Goal: Task Accomplishment & Management: Manage account settings

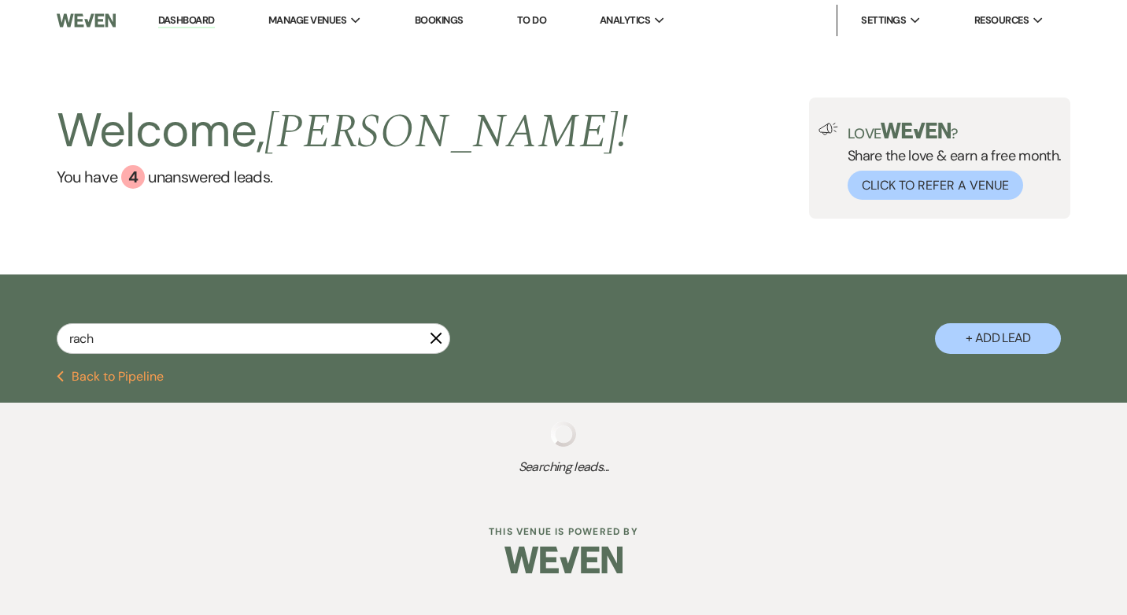
type input "rache"
select select "2"
select select "8"
select select "4"
select select "8"
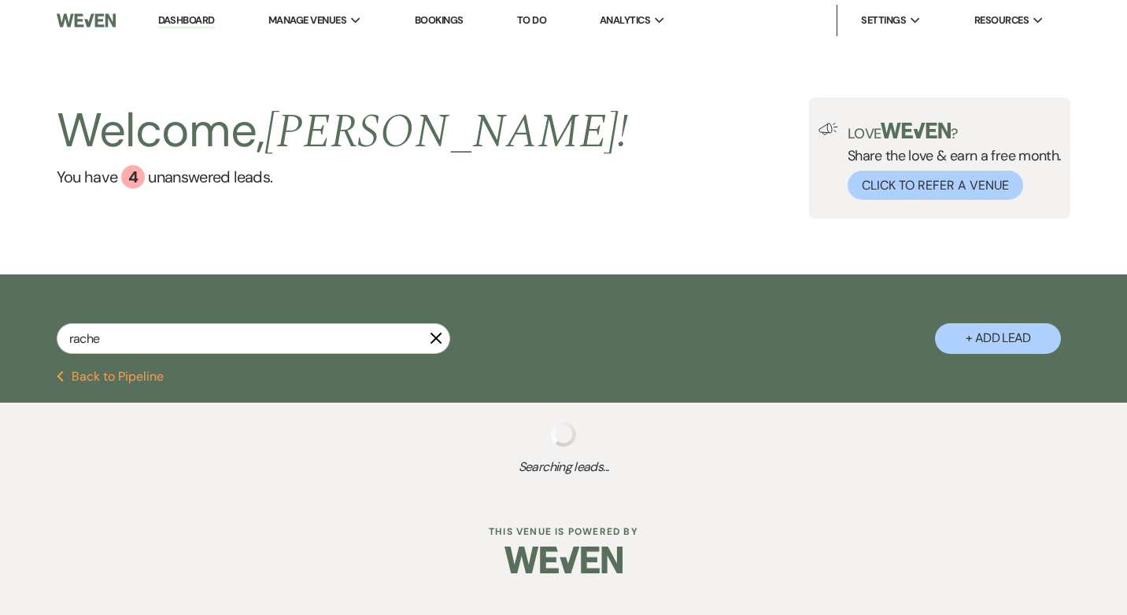
select select "5"
select select "8"
select select "2"
select select "9"
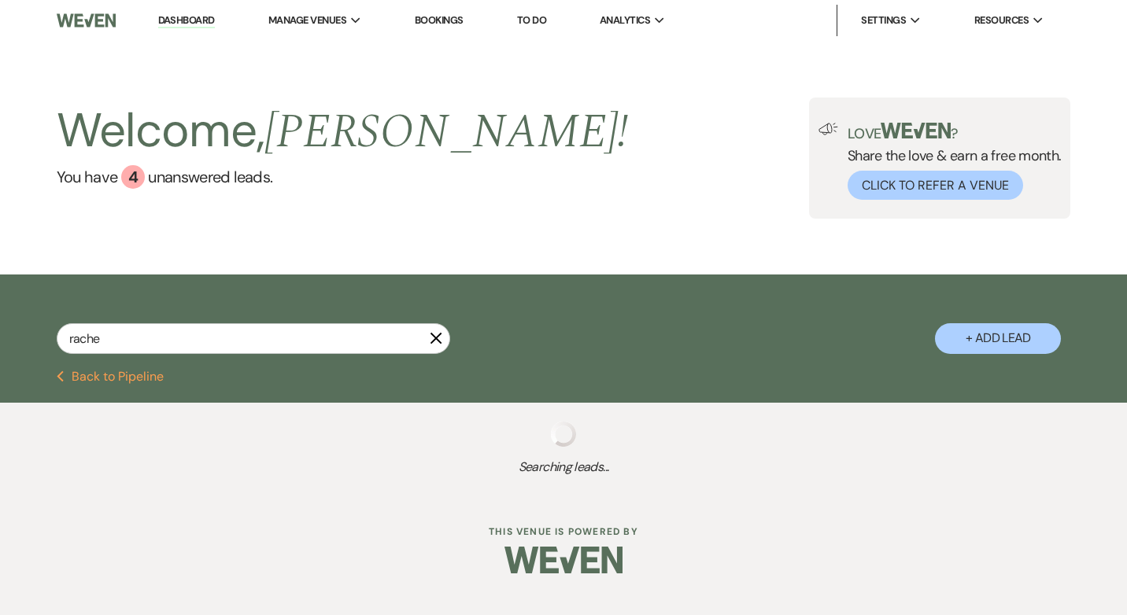
select select "9"
select select "8"
select select "6"
select select "8"
select select "5"
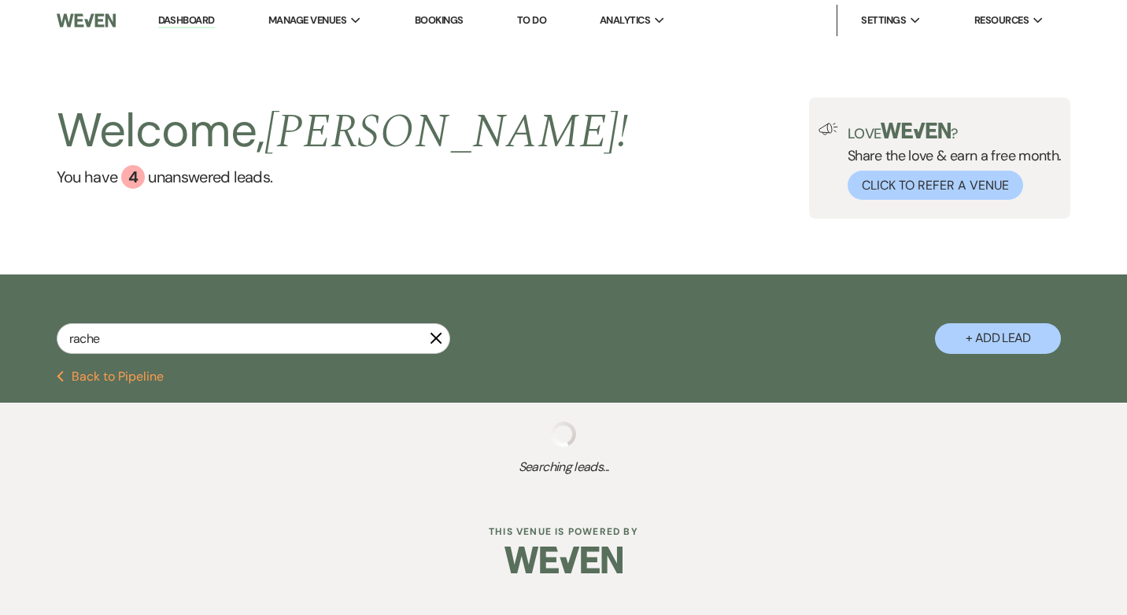
select select "8"
select select "5"
select select "8"
select select "6"
select select "8"
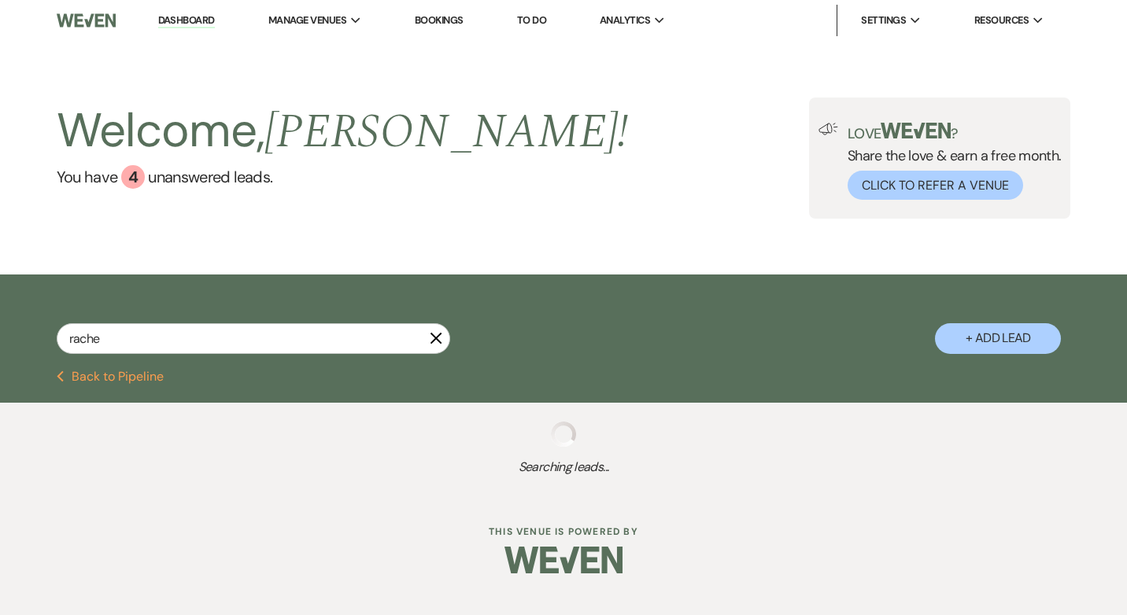
select select "5"
select select "8"
select select "5"
select select "8"
select select "5"
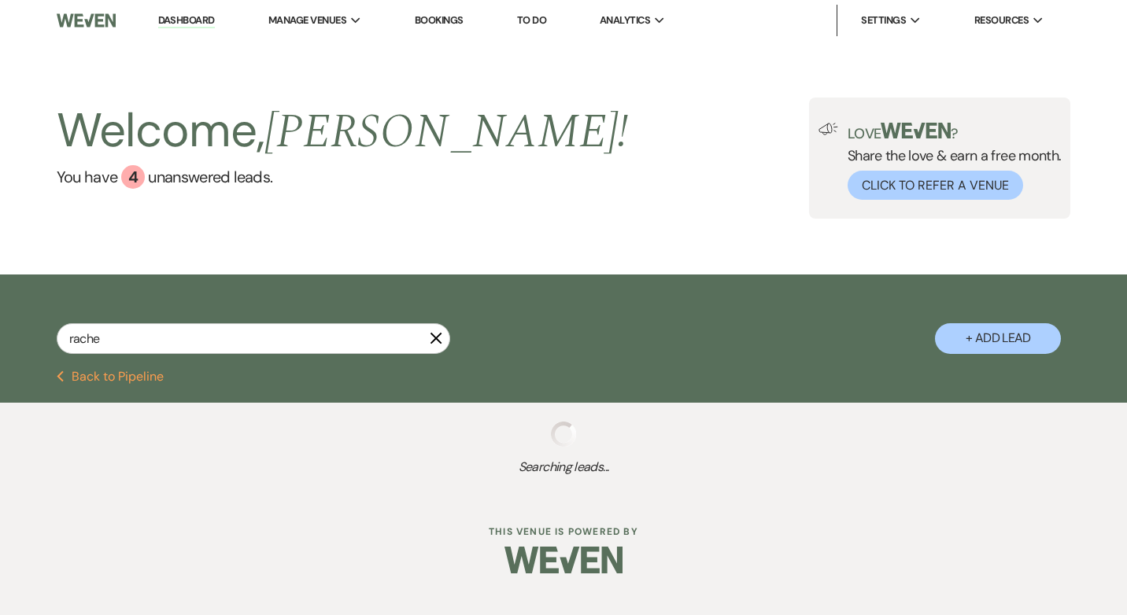
select select "8"
select select "5"
select select "8"
select select "5"
select select "8"
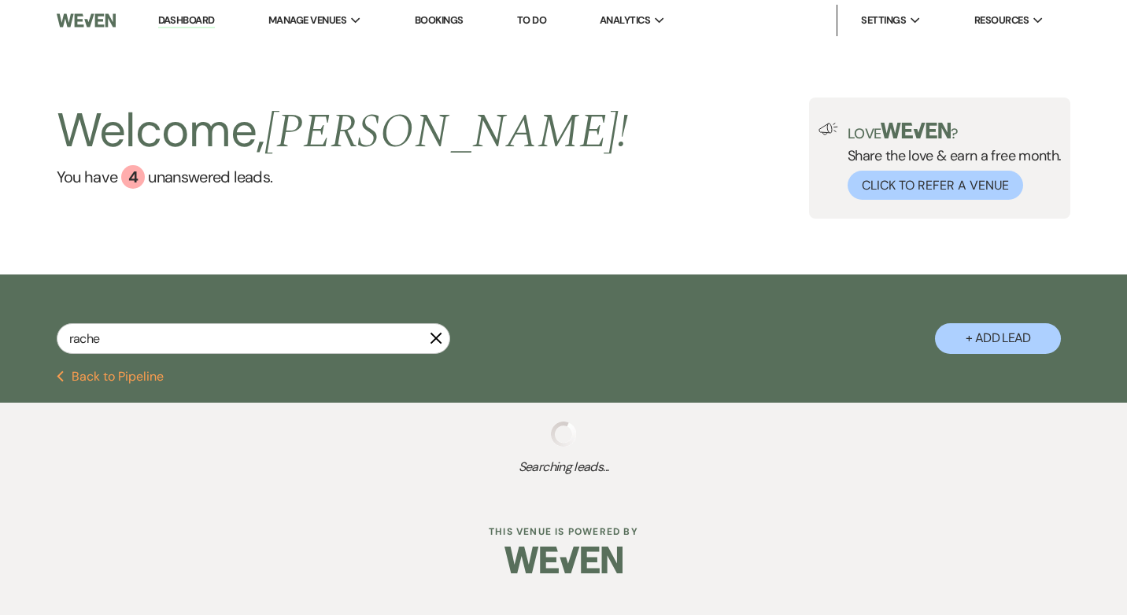
select select "2"
select select "8"
select select "2"
select select "8"
select select "5"
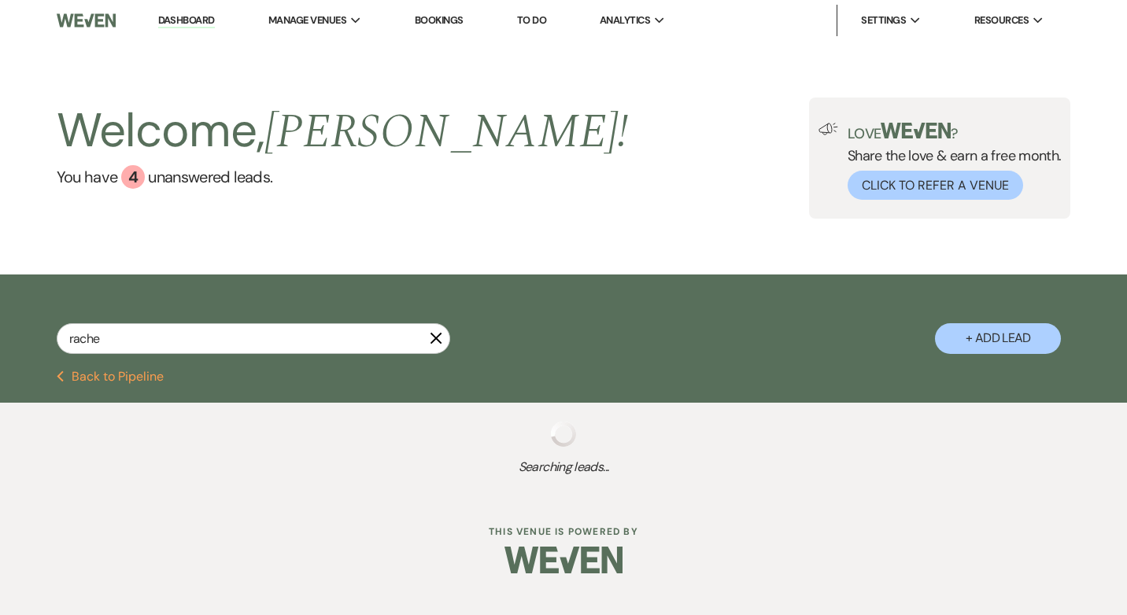
select select "8"
select select "5"
select select "8"
select select "5"
select select "8"
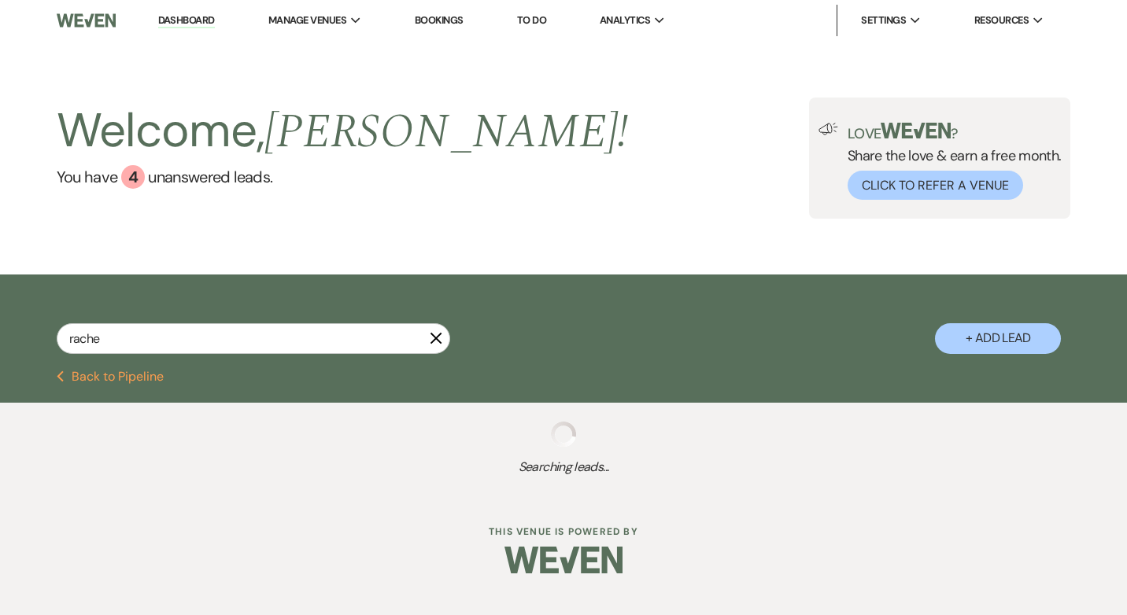
select select "5"
select select "8"
select select "6"
select select "8"
select select "5"
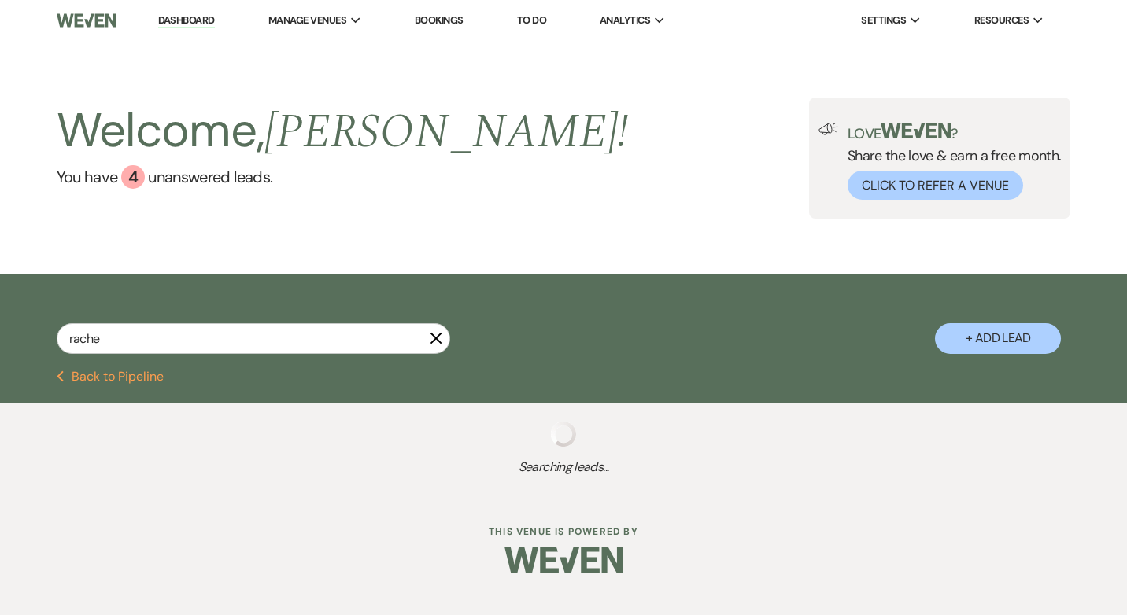
select select "8"
select select "5"
select select "8"
select select "5"
select select "8"
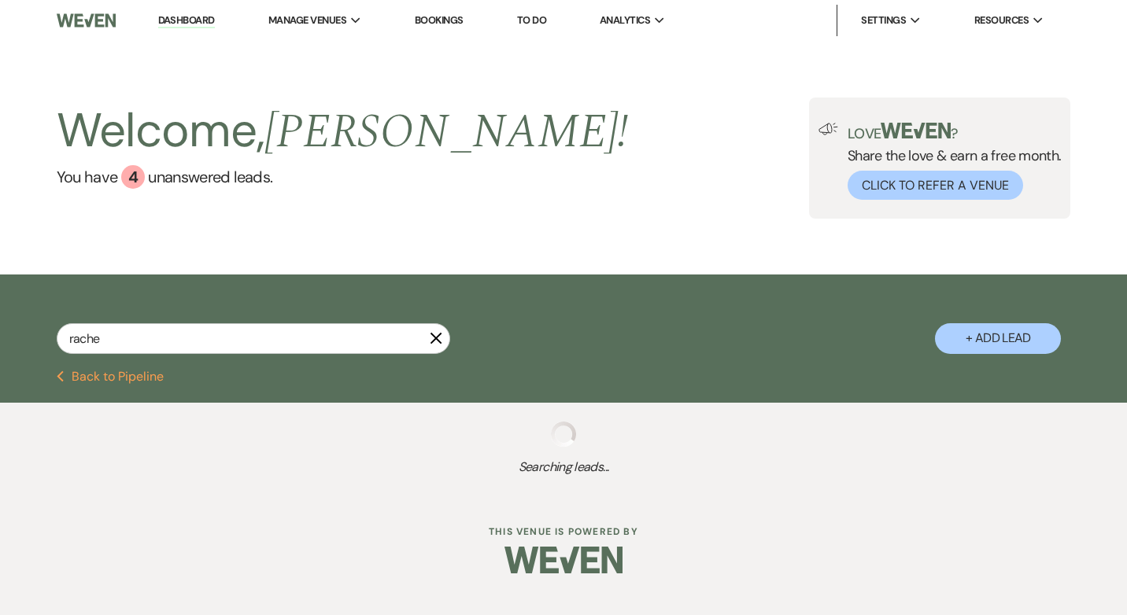
select select "5"
select select "9"
select select "8"
select select "5"
select select "8"
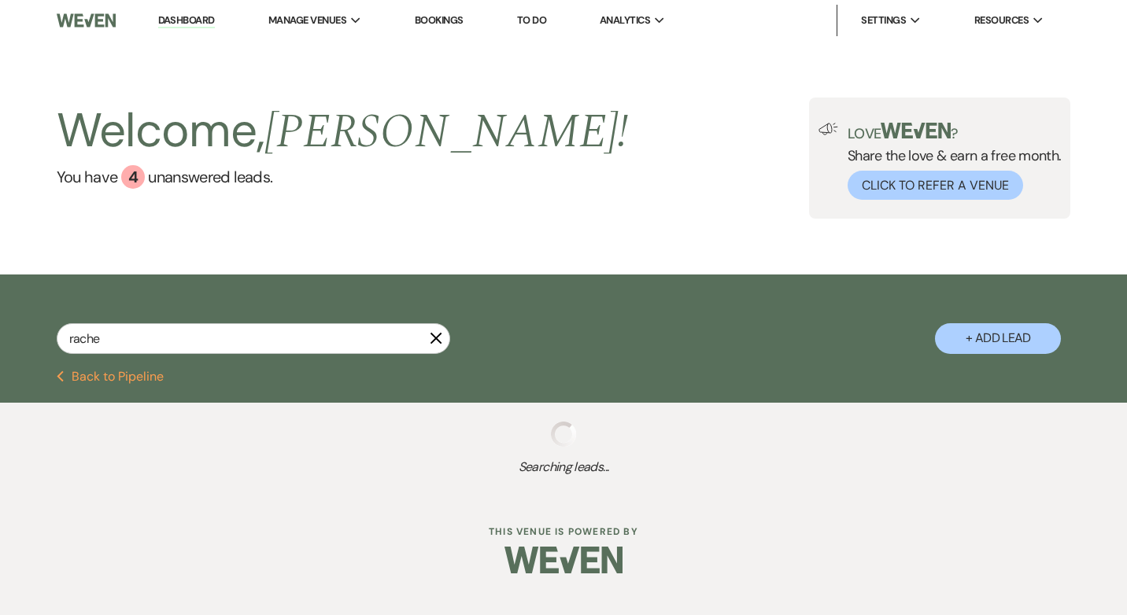
select select "5"
select select "8"
select select "11"
select select "8"
select select "5"
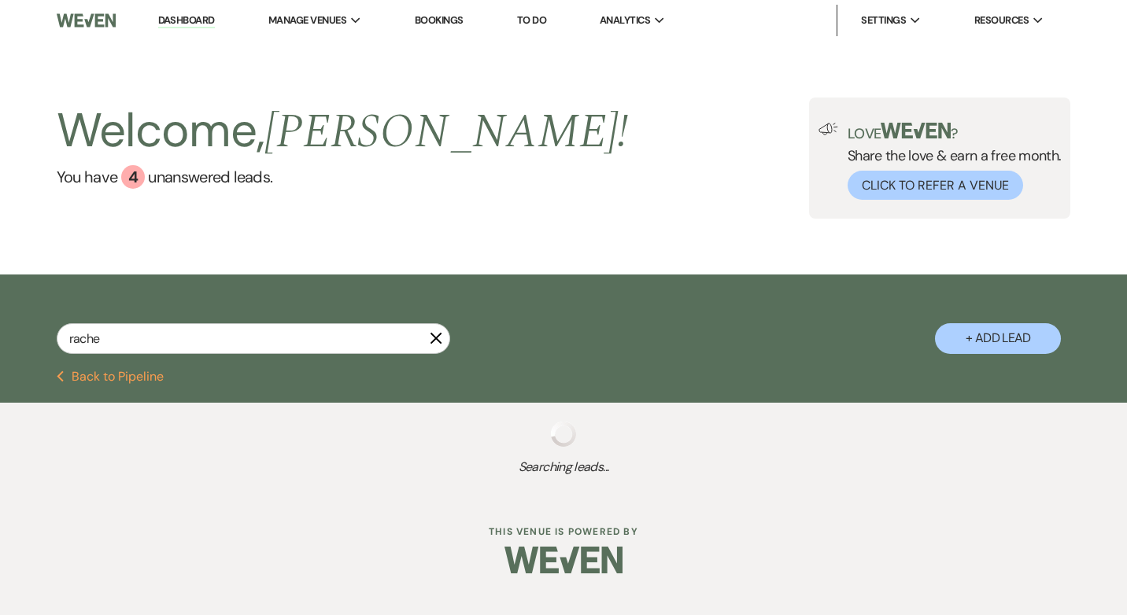
select select "8"
select select "5"
select select "8"
select select "2"
select select "8"
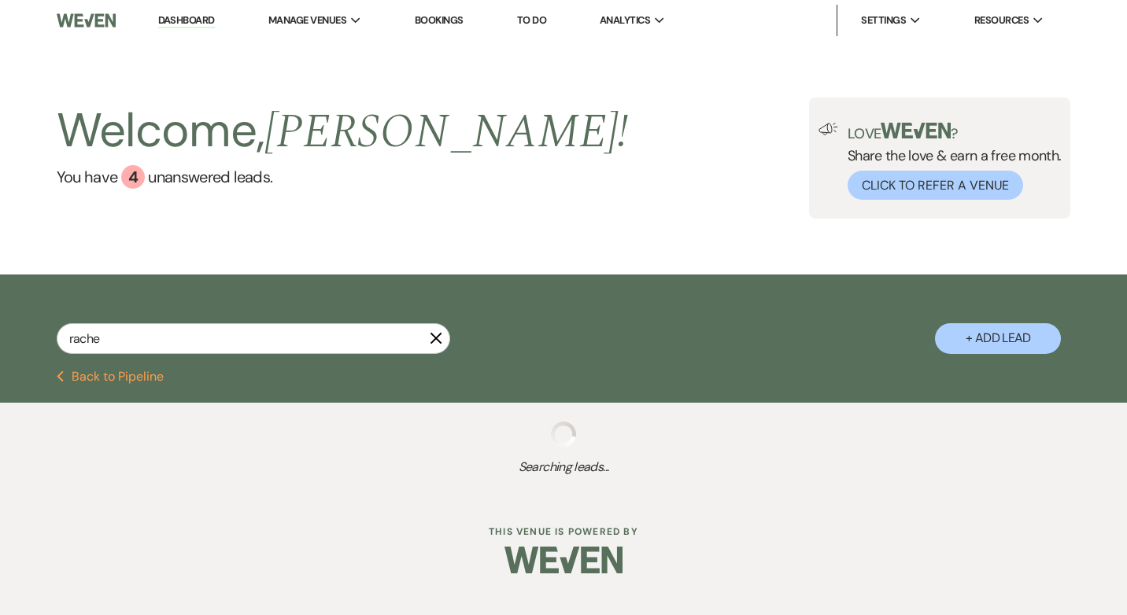
select select "5"
select select "8"
select select "5"
select select "8"
select select "5"
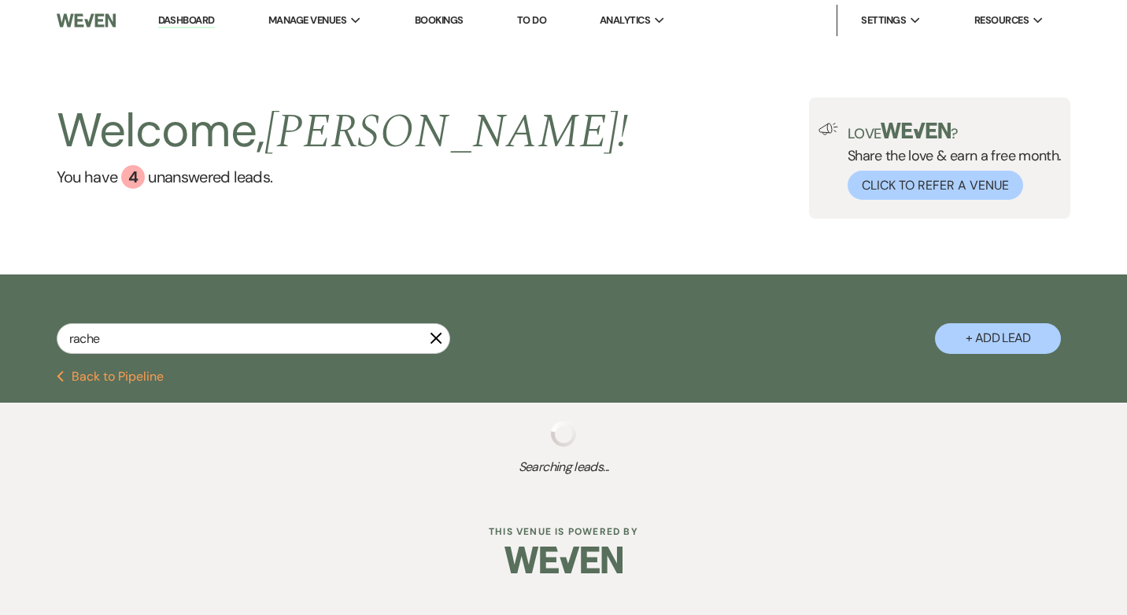
select select "8"
select select "5"
select select "8"
select select "5"
select select "8"
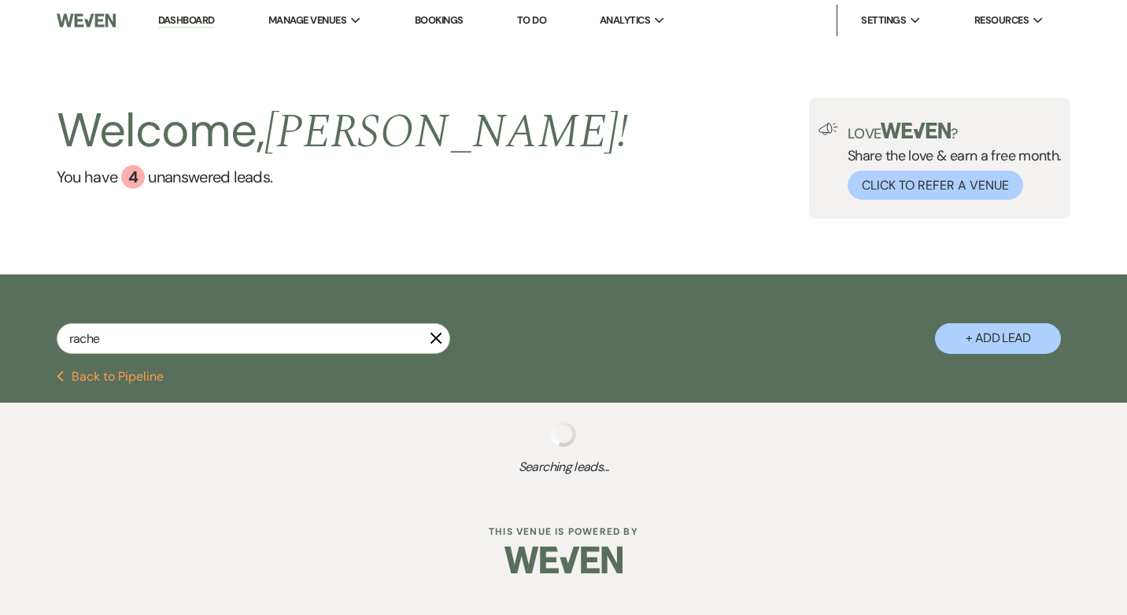
select select "5"
select select "8"
select select "5"
select select "8"
select select "5"
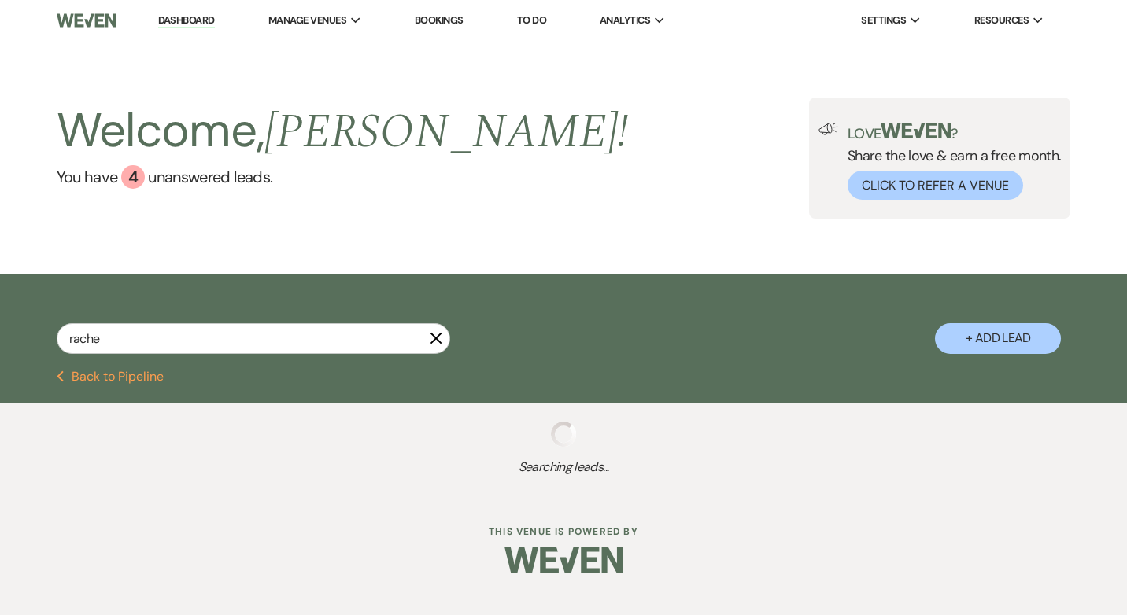
select select "8"
select select "5"
select select "8"
select select "5"
select select "8"
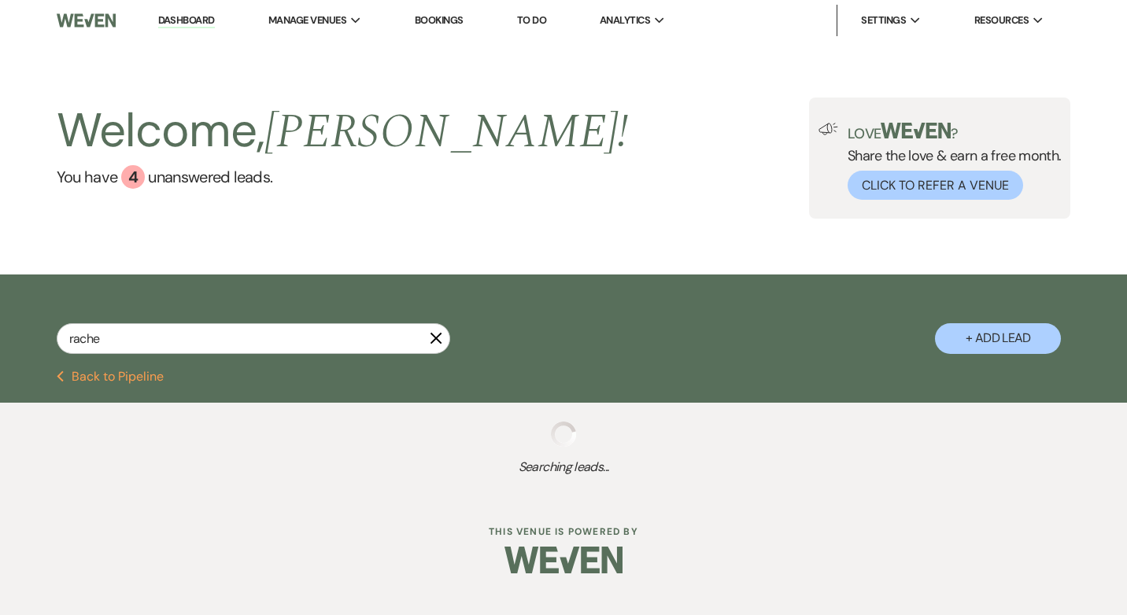
select select "4"
select select "9"
select select "8"
select select "5"
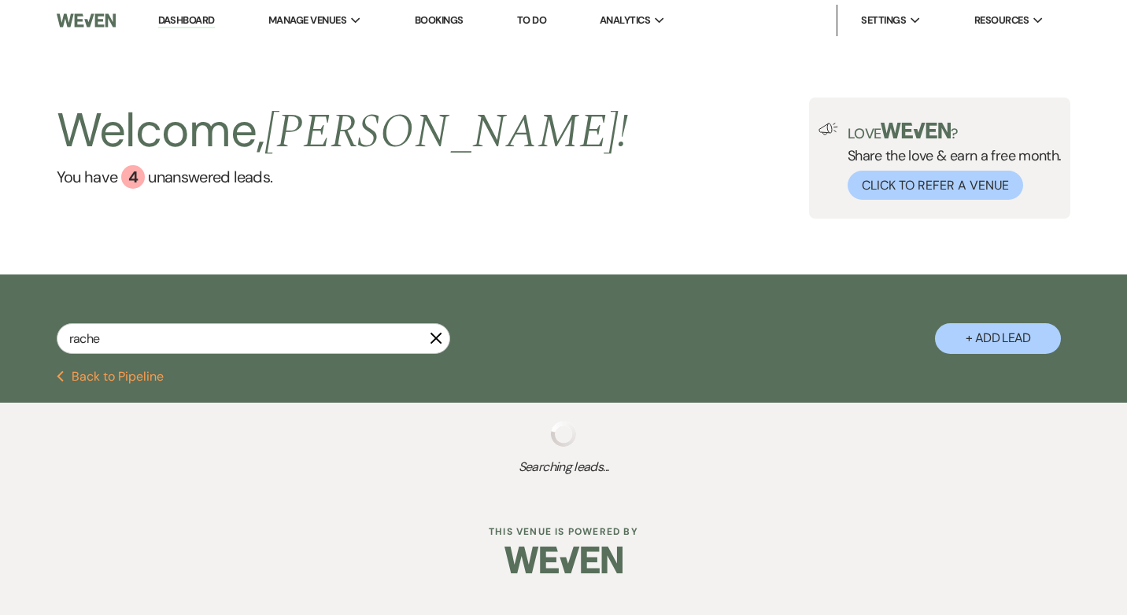
select select "8"
select select "5"
select select "8"
select select "5"
select select "8"
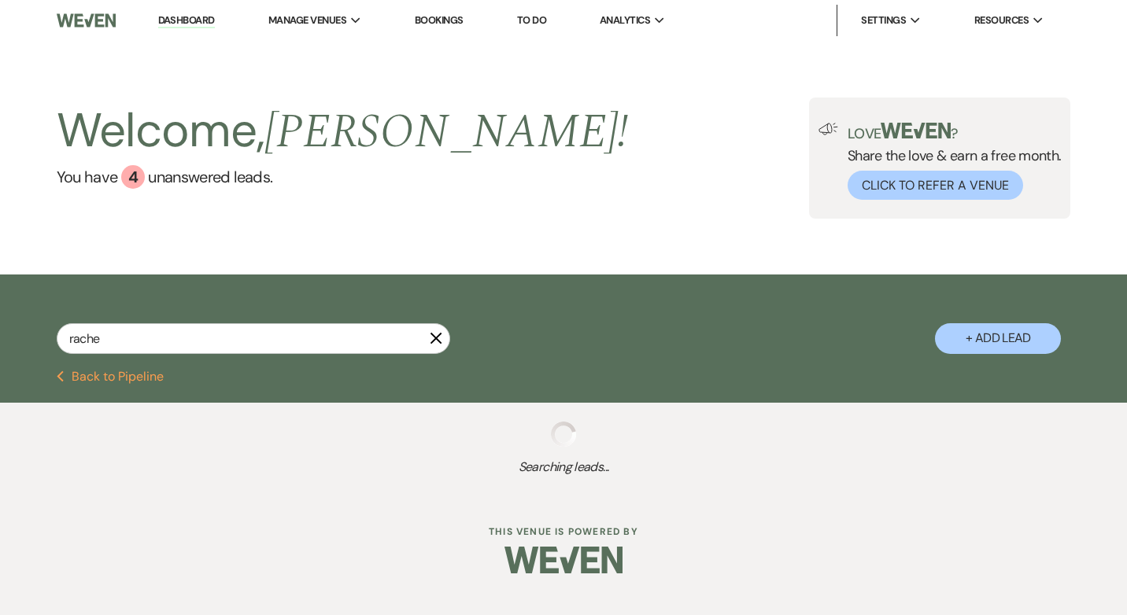
select select "5"
select select "8"
select select "5"
select select "8"
select select "5"
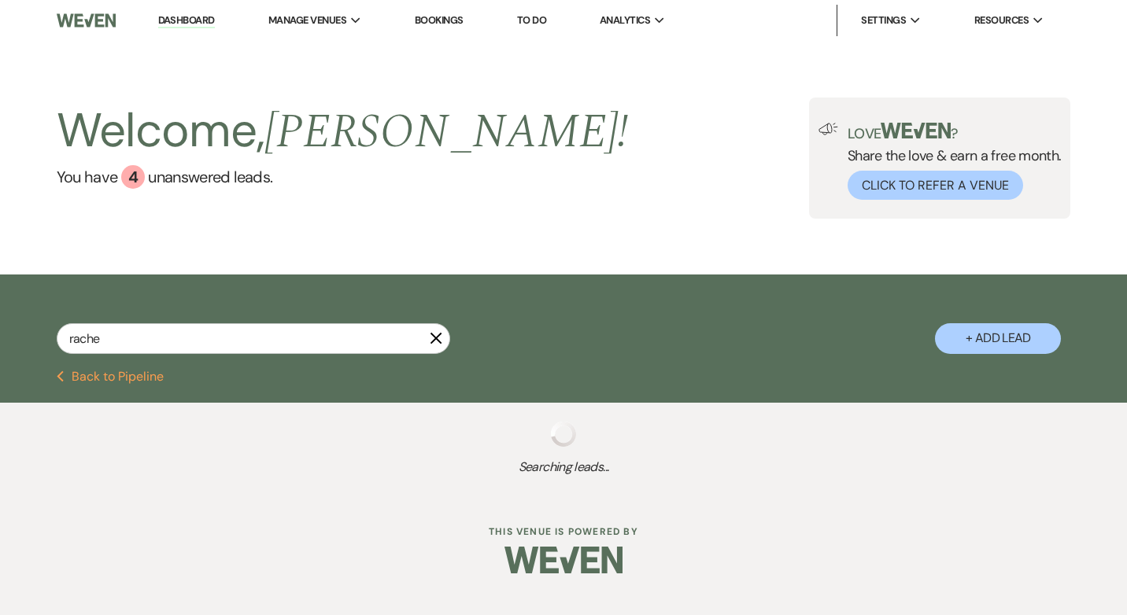
select select "8"
select select "6"
select select "8"
select select "5"
select select "8"
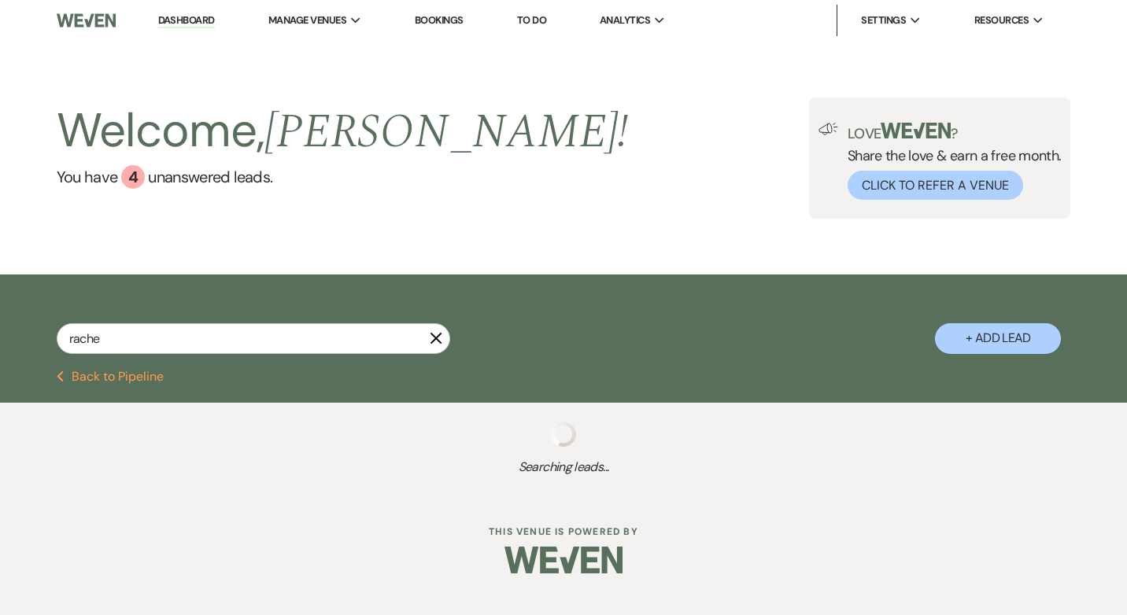
select select "5"
select select "8"
select select "5"
select select "8"
select select "5"
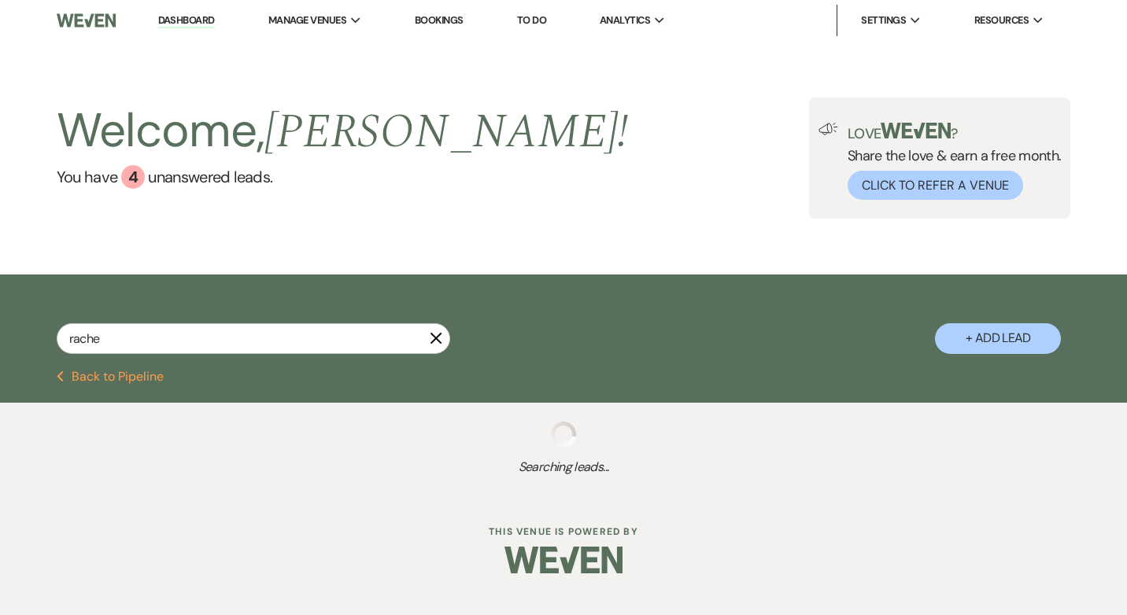
select select "8"
select select "5"
select select "8"
select select "2"
select select "8"
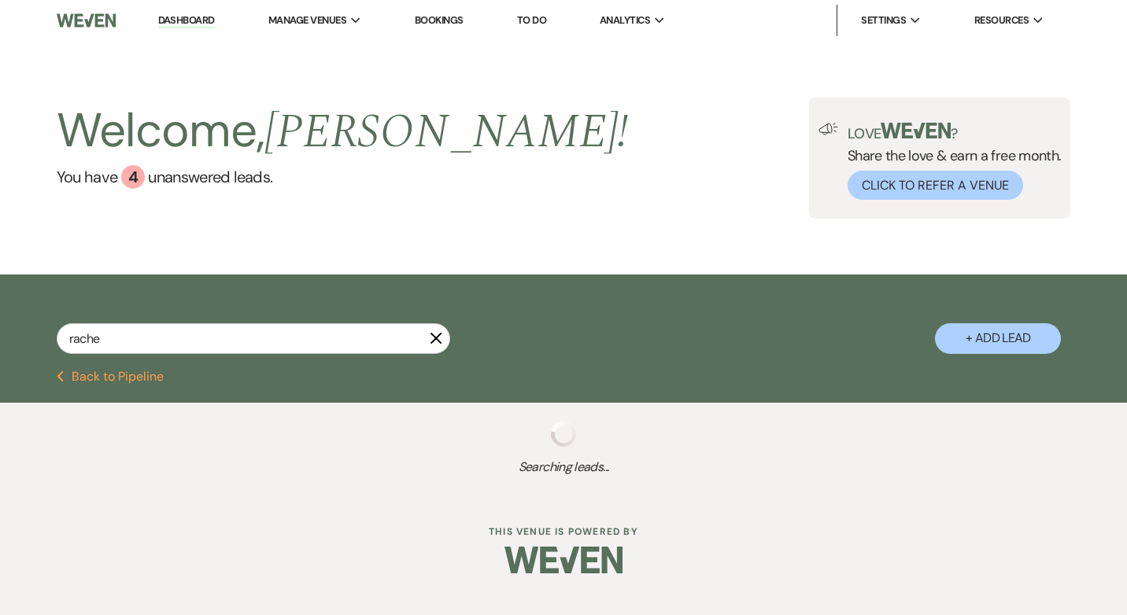
select select "5"
select select "8"
select select "11"
select select "8"
select select "11"
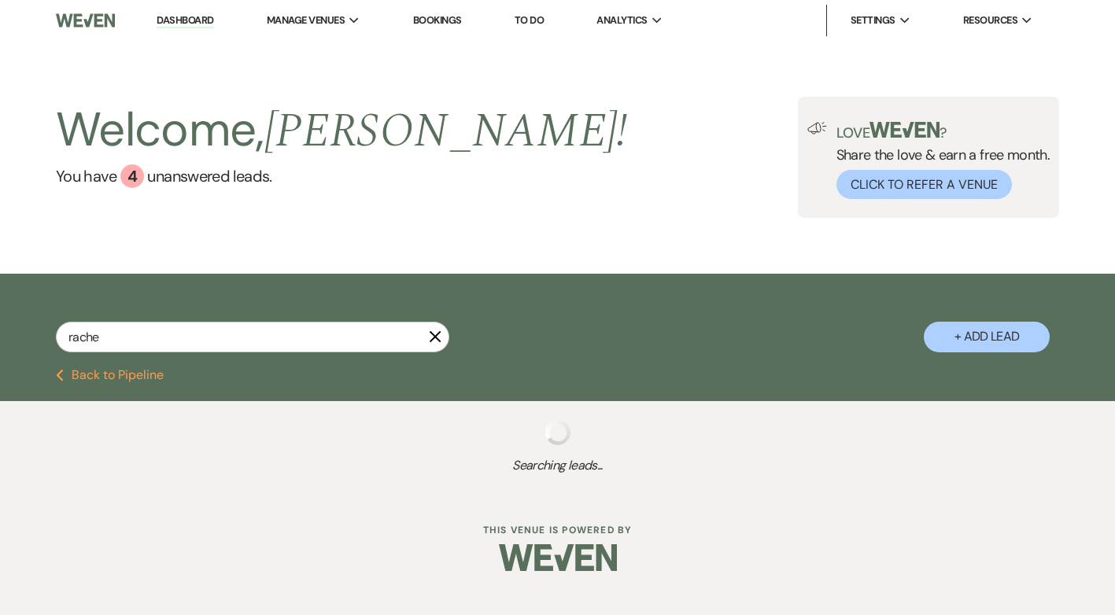
select select "9"
select select "8"
select select "4"
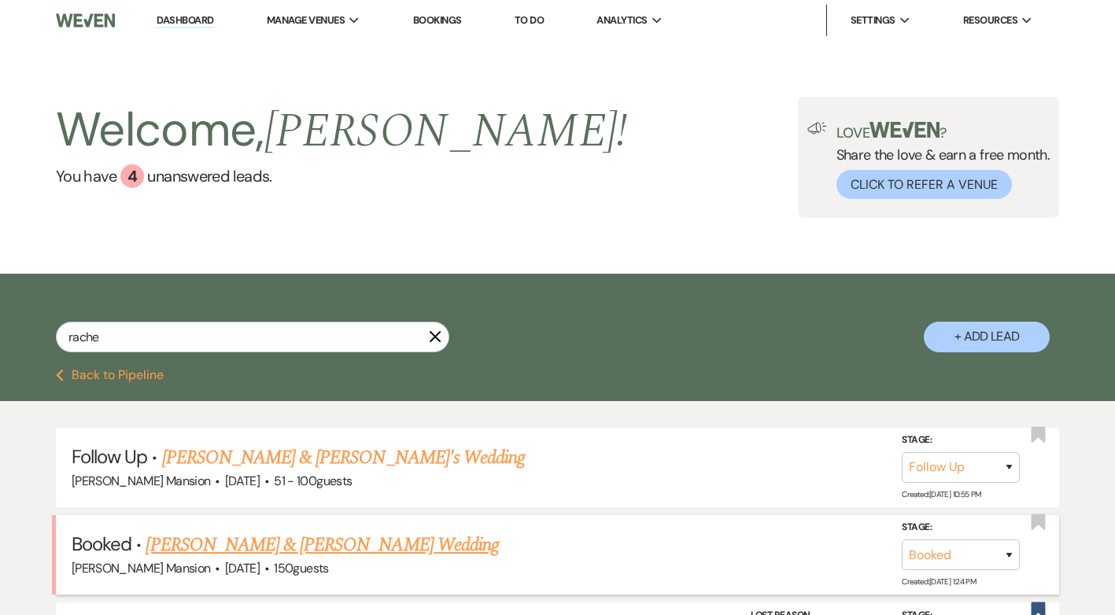
type input "rache"
click at [408, 550] on link "[PERSON_NAME] & [PERSON_NAME] Wedding" at bounding box center [322, 545] width 353 height 28
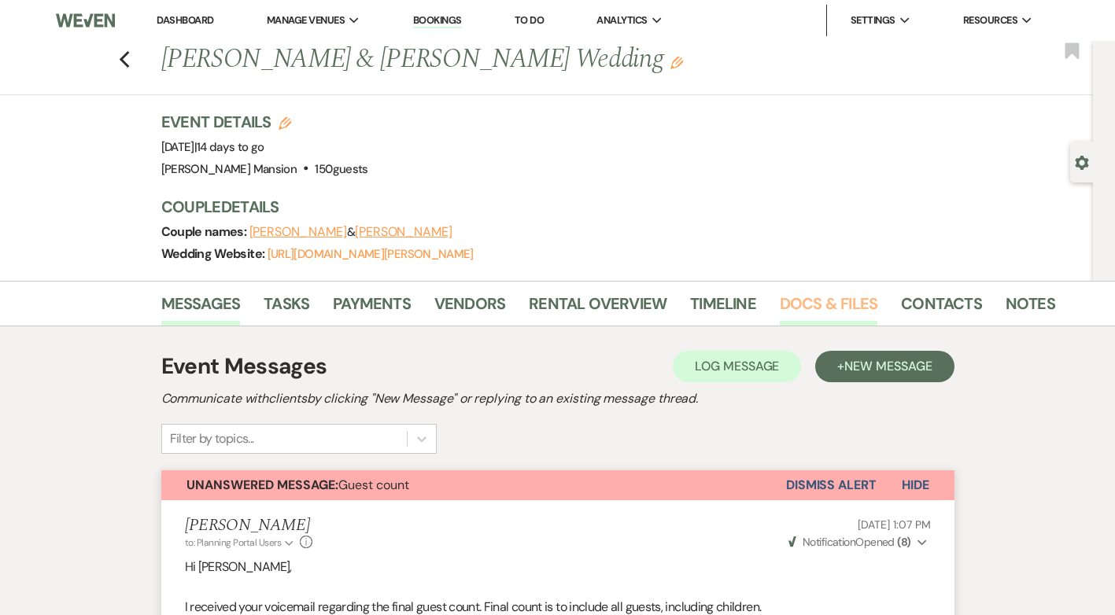
click at [858, 305] on link "Docs & Files" at bounding box center [829, 308] width 98 height 35
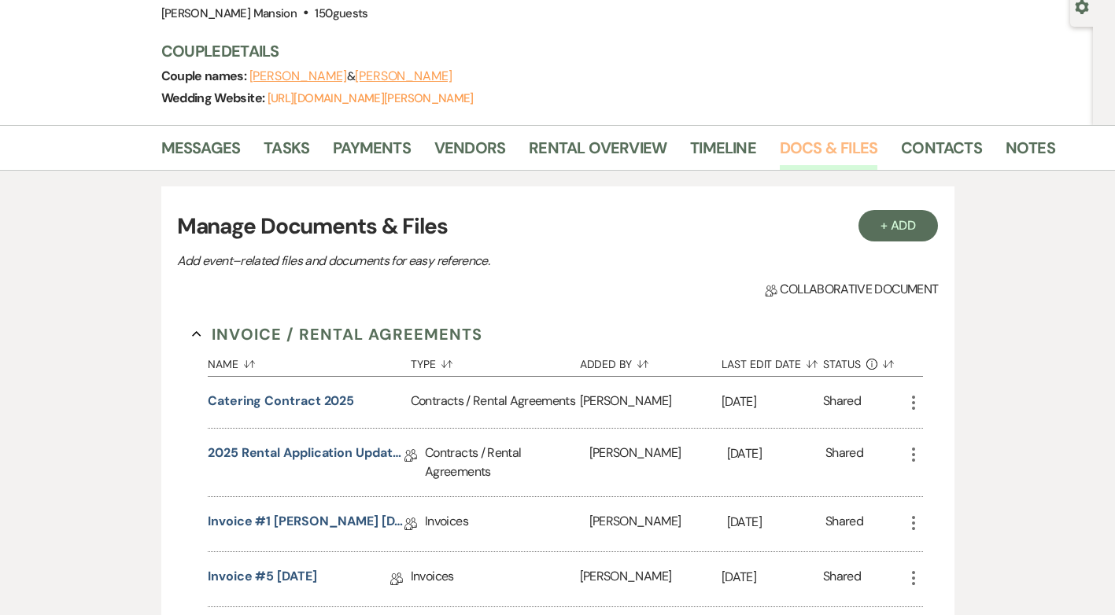
scroll to position [157, 0]
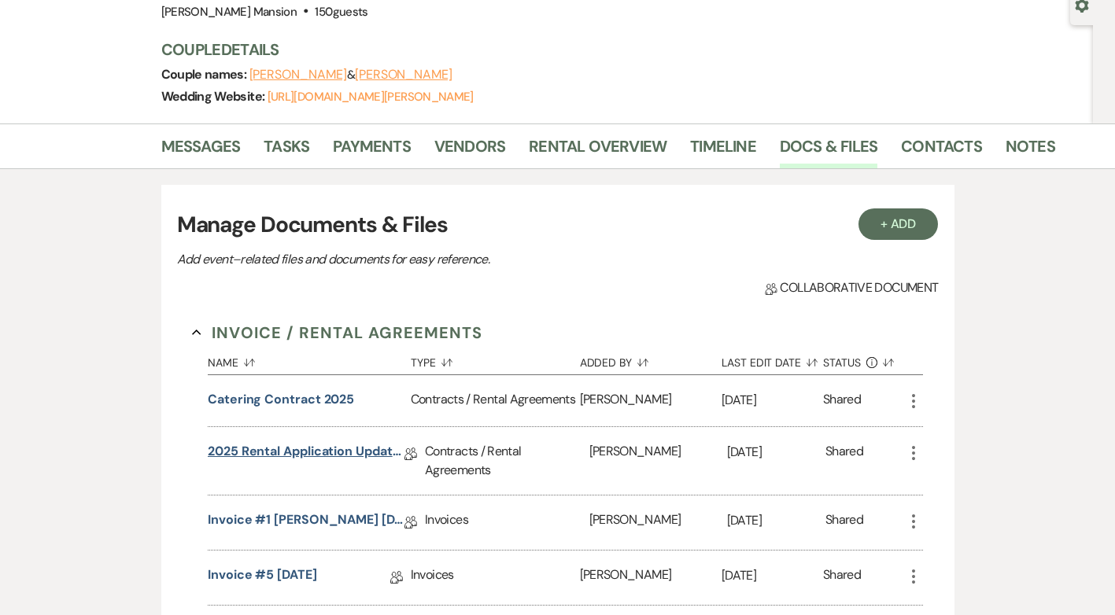
click at [299, 453] on link "2025 Rental Application Updated [DATE]" at bounding box center [306, 454] width 197 height 24
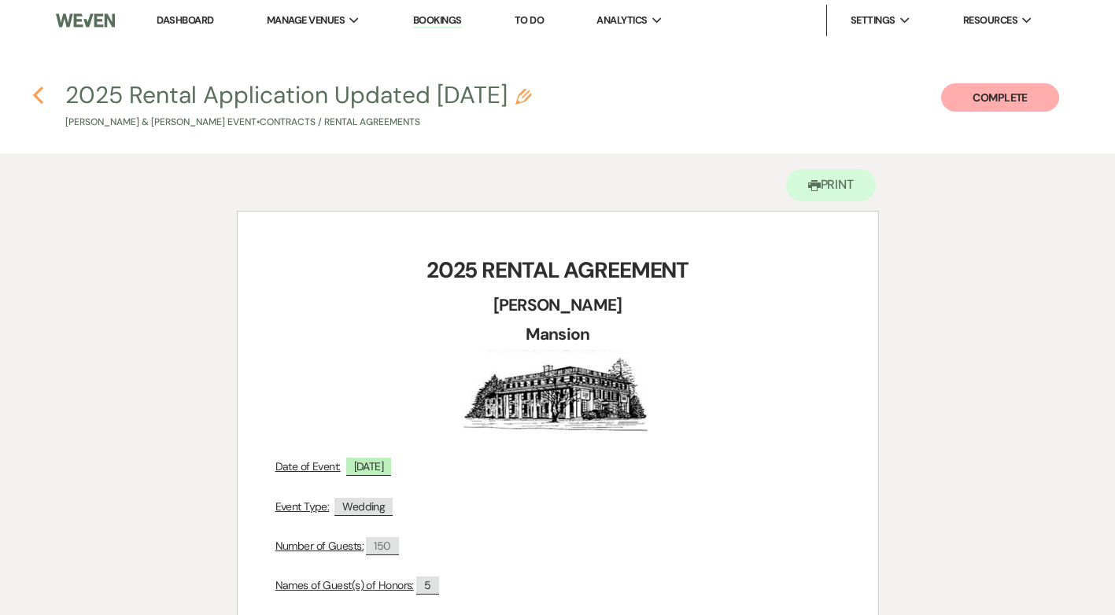
click at [39, 98] on icon "Previous" at bounding box center [38, 95] width 12 height 19
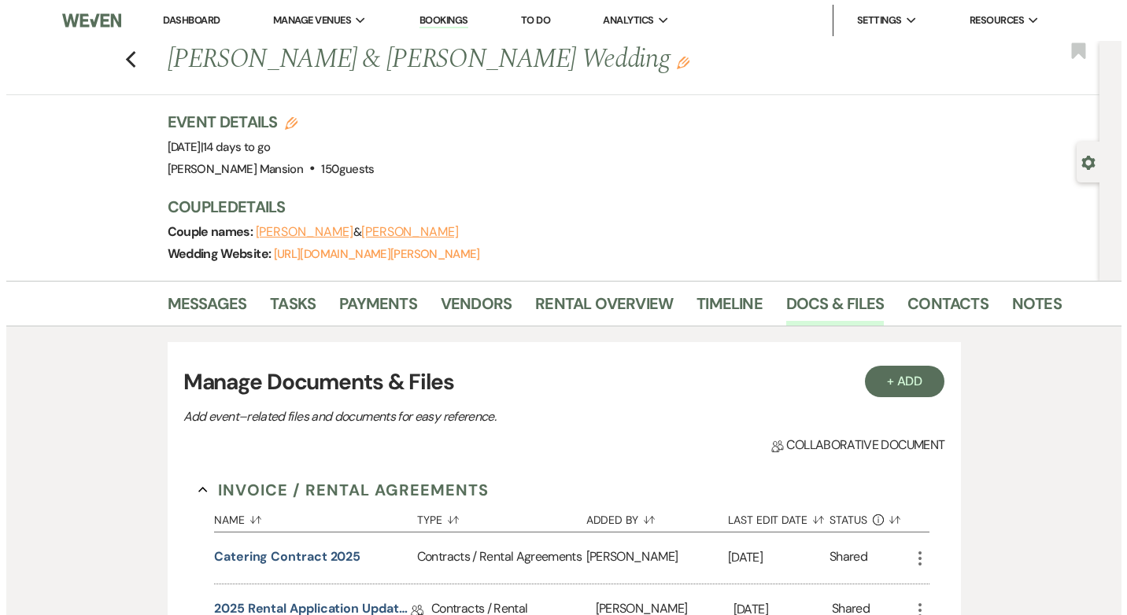
scroll to position [157, 0]
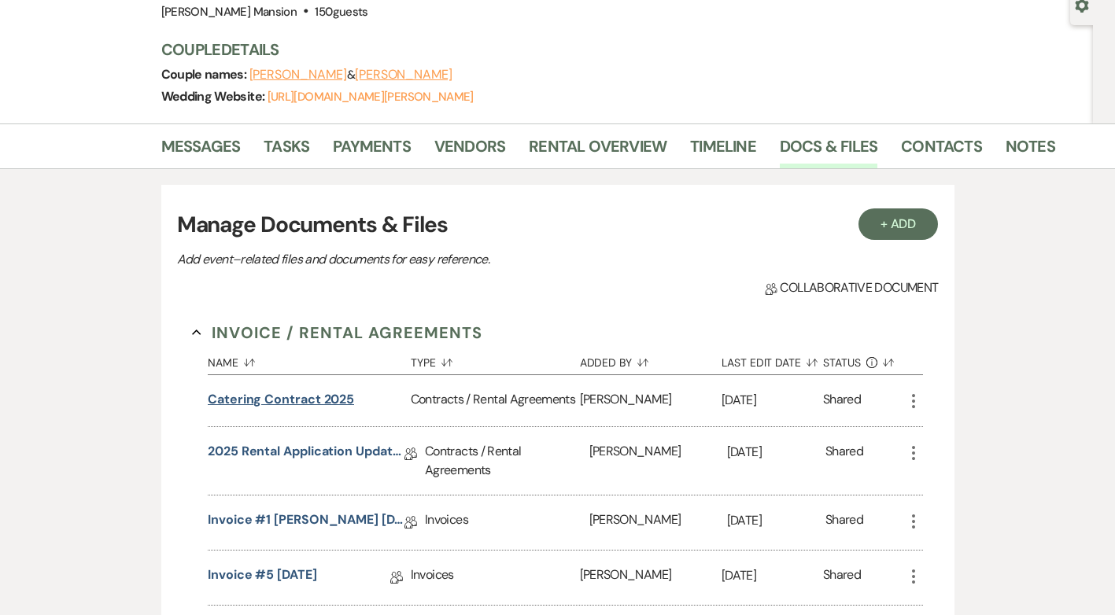
click at [256, 397] on button "Catering Contract 2025" at bounding box center [281, 399] width 146 height 19
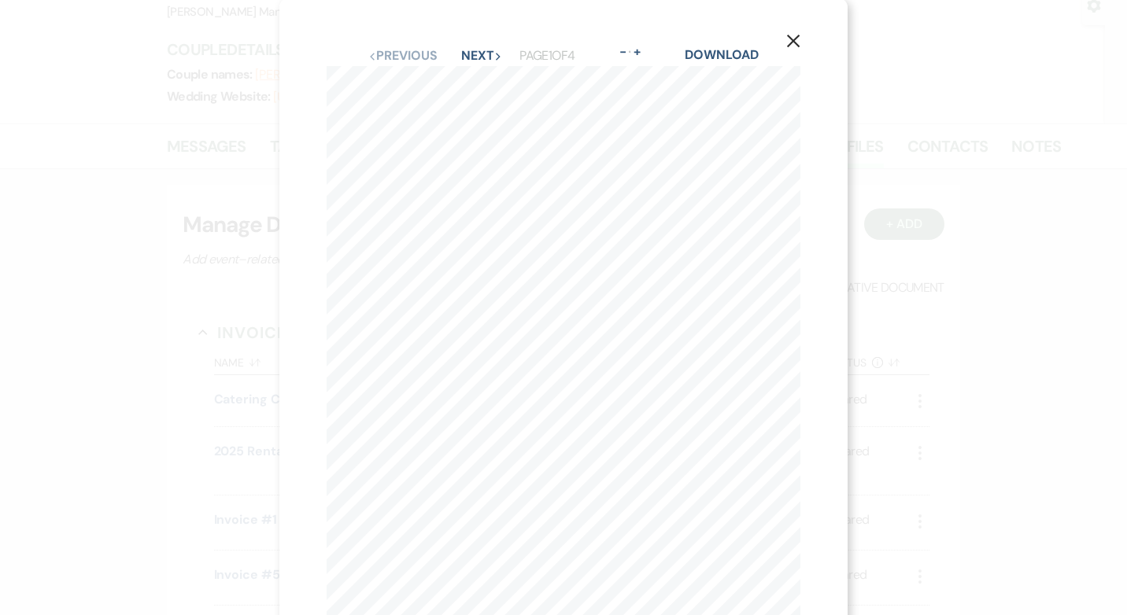
scroll to position [0, 0]
click at [471, 57] on button "Next Next" at bounding box center [481, 57] width 41 height 13
click at [467, 61] on button "Next Next" at bounding box center [480, 57] width 41 height 13
click at [476, 55] on button "Next Next" at bounding box center [480, 57] width 41 height 13
click at [792, 37] on icon "X" at bounding box center [793, 42] width 14 height 14
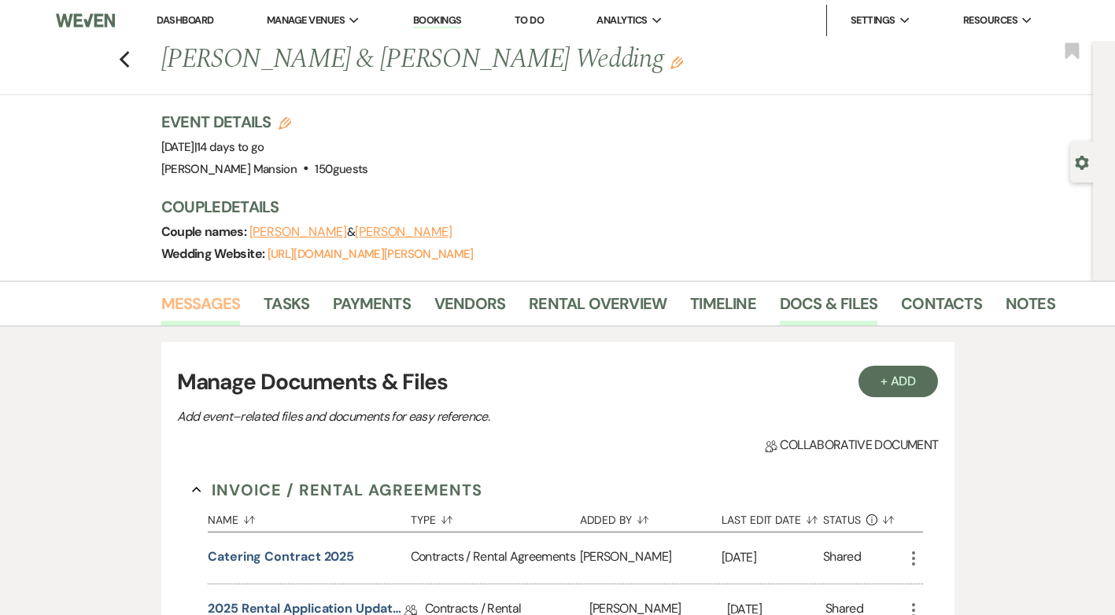
click at [194, 294] on link "Messages" at bounding box center [200, 308] width 79 height 35
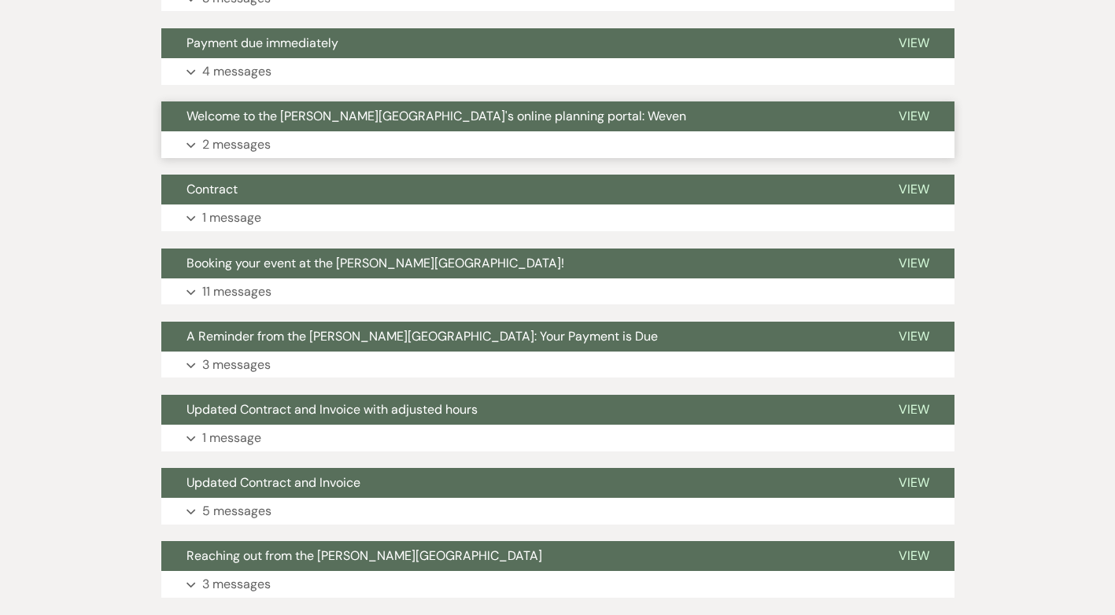
scroll to position [3463, 0]
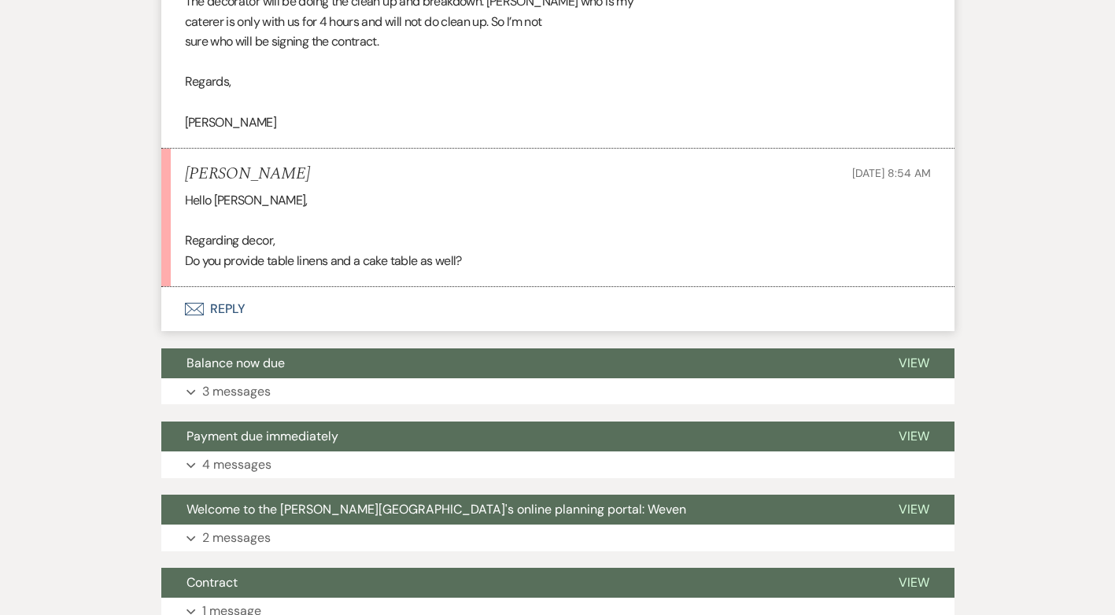
click at [223, 287] on button "Envelope Reply" at bounding box center [557, 309] width 793 height 44
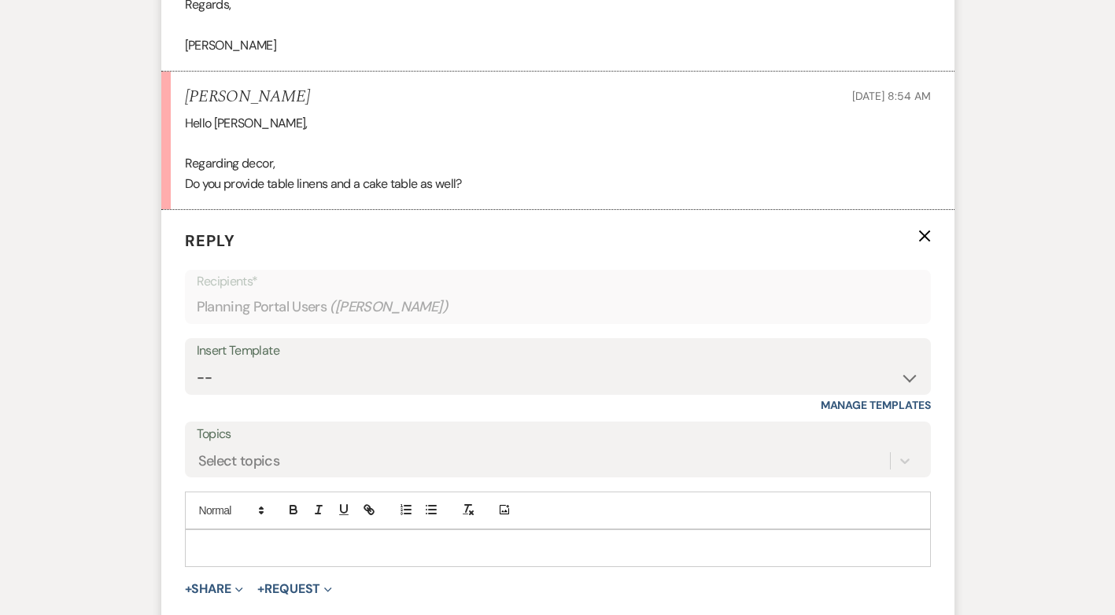
scroll to position [3614, 0]
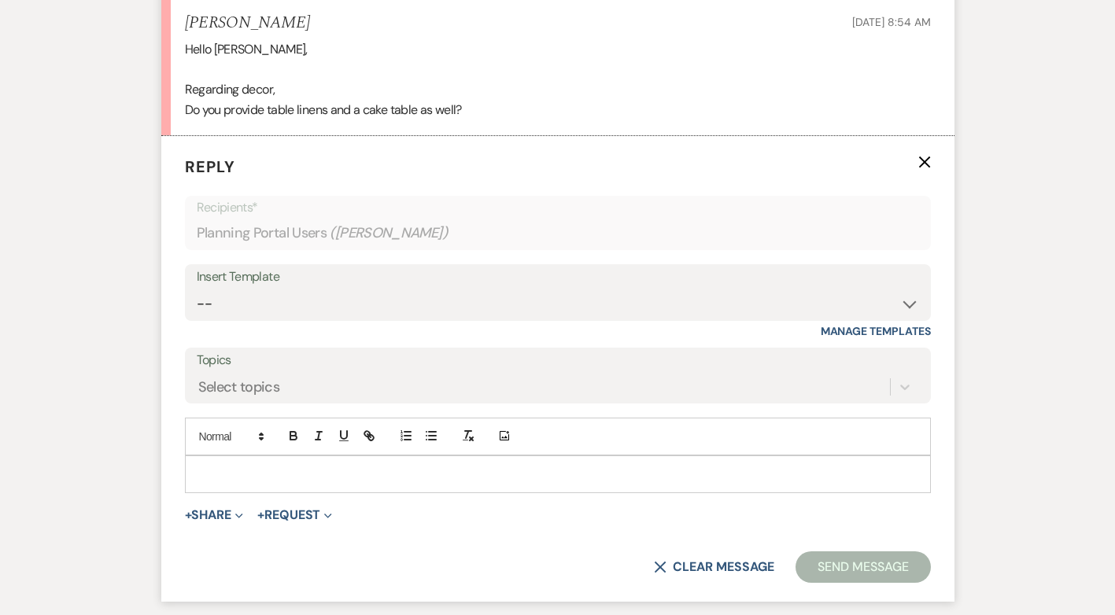
click at [257, 466] on p at bounding box center [558, 474] width 721 height 17
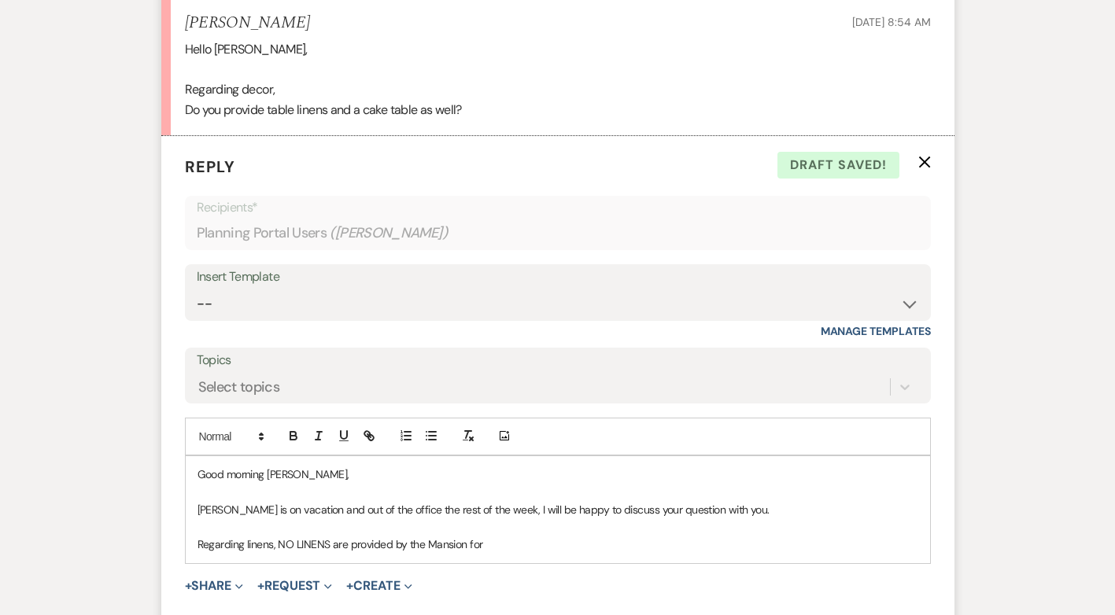
click at [346, 536] on p "Regarding linens, NO LINENS are provided by the Mansion for" at bounding box center [558, 544] width 721 height 17
click at [519, 536] on p "Regarding linens, NO LINENS are to be provided by the Mansion for" at bounding box center [558, 544] width 721 height 17
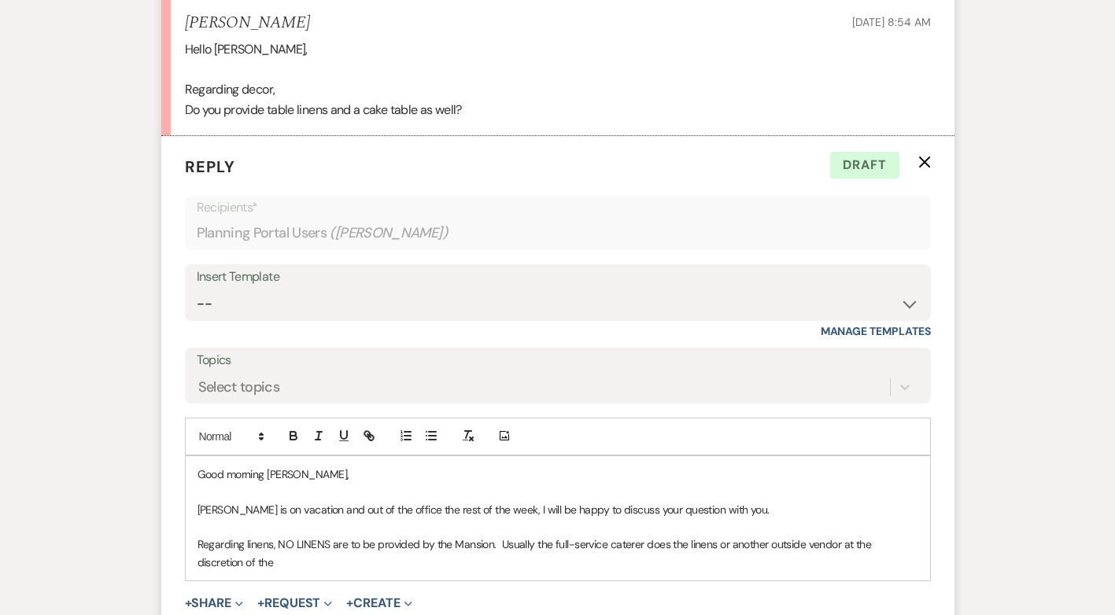
click at [669, 536] on p "Regarding linens, NO LINENS are to be provided by the Mansion. Usually the full…" at bounding box center [558, 553] width 721 height 35
click at [289, 544] on p "Regarding linens, NO LINENS are to be provided by the Mansion. Usually the full…" at bounding box center [558, 553] width 721 height 35
click at [505, 536] on p "Regarding linens, NO LINENS are to be provided by the Mansion. Usually the full…" at bounding box center [558, 544] width 721 height 17
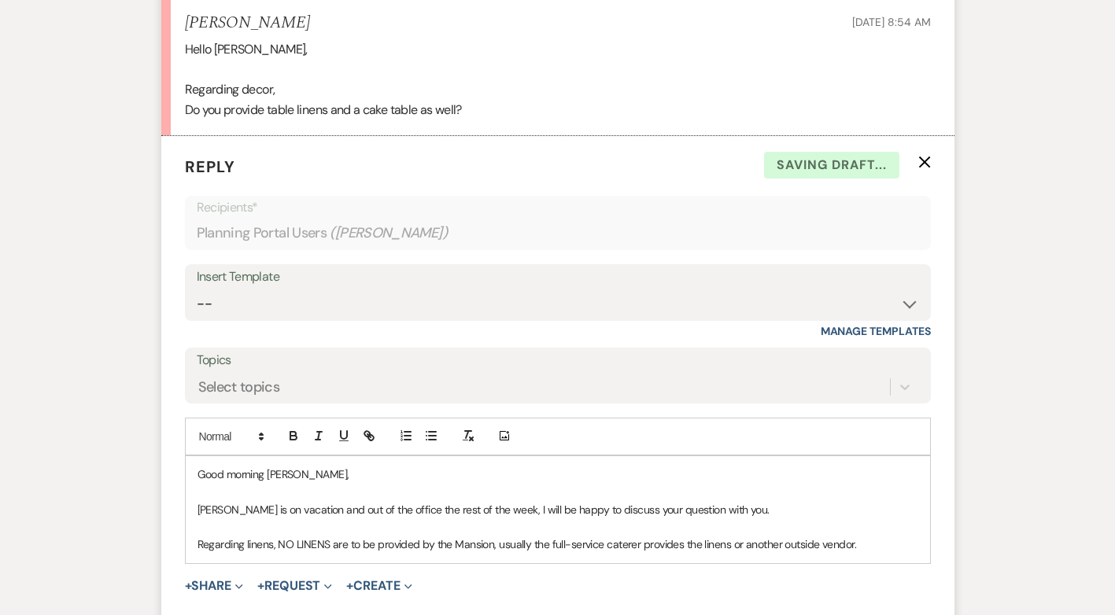
click at [901, 536] on p "Regarding linens, NO LINENS are to be provided by the Mansion, usually the full…" at bounding box center [558, 544] width 721 height 17
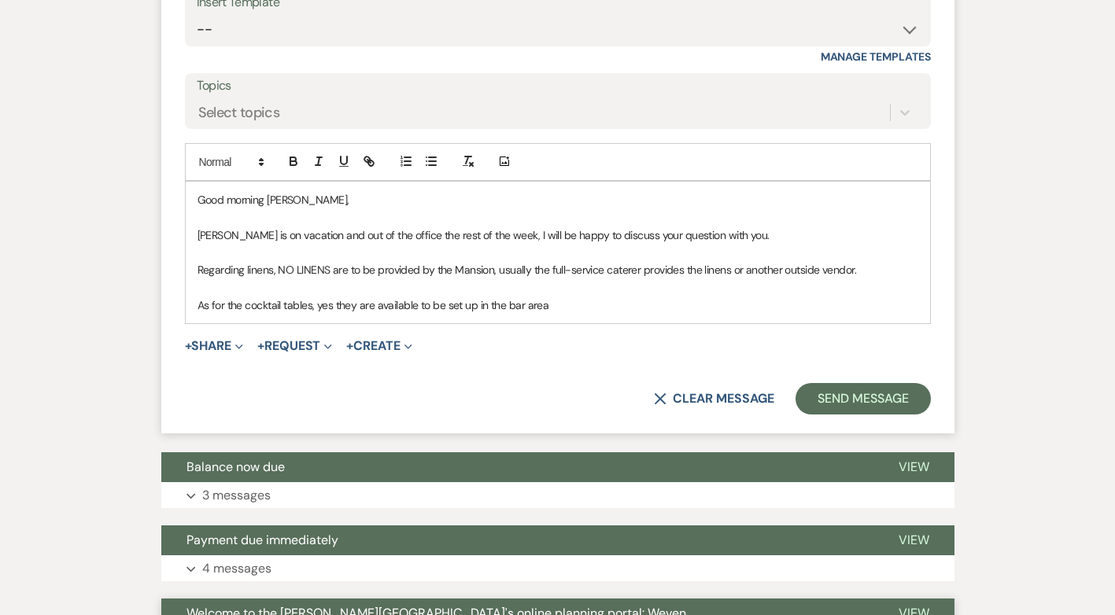
scroll to position [3850, 0]
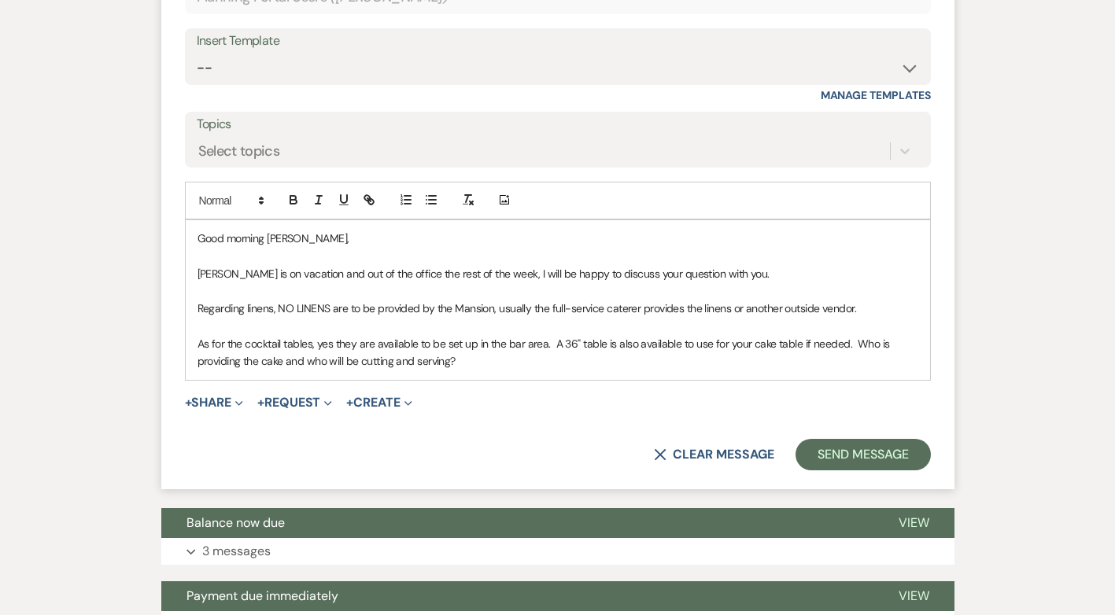
click at [551, 335] on p "As for the cocktail tables, yes they are available to be set up in the bar area…" at bounding box center [558, 352] width 721 height 35
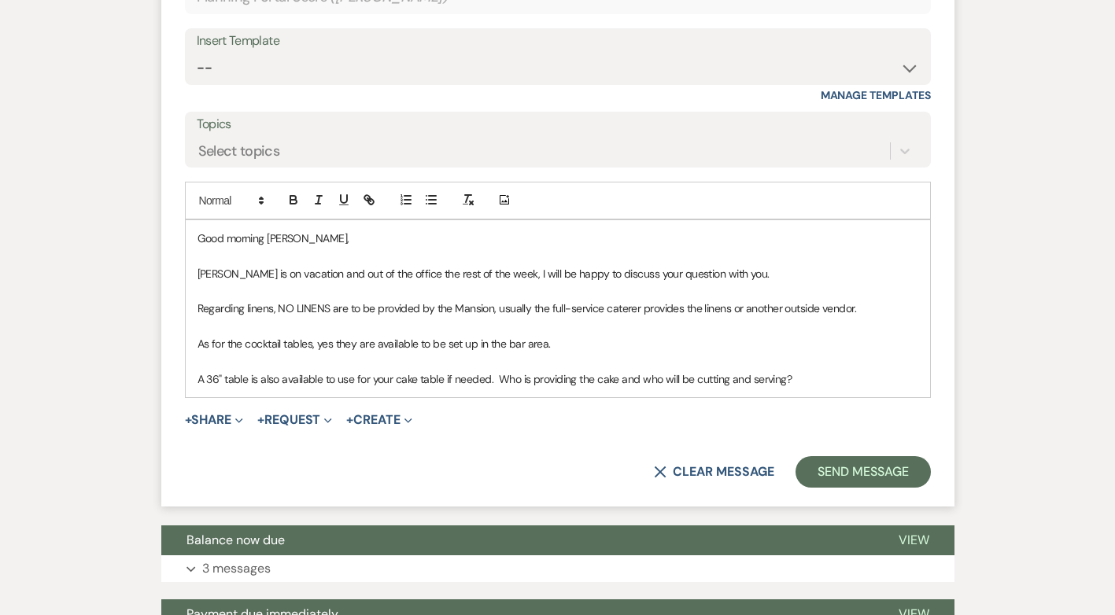
click at [669, 265] on p "[PERSON_NAME] is on vacation and out of the office the rest of the week, I will…" at bounding box center [558, 273] width 721 height 17
click at [737, 265] on p "Traci is on vacation and out of the office the rest of the week, I will be happ…" at bounding box center [558, 273] width 721 height 17
click at [193, 294] on div "Good morning Racheal, Traci is on vacation and out of the office the rest of th…" at bounding box center [558, 309] width 745 height 178
click at [832, 371] on p "A 36" table is also available to use for your cake table if needed. Who is prov…" at bounding box center [558, 379] width 721 height 17
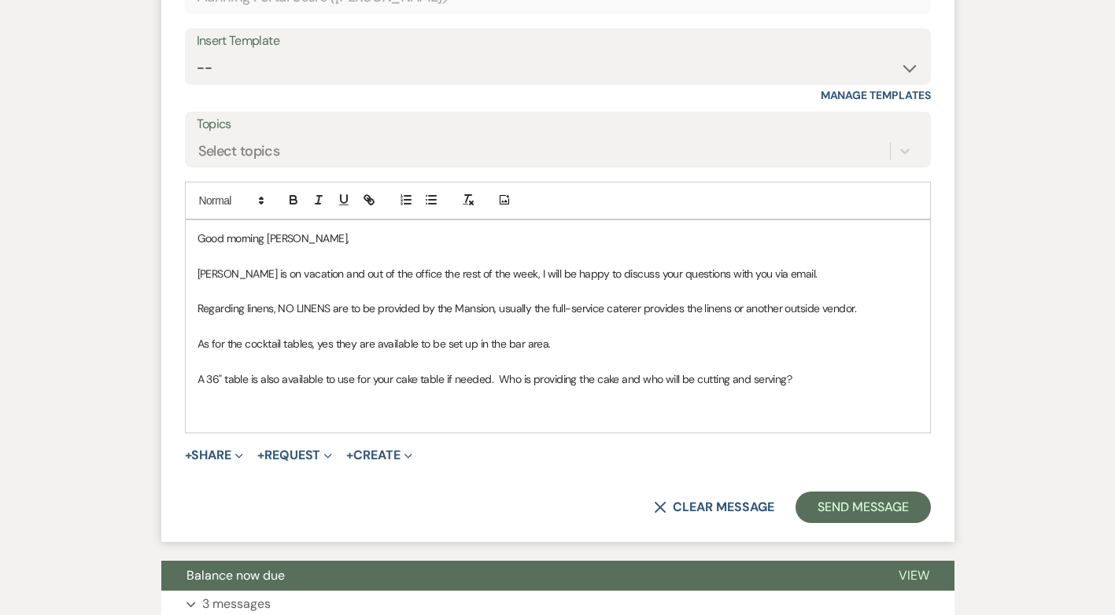
click at [488, 371] on p "A 36" table is also available to use for your cake table if needed. Who is prov…" at bounding box center [558, 379] width 721 height 17
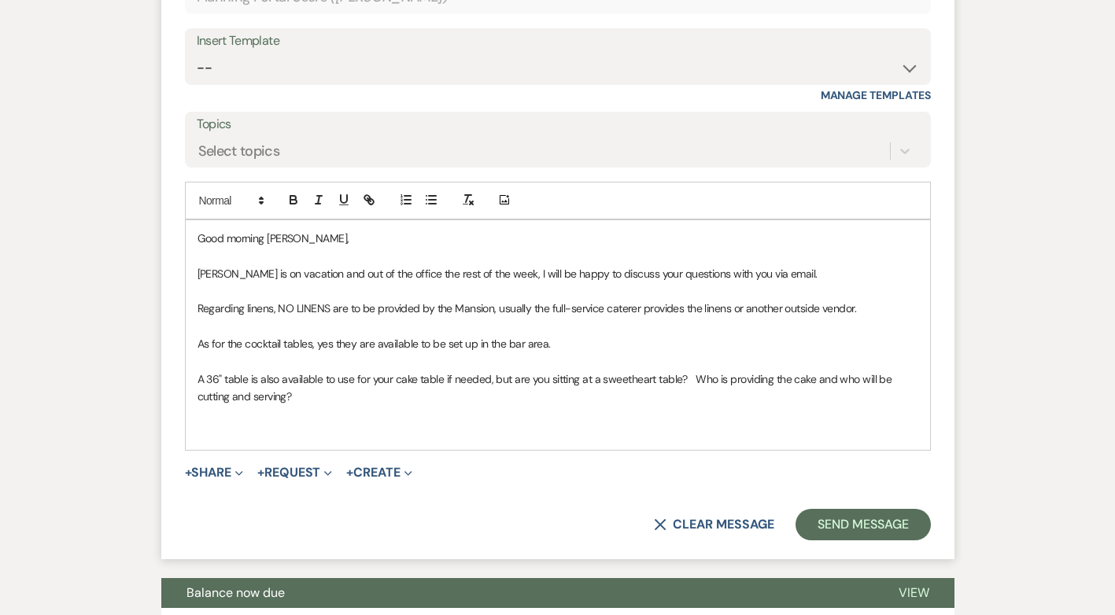
click at [783, 265] on p "[PERSON_NAME] is on vacation and out of the office the rest of the week, I will…" at bounding box center [558, 273] width 721 height 17
drag, startPoint x: 867, startPoint y: 283, endPoint x: 312, endPoint y: 373, distance: 563.0
click at [312, 373] on p "A 36" table is also available to use for your cake table if needed, but are you…" at bounding box center [558, 388] width 721 height 35
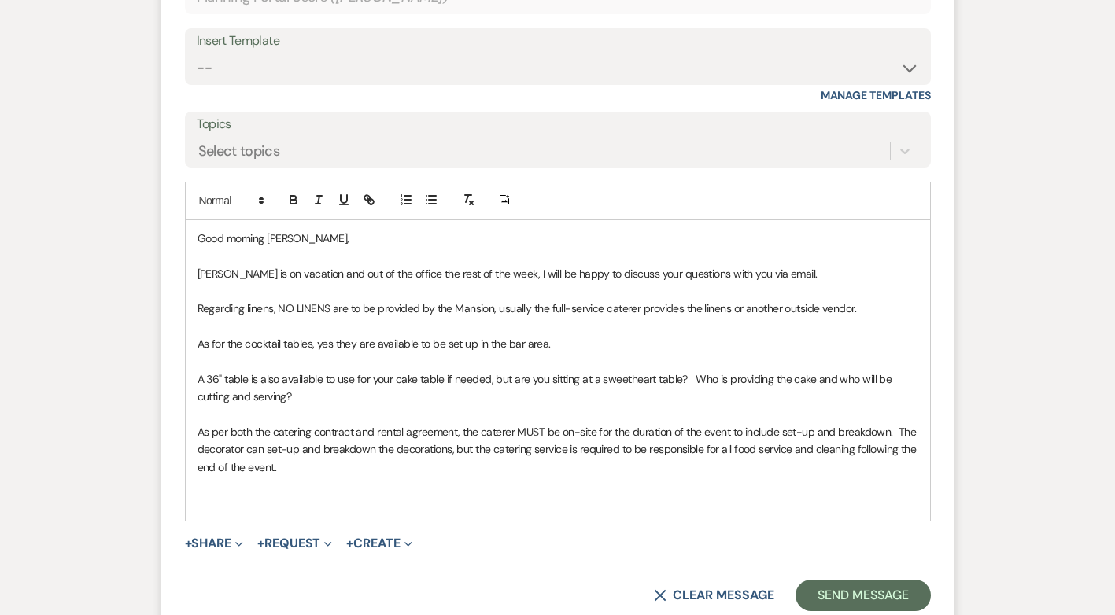
click at [791, 431] on p "As per both the catering contract and rental agreement, the caterer MUST be on-…" at bounding box center [558, 449] width 721 height 53
click at [397, 476] on p at bounding box center [558, 484] width 721 height 17
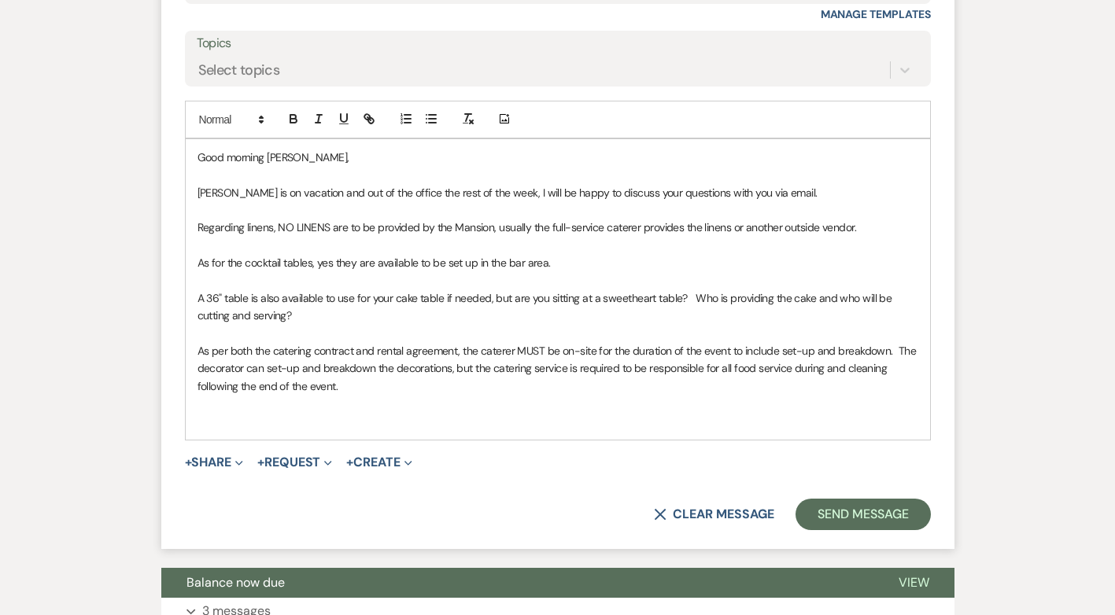
scroll to position [3935, 0]
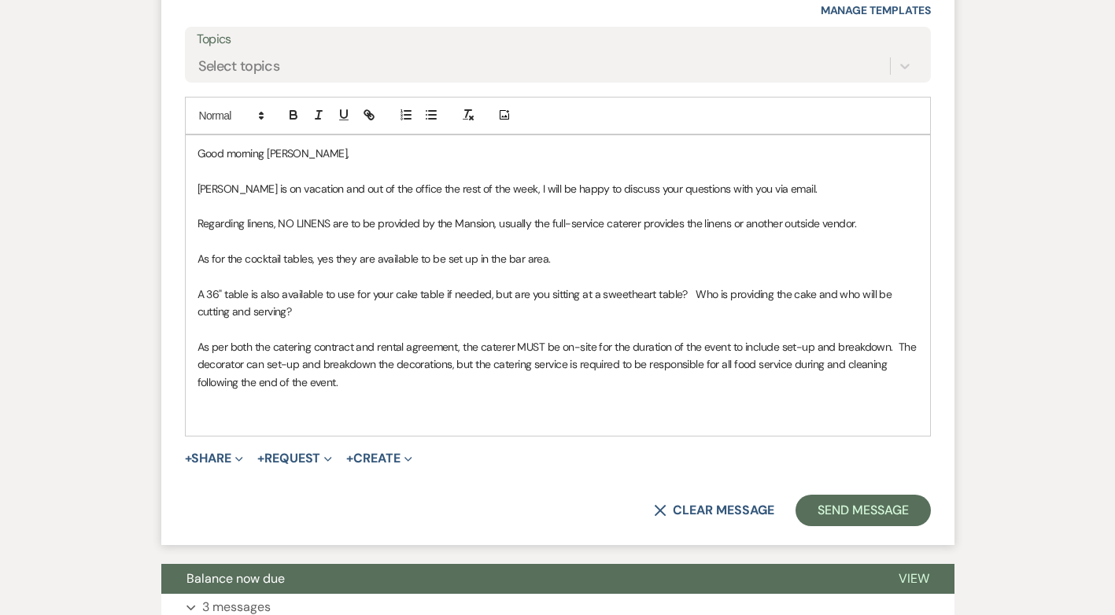
click at [198, 250] on p "As for the cocktail tables, yes they are available to be set up in the bar area." at bounding box center [558, 258] width 721 height 17
click at [283, 250] on p "The tent size is 40' feet by 80 feetAs for the cocktail tables, yes they are av…" at bounding box center [558, 258] width 721 height 17
click at [709, 250] on p "The tent size is 40 feet by 80 feet. As for the cocktail tables, yes they are a…" at bounding box center [558, 258] width 721 height 17
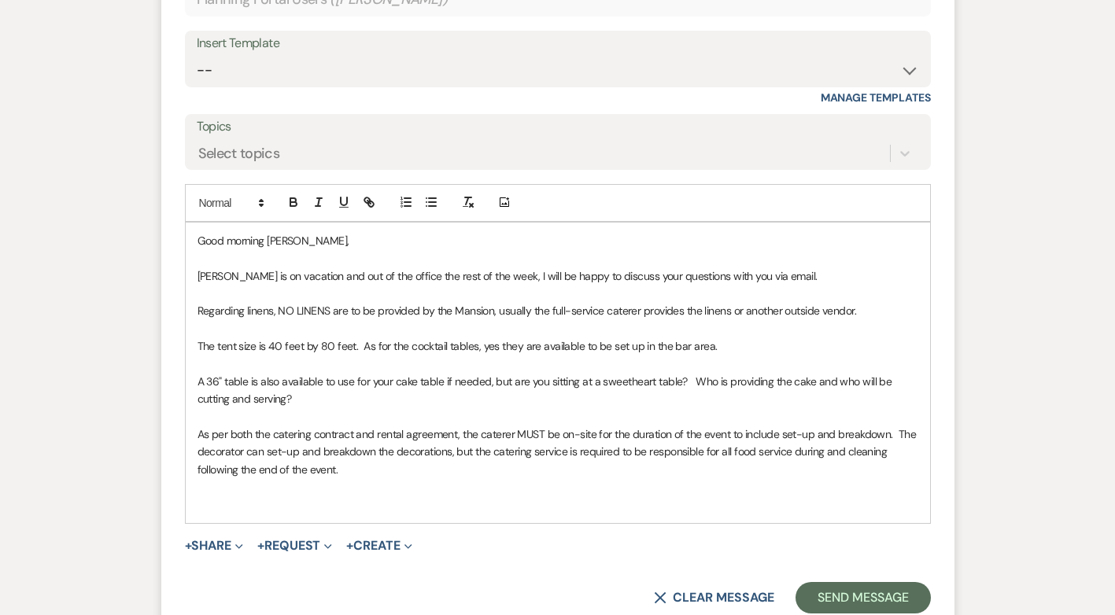
scroll to position [3856, 0]
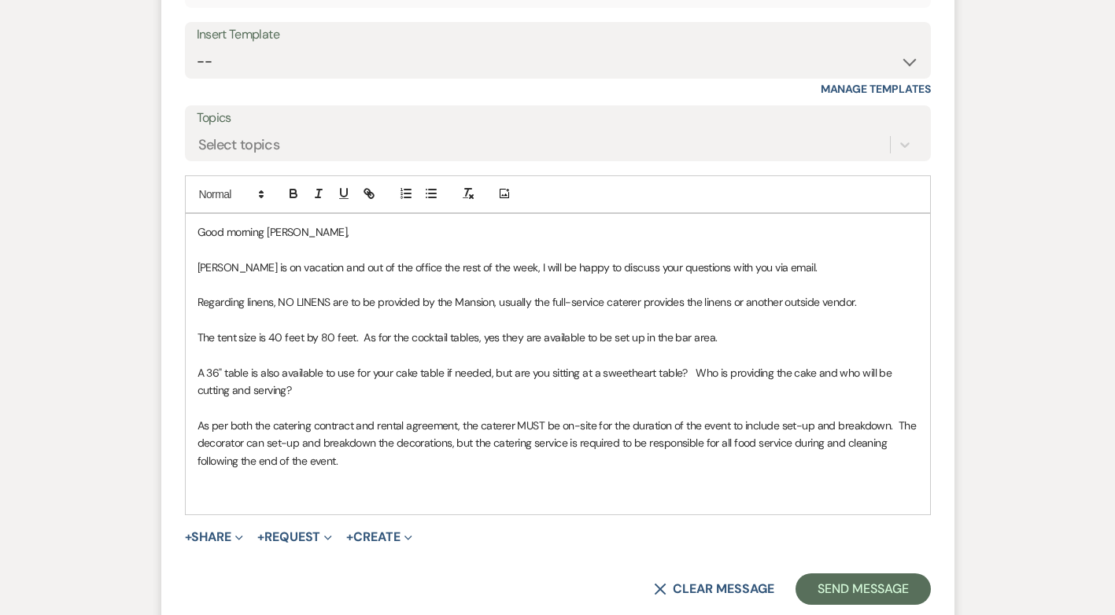
drag, startPoint x: 377, startPoint y: 445, endPoint x: 203, endPoint y: 249, distance: 262.0
click at [203, 249] on div "Good morning Racheal, Traci is on vacation and out of the office the rest of th…" at bounding box center [558, 364] width 745 height 301
click at [454, 470] on p at bounding box center [558, 478] width 721 height 17
drag, startPoint x: 379, startPoint y: 448, endPoint x: 191, endPoint y: 239, distance: 280.3
click at [191, 239] on div "Good morning Racheal, Traci is on vacation and out of the office the rest of th…" at bounding box center [558, 364] width 745 height 301
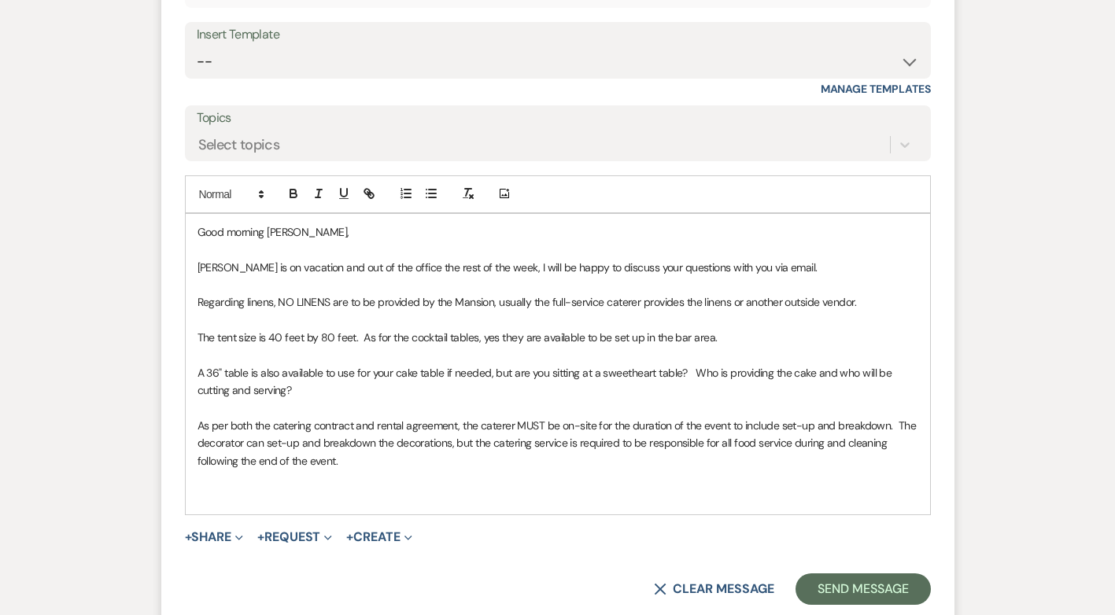
copy div "Traci is on vacation and out of the office the rest of the week, I will be happ…"
click at [826, 224] on p "Good morning [PERSON_NAME]," at bounding box center [558, 232] width 721 height 17
drag, startPoint x: 722, startPoint y: 314, endPoint x: 361, endPoint y: 320, distance: 361.3
click at [361, 329] on p "The tent size is 40 feet by 80 feet. As for the cocktail tables, yes they are a…" at bounding box center [558, 337] width 721 height 17
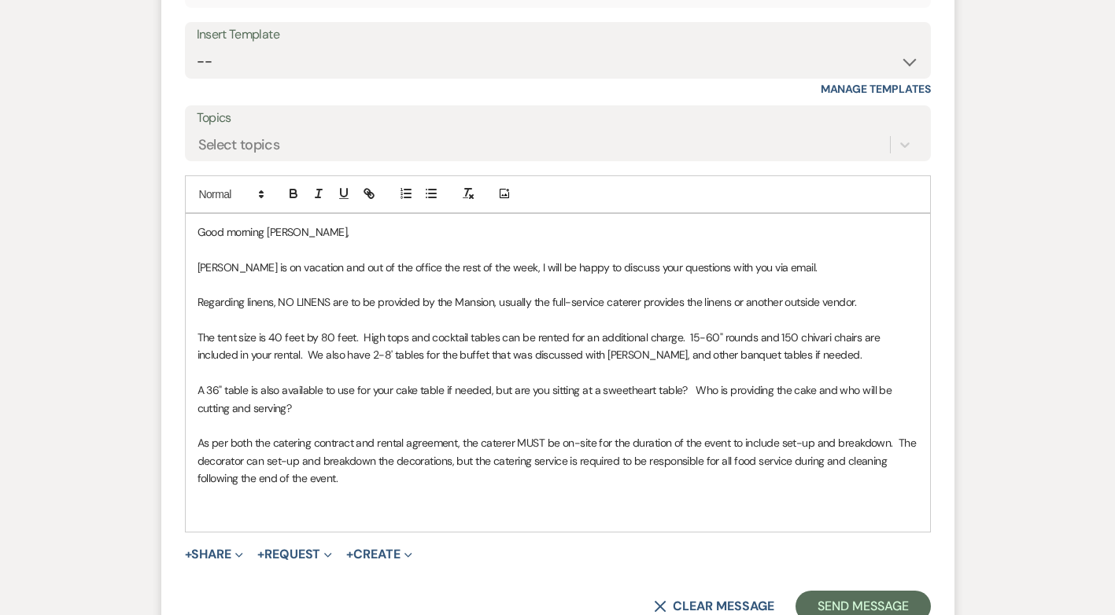
click at [364, 488] on p at bounding box center [558, 496] width 721 height 17
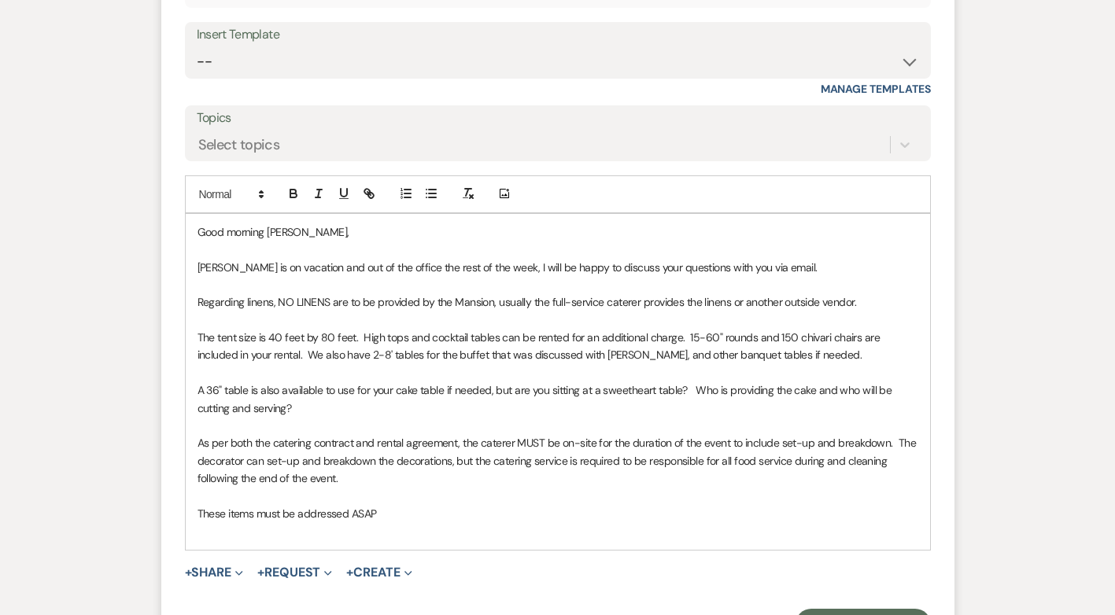
click at [194, 495] on div "Good morning Racheal, Traci is on vacation and out of the office the rest of th…" at bounding box center [558, 382] width 745 height 336
drag, startPoint x: 312, startPoint y: 492, endPoint x: 192, endPoint y: 498, distance: 119.8
click at [193, 498] on div "Good morning Racheal, Traci is on vacation and out of the office the rest of th…" at bounding box center [558, 382] width 745 height 336
click at [529, 505] on p "In order for us to move forward, these items must be addressed ASAP" at bounding box center [558, 513] width 721 height 17
click at [530, 434] on p "As per both the catering contract and rental agreement, the caterer MUST be on-…" at bounding box center [558, 460] width 721 height 53
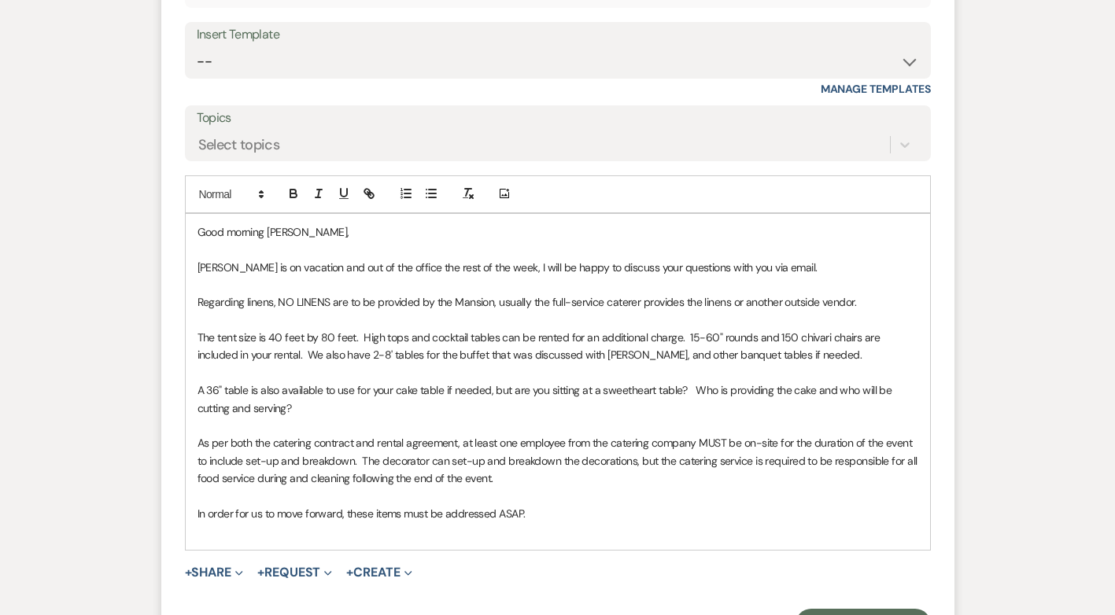
click at [528, 488] on p at bounding box center [558, 496] width 721 height 17
click at [519, 456] on p "As per both the catering contract and rental agreement, at least one employee f…" at bounding box center [558, 460] width 721 height 53
click at [516, 460] on p "As per both the catering contract and rental agreement, at least one employee f…" at bounding box center [558, 460] width 721 height 53
click at [664, 458] on p "As per both the catering contract and rental agreement, at least one employee f…" at bounding box center [558, 460] width 721 height 53
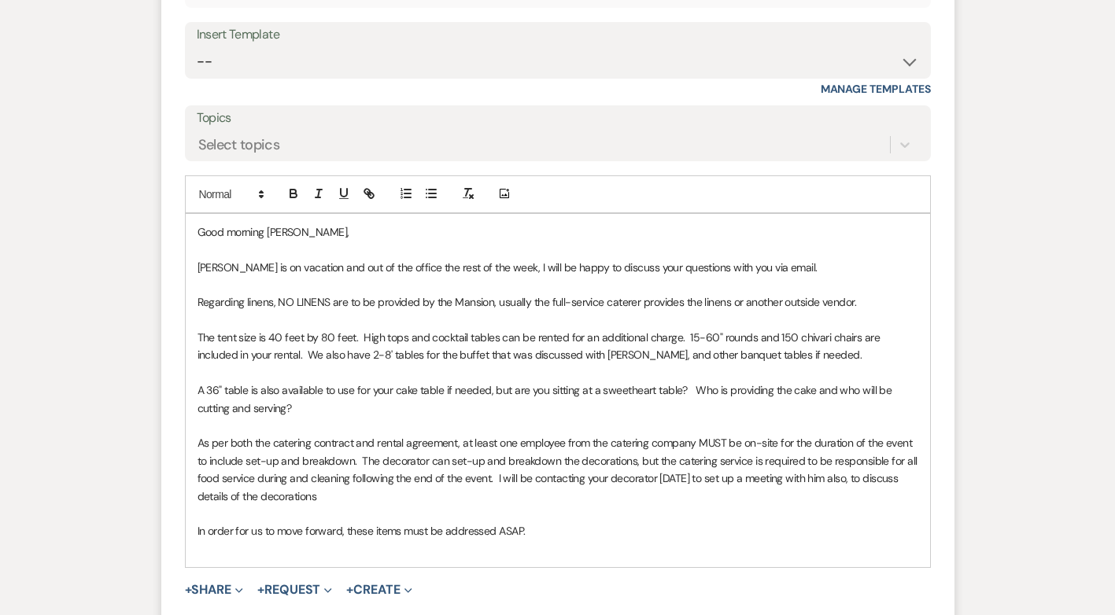
click at [845, 462] on p "As per both the catering contract and rental agreement, at least one employee f…" at bounding box center [558, 469] width 721 height 71
click at [278, 468] on p "As per both the catering contract and rental agreement, at least one employee f…" at bounding box center [558, 469] width 721 height 71
click at [523, 523] on p "In order for us to move forward, these items must be addressed ASAP." at bounding box center [558, 531] width 721 height 17
click at [656, 523] on p "In order for us to move forward, these items must be addressed ASAP, I apprecia…" at bounding box center [558, 531] width 721 height 17
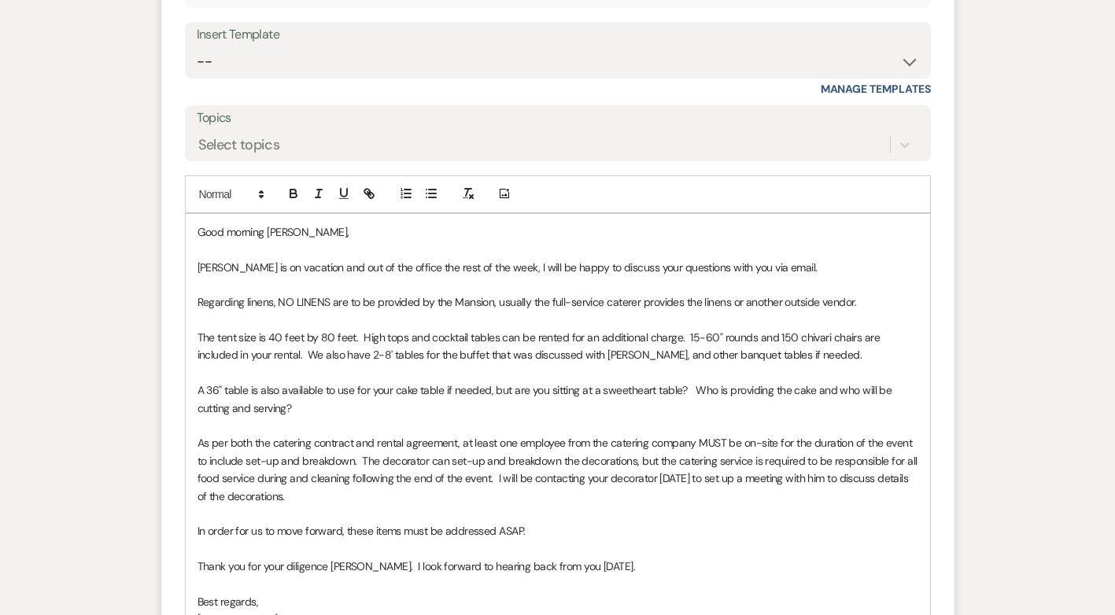
click at [371, 558] on p "Thank you for your diligence Racheal. I look forward to hearing back from you t…" at bounding box center [558, 566] width 721 height 17
click at [631, 576] on p at bounding box center [558, 584] width 721 height 17
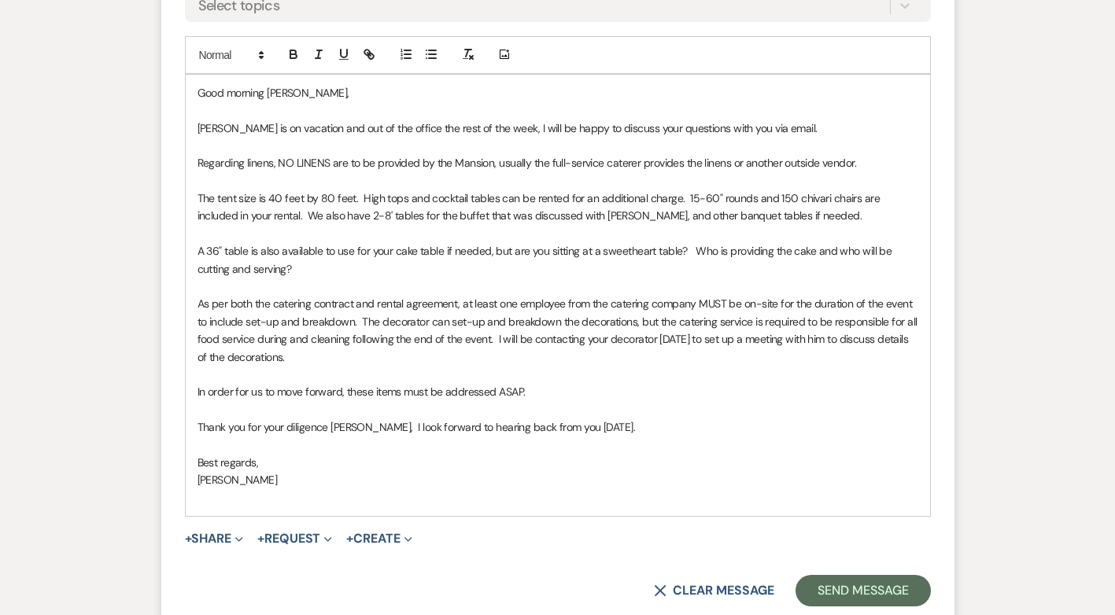
scroll to position [4014, 0]
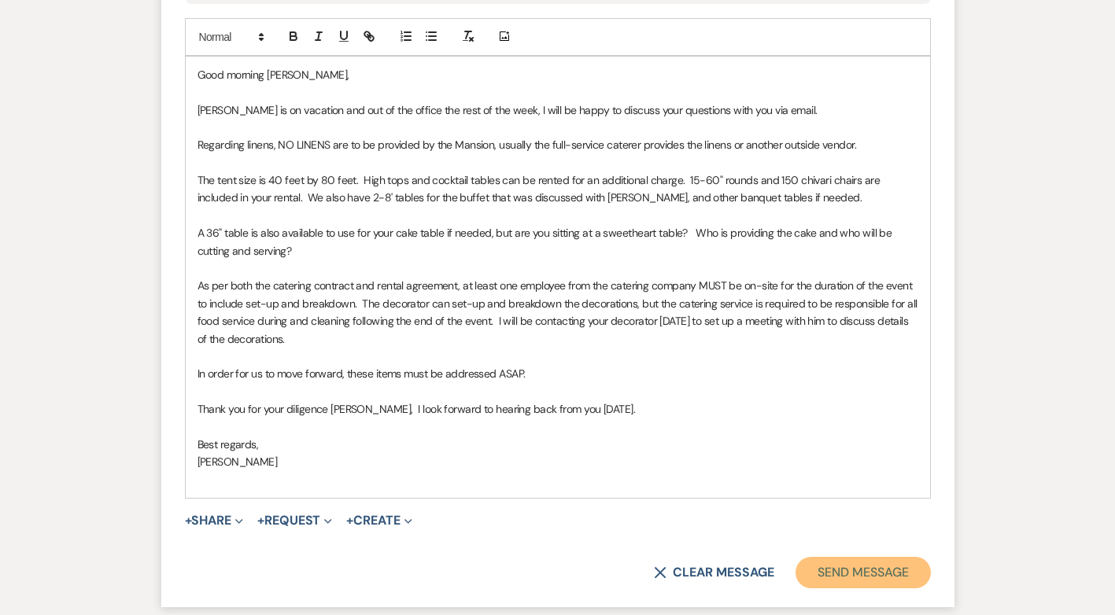
click at [863, 561] on button "Send Message" at bounding box center [863, 572] width 135 height 31
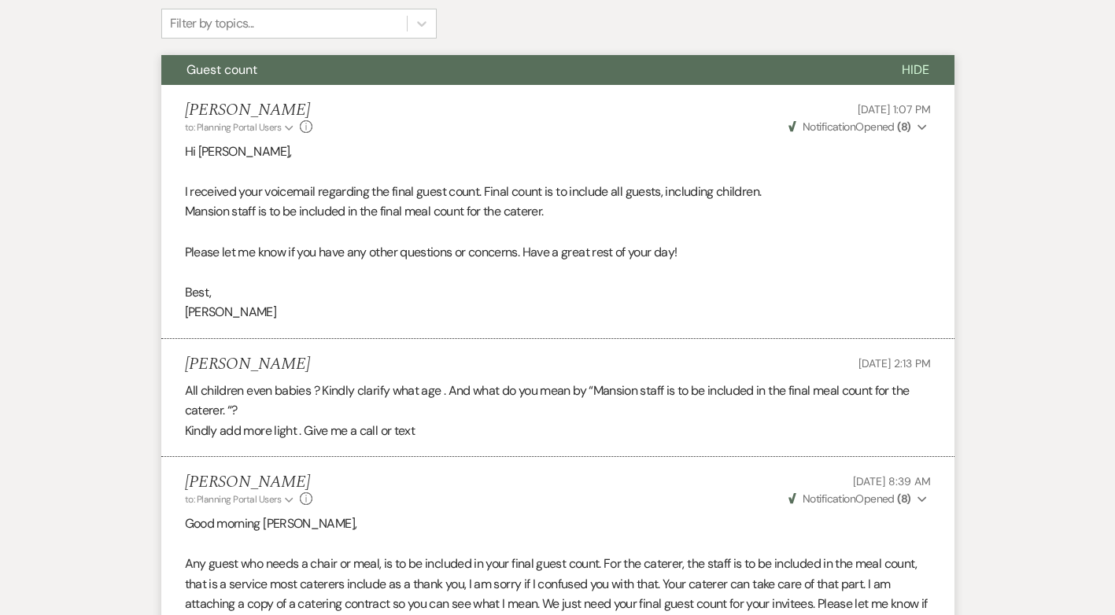
scroll to position [0, 0]
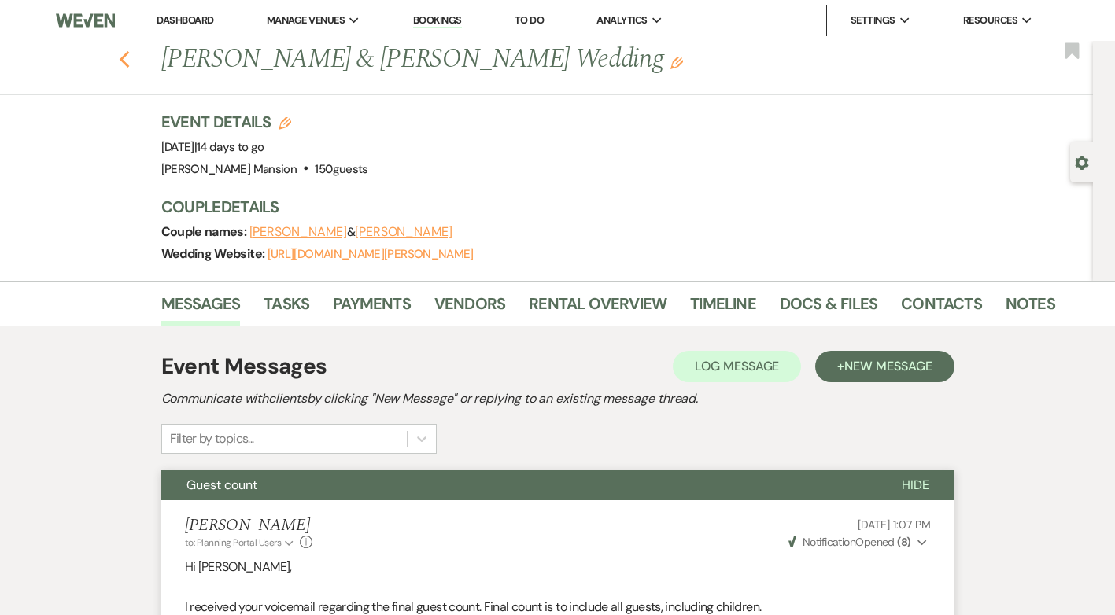
click at [129, 60] on icon "Previous" at bounding box center [125, 59] width 12 height 19
select select "9"
select select "8"
select select "4"
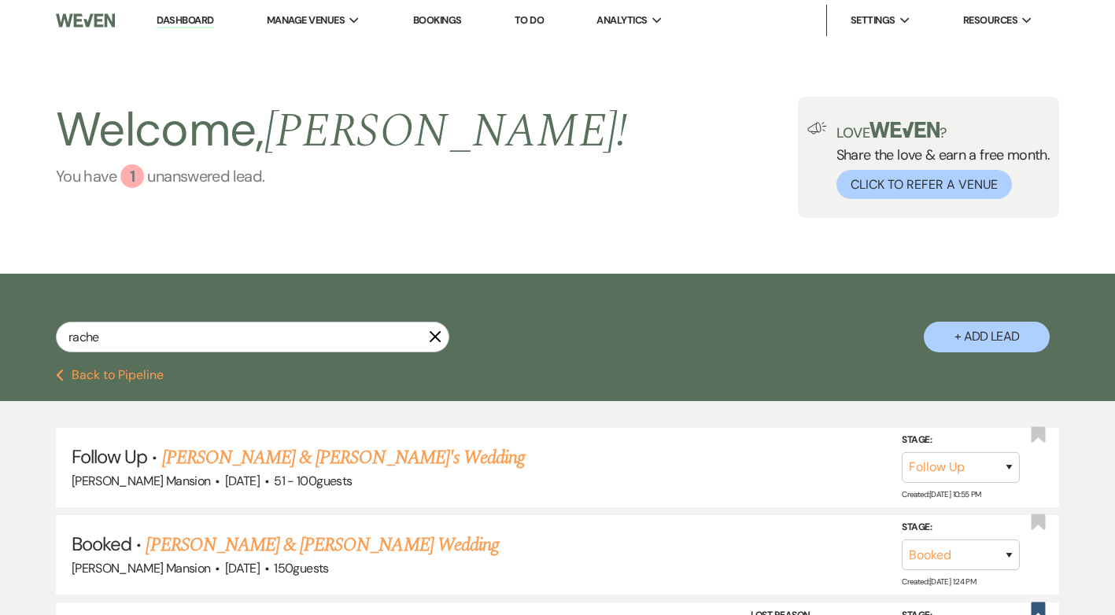
click at [135, 175] on div "1" at bounding box center [132, 176] width 24 height 24
click at [432, 336] on icon "X" at bounding box center [435, 337] width 13 height 13
click at [177, 15] on link "Dashboard" at bounding box center [185, 20] width 57 height 15
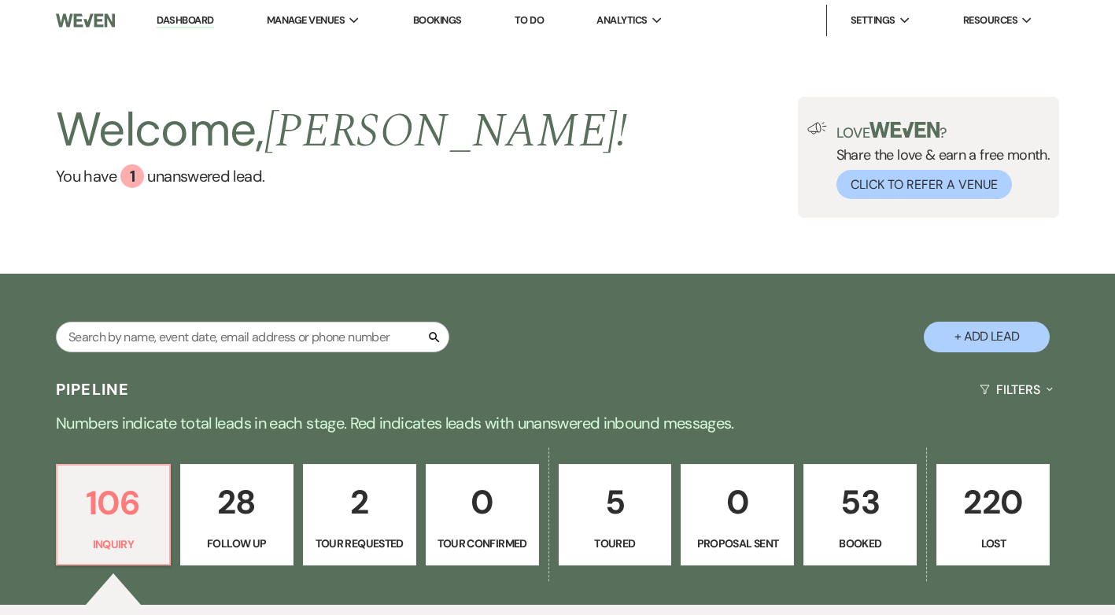
scroll to position [472, 0]
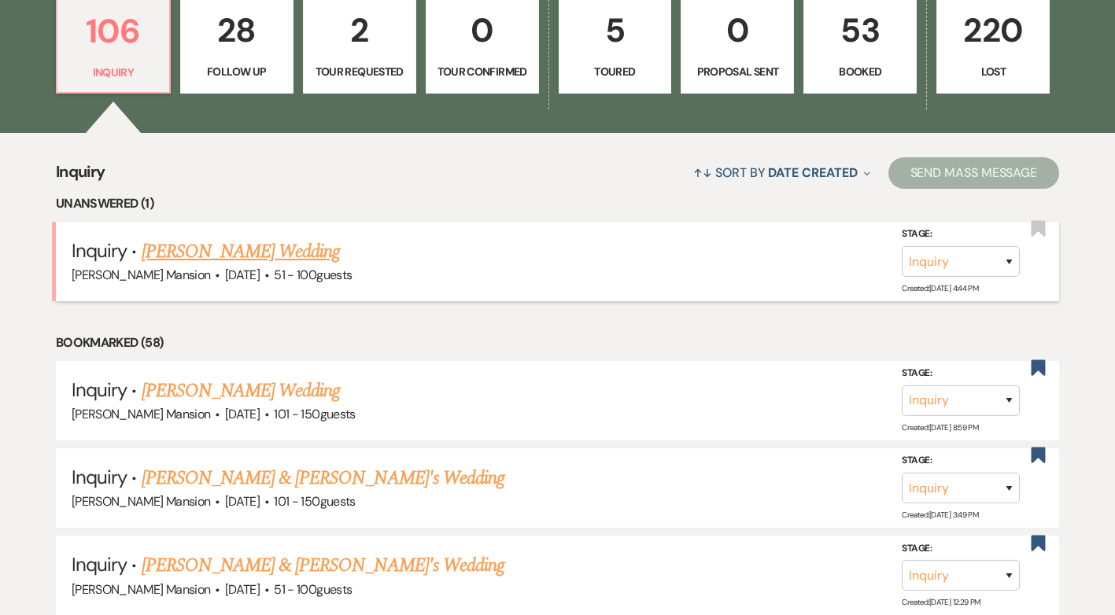
click at [279, 251] on link "[PERSON_NAME] Wedding" at bounding box center [241, 252] width 199 height 28
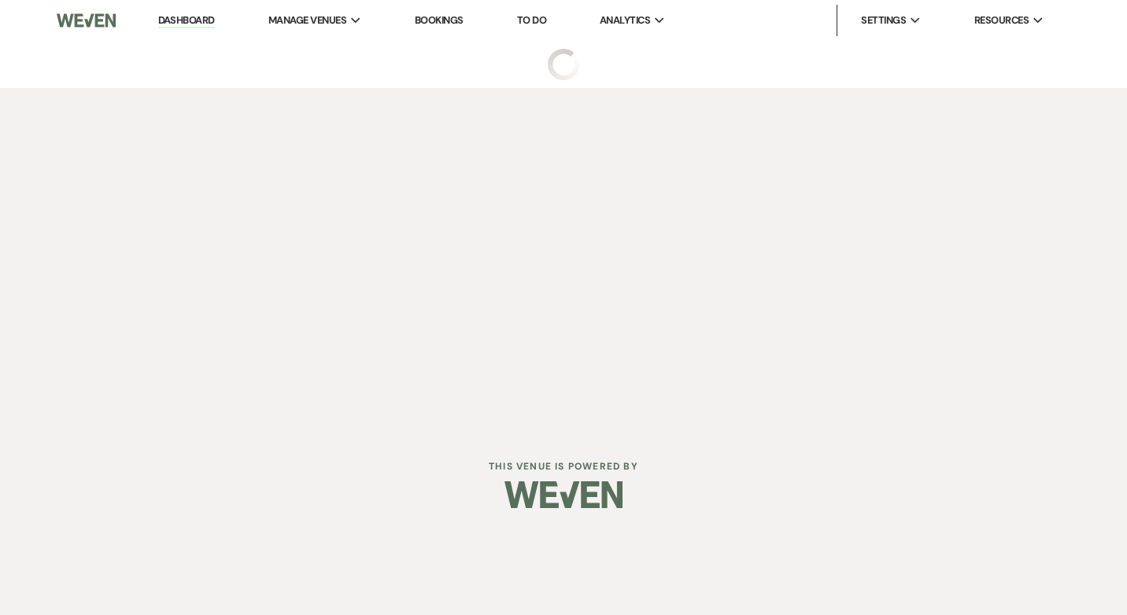
select select "2"
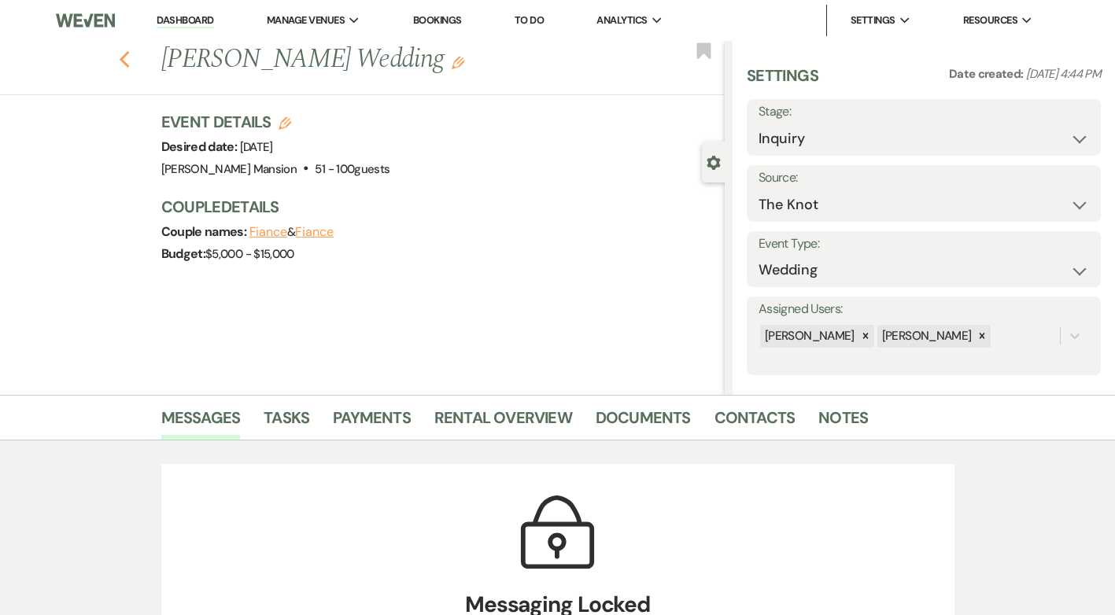
click at [128, 58] on use "button" at bounding box center [124, 59] width 10 height 17
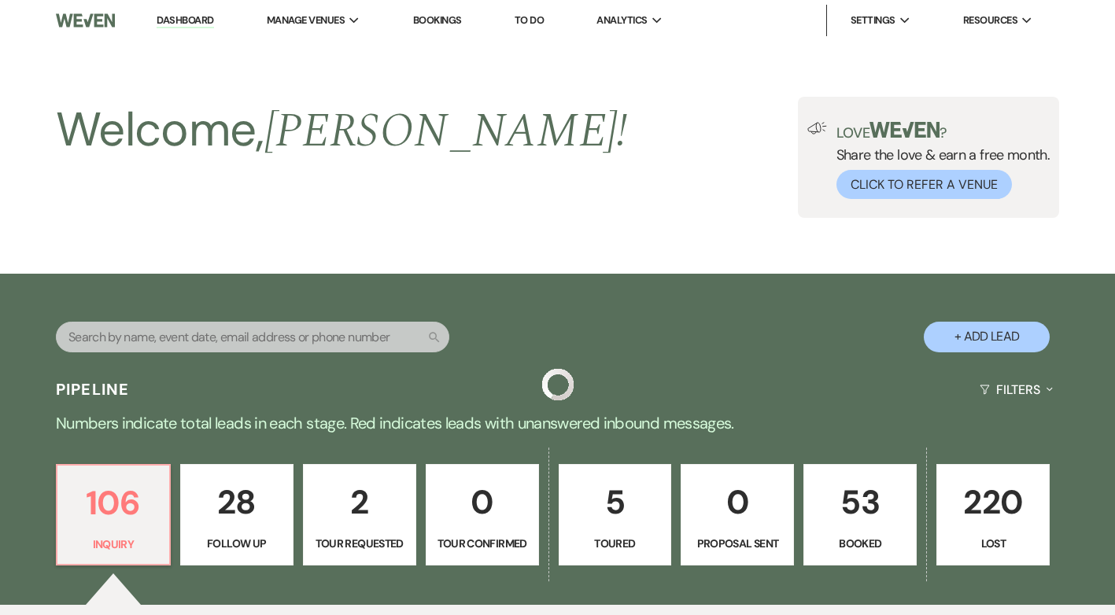
scroll to position [472, 0]
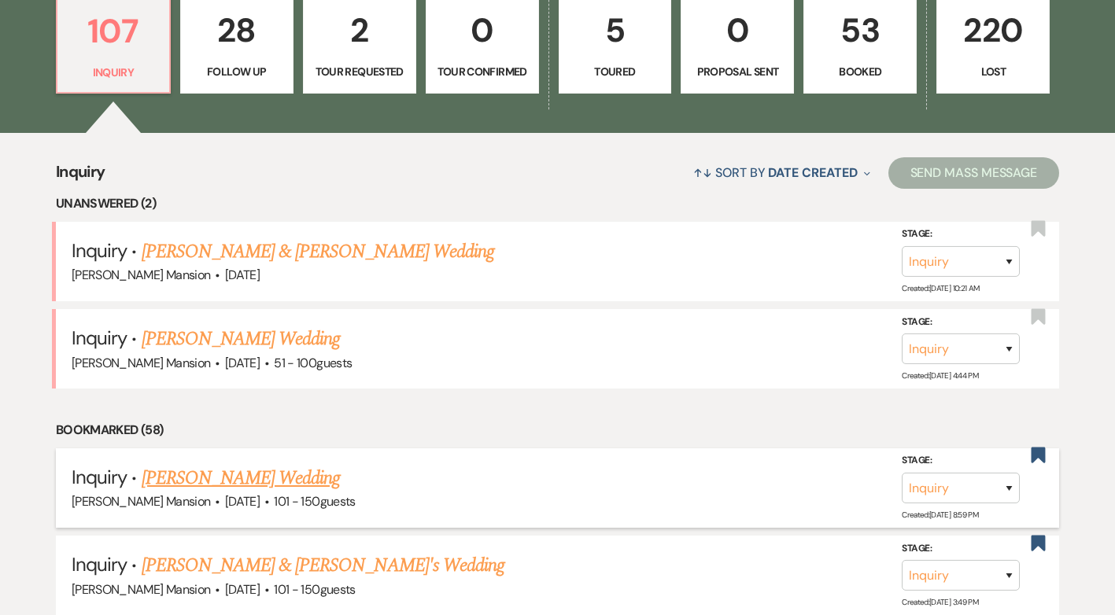
click at [238, 479] on link "[PERSON_NAME] Wedding" at bounding box center [241, 478] width 199 height 28
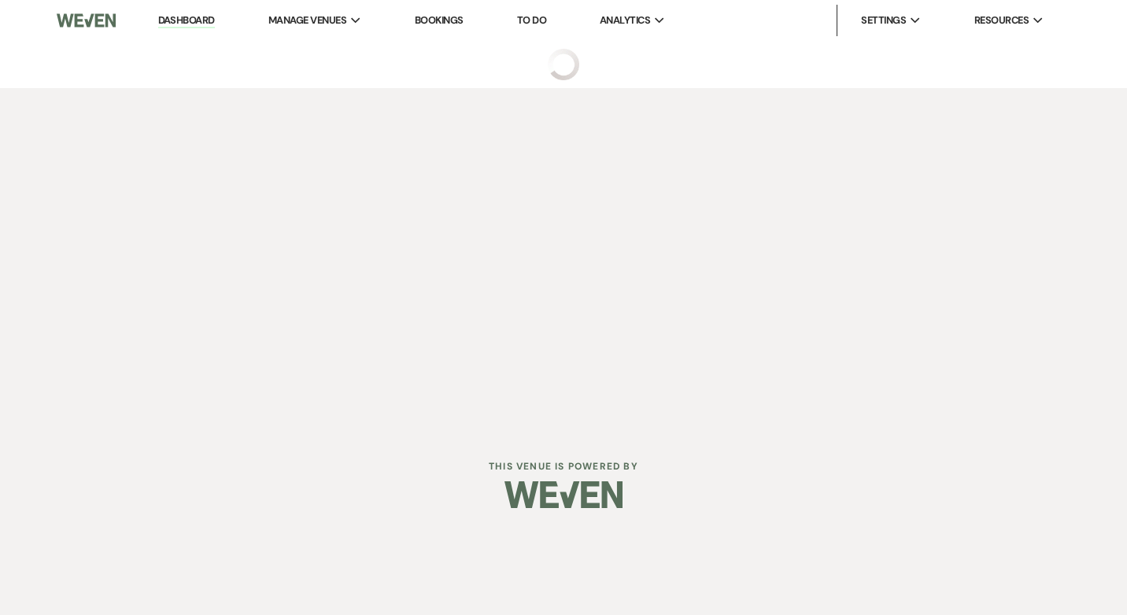
select select "2"
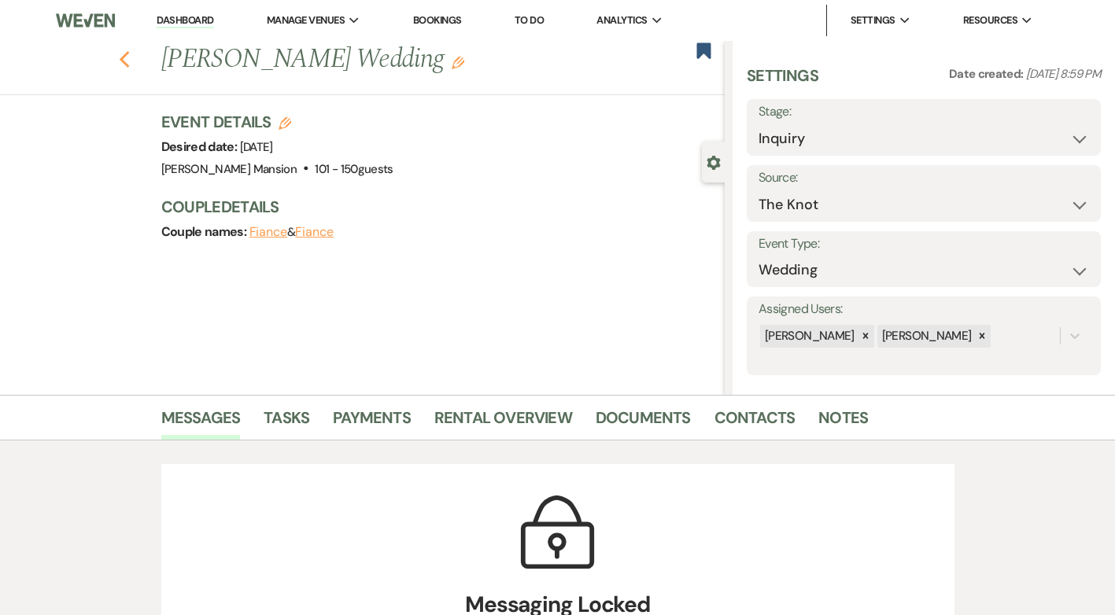
click at [131, 58] on icon "Previous" at bounding box center [125, 59] width 12 height 19
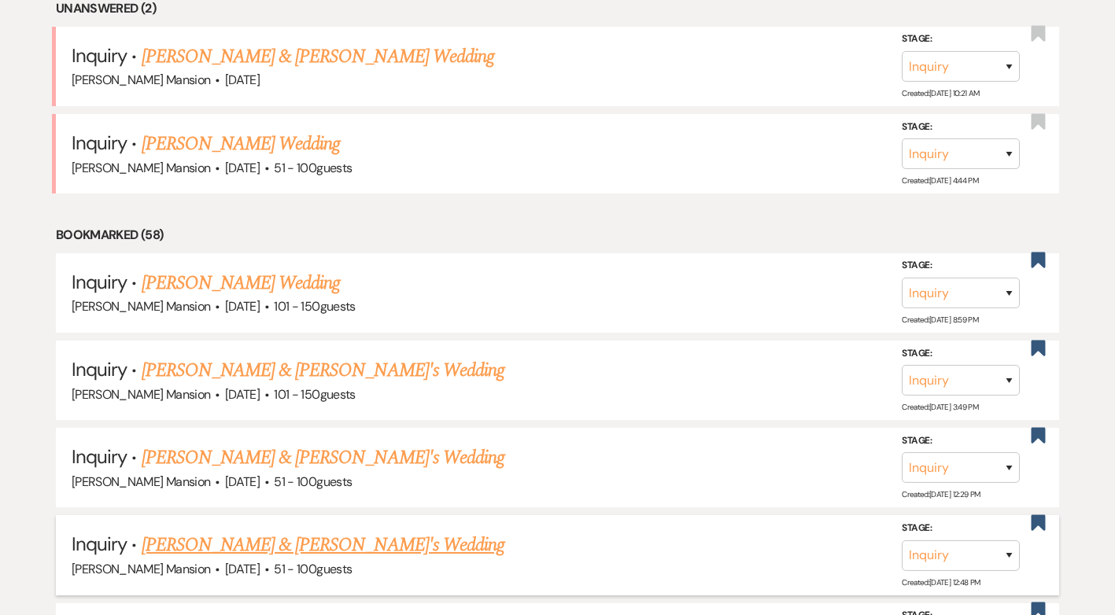
scroll to position [708, 0]
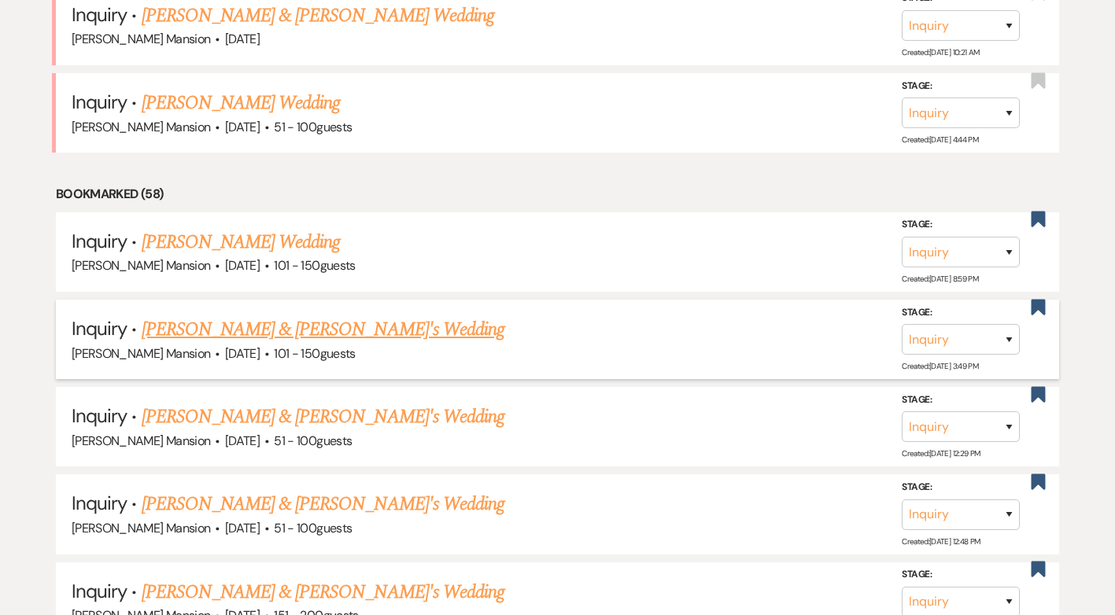
click at [316, 319] on link "[PERSON_NAME] & [PERSON_NAME]'s Wedding" at bounding box center [324, 330] width 364 height 28
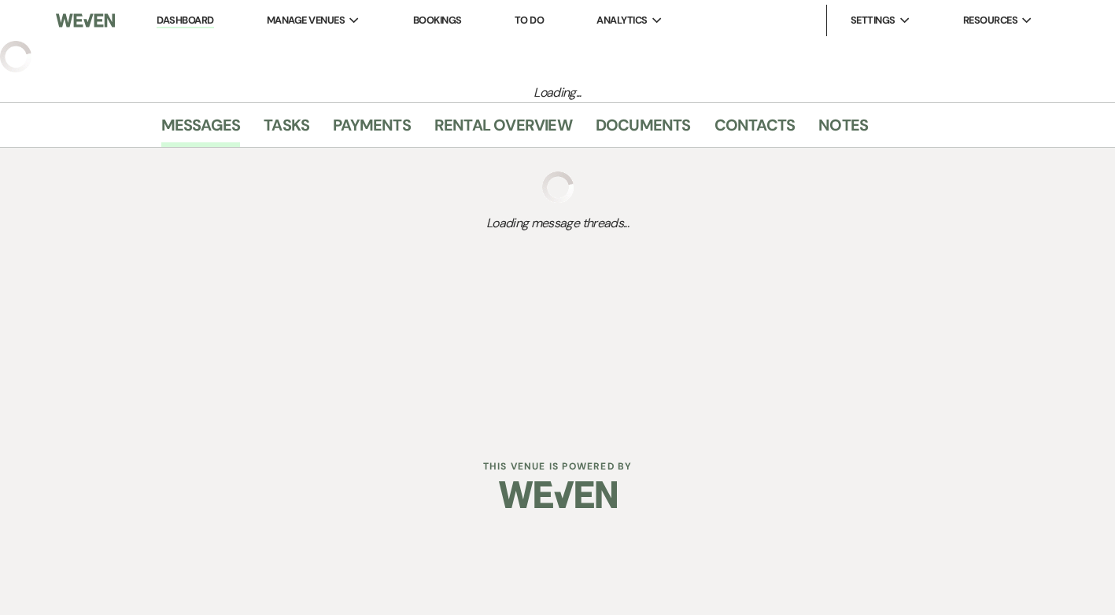
select select "2"
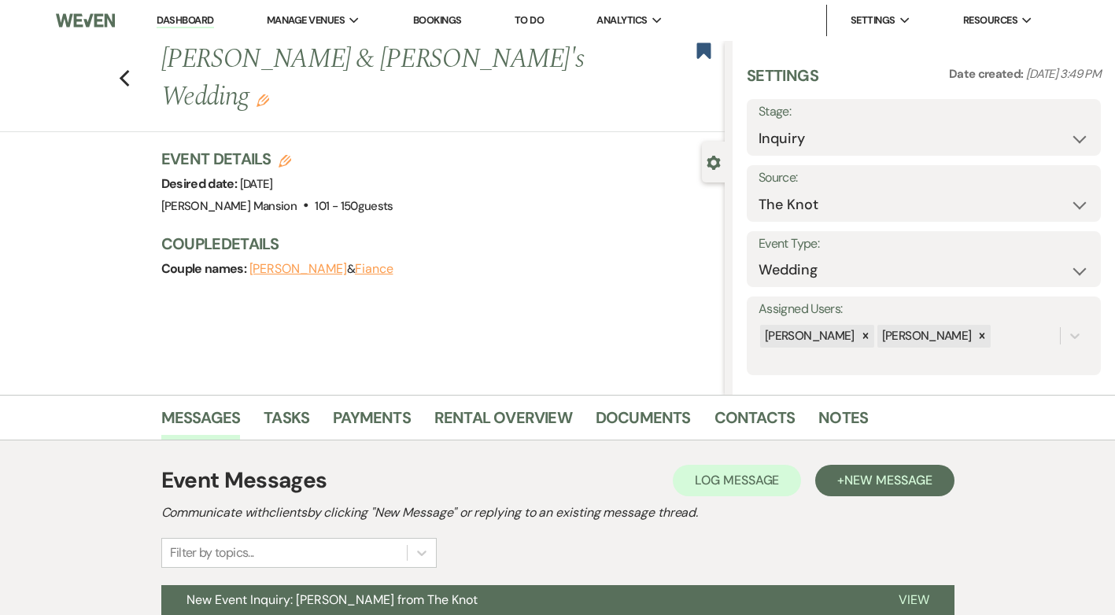
scroll to position [151, 0]
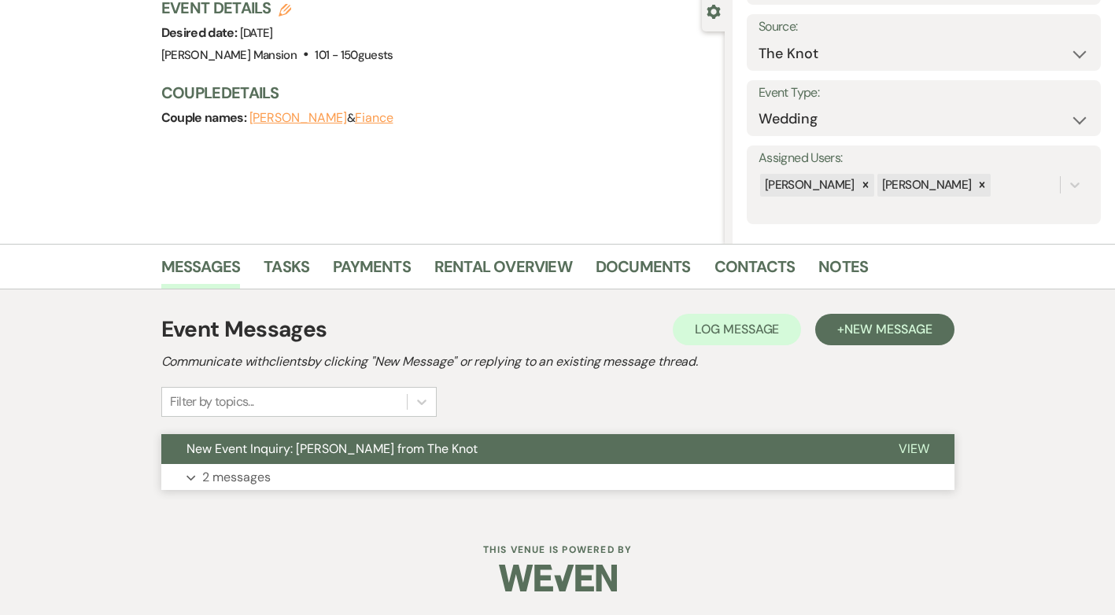
click at [237, 480] on p "2 messages" at bounding box center [236, 477] width 68 height 20
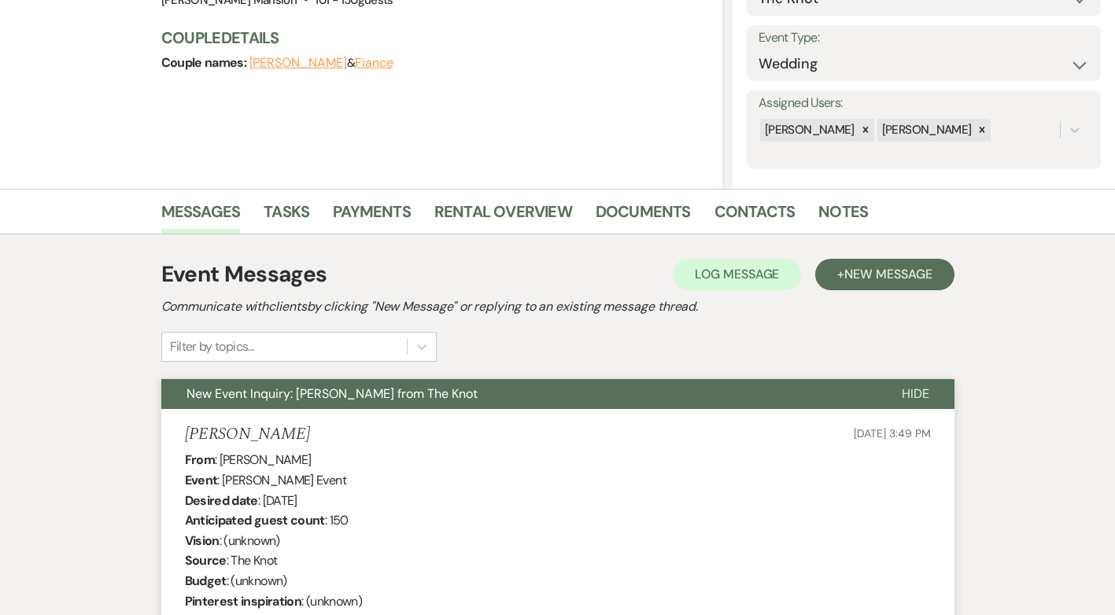
scroll to position [0, 0]
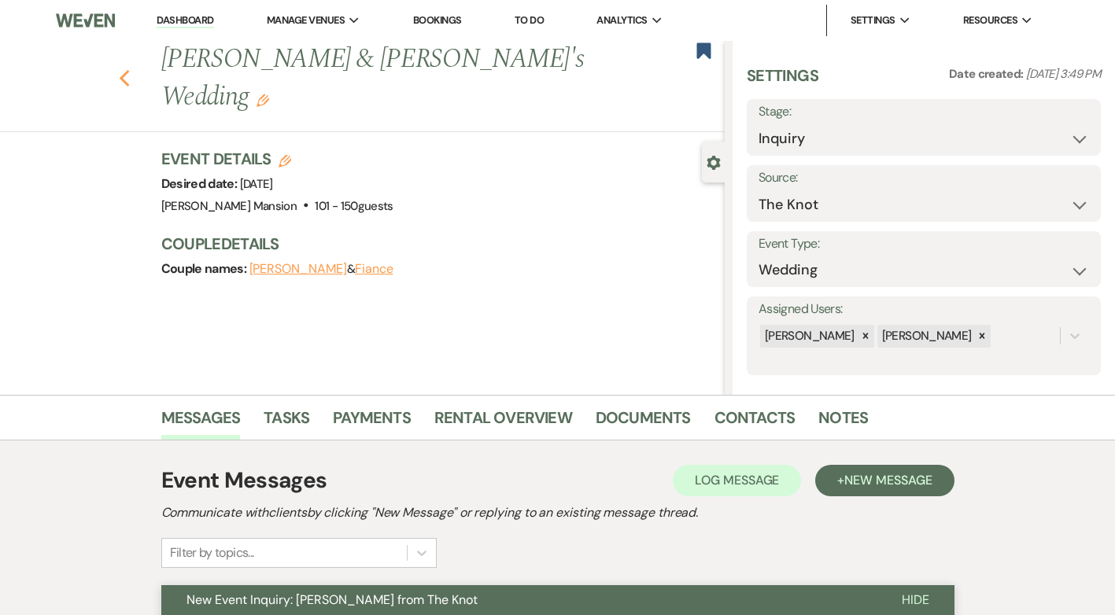
click at [131, 69] on icon "Previous" at bounding box center [125, 78] width 12 height 19
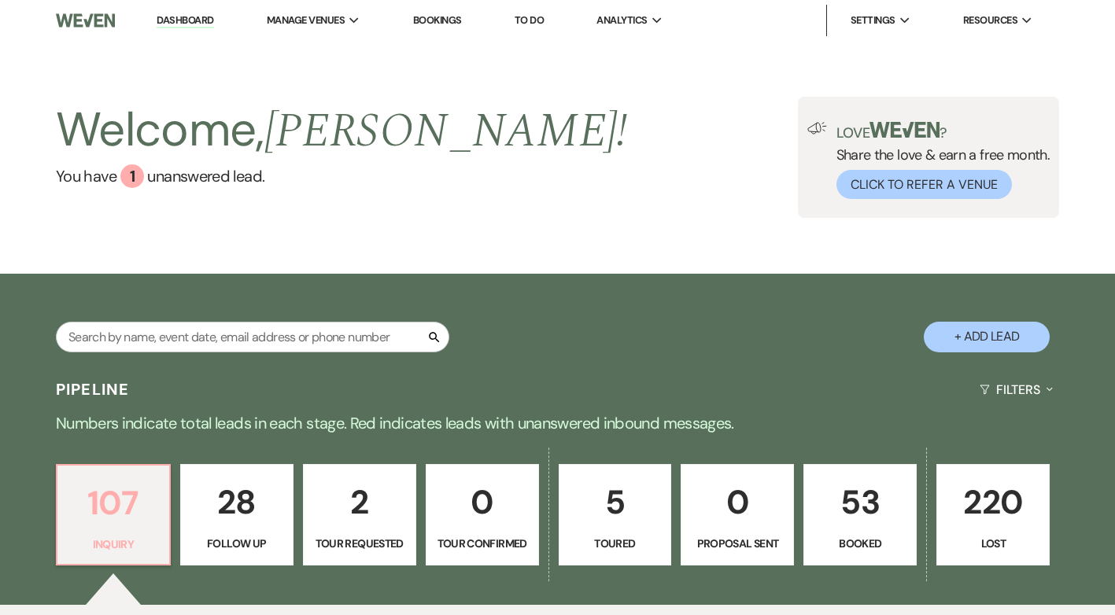
click at [106, 512] on p "107" at bounding box center [113, 503] width 93 height 53
click at [185, 16] on link "Dashboard" at bounding box center [185, 20] width 57 height 15
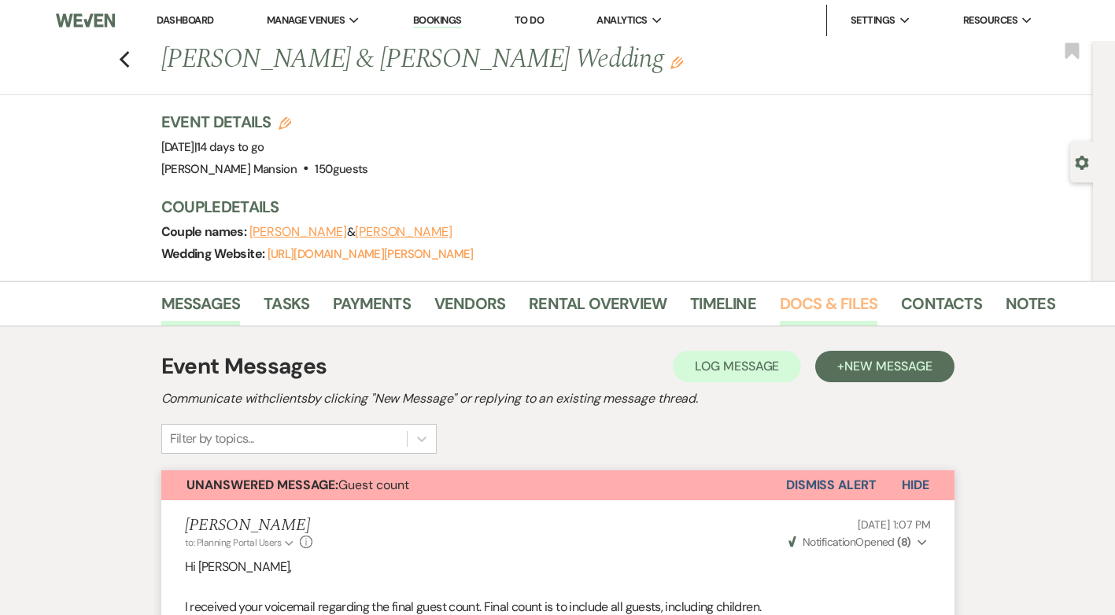
click at [841, 300] on link "Docs & Files" at bounding box center [829, 308] width 98 height 35
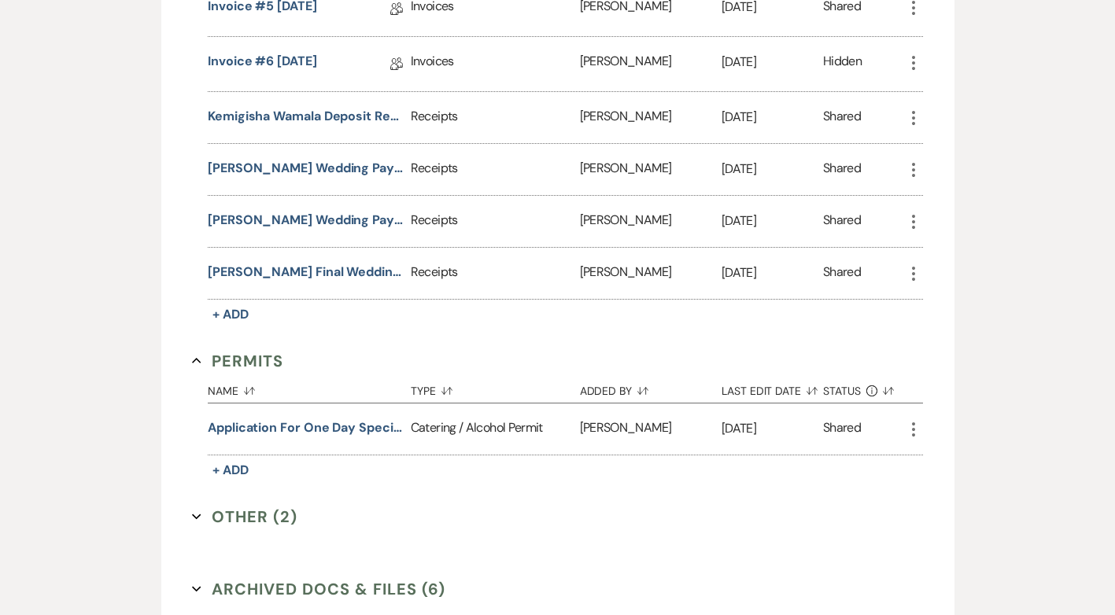
scroll to position [787, 0]
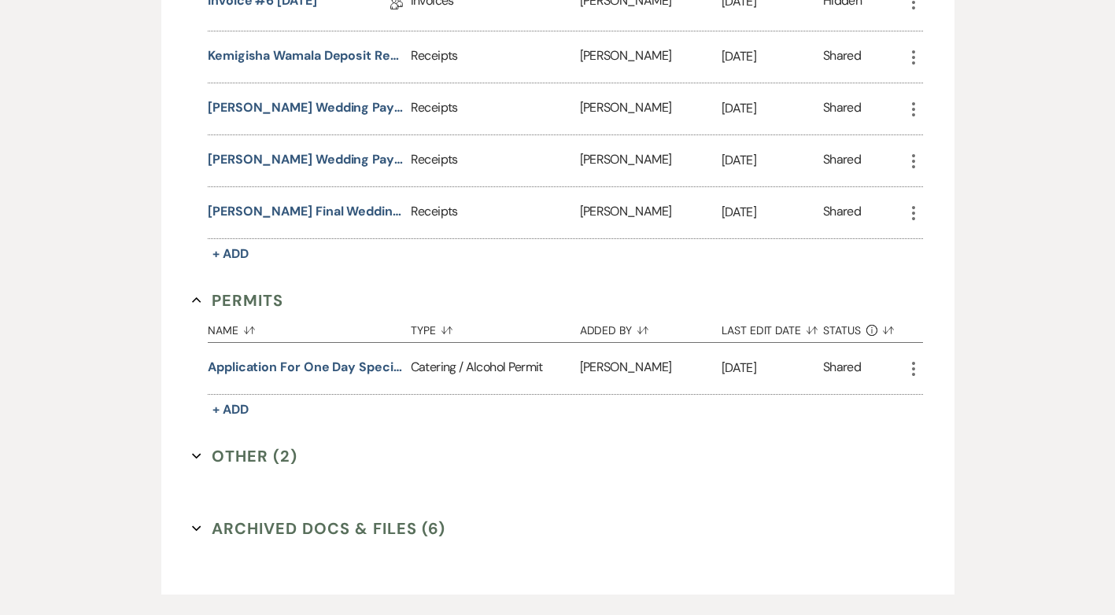
click at [253, 453] on button "Other (2) Expand" at bounding box center [244, 457] width 105 height 24
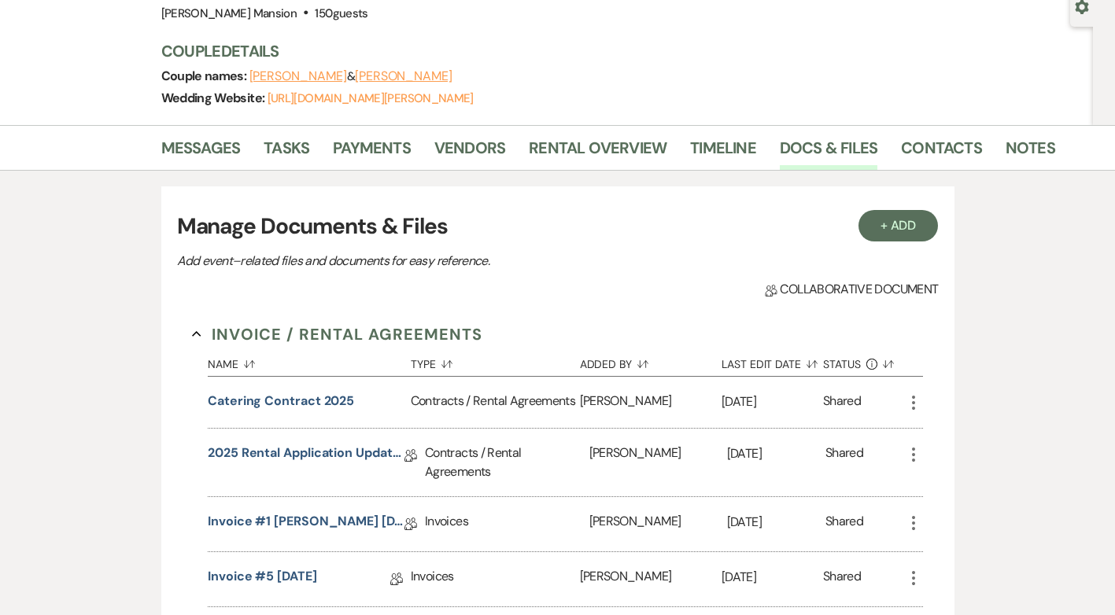
scroll to position [179, 0]
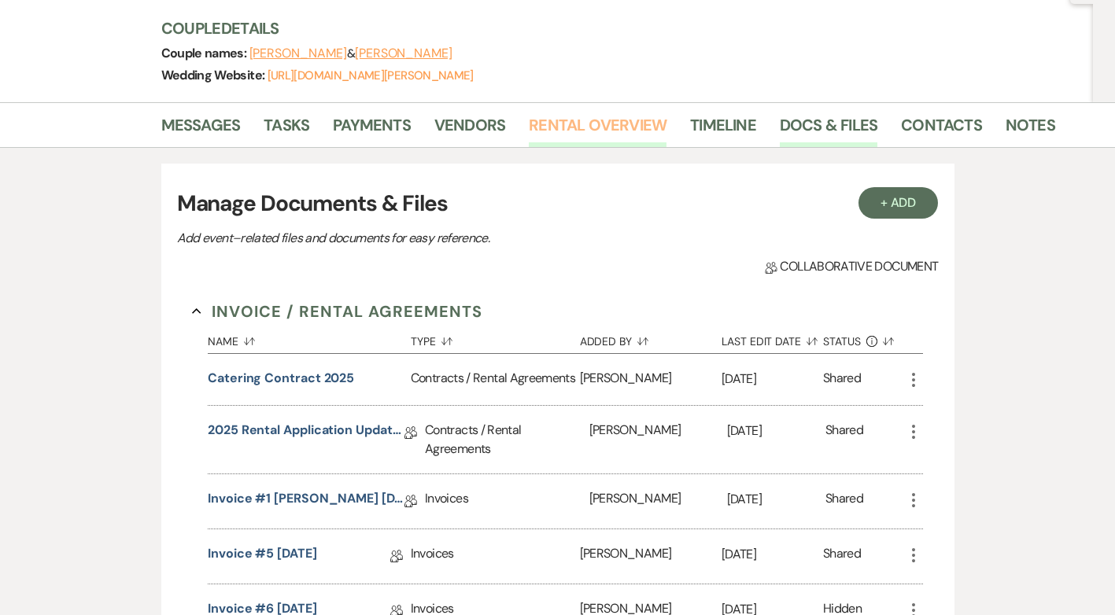
click at [595, 115] on link "Rental Overview" at bounding box center [598, 130] width 138 height 35
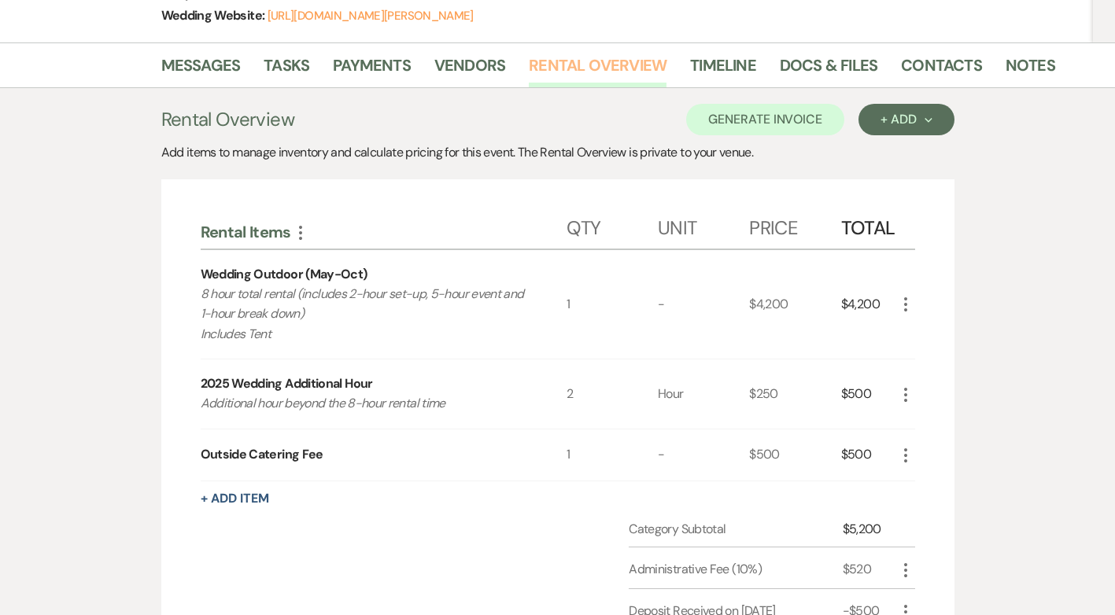
scroll to position [236, 0]
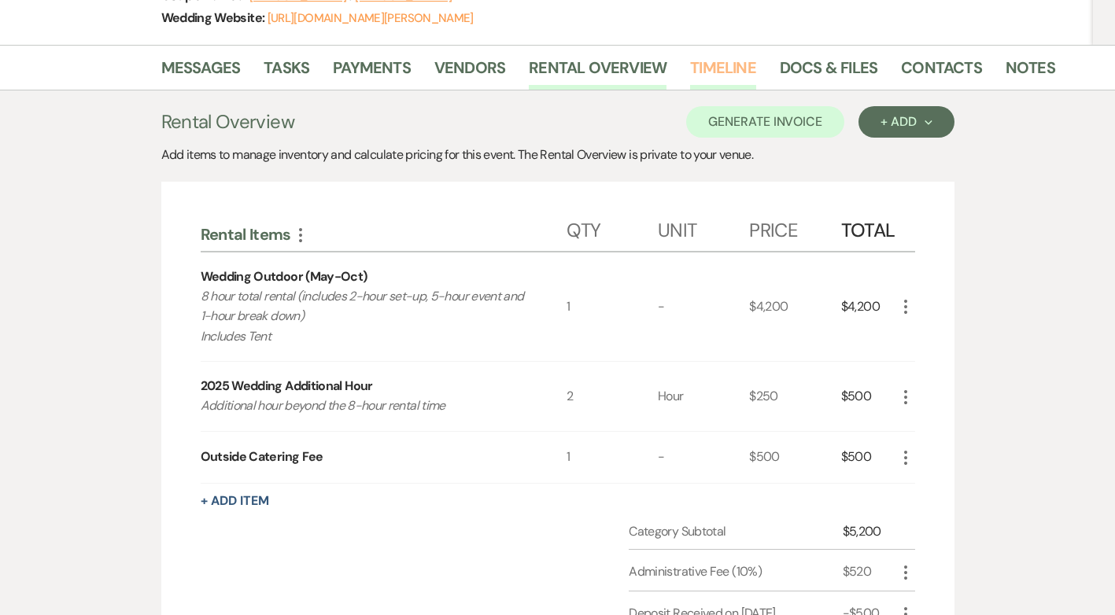
click at [704, 65] on link "Timeline" at bounding box center [723, 72] width 66 height 35
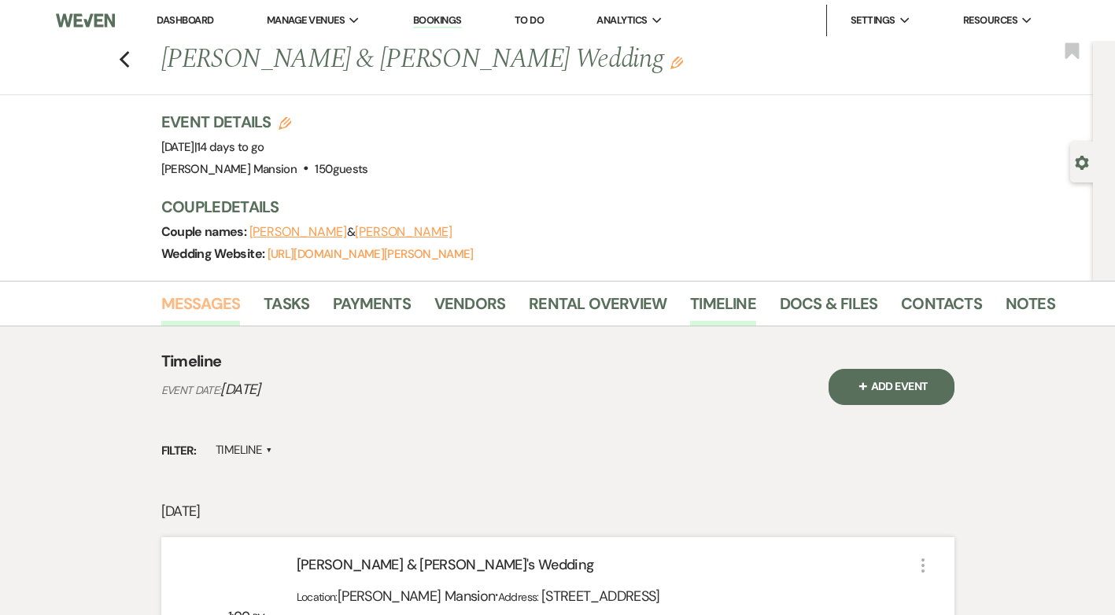
click at [195, 307] on link "Messages" at bounding box center [200, 308] width 79 height 35
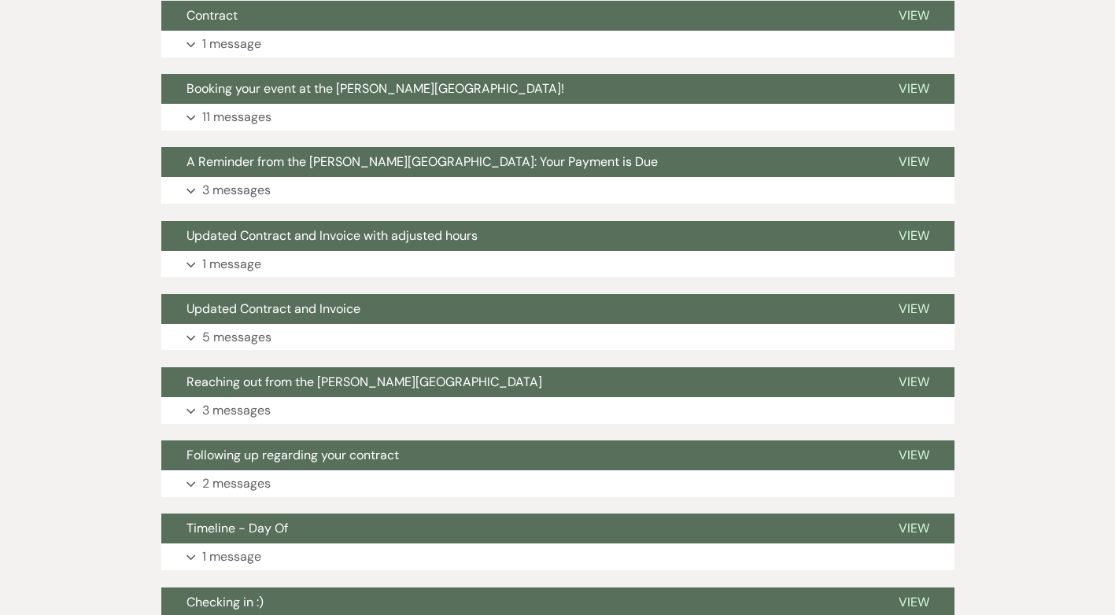
scroll to position [4887, 0]
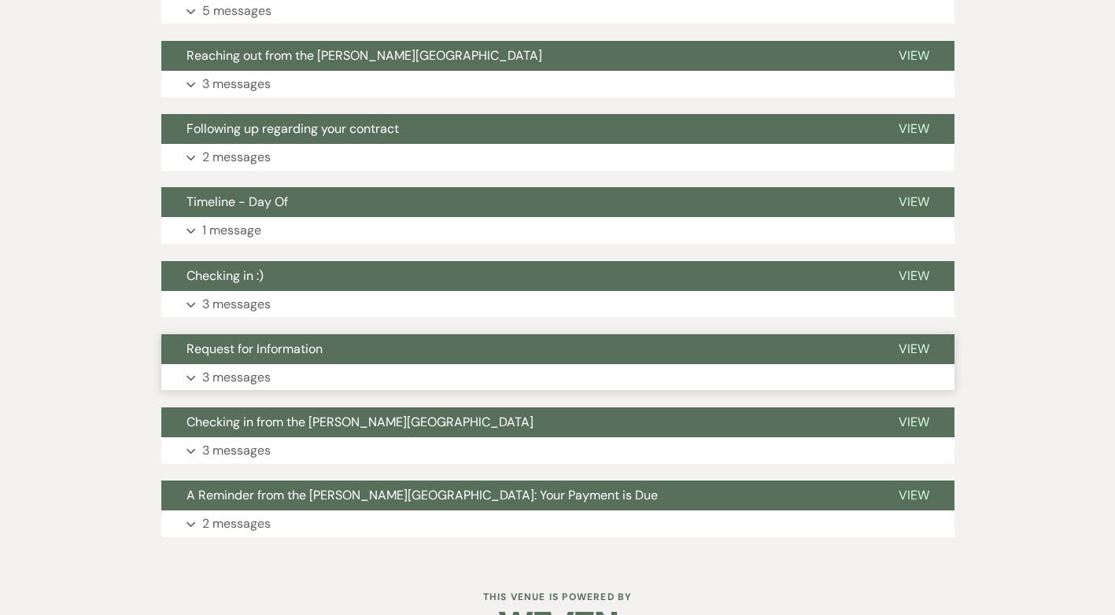
click at [227, 368] on p "3 messages" at bounding box center [236, 378] width 68 height 20
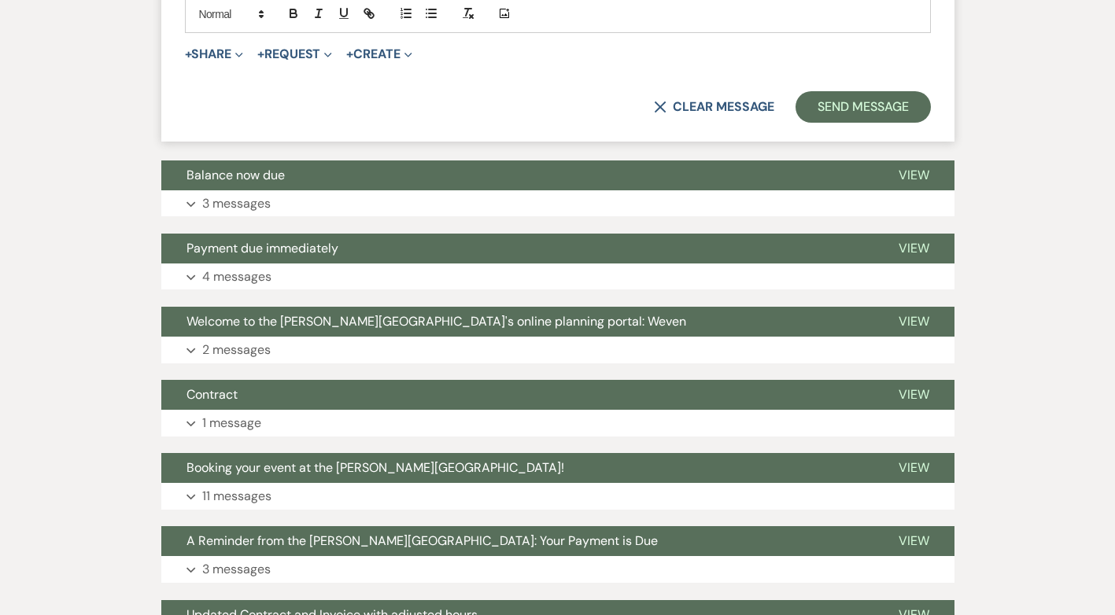
scroll to position [4178, 0]
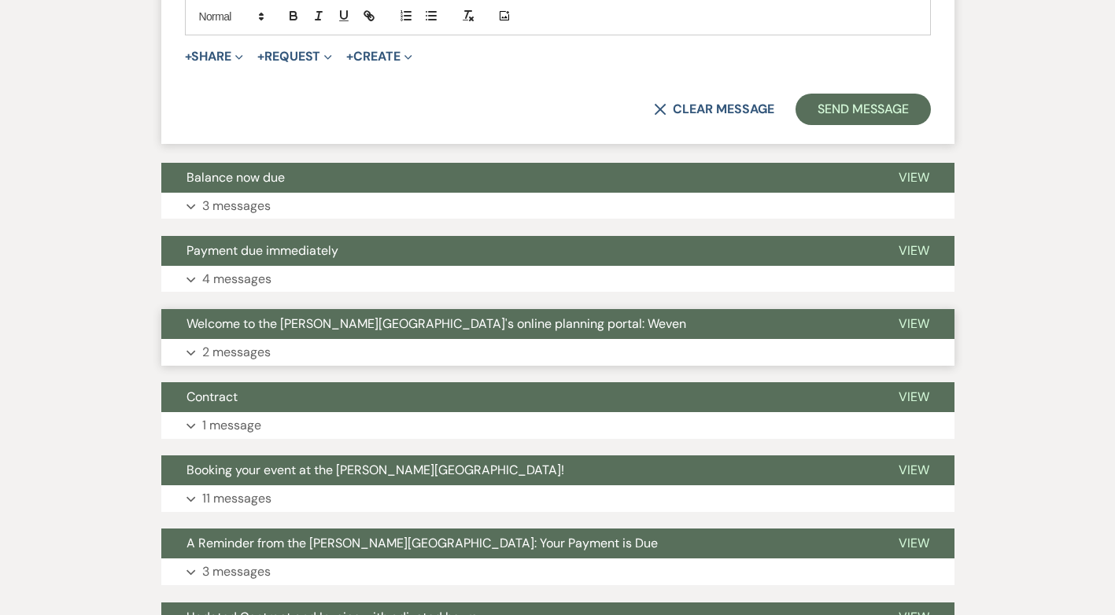
click at [224, 342] on p "2 messages" at bounding box center [236, 352] width 68 height 20
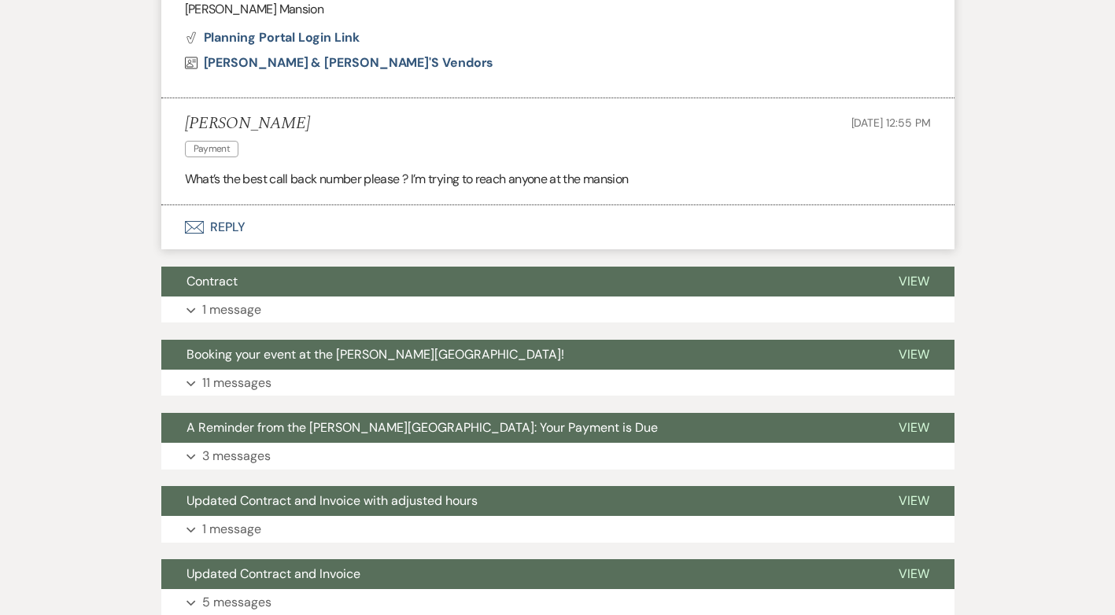
scroll to position [5044, 0]
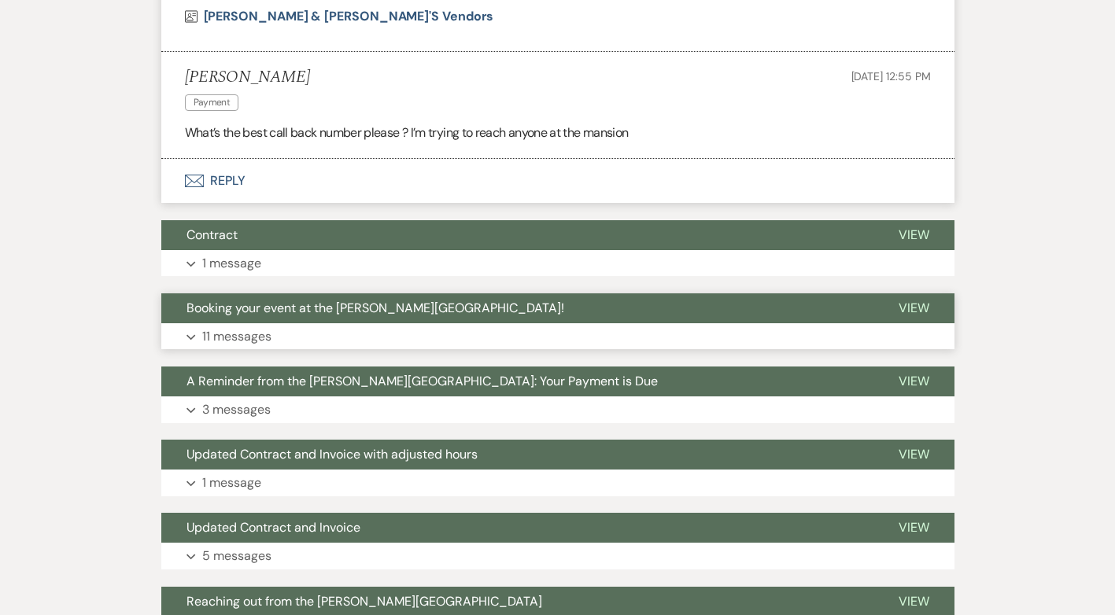
click at [229, 327] on p "11 messages" at bounding box center [236, 337] width 69 height 20
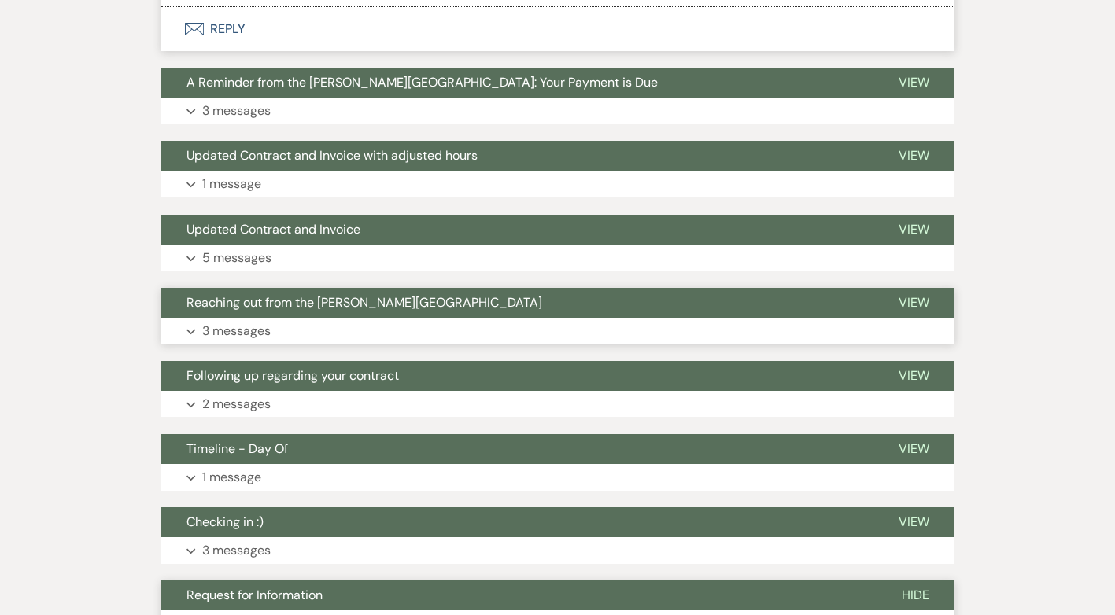
scroll to position [7877, 0]
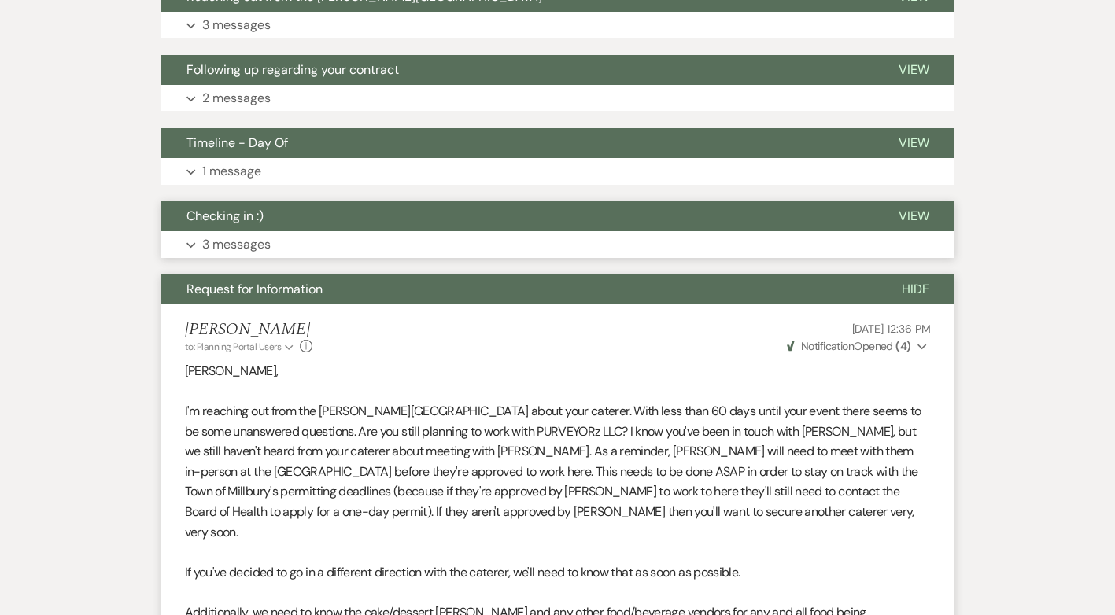
click at [225, 235] on p "3 messages" at bounding box center [236, 245] width 68 height 20
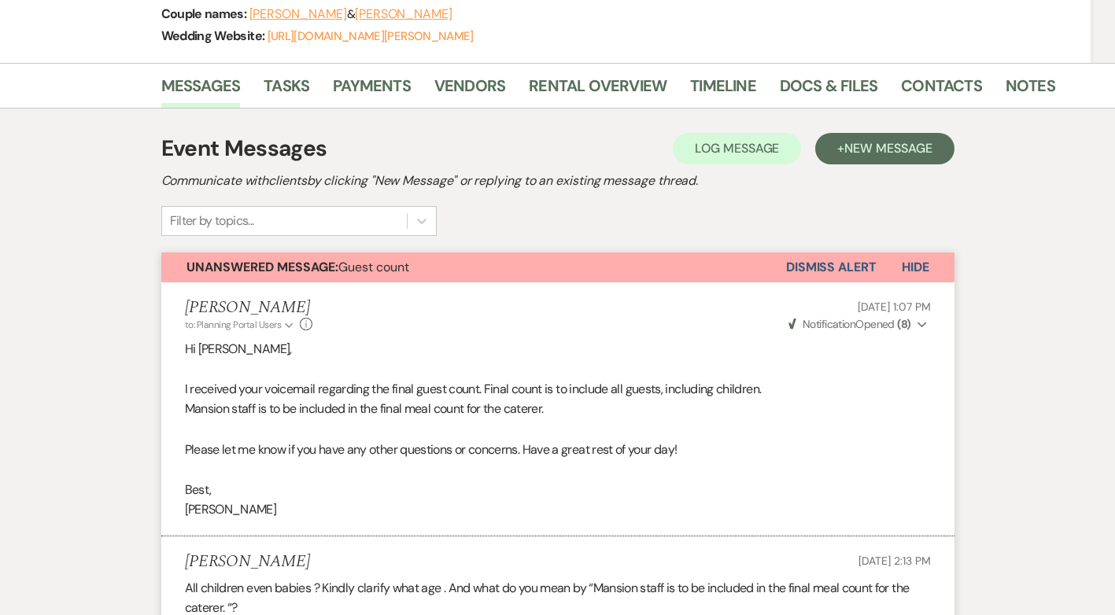
scroll to position [0, 0]
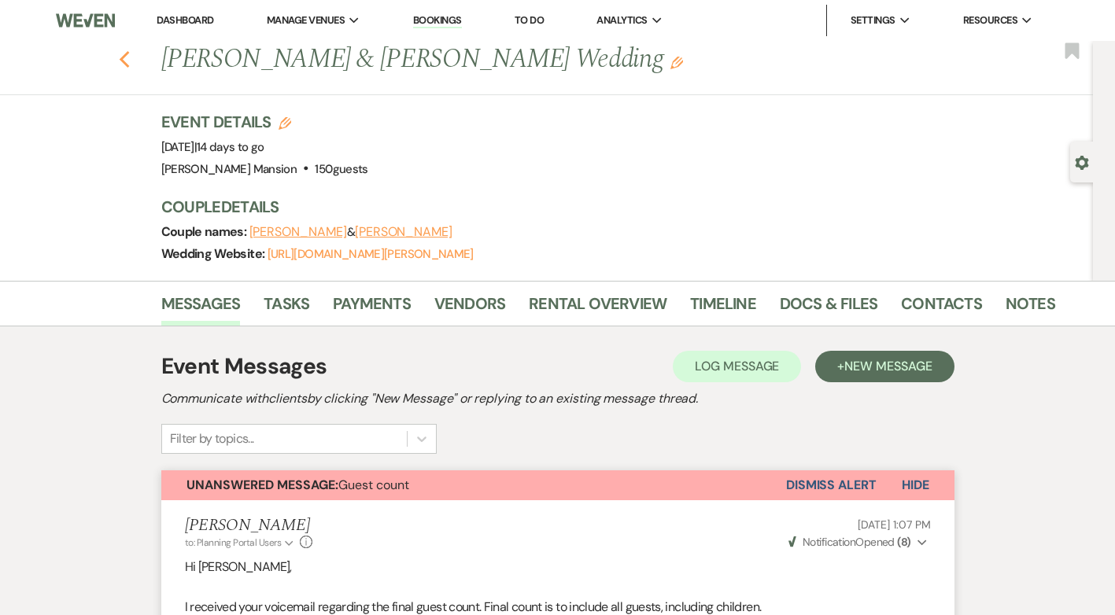
click at [127, 56] on icon "Previous" at bounding box center [125, 59] width 12 height 19
select select "9"
select select "8"
select select "5"
select select "8"
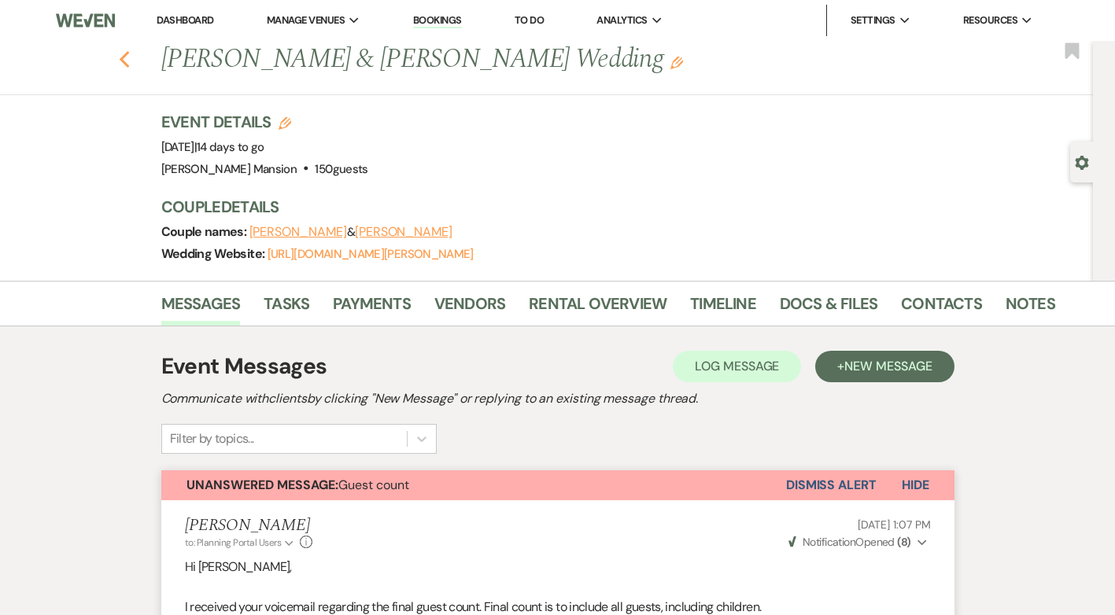
select select "4"
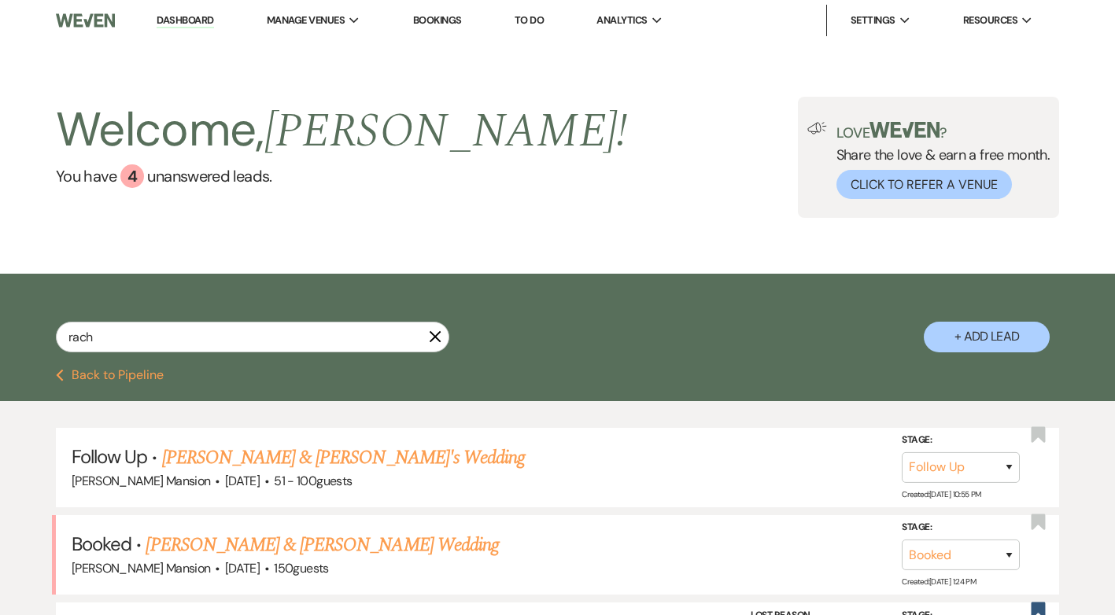
click at [439, 334] on icon "X" at bounding box center [435, 337] width 13 height 13
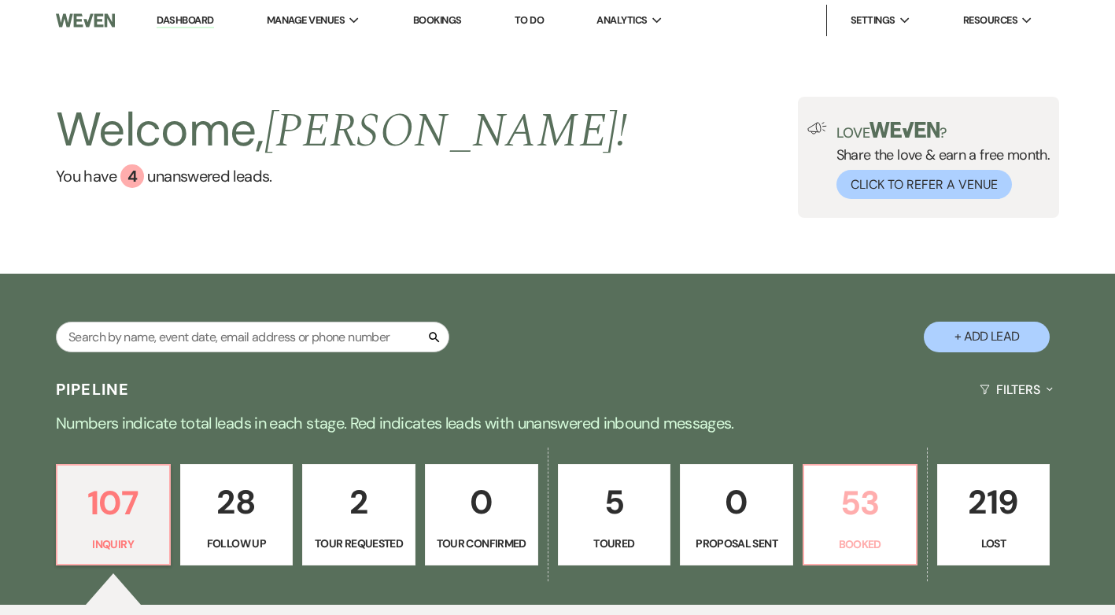
click at [833, 506] on p "53" at bounding box center [860, 503] width 93 height 53
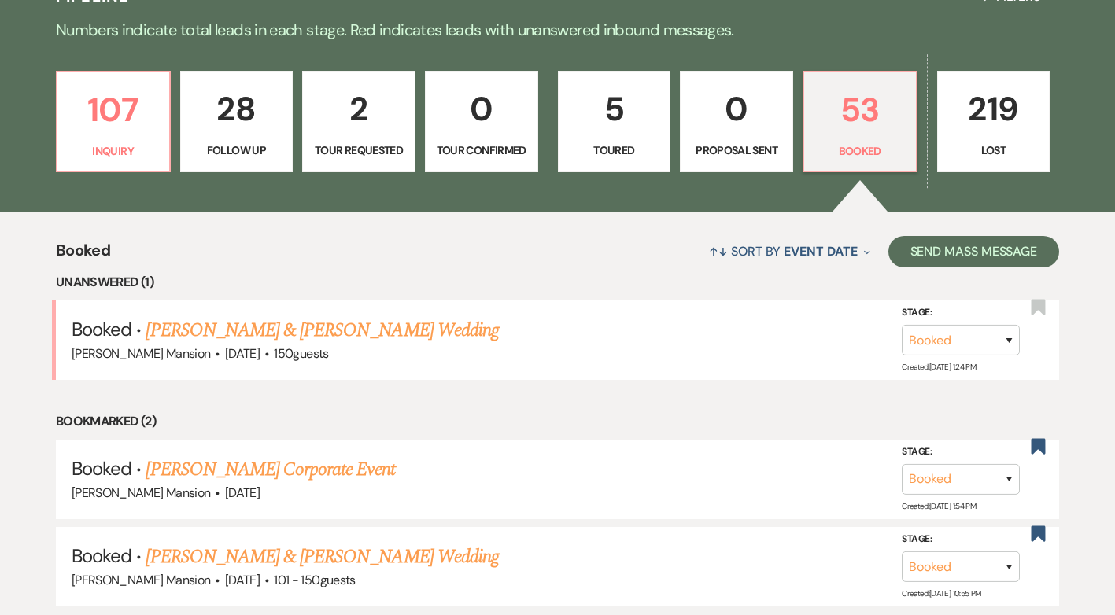
scroll to position [551, 0]
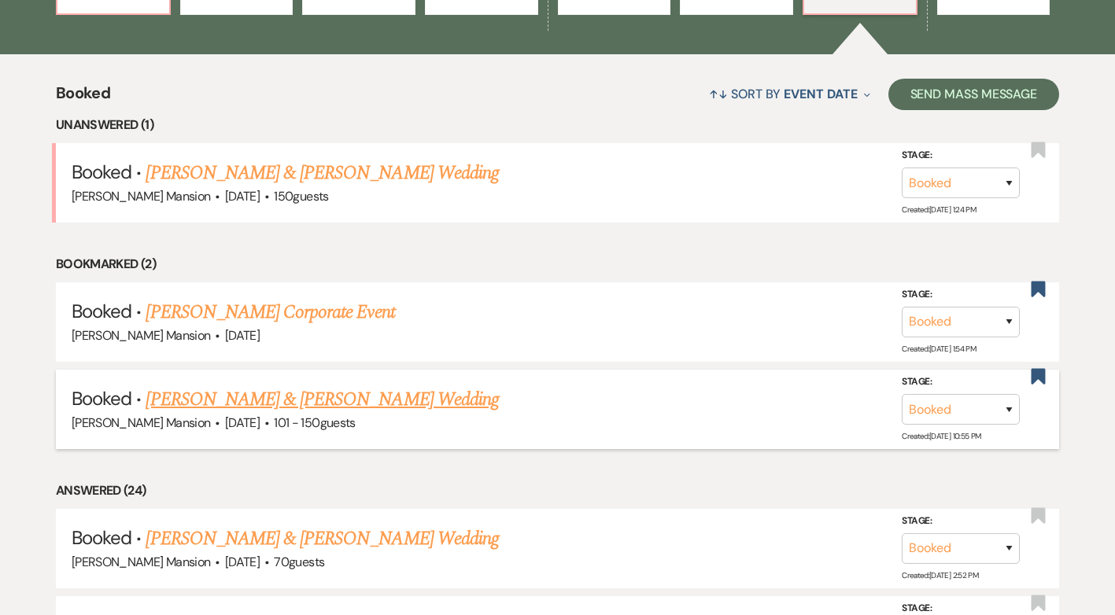
click at [344, 402] on link "[PERSON_NAME] & [PERSON_NAME] Wedding" at bounding box center [322, 400] width 353 height 28
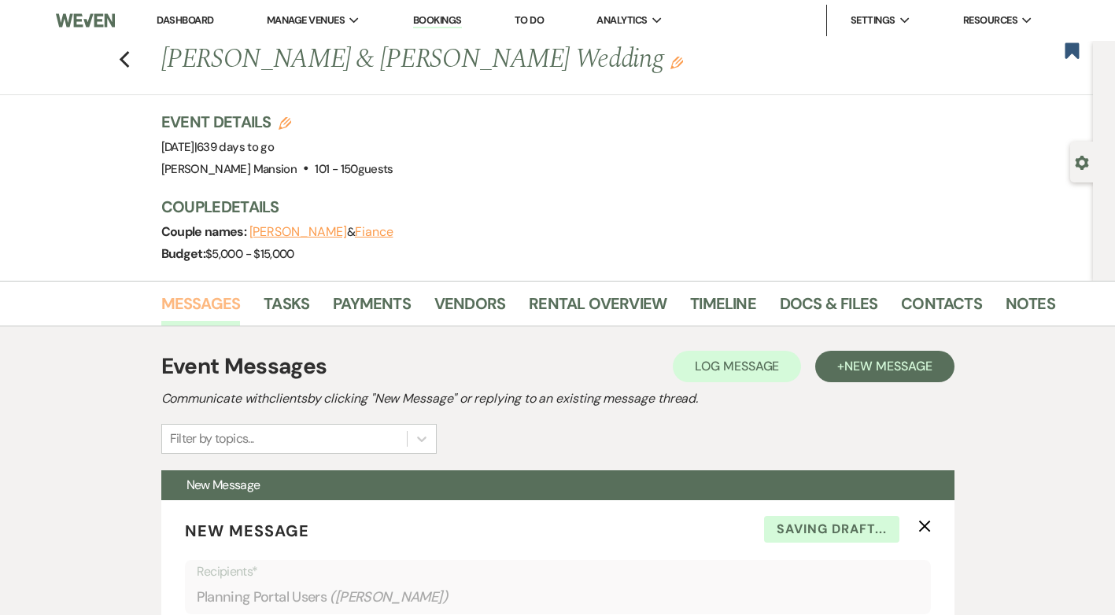
click at [209, 305] on link "Messages" at bounding box center [200, 308] width 79 height 35
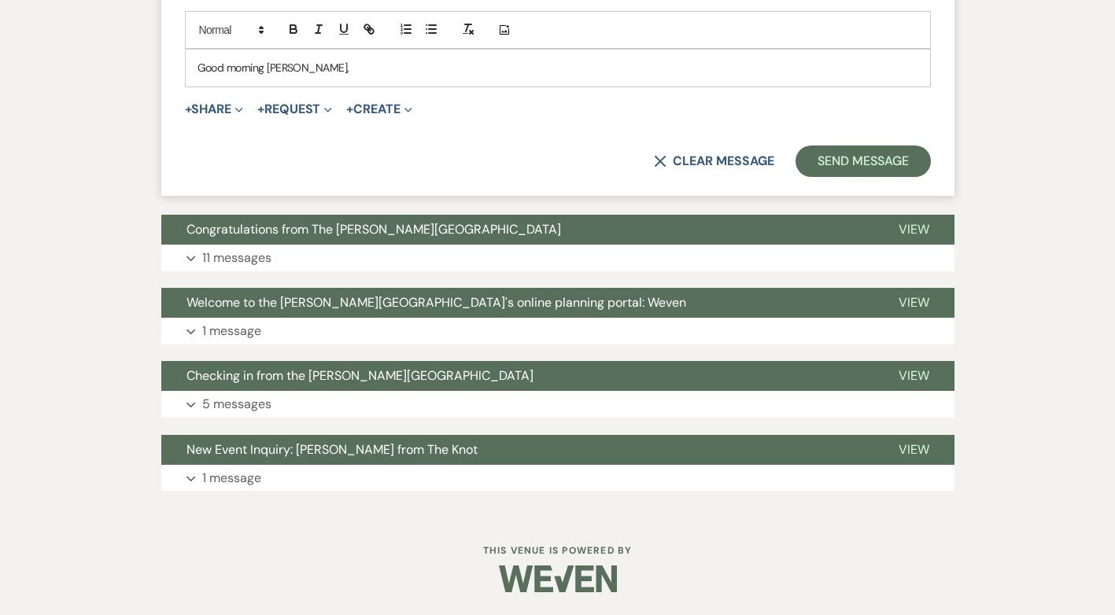
scroll to position [842, 0]
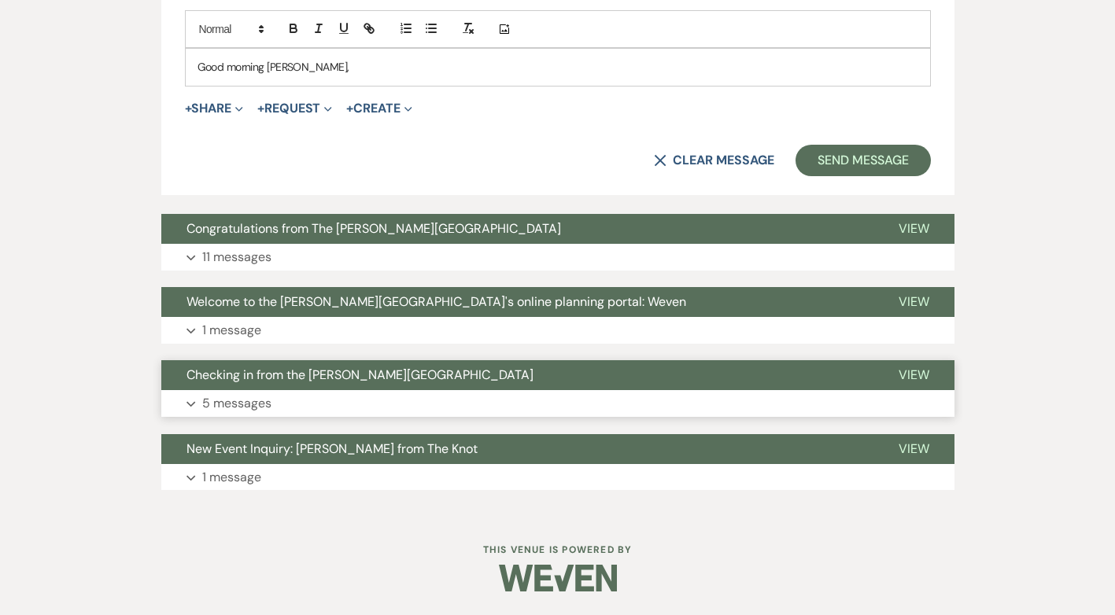
click at [217, 407] on p "5 messages" at bounding box center [236, 404] width 69 height 20
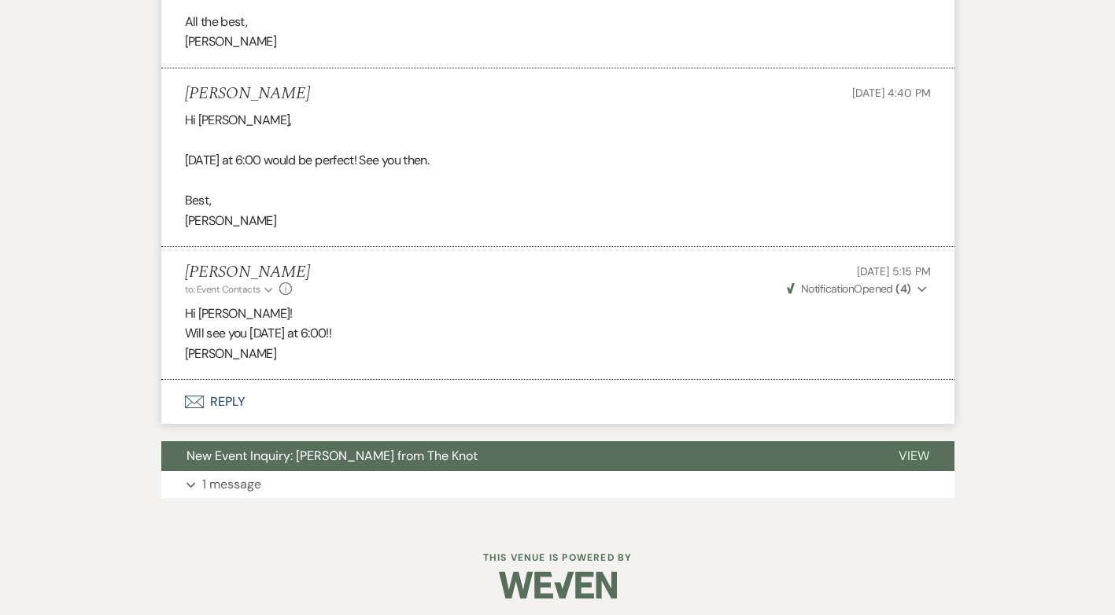
scroll to position [1919, 0]
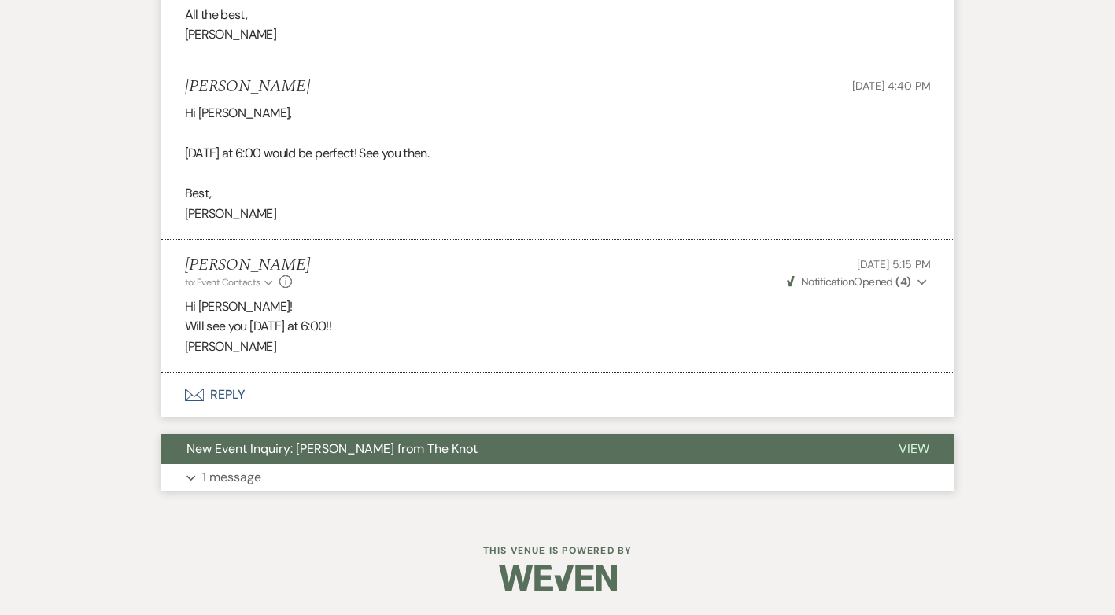
click at [238, 480] on p "1 message" at bounding box center [231, 477] width 59 height 20
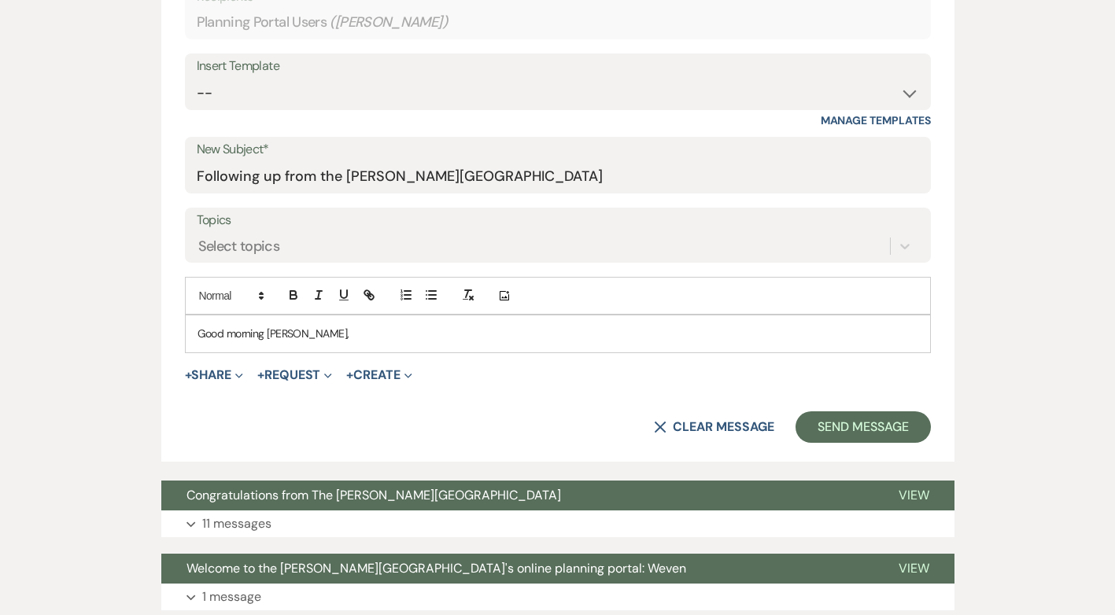
scroll to position [575, 0]
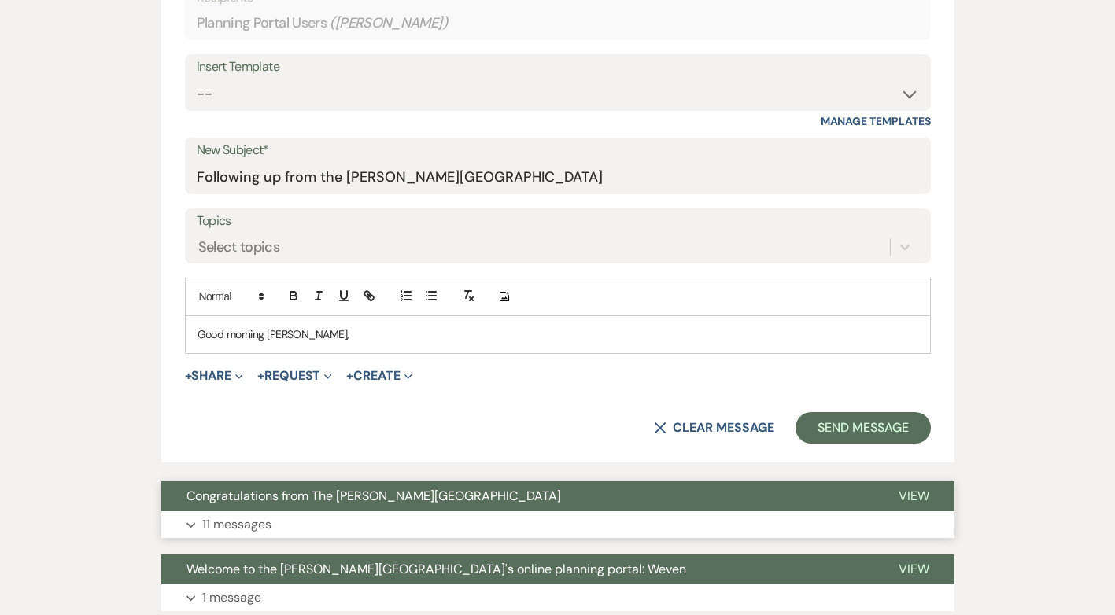
click at [216, 516] on p "11 messages" at bounding box center [236, 525] width 69 height 20
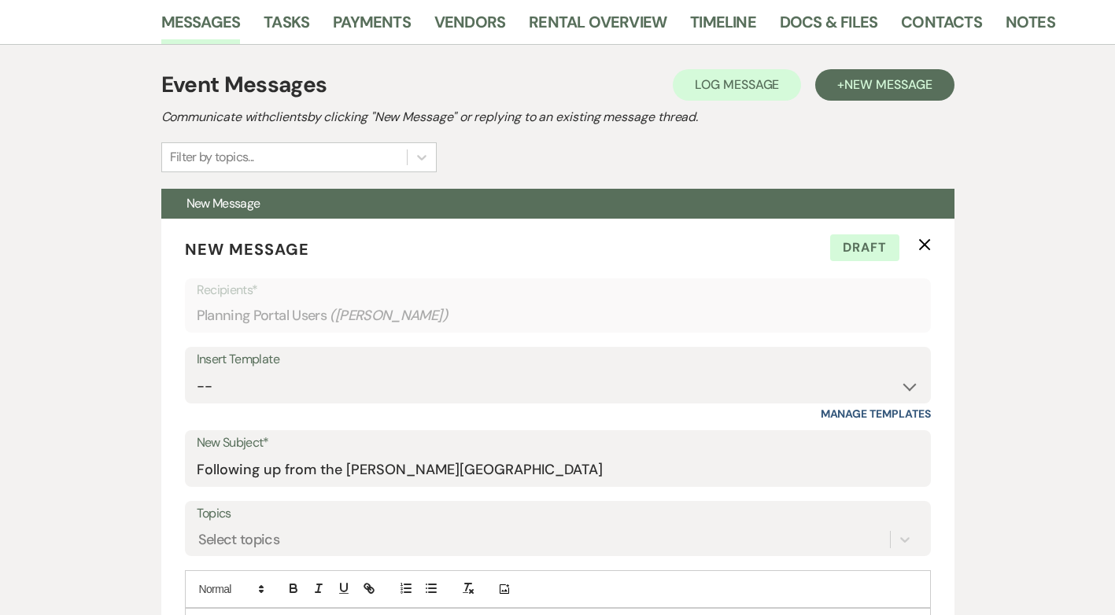
scroll to position [0, 0]
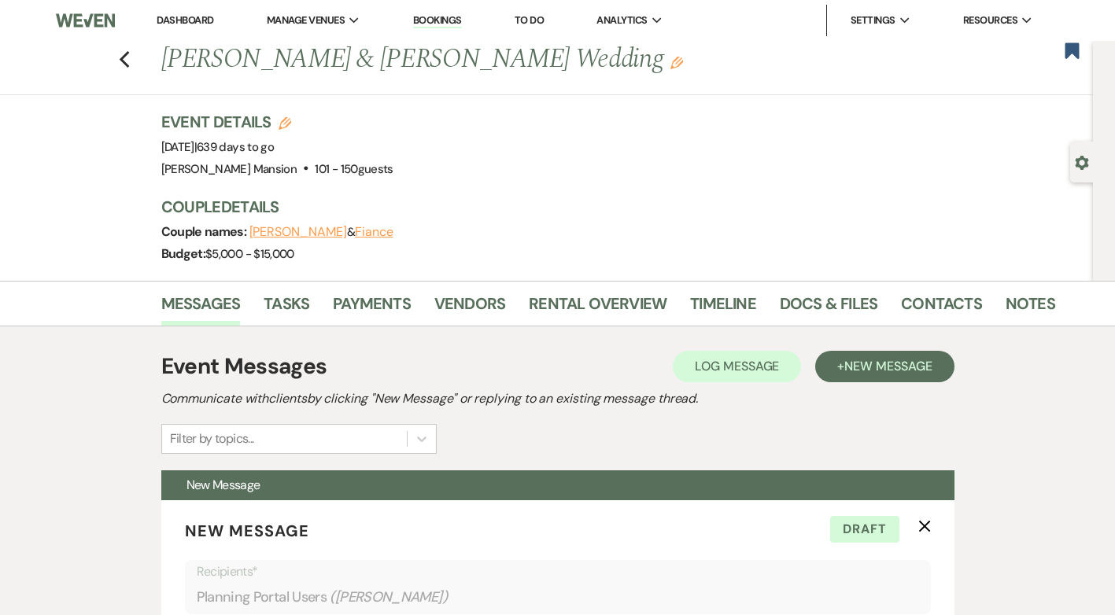
click at [177, 21] on link "Dashboard" at bounding box center [185, 19] width 57 height 13
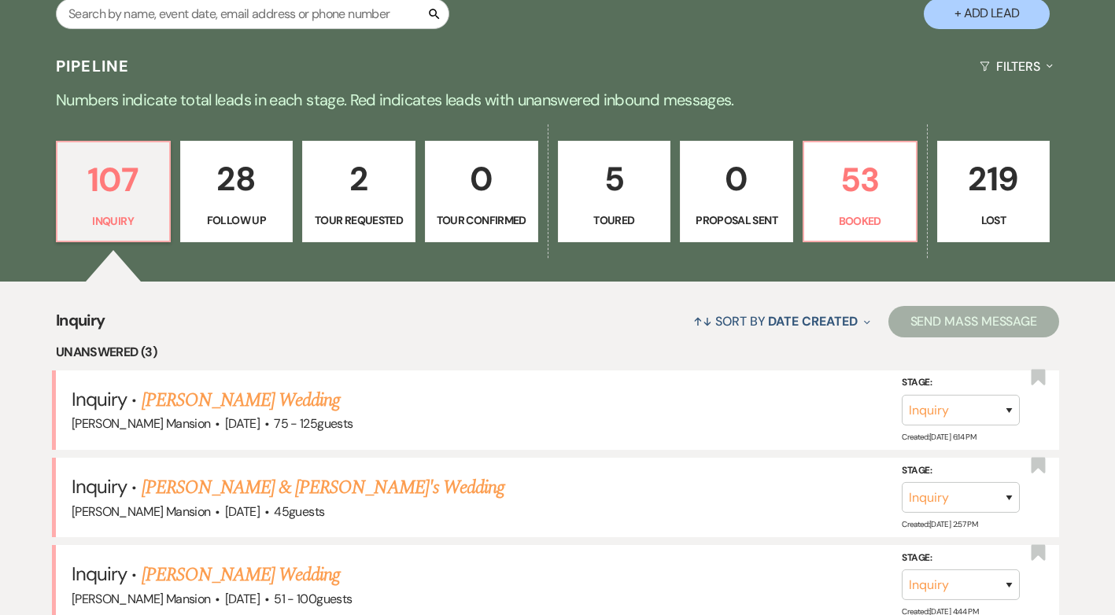
scroll to position [394, 0]
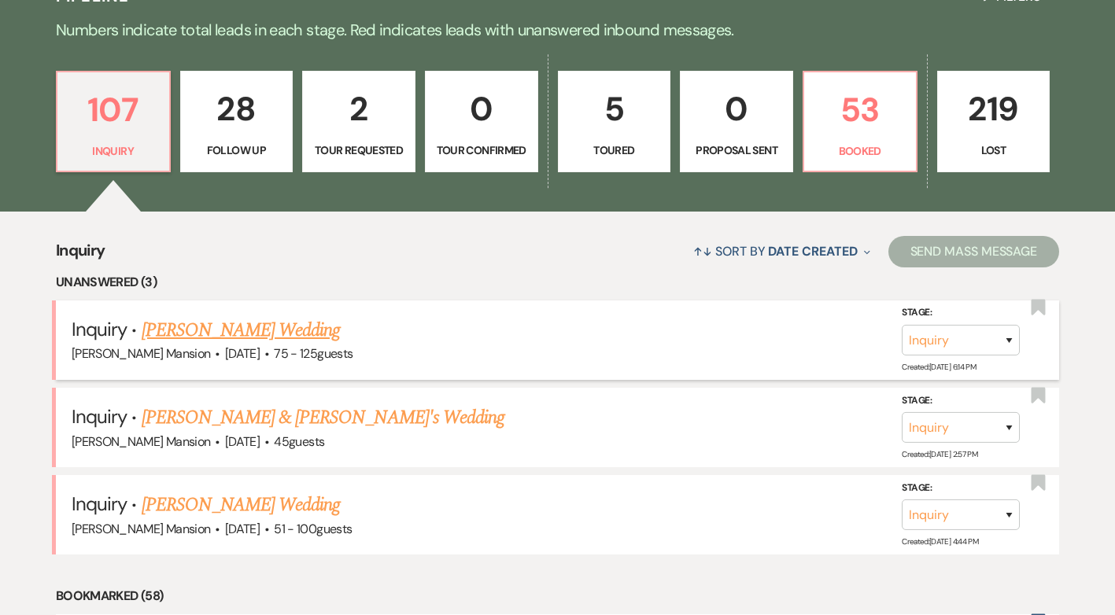
click at [212, 327] on link "[PERSON_NAME] Wedding" at bounding box center [241, 330] width 199 height 28
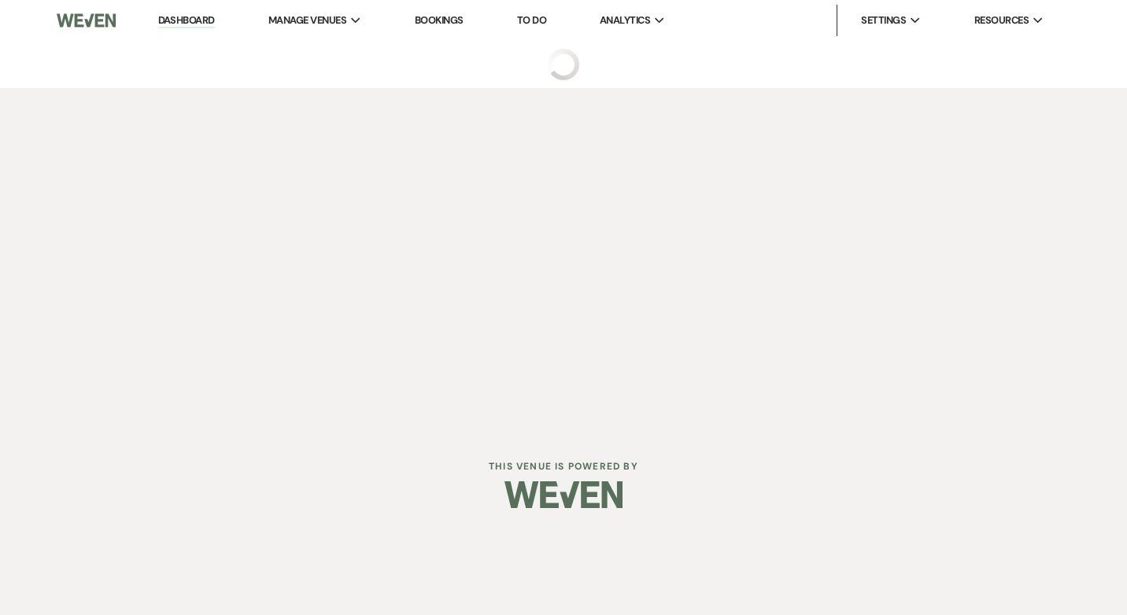
select select "3"
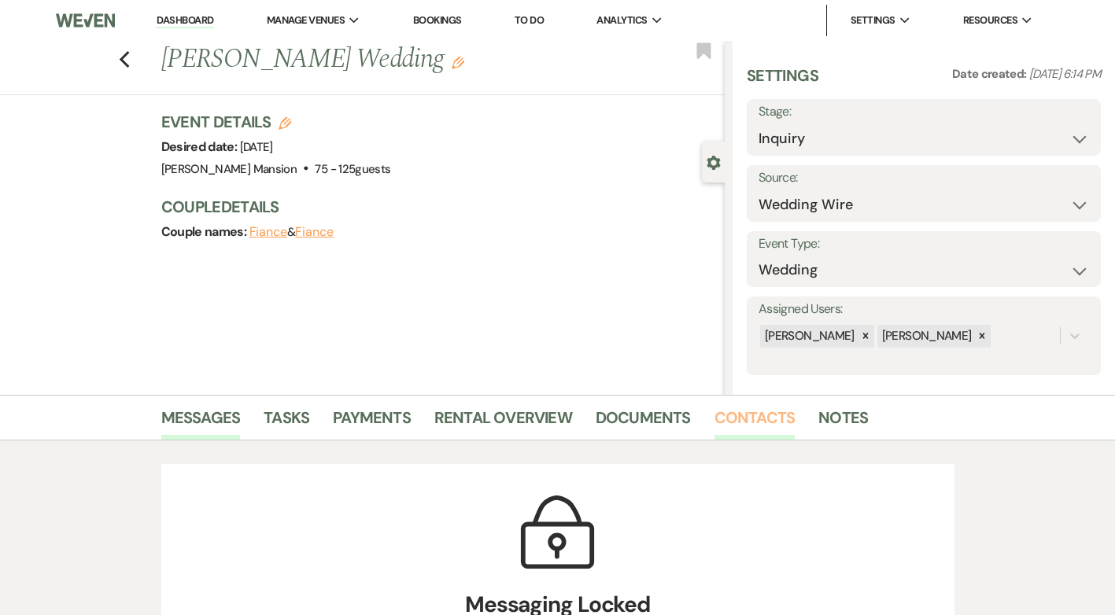
click at [769, 418] on link "Contacts" at bounding box center [755, 422] width 81 height 35
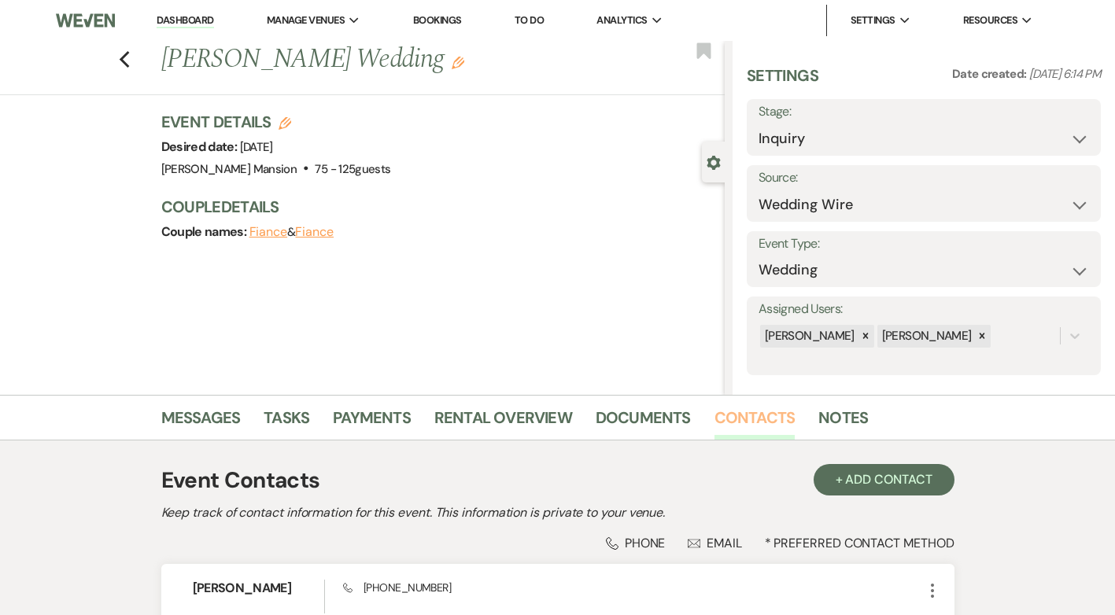
scroll to position [153, 0]
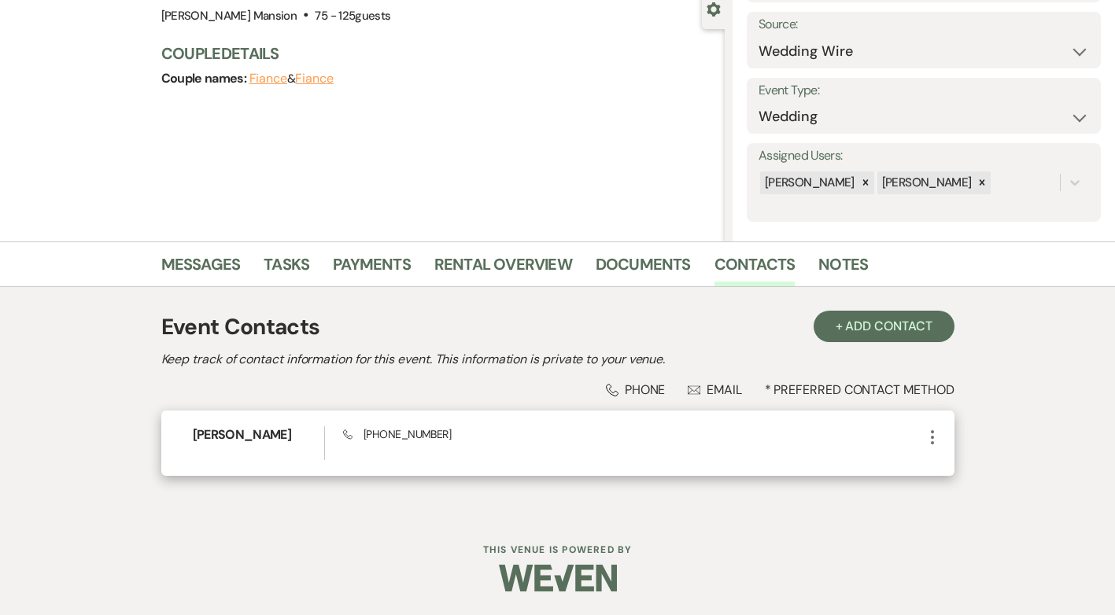
click at [930, 438] on icon "More" at bounding box center [932, 437] width 19 height 19
click at [973, 473] on button "Pencil Edit" at bounding box center [970, 468] width 94 height 27
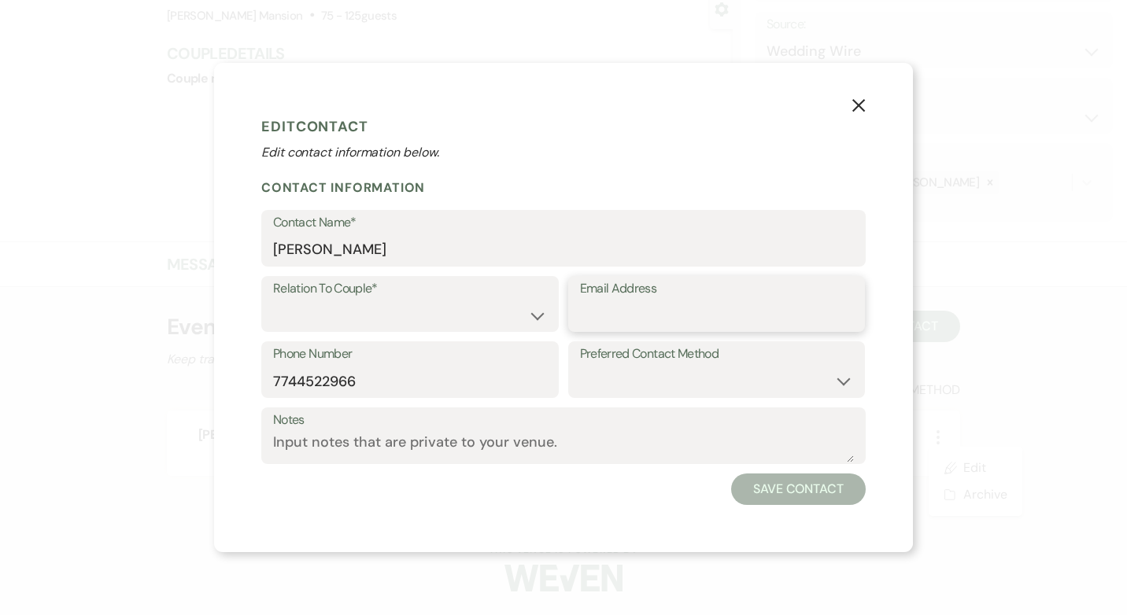
paste input "[EMAIL_ADDRESS][DOMAIN_NAME]"
type input "[EMAIL_ADDRESS][DOMAIN_NAME]"
click at [853, 375] on div "Preferred Contact Method Email Phone Text" at bounding box center [716, 370] width 297 height 57
click at [837, 382] on select "Email Phone Text" at bounding box center [717, 381] width 274 height 31
select select "email"
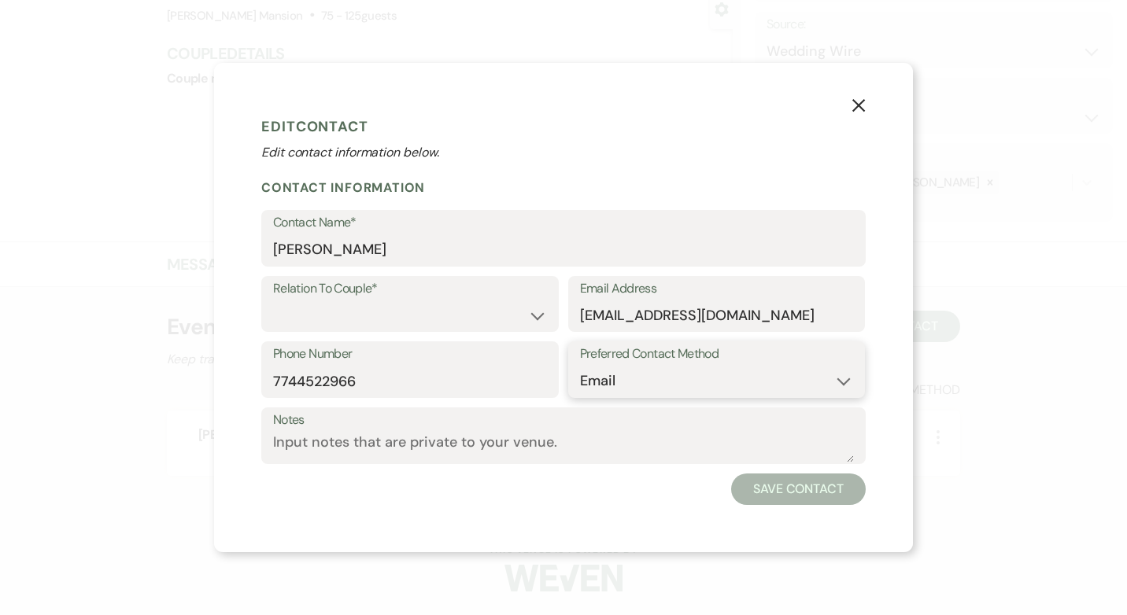
click at [580, 366] on select "Email Phone Text" at bounding box center [717, 381] width 274 height 31
click at [542, 318] on select "Couple Planner Parent of Couple Family Member Friend Other" at bounding box center [410, 315] width 274 height 31
select select "1"
click at [273, 300] on select "Couple Planner Parent of Couple Family Member Friend Other" at bounding box center [410, 315] width 274 height 31
click at [800, 490] on button "Save Contact" at bounding box center [798, 489] width 135 height 31
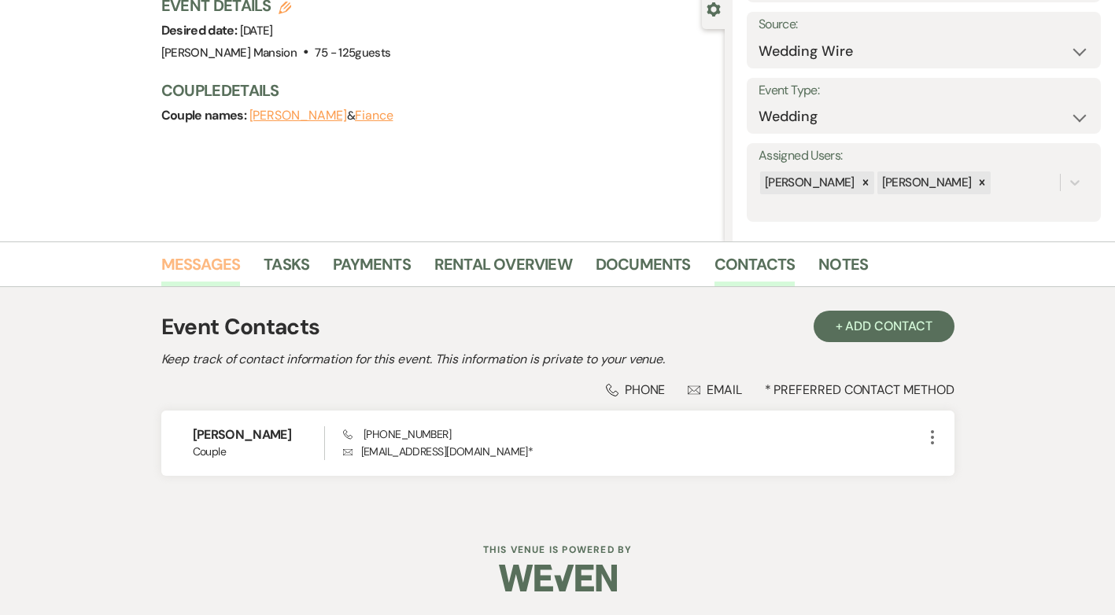
click at [205, 261] on link "Messages" at bounding box center [200, 269] width 79 height 35
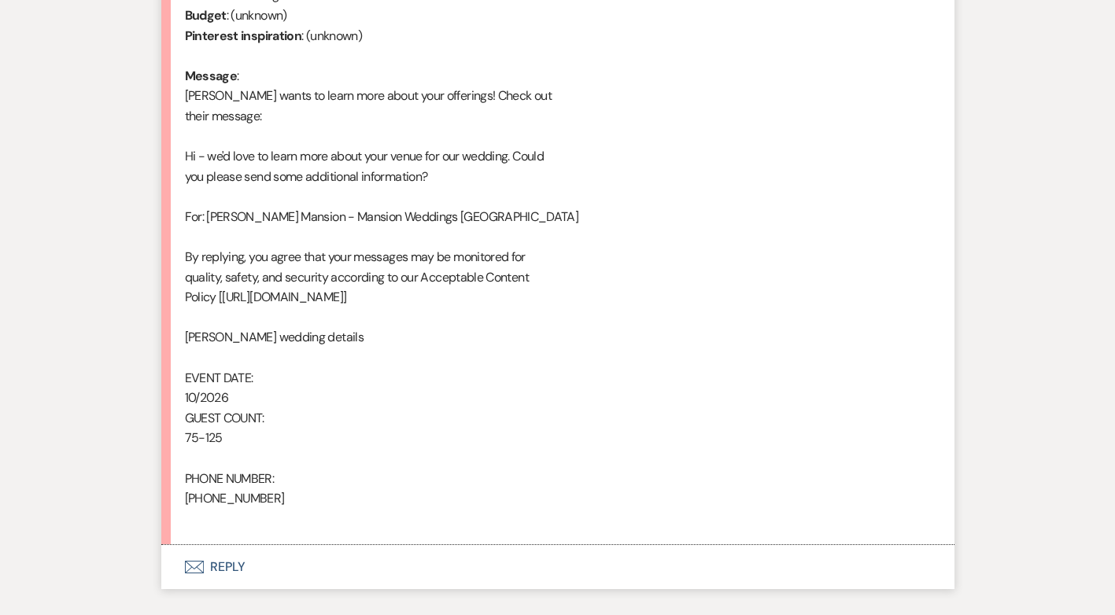
scroll to position [871, 0]
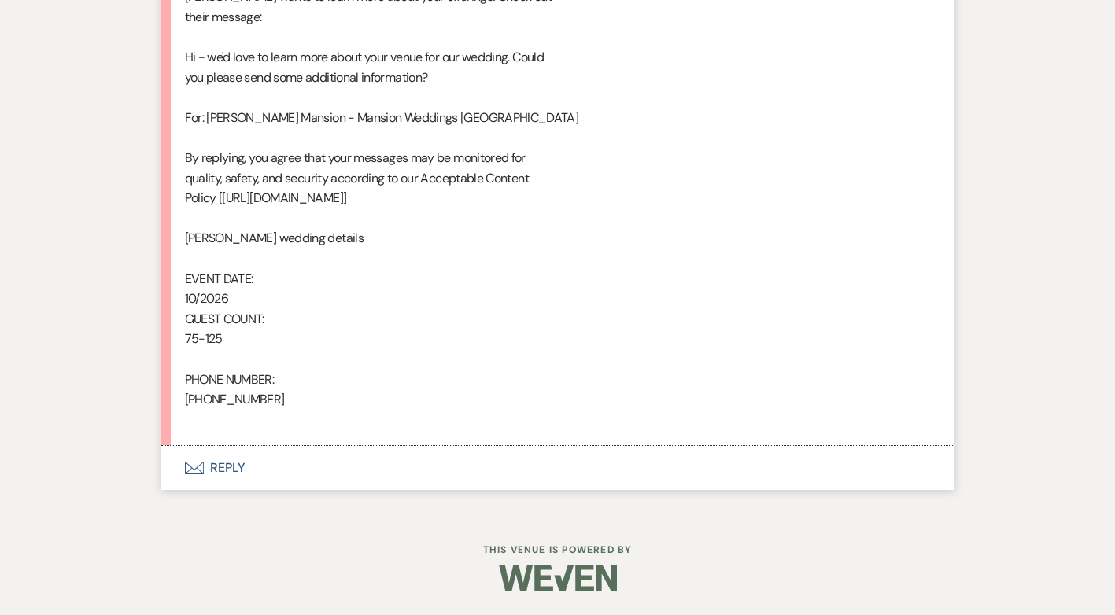
click at [220, 464] on button "Envelope Reply" at bounding box center [557, 468] width 793 height 44
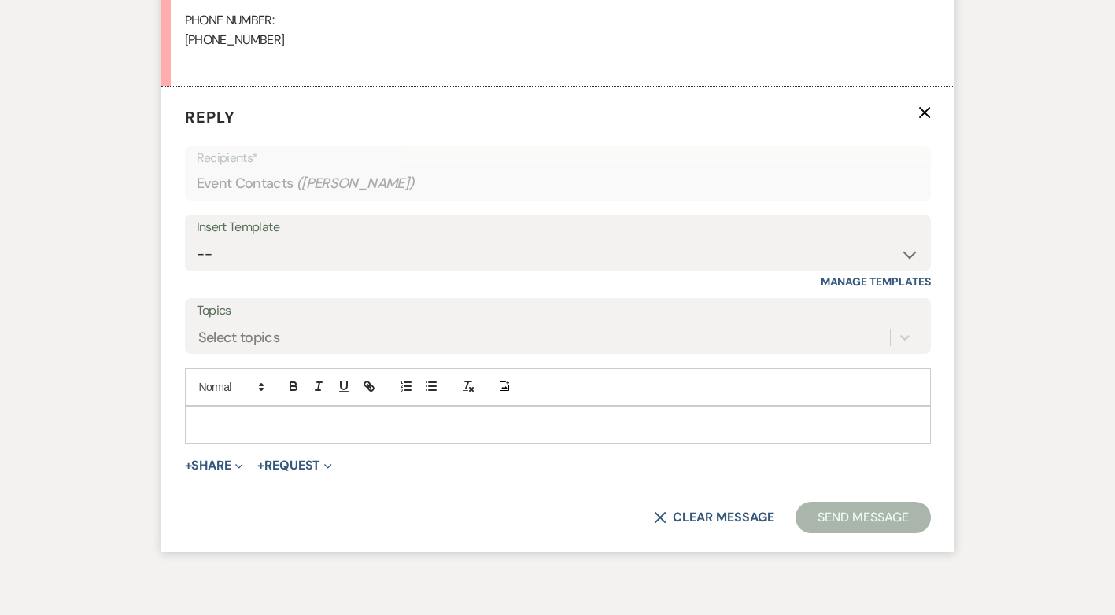
scroll to position [1243, 0]
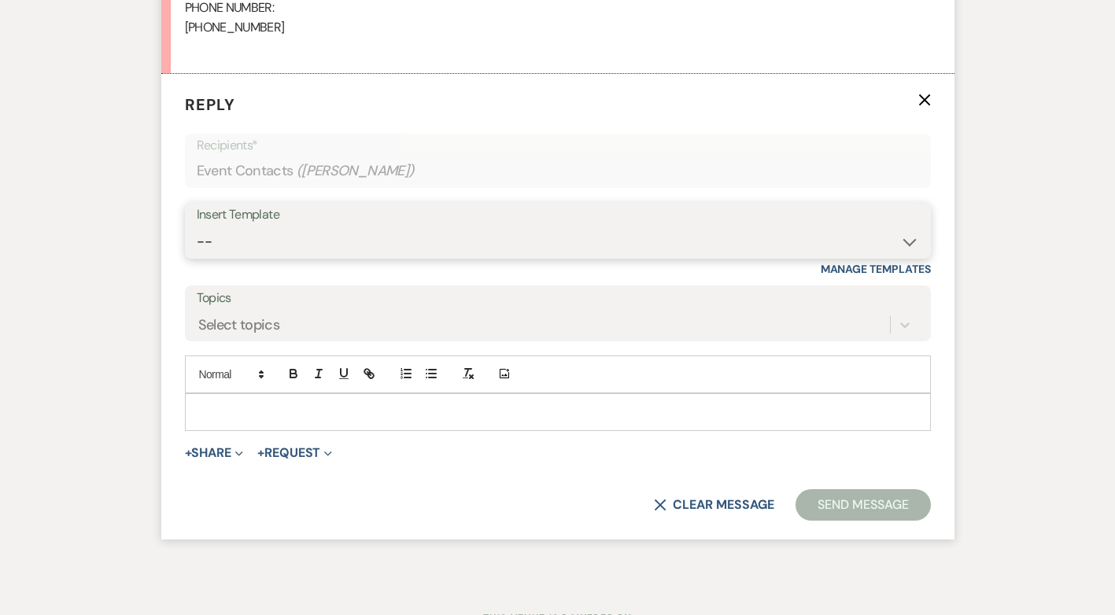
click at [907, 244] on select "-- Initial Inquiry Response Tour Request Response Follow Up Contract (Pre-Booke…" at bounding box center [558, 242] width 722 height 31
select select "4818"
click at [197, 227] on select "-- Initial Inquiry Response Tour Request Response Follow Up Contract (Pre-Booke…" at bounding box center [558, 242] width 722 height 31
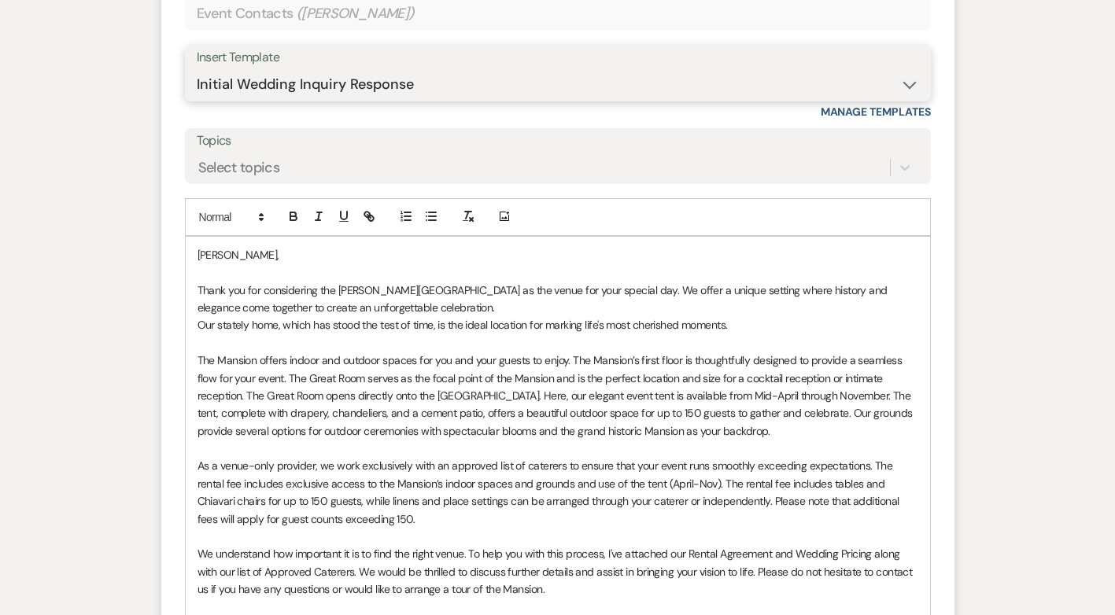
scroll to position [1480, 0]
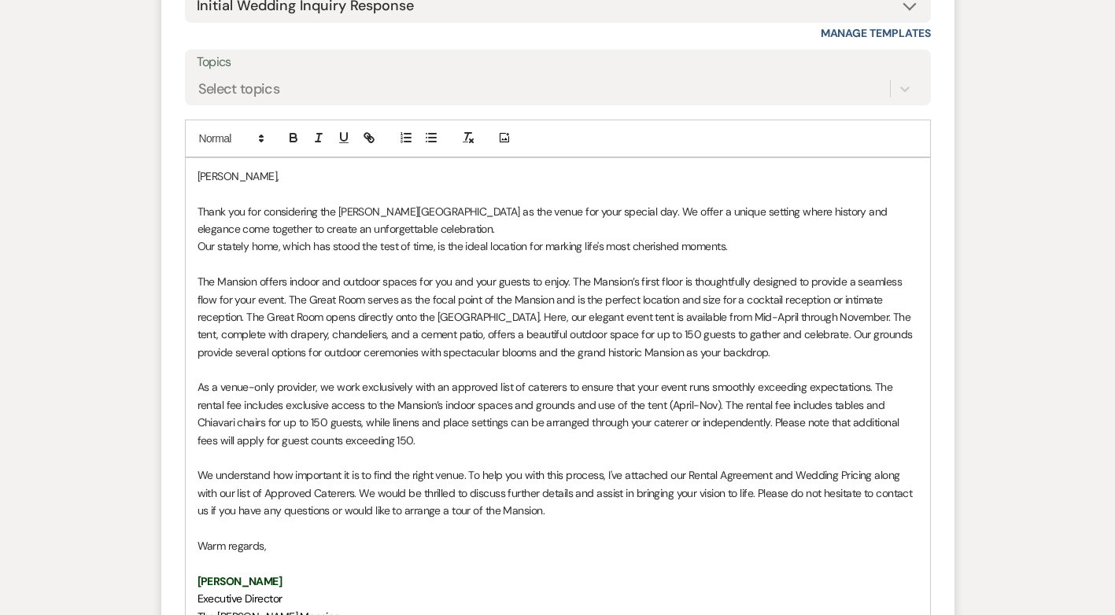
click at [198, 245] on p "Our stately home, which has stood the test of time, is the ideal location for m…" at bounding box center [558, 246] width 721 height 17
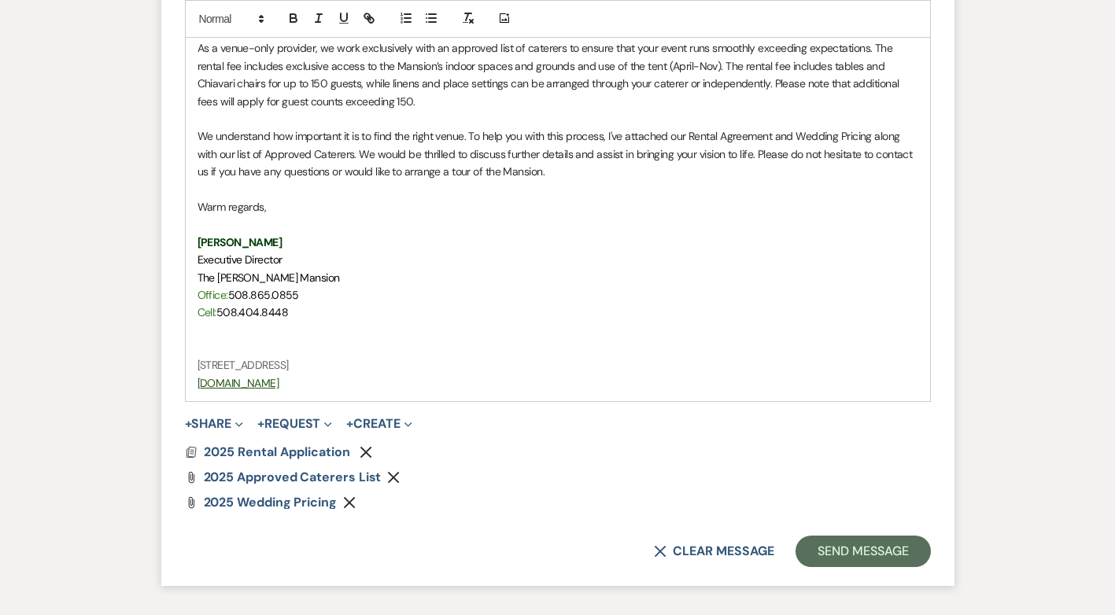
scroll to position [1873, 0]
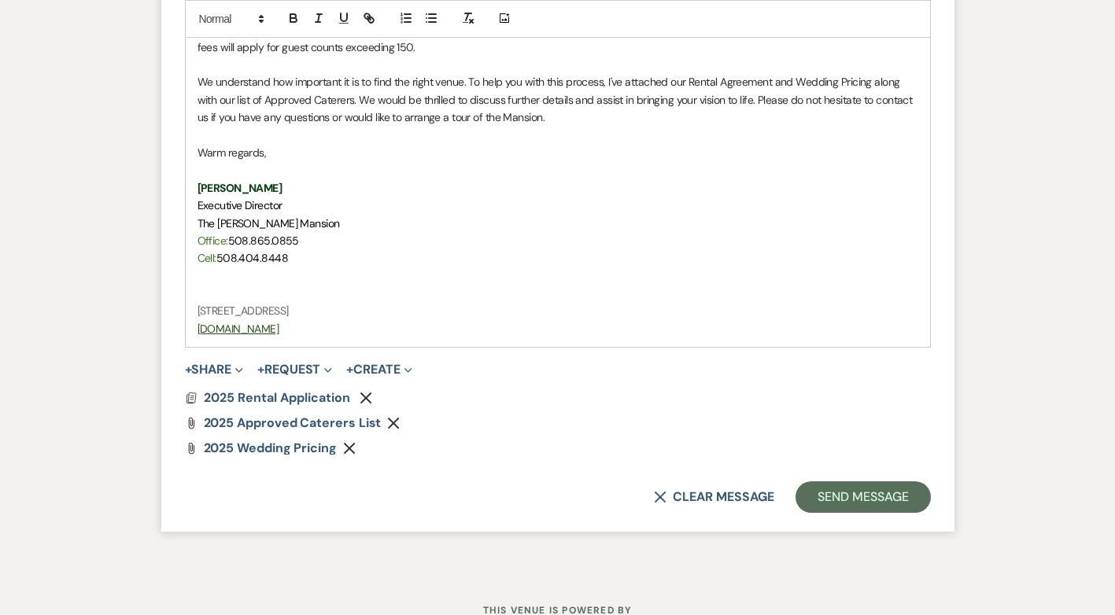
click at [357, 80] on p "We understand how important it is to find the right venue. To help you with thi…" at bounding box center [558, 99] width 721 height 53
click at [863, 482] on button "Send Message" at bounding box center [863, 497] width 135 height 31
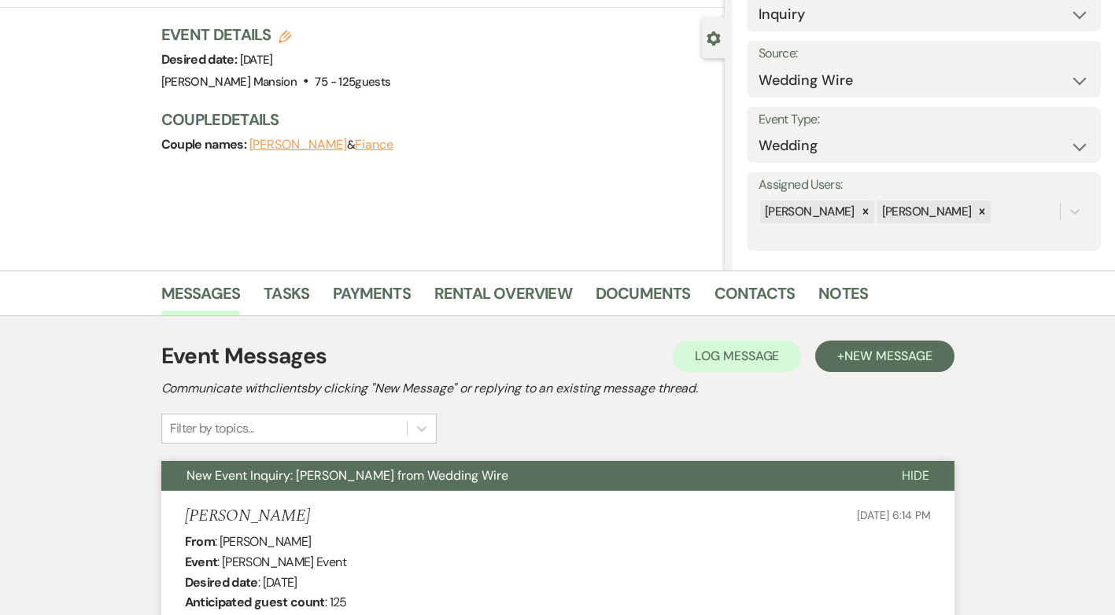
scroll to position [0, 0]
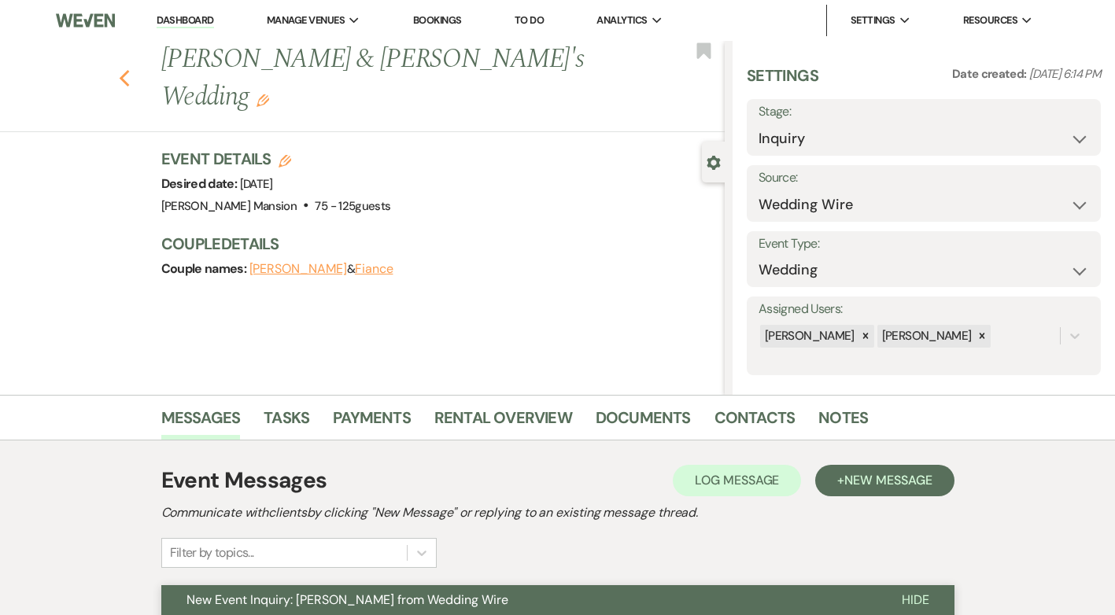
click at [127, 69] on icon "Previous" at bounding box center [125, 78] width 12 height 19
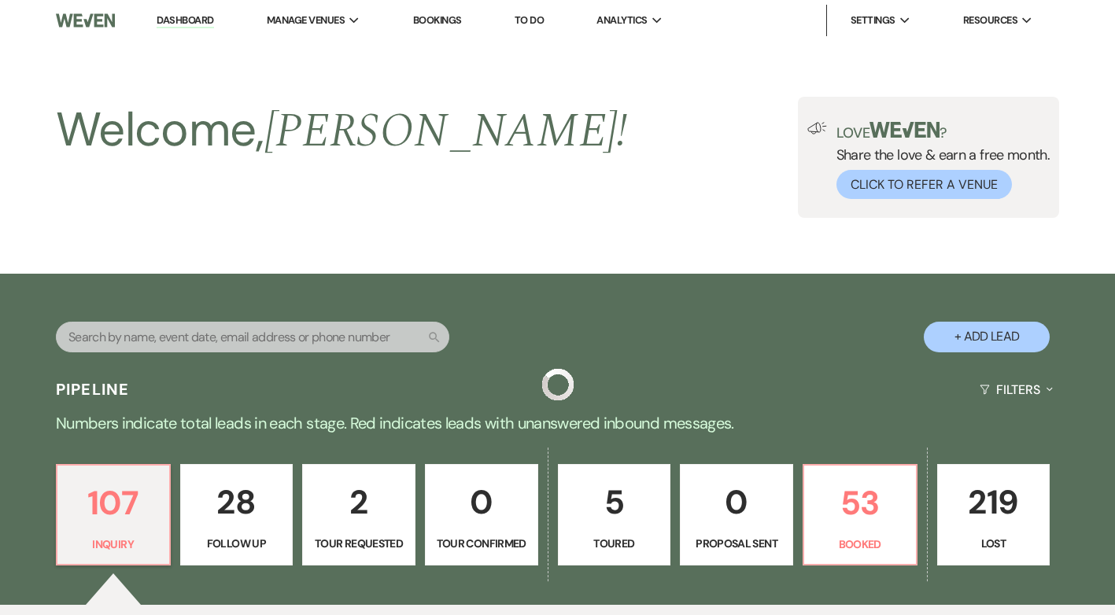
scroll to position [394, 0]
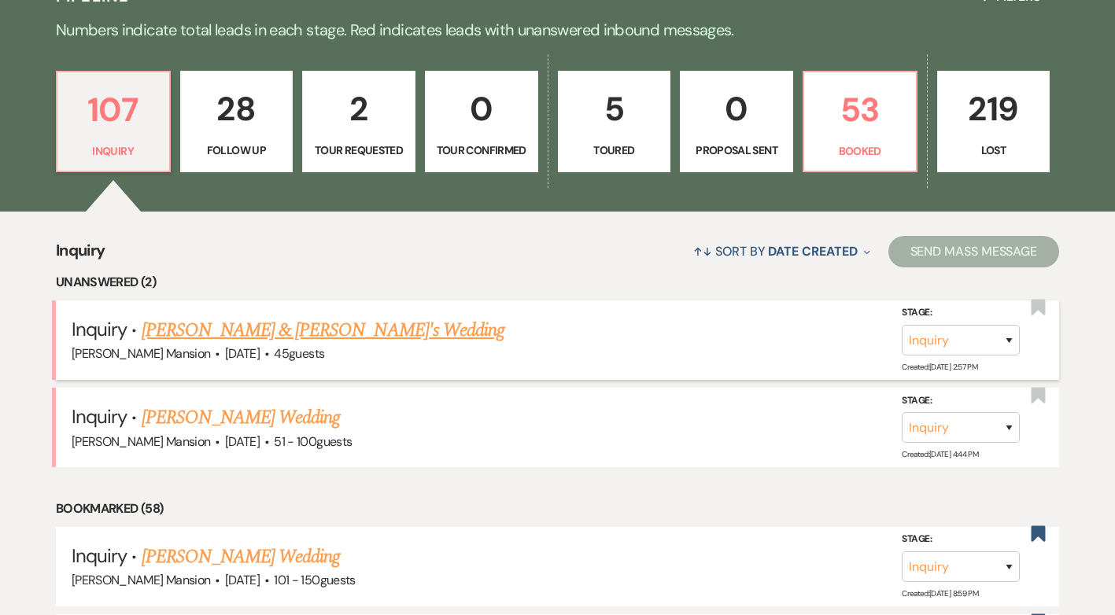
click at [212, 323] on link "[PERSON_NAME] & [PERSON_NAME]'s Wedding" at bounding box center [324, 330] width 364 height 28
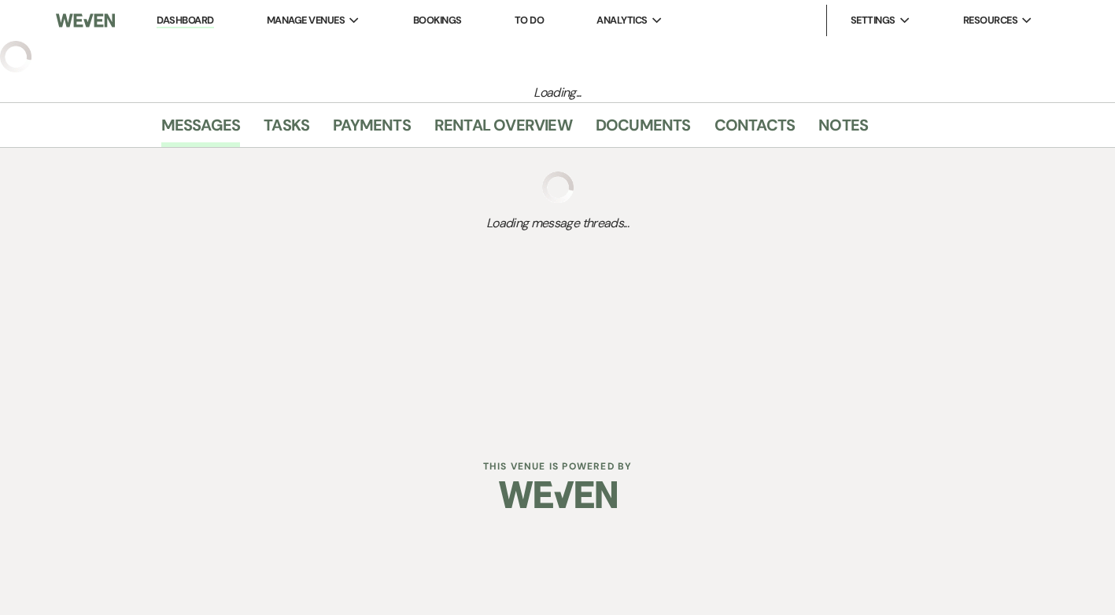
select select "5"
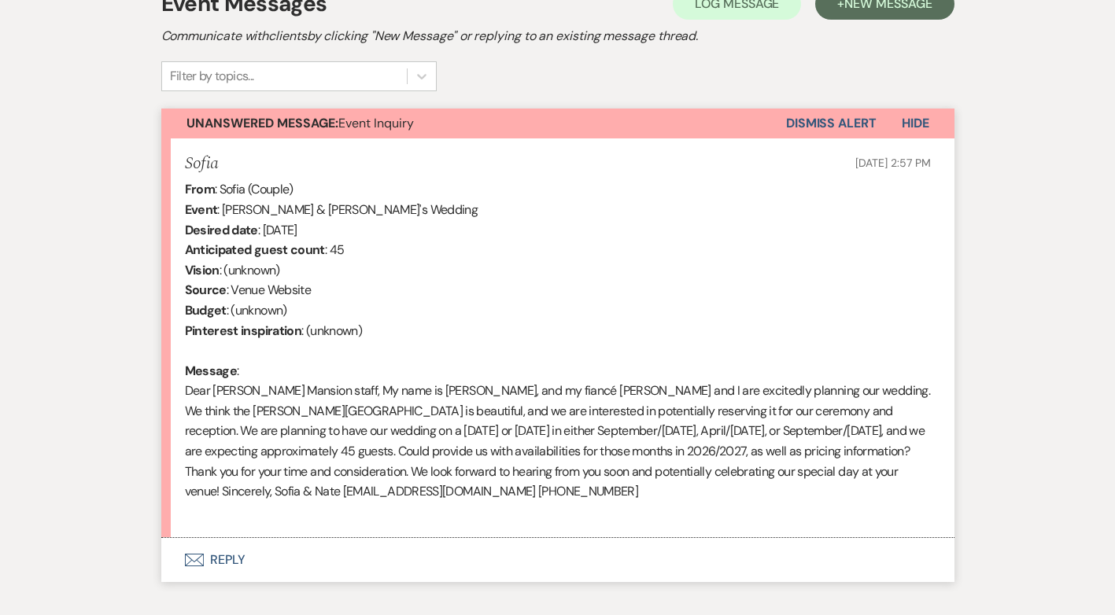
scroll to position [551, 0]
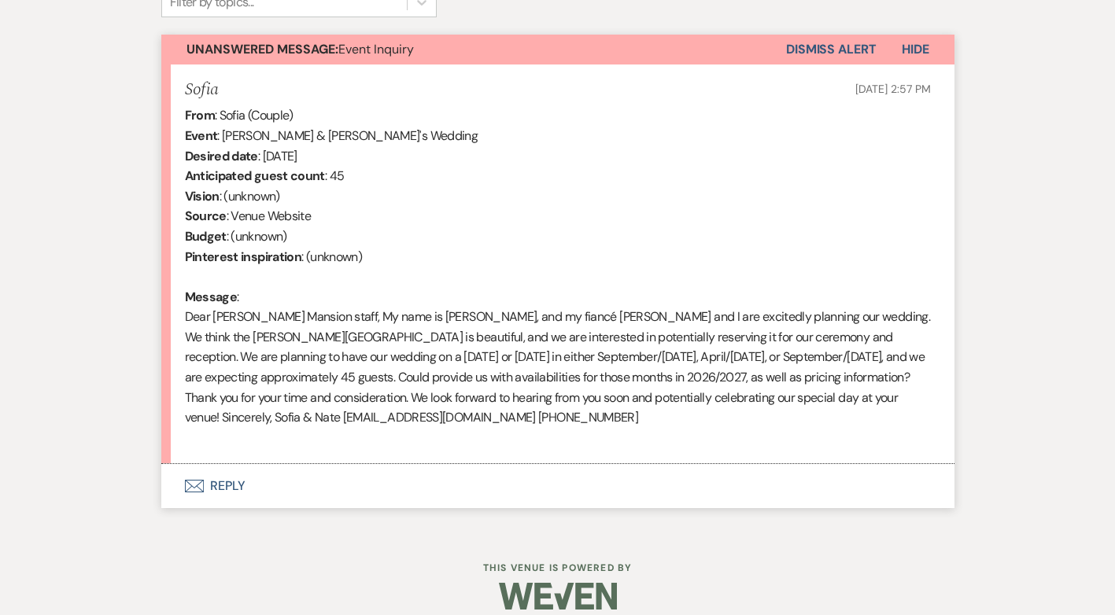
click at [227, 486] on button "Envelope Reply" at bounding box center [557, 486] width 793 height 44
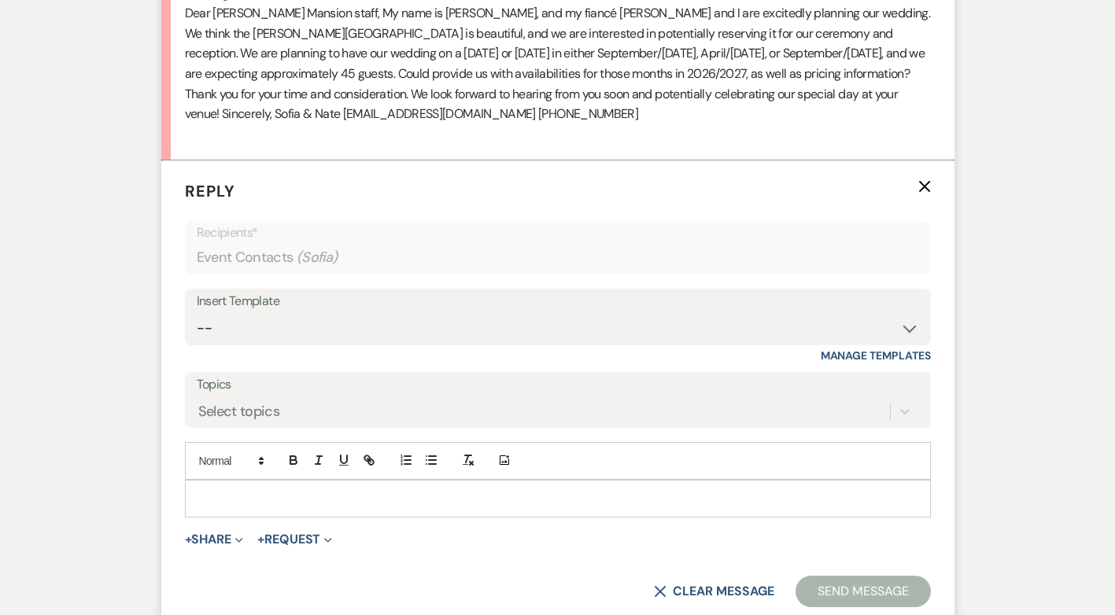
scroll to position [941, 0]
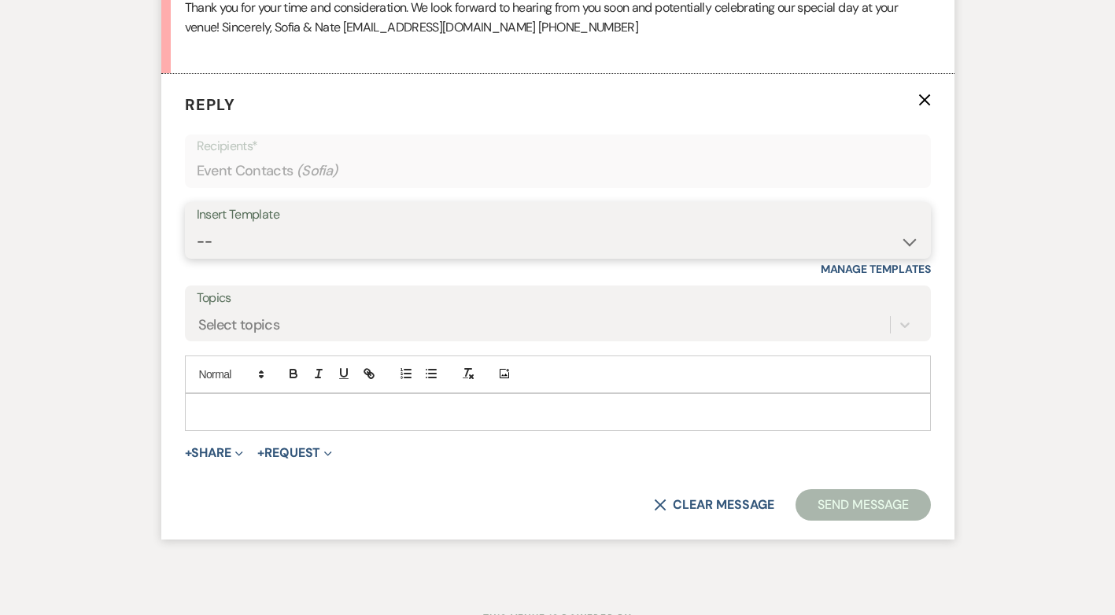
click at [911, 241] on select "-- Initial Inquiry Response Tour Request Response Follow Up Contract (Pre-Booke…" at bounding box center [558, 242] width 722 height 31
select select "4818"
click at [197, 227] on select "-- Initial Inquiry Response Tour Request Response Follow Up Contract (Pre-Booke…" at bounding box center [558, 242] width 722 height 31
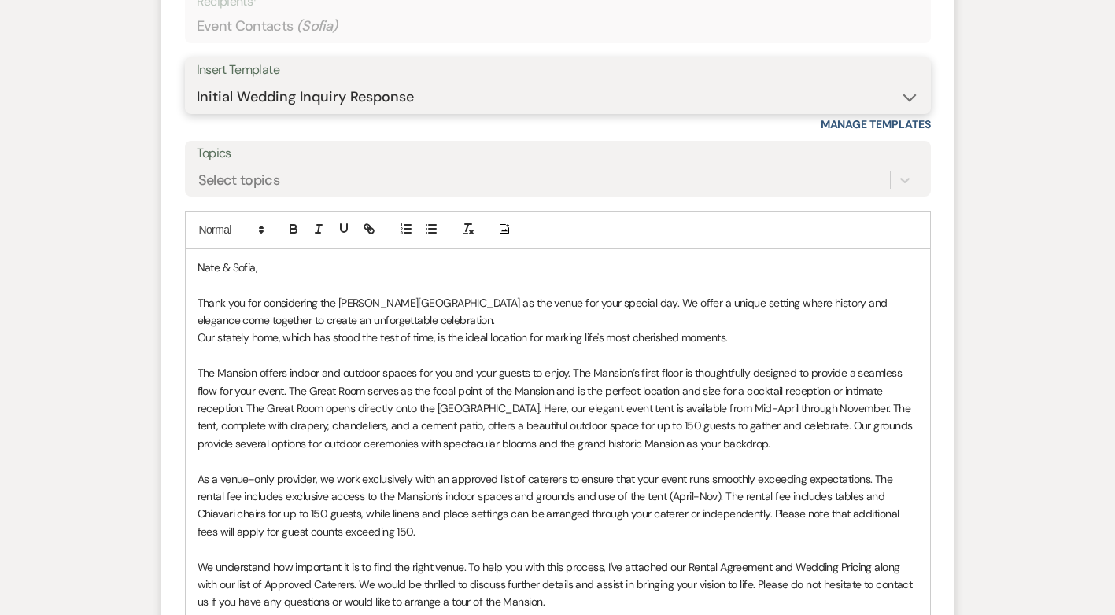
scroll to position [1099, 0]
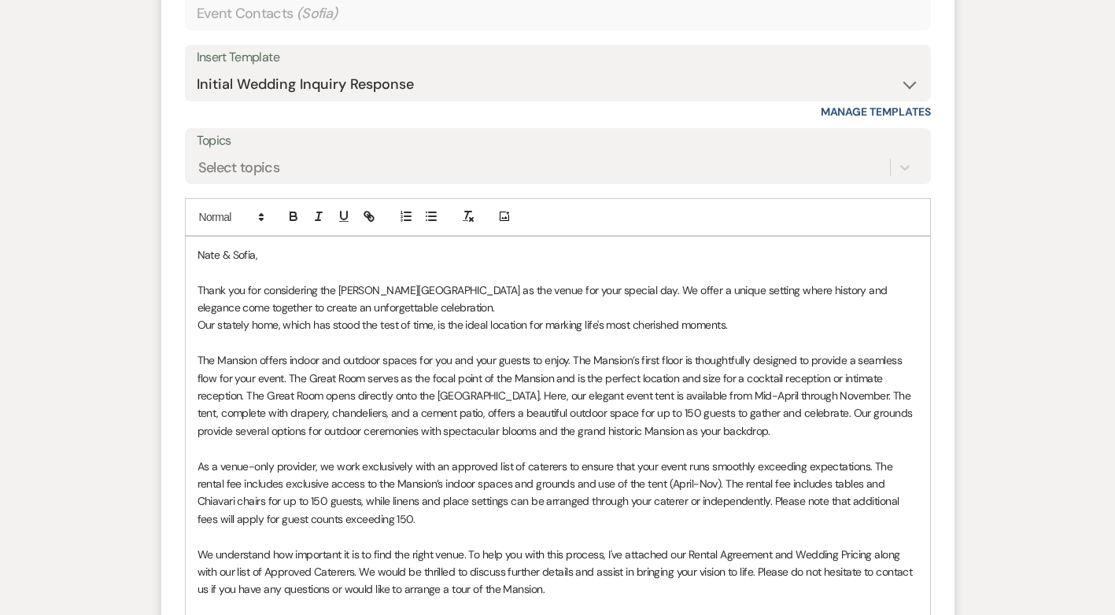
click at [196, 331] on div "[PERSON_NAME] & [PERSON_NAME], Thank you for considering the [PERSON_NAME][GEOG…" at bounding box center [558, 528] width 745 height 583
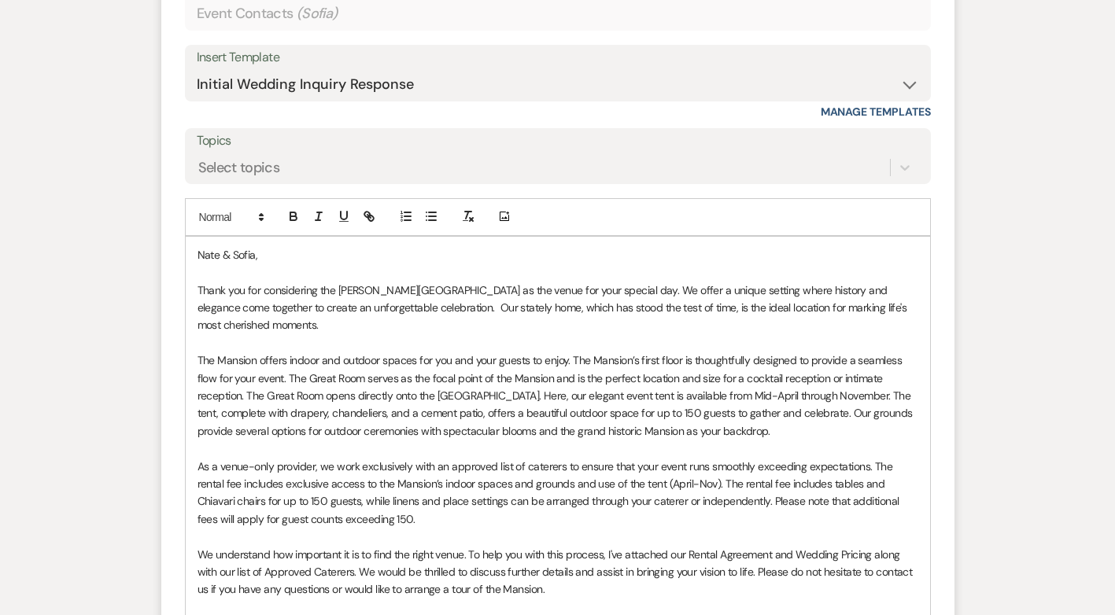
click at [589, 290] on p "Thank you for considering the [PERSON_NAME][GEOGRAPHIC_DATA] as the venue for y…" at bounding box center [558, 308] width 721 height 53
click at [749, 287] on p "Thank you for considering the [PERSON_NAME][GEOGRAPHIC_DATA] as the venue for y…" at bounding box center [558, 308] width 721 height 53
click at [735, 290] on p "Thank you for considering the [PERSON_NAME][GEOGRAPHIC_DATA] as the venue for y…" at bounding box center [558, 308] width 721 height 53
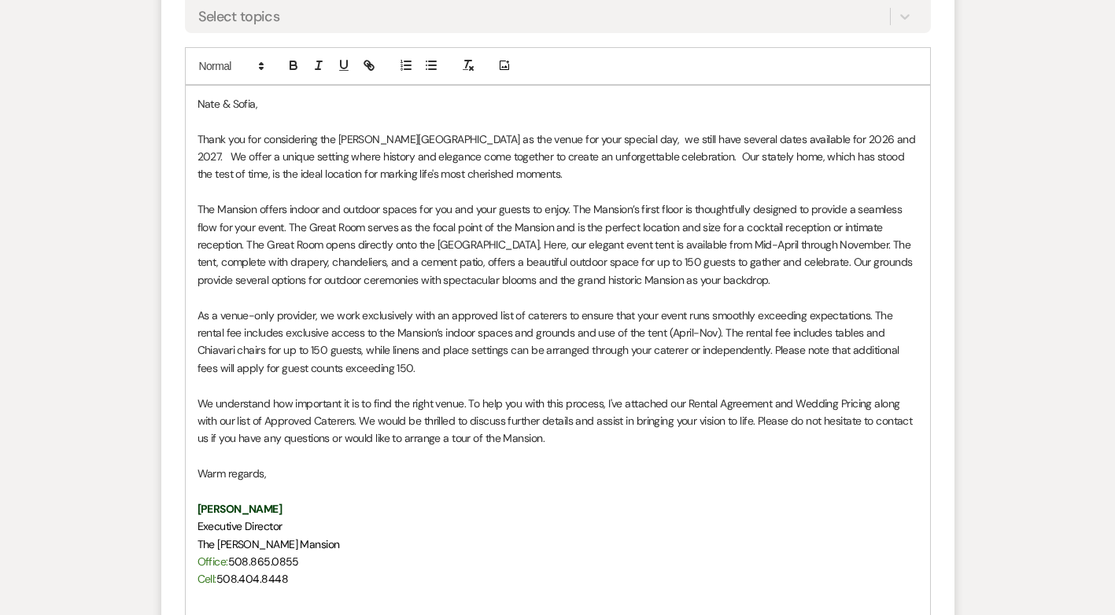
scroll to position [1256, 0]
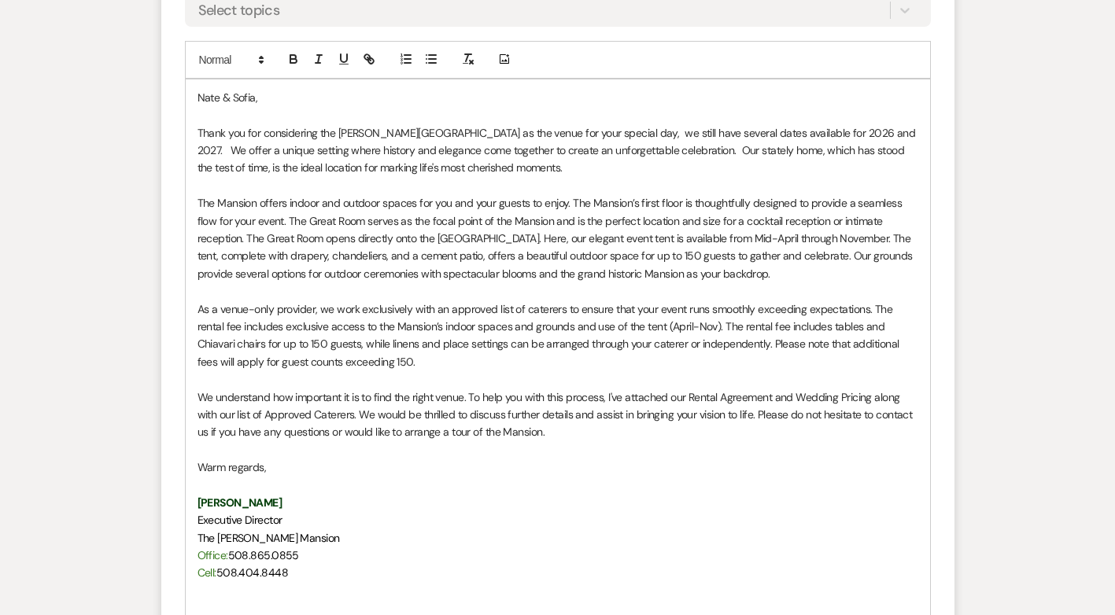
click at [855, 133] on p "Thank you for considering the [PERSON_NAME][GEOGRAPHIC_DATA] as the venue for y…" at bounding box center [558, 150] width 721 height 53
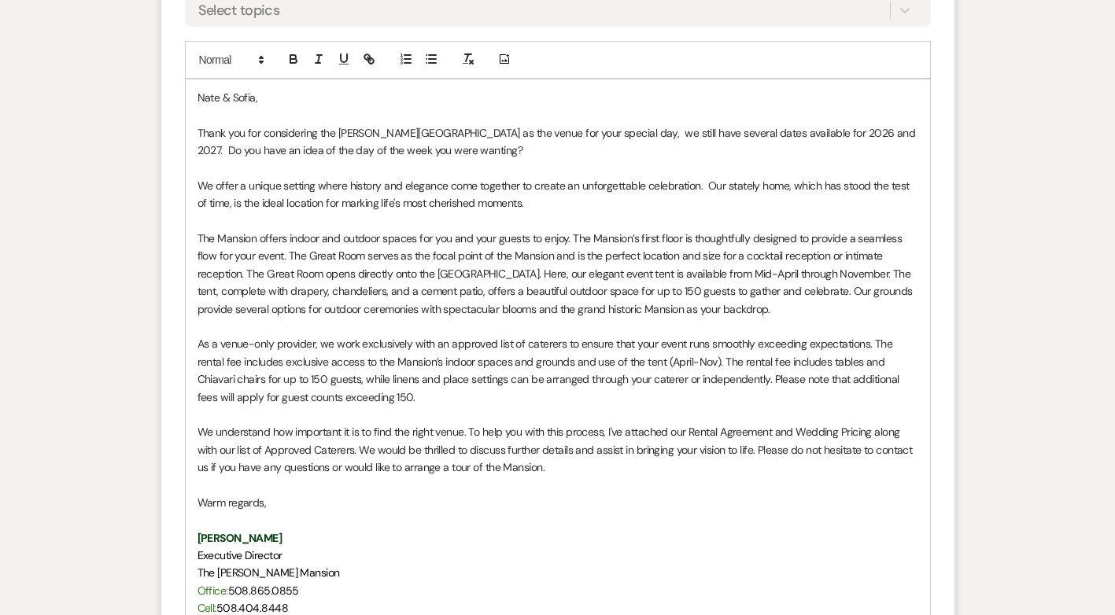
click at [427, 150] on p "Thank you for considering the [PERSON_NAME][GEOGRAPHIC_DATA] as the venue for y…" at bounding box center [558, 141] width 721 height 35
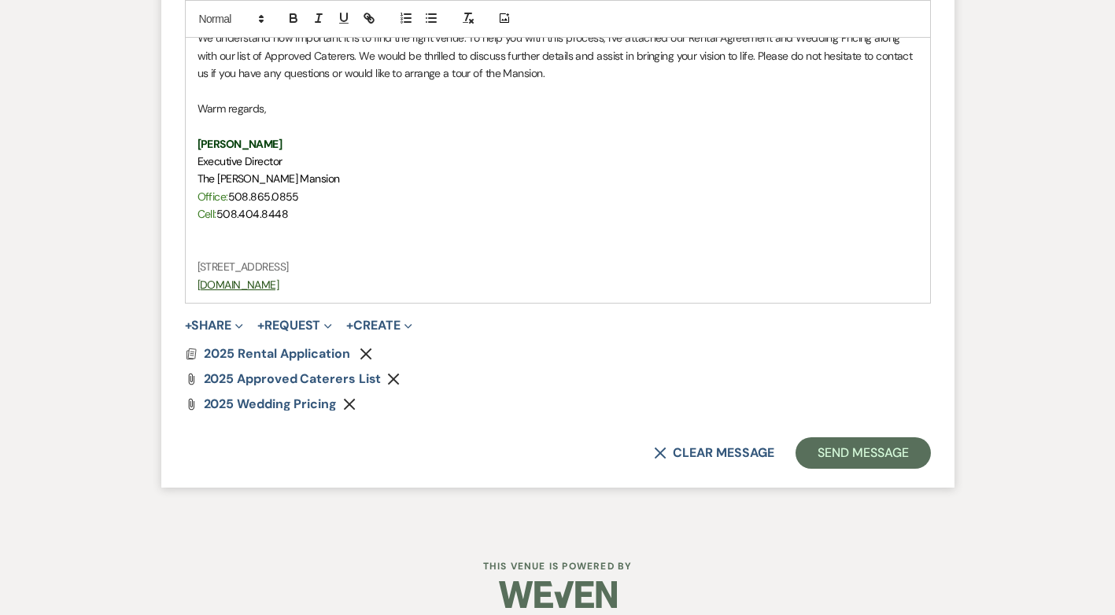
scroll to position [1667, 0]
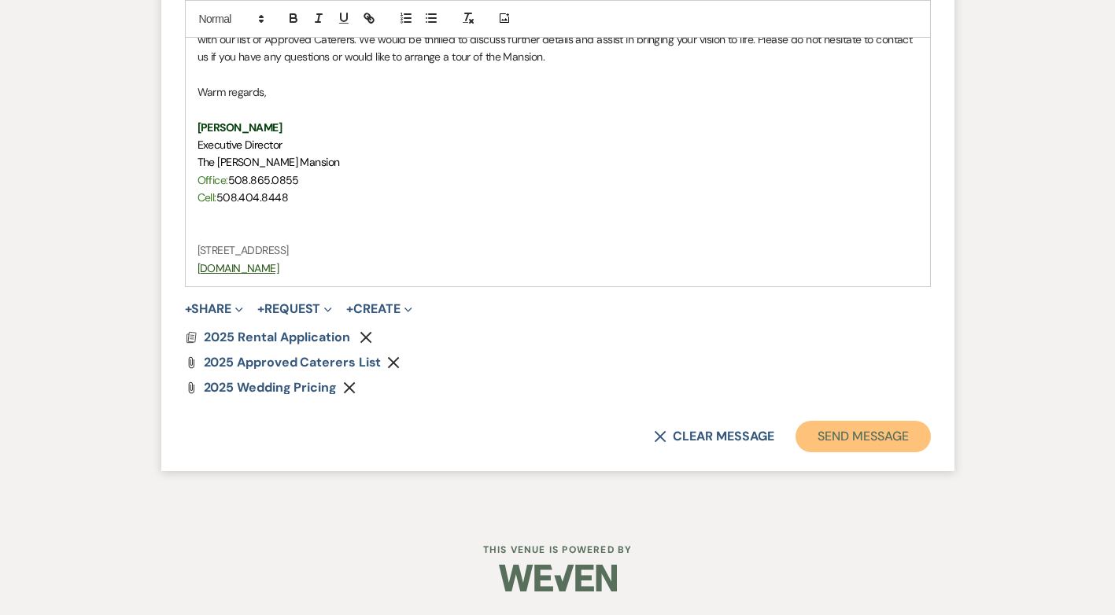
click at [885, 434] on button "Send Message" at bounding box center [863, 436] width 135 height 31
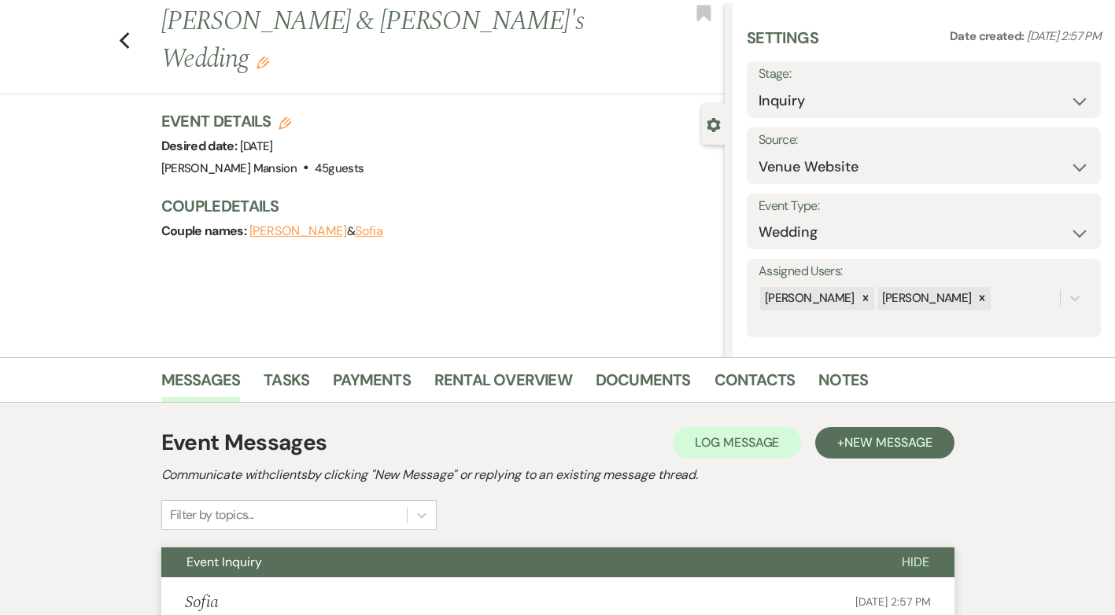
scroll to position [0, 0]
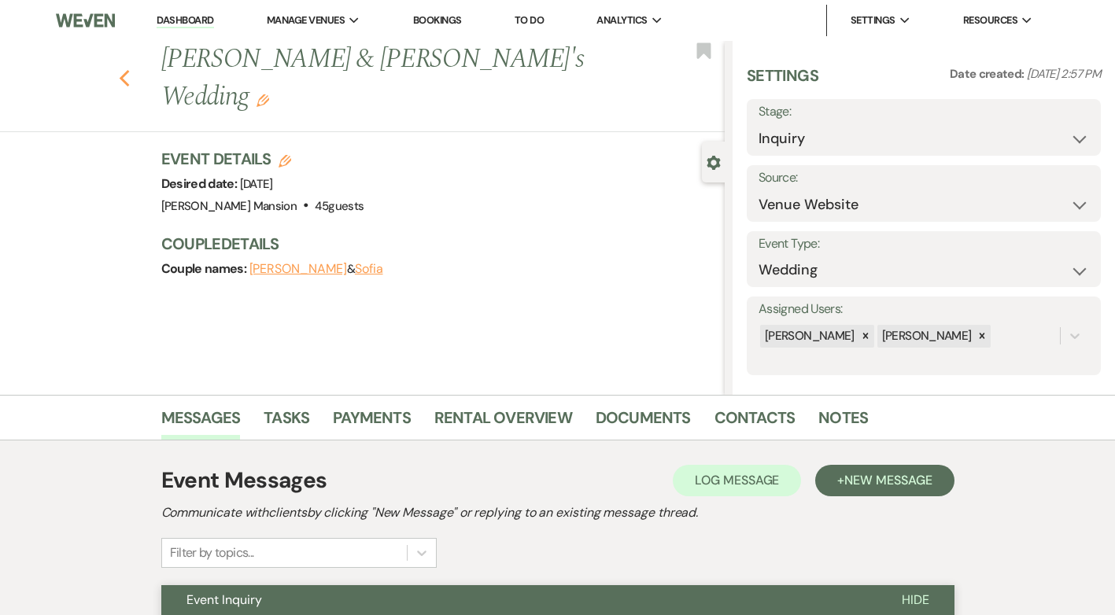
click at [129, 70] on use "button" at bounding box center [124, 78] width 10 height 17
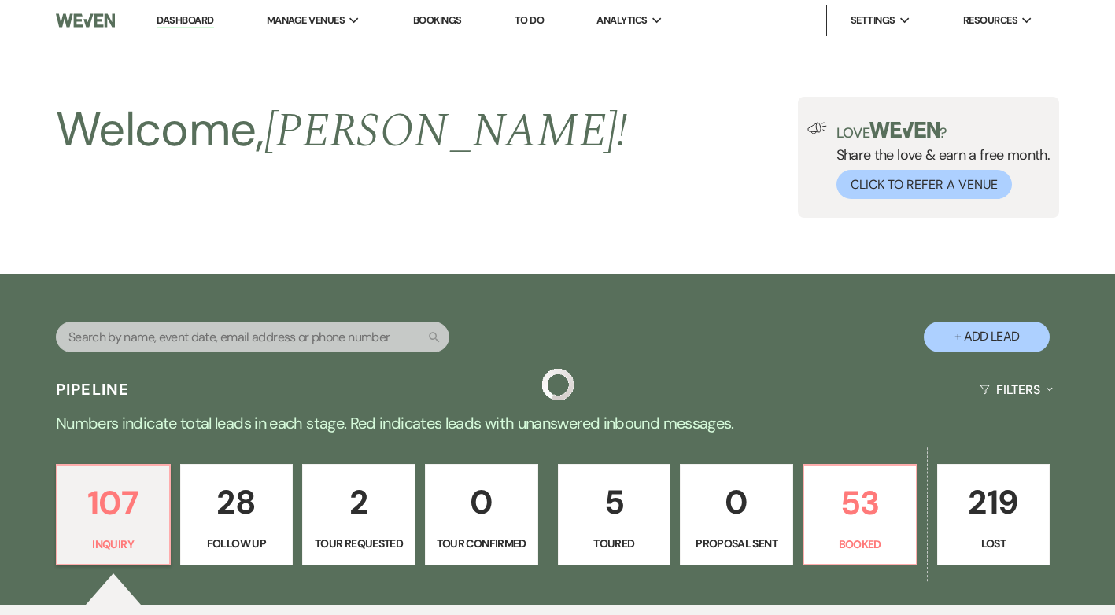
scroll to position [394, 0]
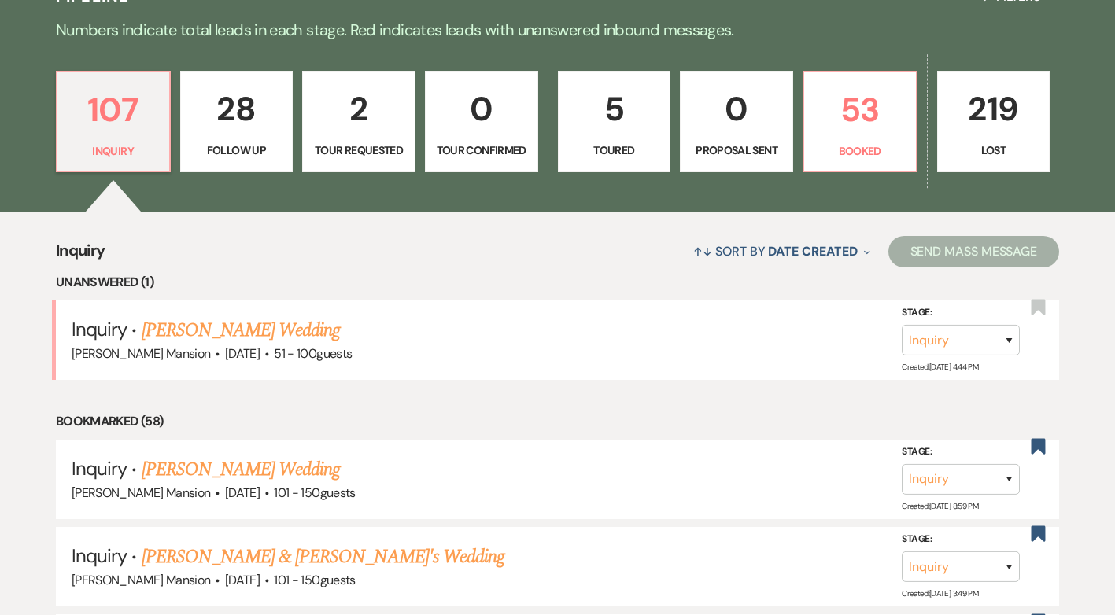
click at [264, 334] on link "[PERSON_NAME] Wedding" at bounding box center [241, 330] width 199 height 28
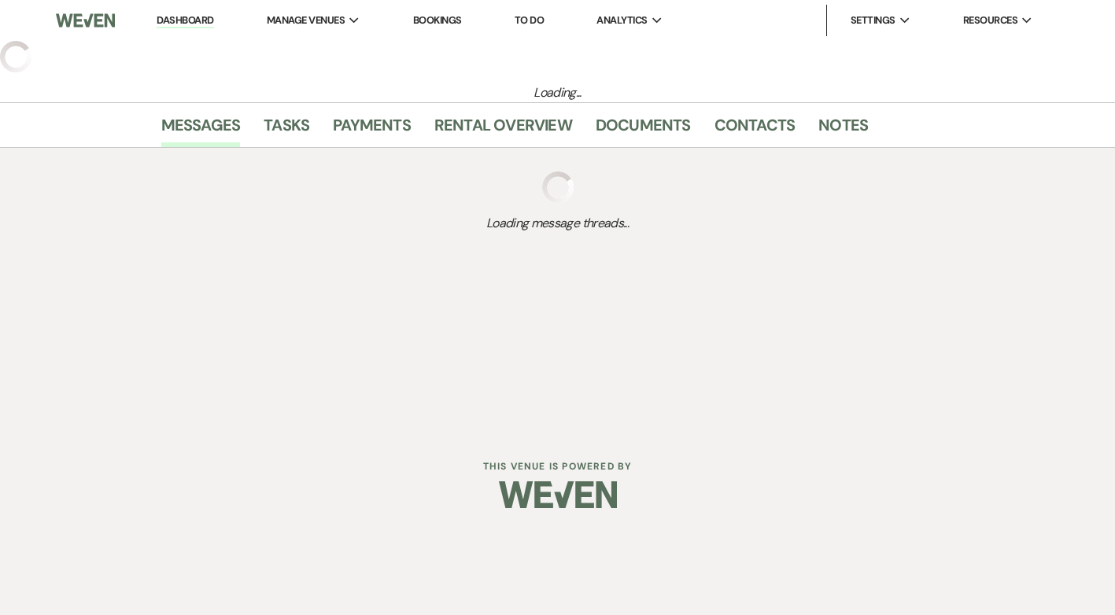
select select "2"
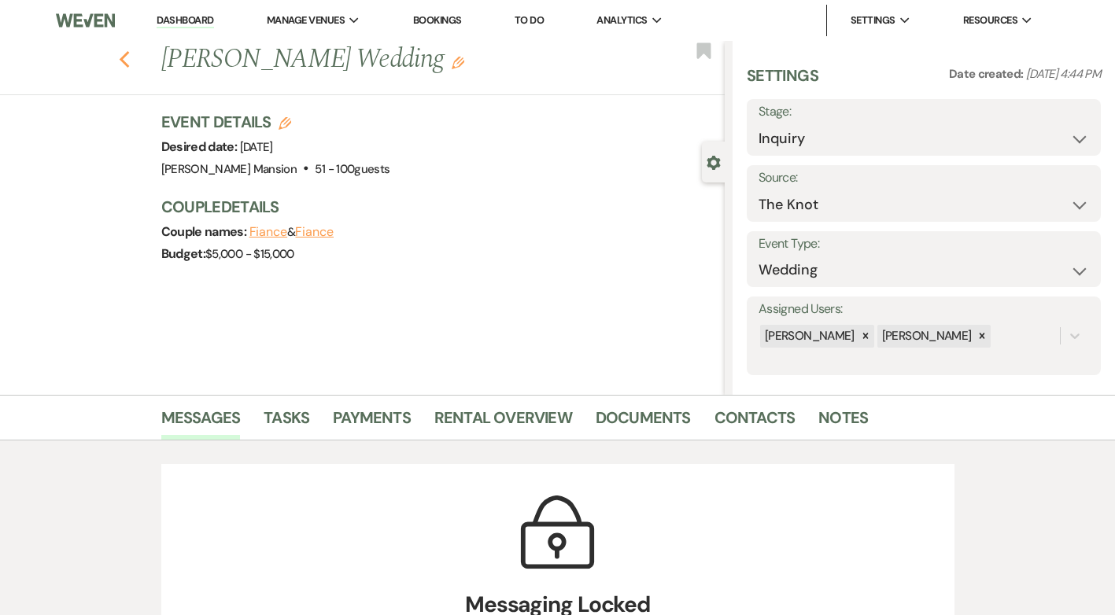
click at [129, 57] on use "button" at bounding box center [124, 59] width 10 height 17
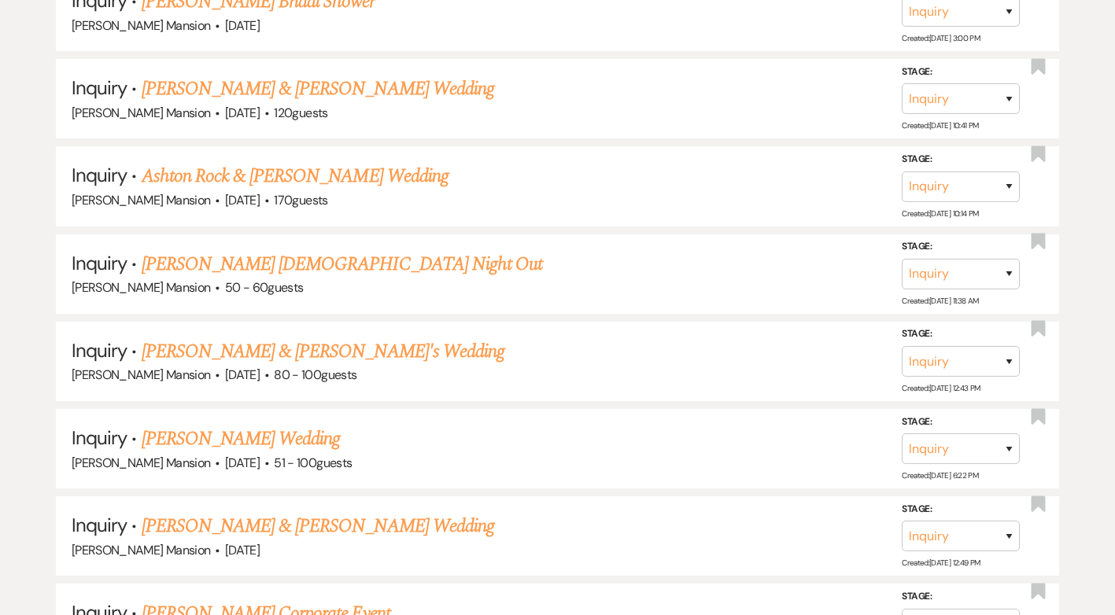
scroll to position [6454, 0]
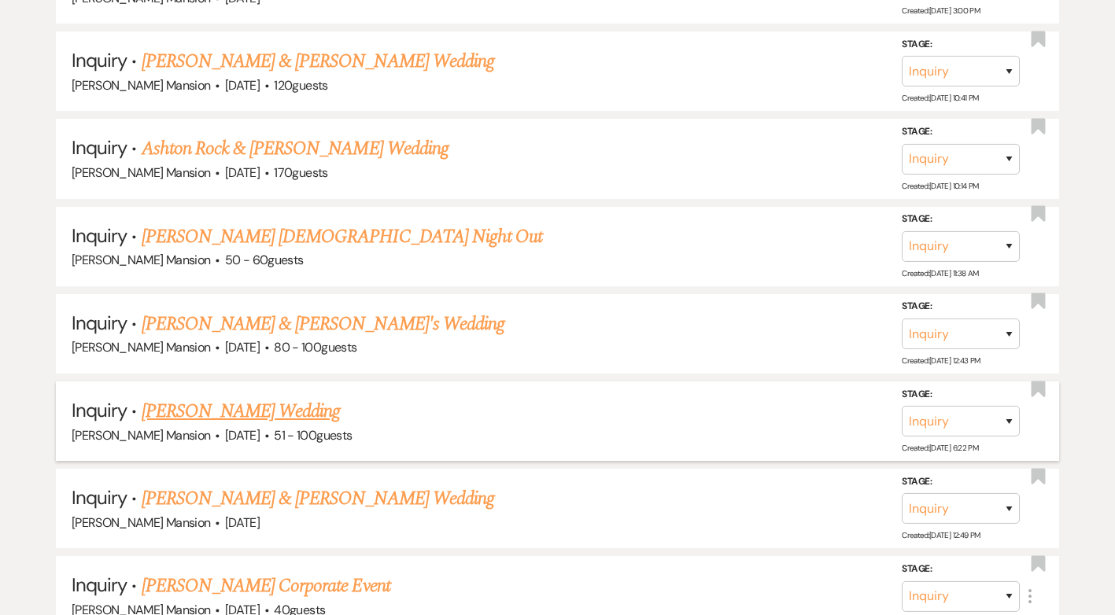
click at [227, 412] on link "[PERSON_NAME] Wedding" at bounding box center [241, 411] width 199 height 28
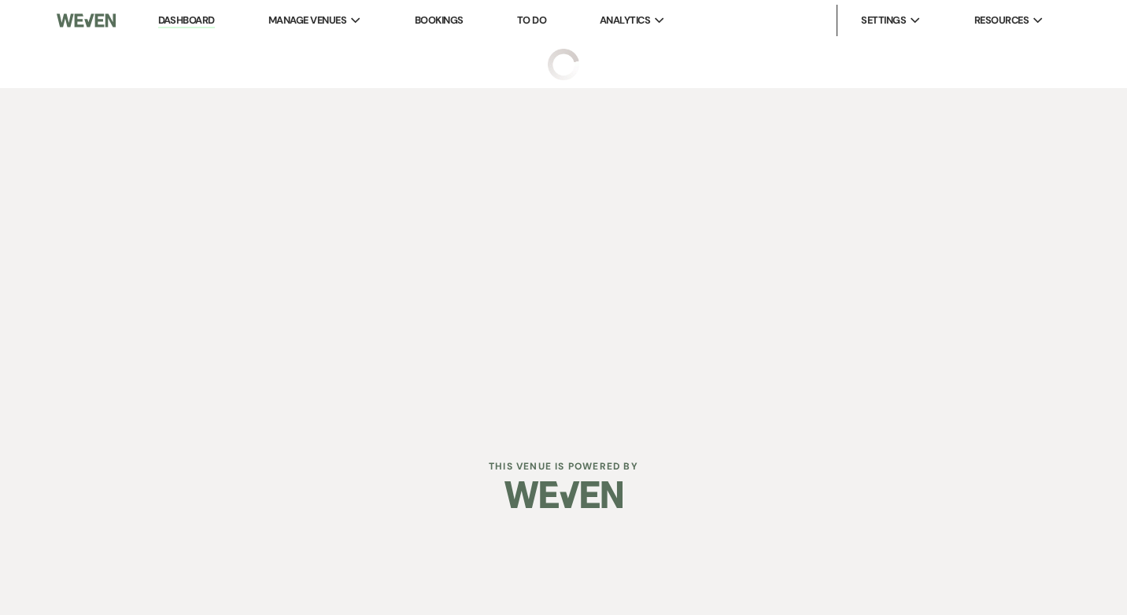
select select "2"
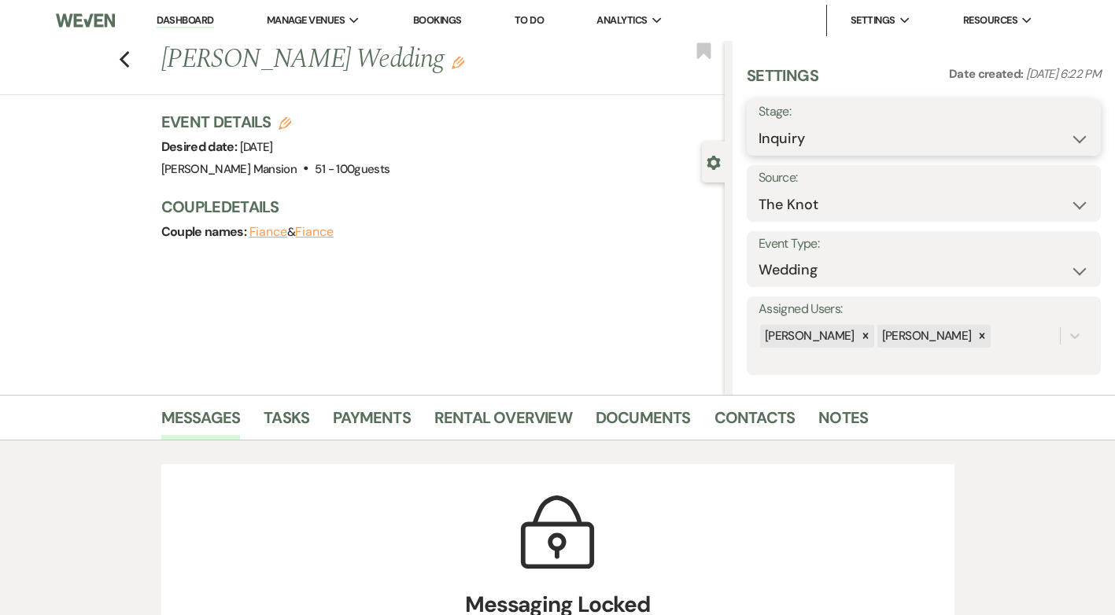
click at [1069, 134] on select "Inquiry Follow Up Tour Requested Tour Confirmed Toured Proposal Sent Booked Lost" at bounding box center [924, 139] width 331 height 31
select select "8"
click at [759, 124] on select "Inquiry Follow Up Tour Requested Tour Confirmed Toured Proposal Sent Booked Lost" at bounding box center [924, 139] width 331 height 31
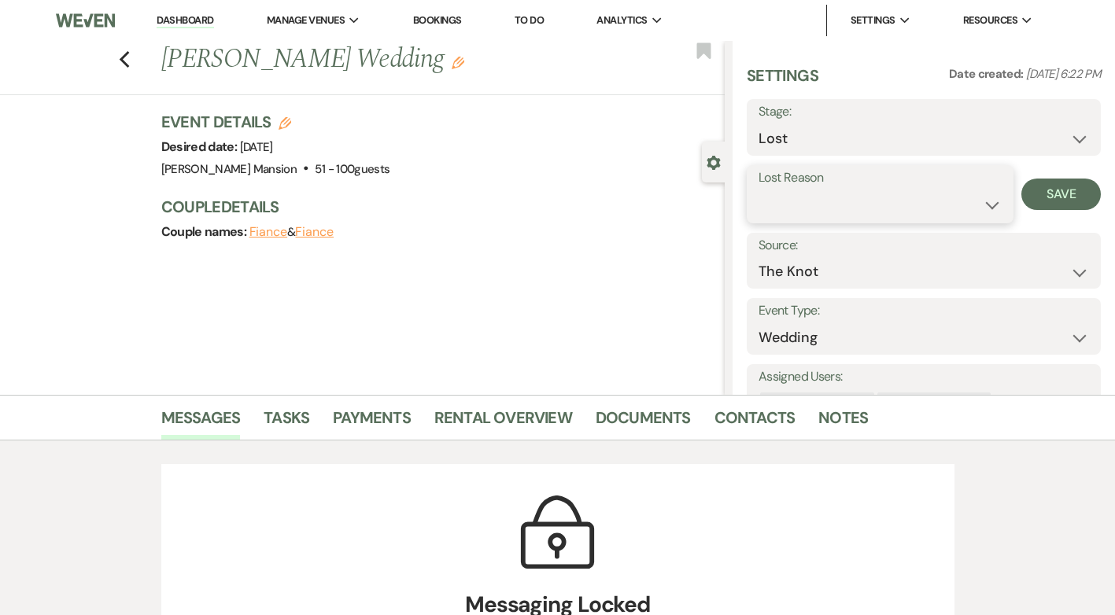
click at [985, 209] on select "Booked Elsewhere Budget Date Unavailable No Response Not a Good Match Capacity …" at bounding box center [880, 205] width 243 height 31
select select "5"
click at [759, 190] on select "Booked Elsewhere Budget Date Unavailable No Response Not a Good Match Capacity …" at bounding box center [880, 205] width 243 height 31
click at [1046, 196] on button "Save" at bounding box center [1061, 194] width 79 height 31
click at [131, 61] on icon "Previous" at bounding box center [125, 59] width 12 height 19
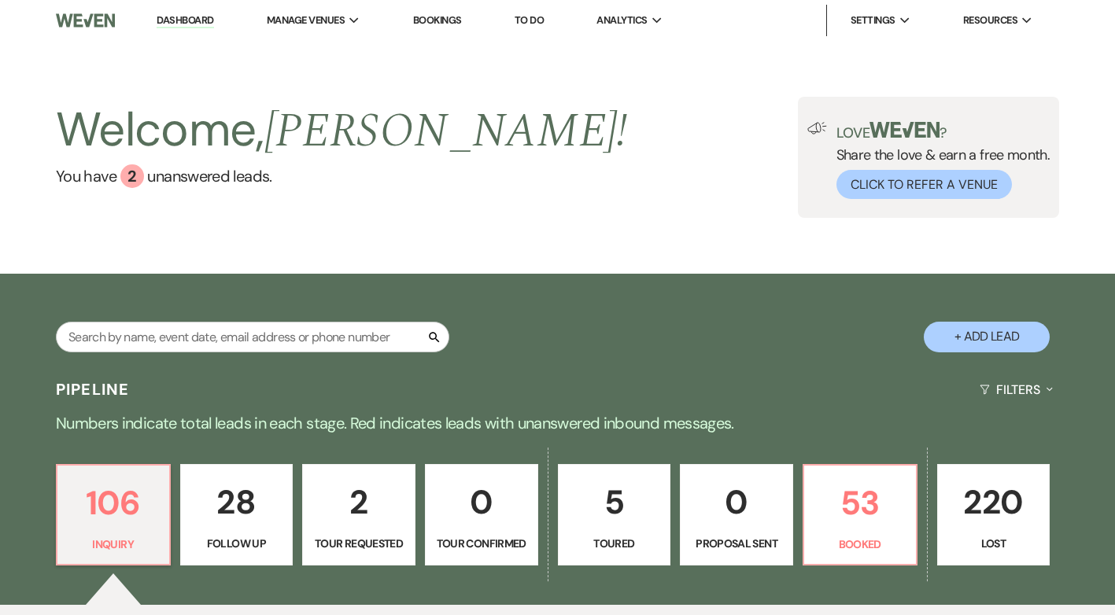
click at [589, 522] on p "5" at bounding box center [614, 502] width 93 height 53
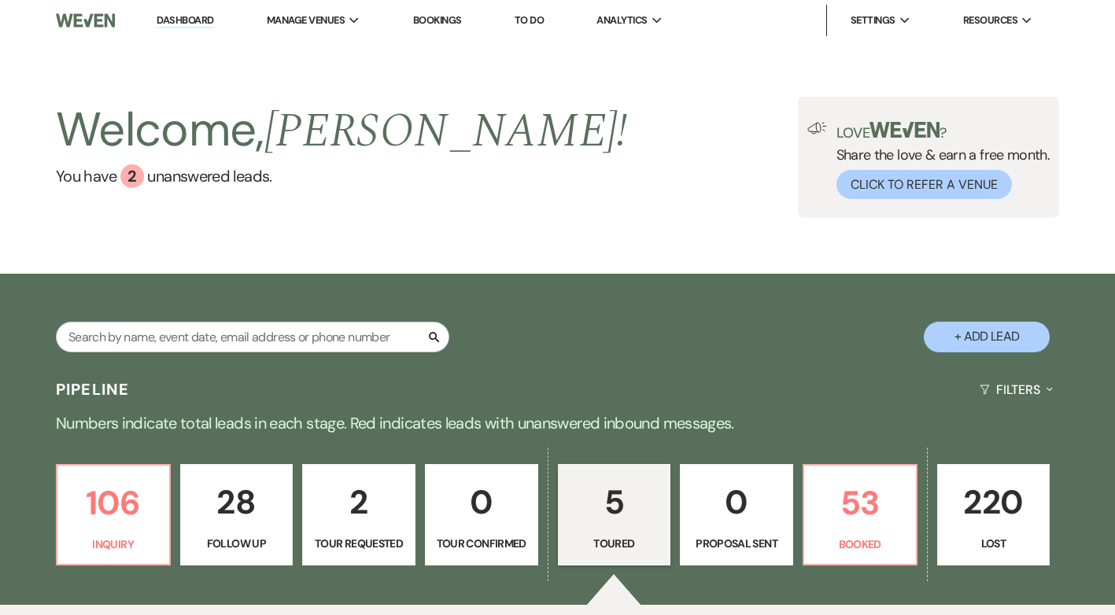
select select "5"
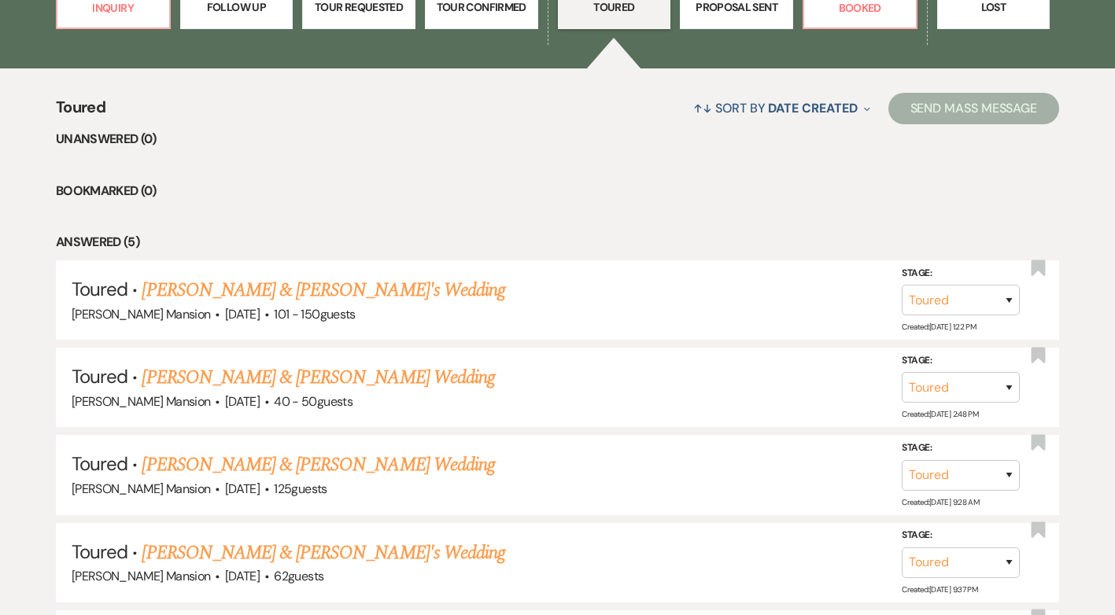
scroll to position [630, 0]
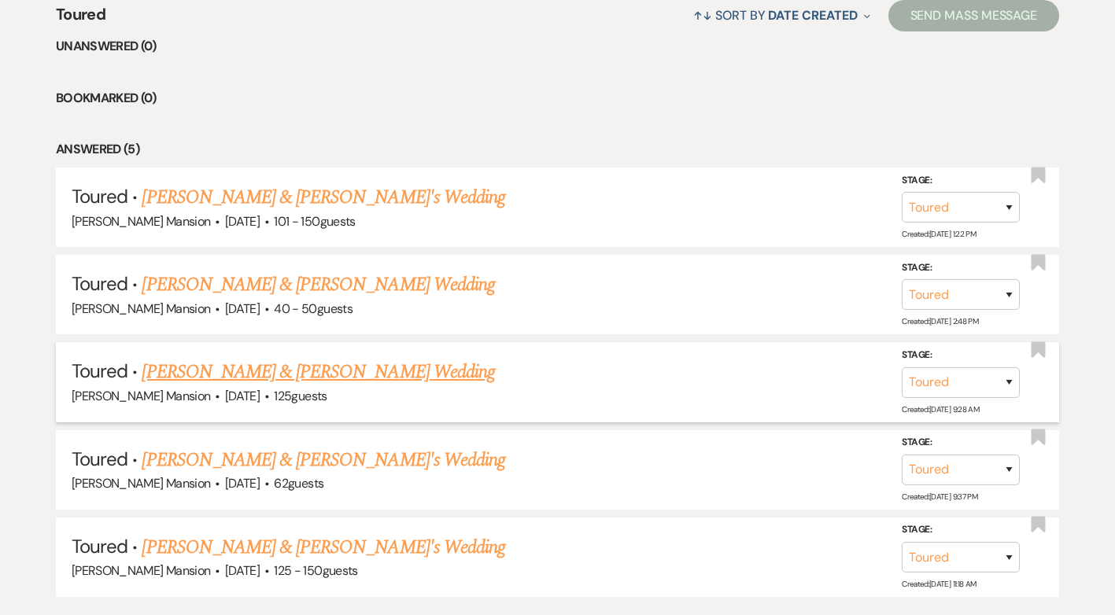
click at [258, 375] on link "[PERSON_NAME] & [PERSON_NAME] Wedding" at bounding box center [318, 372] width 353 height 28
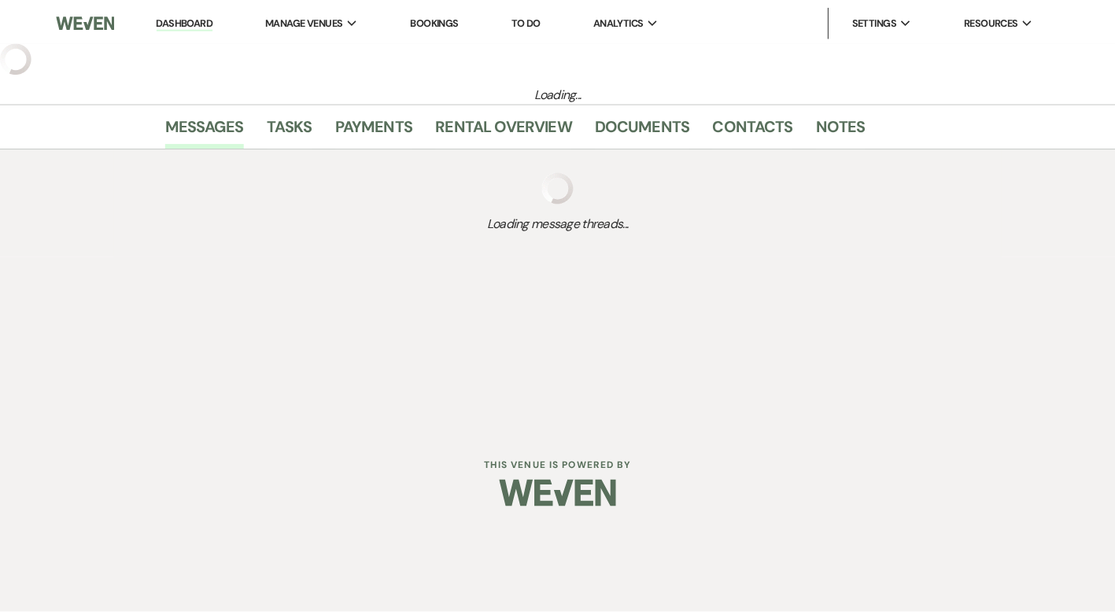
select select "5"
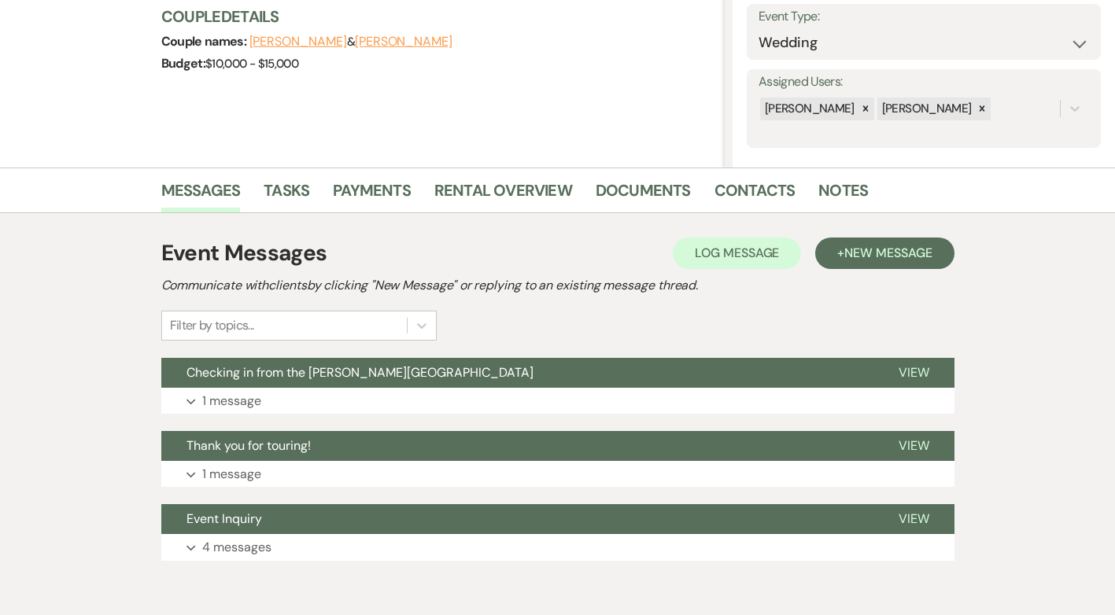
scroll to position [236, 0]
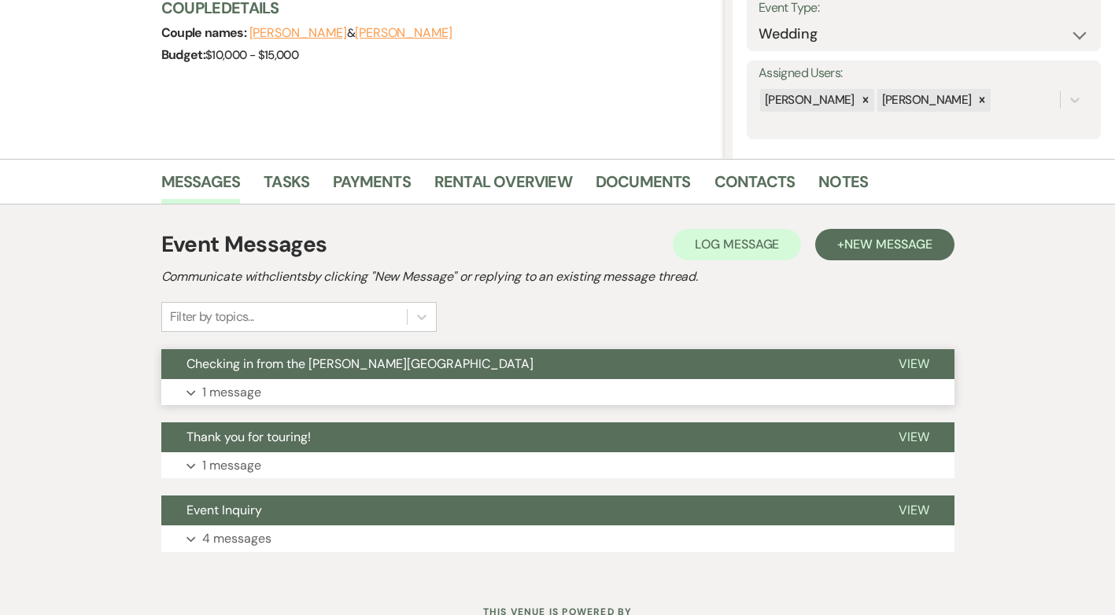
click at [209, 390] on p "1 message" at bounding box center [231, 392] width 59 height 20
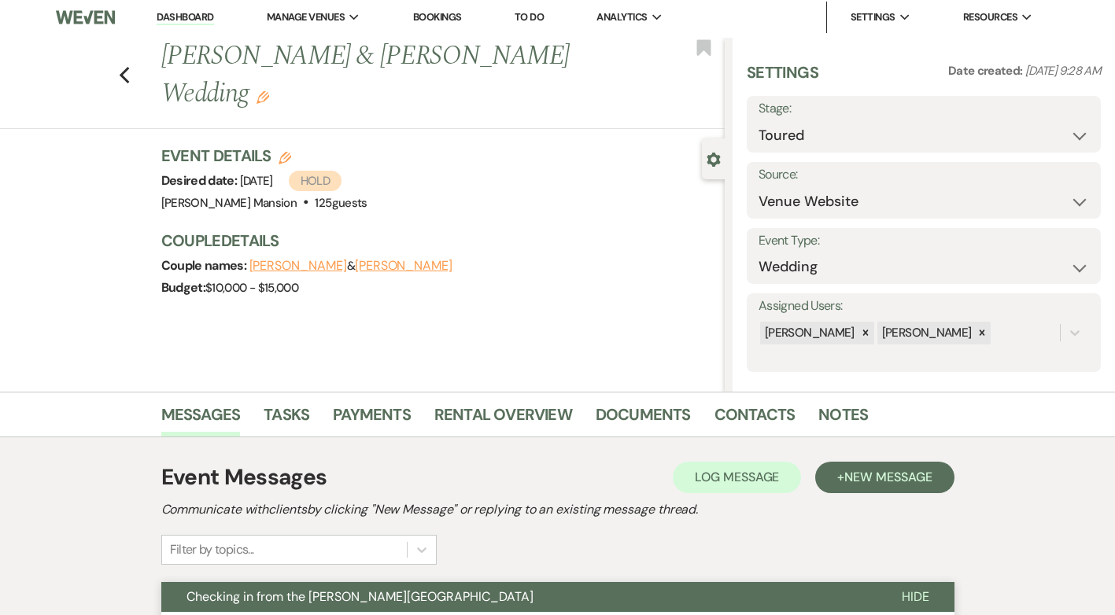
scroll to position [0, 0]
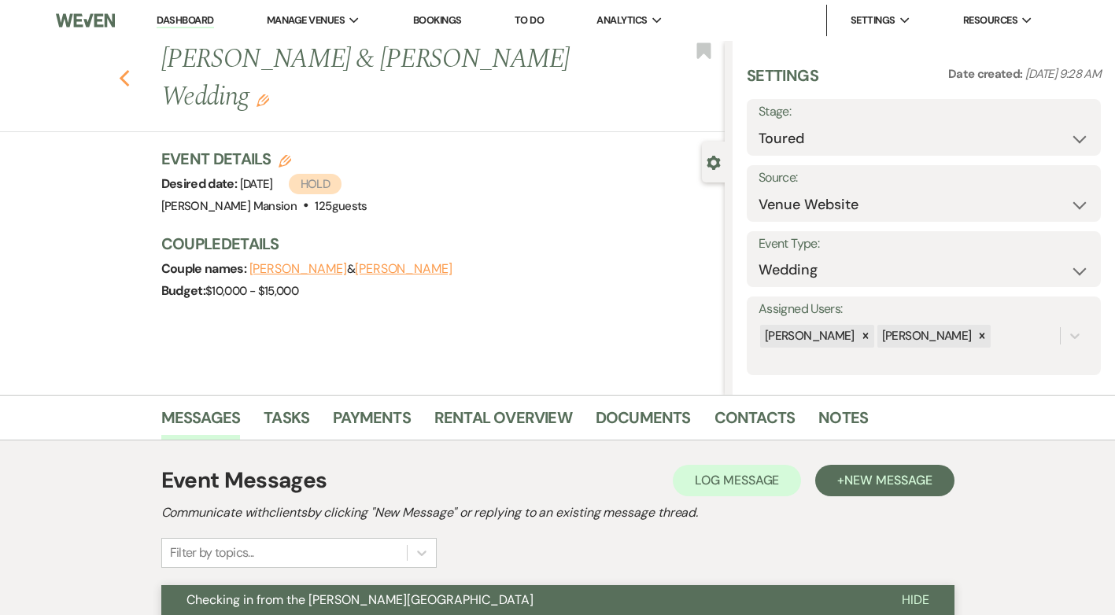
click at [131, 76] on icon "Previous" at bounding box center [125, 78] width 12 height 19
select select "5"
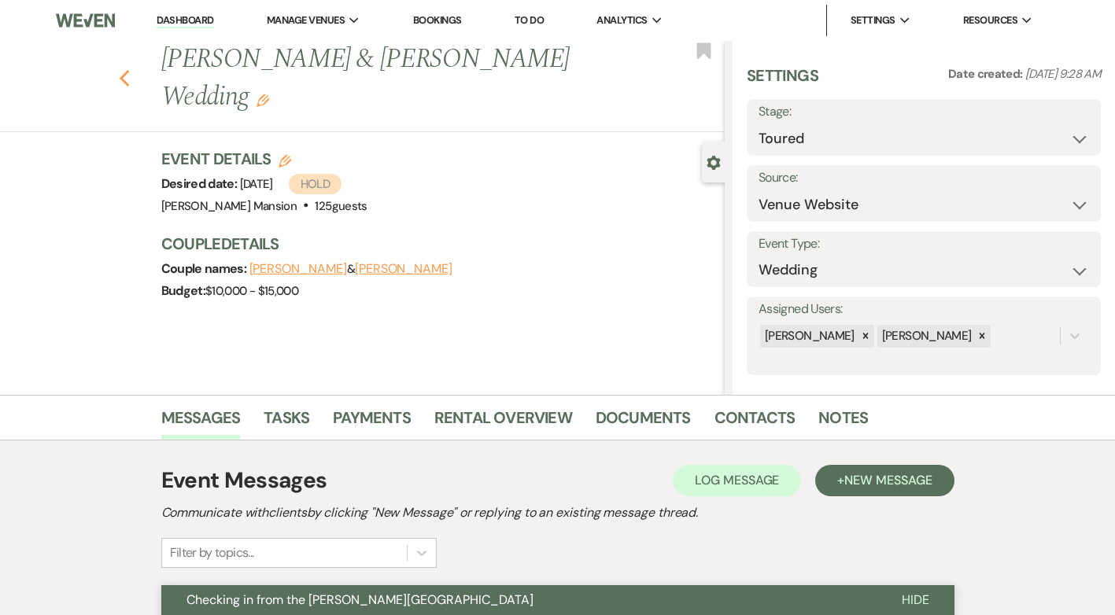
select select "5"
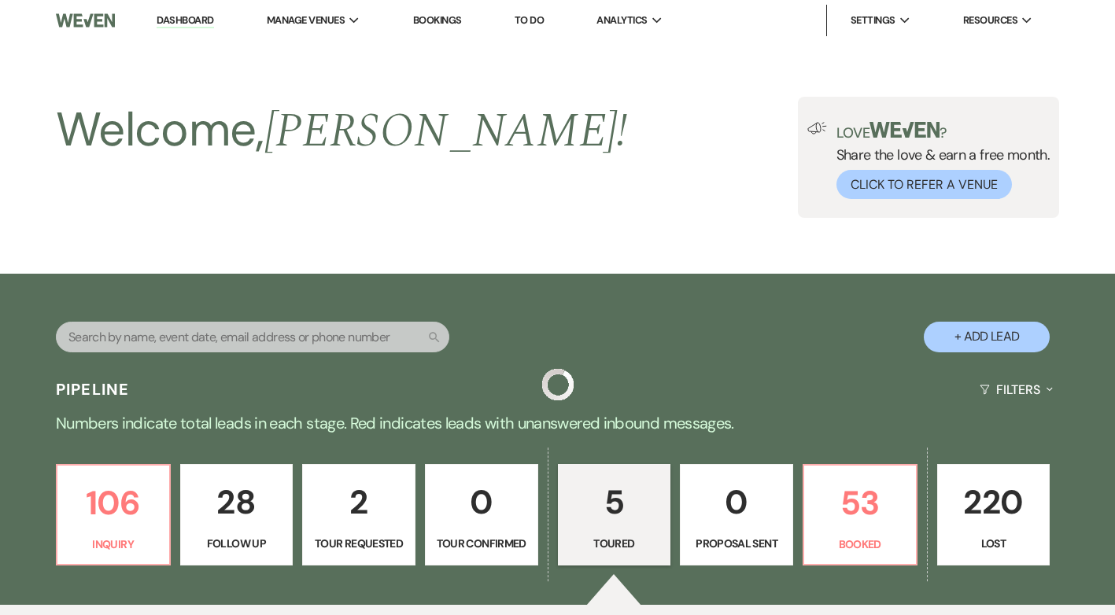
scroll to position [630, 0]
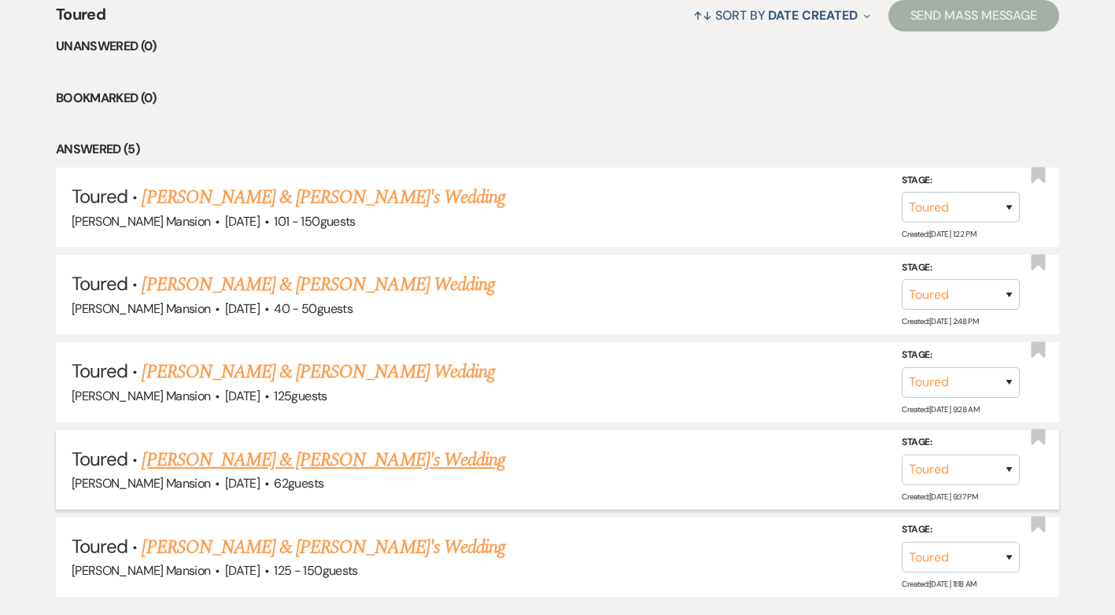
click at [232, 456] on link "[PERSON_NAME] & [PERSON_NAME]'s Wedding" at bounding box center [324, 460] width 364 height 28
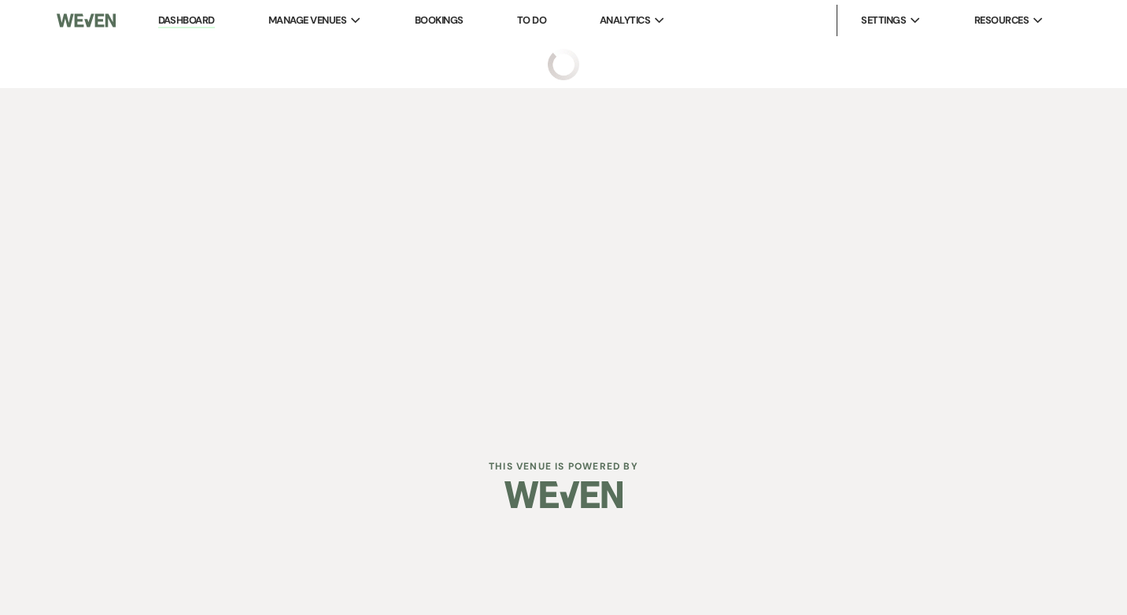
select select "5"
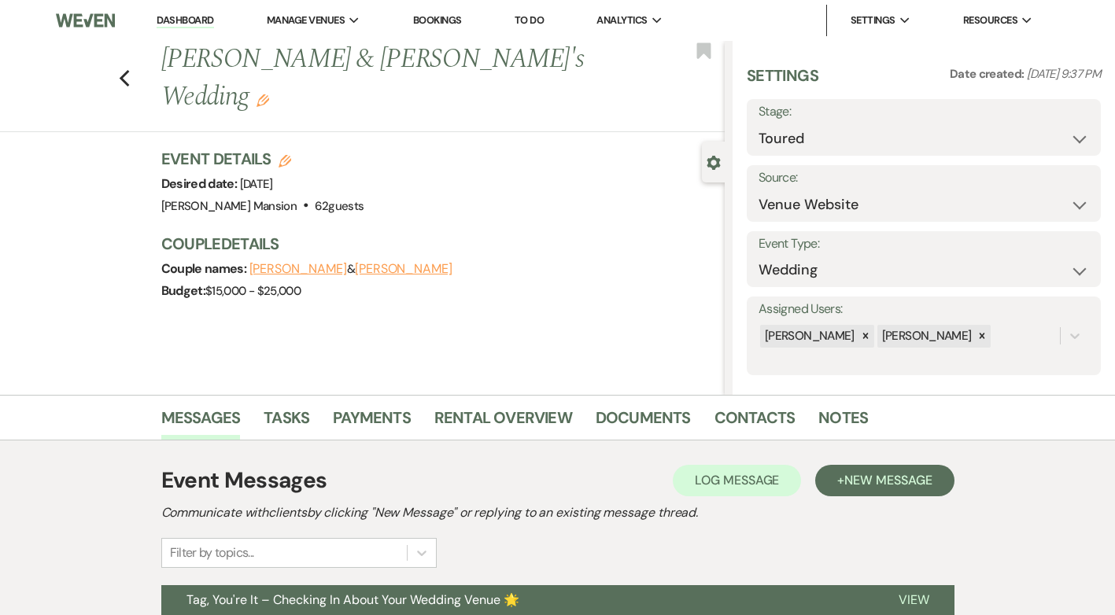
scroll to position [224, 0]
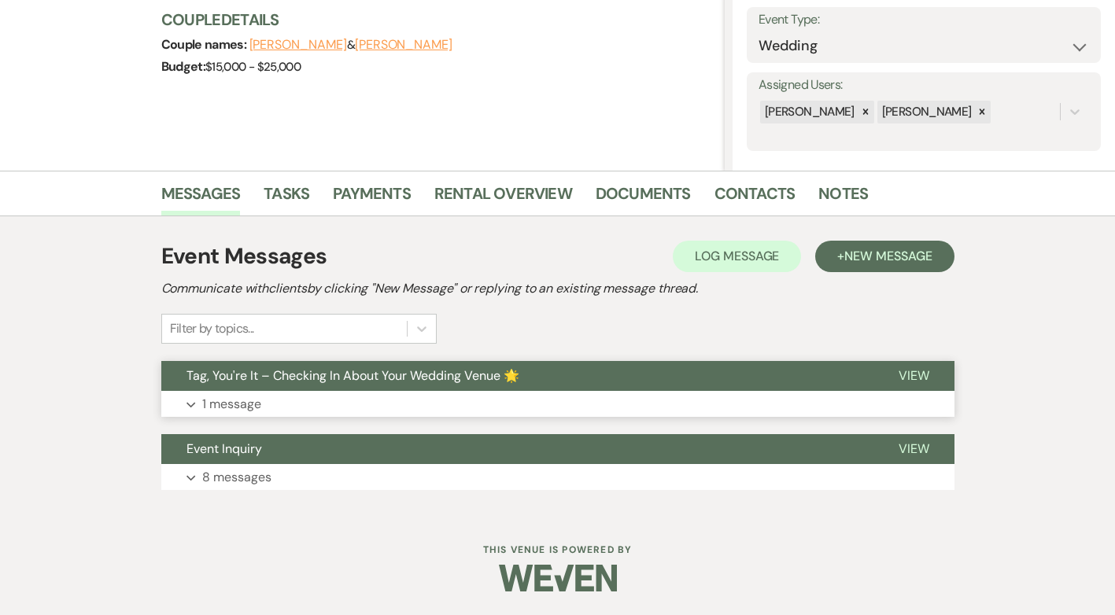
click at [212, 403] on p "1 message" at bounding box center [231, 404] width 59 height 20
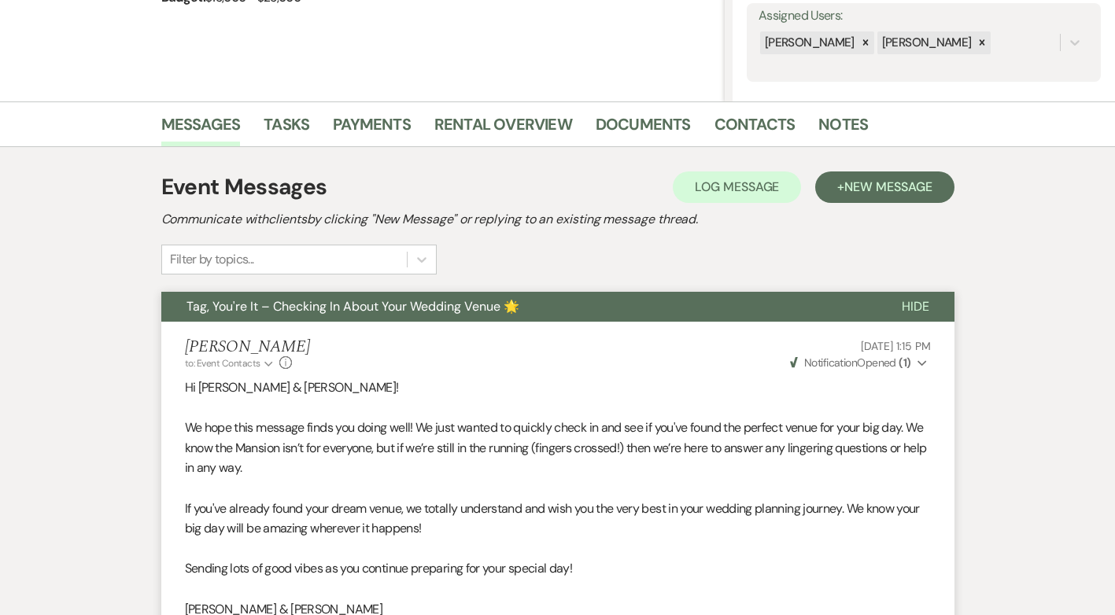
scroll to position [0, 0]
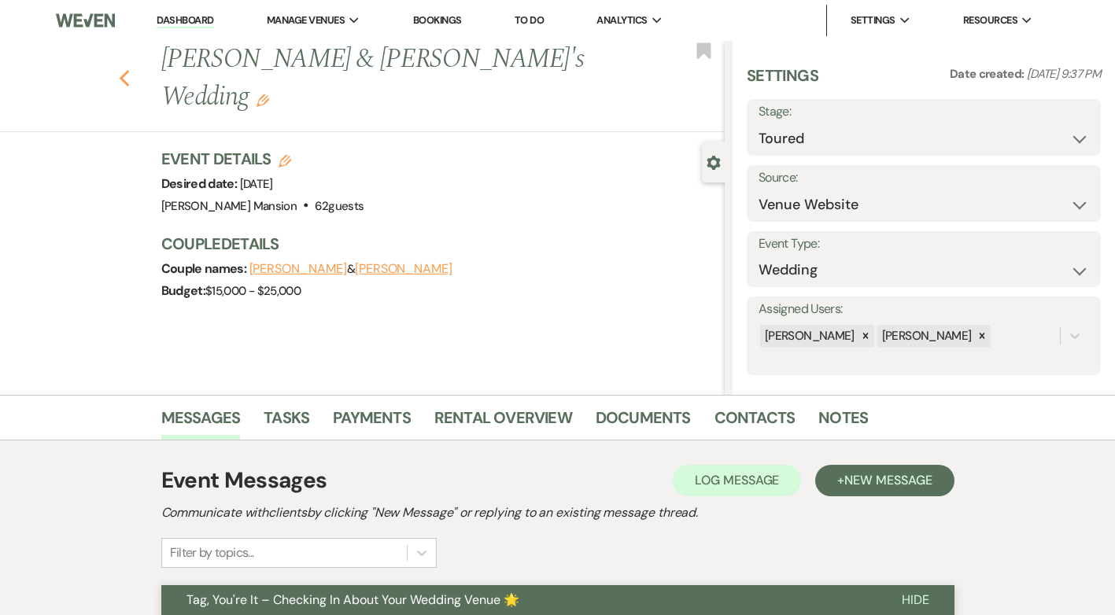
click at [131, 69] on icon "Previous" at bounding box center [125, 78] width 12 height 19
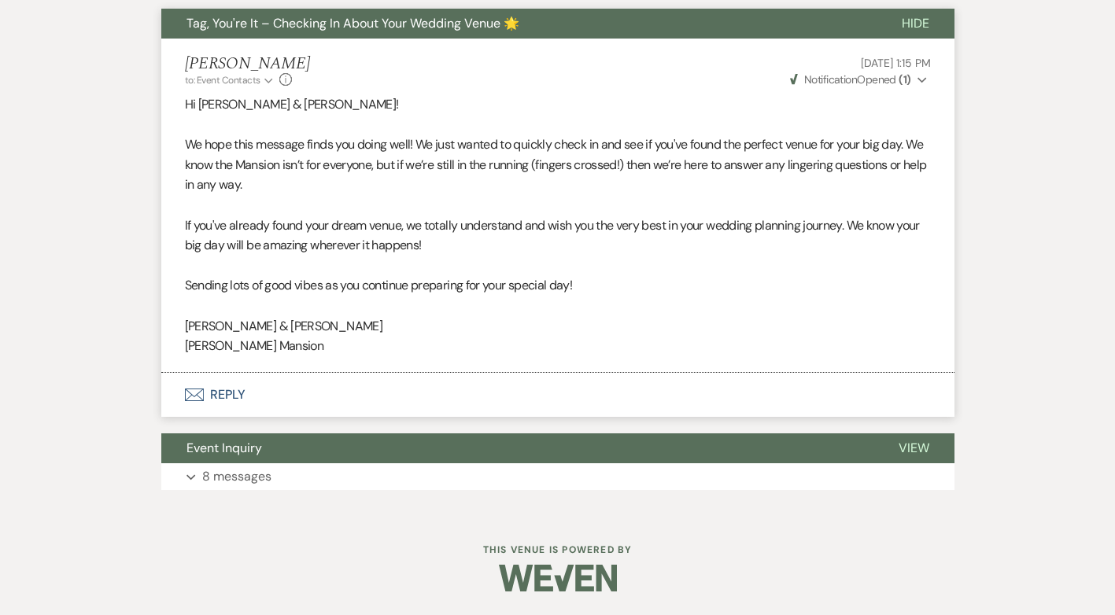
select select "5"
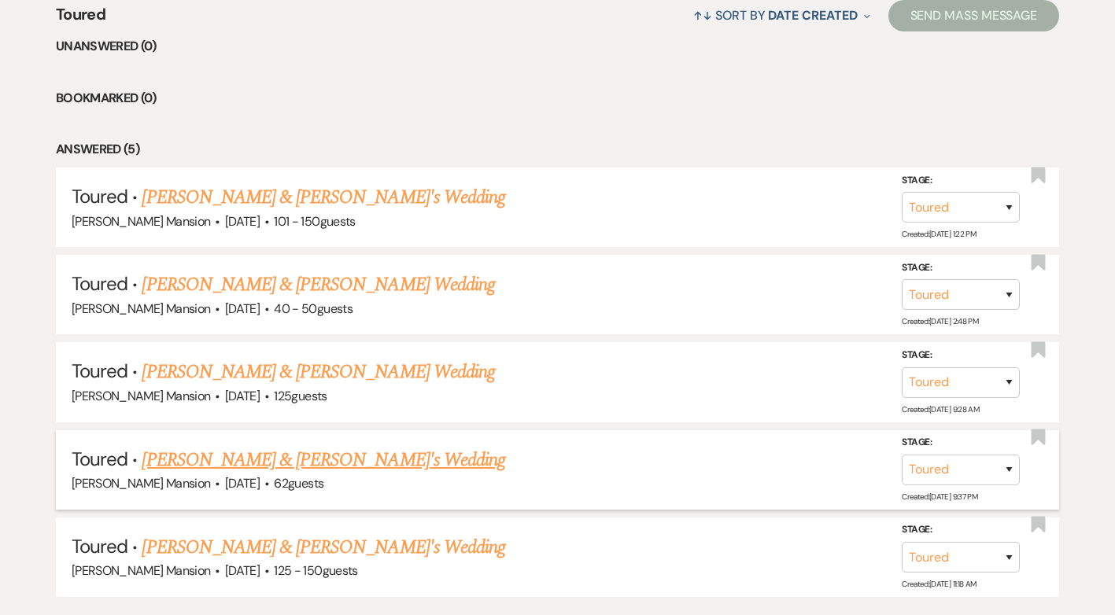
scroll to position [708, 0]
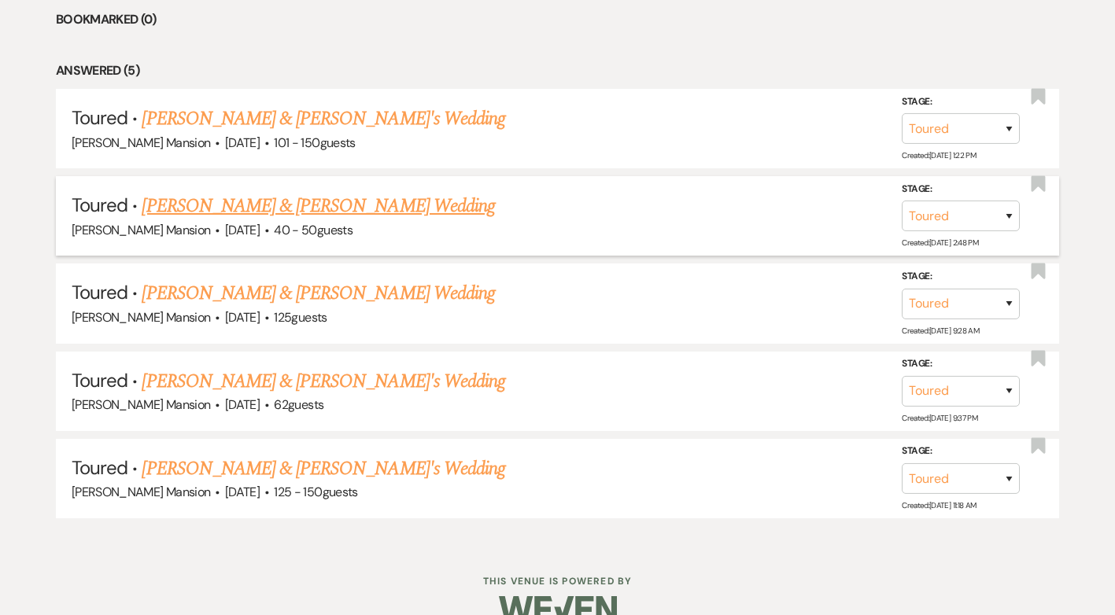
click at [216, 208] on link "[PERSON_NAME] & [PERSON_NAME] Wedding" at bounding box center [318, 206] width 353 height 28
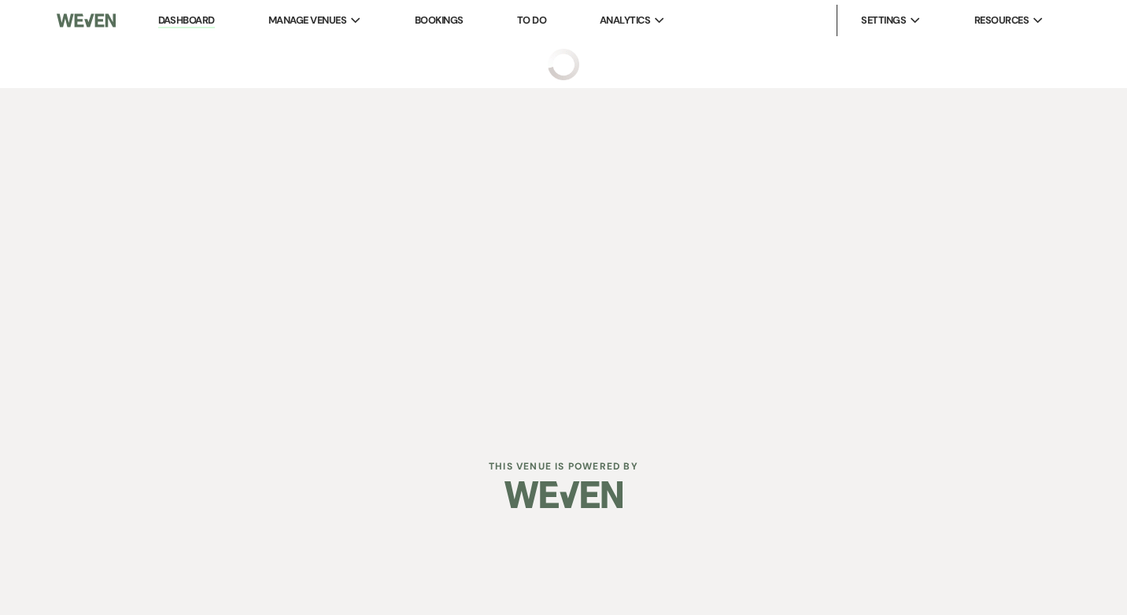
select select "5"
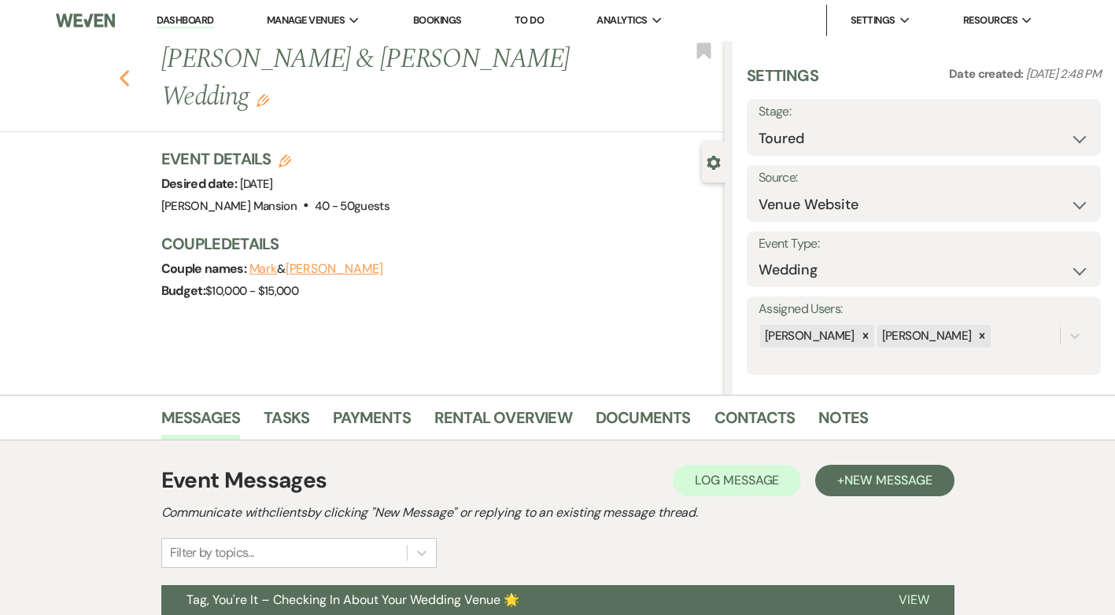
click at [125, 69] on icon "Previous" at bounding box center [125, 78] width 12 height 19
select select "5"
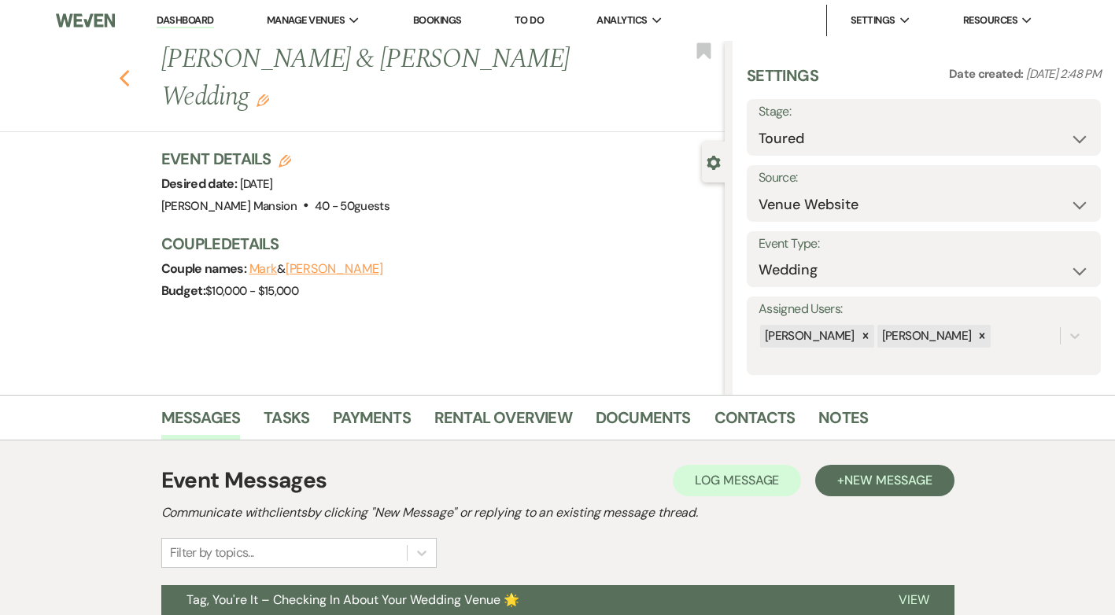
select select "5"
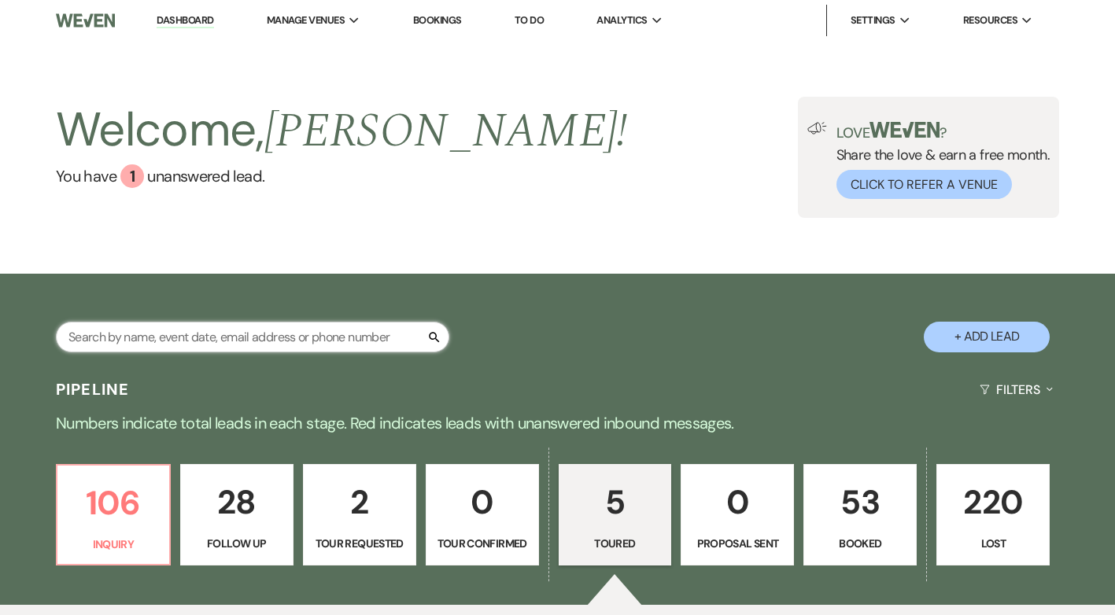
click at [186, 342] on input "text" at bounding box center [253, 337] width 394 height 31
type input "[PERSON_NAME]"
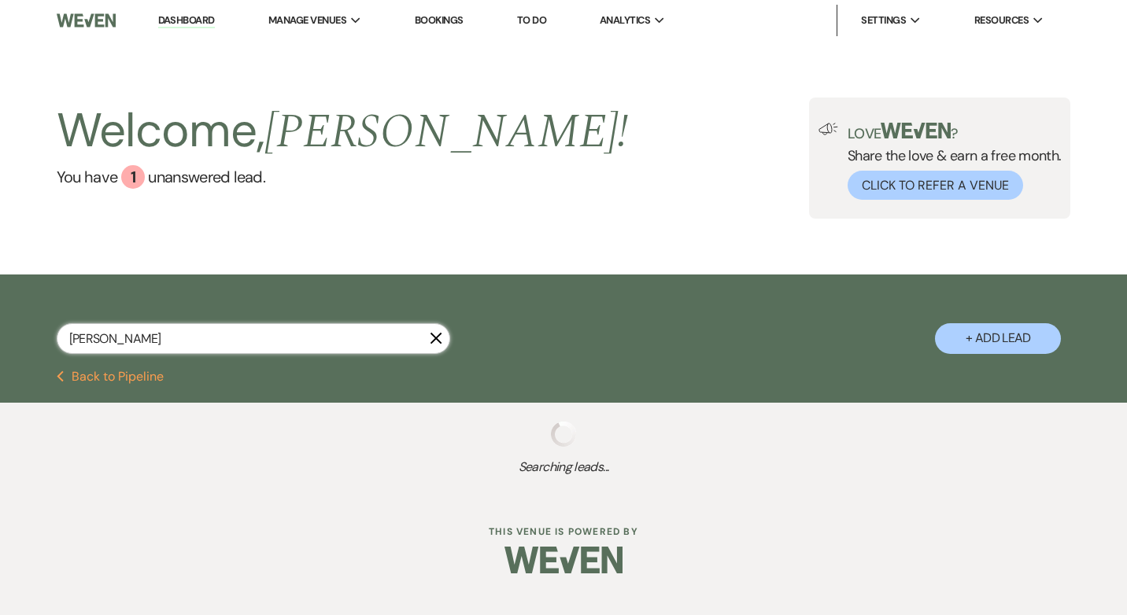
select select "8"
select select "2"
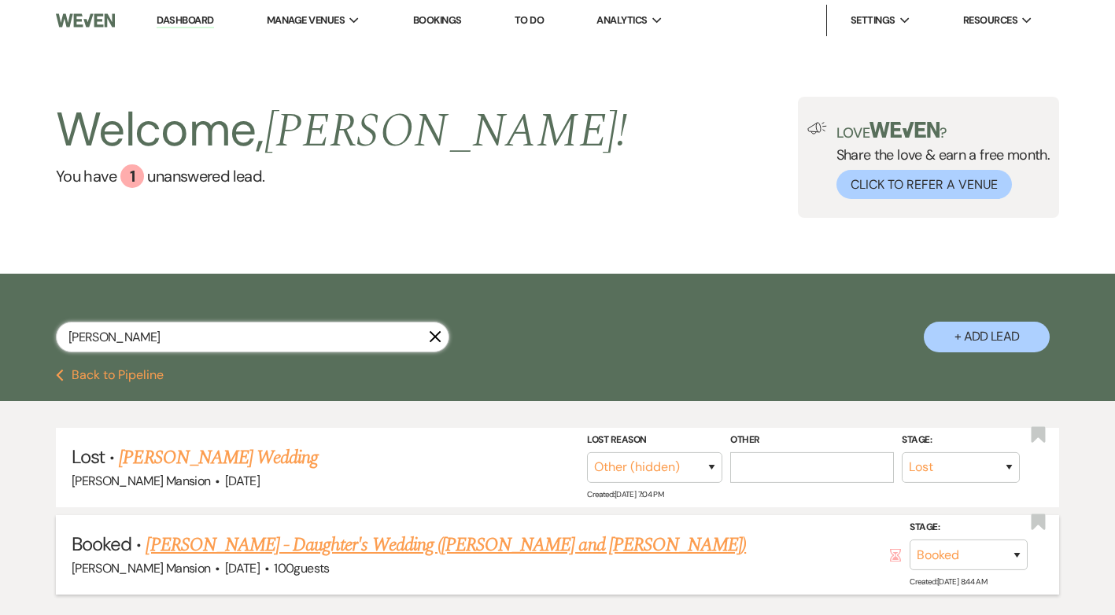
type input "[PERSON_NAME]"
click at [310, 546] on link "[PERSON_NAME] - Daughter's Wedding ([PERSON_NAME] and [PERSON_NAME])" at bounding box center [446, 545] width 600 height 28
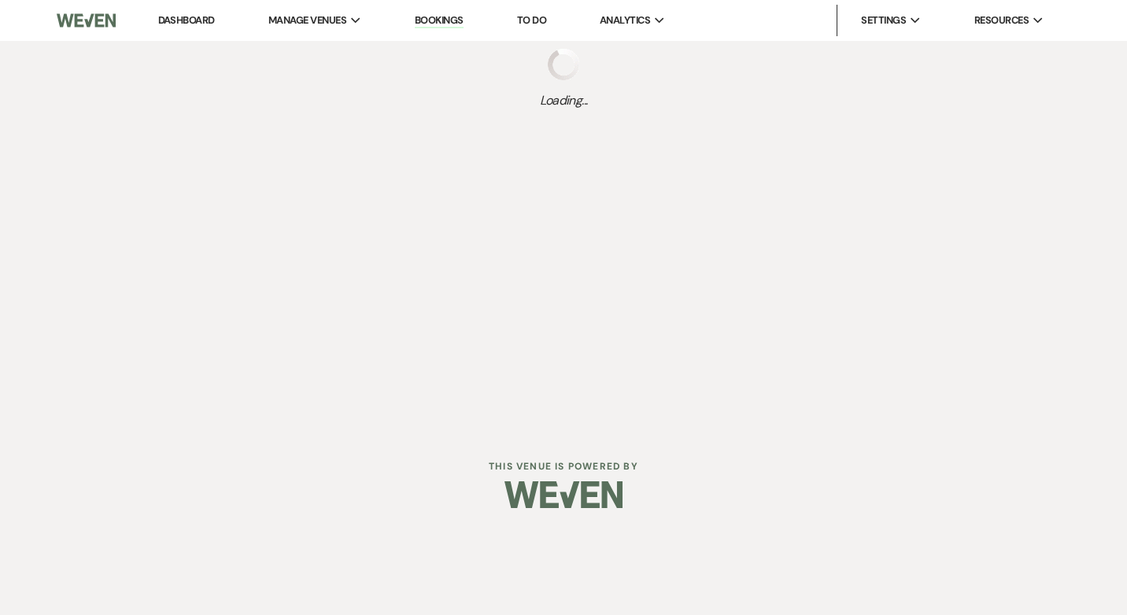
select select "5"
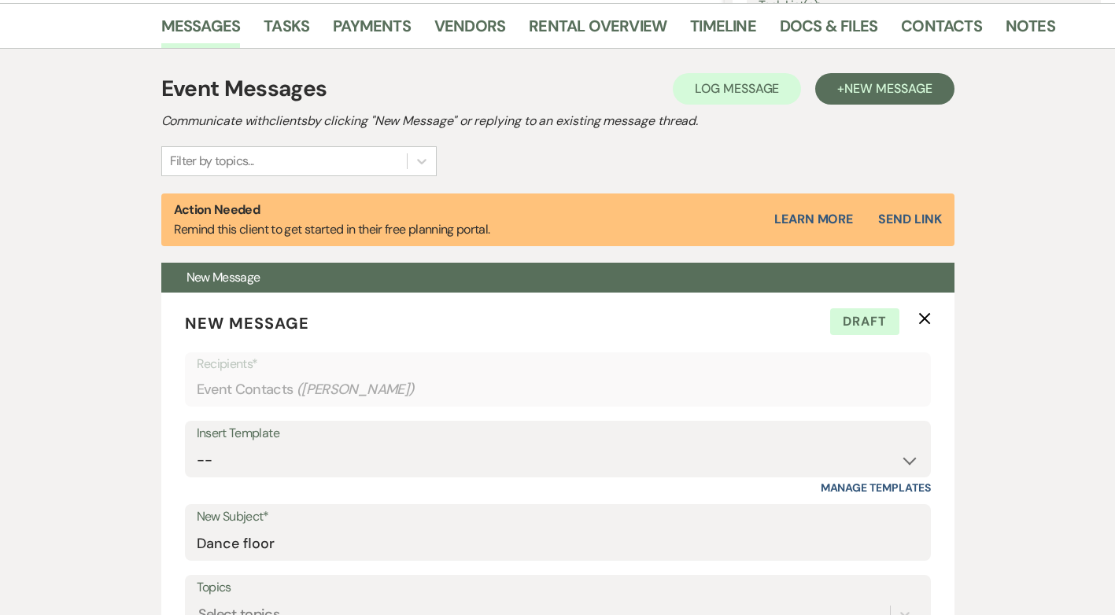
scroll to position [394, 0]
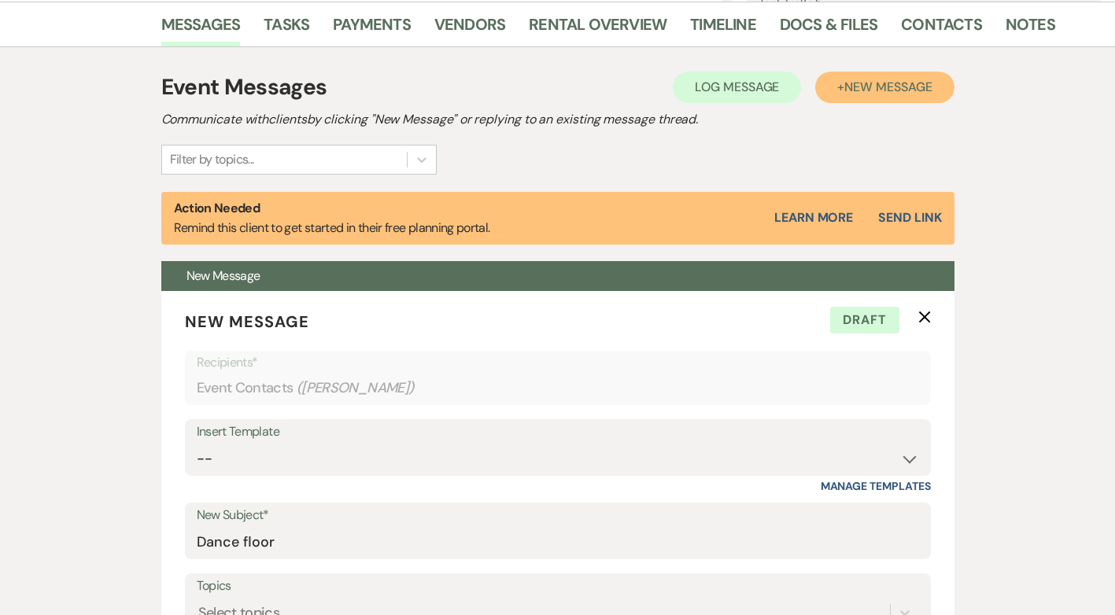
click at [869, 88] on span "New Message" at bounding box center [887, 87] width 87 height 17
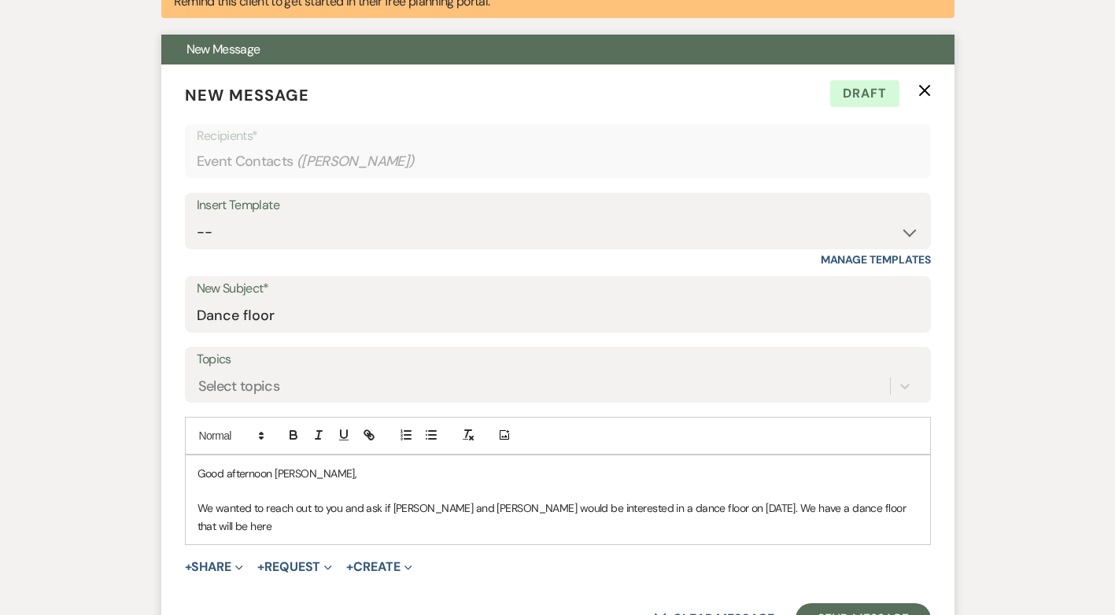
scroll to position [630, 0]
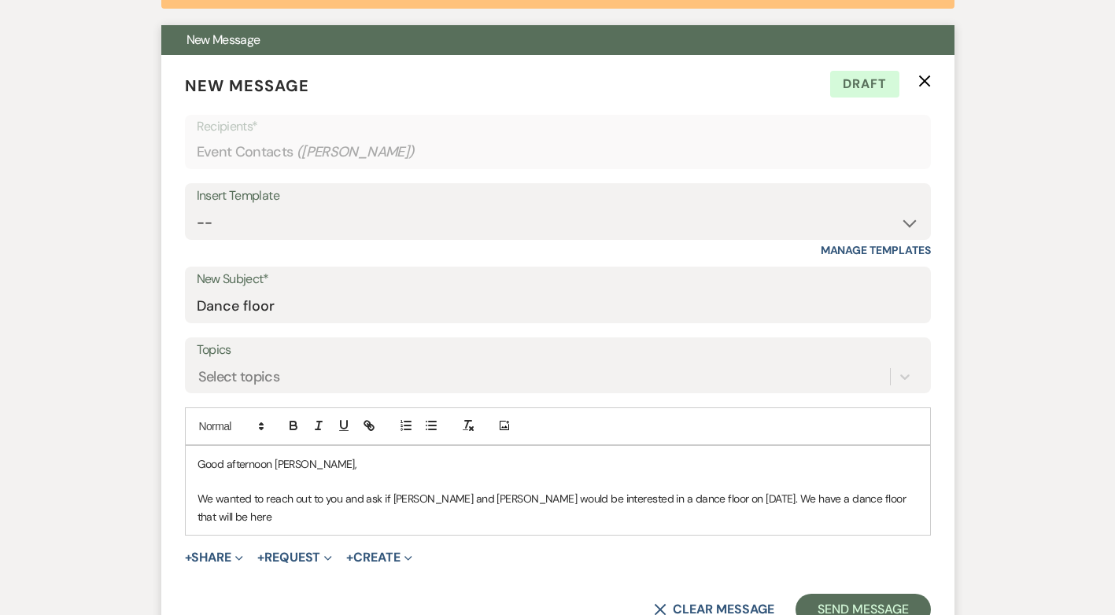
click at [878, 501] on p "We wanted to reach out to you and ask if [PERSON_NAME] and [PERSON_NAME] would …" at bounding box center [558, 507] width 721 height 35
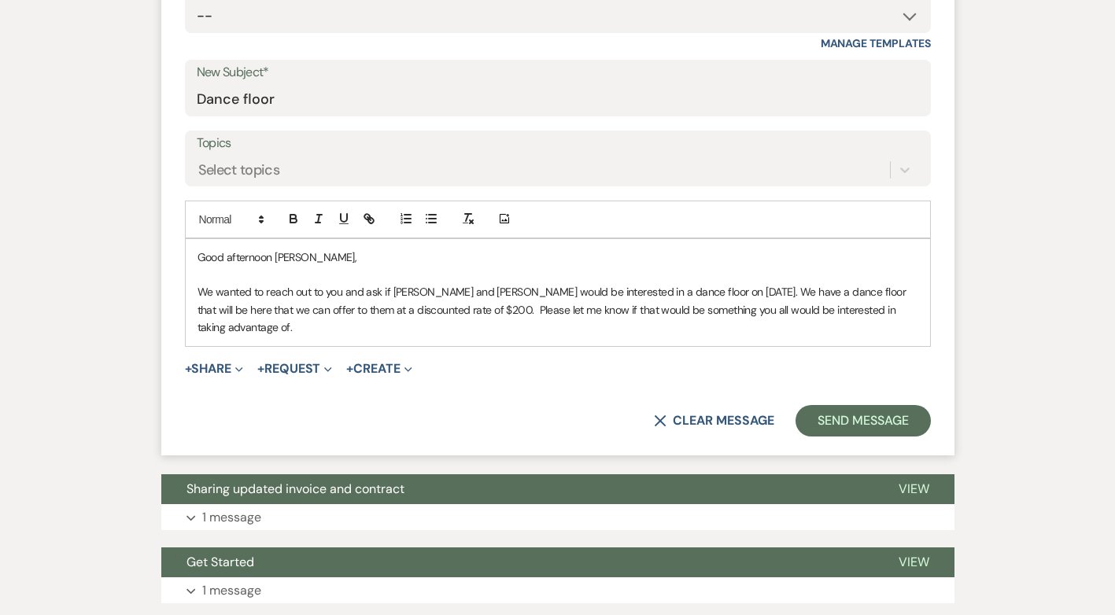
scroll to position [866, 0]
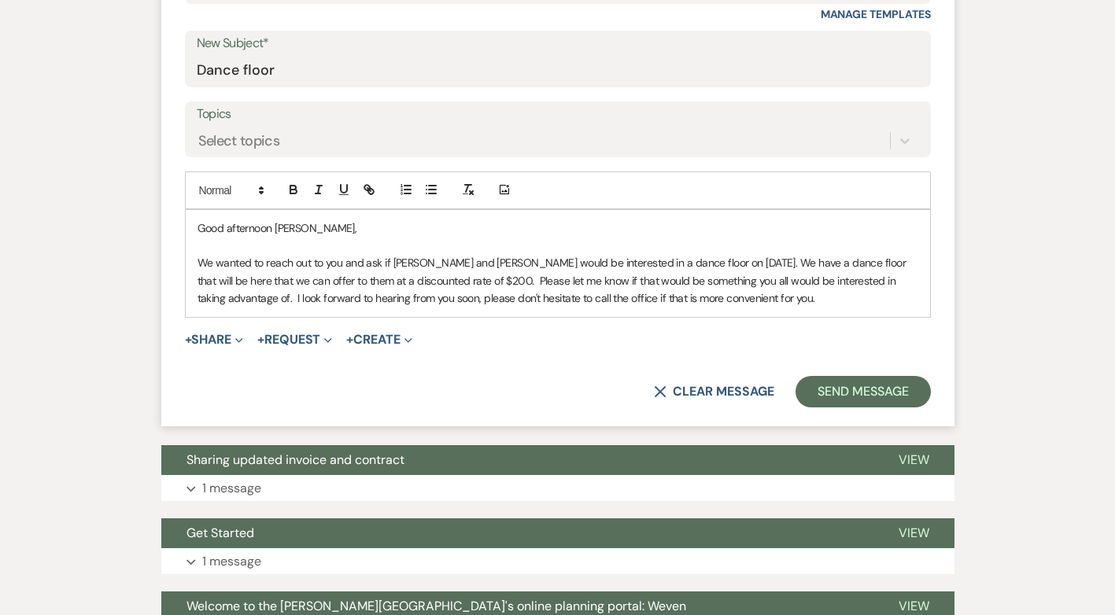
click at [530, 297] on p "We wanted to reach out to you and ask if [PERSON_NAME] and [PERSON_NAME] would …" at bounding box center [558, 280] width 721 height 53
click at [796, 308] on div "Good afternoon [PERSON_NAME], We wanted to reach out to you and ask if [PERSON_…" at bounding box center [558, 263] width 745 height 107
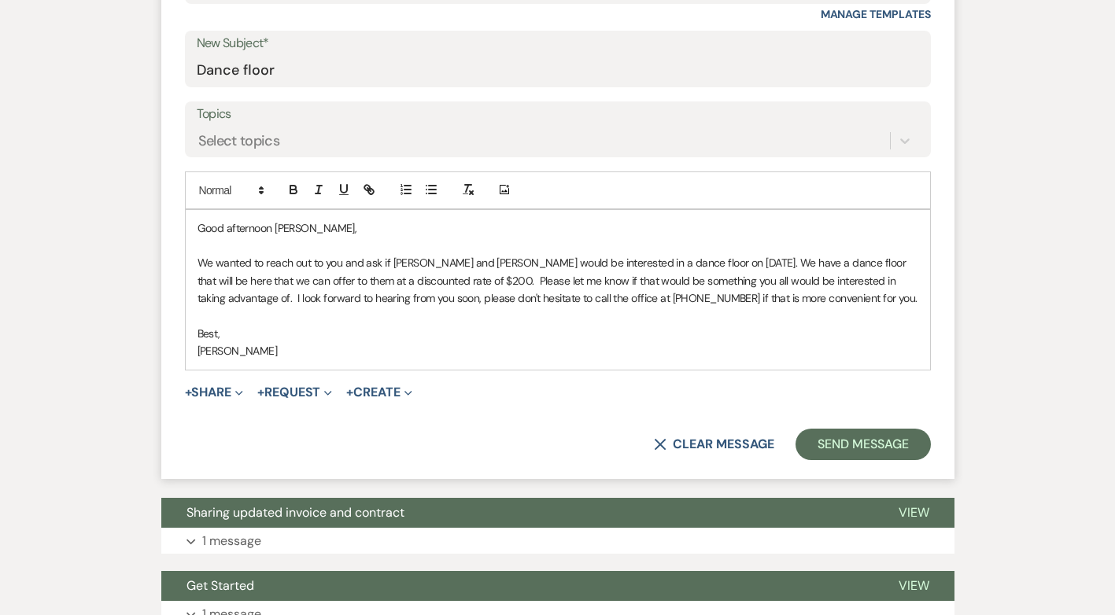
click at [218, 264] on p "We wanted to reach out to you and ask if [PERSON_NAME] and [PERSON_NAME] would …" at bounding box center [558, 280] width 721 height 53
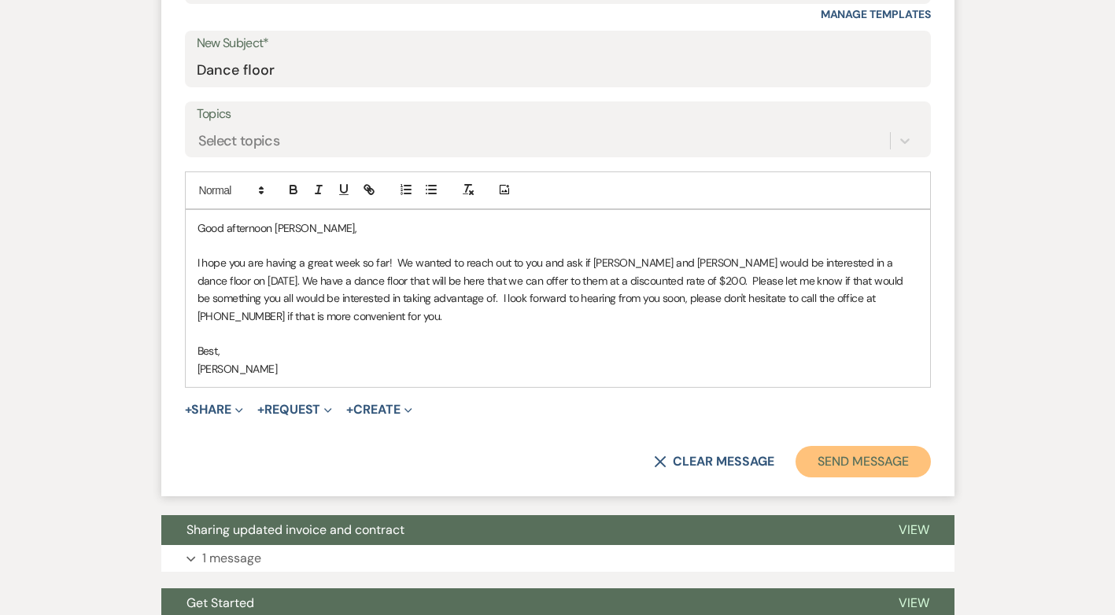
click at [903, 462] on button "Send Message" at bounding box center [863, 461] width 135 height 31
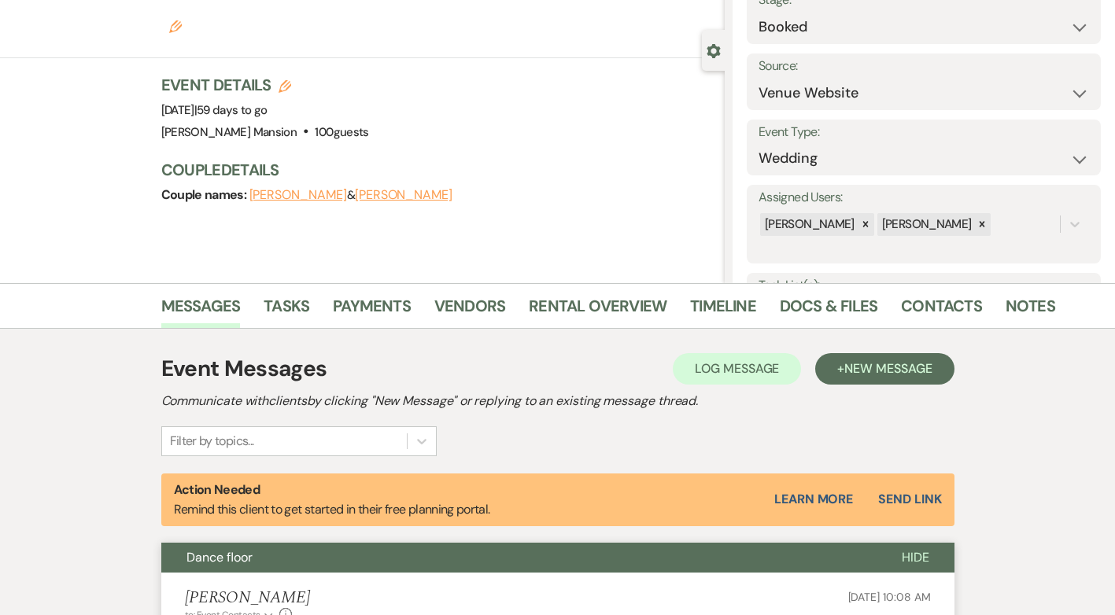
scroll to position [0, 0]
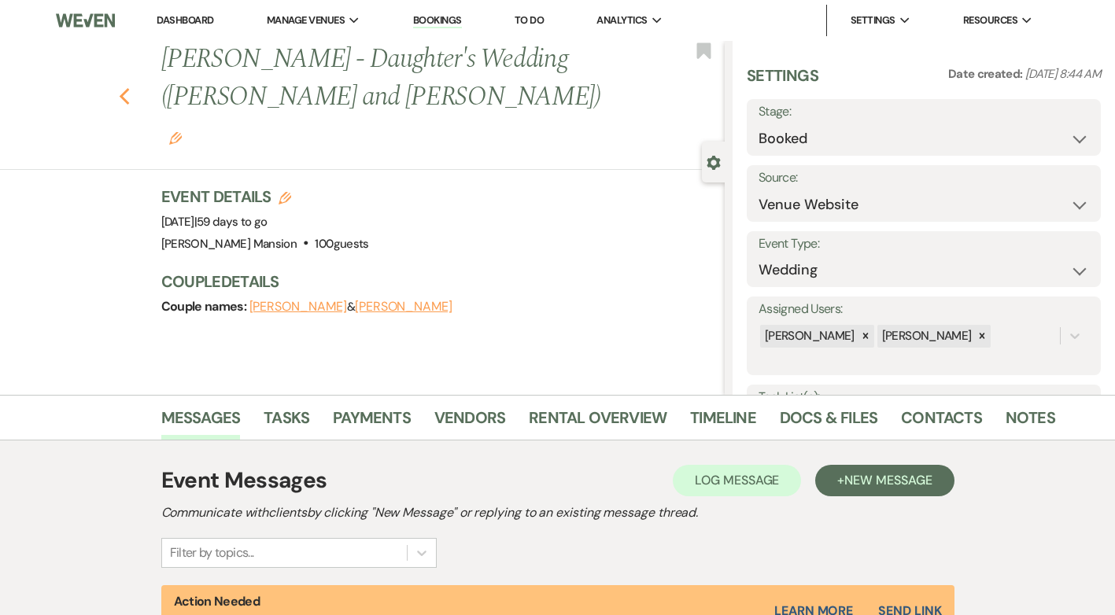
click at [129, 88] on use "button" at bounding box center [124, 96] width 10 height 17
select select "8"
select select "2"
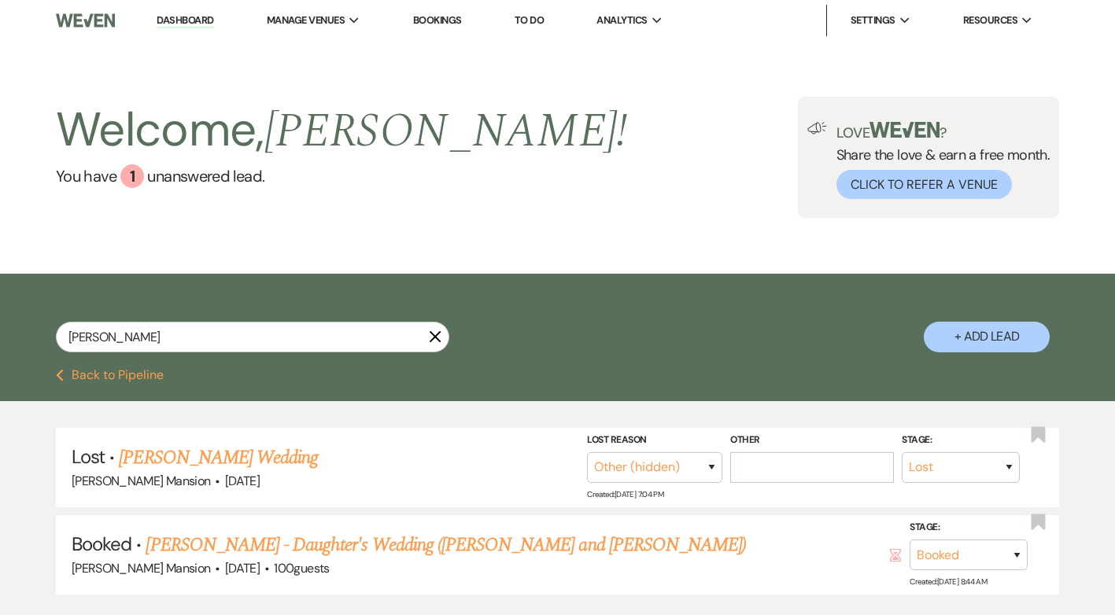
click at [201, 13] on link "Dashboard" at bounding box center [185, 20] width 57 height 15
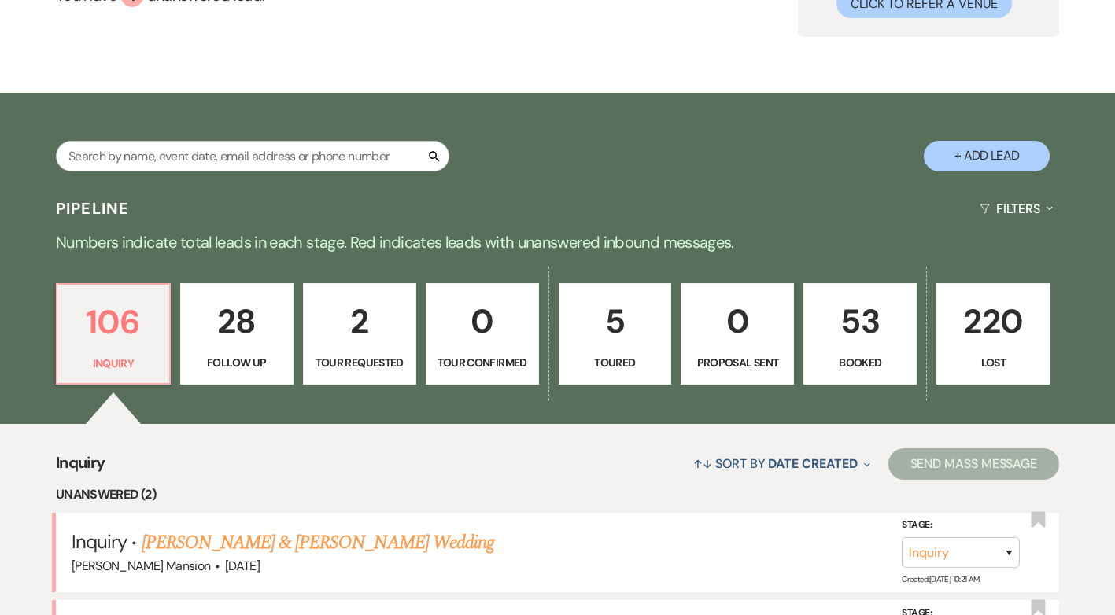
scroll to position [394, 0]
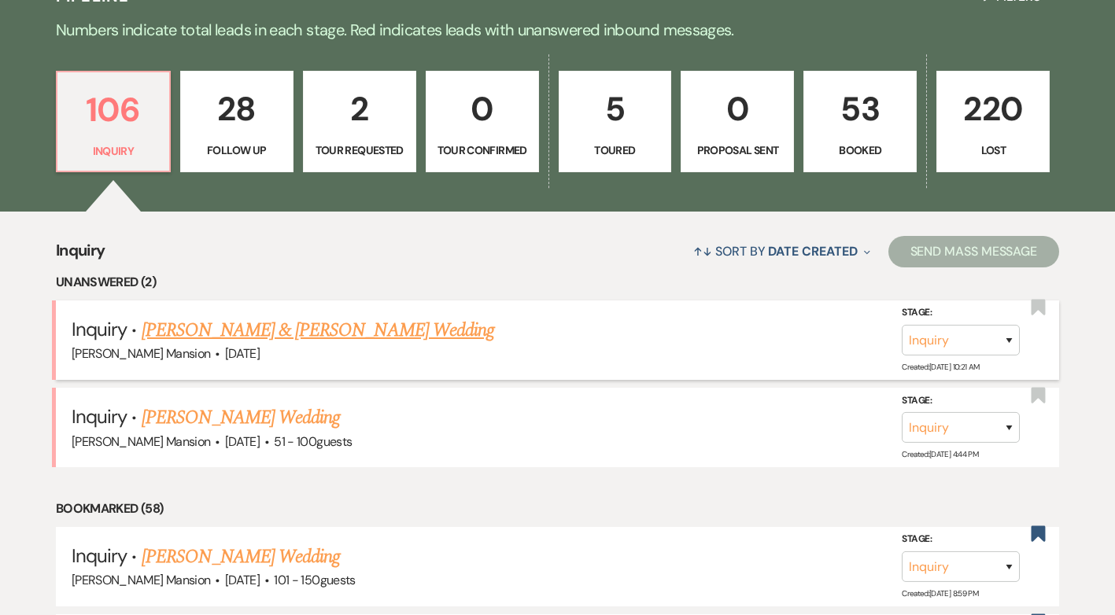
click at [311, 326] on link "[PERSON_NAME] & [PERSON_NAME] Wedding" at bounding box center [318, 330] width 353 height 28
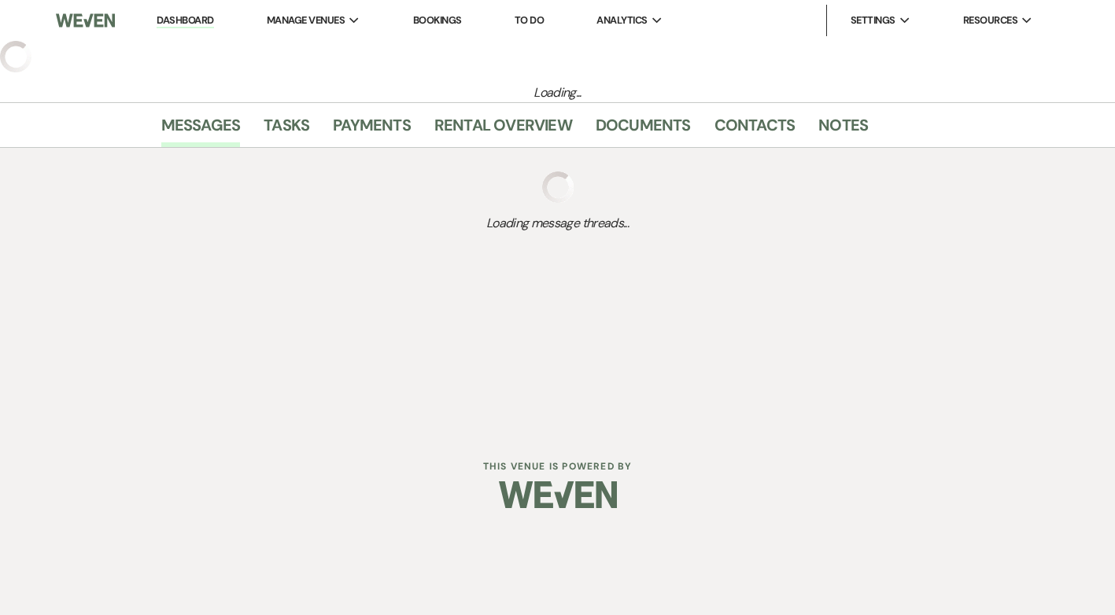
select select "5"
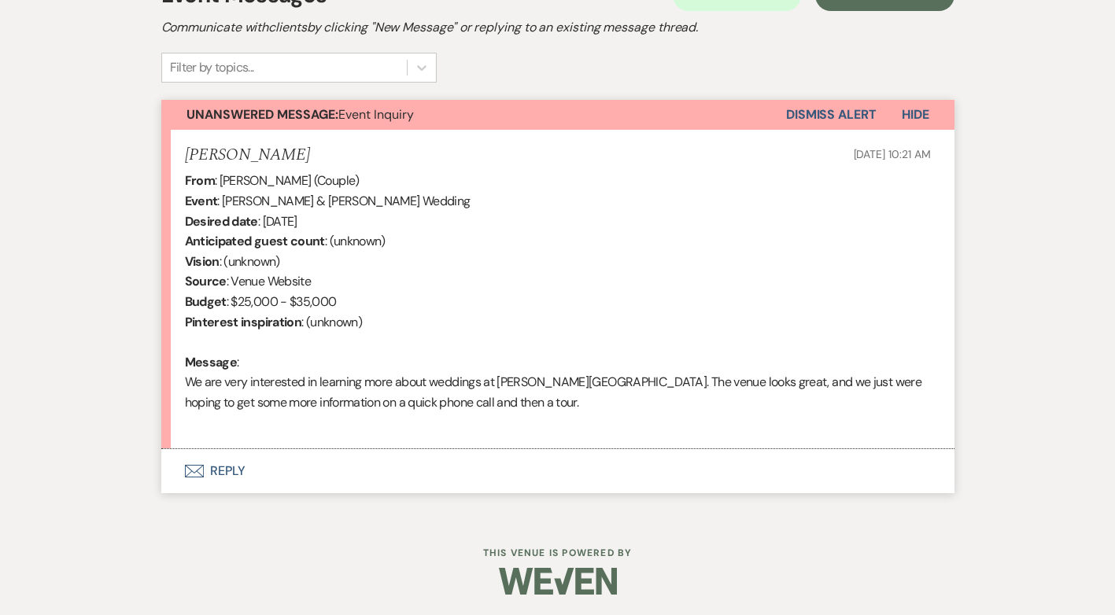
scroll to position [489, 0]
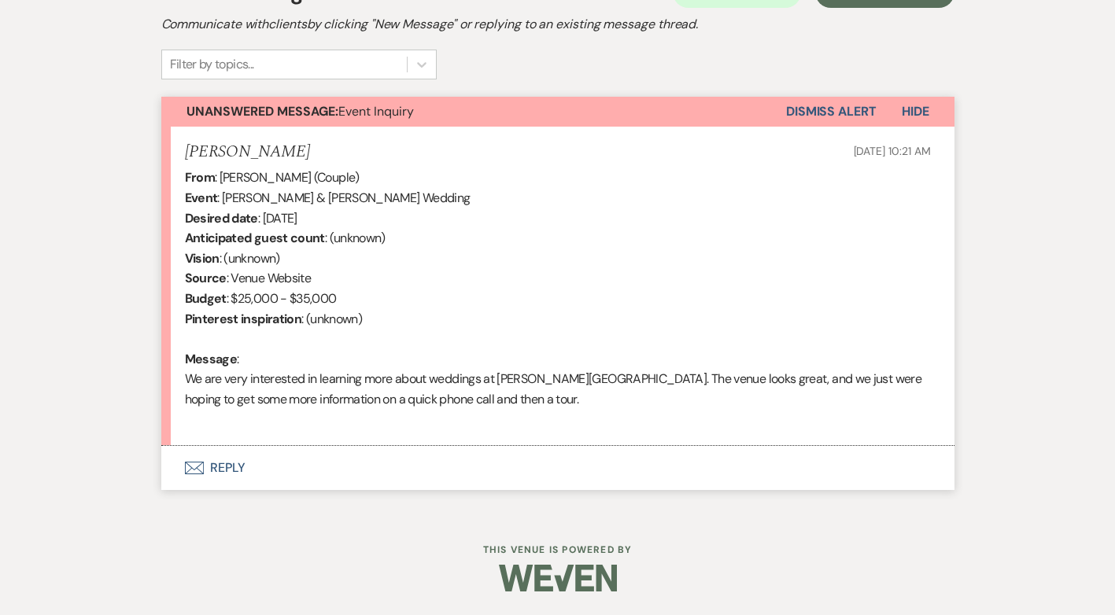
click at [227, 464] on button "Envelope Reply" at bounding box center [557, 468] width 793 height 44
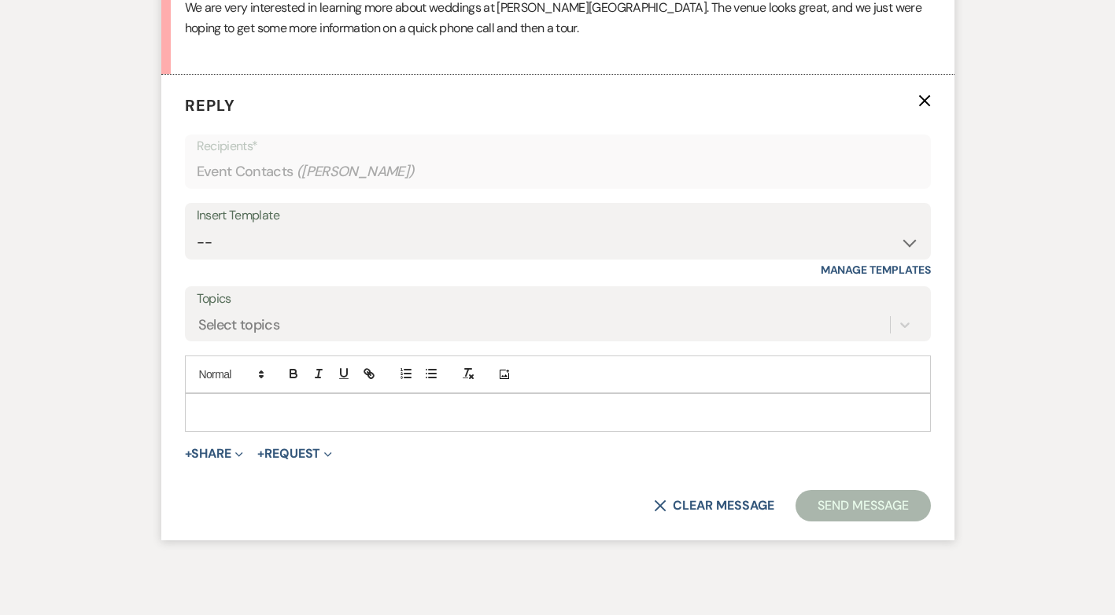
scroll to position [861, 0]
click at [908, 239] on select "-- Initial Inquiry Response Tour Request Response Follow Up Contract (Pre-Booke…" at bounding box center [558, 242] width 722 height 31
select select "4818"
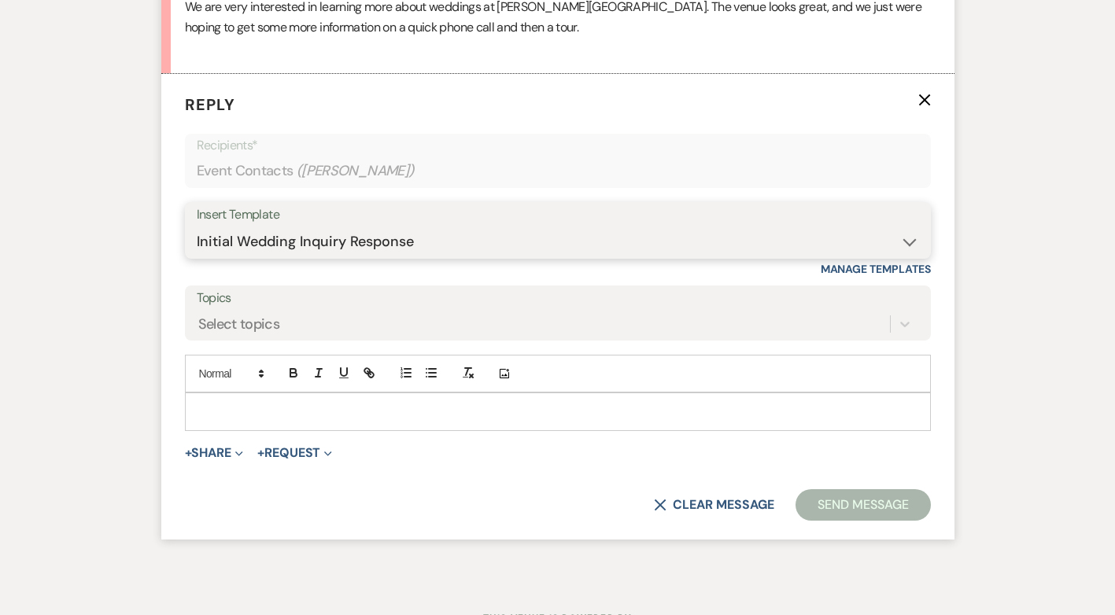
click at [197, 227] on select "-- Initial Inquiry Response Tour Request Response Follow Up Contract (Pre-Booke…" at bounding box center [558, 242] width 722 height 31
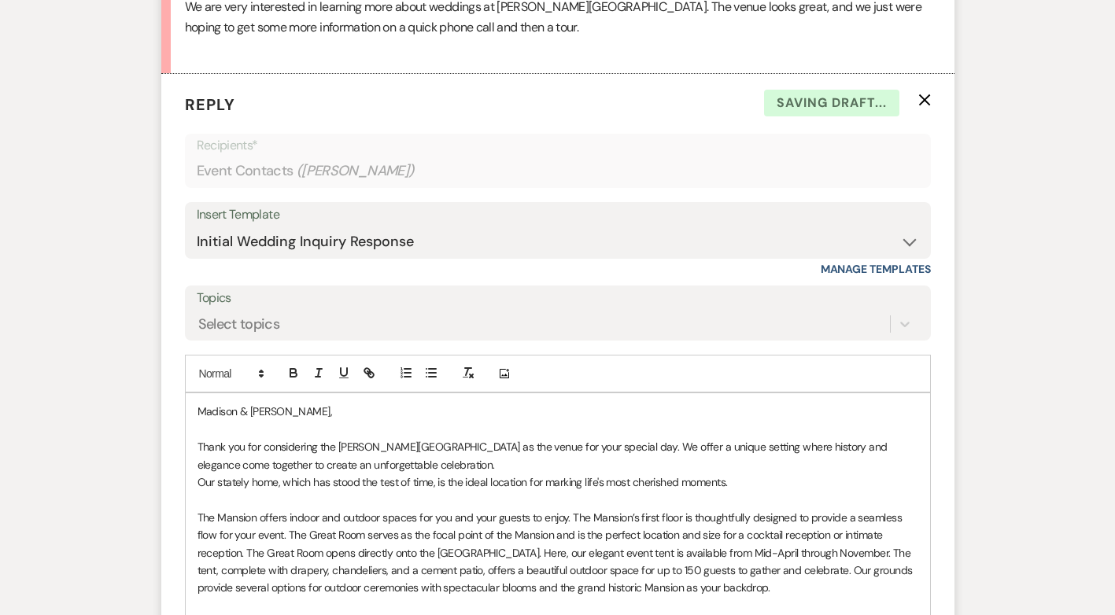
click at [592, 444] on p "Thank you for considering the [PERSON_NAME][GEOGRAPHIC_DATA] as the venue for y…" at bounding box center [558, 455] width 721 height 35
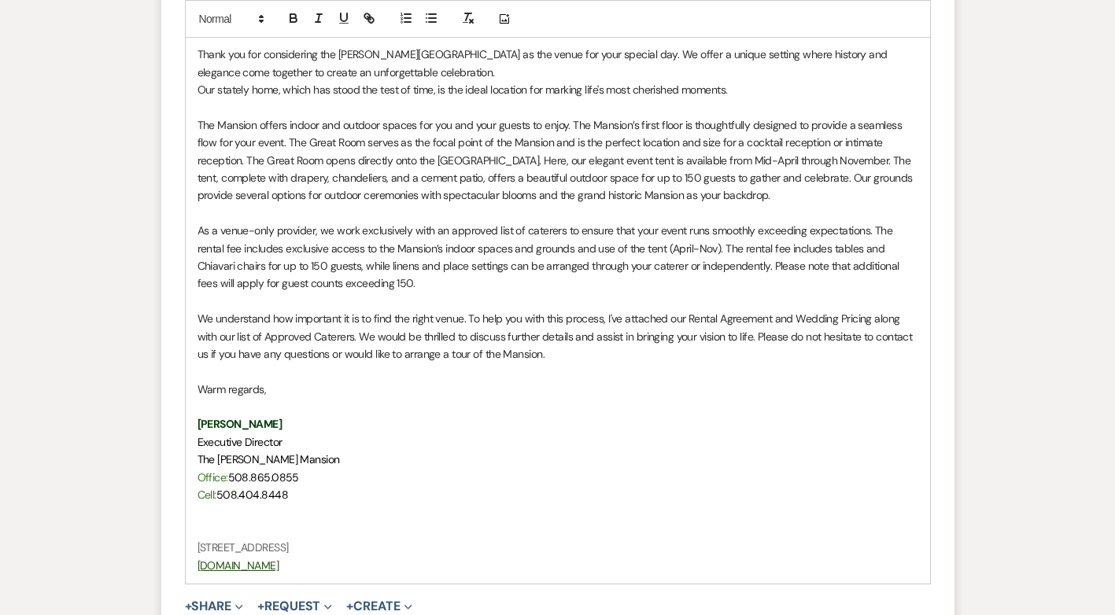
scroll to position [1255, 0]
click at [358, 331] on p "We understand how important it is to find the right venue. To help you with thi…" at bounding box center [558, 335] width 721 height 53
click at [835, 338] on p "We understand how important it is to find the right venue. To help you with thi…" at bounding box center [558, 335] width 721 height 53
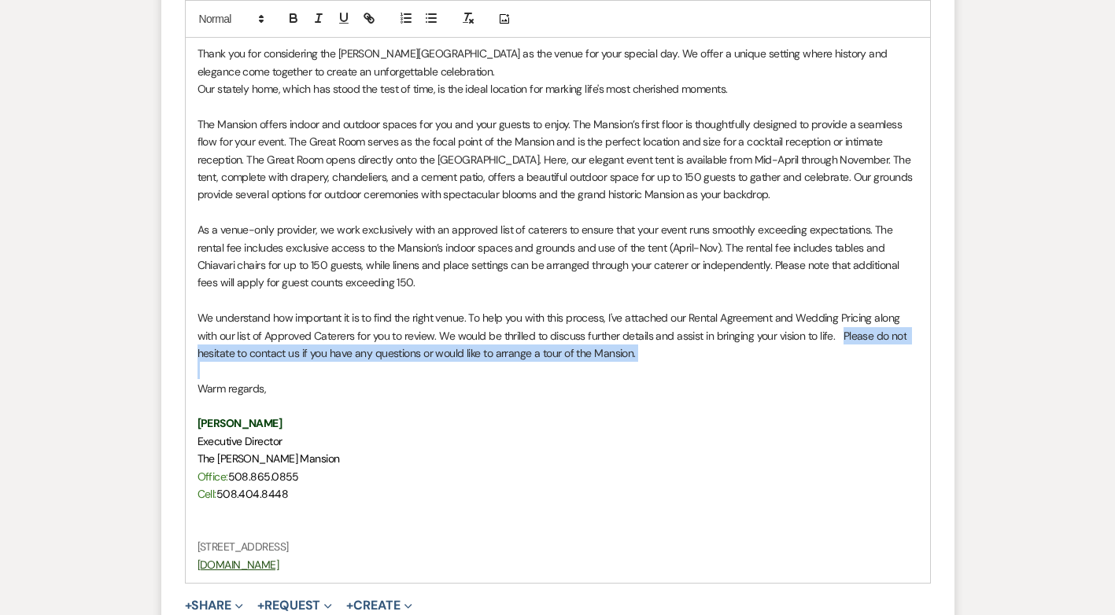
drag, startPoint x: 634, startPoint y: 364, endPoint x: 841, endPoint y: 336, distance: 208.9
click at [841, 336] on div "Madison & [PERSON_NAME], Thank you for considering the [PERSON_NAME][GEOGRAPHIC…" at bounding box center [558, 291] width 745 height 583
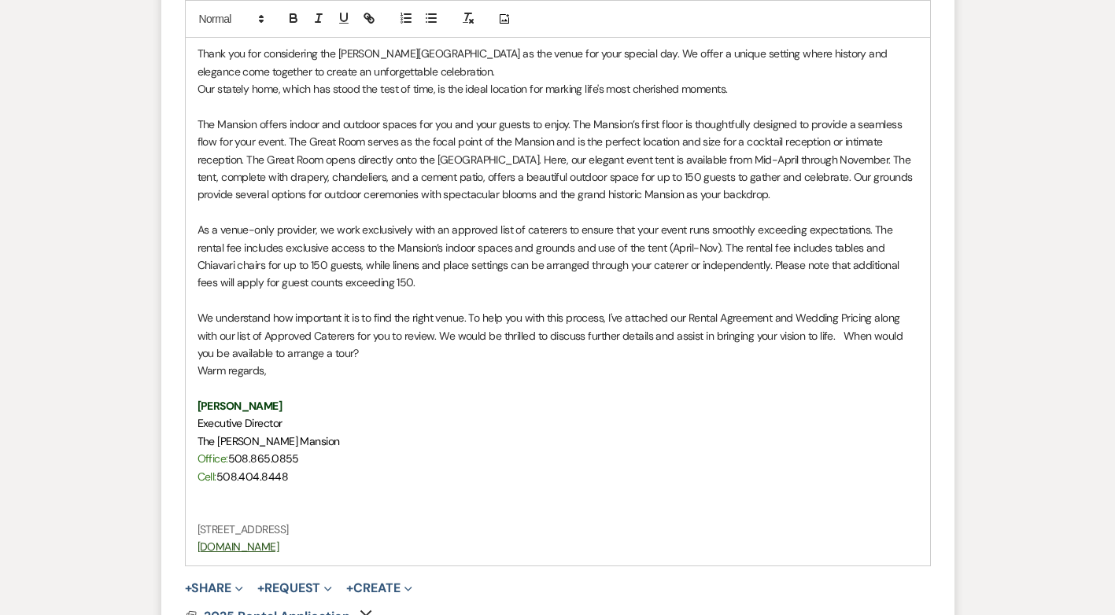
click at [844, 331] on p "We understand how important it is to find the right venue. To help you with thi…" at bounding box center [558, 335] width 721 height 53
click at [194, 370] on div "Madison & [PERSON_NAME], Thank you for considering the [PERSON_NAME][GEOGRAPHIC…" at bounding box center [558, 282] width 745 height 565
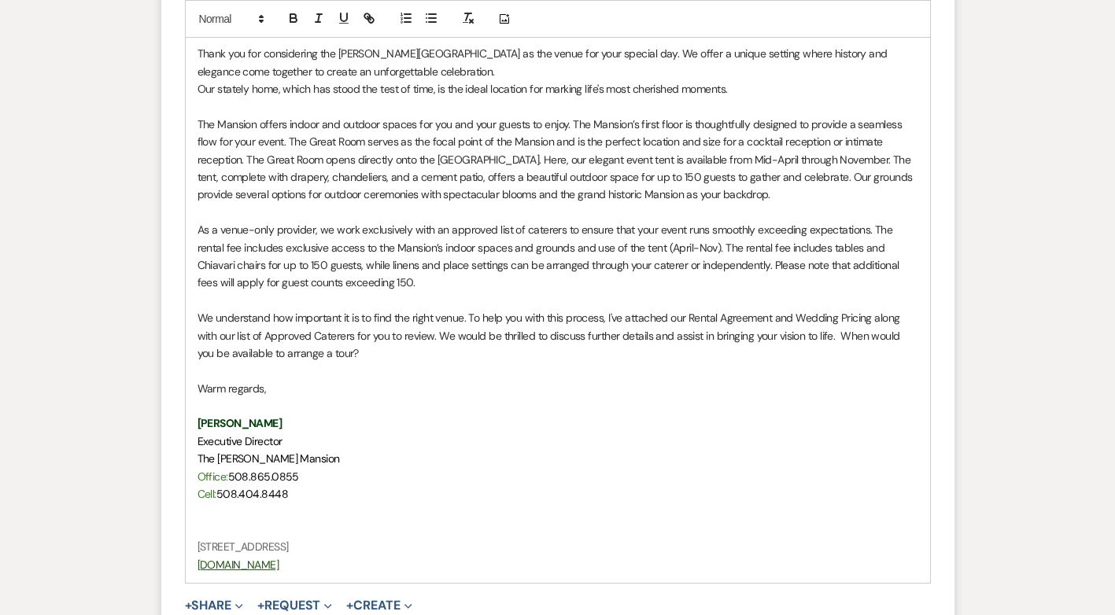
click at [190, 420] on div "Madison & [PERSON_NAME], Thank you for considering the [PERSON_NAME][GEOGRAPHIC…" at bounding box center [558, 291] width 745 height 583
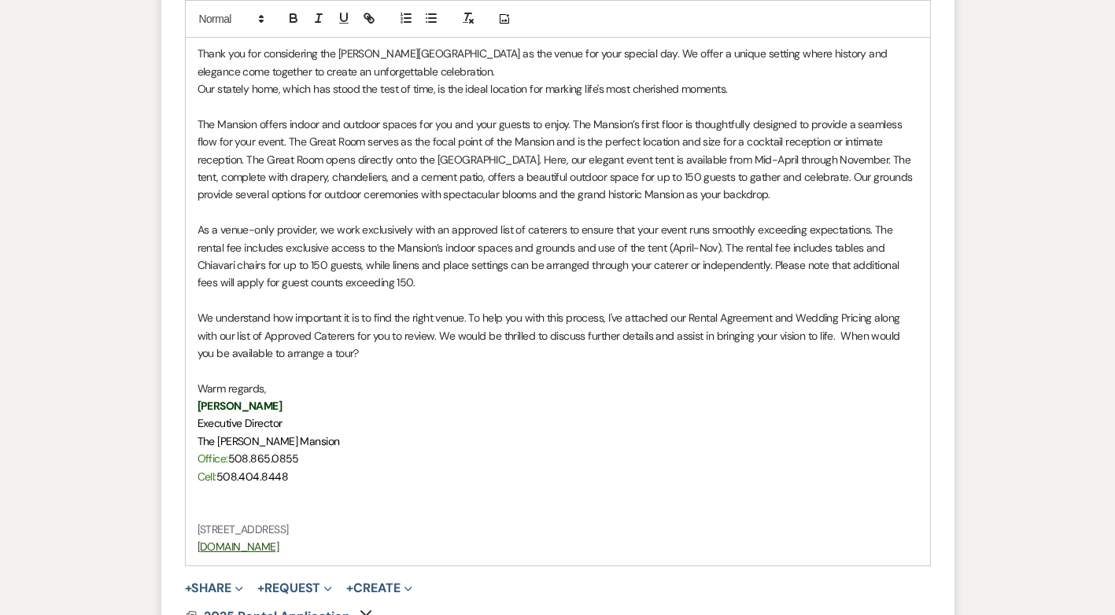
click at [371, 352] on p "We understand how important it is to find the right venue. To help you with thi…" at bounding box center [558, 335] width 721 height 53
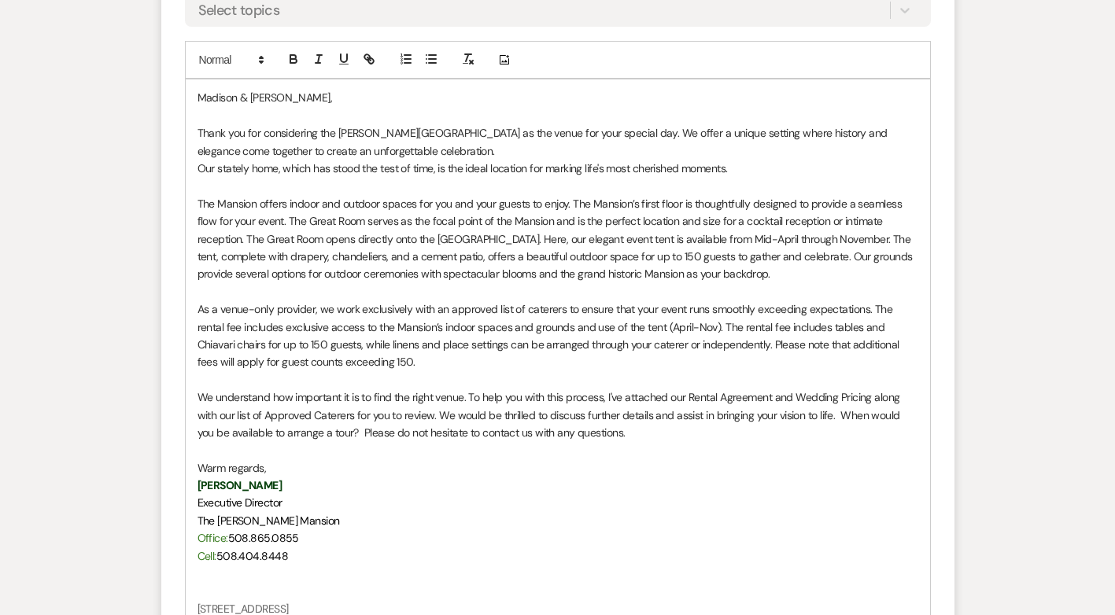
scroll to position [1176, 0]
click at [513, 431] on p "We understand how important it is to find the right venue. To help you with thi…" at bounding box center [558, 414] width 721 height 53
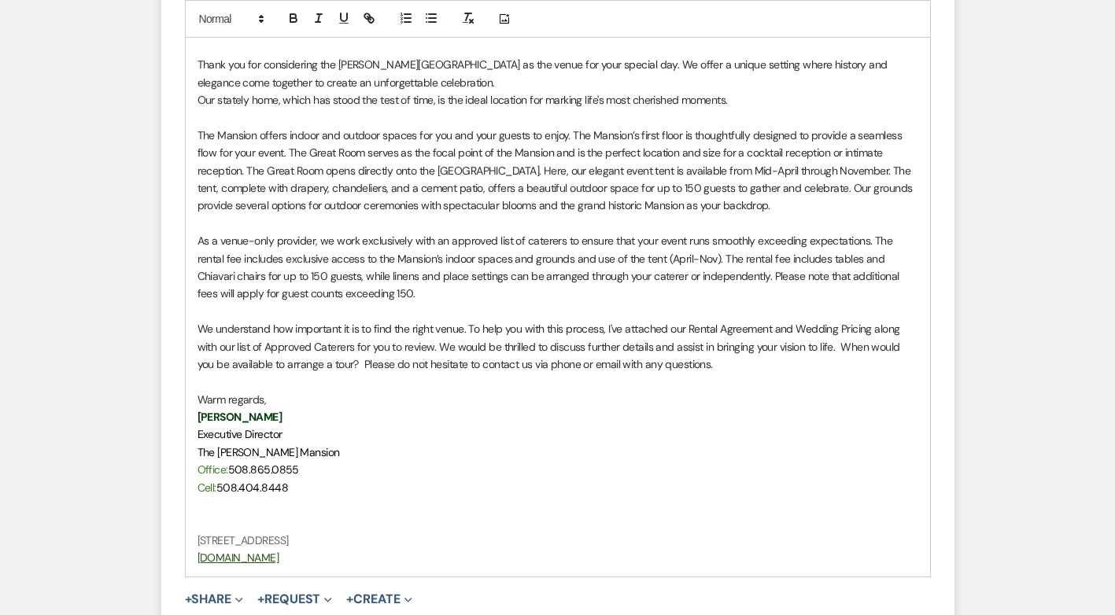
scroll to position [1097, 0]
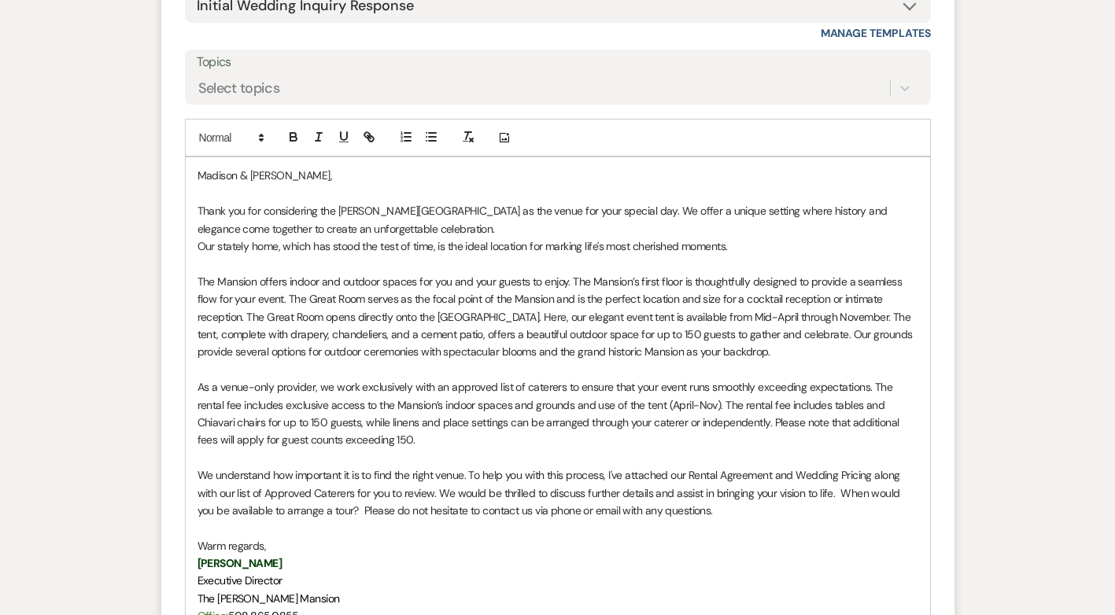
click at [196, 247] on div "Madison & [PERSON_NAME], Thank you for considering the [PERSON_NAME][GEOGRAPHIC…" at bounding box center [558, 439] width 745 height 565
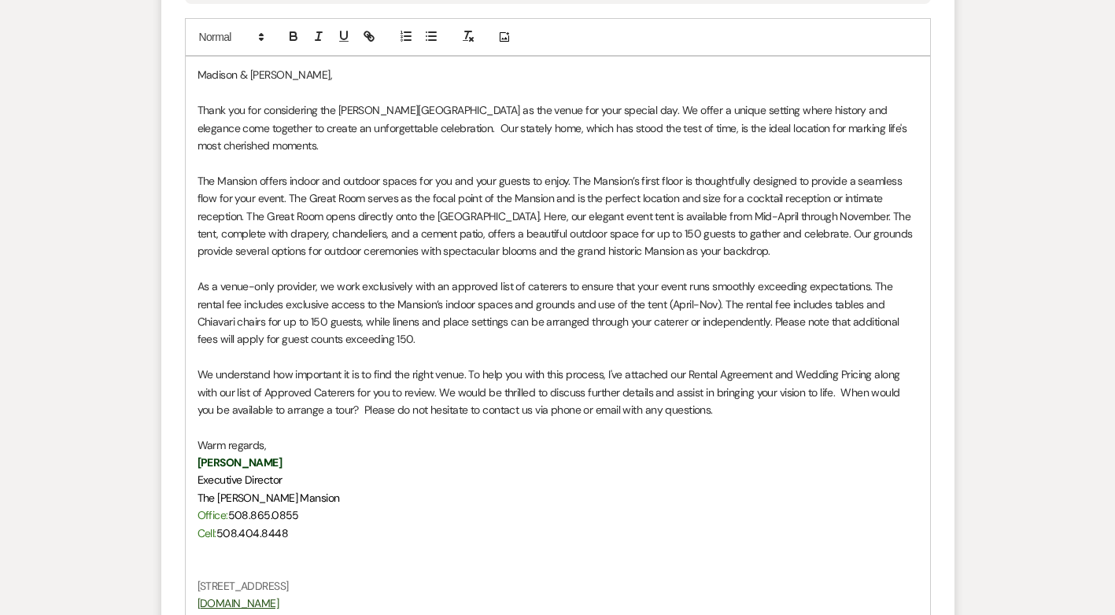
scroll to position [1412, 0]
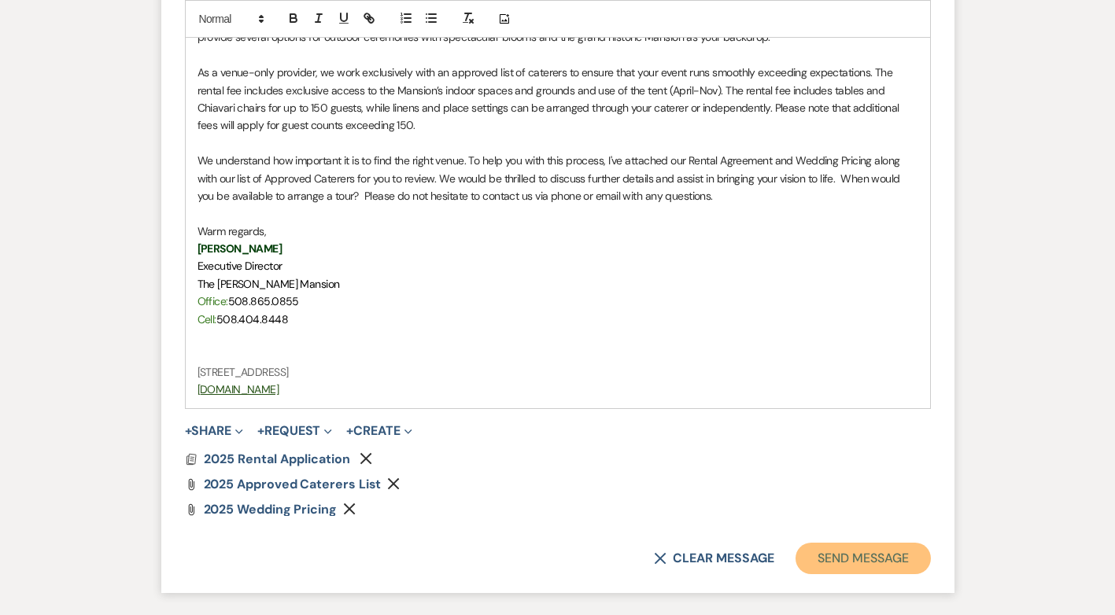
click at [881, 548] on button "Send Message" at bounding box center [863, 558] width 135 height 31
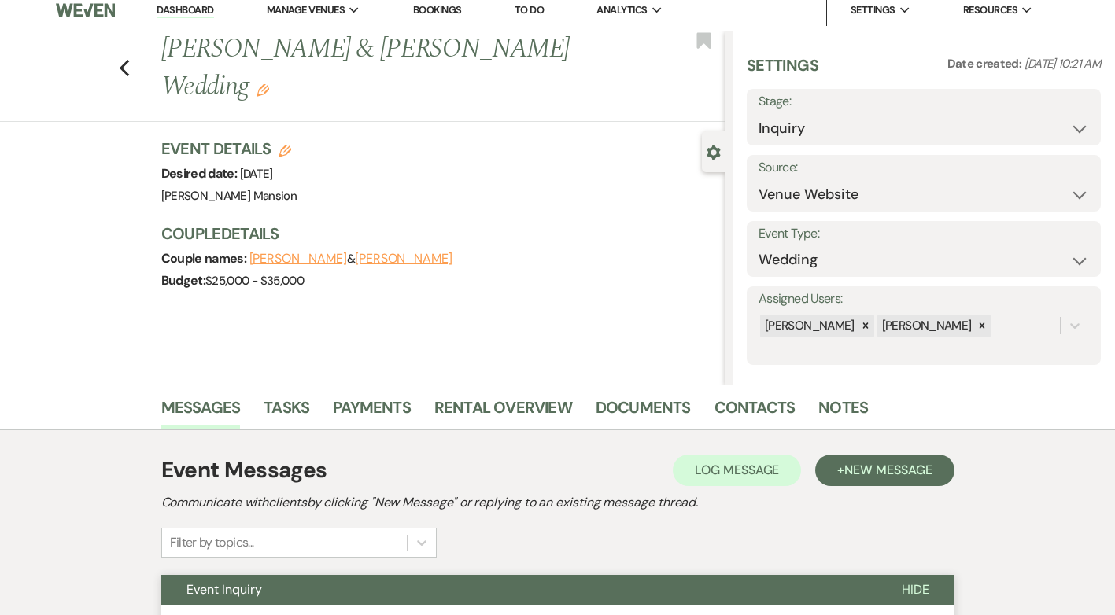
scroll to position [0, 0]
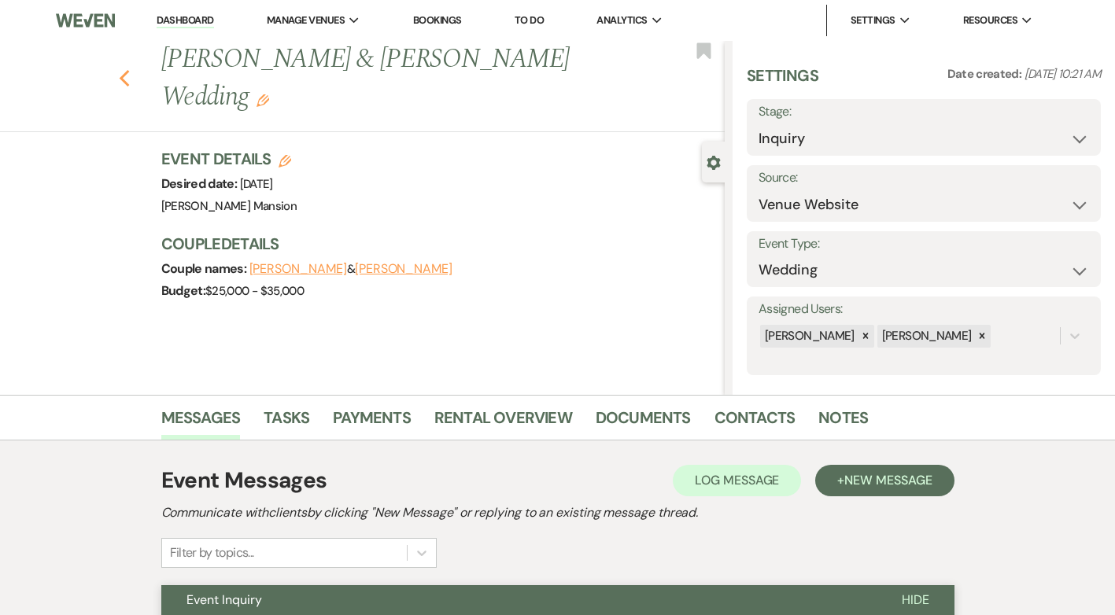
click at [131, 77] on icon "Previous" at bounding box center [125, 78] width 12 height 19
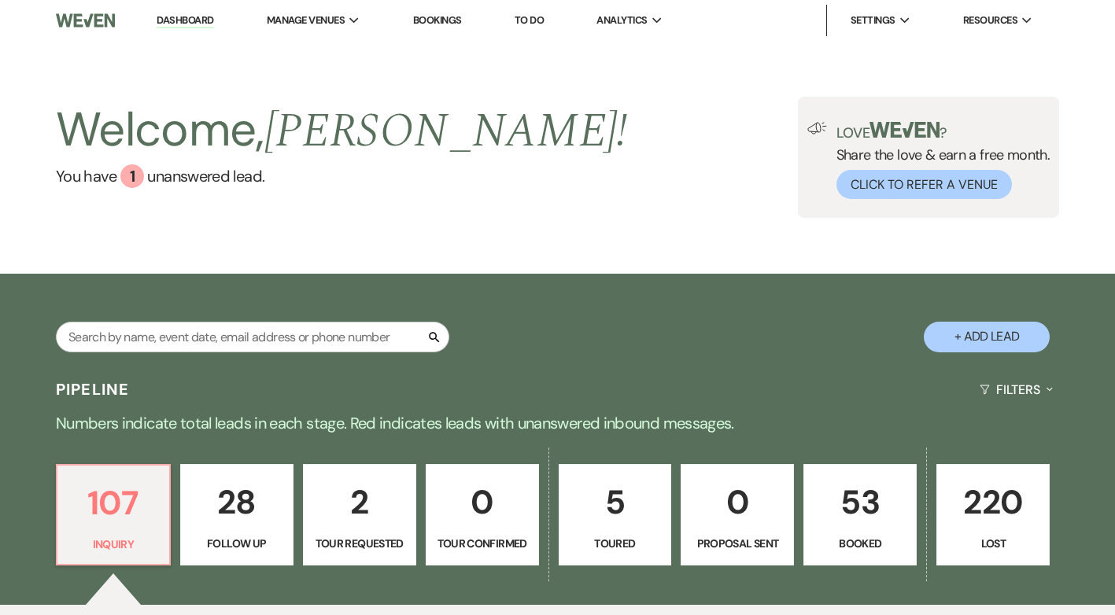
click at [187, 14] on link "Dashboard" at bounding box center [185, 20] width 57 height 15
click at [148, 327] on input "text" at bounding box center [253, 337] width 394 height 31
type input "rach"
select select "9"
select select "8"
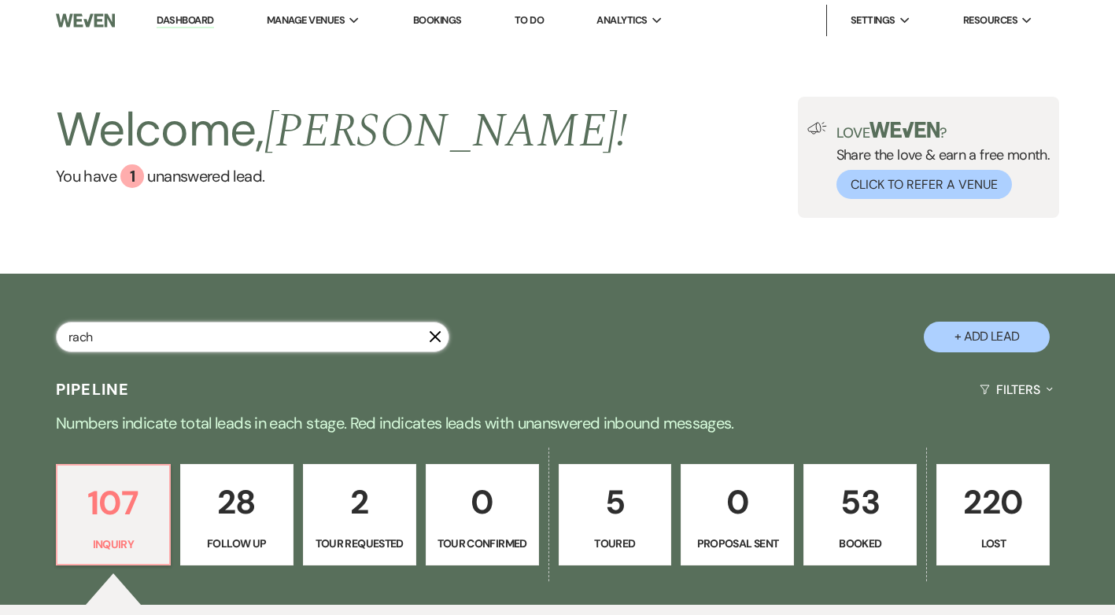
select select "5"
select select "8"
select select "4"
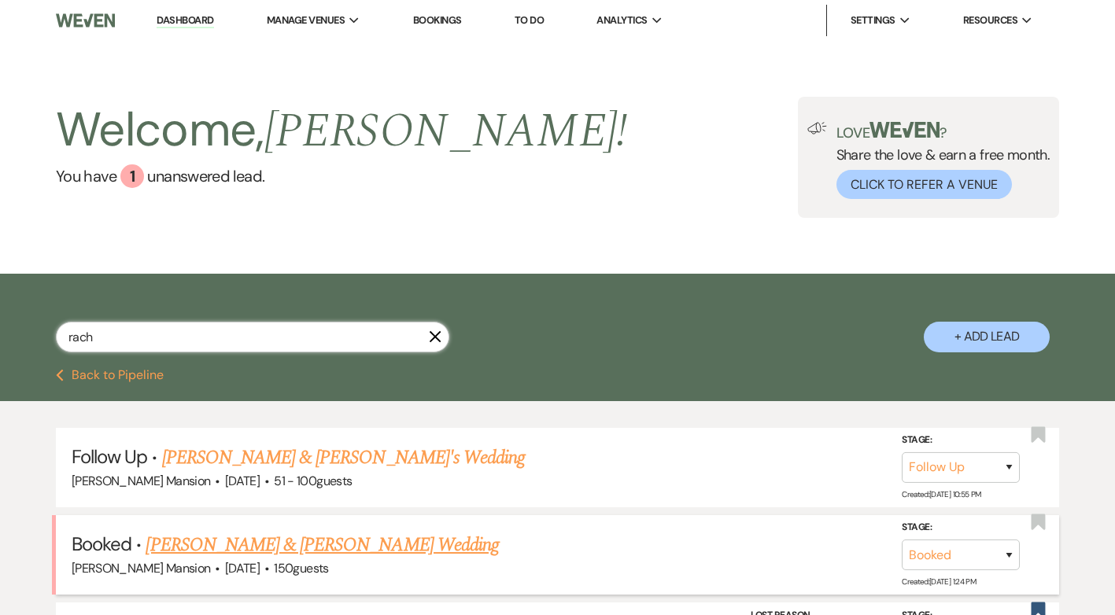
type input "rach"
click at [439, 541] on link "[PERSON_NAME] & [PERSON_NAME] Wedding" at bounding box center [322, 545] width 353 height 28
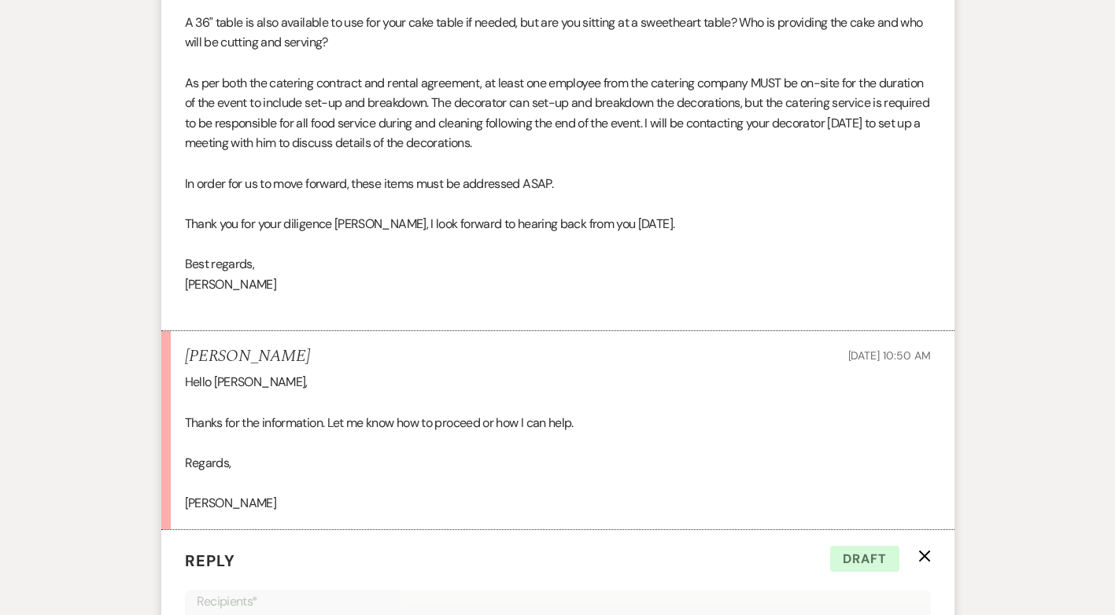
scroll to position [3999, 0]
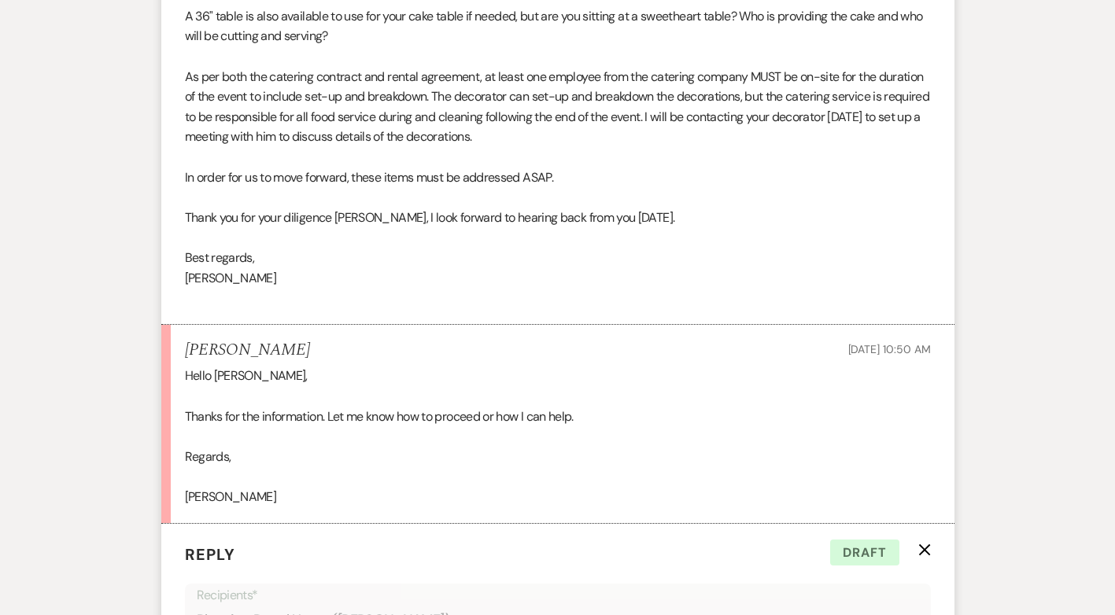
click at [923, 544] on use "button" at bounding box center [924, 550] width 12 height 12
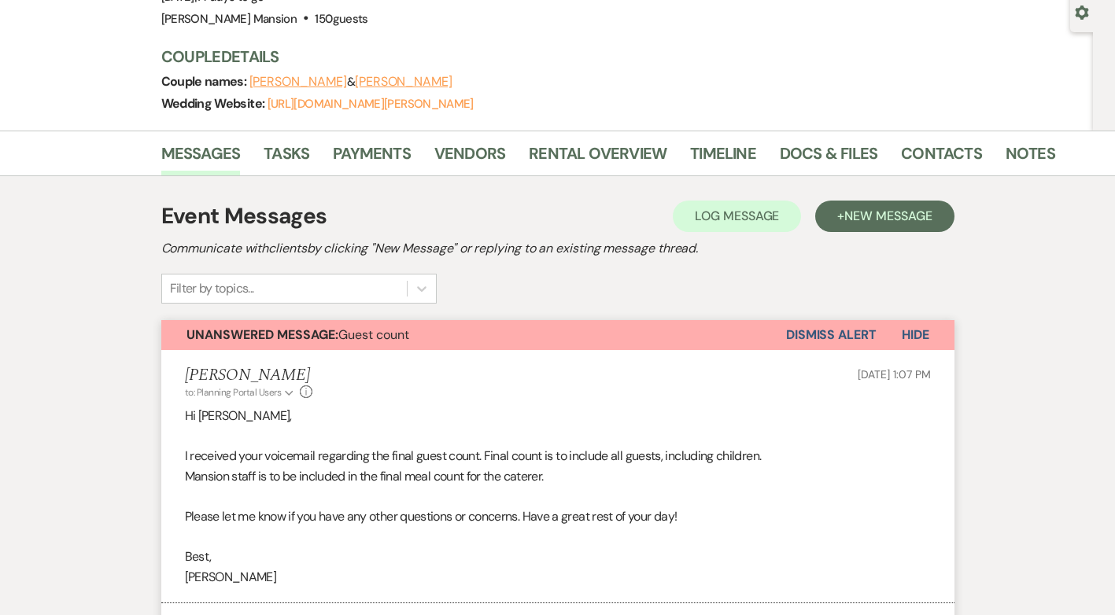
scroll to position [0, 0]
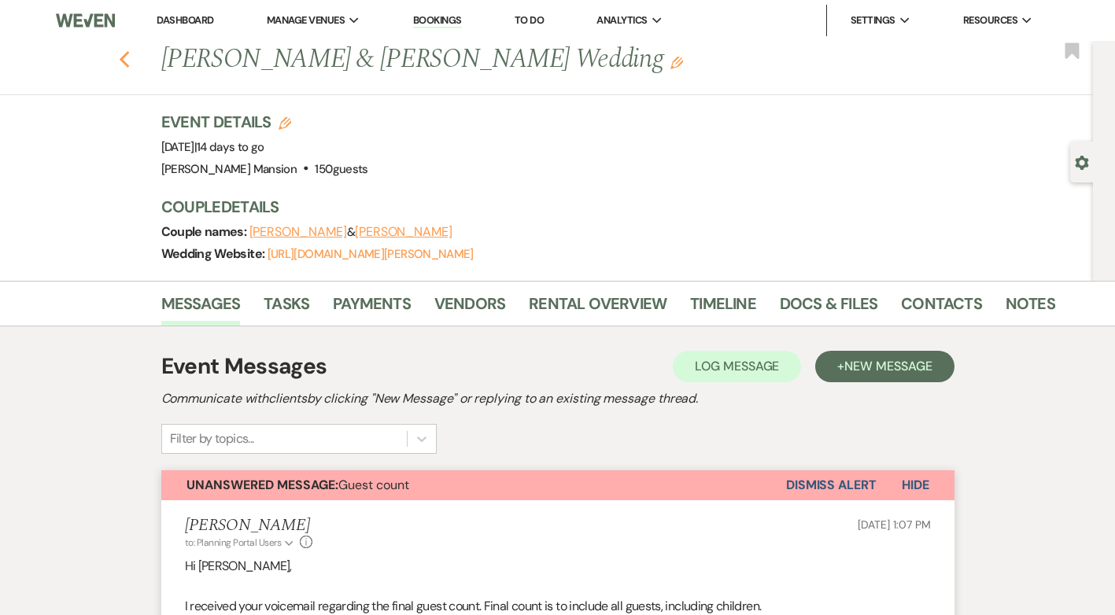
click at [131, 65] on icon "Previous" at bounding box center [125, 59] width 12 height 19
select select "9"
select select "8"
select select "5"
select select "8"
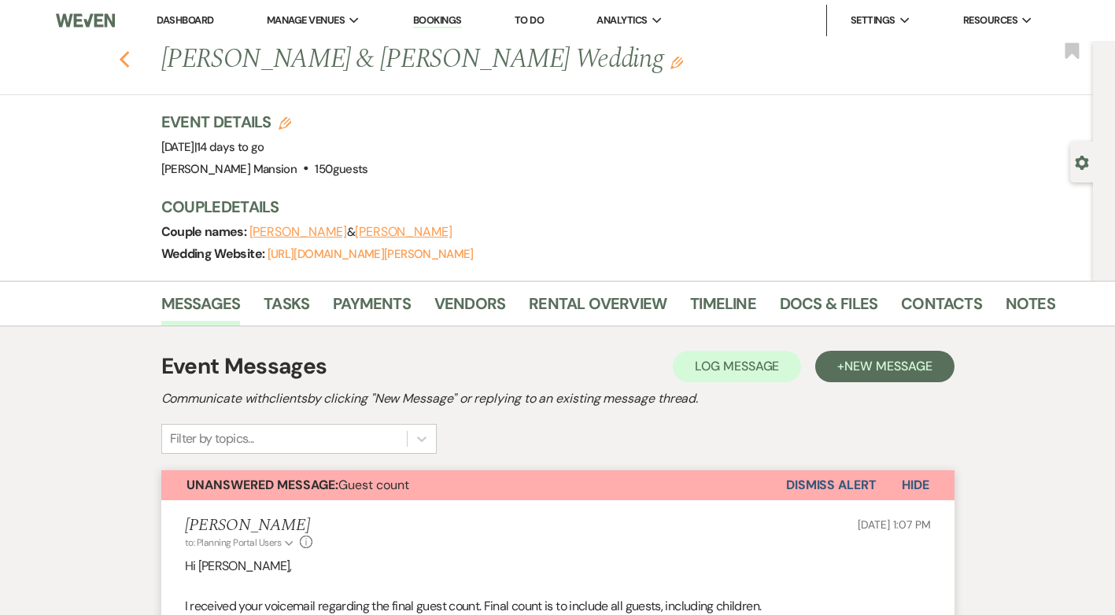
select select "4"
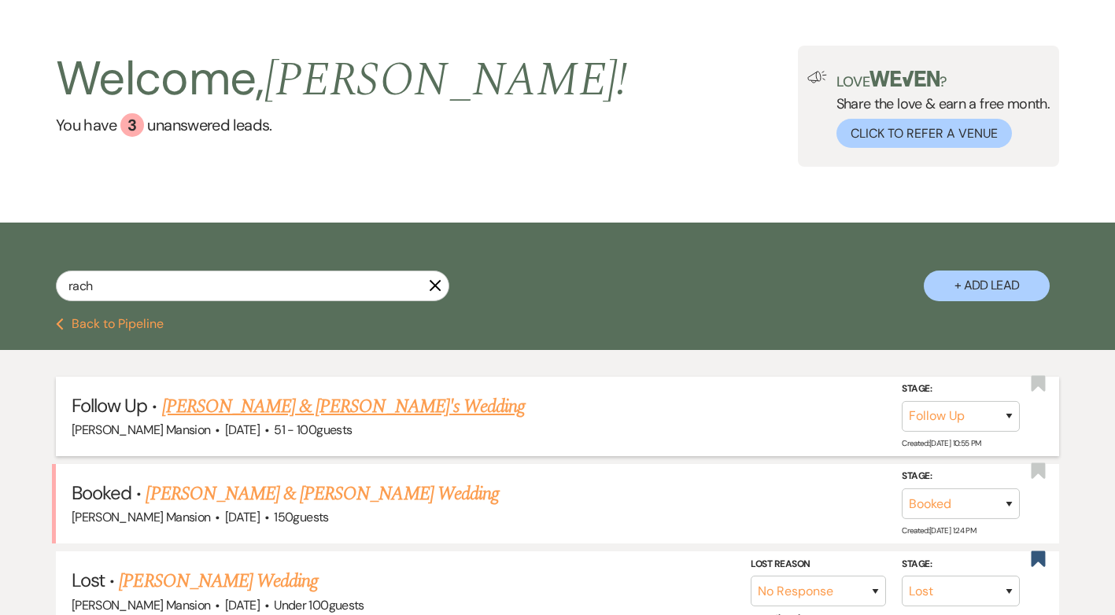
scroll to position [79, 0]
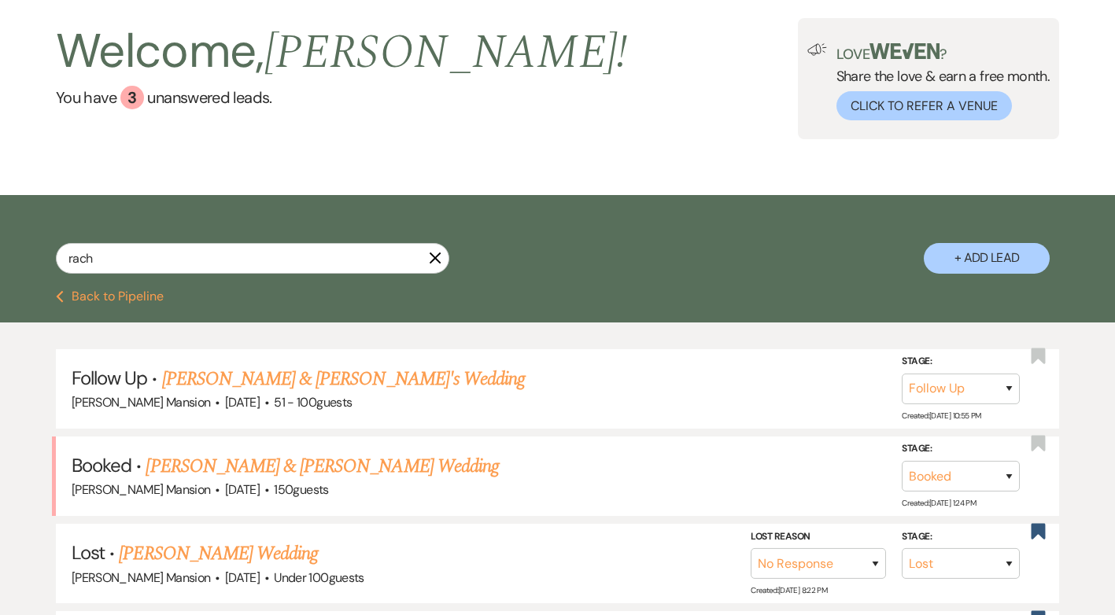
click at [434, 255] on icon "X" at bounding box center [435, 258] width 13 height 13
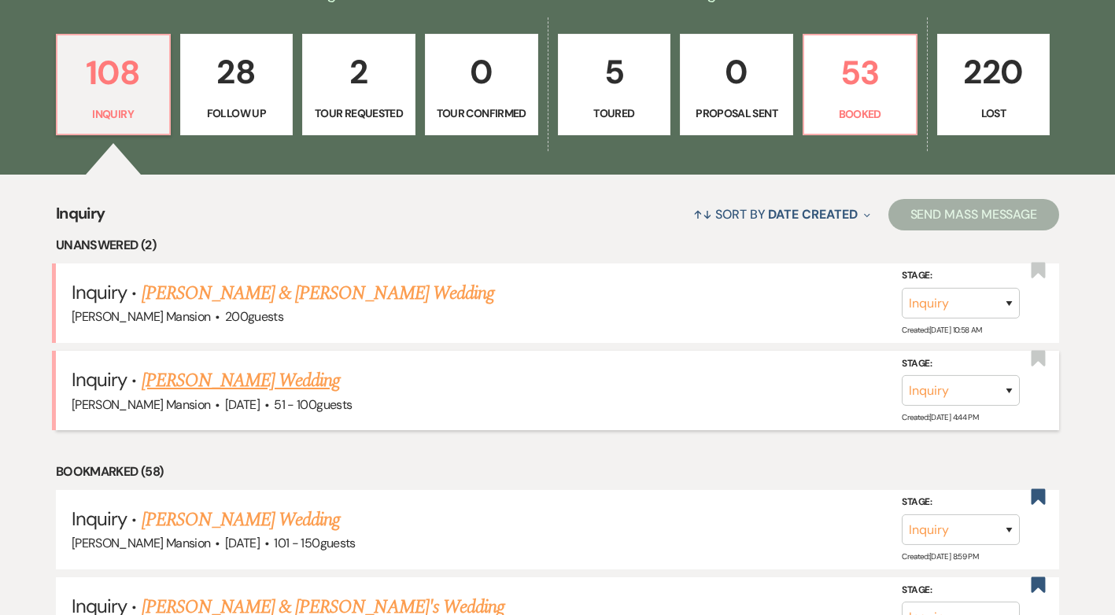
scroll to position [472, 0]
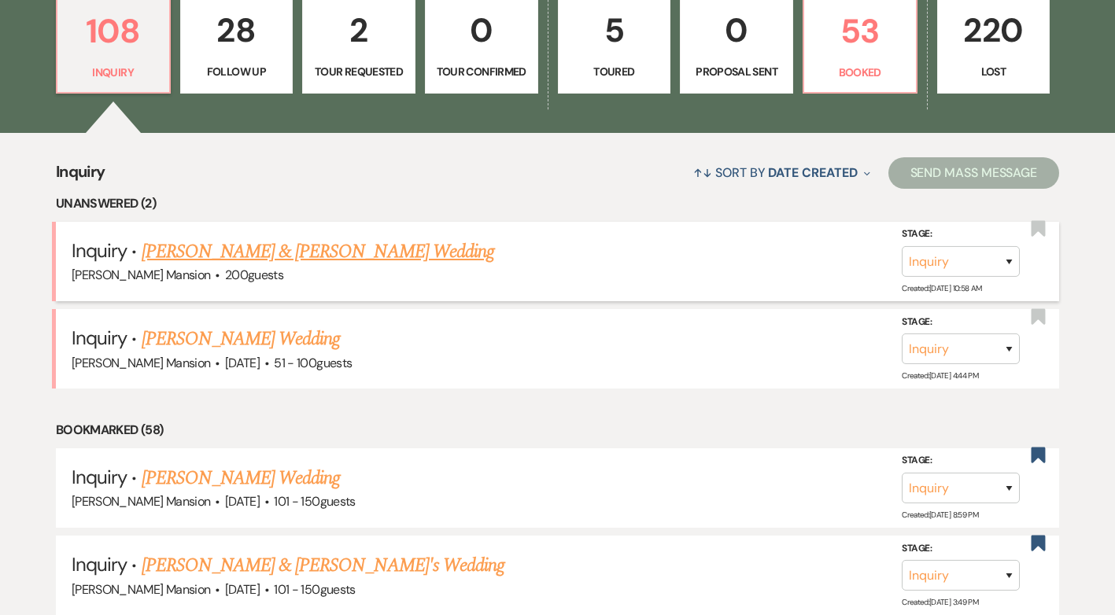
click at [228, 255] on link "[PERSON_NAME] & [PERSON_NAME] Wedding" at bounding box center [318, 252] width 353 height 28
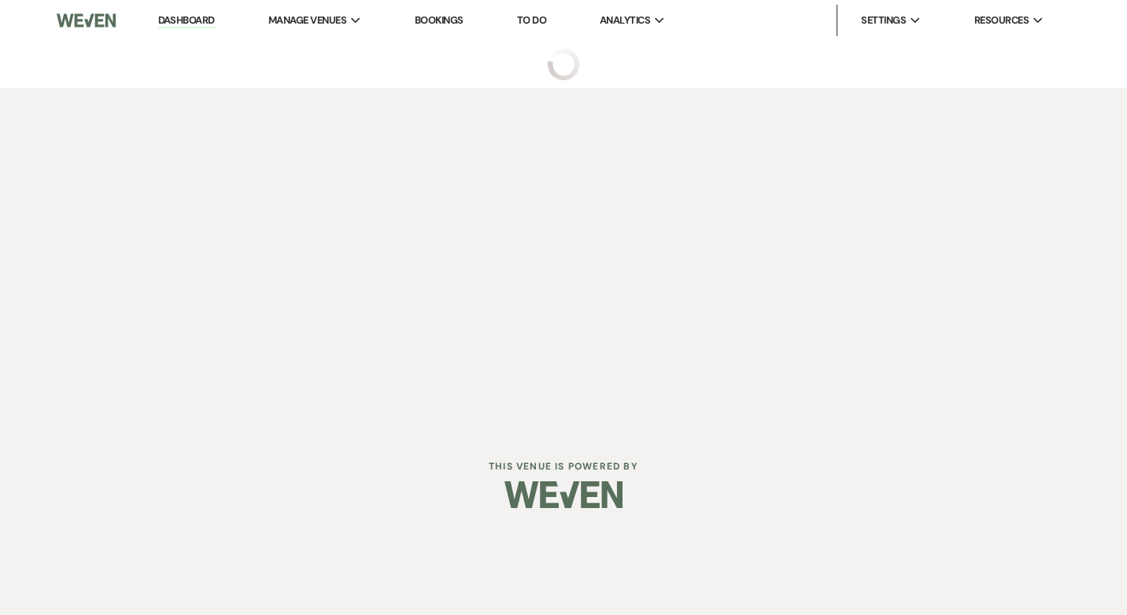
select select "5"
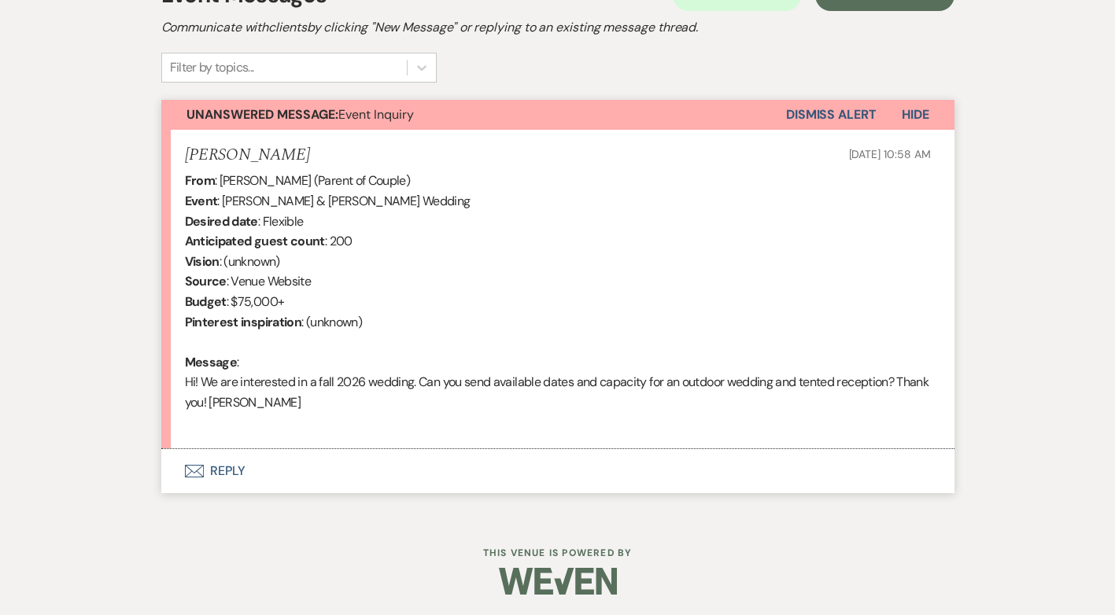
scroll to position [489, 0]
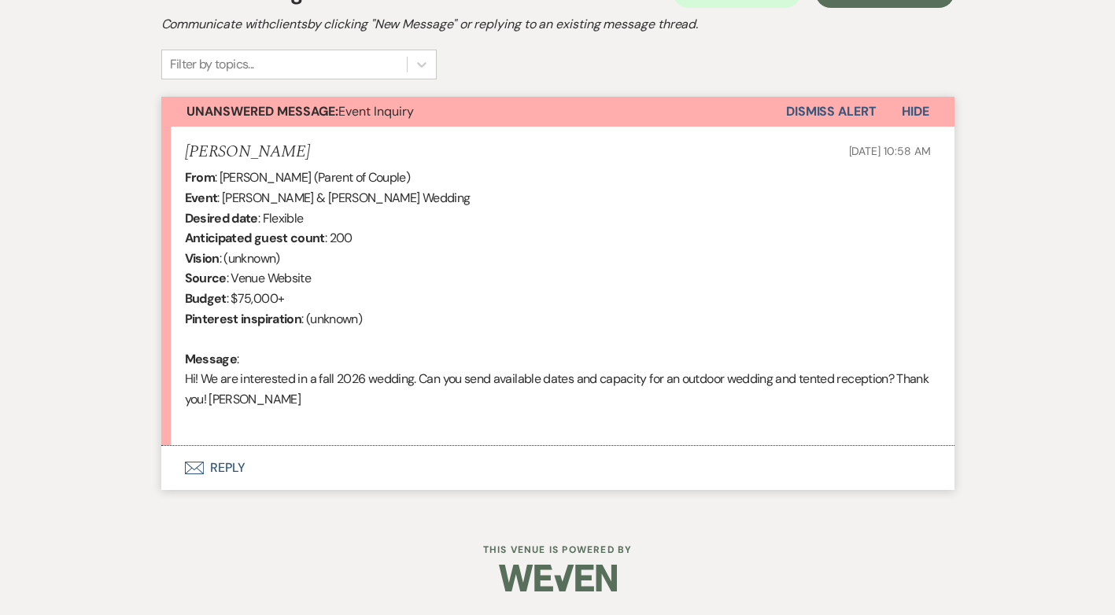
click at [223, 471] on button "Envelope Reply" at bounding box center [557, 468] width 793 height 44
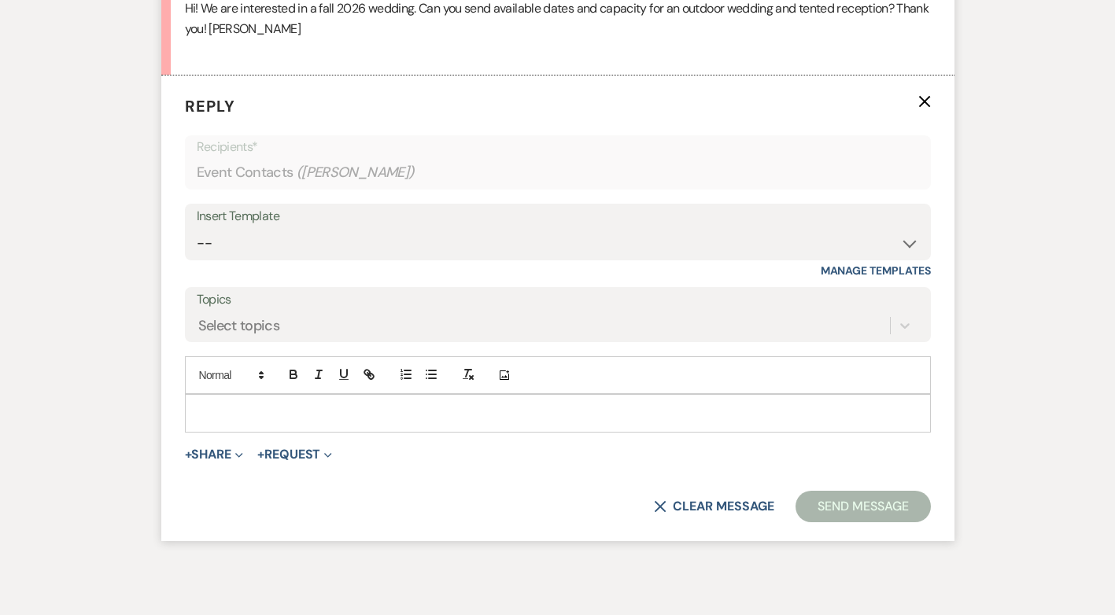
scroll to position [861, 0]
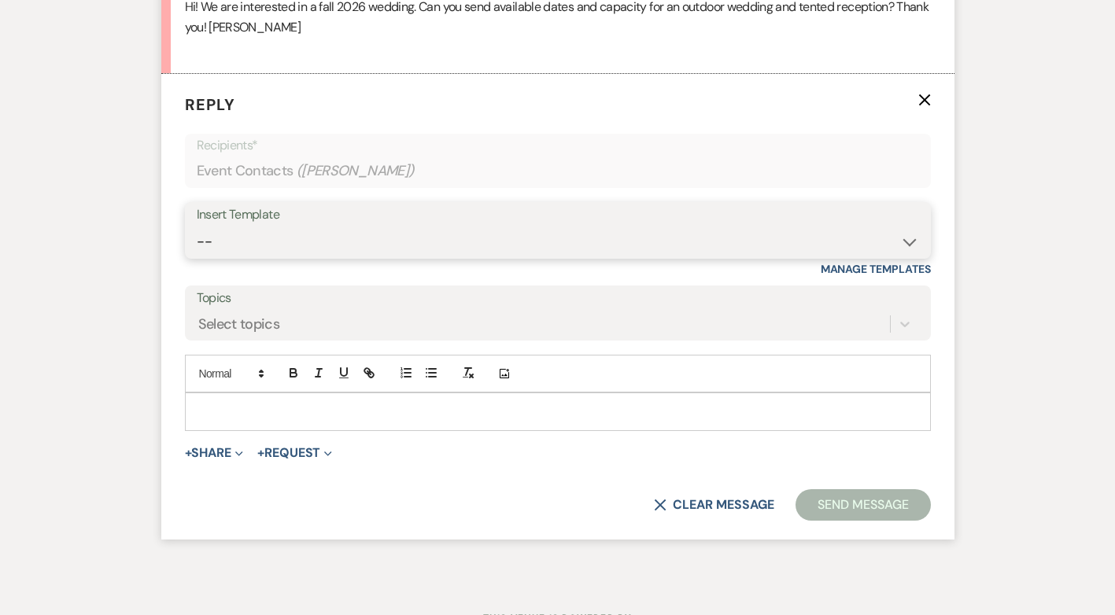
click at [904, 241] on select "-- Initial Inquiry Response Tour Request Response Follow Up Contract (Pre-Booke…" at bounding box center [558, 242] width 722 height 31
select select "4818"
click at [197, 227] on select "-- Initial Inquiry Response Tour Request Response Follow Up Contract (Pre-Booke…" at bounding box center [558, 242] width 722 height 31
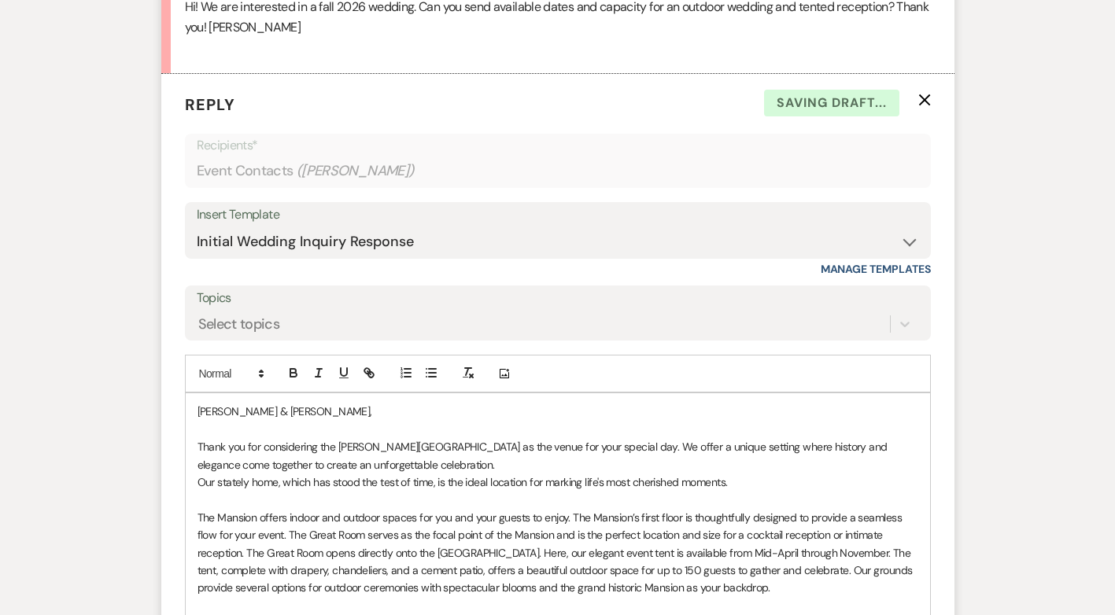
click at [198, 489] on p "Our stately home, which has stood the test of time, is the ideal location for m…" at bounding box center [558, 482] width 721 height 17
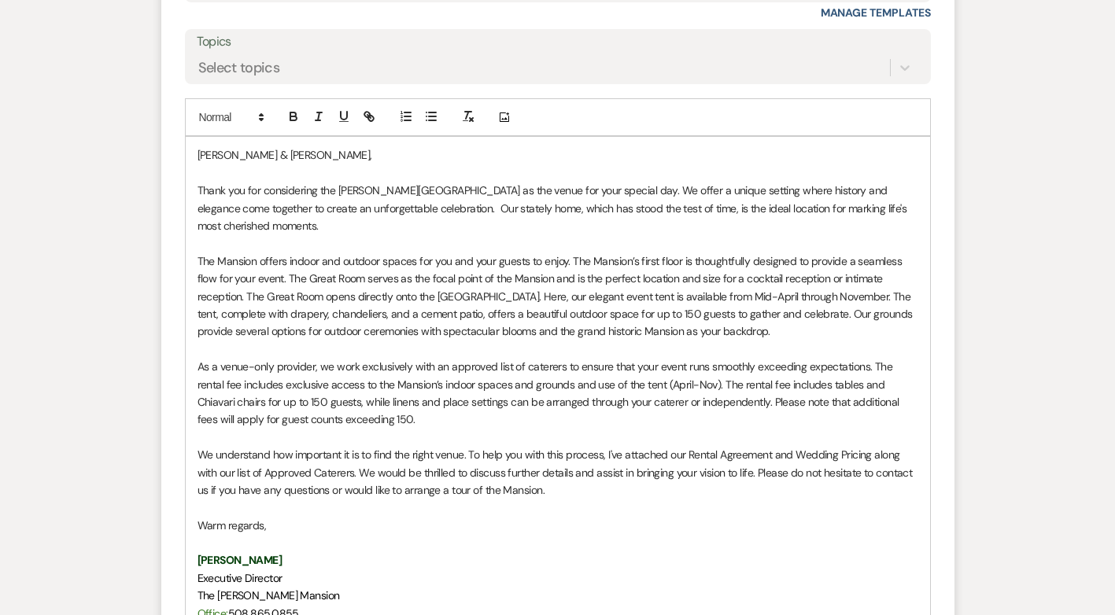
scroll to position [1176, 0]
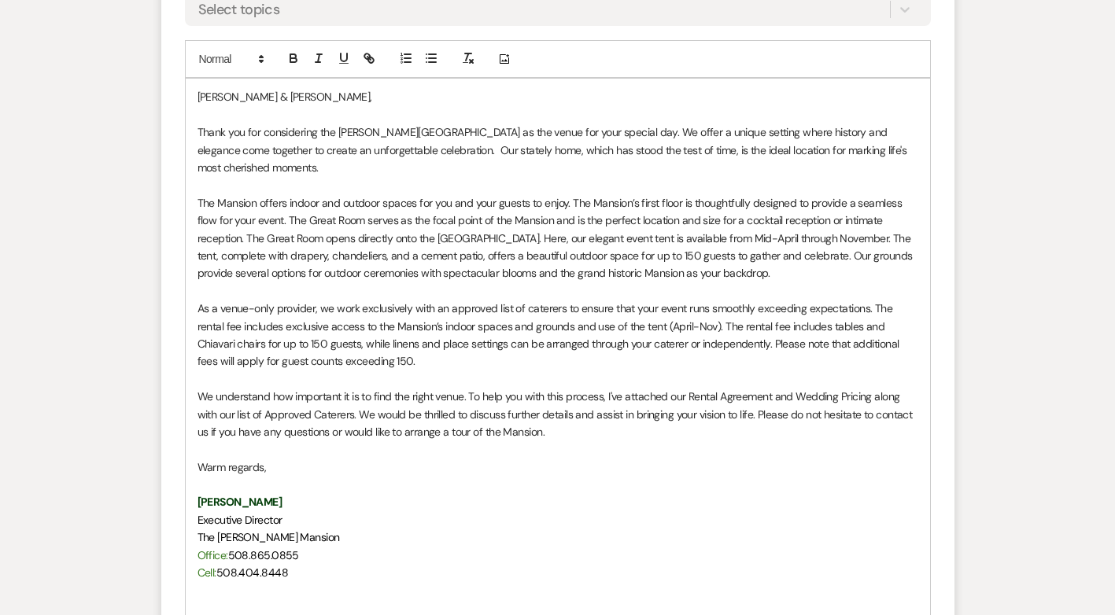
click at [353, 400] on p "We understand how important it is to find the right venue. To help you with thi…" at bounding box center [558, 414] width 721 height 53
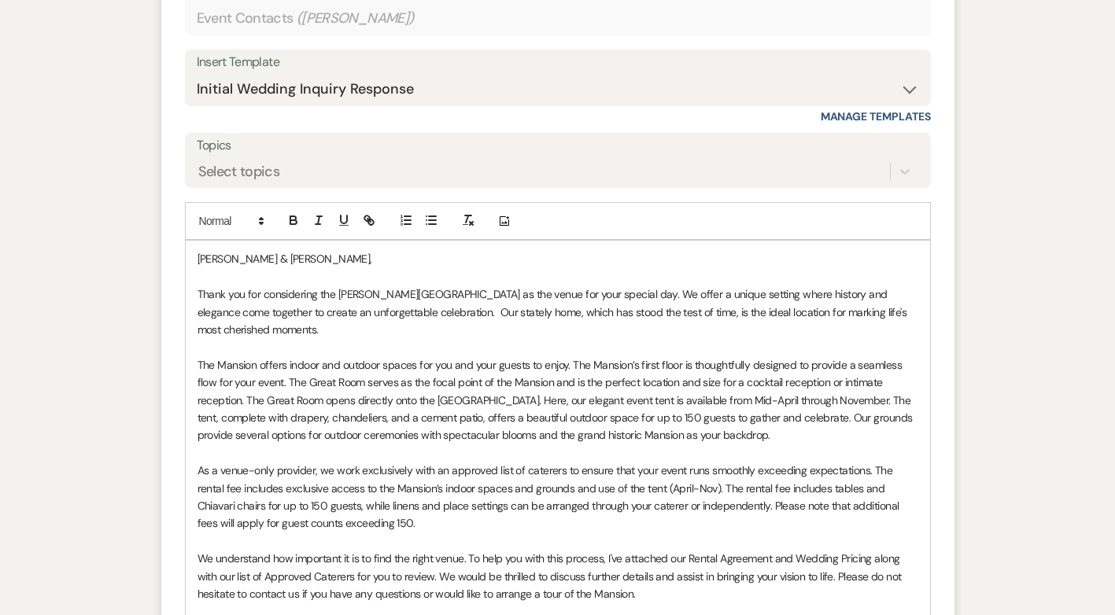
scroll to position [1018, 0]
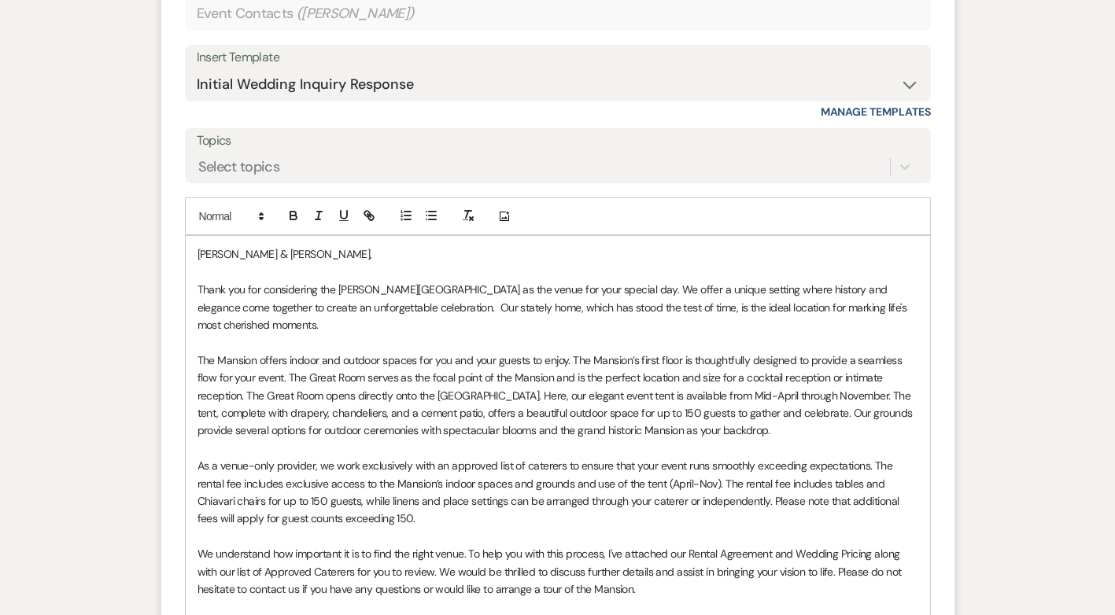
click at [272, 256] on p "[PERSON_NAME] & [PERSON_NAME]," at bounding box center [558, 254] width 721 height 17
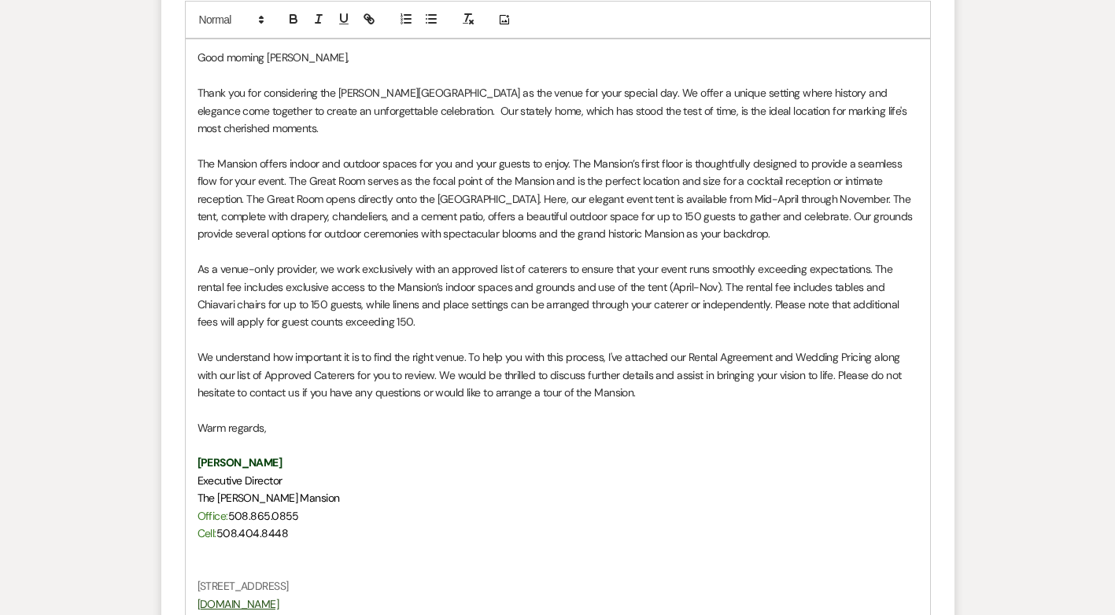
scroll to position [1176, 0]
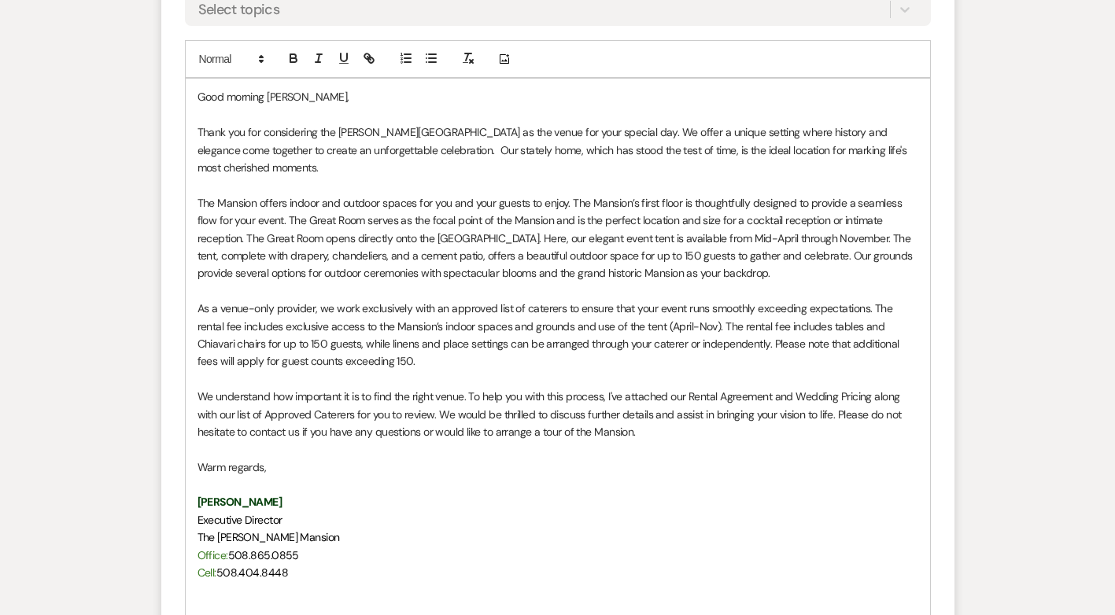
click at [531, 133] on p "Thank you for considering the [PERSON_NAME][GEOGRAPHIC_DATA] as the venue for y…" at bounding box center [558, 150] width 721 height 53
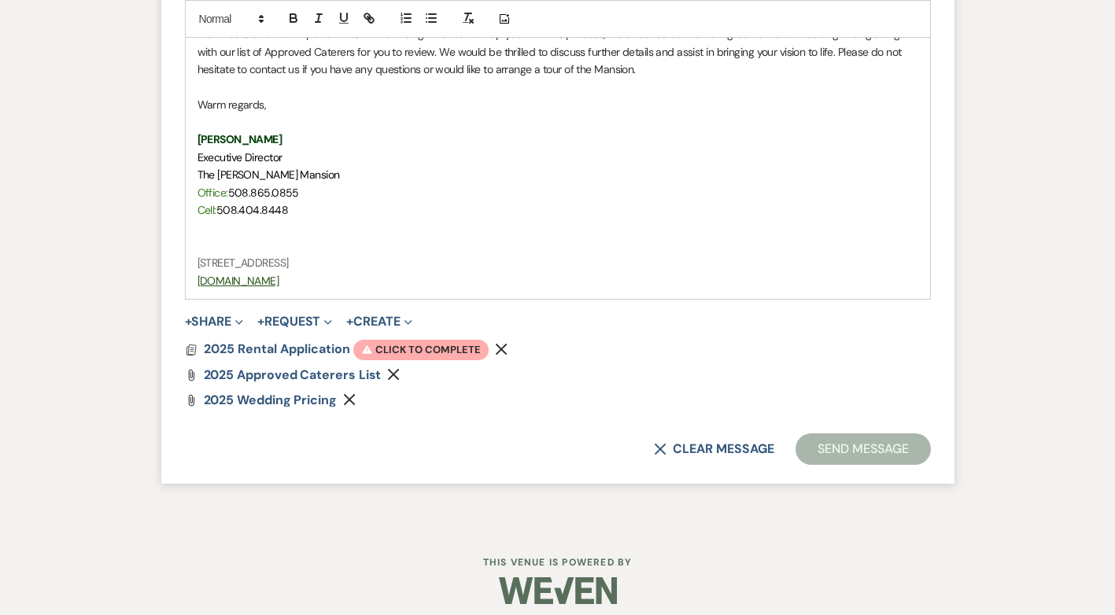
scroll to position [1551, 0]
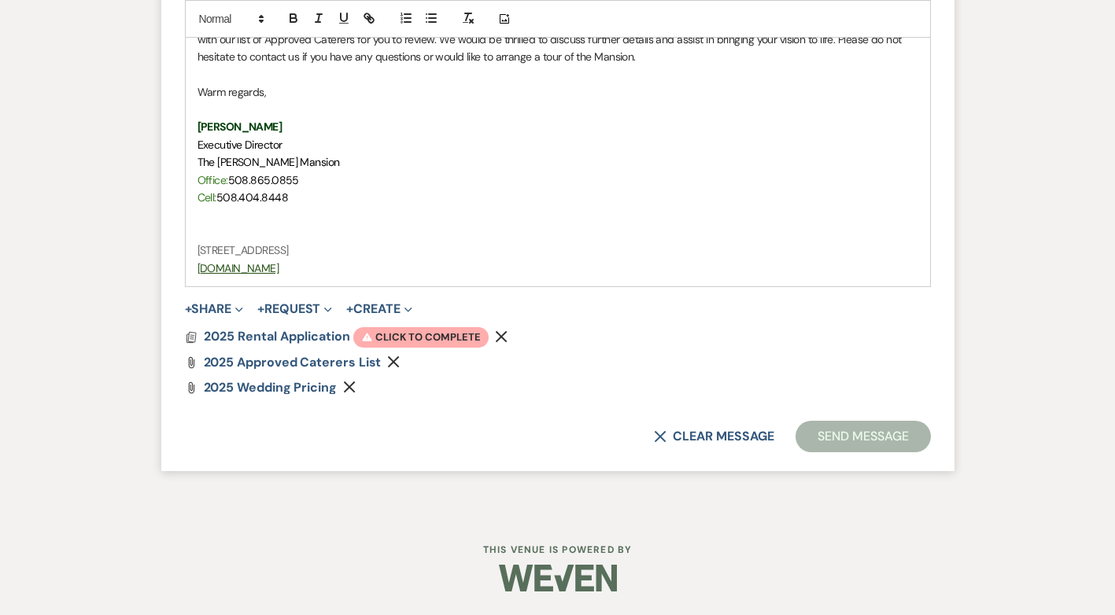
click at [587, 225] on p at bounding box center [558, 232] width 721 height 17
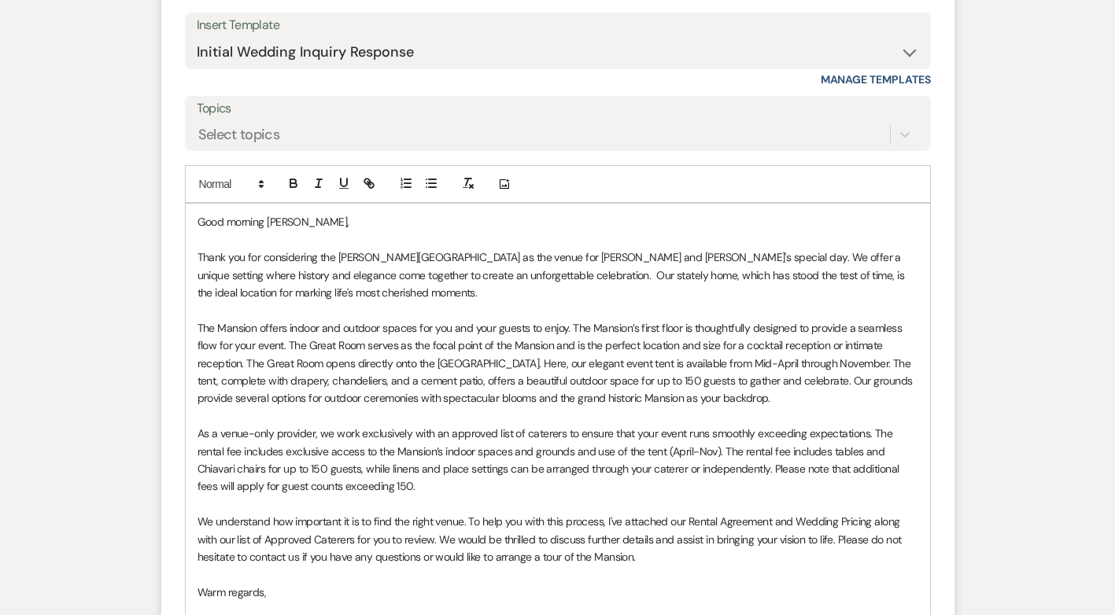
scroll to position [843, 0]
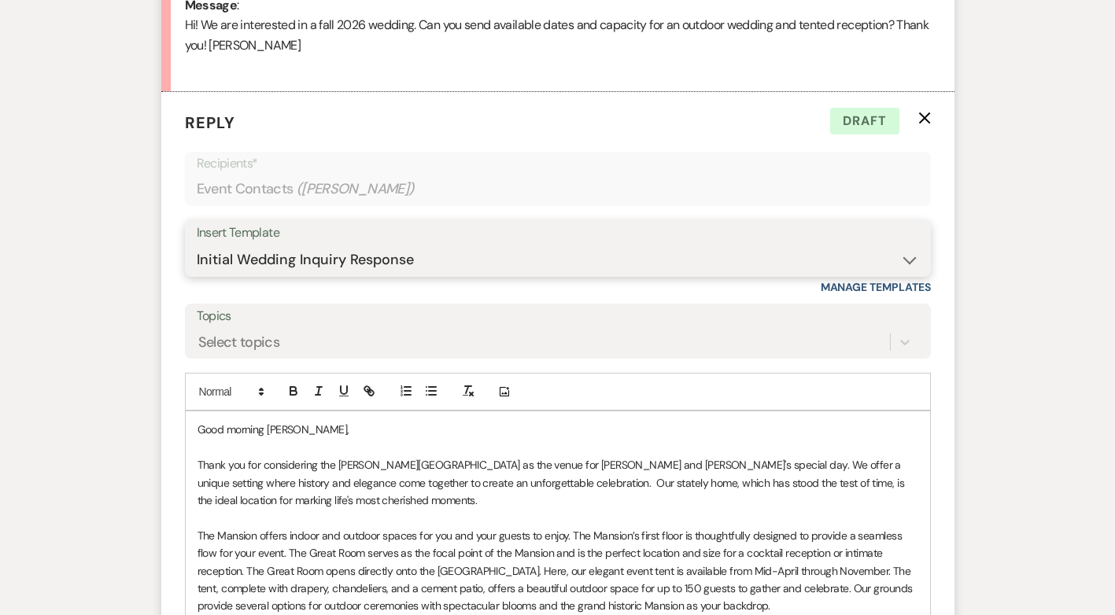
click at [470, 249] on select "-- Initial Inquiry Response Tour Request Response Follow Up Contract (Pre-Booke…" at bounding box center [558, 260] width 722 height 31
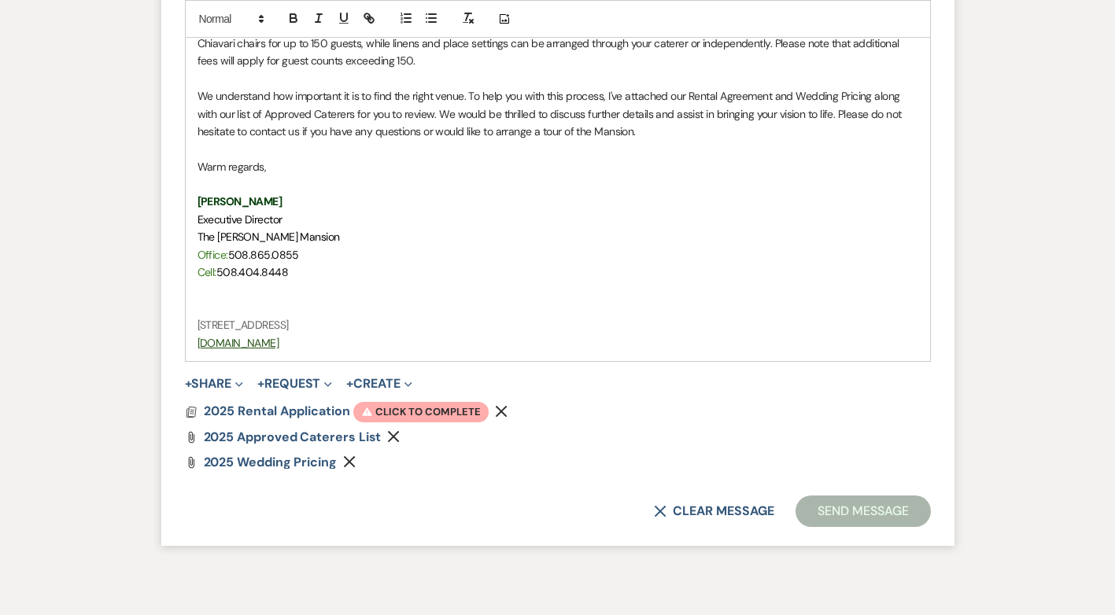
scroll to position [1551, 0]
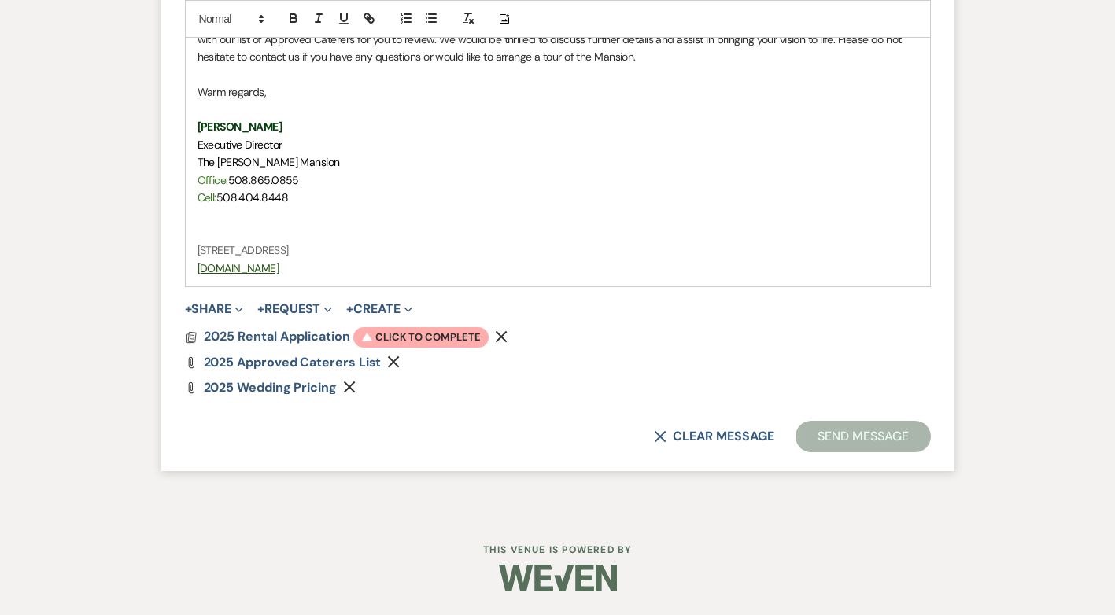
click at [506, 334] on icon "Remove" at bounding box center [501, 337] width 13 height 13
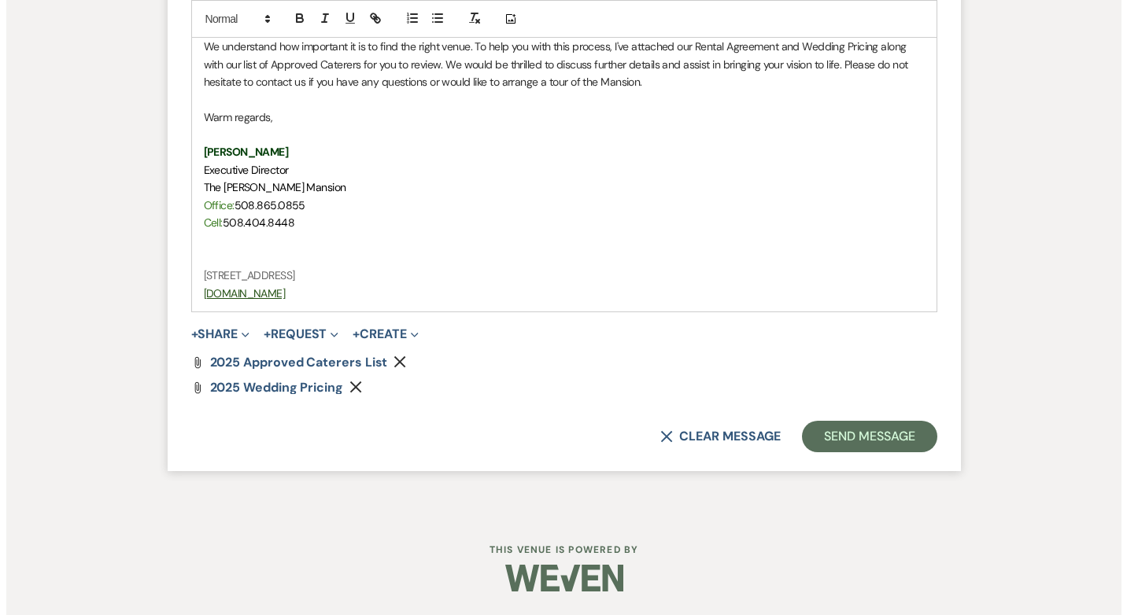
scroll to position [1526, 0]
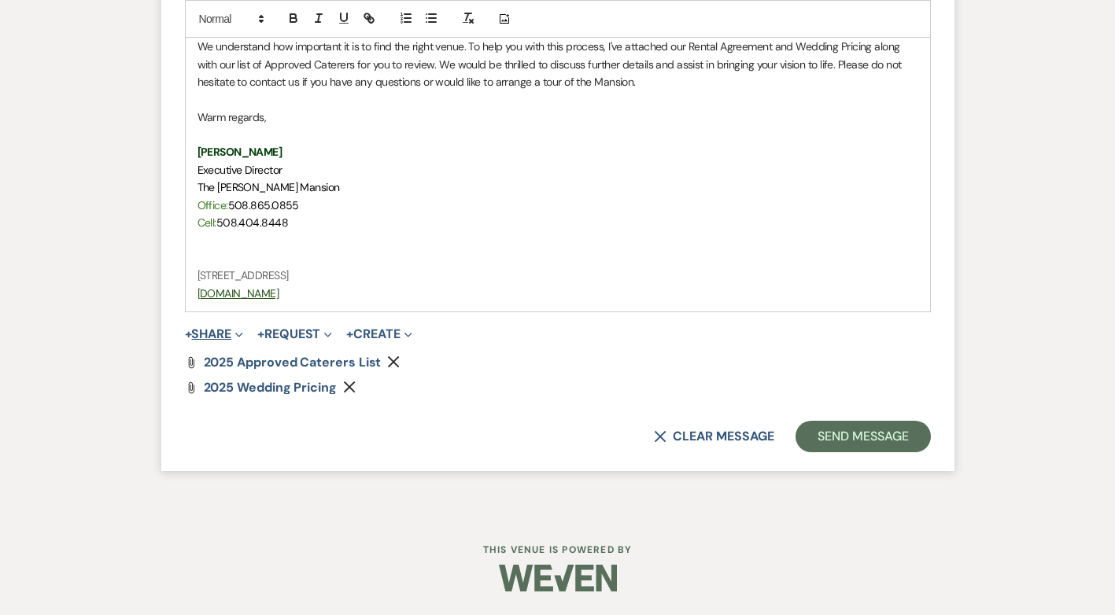
click at [214, 331] on button "+ Share Expand" at bounding box center [214, 334] width 59 height 13
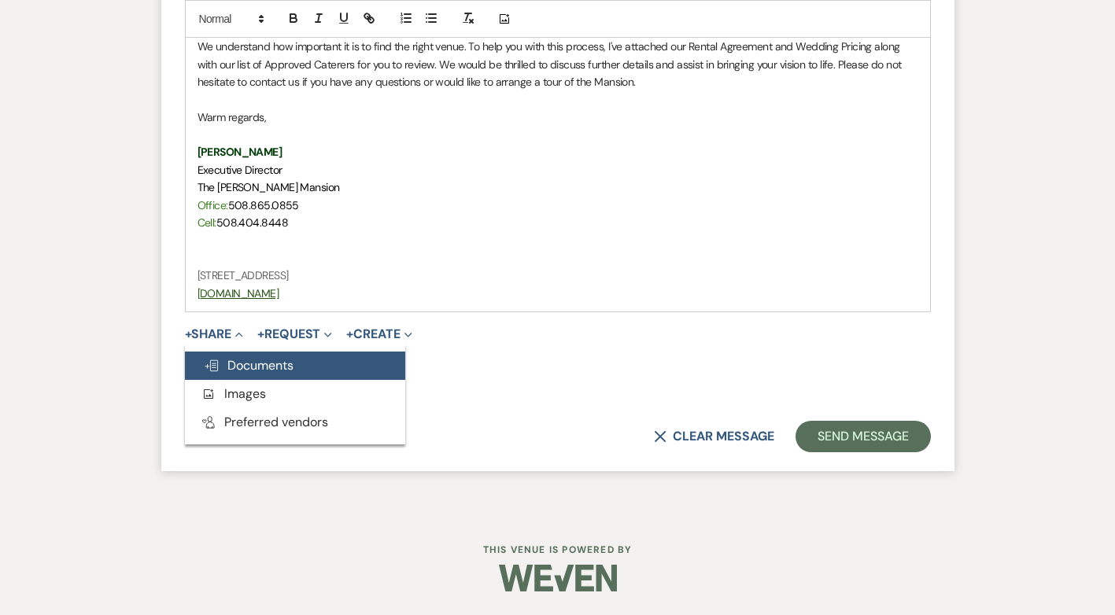
click at [272, 360] on span "Doc Upload Documents" at bounding box center [249, 365] width 90 height 17
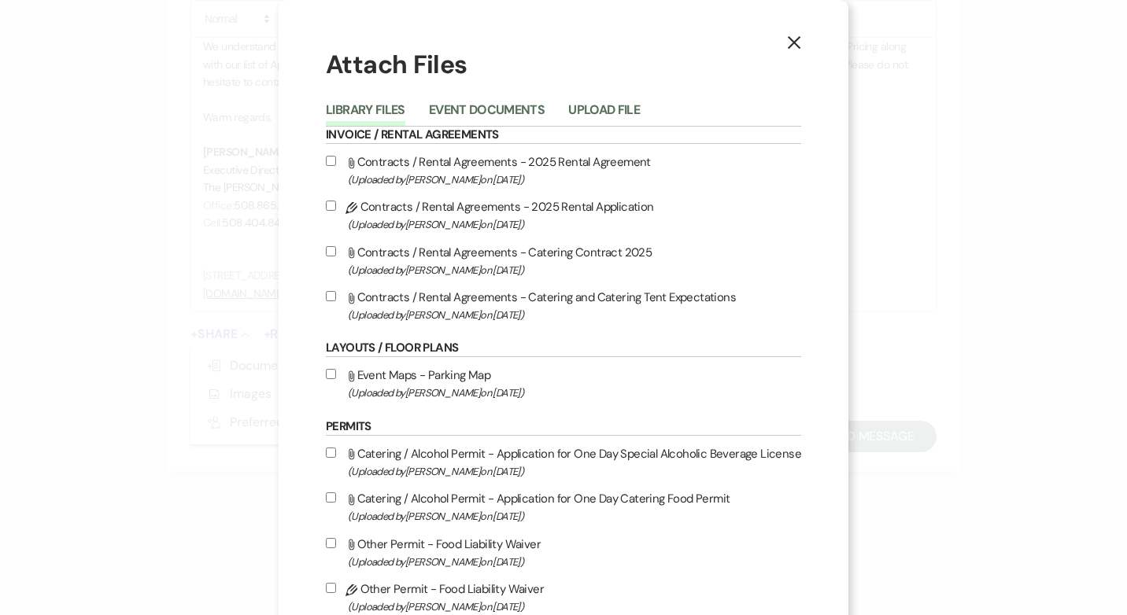
click at [387, 164] on label "Attach File Contracts / Rental Agreements - 2025 Rental Agreement (Uploaded by …" at bounding box center [563, 170] width 475 height 37
click at [336, 164] on input "Attach File Contracts / Rental Agreements - 2025 Rental Agreement (Uploaded by …" at bounding box center [331, 161] width 10 height 10
click at [330, 158] on input "Attach File Contracts / Rental Agreements - 2025 Rental Agreement (Uploaded by …" at bounding box center [331, 161] width 10 height 10
checkbox input "false"
click at [326, 208] on input "Pencil Contracts / Rental Agreements - 2025 Rental Application (Uploaded by [PE…" at bounding box center [331, 206] width 10 height 10
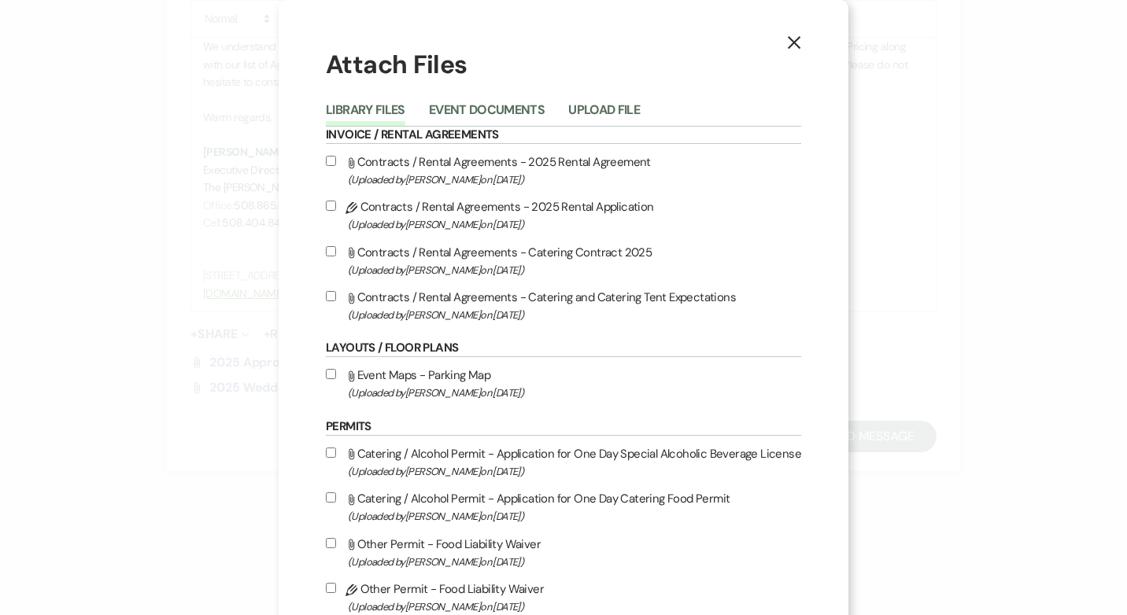
checkbox input "true"
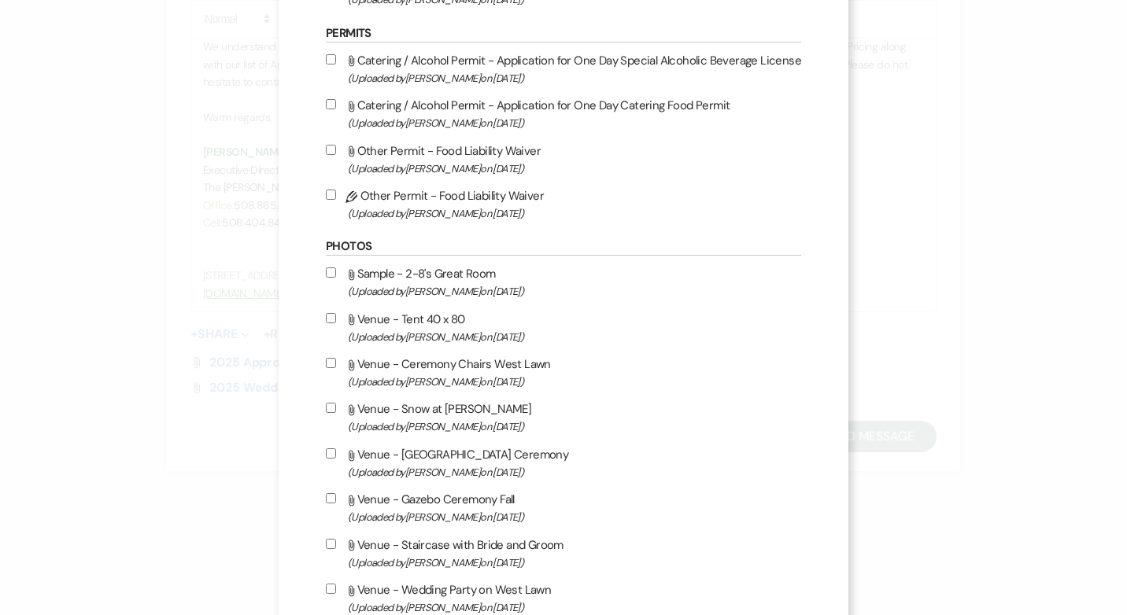
scroll to position [905, 0]
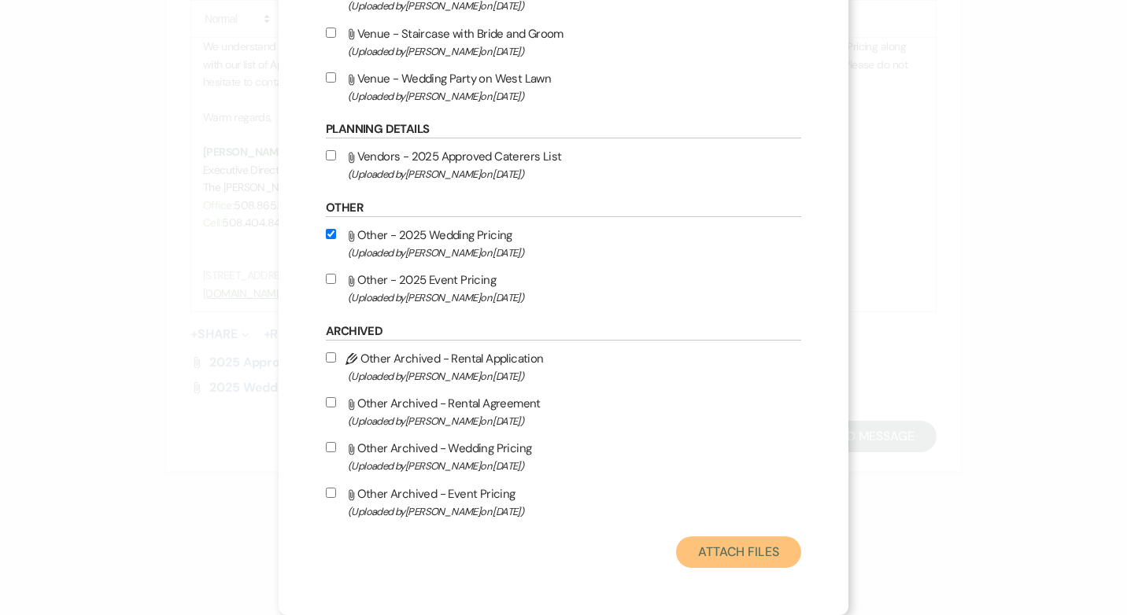
click at [756, 552] on button "Attach Files" at bounding box center [738, 552] width 125 height 31
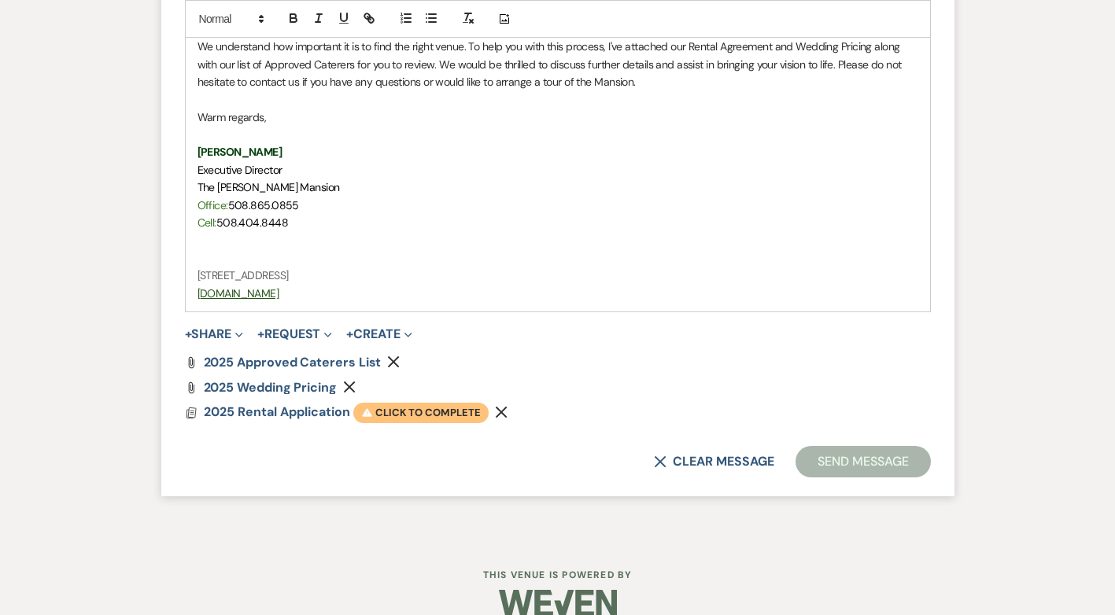
click at [401, 412] on span "Warning Click to complete" at bounding box center [420, 413] width 135 height 20
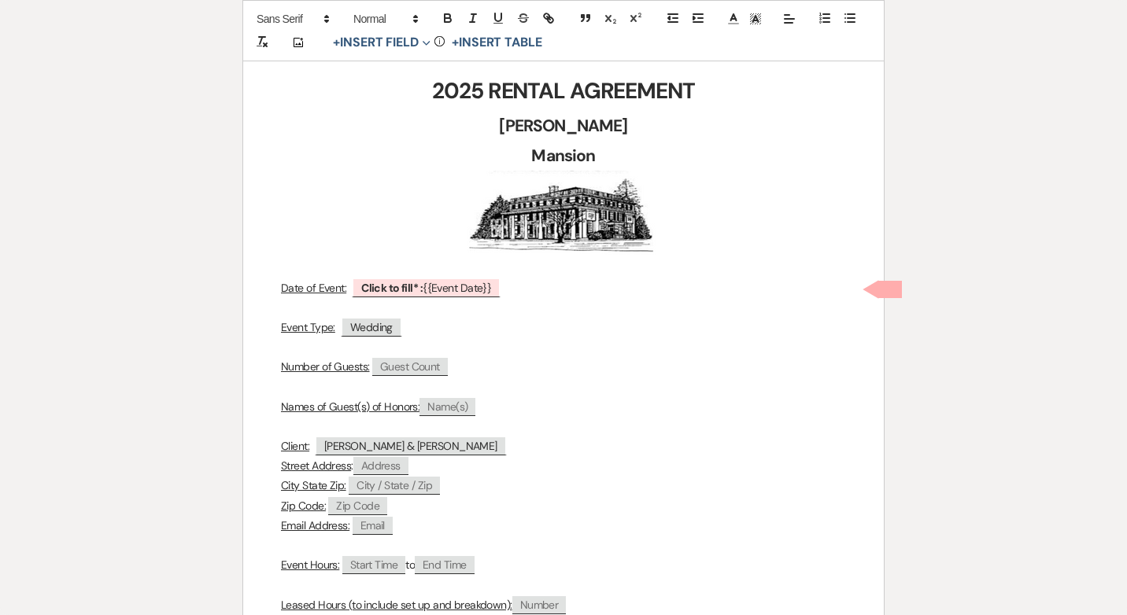
scroll to position [236, 0]
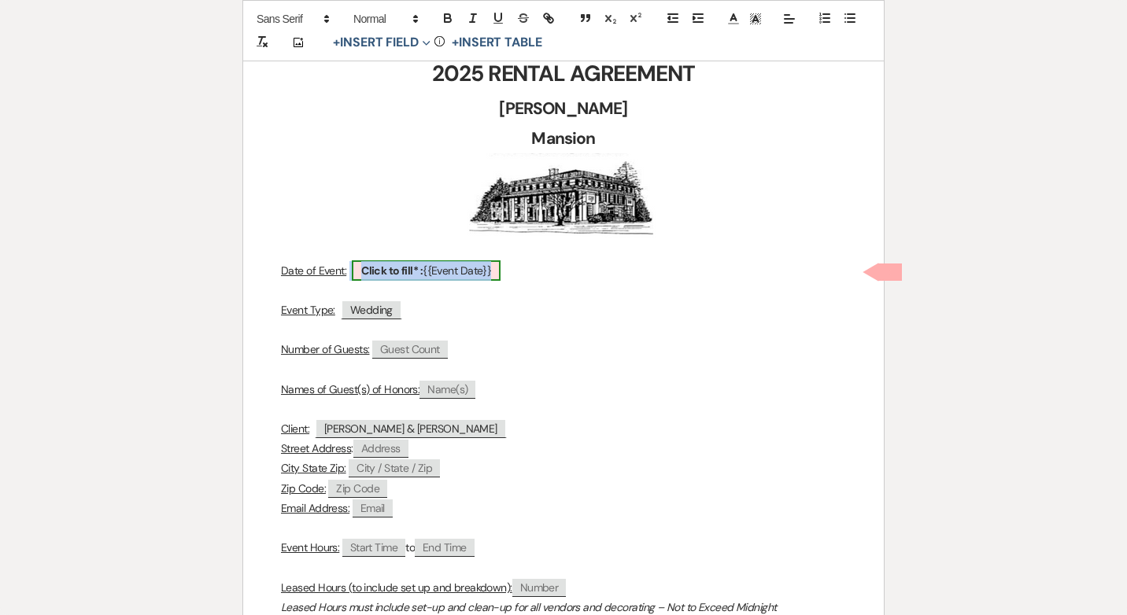
click at [465, 274] on span "Click to fill* : {{Event Date}}" at bounding box center [426, 271] width 149 height 20
select select "smartCustomField"
select select "owner"
select select "{{eventDate}}"
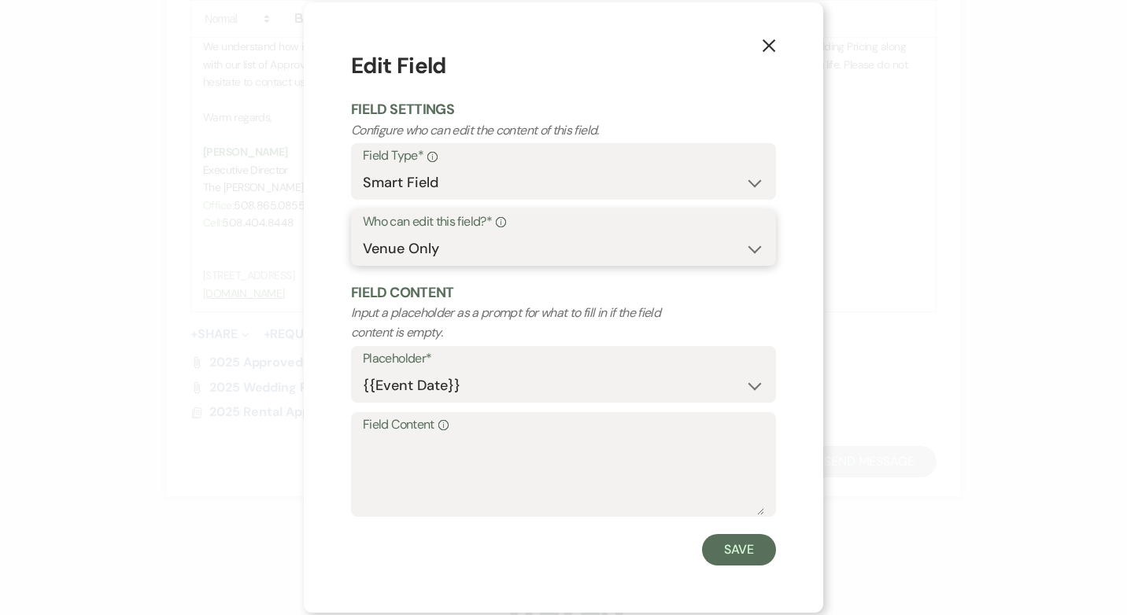
click at [749, 249] on select "Both Venue & Client Client Only Venue Only" at bounding box center [563, 249] width 401 height 31
select select "clientAndOwner"
click at [363, 234] on select "Both Venue & Client Client Only Venue Only" at bounding box center [563, 249] width 401 height 31
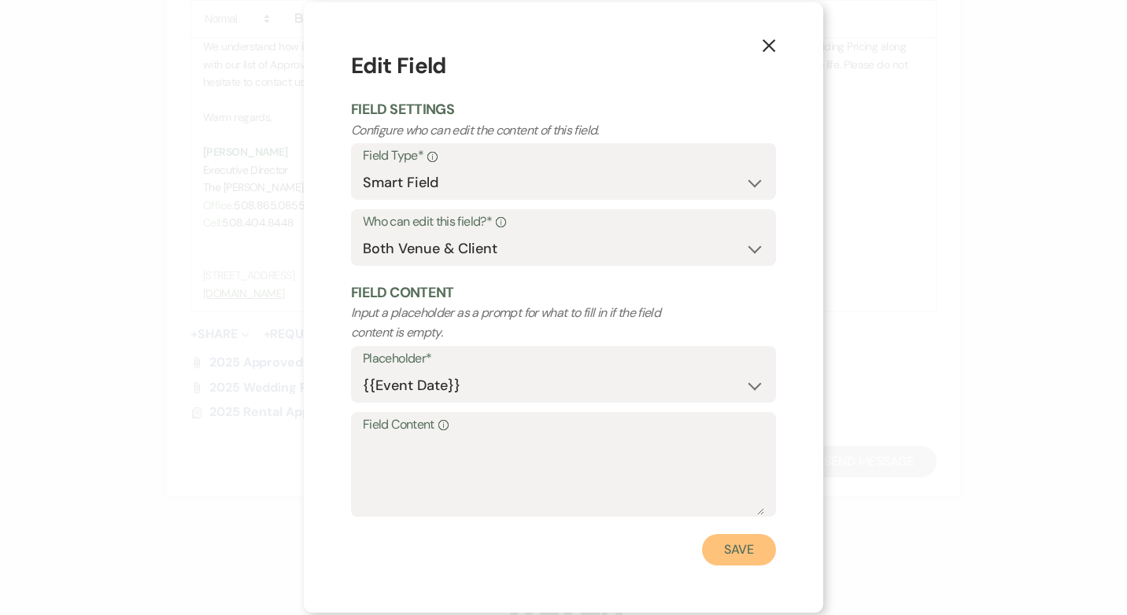
click at [730, 550] on button "Save" at bounding box center [739, 549] width 74 height 31
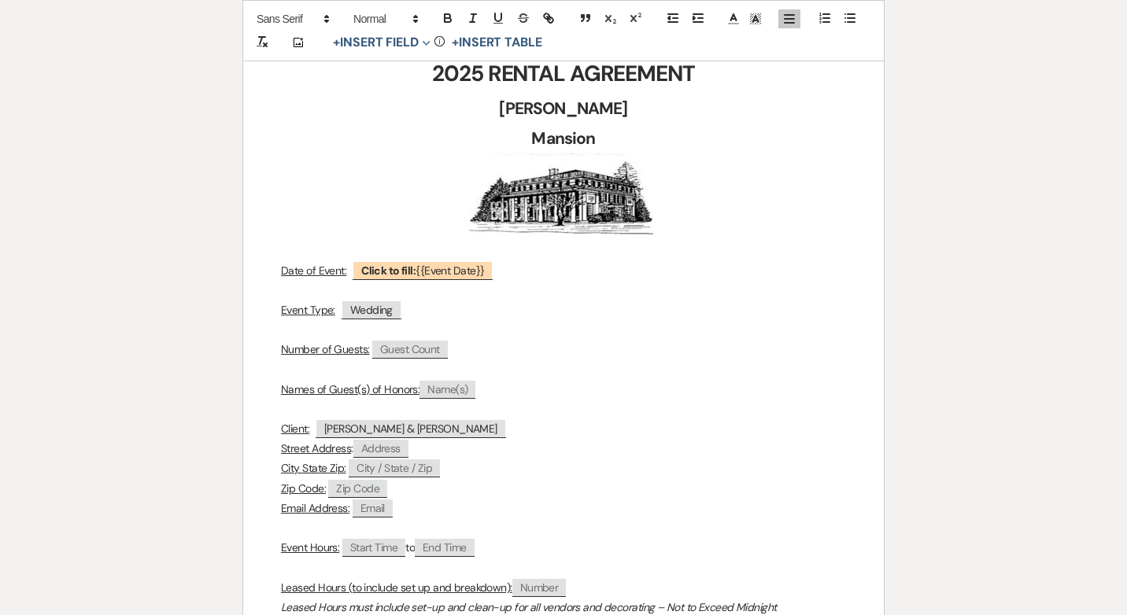
click at [623, 369] on p at bounding box center [563, 370] width 565 height 20
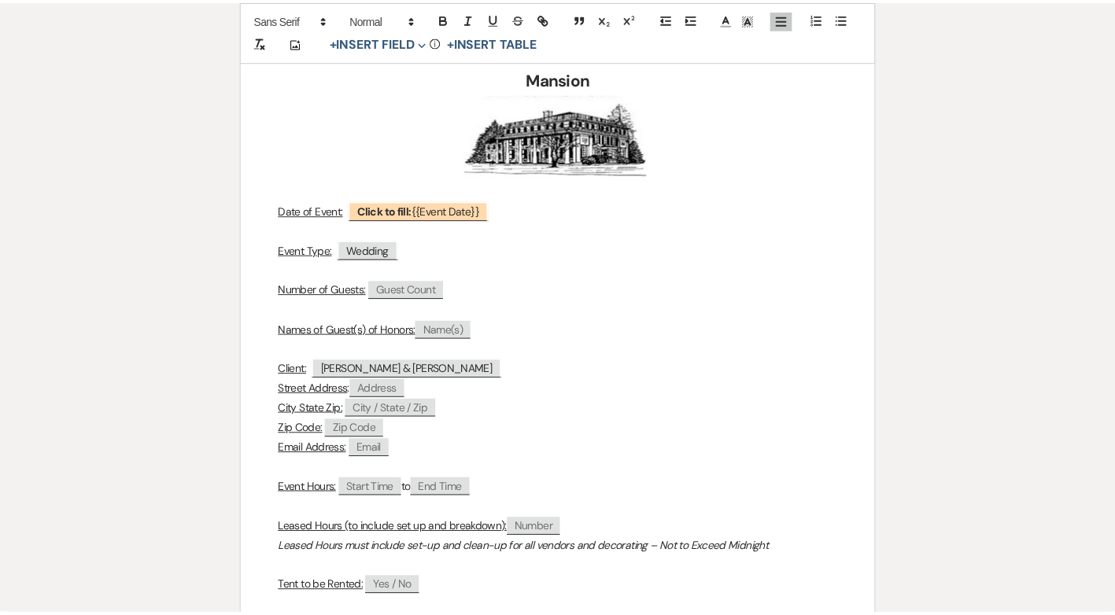
scroll to position [0, 0]
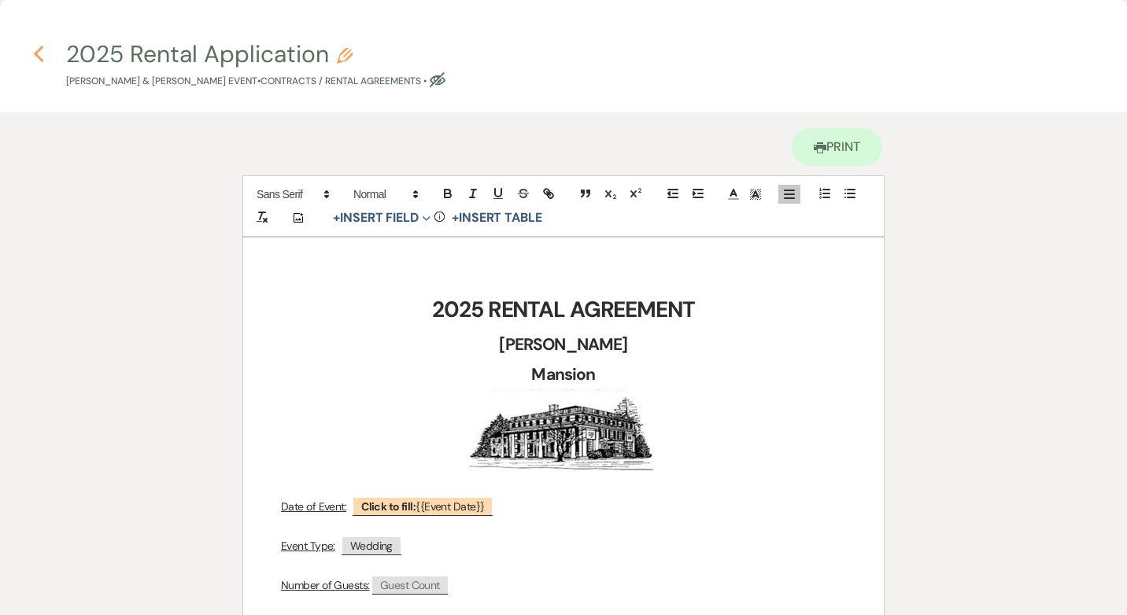
click at [35, 47] on icon "Previous" at bounding box center [39, 54] width 12 height 19
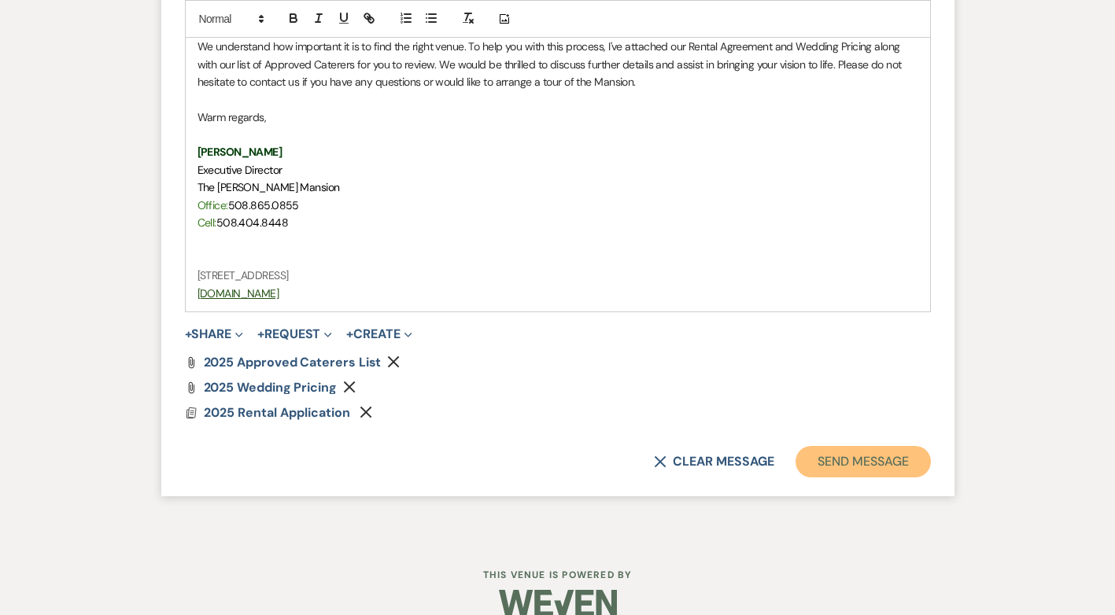
click at [892, 462] on button "Send Message" at bounding box center [863, 461] width 135 height 31
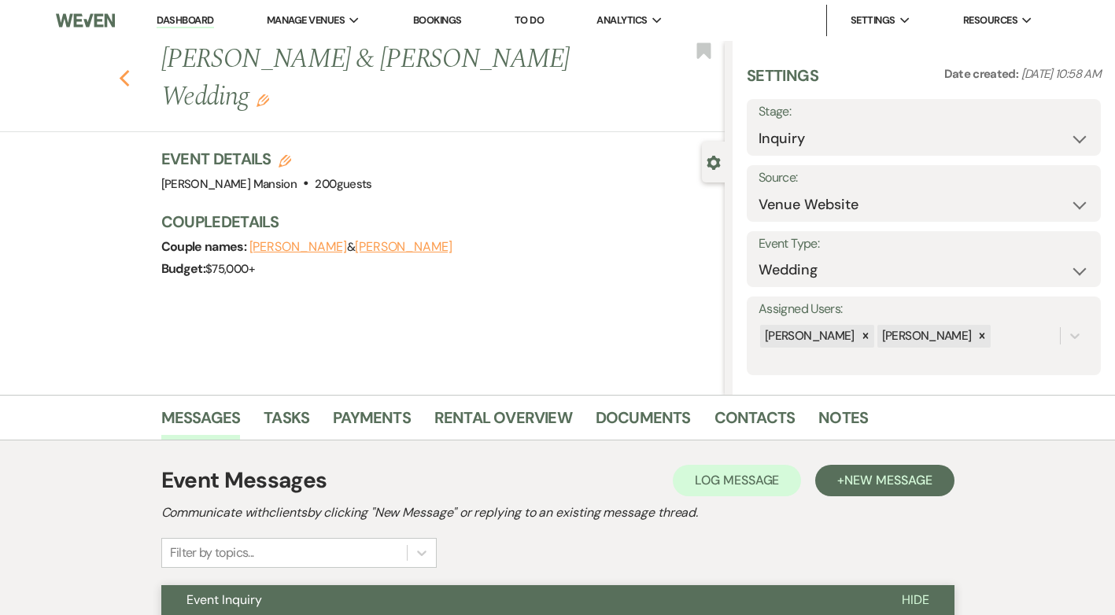
click at [131, 81] on icon "Previous" at bounding box center [125, 78] width 12 height 19
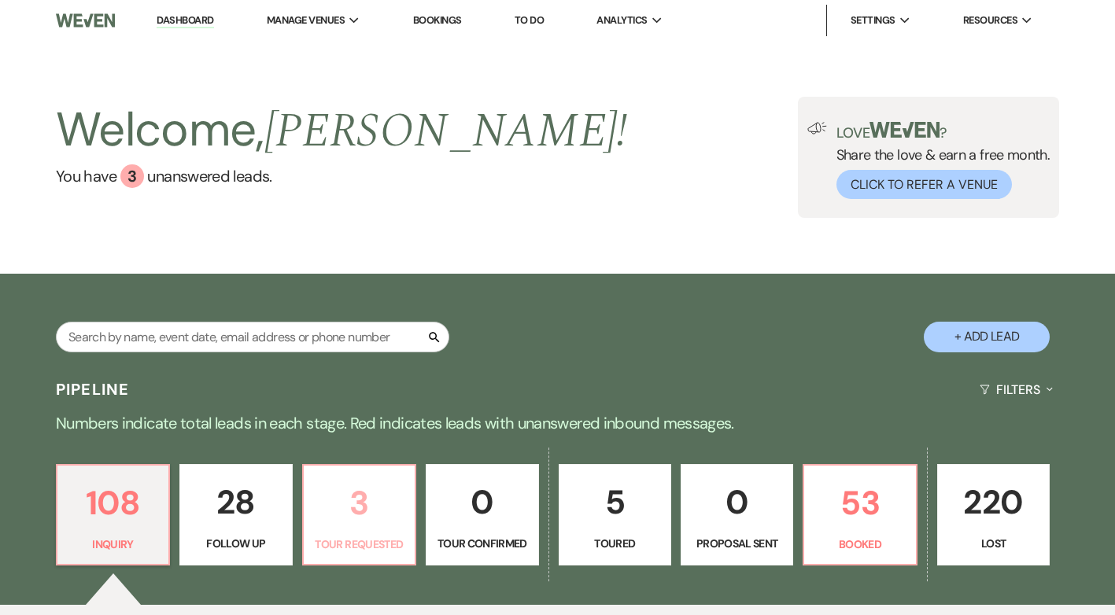
click at [358, 520] on p "3" at bounding box center [359, 503] width 92 height 53
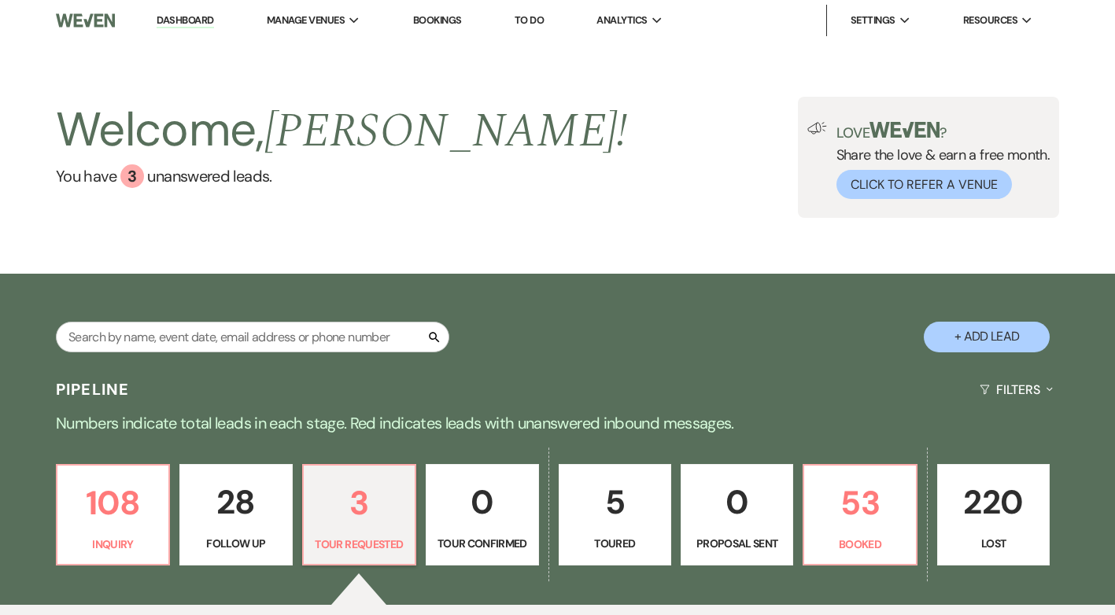
select select "2"
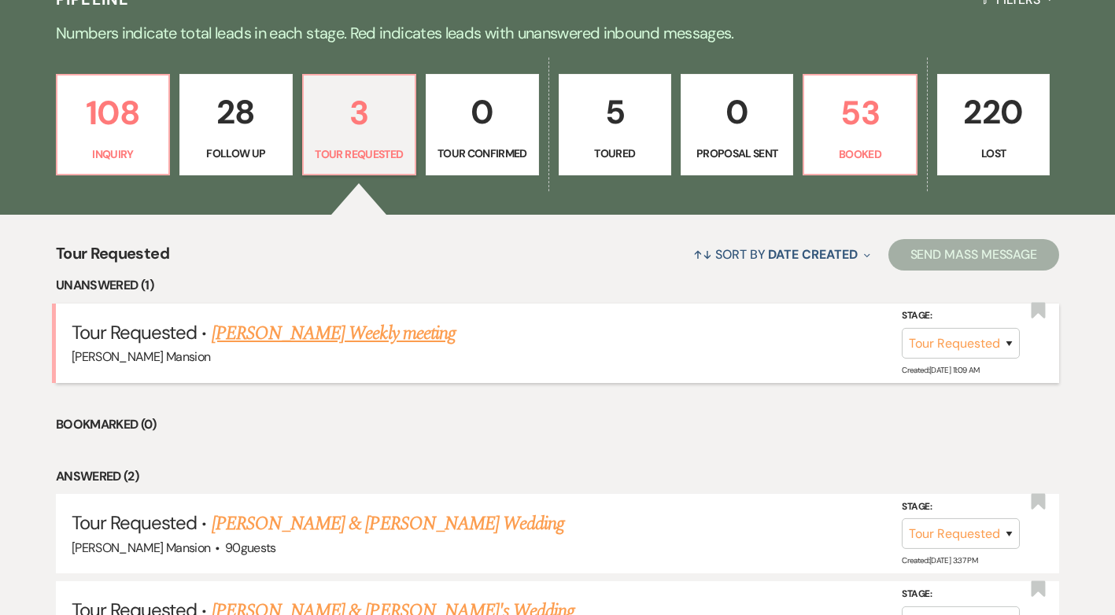
scroll to position [394, 0]
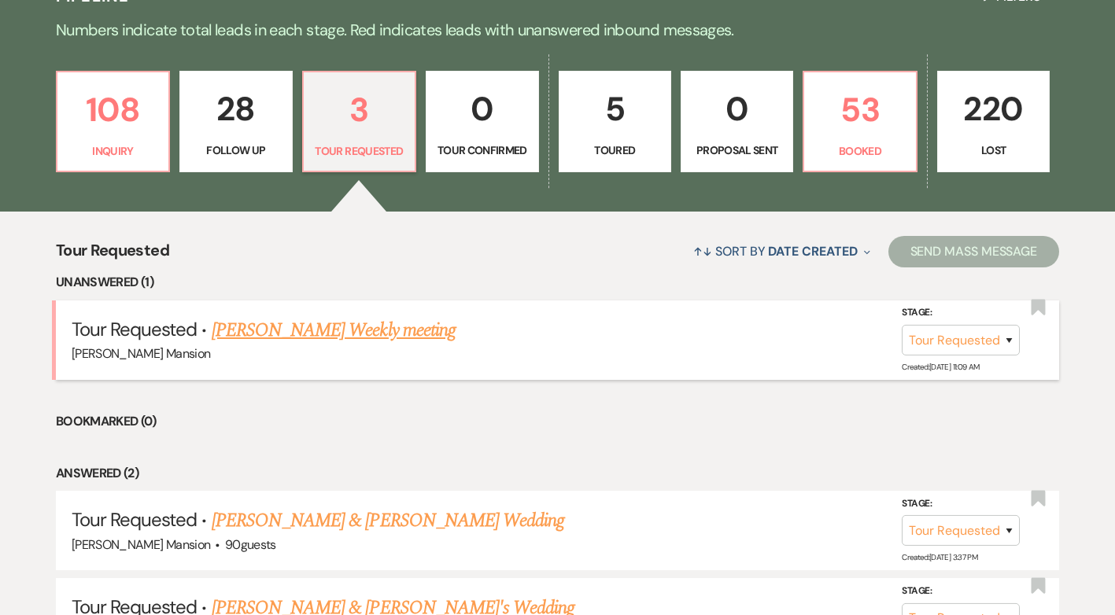
click at [312, 335] on link "[PERSON_NAME] Weekly meeting" at bounding box center [334, 330] width 244 height 28
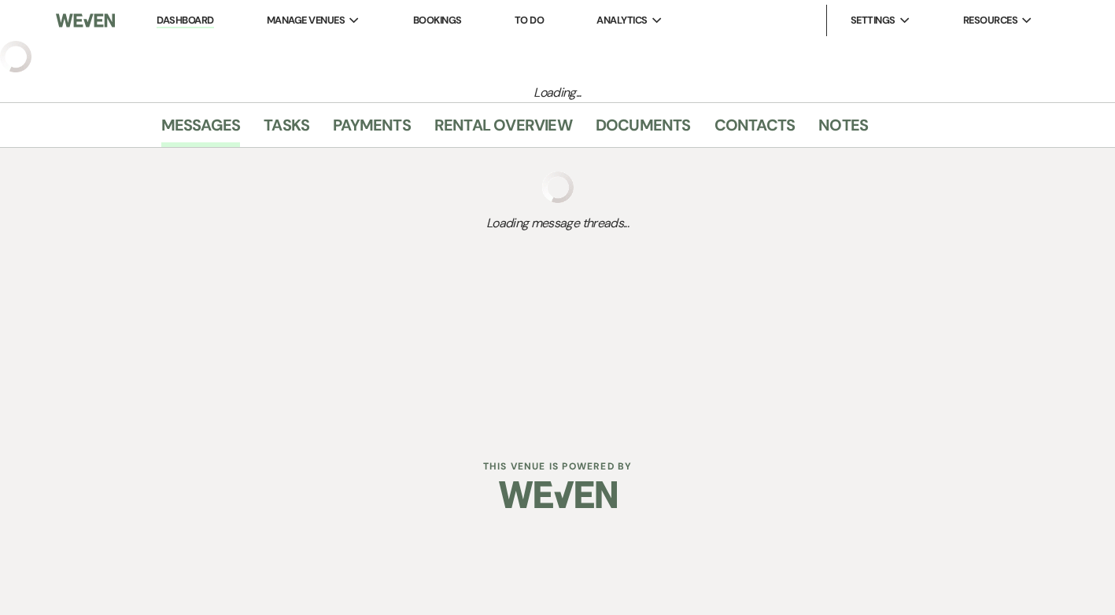
select select "2"
select select "5"
select select "13"
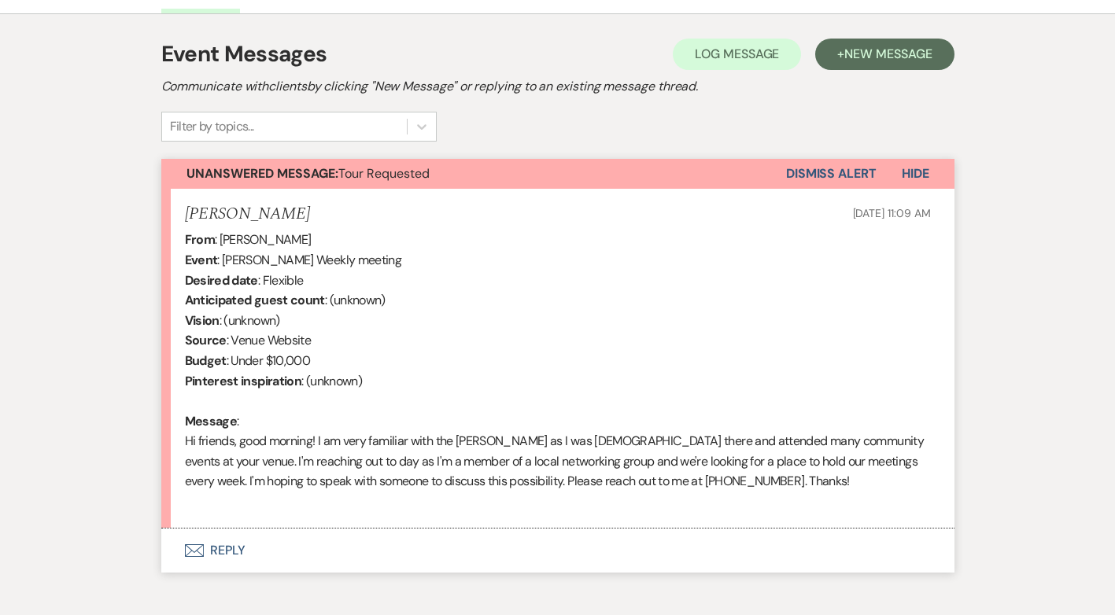
scroll to position [508, 0]
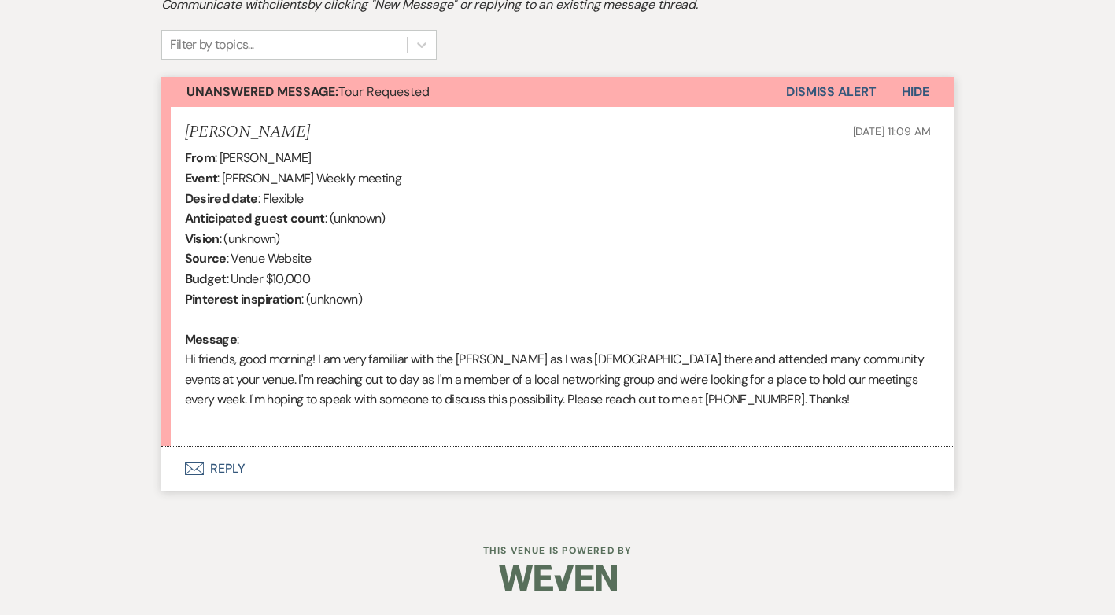
click at [235, 467] on button "Envelope Reply" at bounding box center [557, 469] width 793 height 44
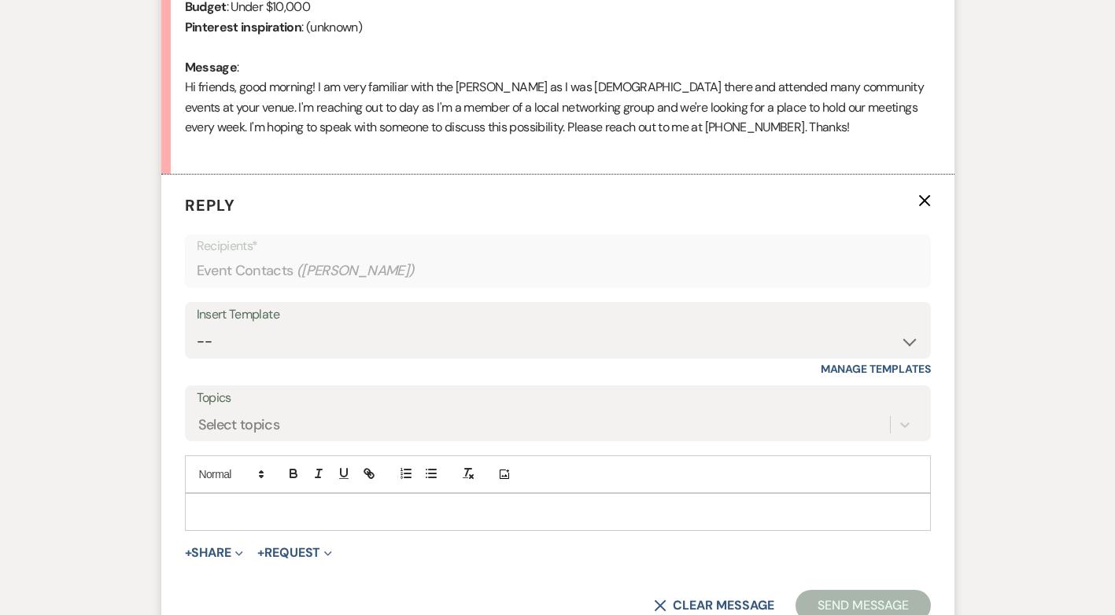
scroll to position [881, 0]
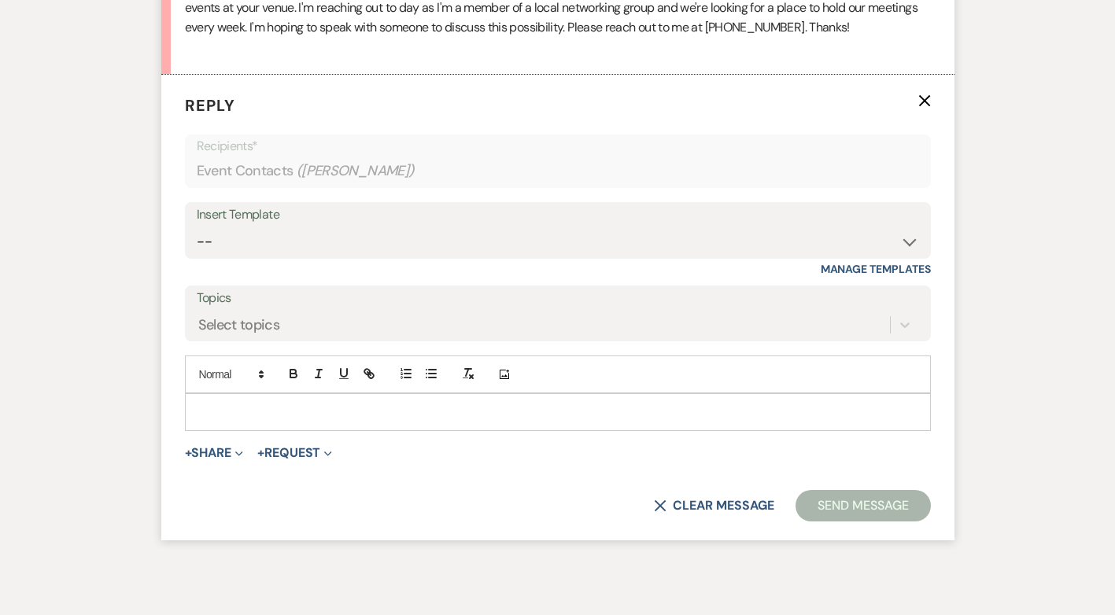
click at [271, 408] on p at bounding box center [558, 412] width 721 height 17
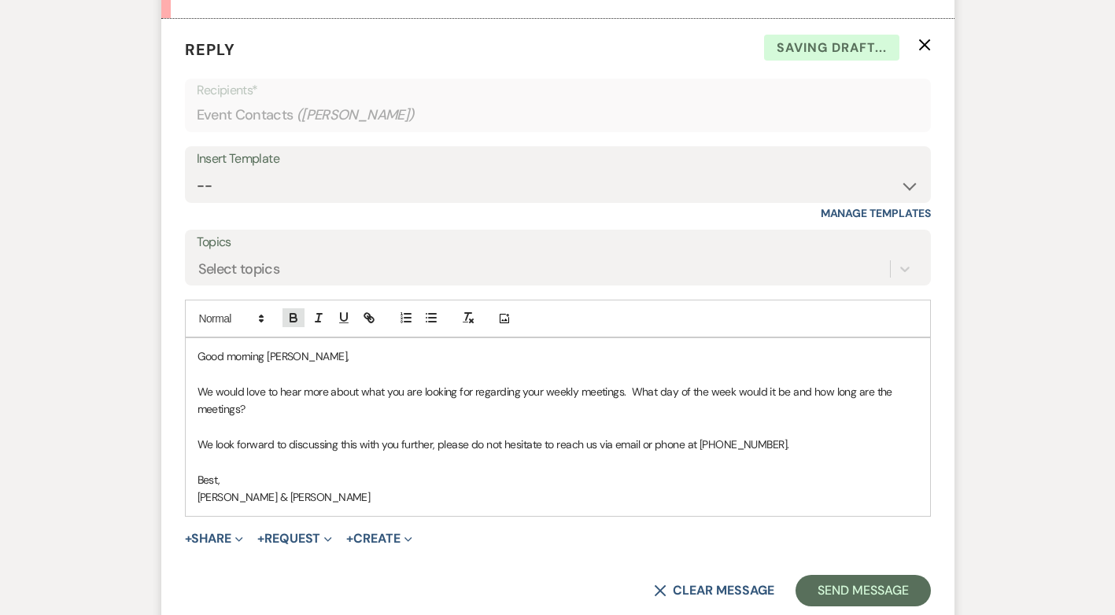
scroll to position [959, 0]
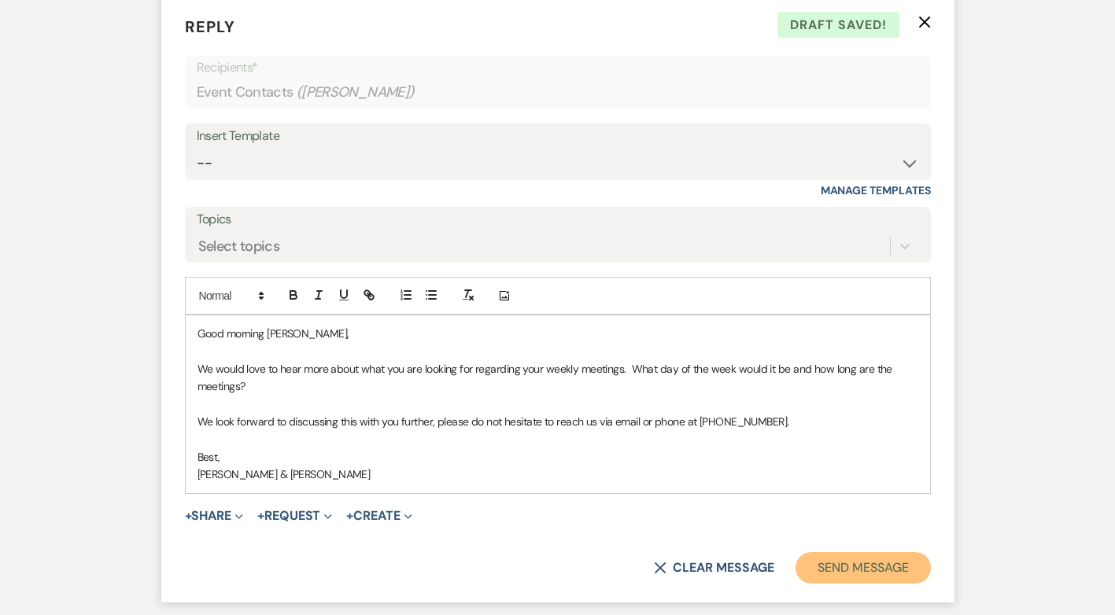
click at [861, 560] on button "Send Message" at bounding box center [863, 567] width 135 height 31
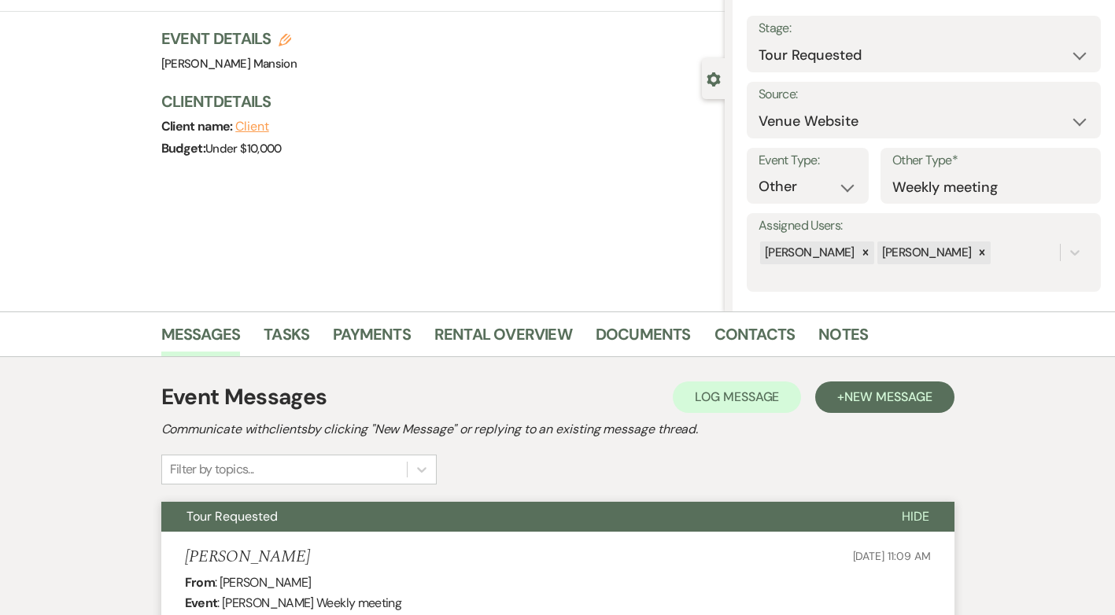
scroll to position [0, 0]
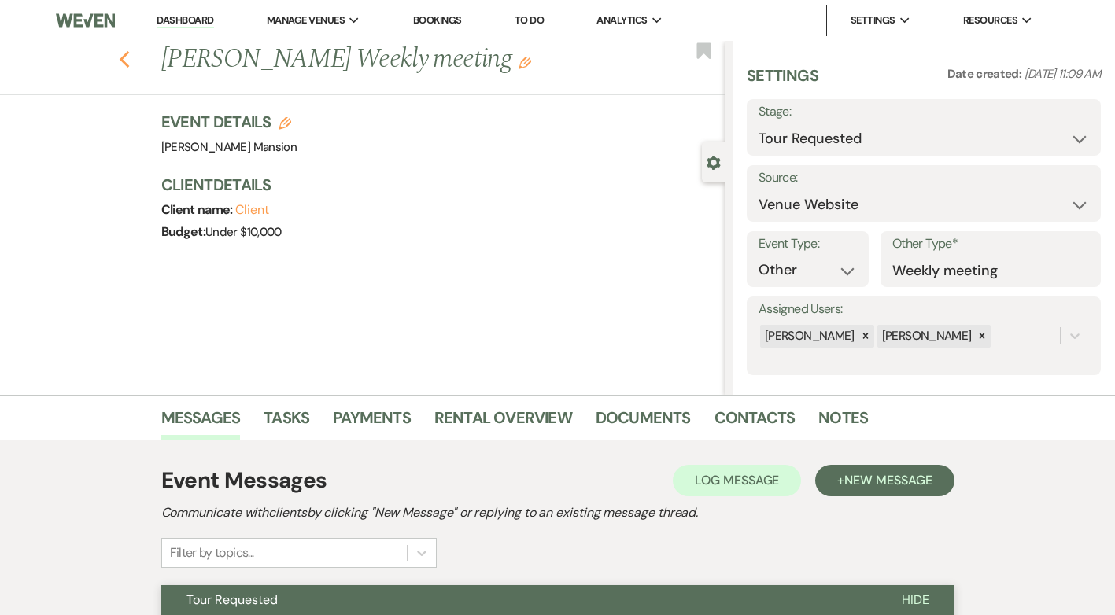
click at [129, 62] on use "button" at bounding box center [124, 59] width 10 height 17
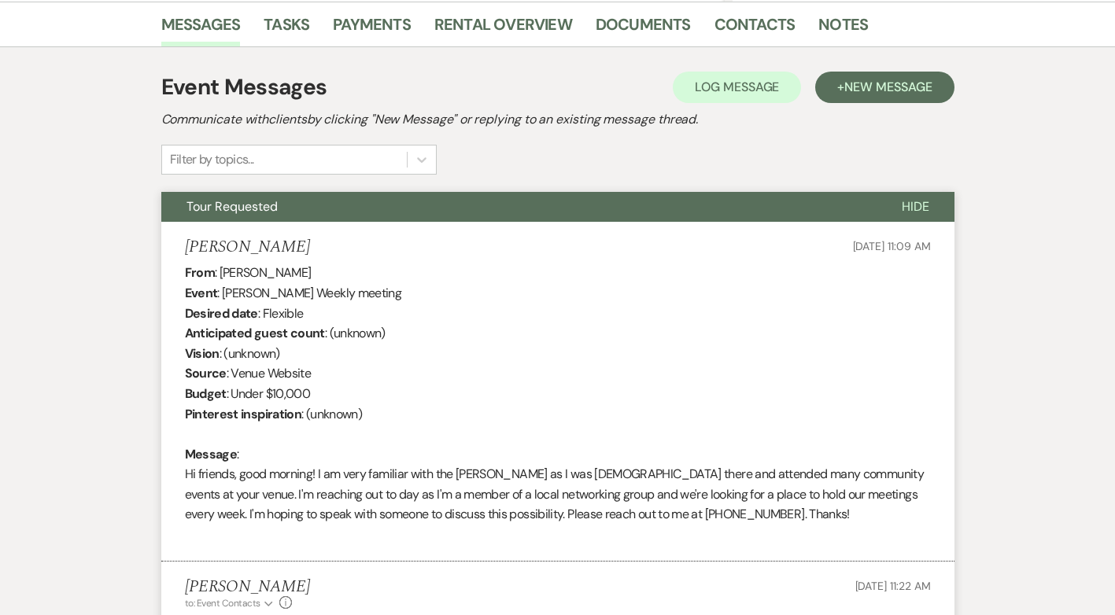
select select "2"
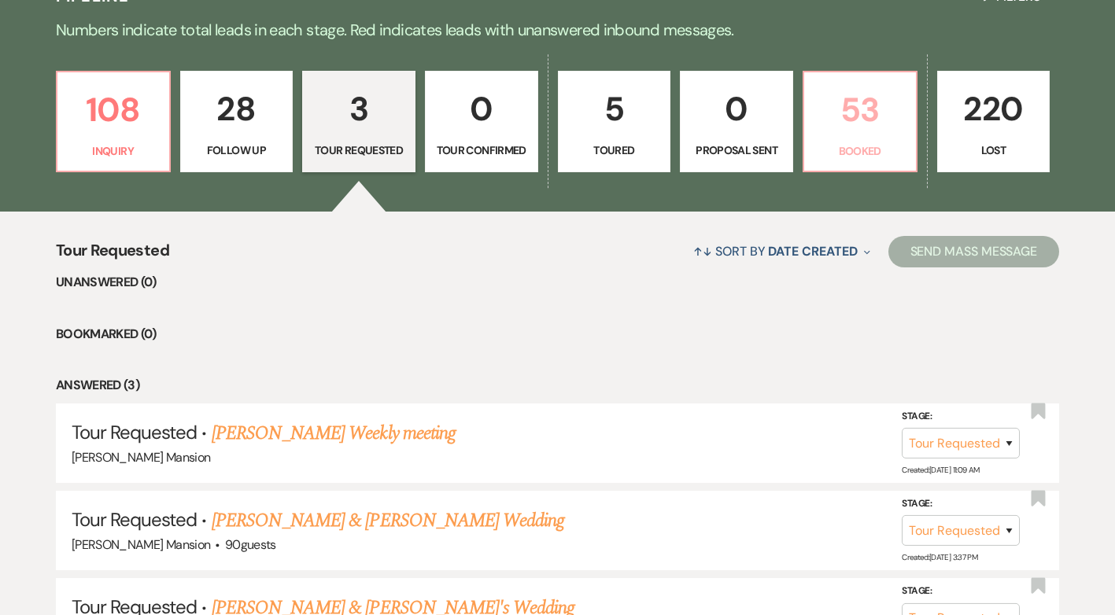
click at [892, 107] on p "53" at bounding box center [860, 109] width 93 height 53
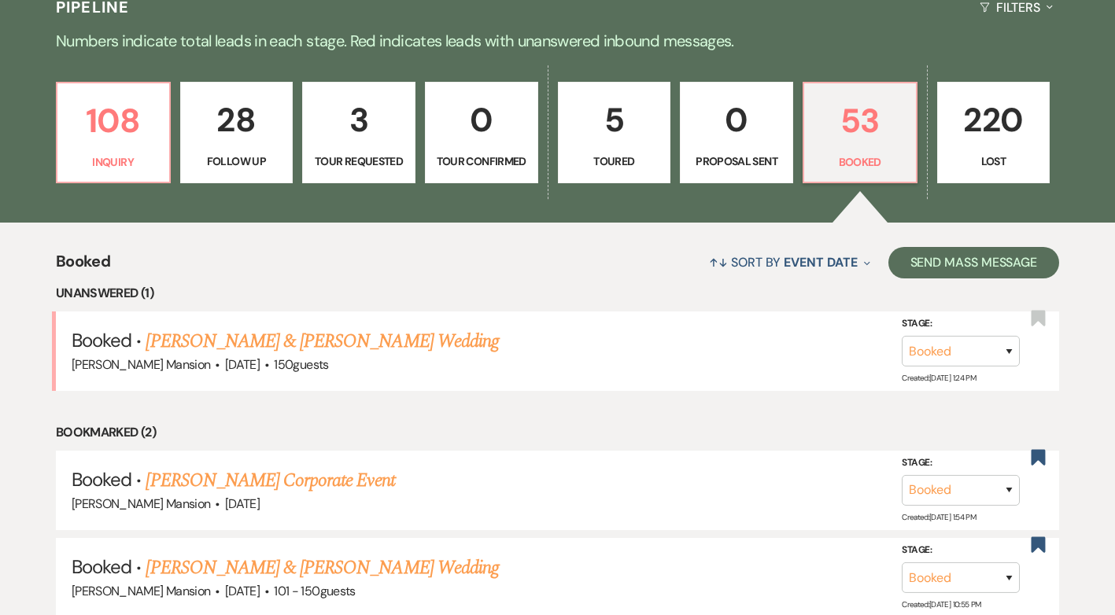
scroll to position [394, 0]
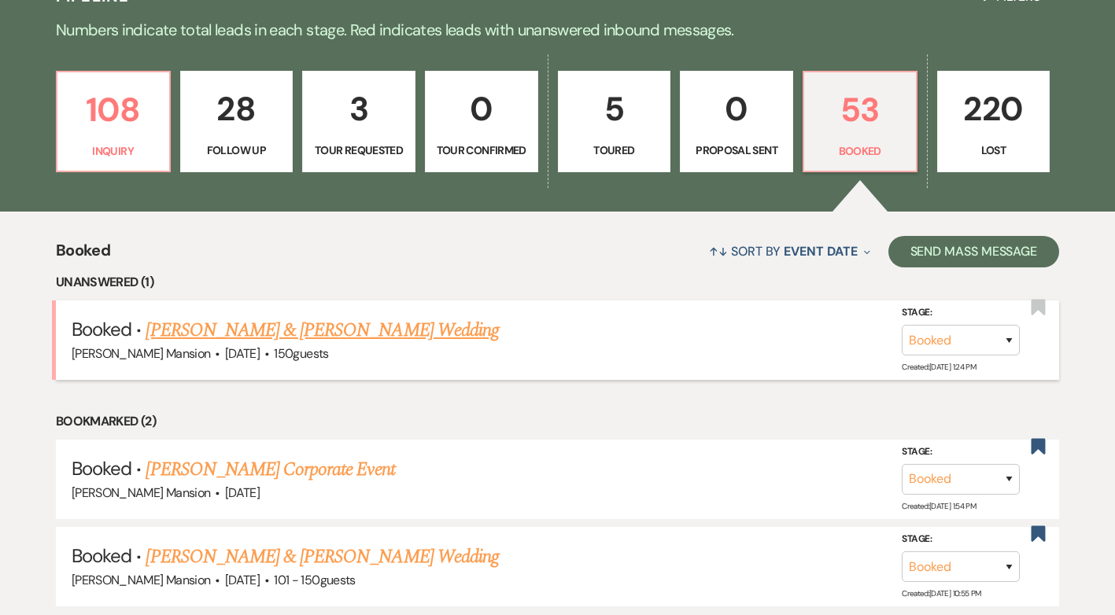
click at [265, 332] on link "[PERSON_NAME] & [PERSON_NAME] Wedding" at bounding box center [322, 330] width 353 height 28
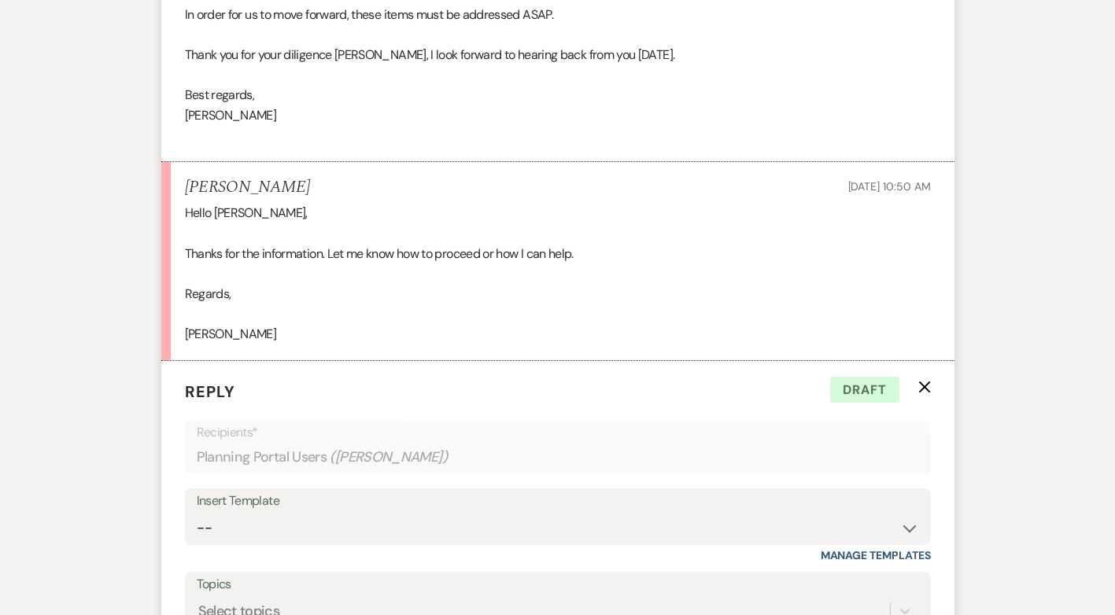
scroll to position [4149, 0]
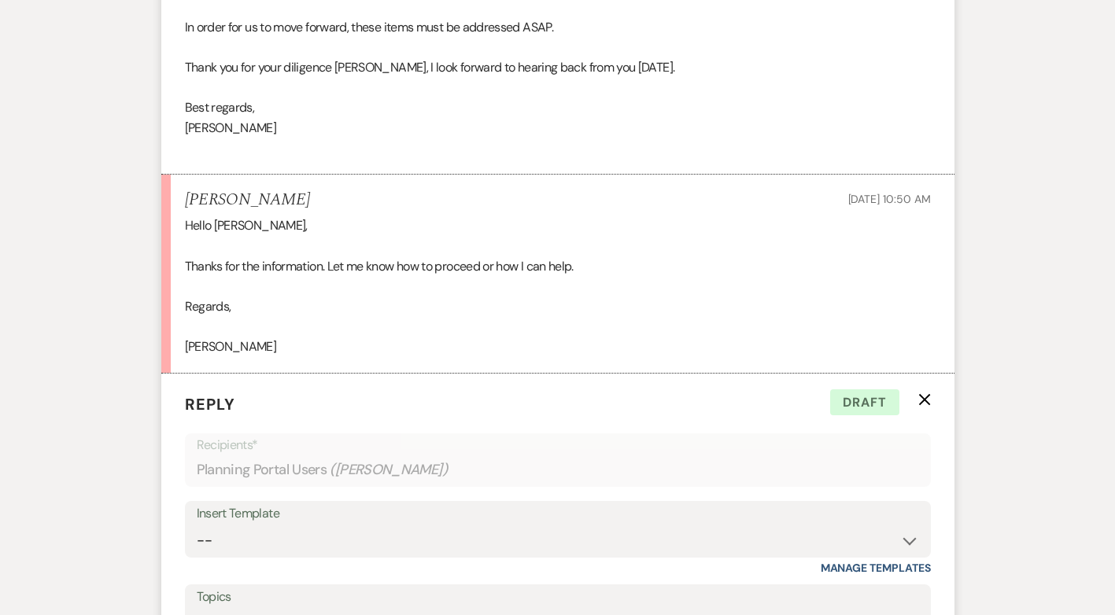
click at [926, 394] on icon "X" at bounding box center [924, 400] width 13 height 13
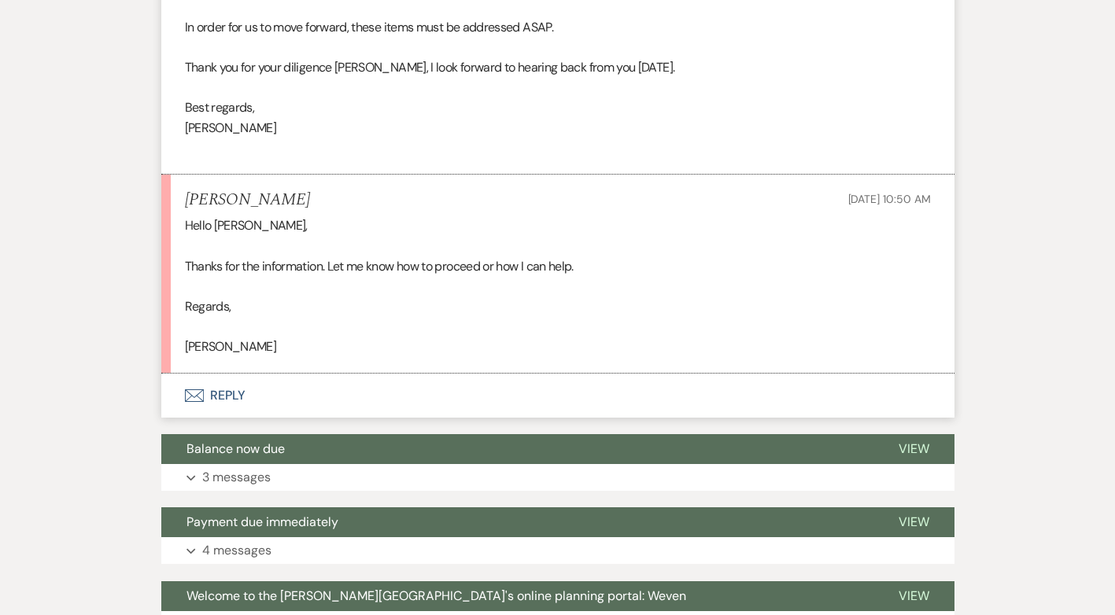
click at [241, 374] on button "Envelope Reply" at bounding box center [557, 396] width 793 height 44
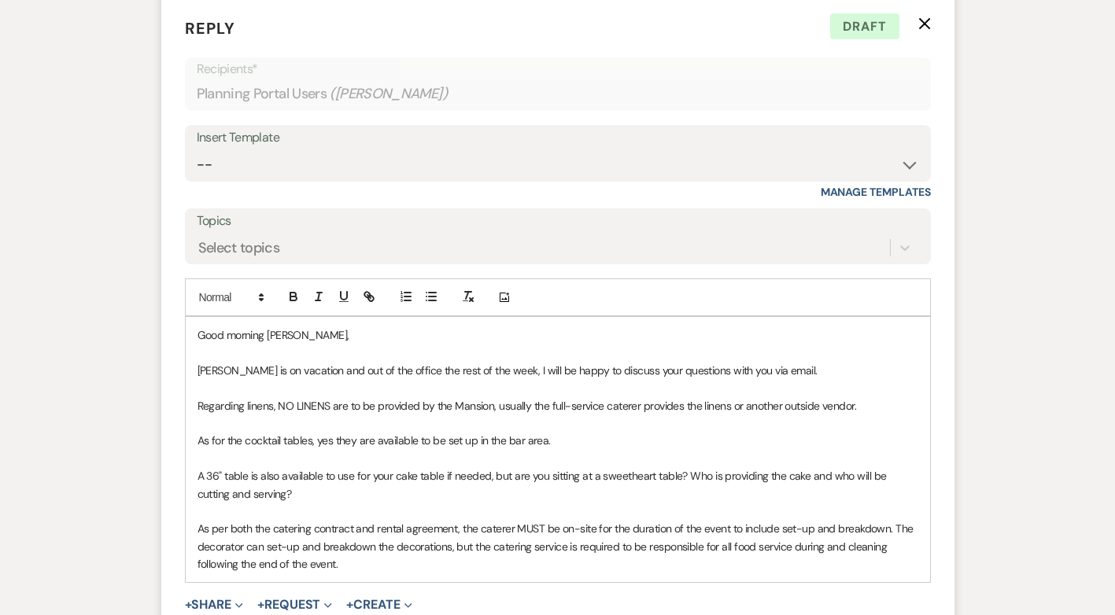
scroll to position [4543, 0]
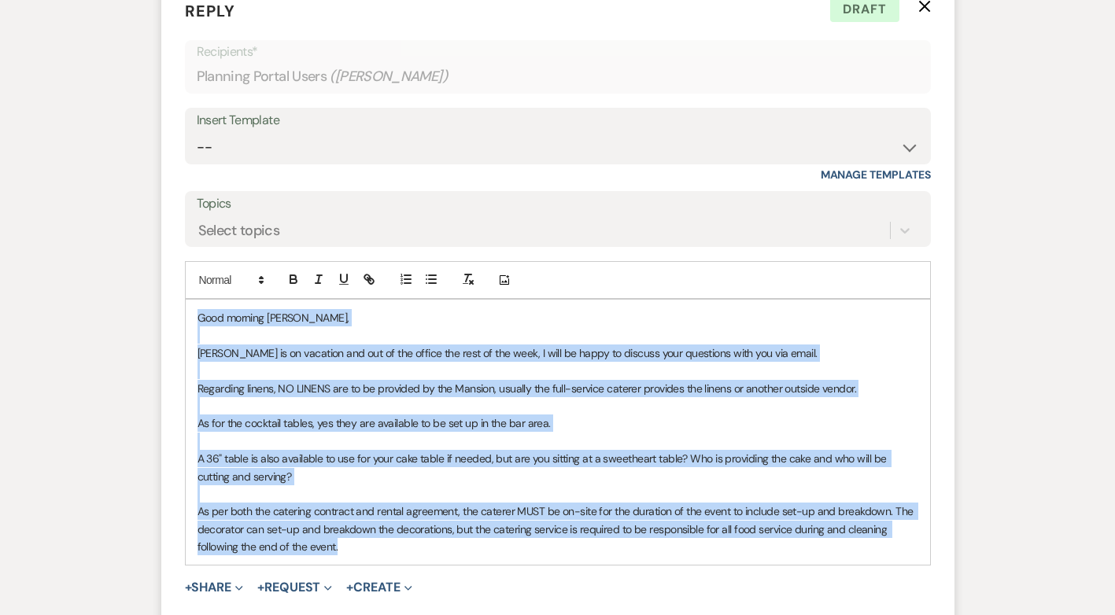
drag, startPoint x: 425, startPoint y: 538, endPoint x: 190, endPoint y: 290, distance: 341.8
click at [190, 300] on div "Good morning [PERSON_NAME], [PERSON_NAME] is on vacation and out of the office …" at bounding box center [558, 432] width 745 height 265
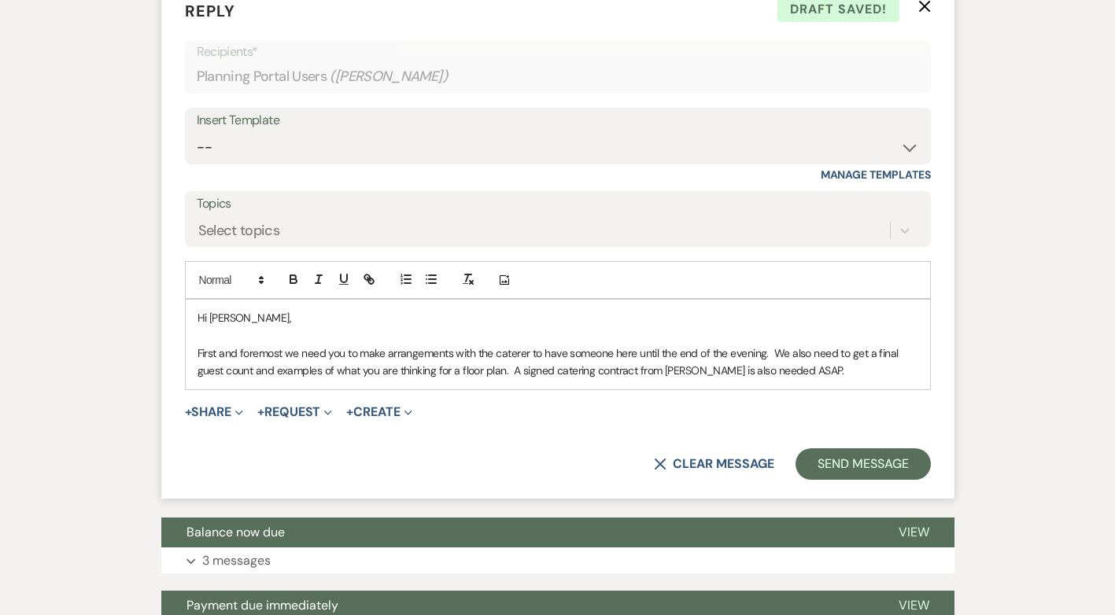
click at [697, 353] on p "First and foremost we need you to make arrangements with the caterer to have so…" at bounding box center [558, 362] width 721 height 35
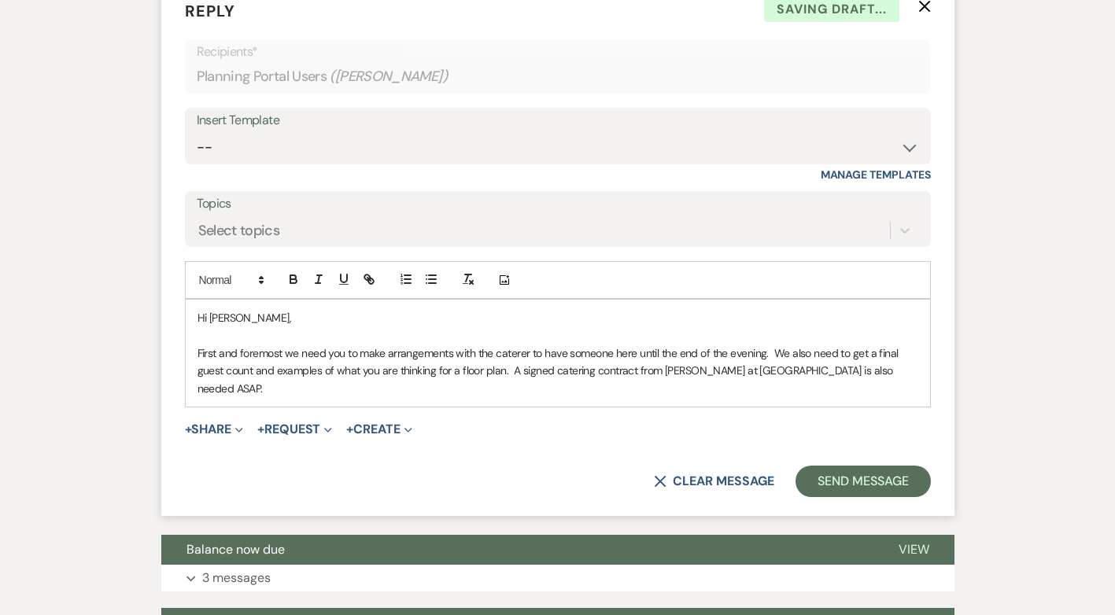
click at [876, 357] on p "First and foremost we need you to make arrangements with the caterer to have so…" at bounding box center [558, 371] width 721 height 53
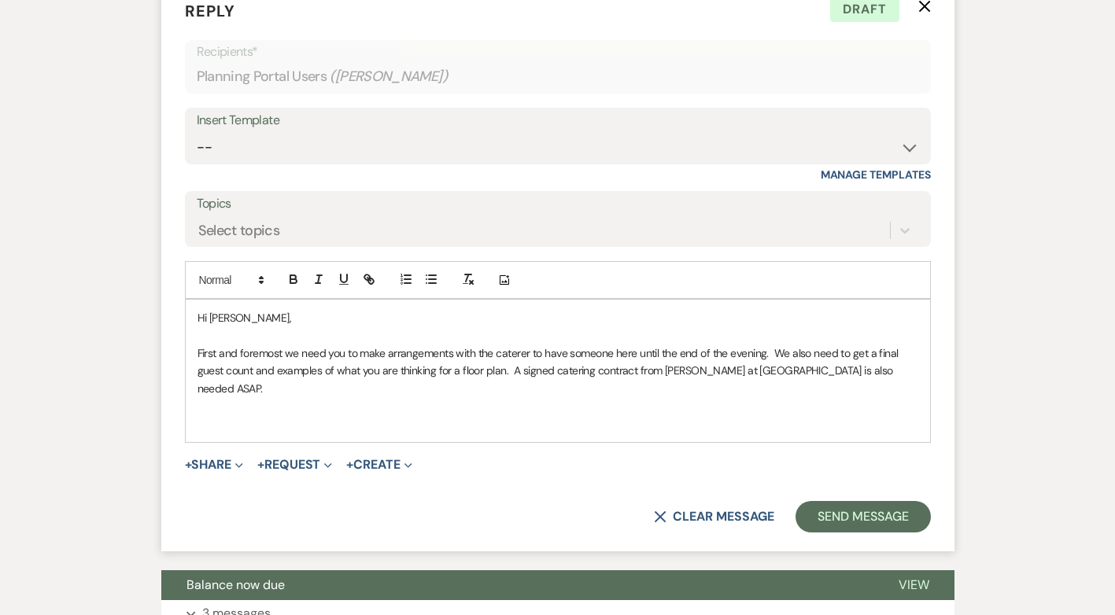
click at [514, 351] on p "First and foremost we need you to make arrangements with the caterer to have so…" at bounding box center [558, 371] width 721 height 53
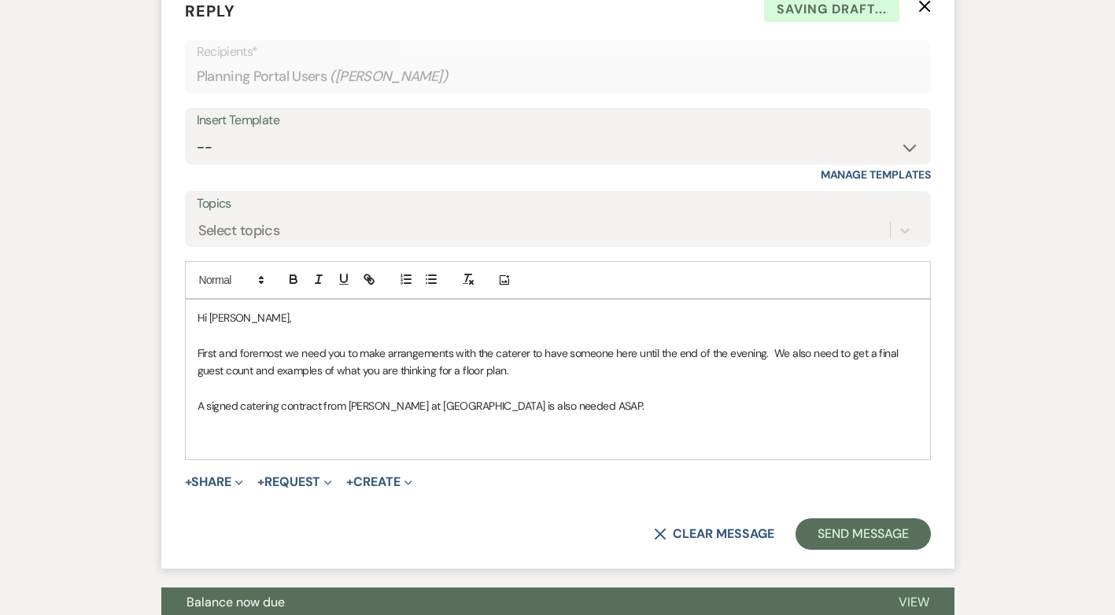
click at [555, 397] on p "A signed catering contract from [PERSON_NAME] at [GEOGRAPHIC_DATA] is also need…" at bounding box center [558, 405] width 721 height 17
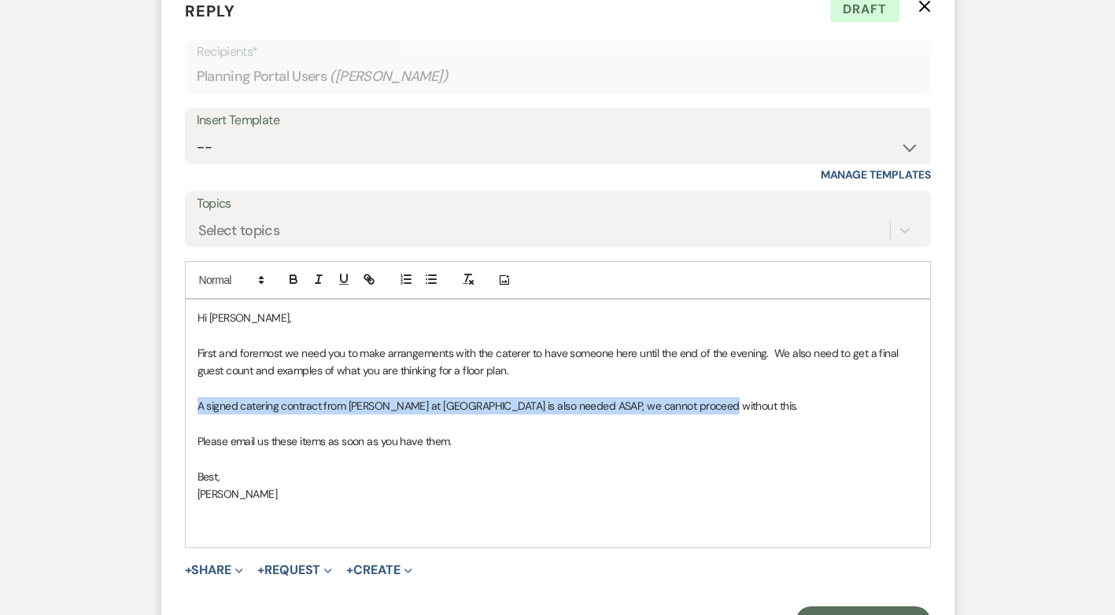
drag, startPoint x: 197, startPoint y: 389, endPoint x: 703, endPoint y: 388, distance: 506.1
click at [703, 397] on p "A signed catering contract from [PERSON_NAME] at [GEOGRAPHIC_DATA] is also need…" at bounding box center [558, 405] width 721 height 17
copy p "A signed catering contract from [PERSON_NAME] at [GEOGRAPHIC_DATA] is also need…"
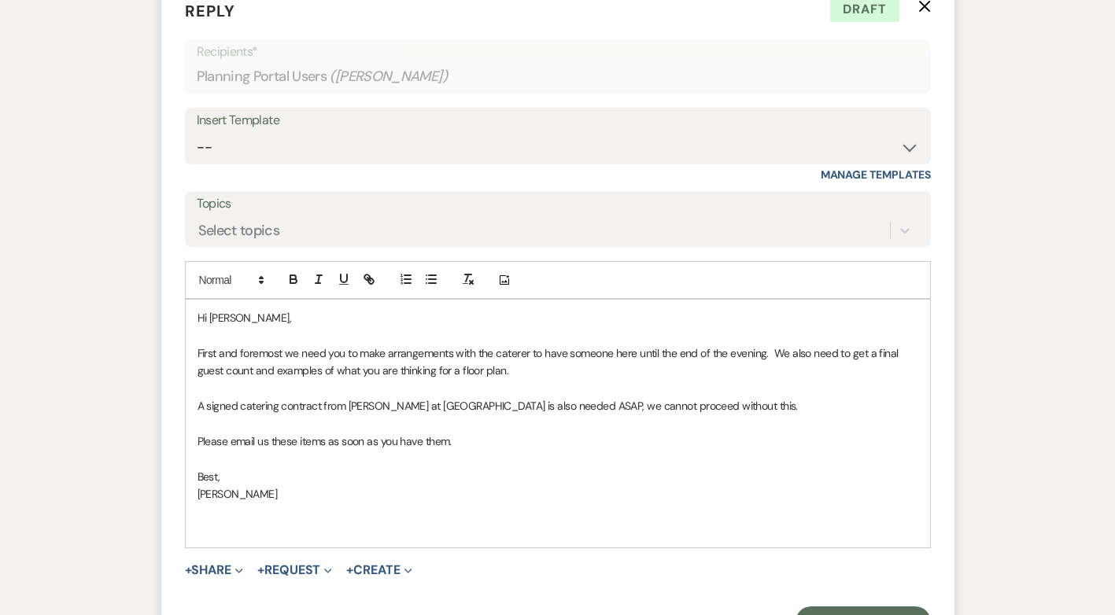
click at [772, 345] on p "First and foremost we need you to make arrangements with the caterer to have so…" at bounding box center [558, 362] width 721 height 35
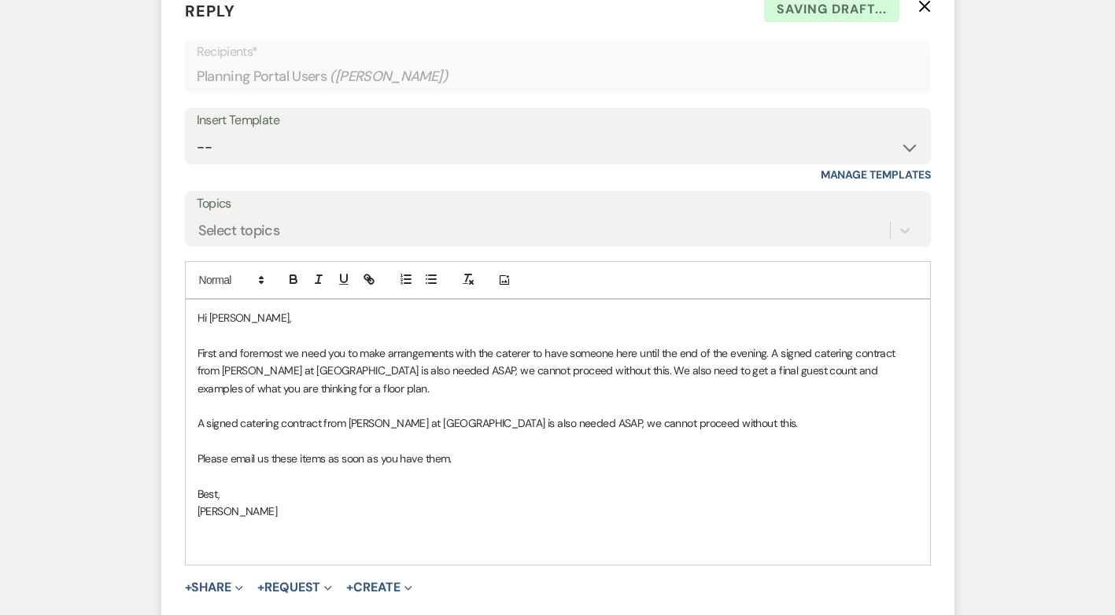
click at [770, 345] on p "First and foremost we need you to make arrangements with the caterer to have so…" at bounding box center [558, 371] width 721 height 53
click at [574, 351] on p "First and foremost we need you to make arrangements with the caterer to have so…" at bounding box center [558, 371] width 721 height 53
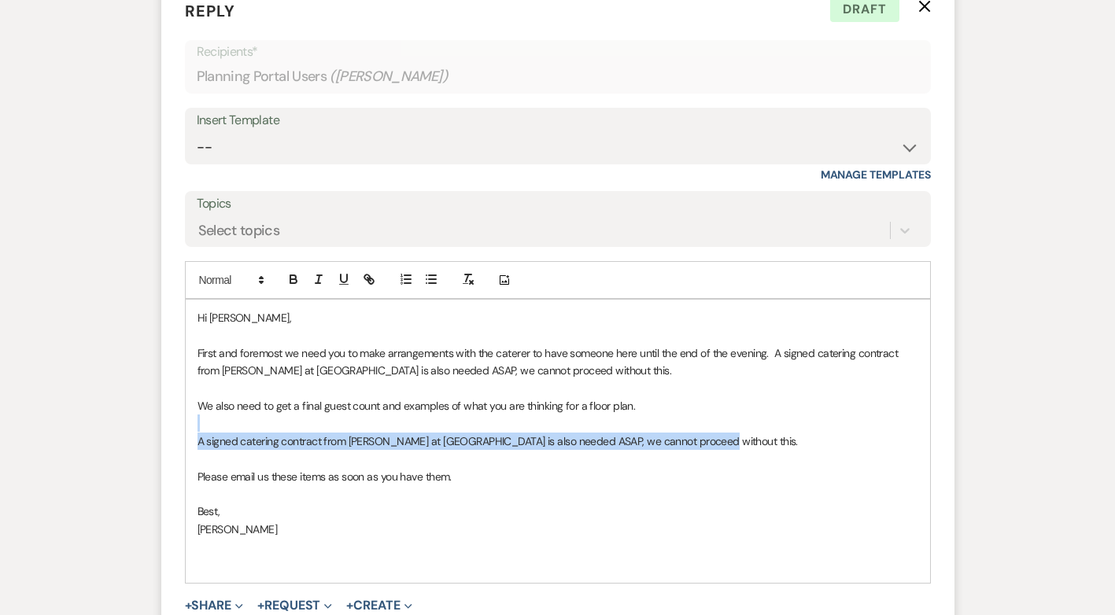
drag, startPoint x: 708, startPoint y: 423, endPoint x: 184, endPoint y: 410, distance: 523.5
click at [185, 410] on div "Hi [PERSON_NAME], First and foremost we need you to make arrangements with the …" at bounding box center [558, 441] width 746 height 285
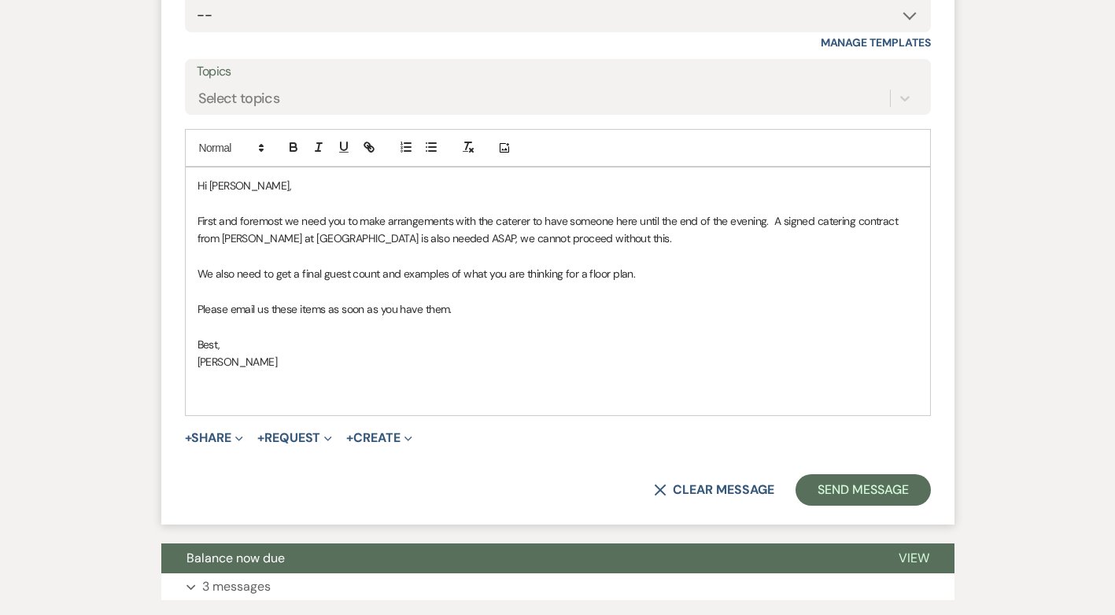
scroll to position [4700, 0]
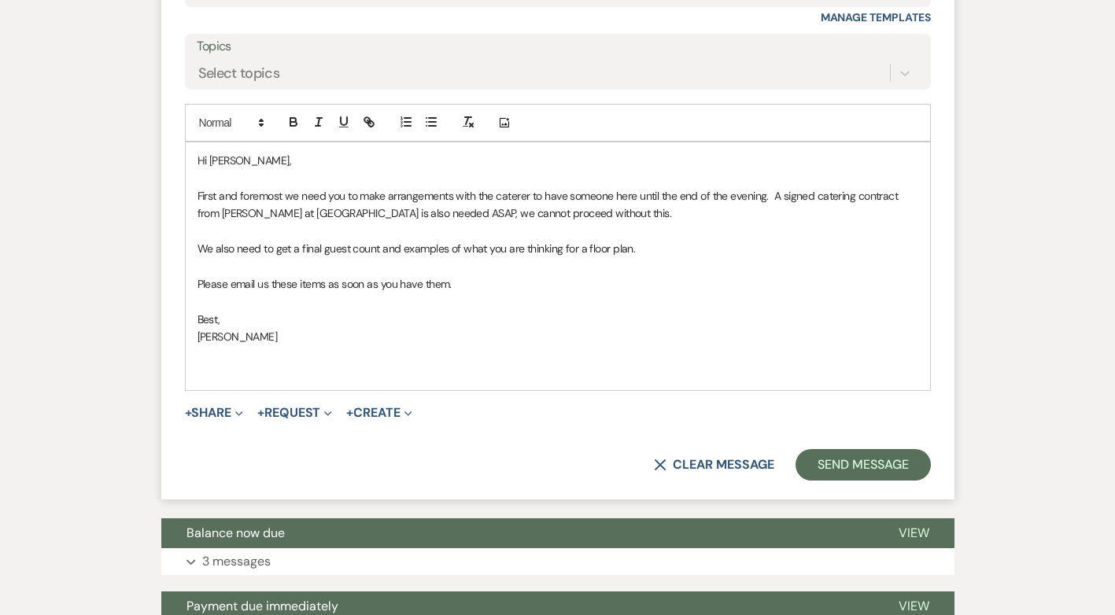
click at [453, 275] on p "Please email us these items as soon as you have them." at bounding box center [558, 283] width 721 height 17
click at [860, 449] on button "Send Message" at bounding box center [863, 464] width 135 height 31
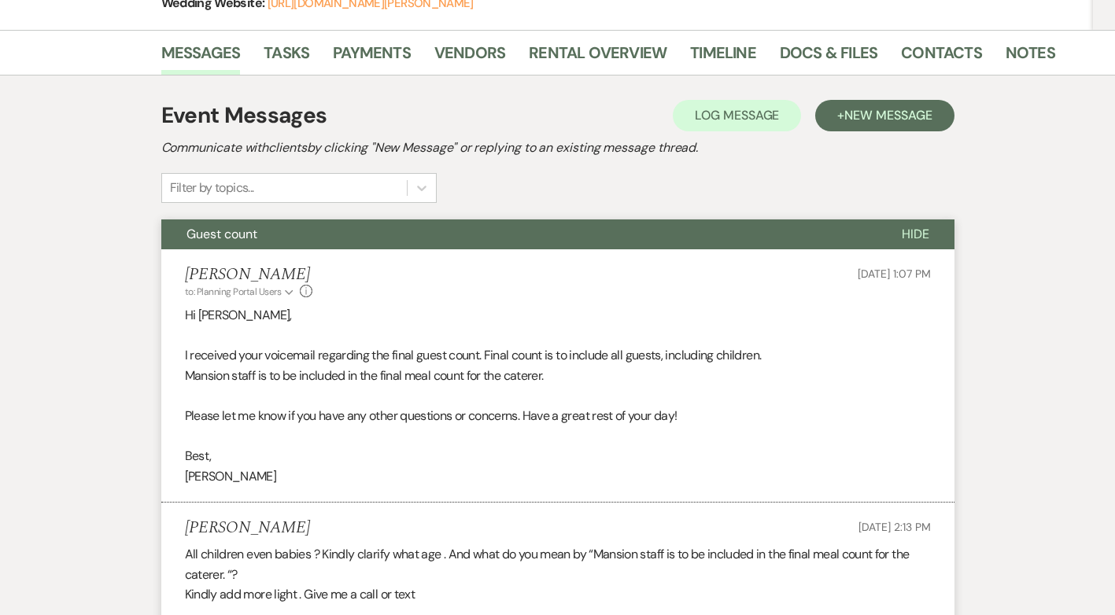
scroll to position [0, 0]
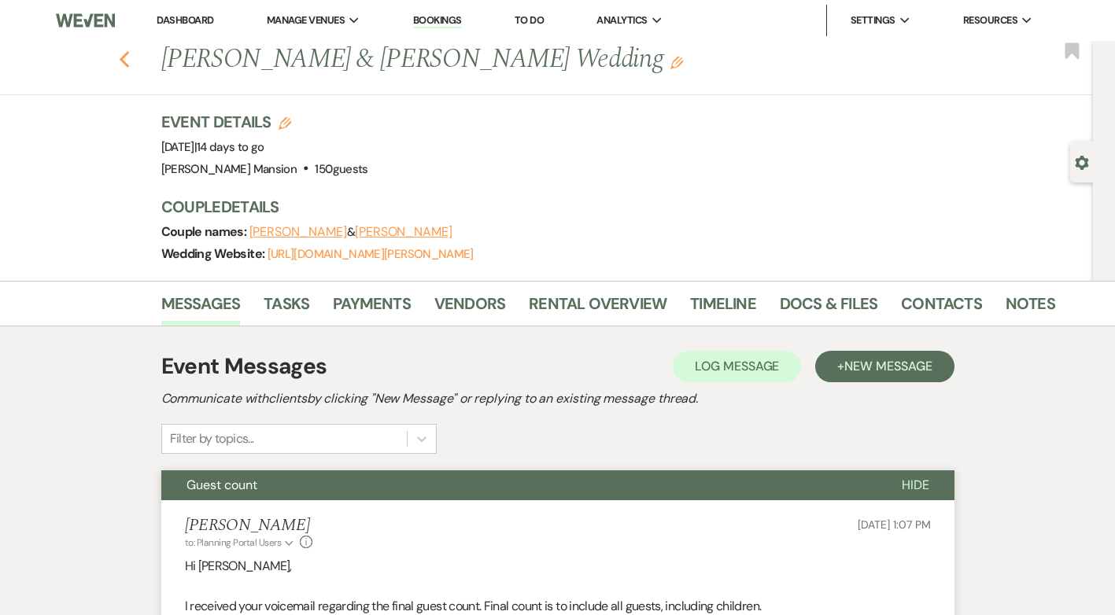
click at [131, 57] on icon "Previous" at bounding box center [125, 59] width 12 height 19
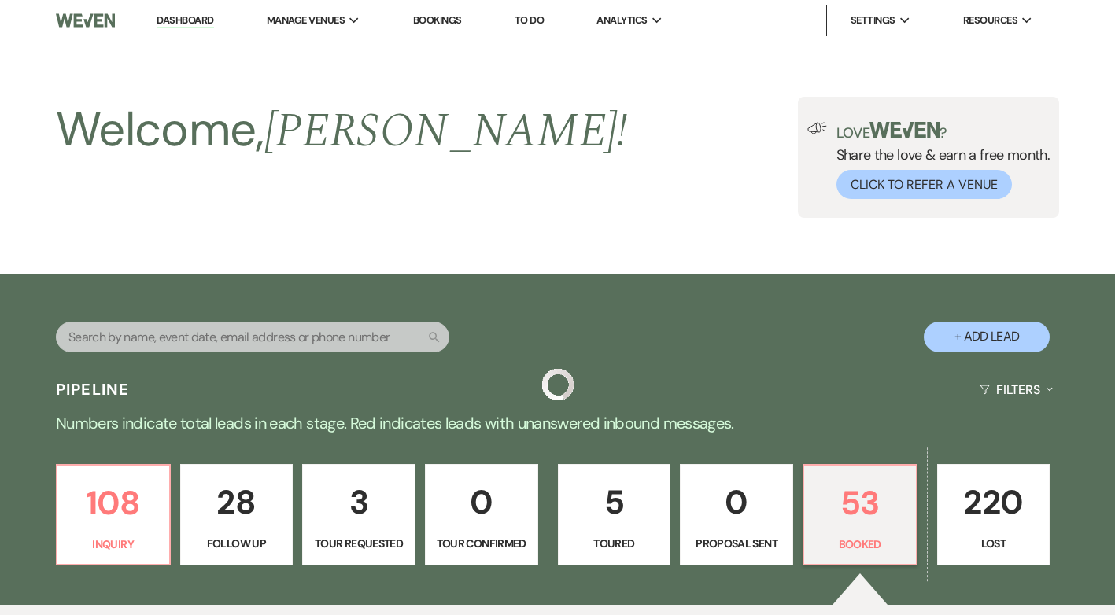
scroll to position [394, 0]
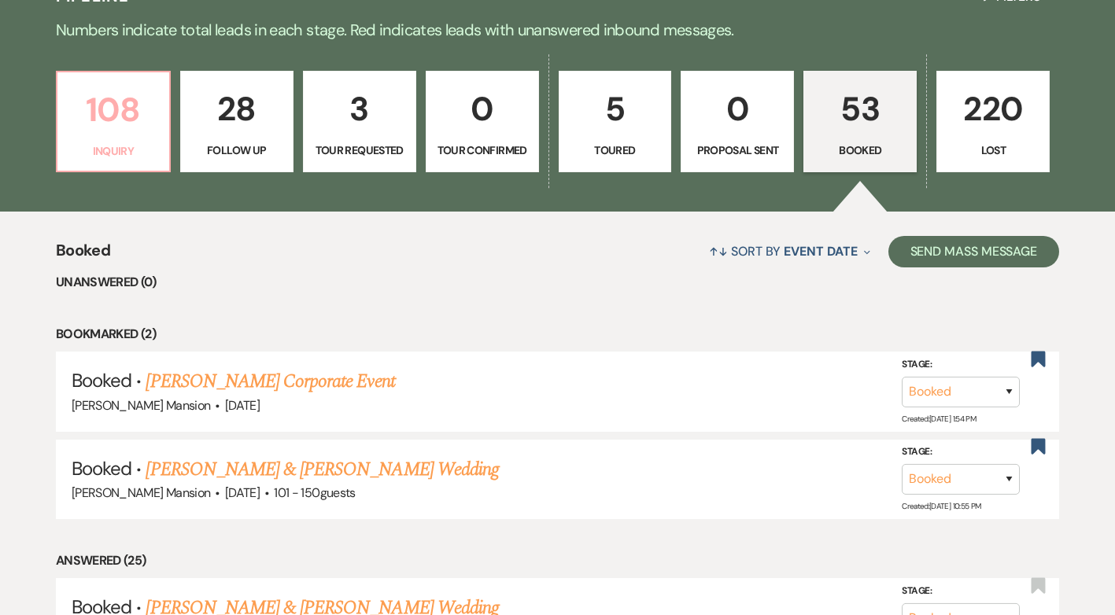
click at [99, 120] on p "108" at bounding box center [113, 109] width 93 height 53
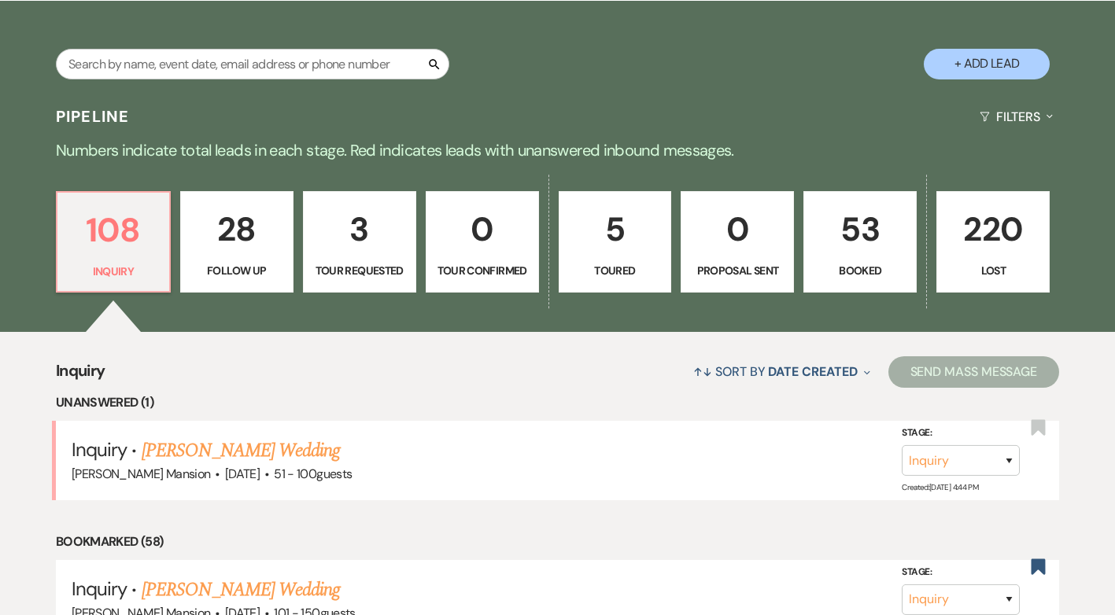
scroll to position [157, 0]
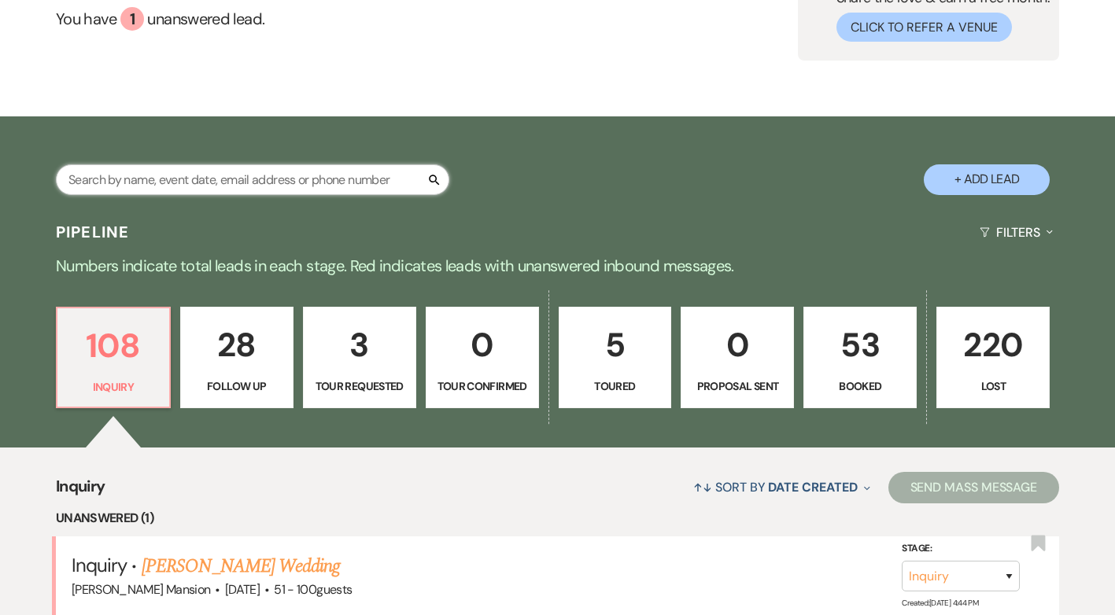
click at [151, 172] on input "text" at bounding box center [253, 179] width 394 height 31
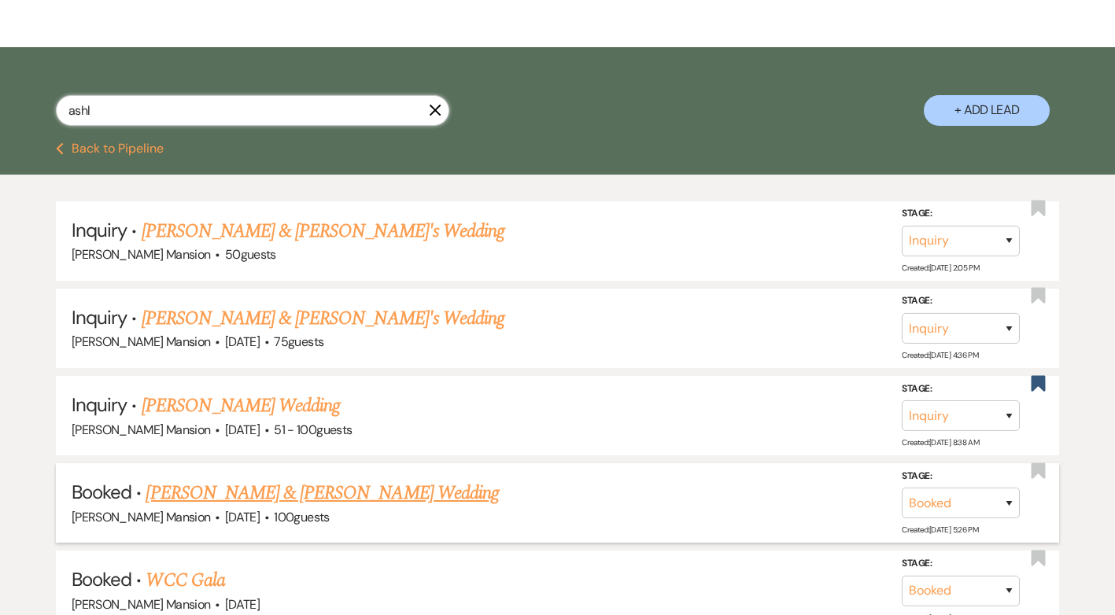
scroll to position [236, 0]
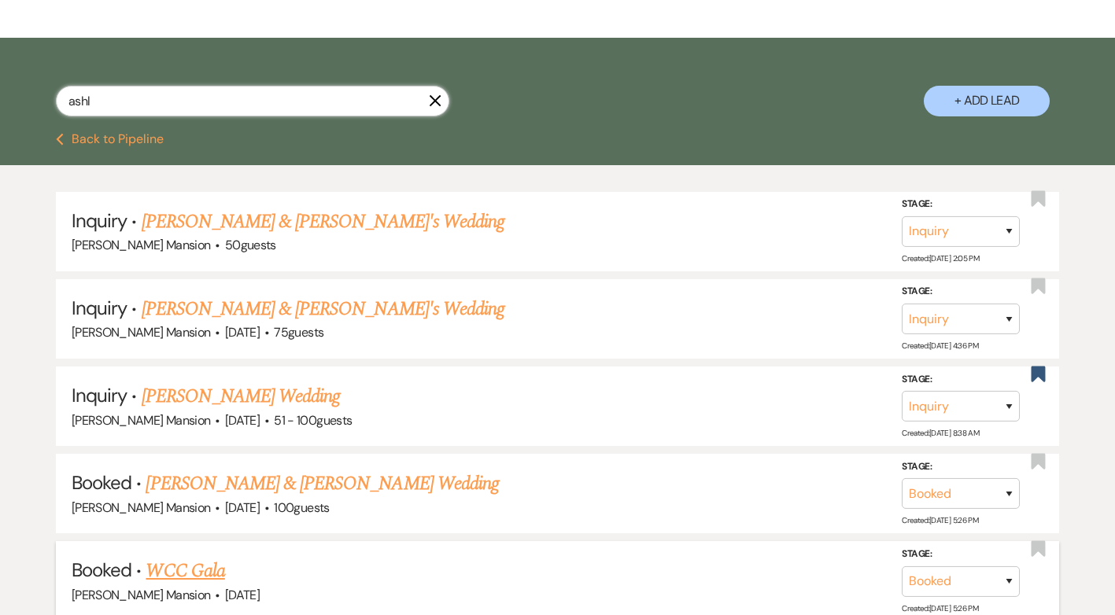
type input "ashl"
click at [438, 101] on icon "X" at bounding box center [435, 100] width 13 height 13
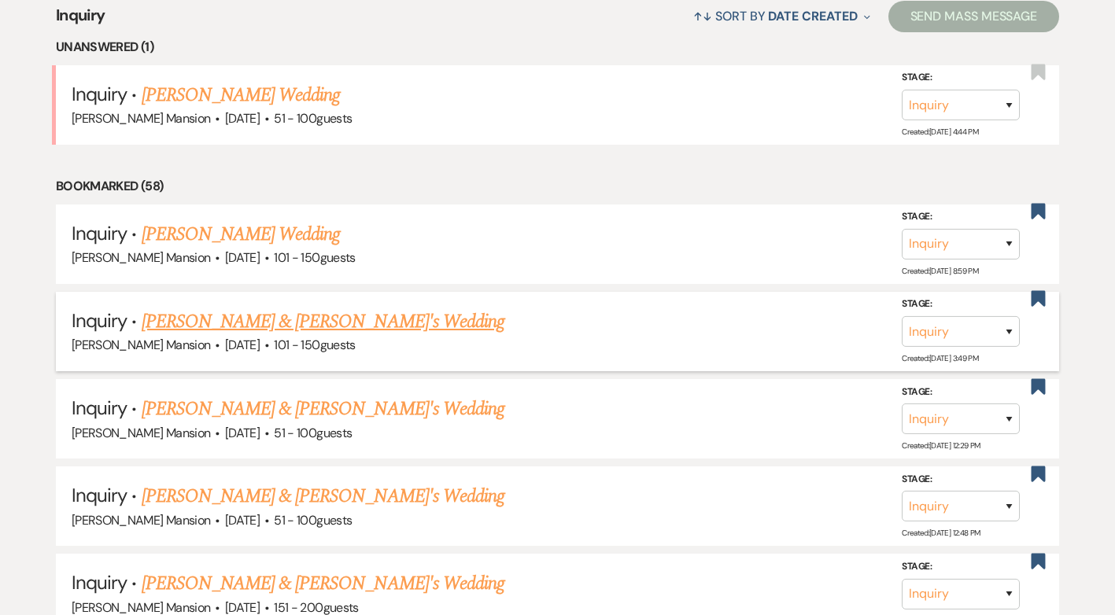
scroll to position [630, 0]
click at [190, 234] on link "[PERSON_NAME] Wedding" at bounding box center [241, 234] width 199 height 28
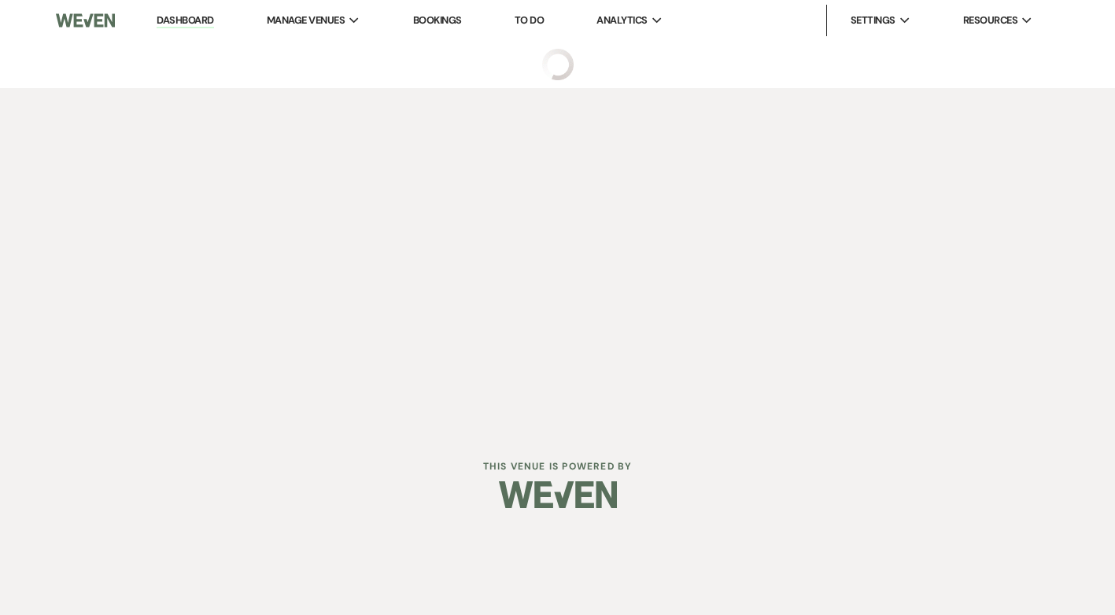
select select "2"
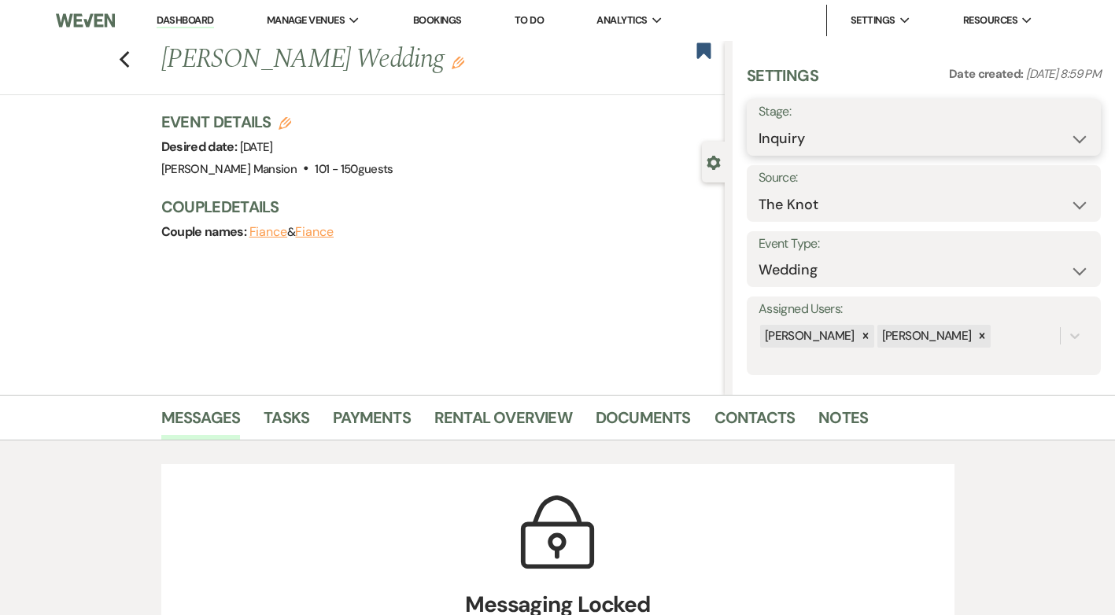
click at [1051, 146] on select "Inquiry Follow Up Tour Requested Tour Confirmed Toured Proposal Sent Booked Lost" at bounding box center [924, 139] width 331 height 31
select select "8"
click at [759, 124] on select "Inquiry Follow Up Tour Requested Tour Confirmed Toured Proposal Sent Booked Lost" at bounding box center [924, 139] width 331 height 31
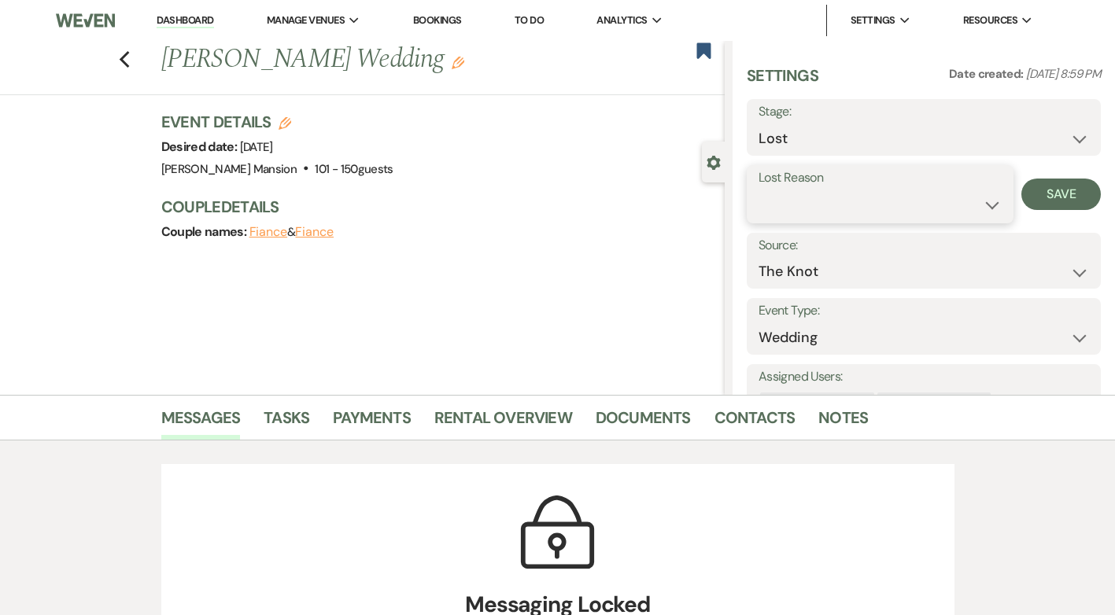
click at [987, 203] on select "Booked Elsewhere Budget Date Unavailable No Response Not a Good Match Capacity …" at bounding box center [880, 205] width 243 height 31
select select "5"
click at [759, 190] on select "Booked Elsewhere Budget Date Unavailable No Response Not a Good Match Capacity …" at bounding box center [880, 205] width 243 height 31
click at [1049, 197] on button "Save" at bounding box center [1061, 194] width 79 height 31
click at [129, 65] on use "button" at bounding box center [124, 59] width 10 height 17
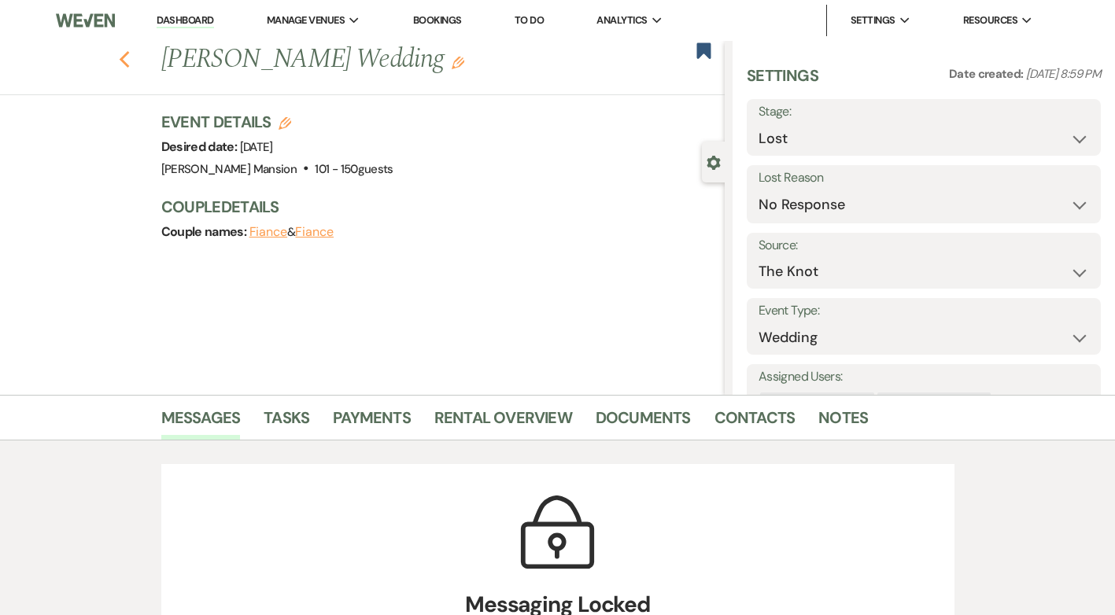
select select "8"
select select "5"
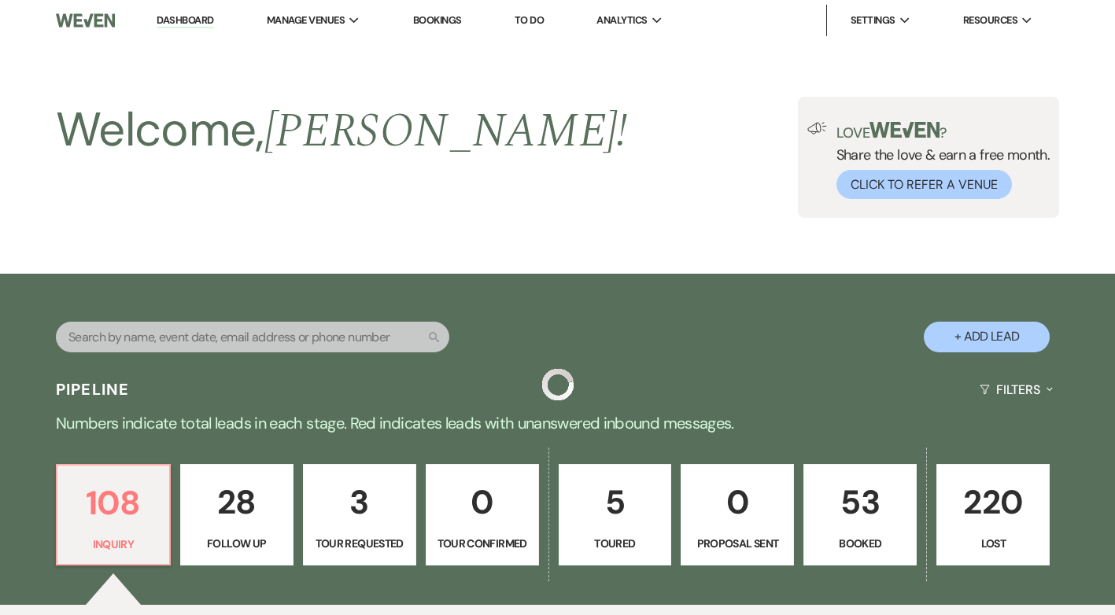
scroll to position [630, 0]
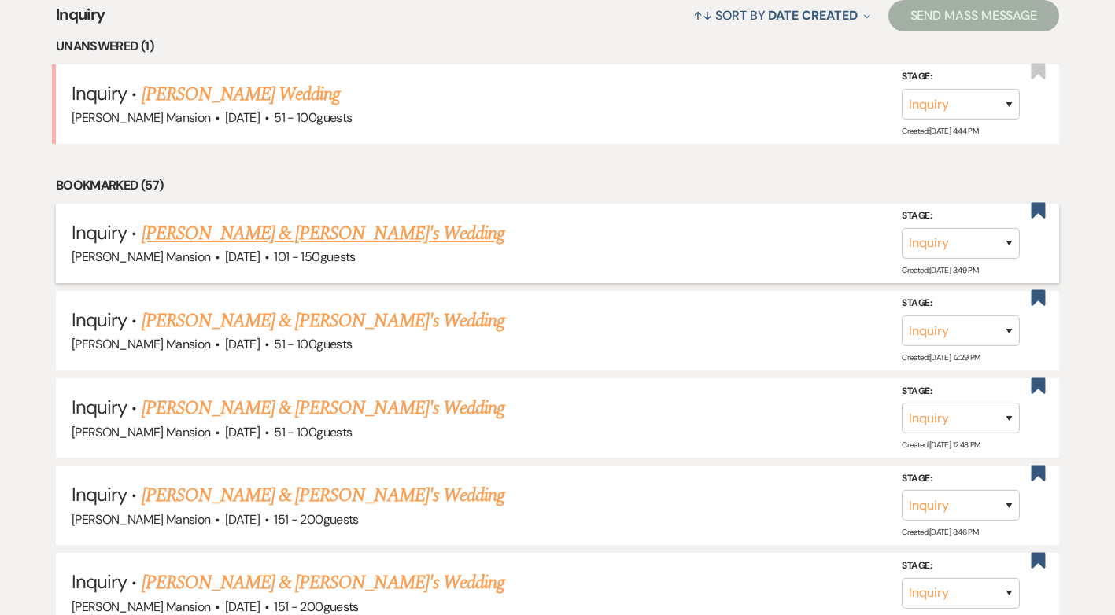
click at [258, 235] on link "[PERSON_NAME] & [PERSON_NAME]'s Wedding" at bounding box center [324, 234] width 364 height 28
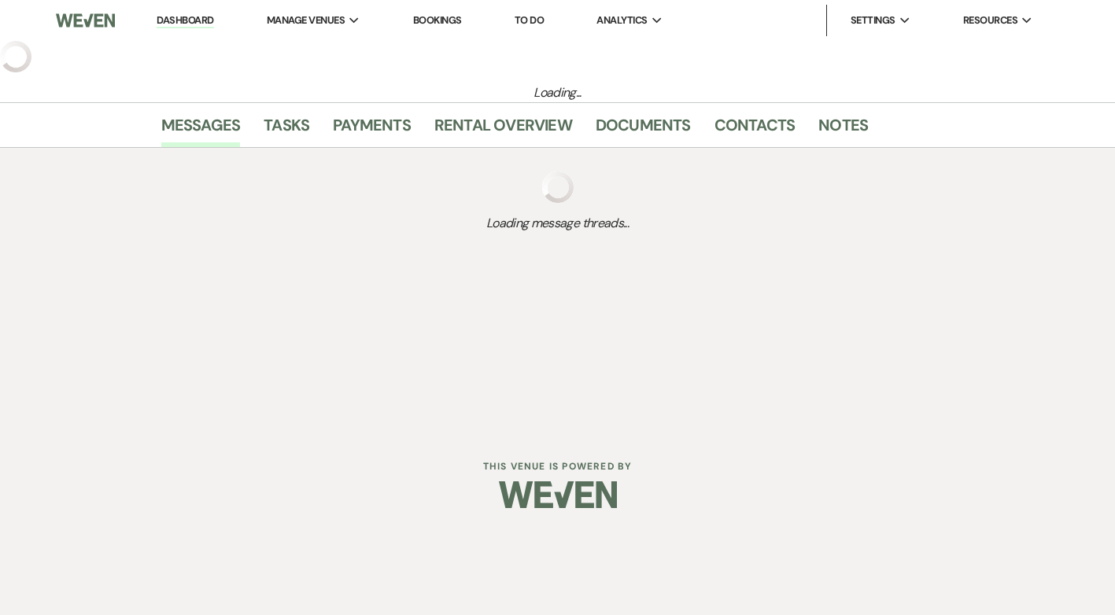
select select "2"
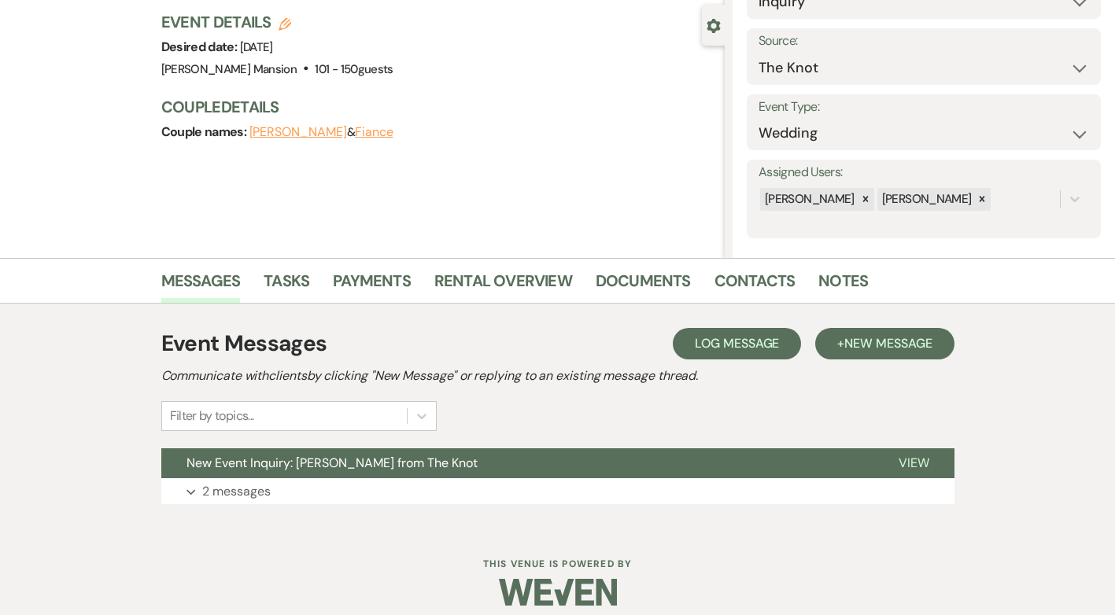
scroll to position [151, 0]
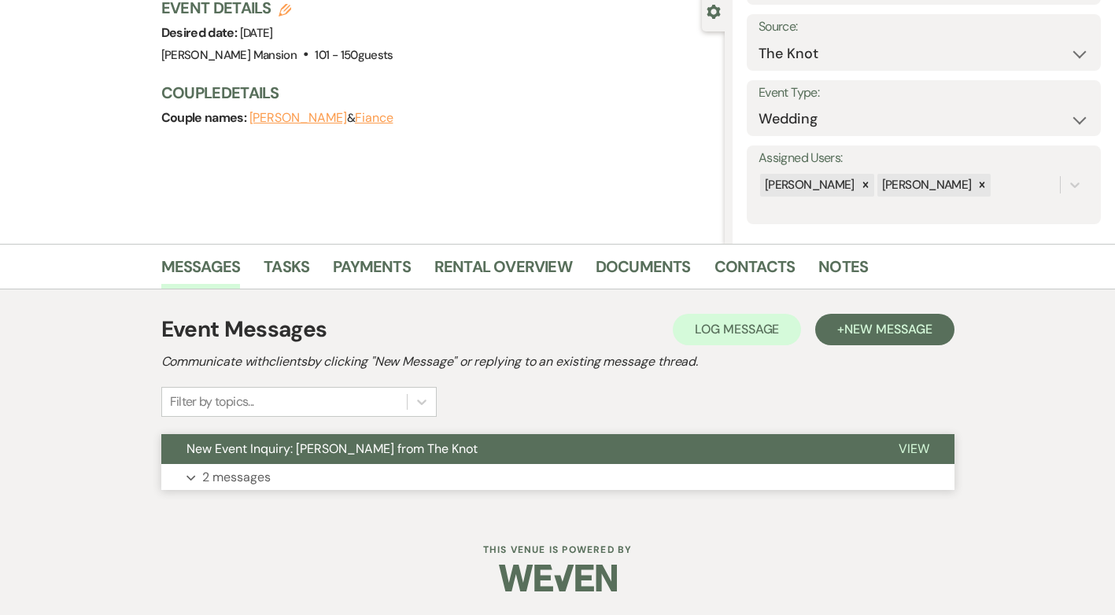
click at [220, 478] on p "2 messages" at bounding box center [236, 477] width 68 height 20
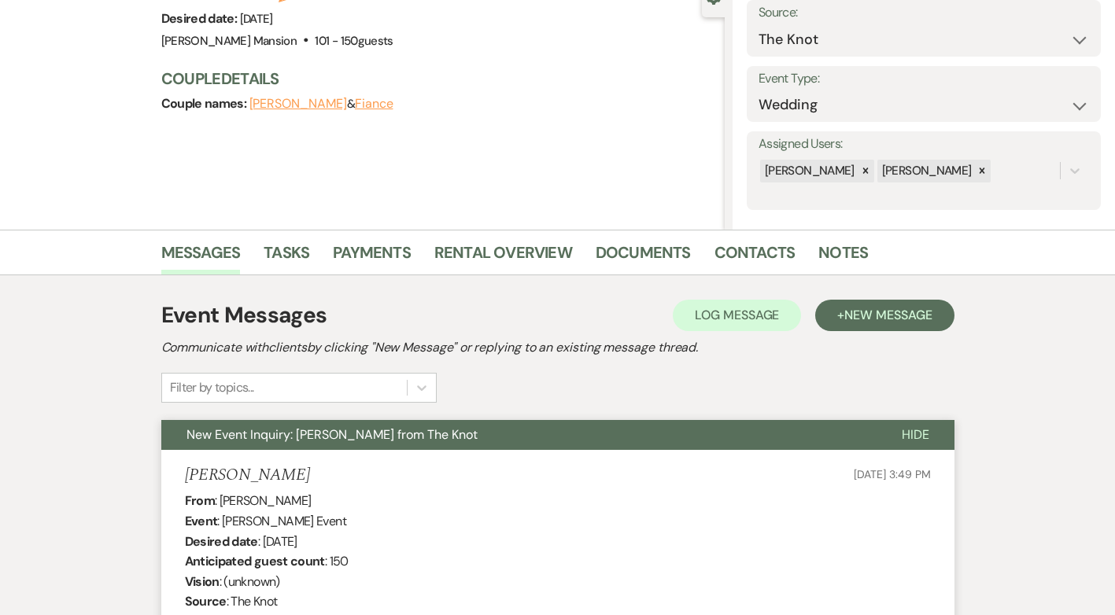
scroll to position [0, 0]
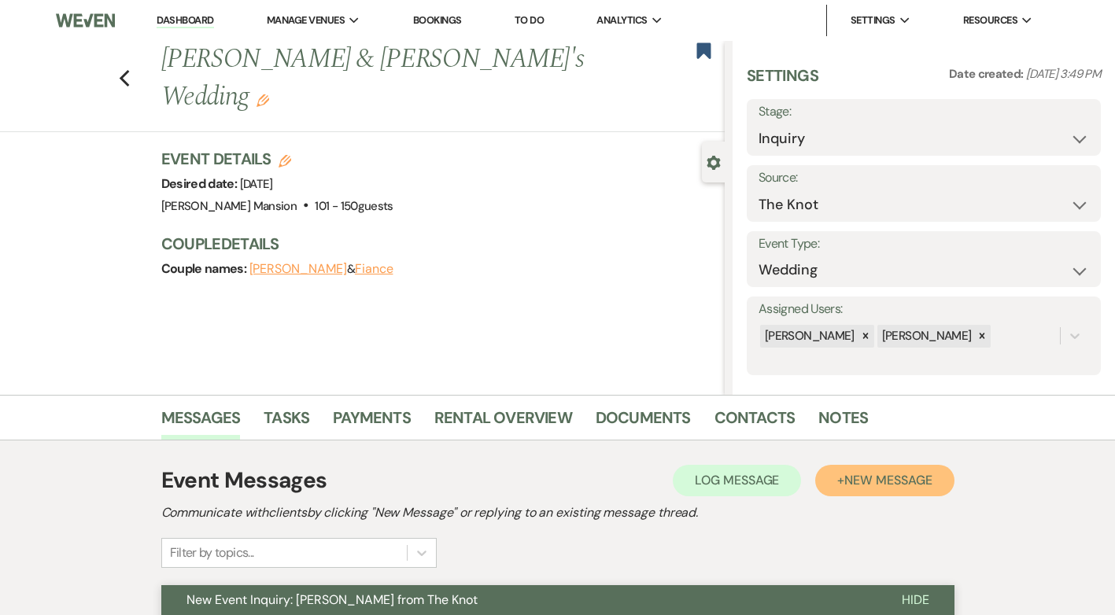
click at [867, 485] on span "New Message" at bounding box center [887, 480] width 87 height 17
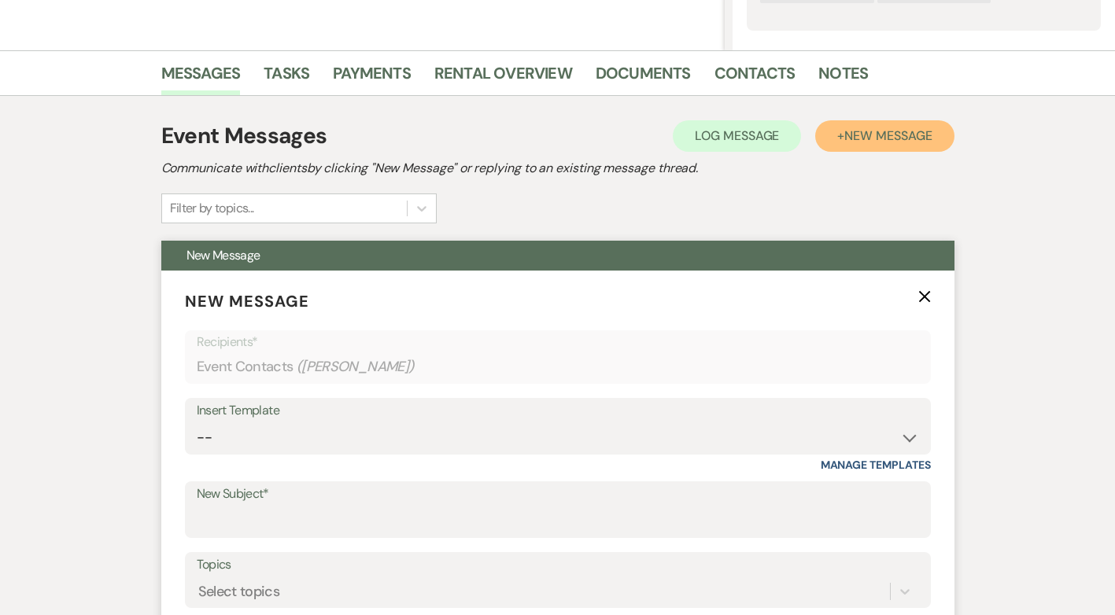
scroll to position [394, 0]
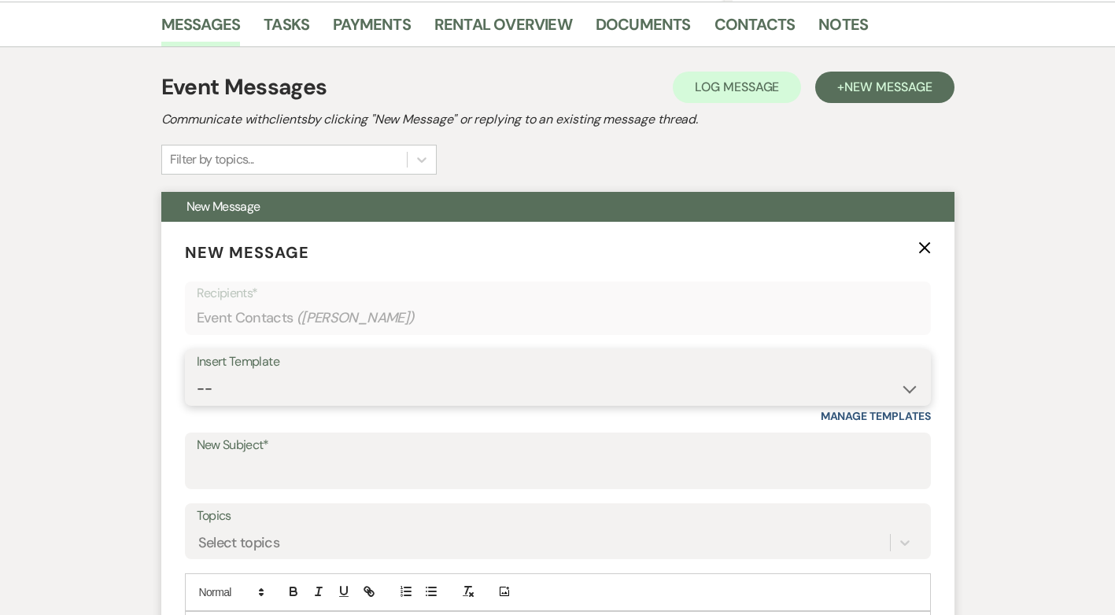
click at [908, 382] on select "-- Initial Inquiry Response Tour Request Response Follow Up Contract (Pre-Booke…" at bounding box center [558, 389] width 722 height 31
select select "5055"
click at [197, 374] on select "-- Initial Inquiry Response Tour Request Response Follow Up Contract (Pre-Booke…" at bounding box center [558, 389] width 722 height 31
type input "Tag, You're It – Checking In About Your Wedding Venue 🌟"
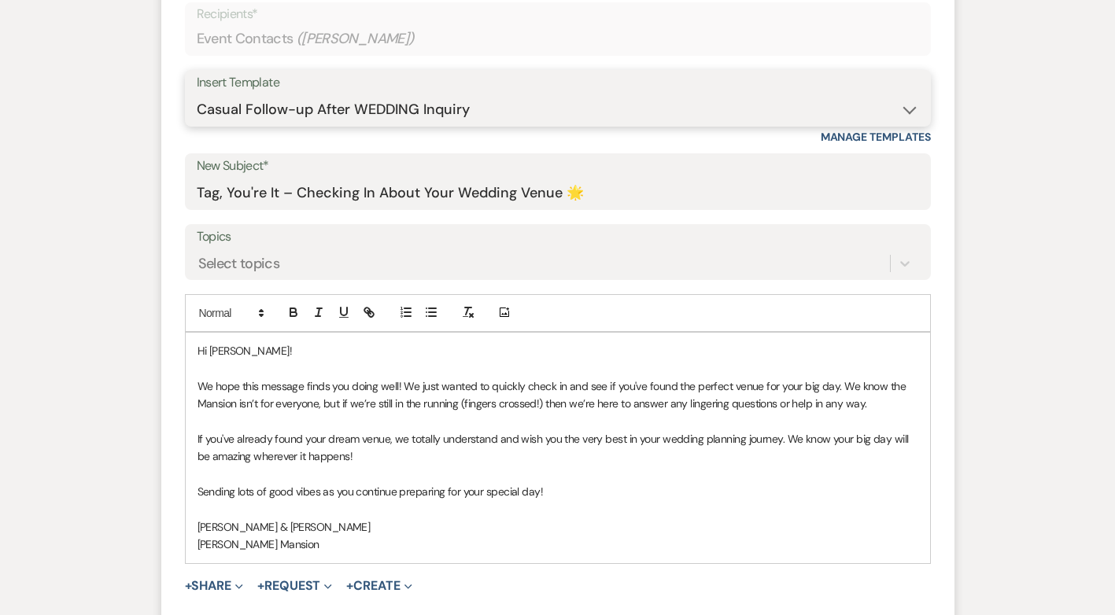
scroll to position [787, 0]
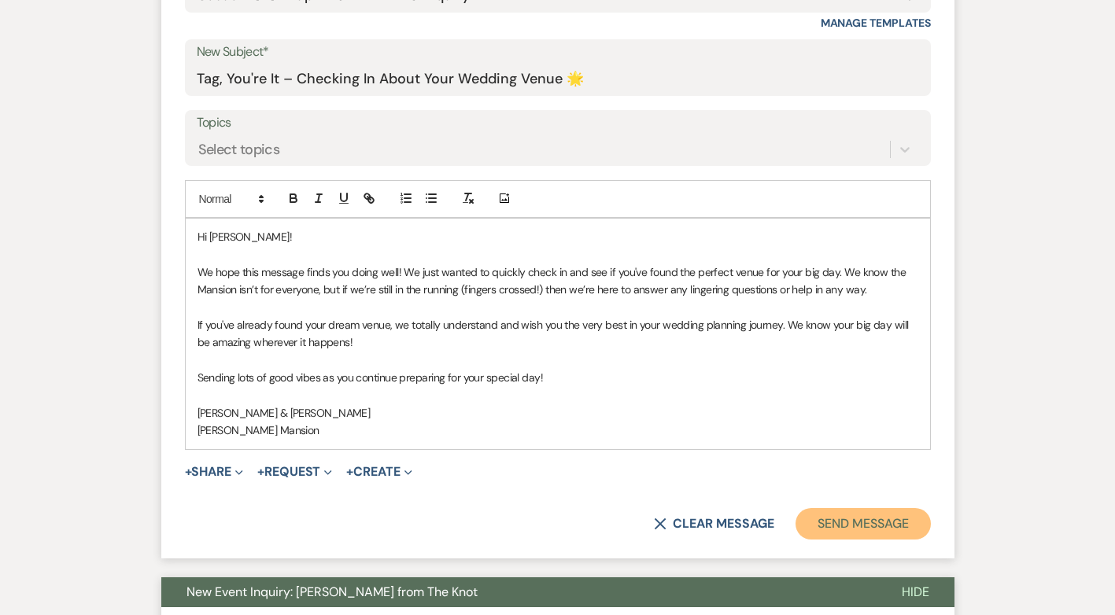
click at [835, 520] on button "Send Message" at bounding box center [863, 523] width 135 height 31
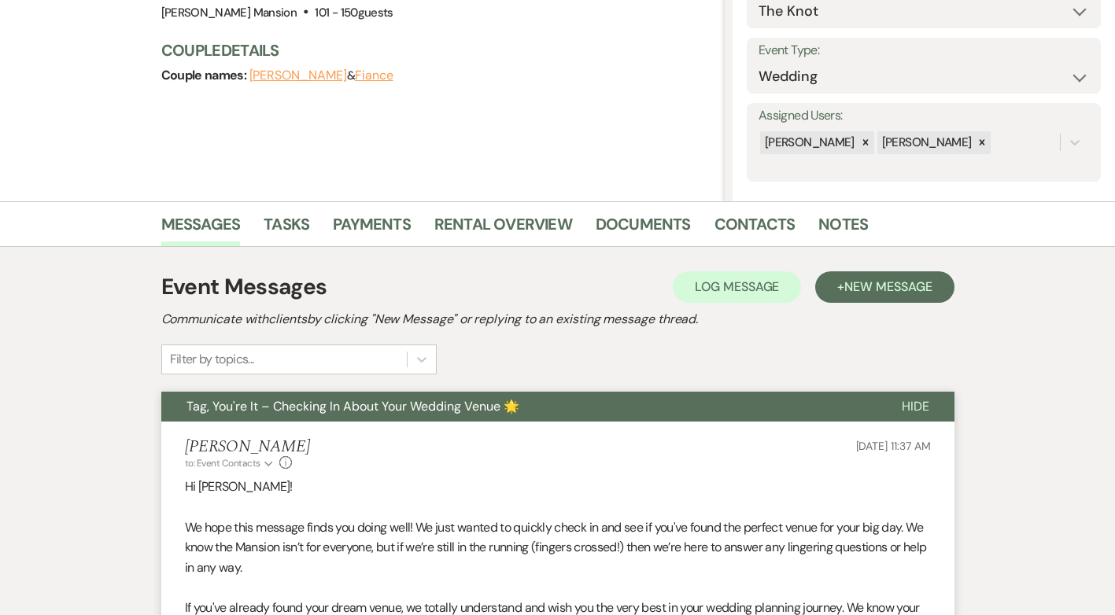
scroll to position [0, 0]
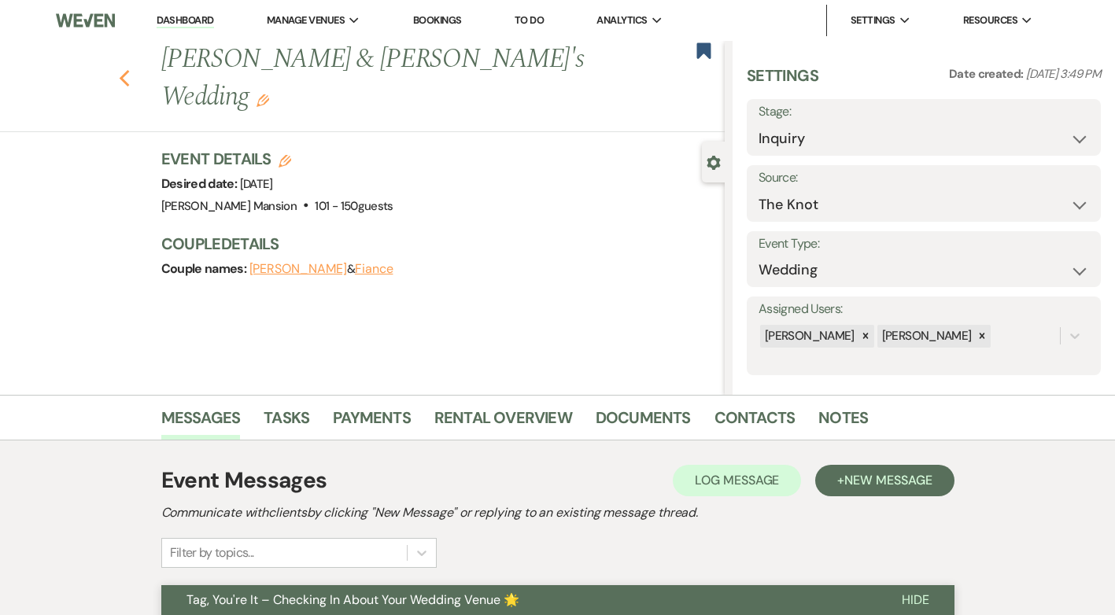
click at [131, 69] on icon "Previous" at bounding box center [125, 78] width 12 height 19
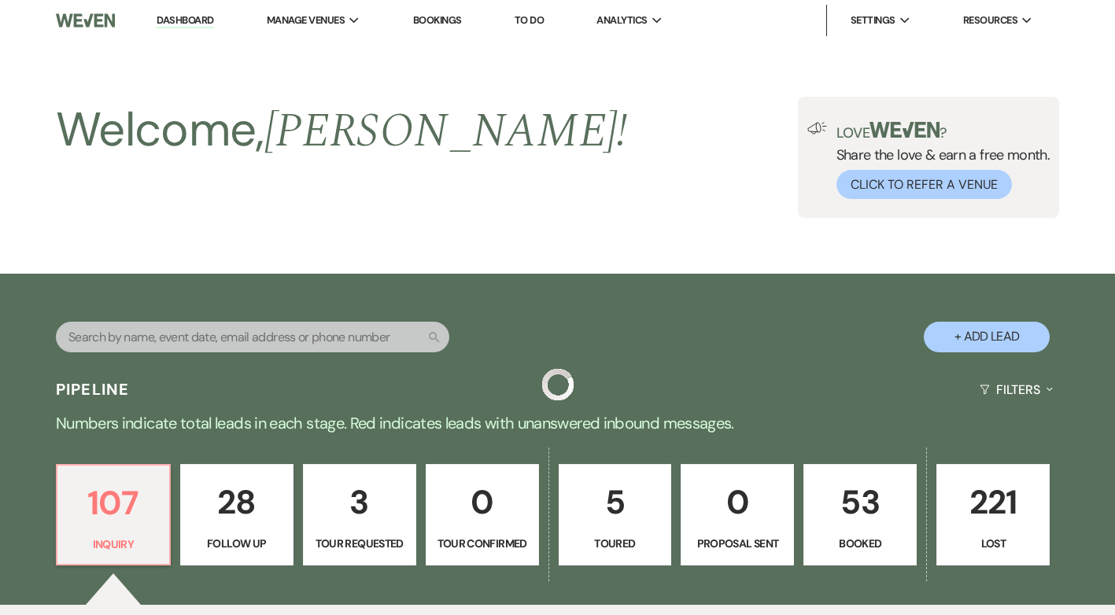
scroll to position [630, 0]
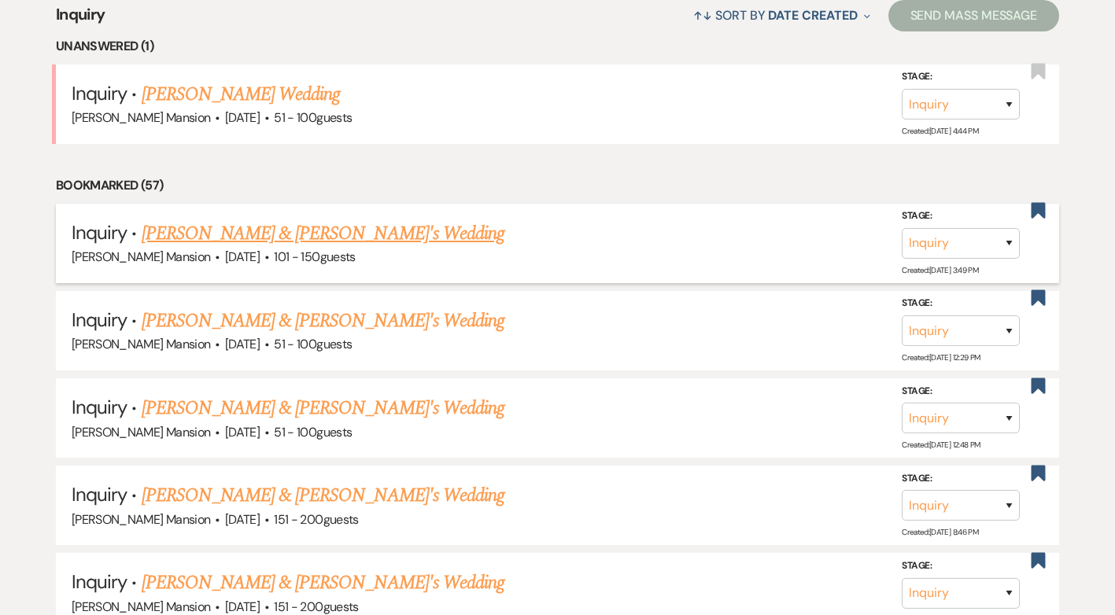
click at [280, 230] on link "[PERSON_NAME] & [PERSON_NAME]'s Wedding" at bounding box center [324, 234] width 364 height 28
select select "2"
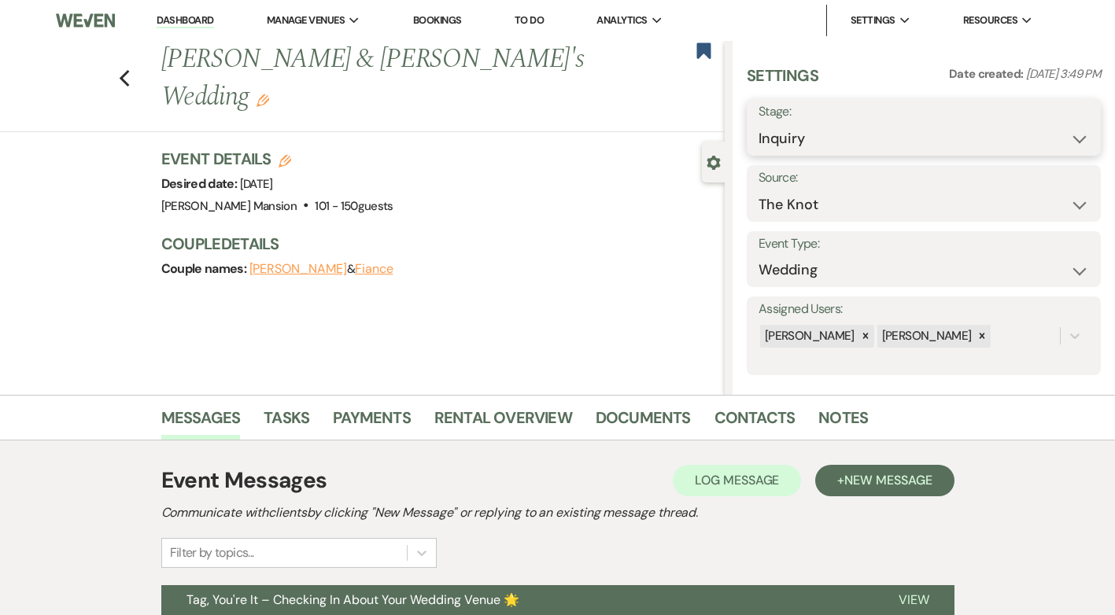
click at [1065, 140] on select "Inquiry Follow Up Tour Requested Tour Confirmed Toured Proposal Sent Booked Lost" at bounding box center [924, 139] width 331 height 31
select select "9"
click at [759, 124] on select "Inquiry Follow Up Tour Requested Tour Confirmed Toured Proposal Sent Booked Lost" at bounding box center [924, 139] width 331 height 31
click at [1048, 121] on button "Save" at bounding box center [1063, 127] width 75 height 31
click at [130, 69] on icon "Previous" at bounding box center [125, 78] width 12 height 19
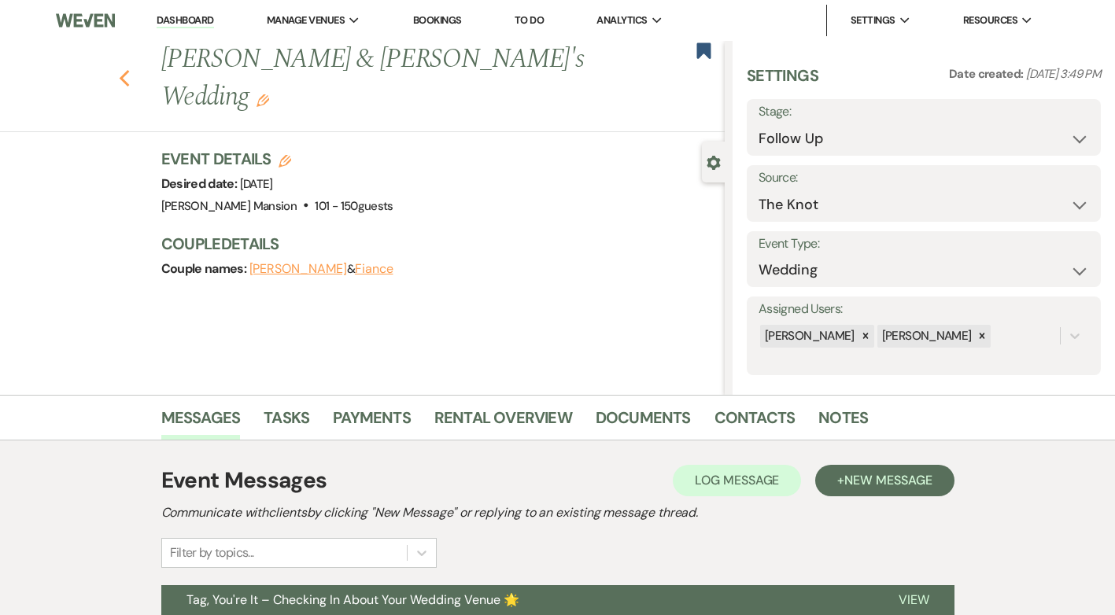
select select "9"
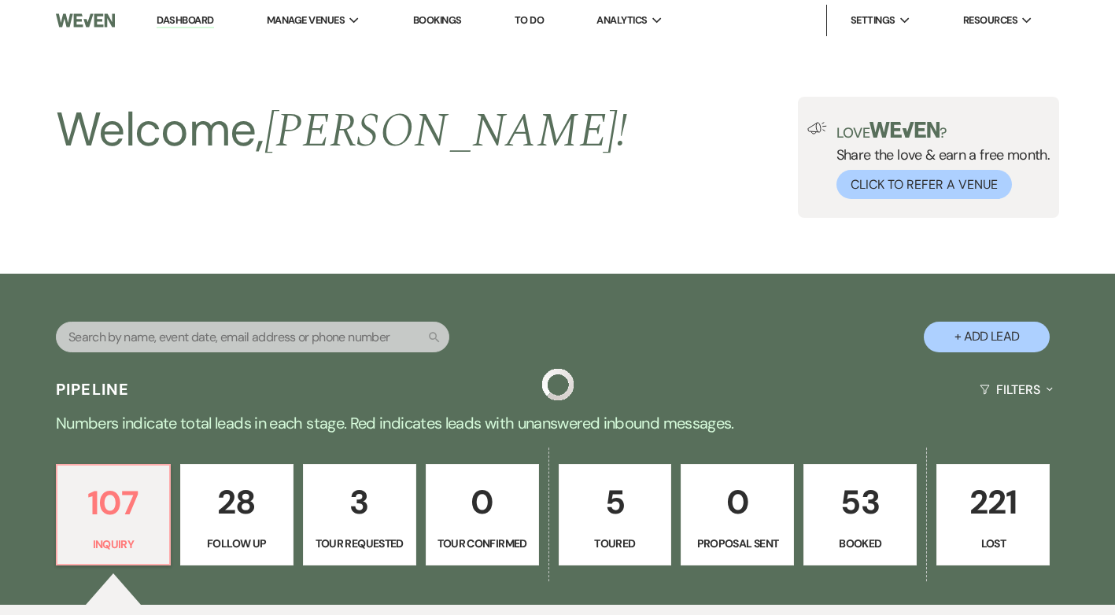
scroll to position [630, 0]
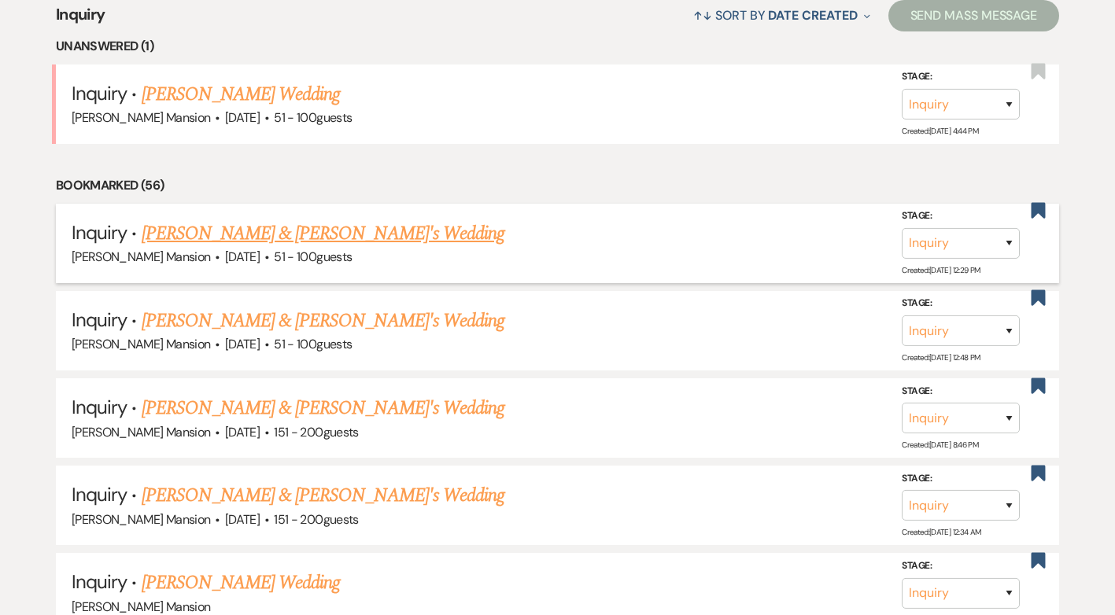
click at [279, 242] on link "[PERSON_NAME] & [PERSON_NAME]'s Wedding" at bounding box center [324, 234] width 364 height 28
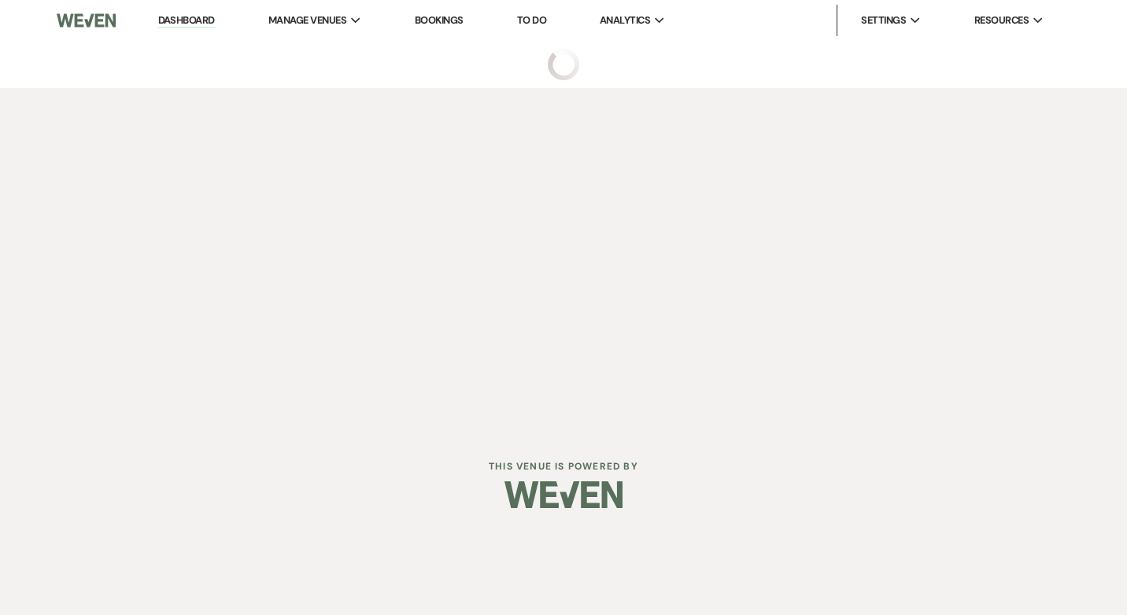
select select "2"
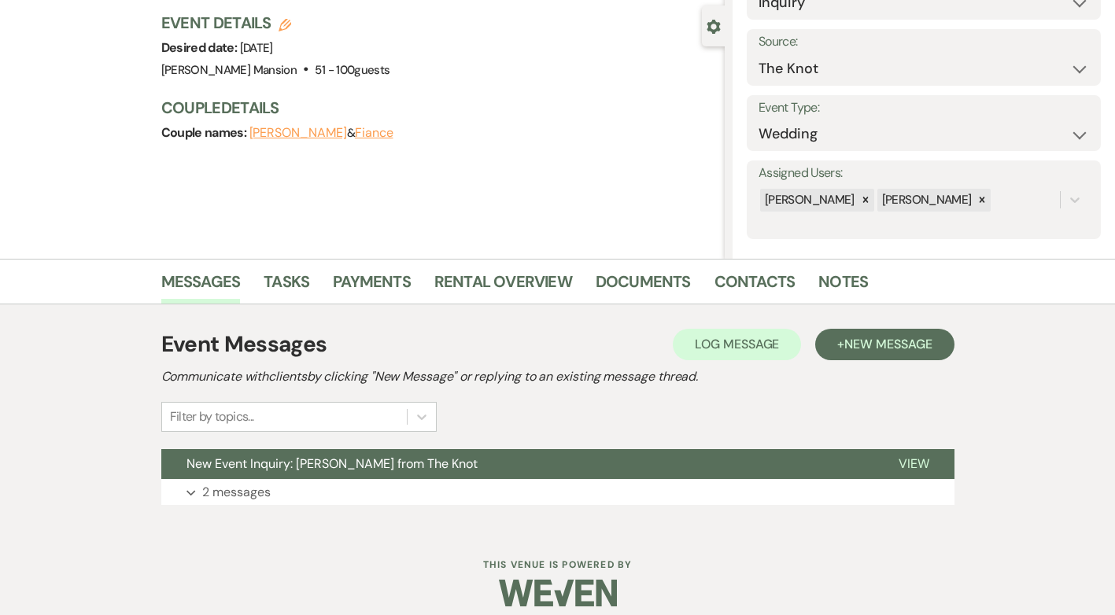
scroll to position [151, 0]
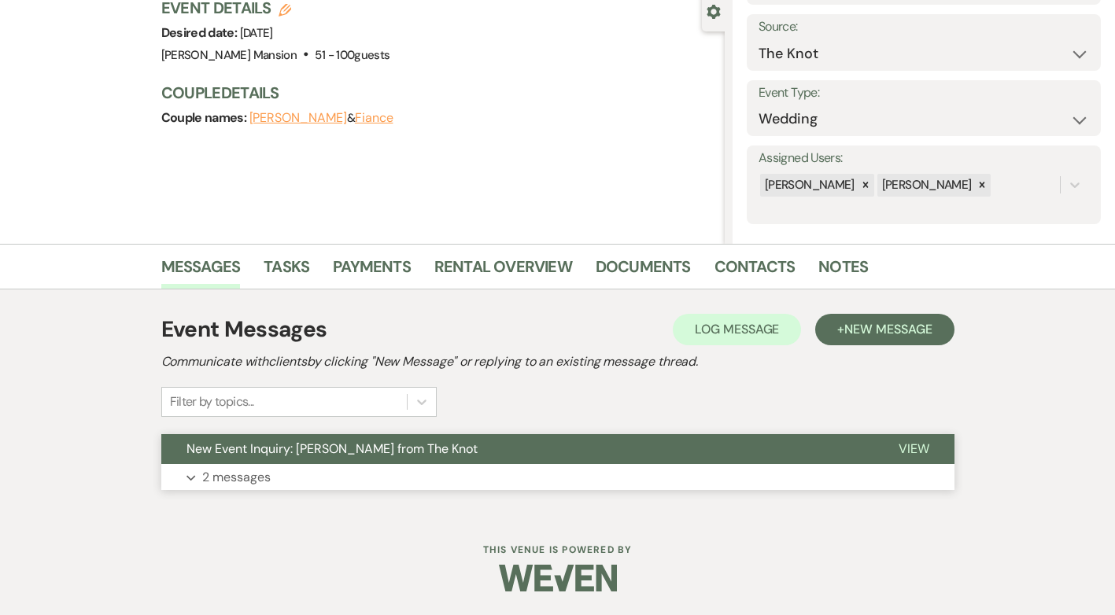
click at [210, 471] on p "2 messages" at bounding box center [236, 477] width 68 height 20
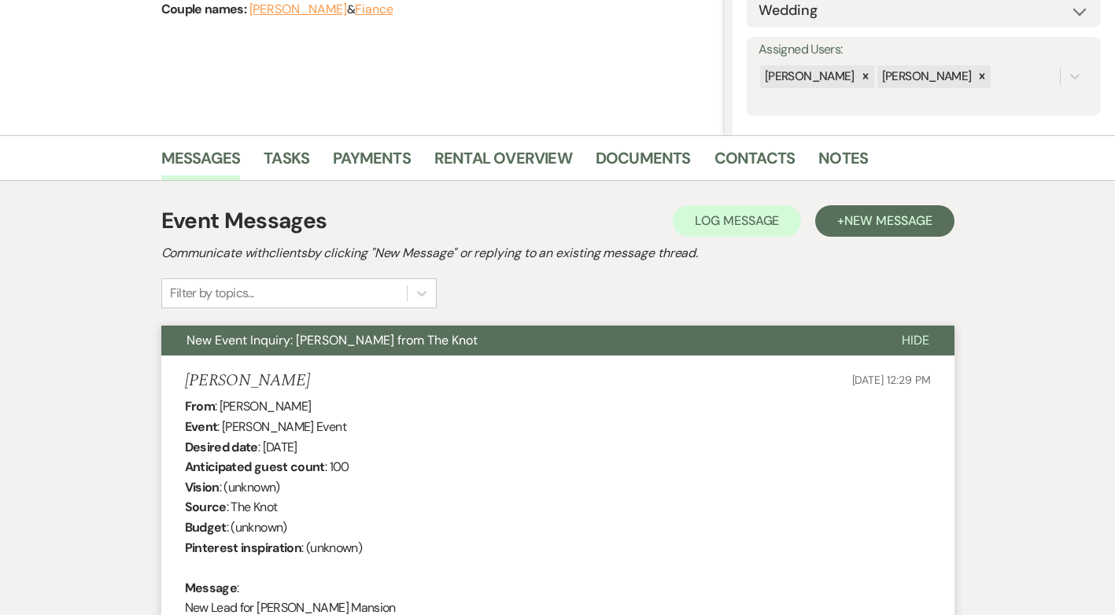
scroll to position [84, 0]
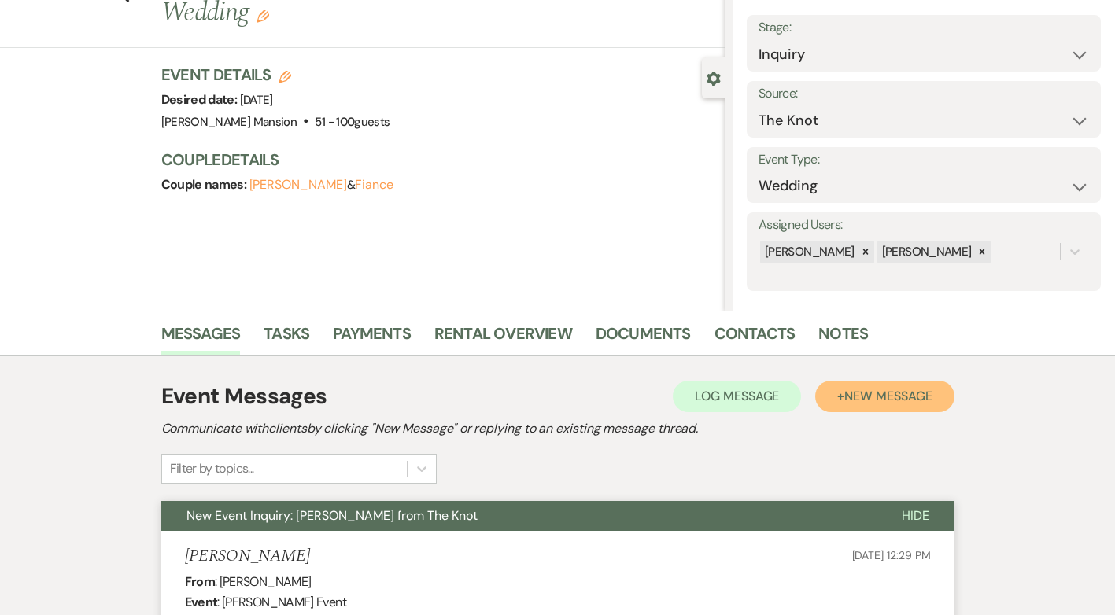
click at [912, 395] on span "New Message" at bounding box center [887, 396] width 87 height 17
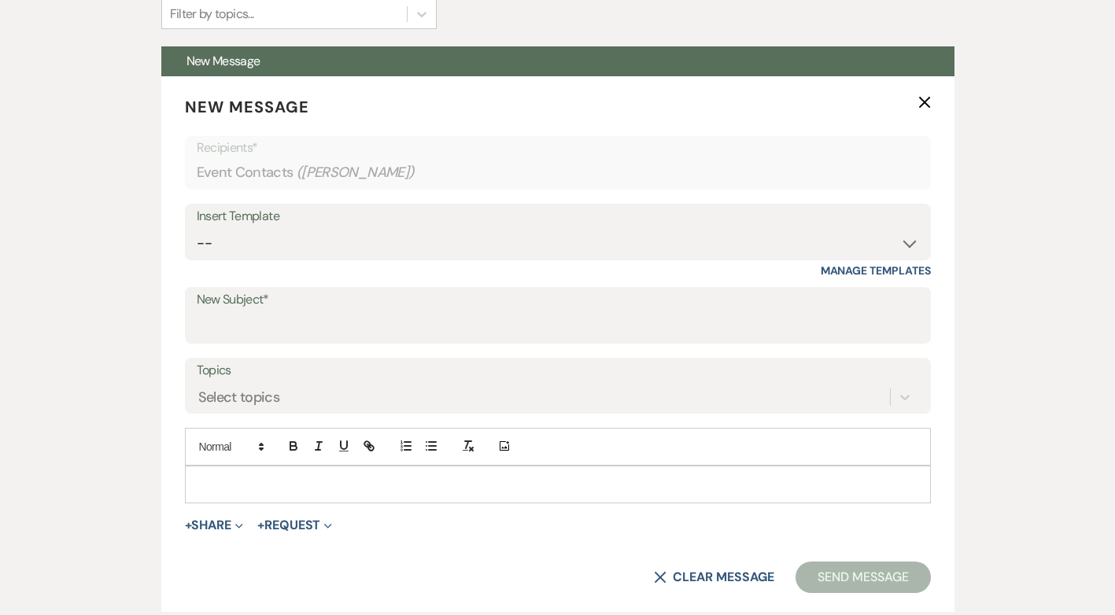
scroll to position [556, 0]
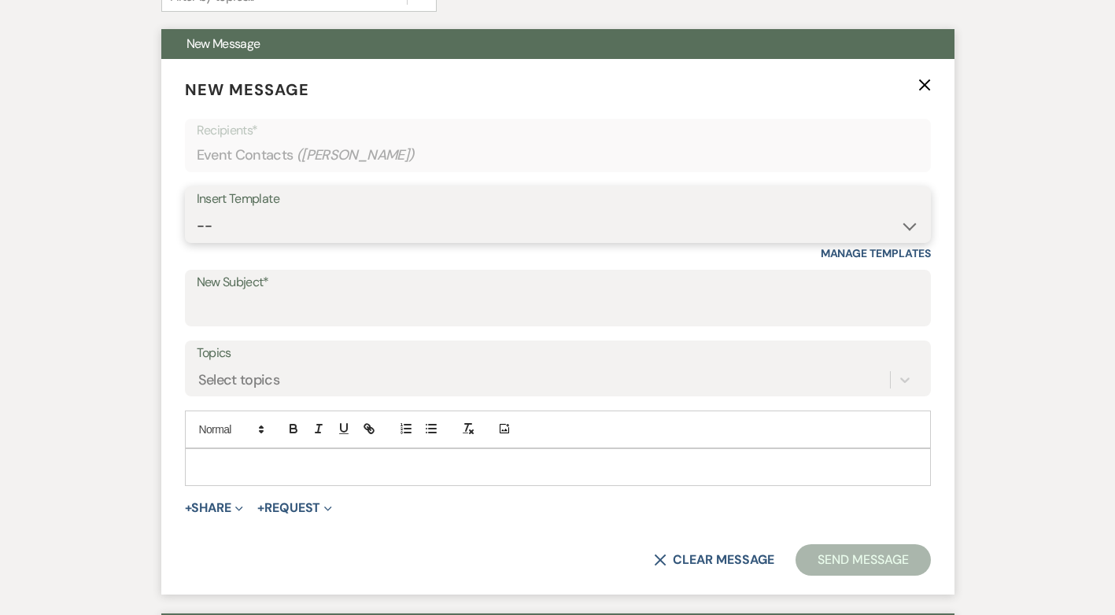
click at [907, 229] on select "-- Initial Inquiry Response Tour Request Response Follow Up Contract (Pre-Booke…" at bounding box center [558, 226] width 722 height 31
select select "5055"
click at [197, 211] on select "-- Initial Inquiry Response Tour Request Response Follow Up Contract (Pre-Booke…" at bounding box center [558, 226] width 722 height 31
type input "Tag, You're It – Checking In About Your Wedding Venue 🌟"
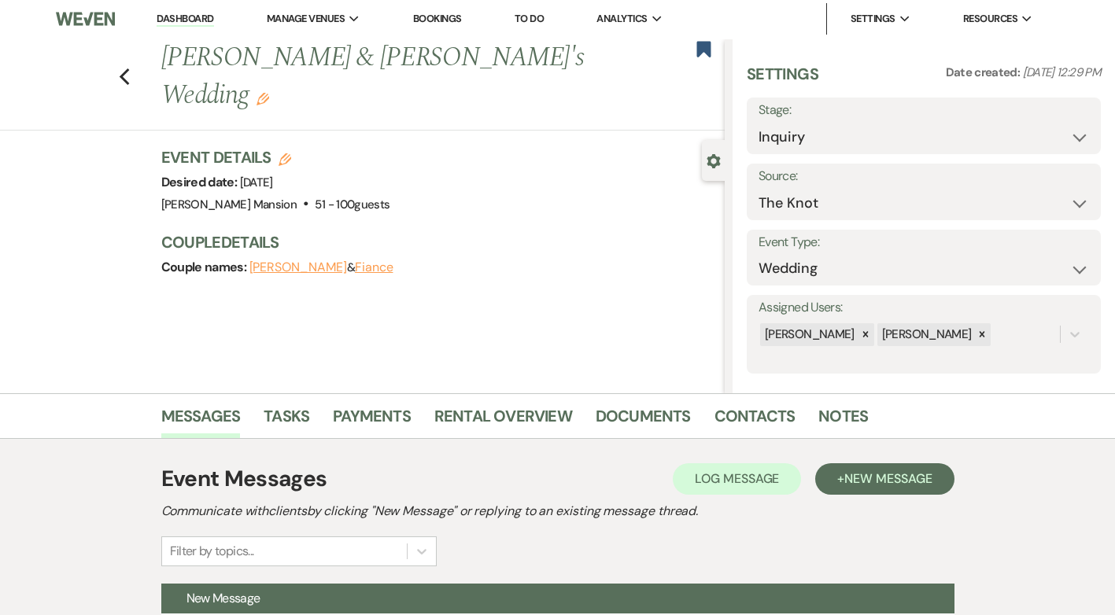
scroll to position [0, 0]
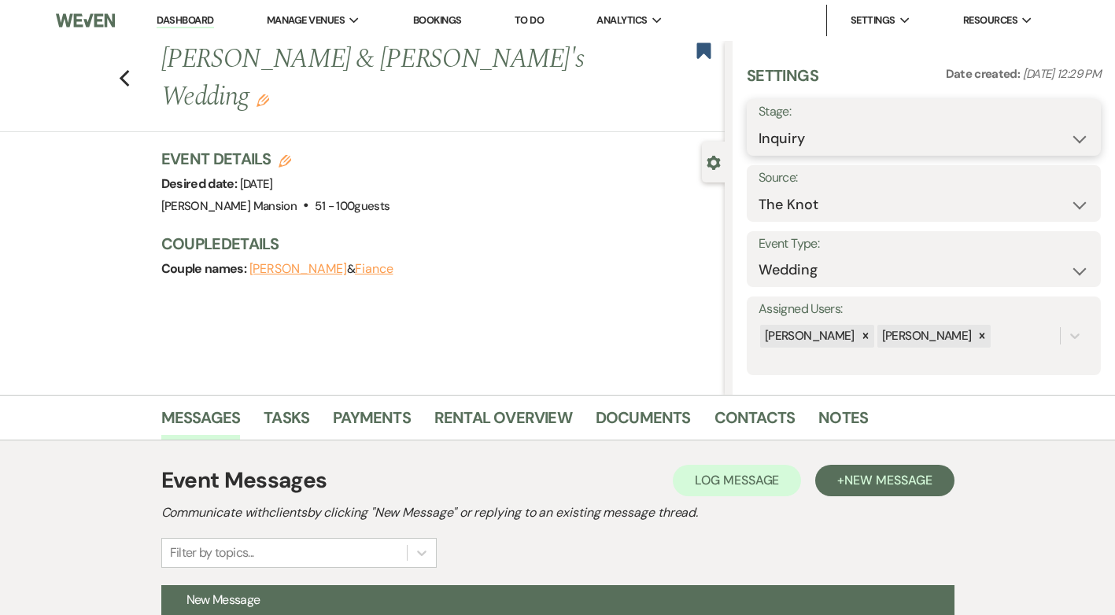
click at [1072, 137] on select "Inquiry Follow Up Tour Requested Tour Confirmed Toured Proposal Sent Booked Lost" at bounding box center [924, 139] width 331 height 31
select select "9"
click at [759, 124] on select "Inquiry Follow Up Tour Requested Tour Confirmed Toured Proposal Sent Booked Lost" at bounding box center [924, 139] width 331 height 31
click at [1045, 131] on button "Save" at bounding box center [1063, 127] width 75 height 31
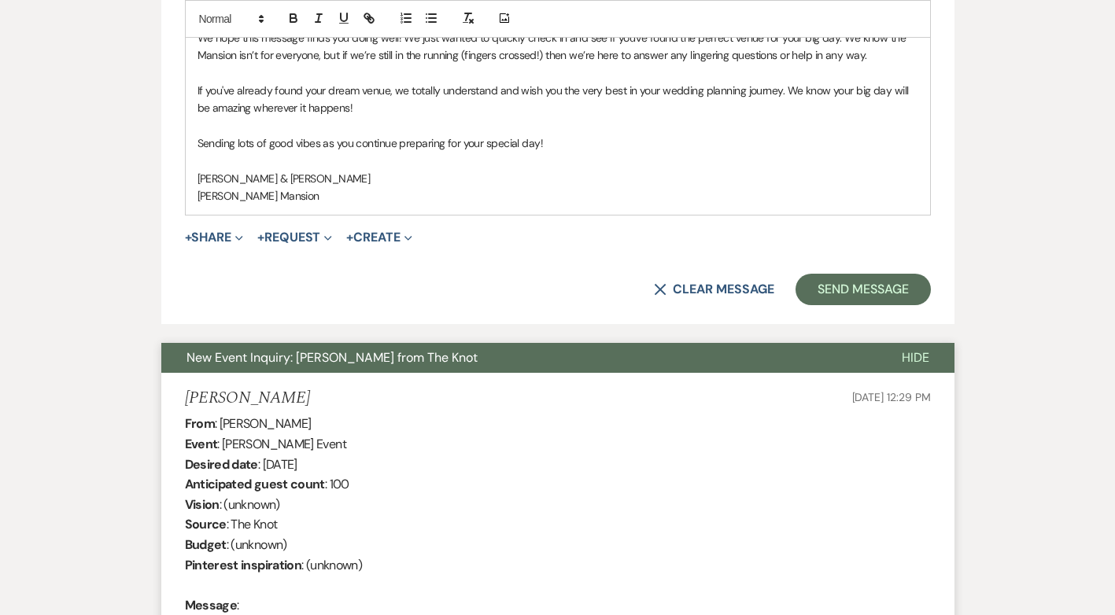
scroll to position [1023, 0]
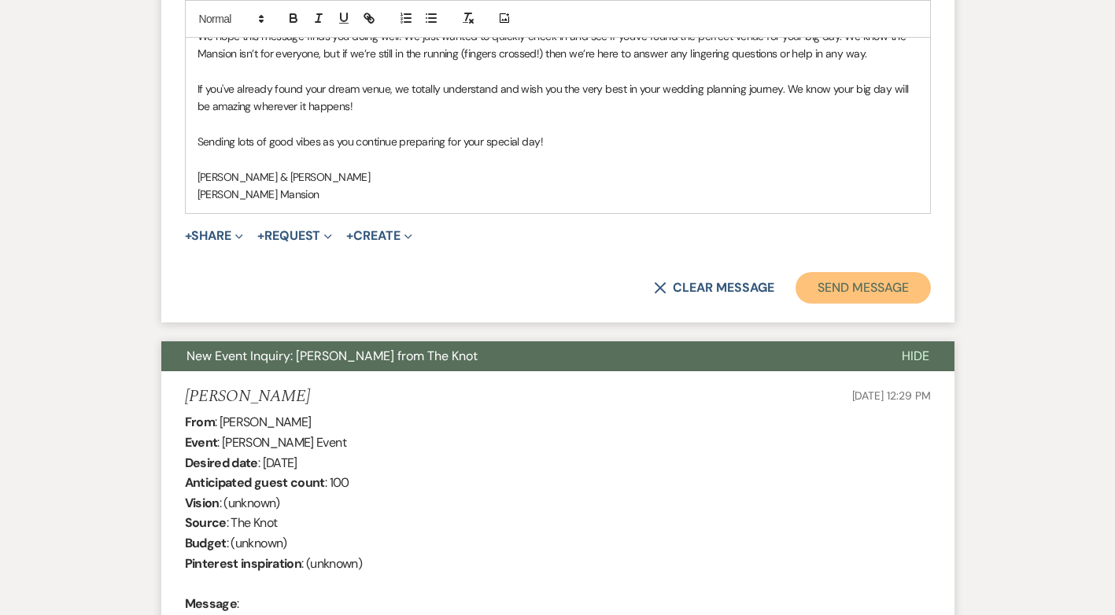
click at [867, 286] on button "Send Message" at bounding box center [863, 287] width 135 height 31
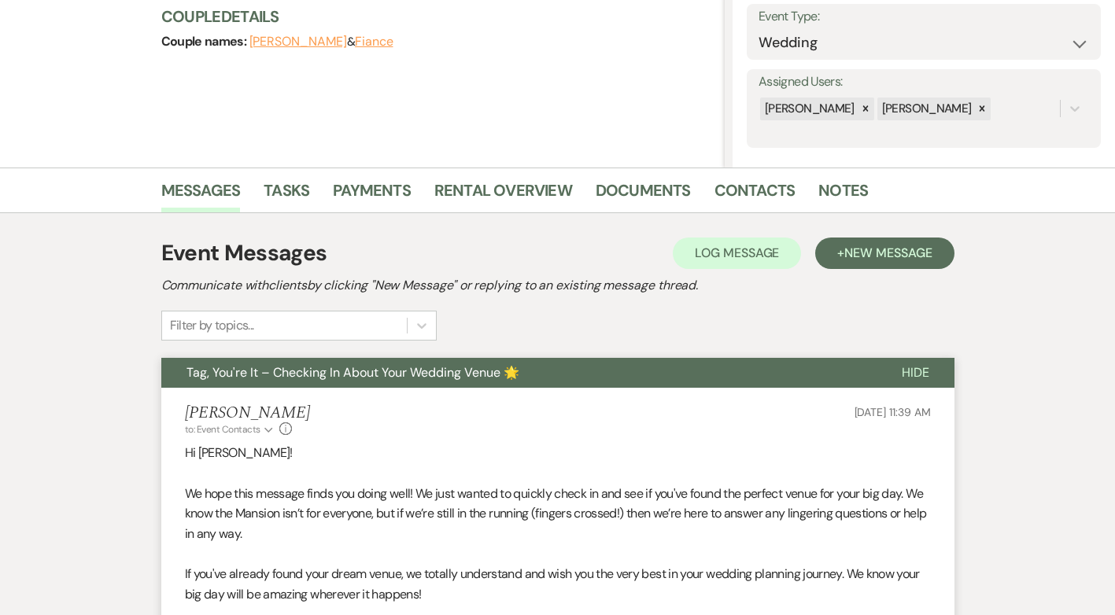
scroll to position [0, 0]
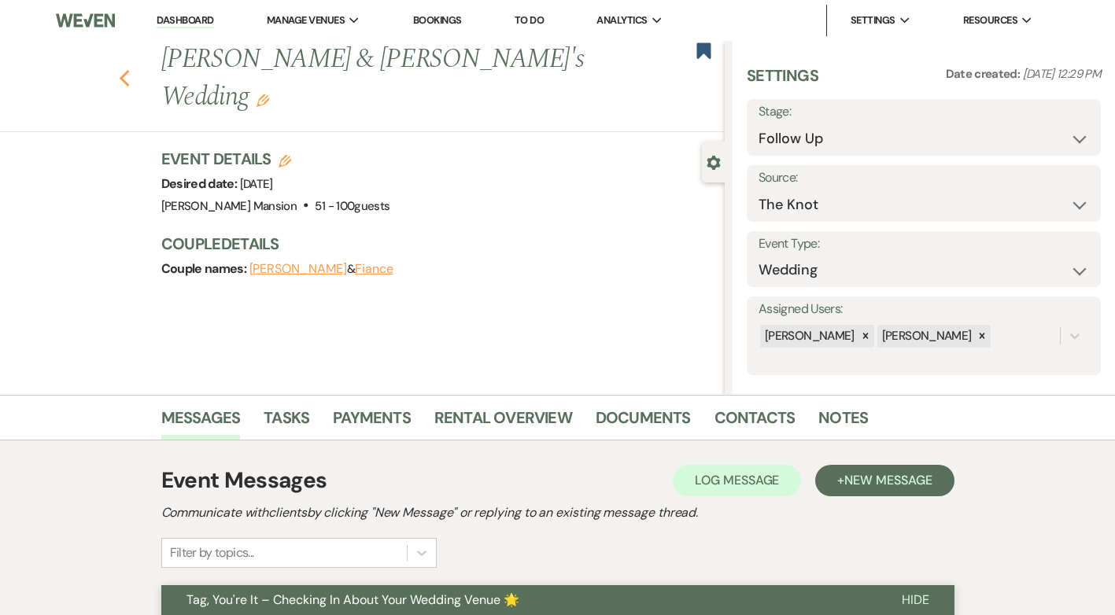
click at [127, 69] on icon "Previous" at bounding box center [125, 78] width 12 height 19
select select "9"
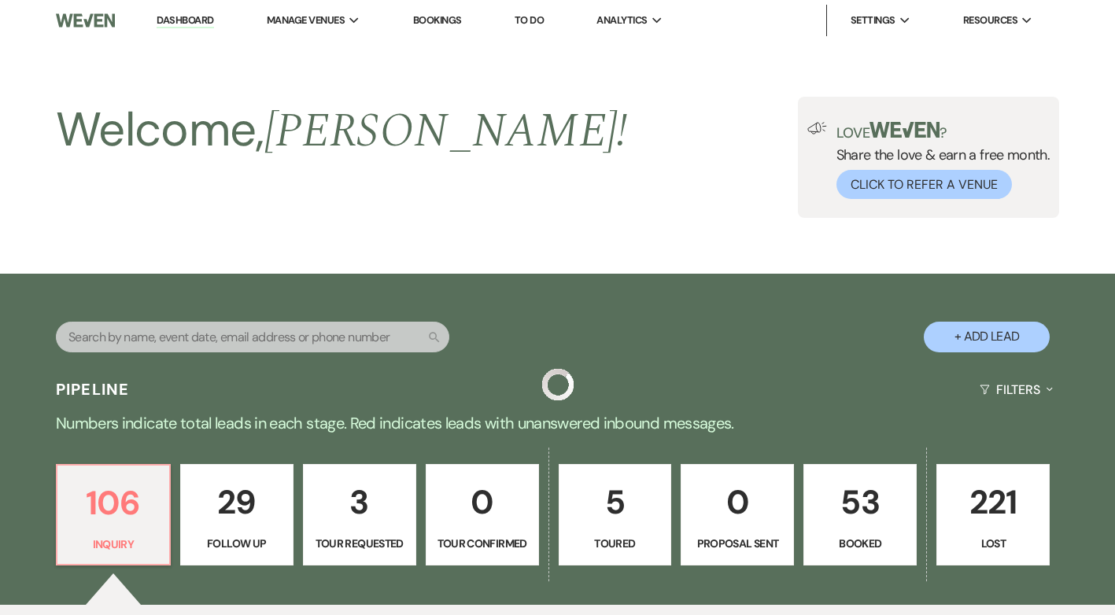
scroll to position [630, 0]
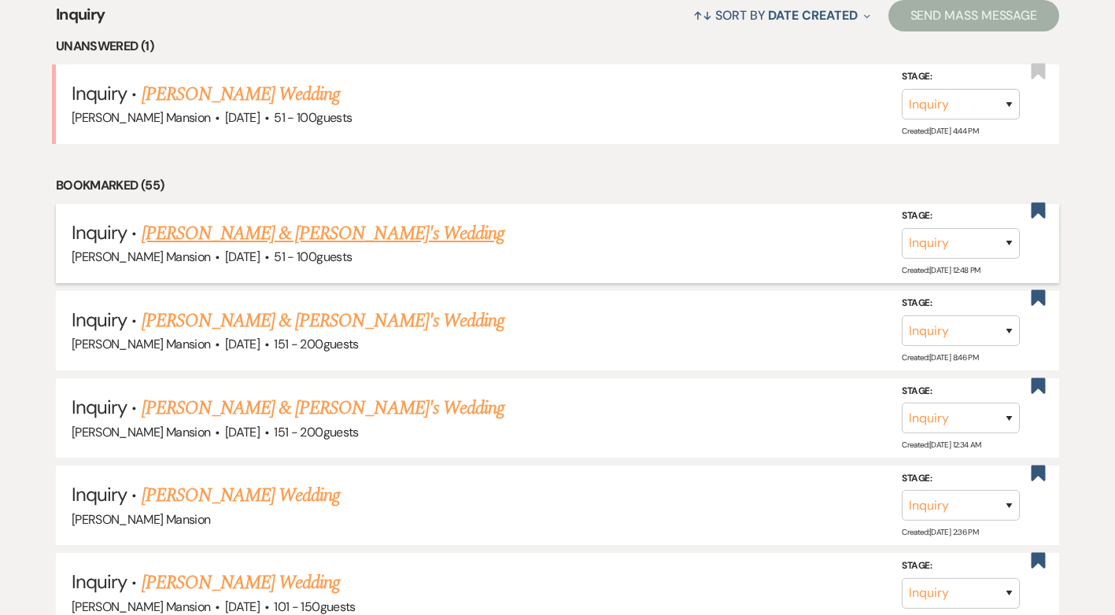
click at [214, 227] on link "[PERSON_NAME] & [PERSON_NAME]'s Wedding" at bounding box center [324, 234] width 364 height 28
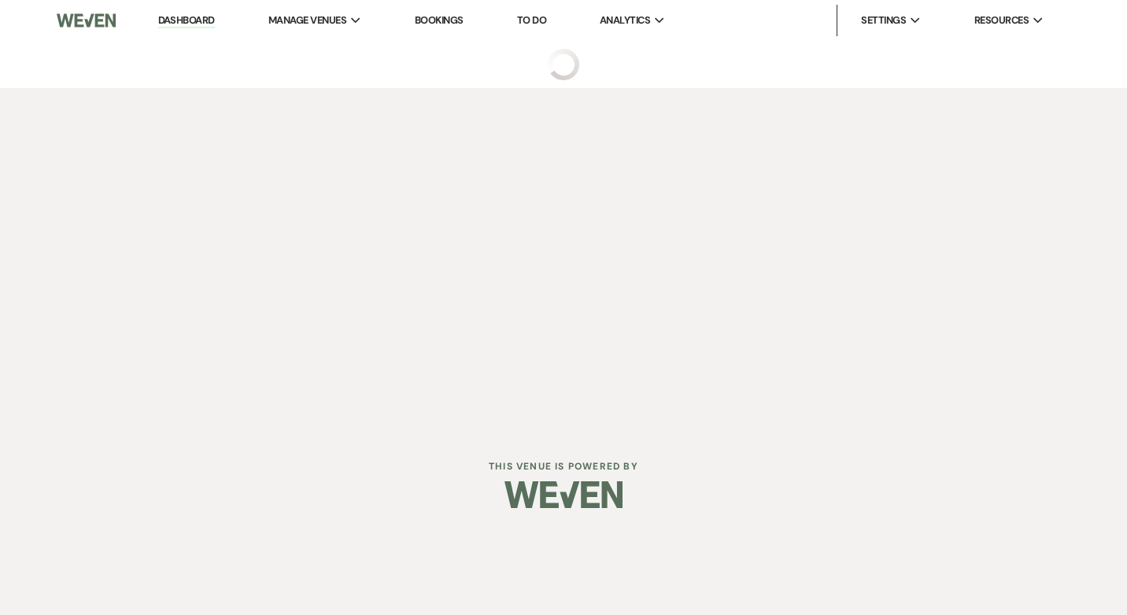
select select "2"
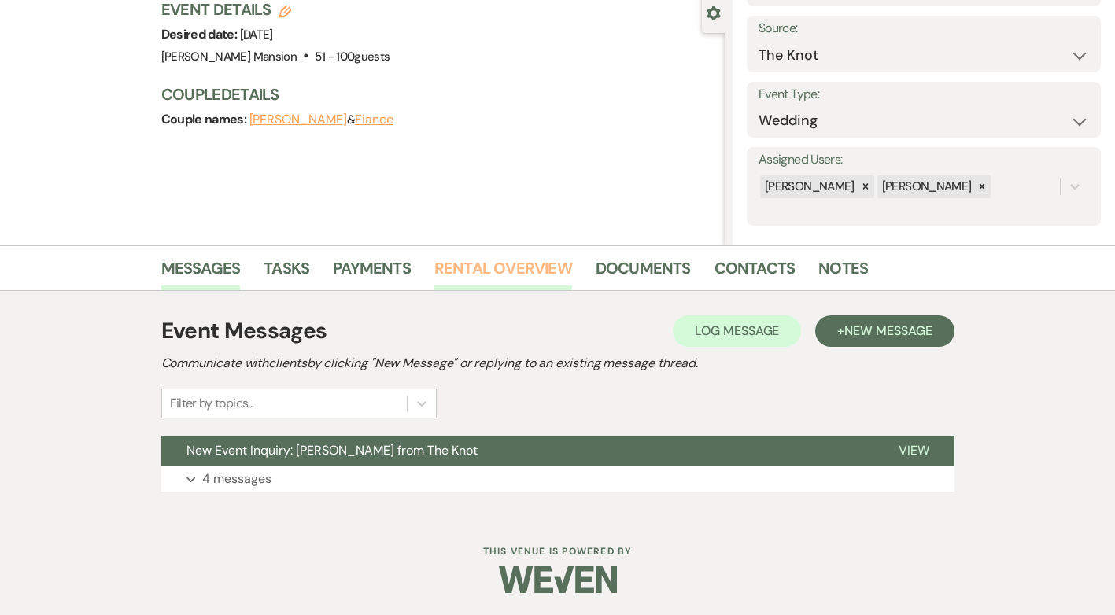
scroll to position [151, 0]
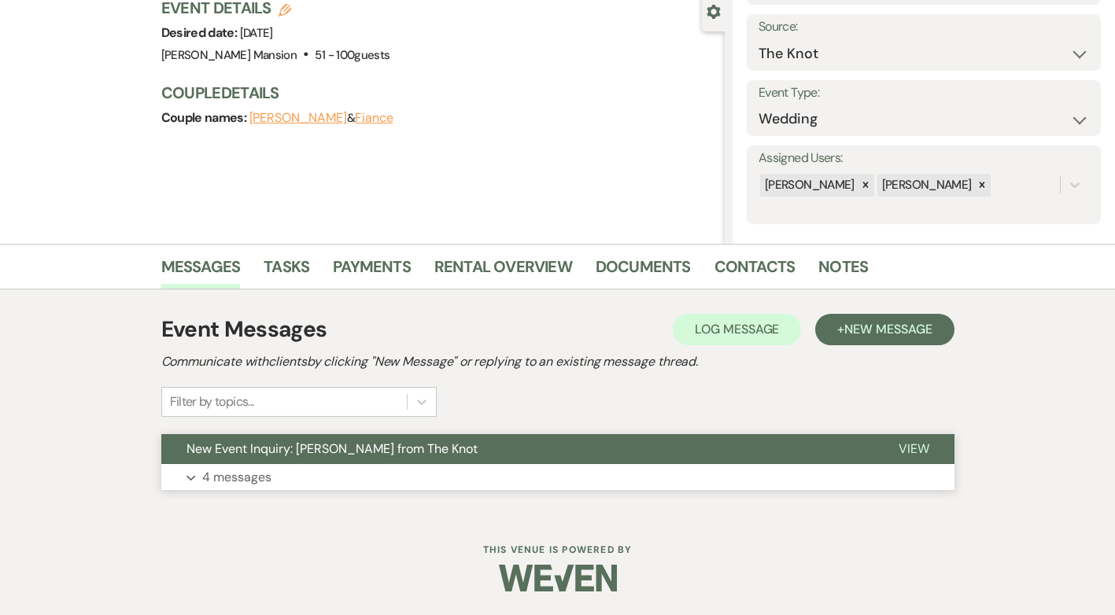
click at [220, 476] on p "4 messages" at bounding box center [236, 477] width 69 height 20
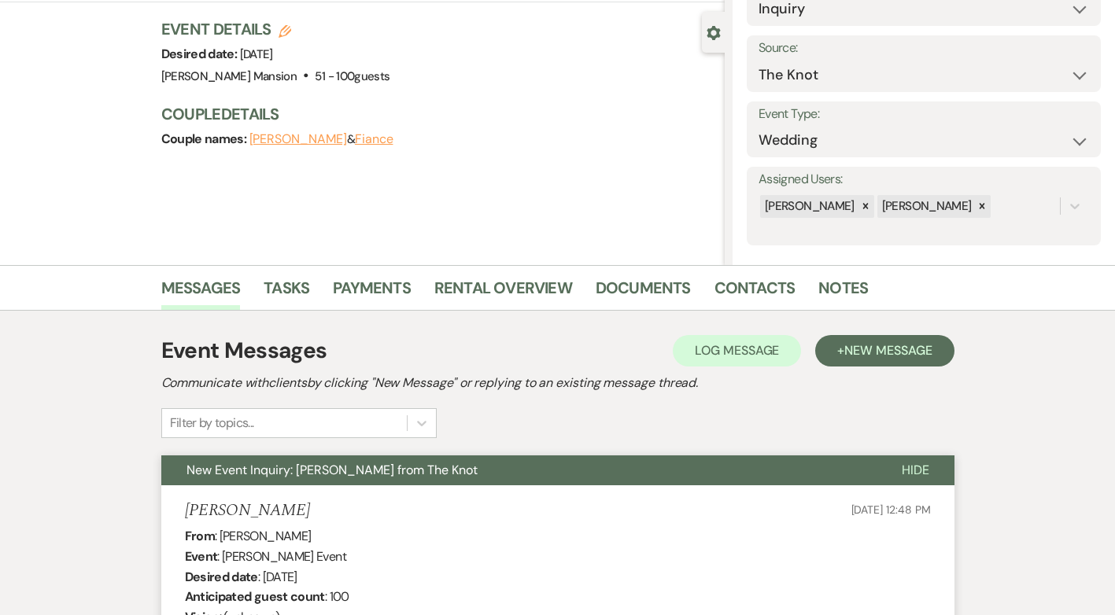
scroll to position [98, 0]
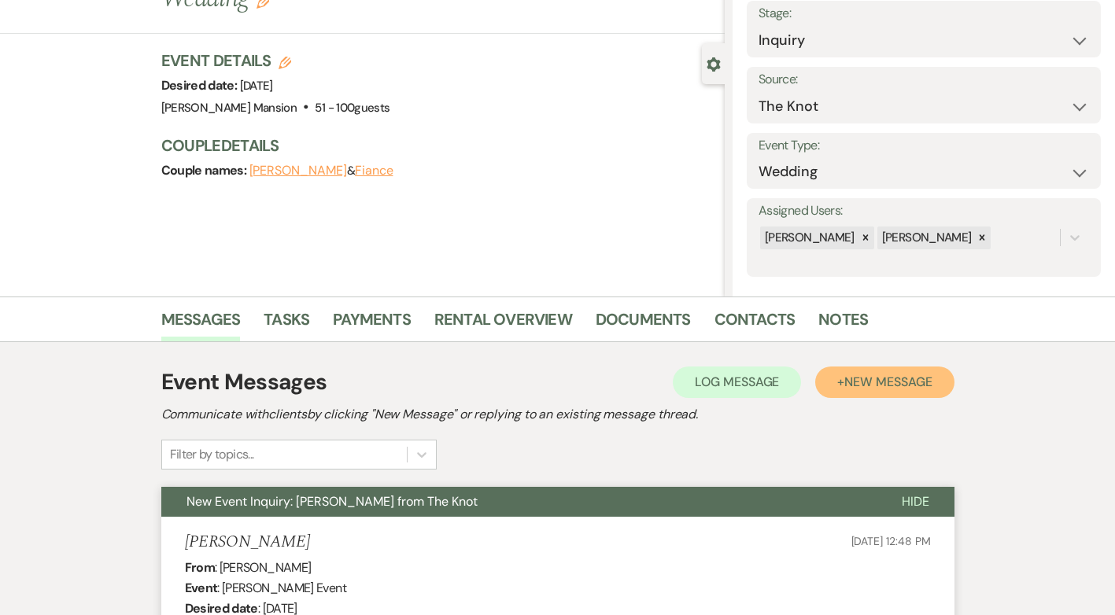
click at [859, 386] on span "New Message" at bounding box center [887, 382] width 87 height 17
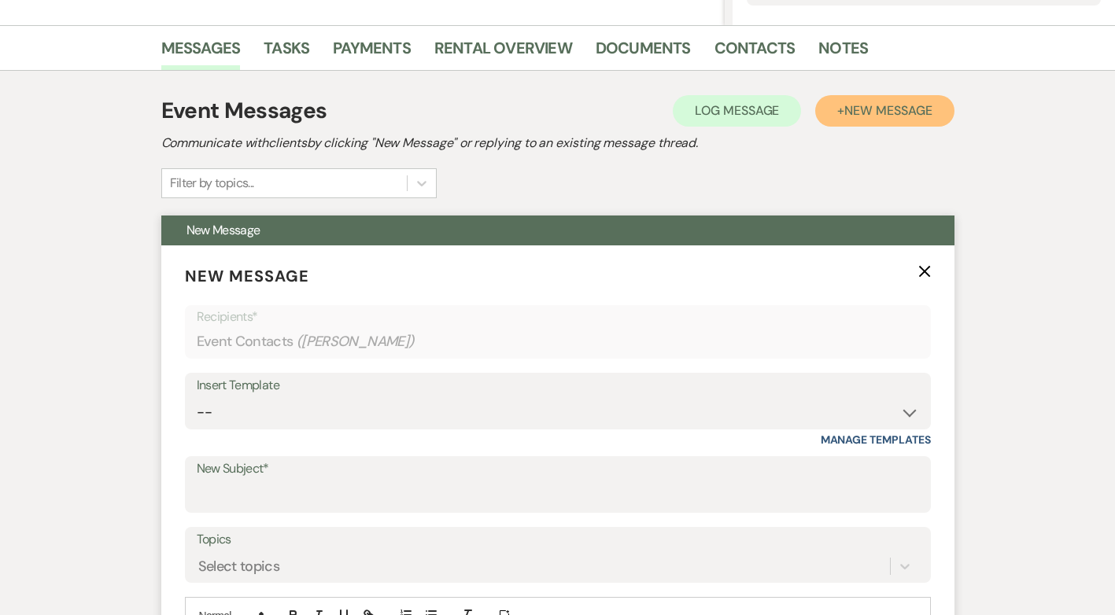
scroll to position [413, 0]
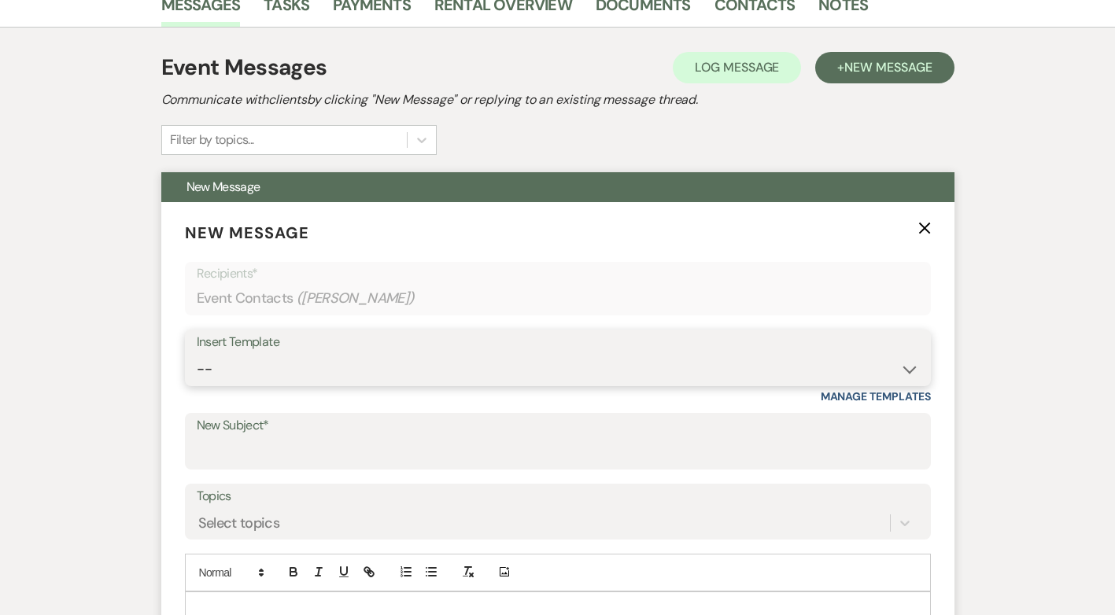
click at [911, 371] on select "-- Initial Inquiry Response Tour Request Response Follow Up Contract (Pre-Booke…" at bounding box center [558, 369] width 722 height 31
select select "5055"
click at [197, 354] on select "-- Initial Inquiry Response Tour Request Response Follow Up Contract (Pre-Booke…" at bounding box center [558, 369] width 722 height 31
type input "Tag, You're It – Checking In About Your Wedding Venue 🌟"
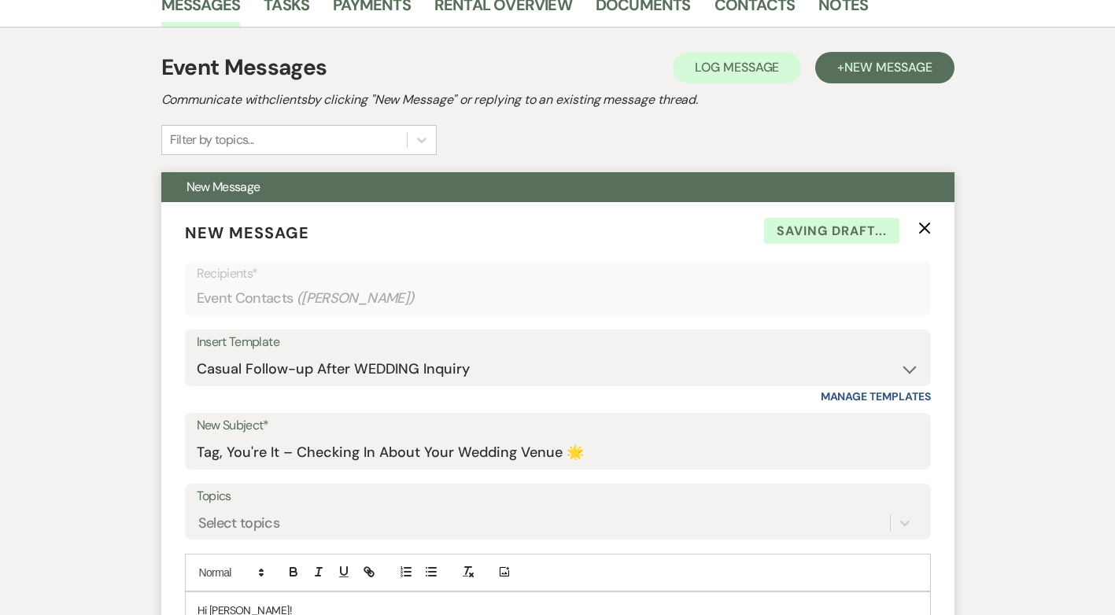
click at [691, 493] on label "Topics" at bounding box center [558, 497] width 722 height 23
click at [200, 512] on input "Topics" at bounding box center [199, 522] width 2 height 21
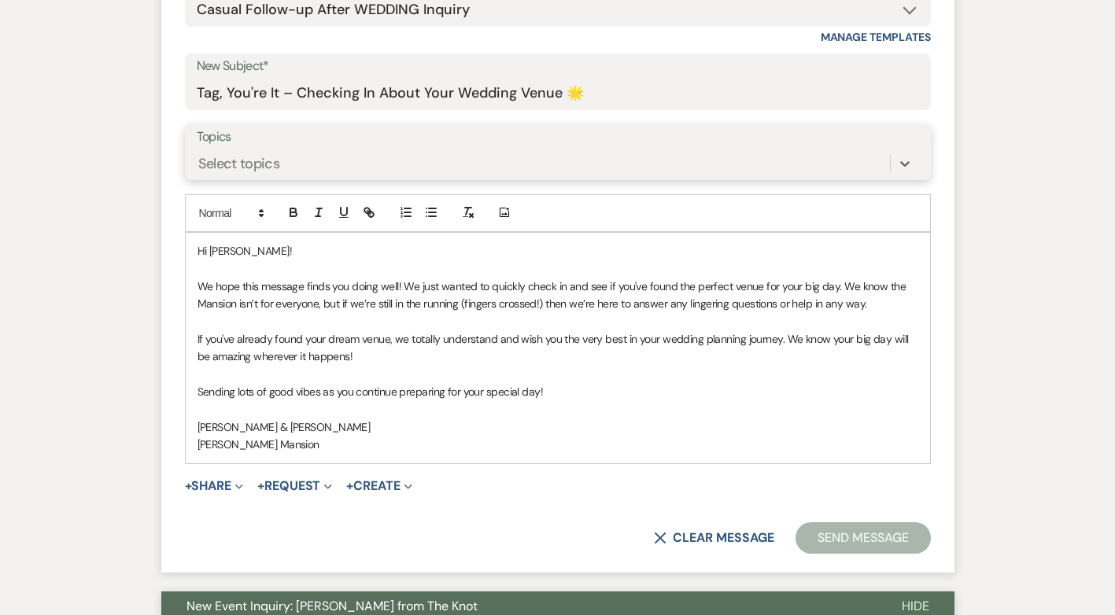
scroll to position [807, 0]
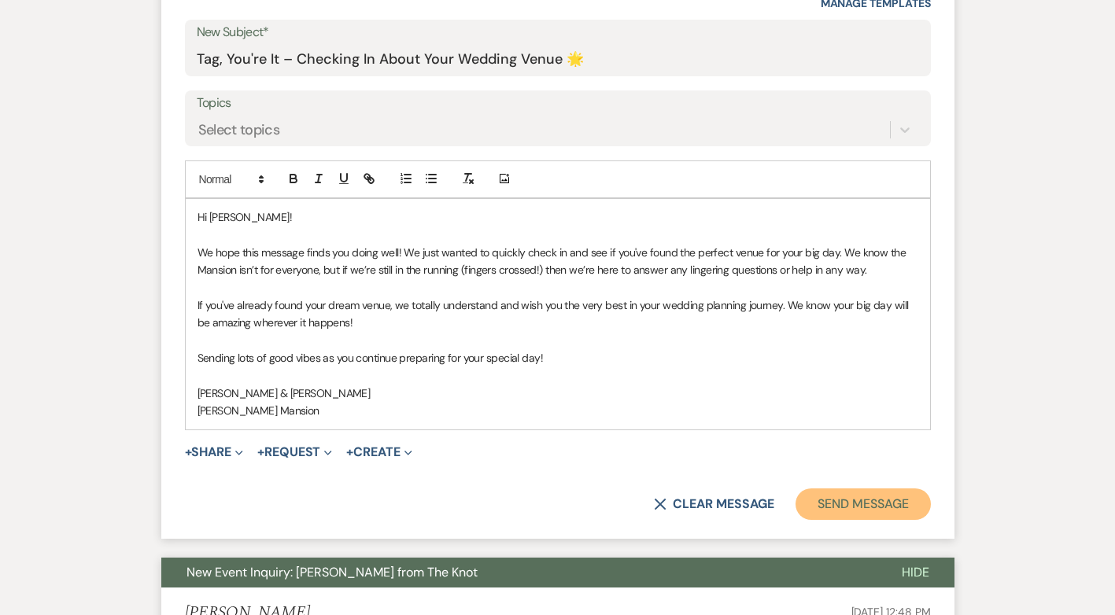
click at [870, 505] on button "Send Message" at bounding box center [863, 504] width 135 height 31
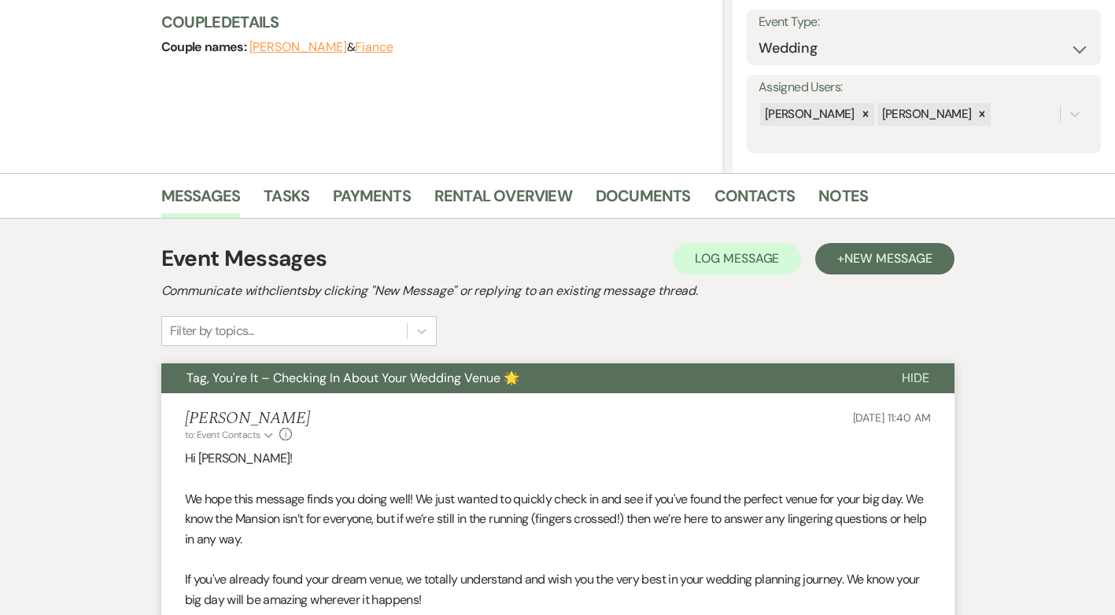
scroll to position [0, 0]
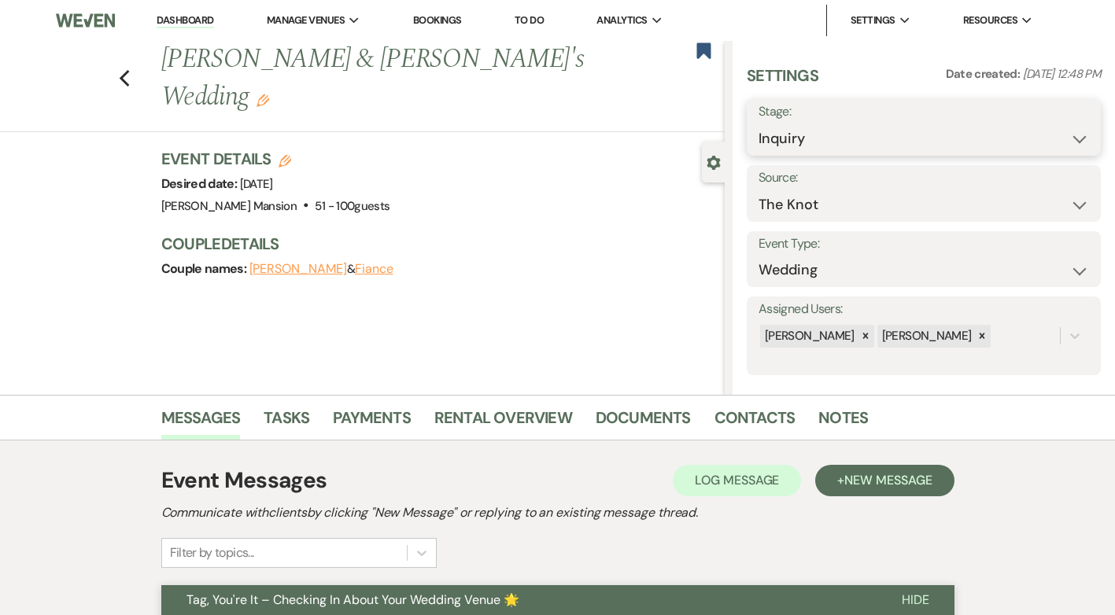
click at [1065, 132] on select "Inquiry Follow Up Tour Requested Tour Confirmed Toured Proposal Sent Booked Lost" at bounding box center [924, 139] width 331 height 31
select select "9"
click at [759, 124] on select "Inquiry Follow Up Tour Requested Tour Confirmed Toured Proposal Sent Booked Lost" at bounding box center [924, 139] width 331 height 31
click at [1046, 127] on button "Save" at bounding box center [1063, 127] width 75 height 31
click at [126, 70] on use "button" at bounding box center [124, 78] width 10 height 17
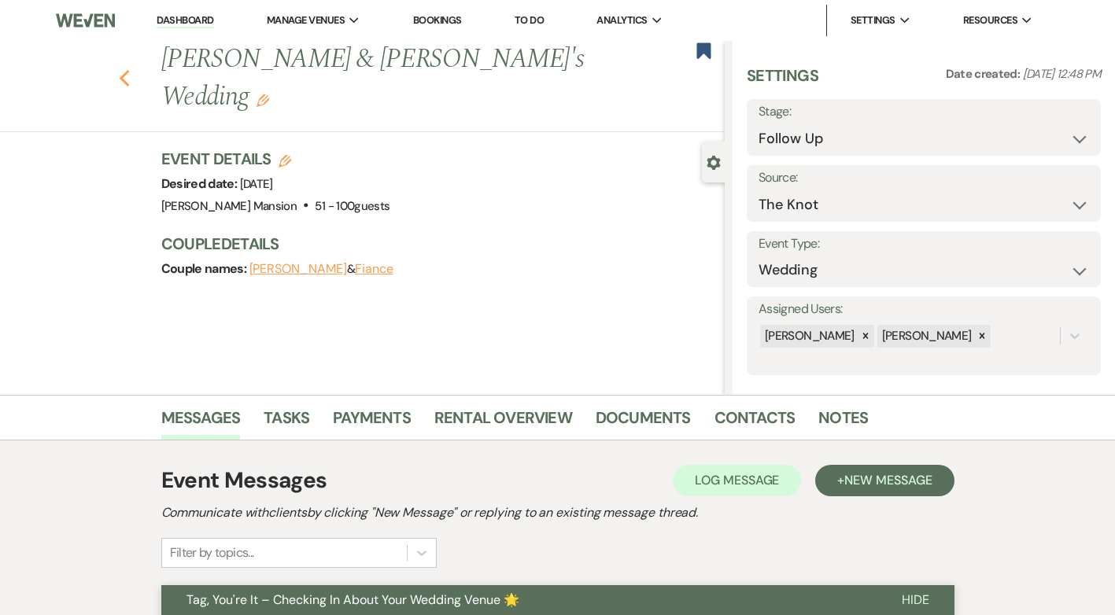
select select "9"
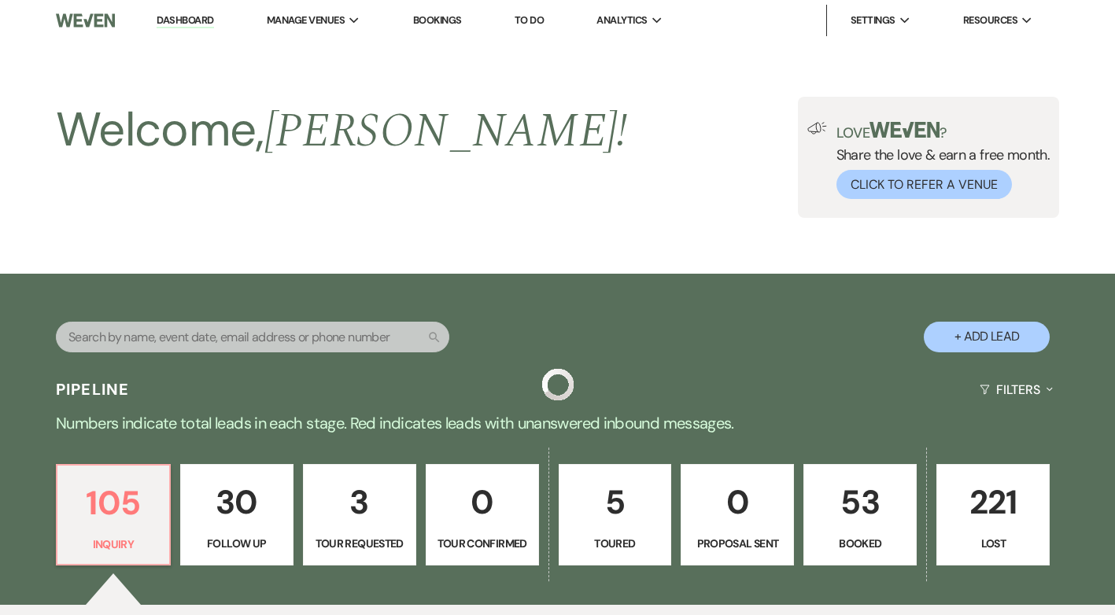
scroll to position [630, 0]
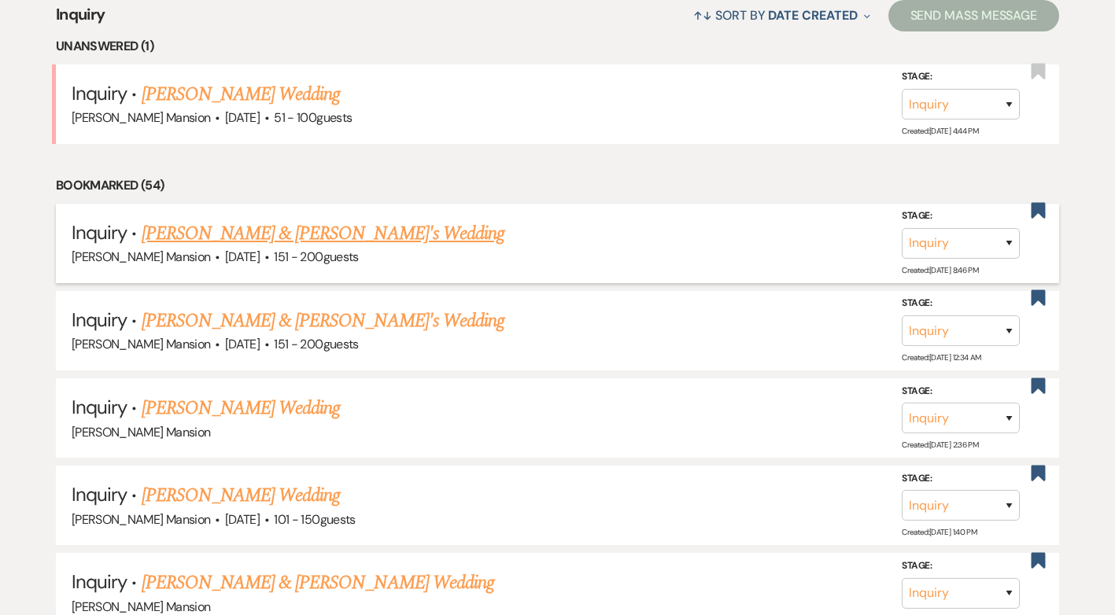
click at [334, 239] on link "[PERSON_NAME] & [PERSON_NAME]'s Wedding" at bounding box center [324, 234] width 364 height 28
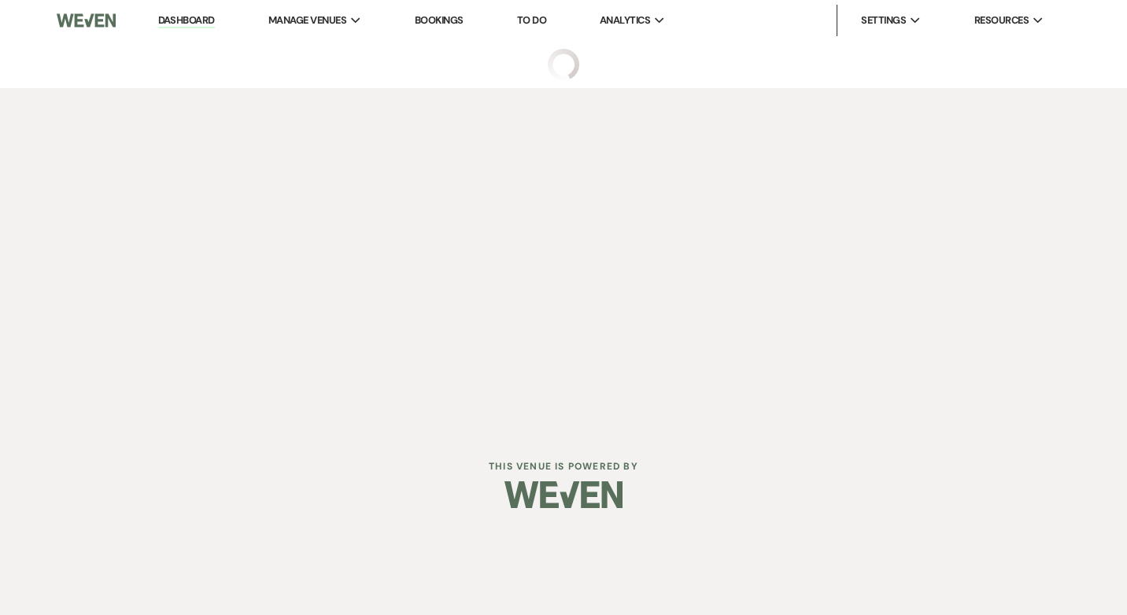
select select "2"
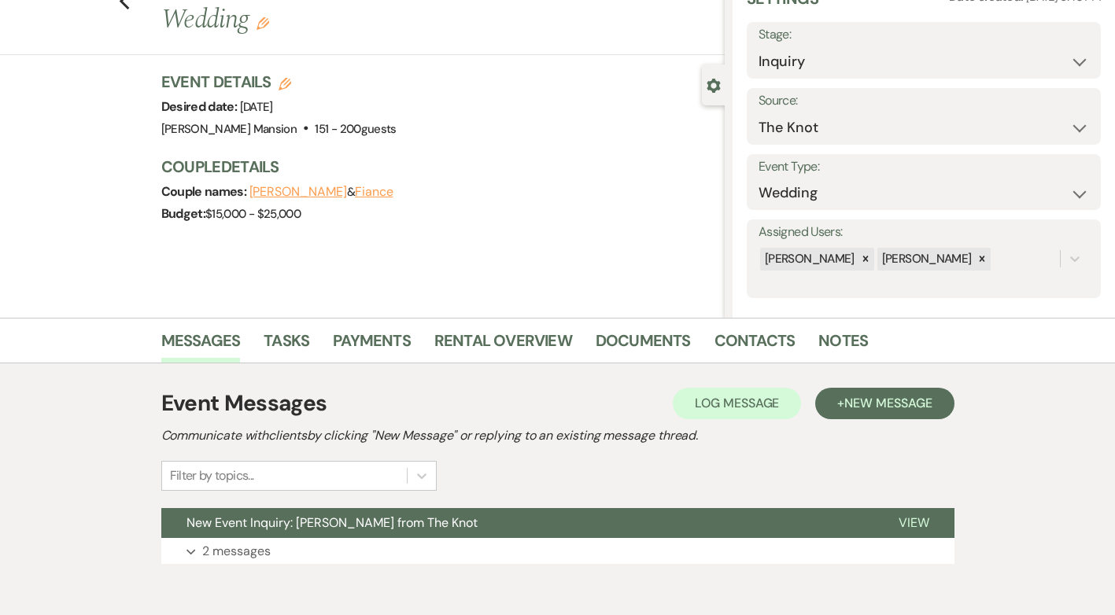
scroll to position [151, 0]
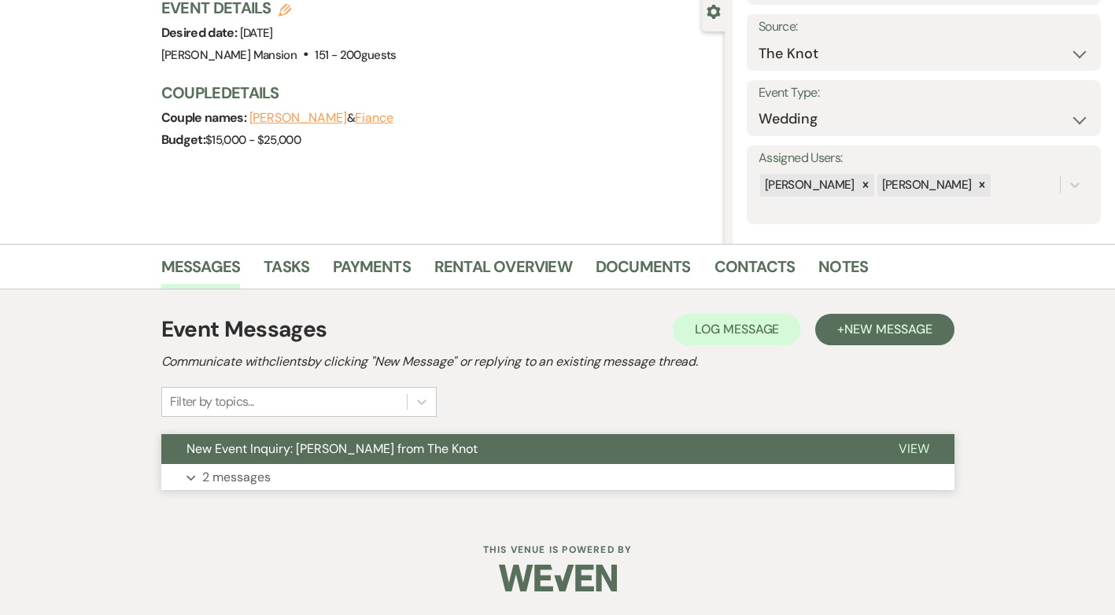
click at [210, 472] on p "2 messages" at bounding box center [236, 477] width 68 height 20
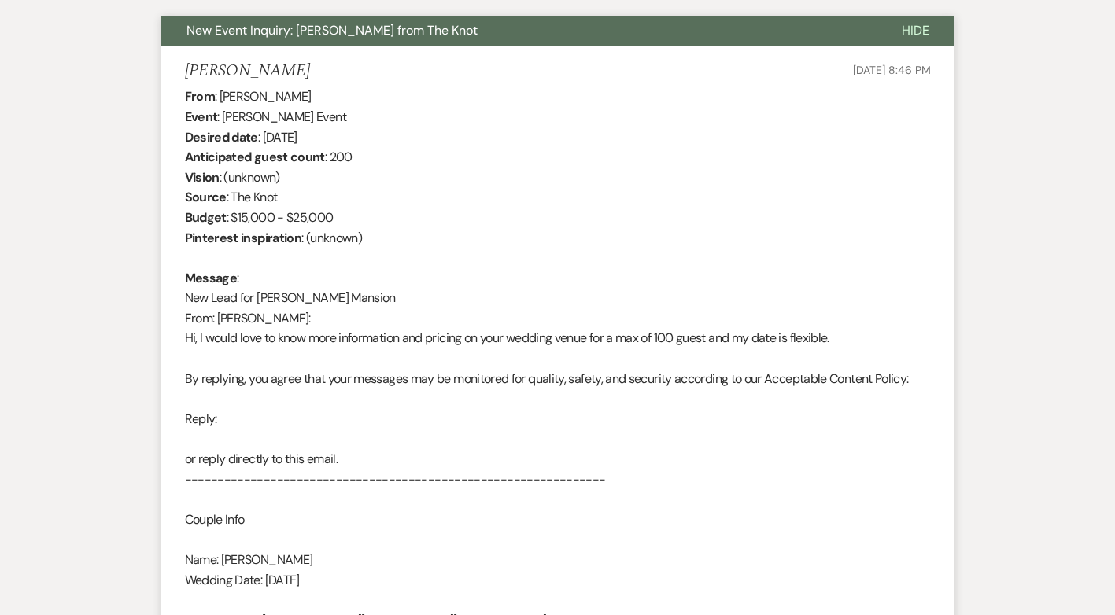
scroll to position [320, 0]
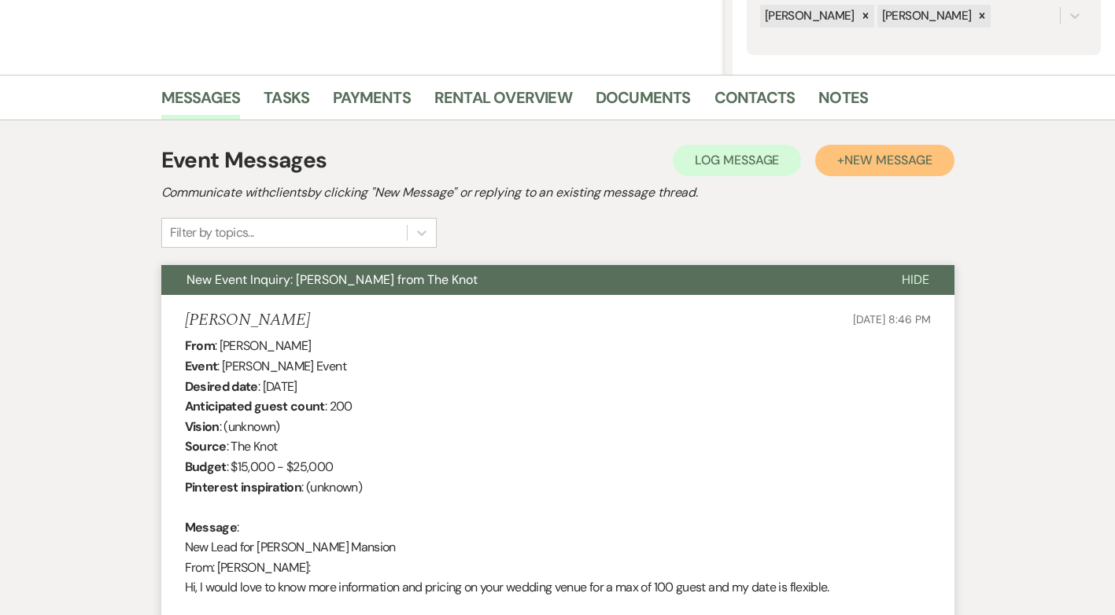
click at [864, 166] on span "New Message" at bounding box center [887, 160] width 87 height 17
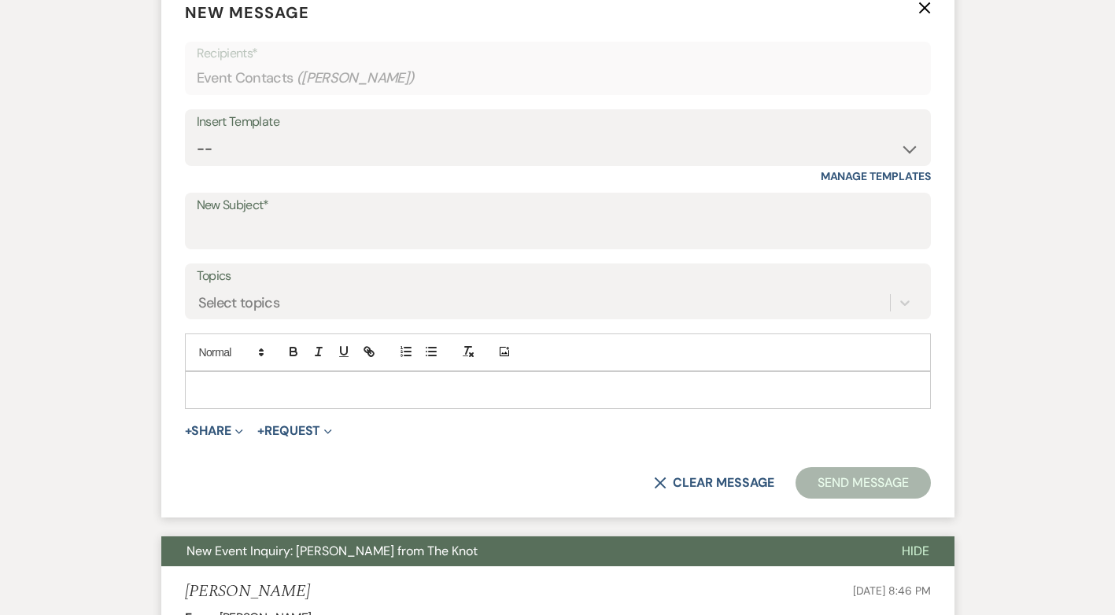
scroll to position [635, 0]
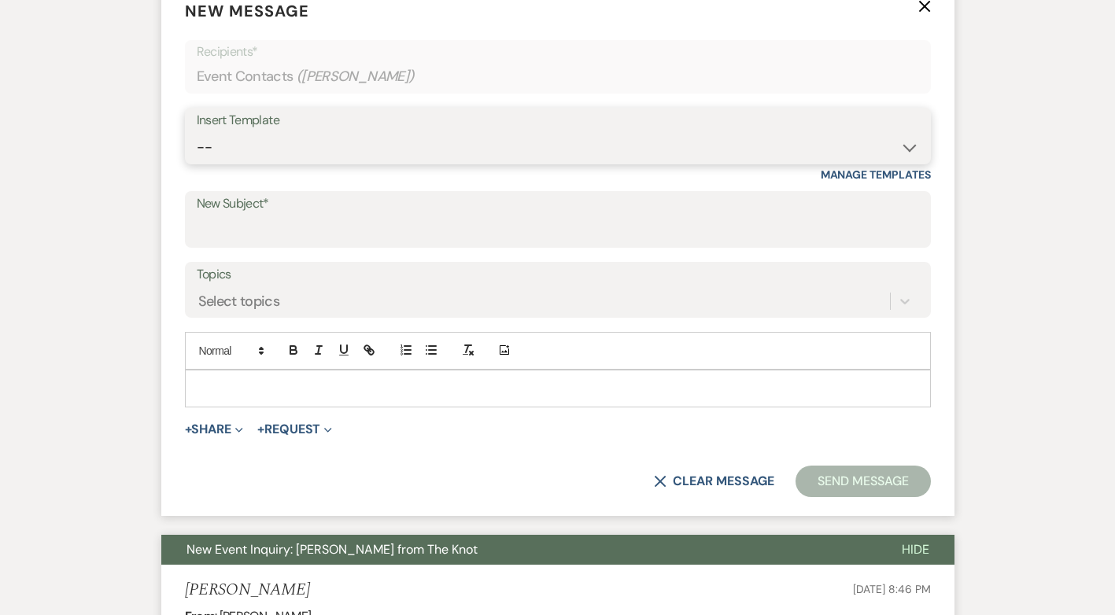
click at [910, 147] on select "-- Initial Inquiry Response Tour Request Response Follow Up Contract (Pre-Booke…" at bounding box center [558, 147] width 722 height 31
select select "5055"
click at [197, 132] on select "-- Initial Inquiry Response Tour Request Response Follow Up Contract (Pre-Booke…" at bounding box center [558, 147] width 722 height 31
type input "Tag, You're It – Checking In About Your Wedding Venue 🌟"
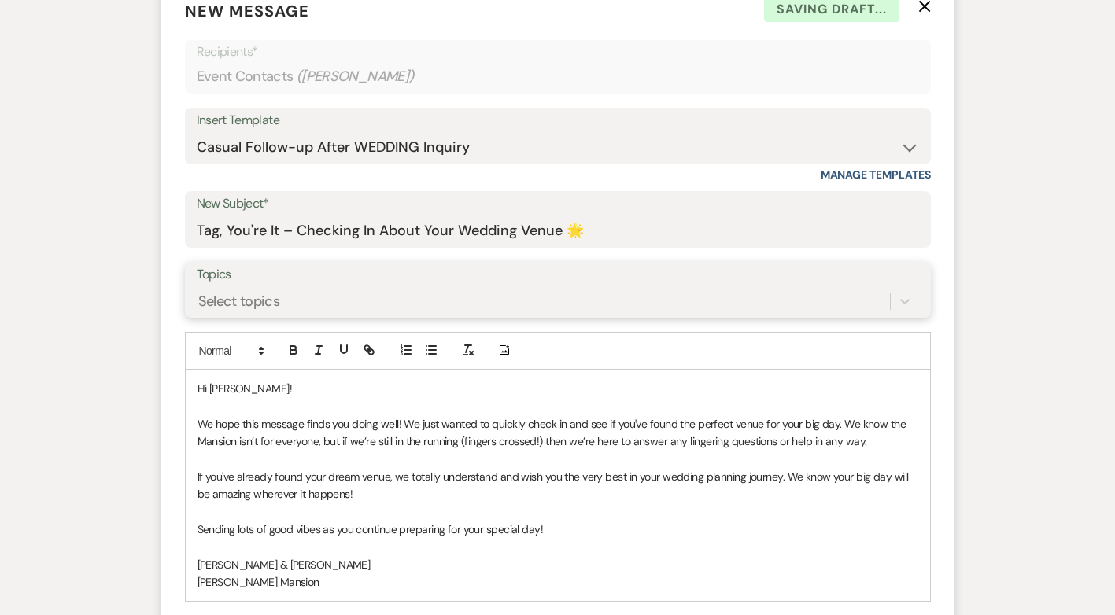
click at [523, 292] on div "Select topics" at bounding box center [543, 301] width 693 height 28
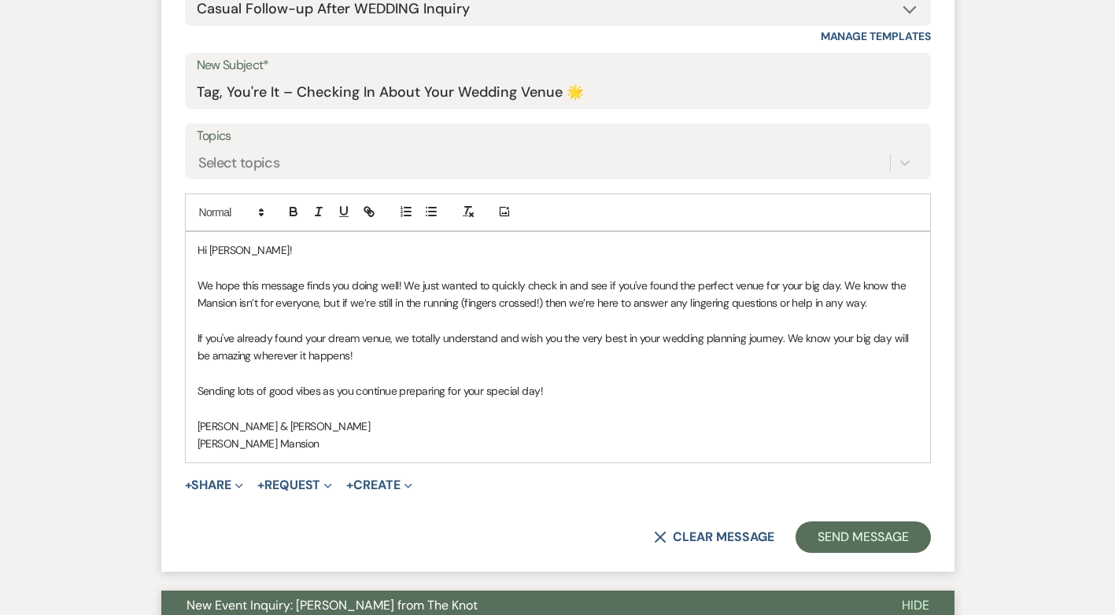
scroll to position [793, 0]
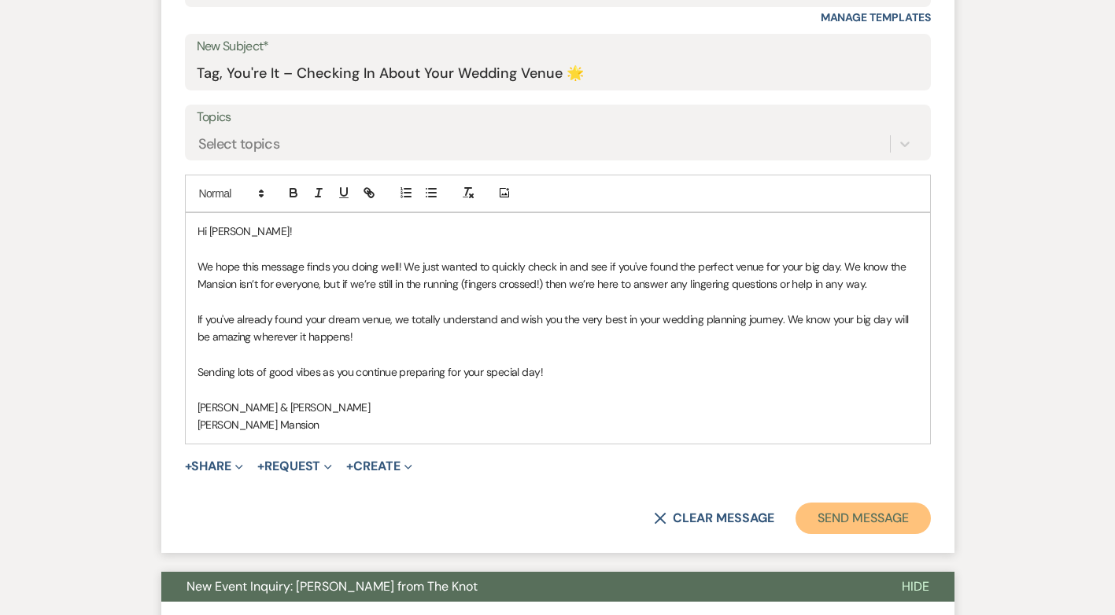
click at [848, 521] on button "Send Message" at bounding box center [863, 518] width 135 height 31
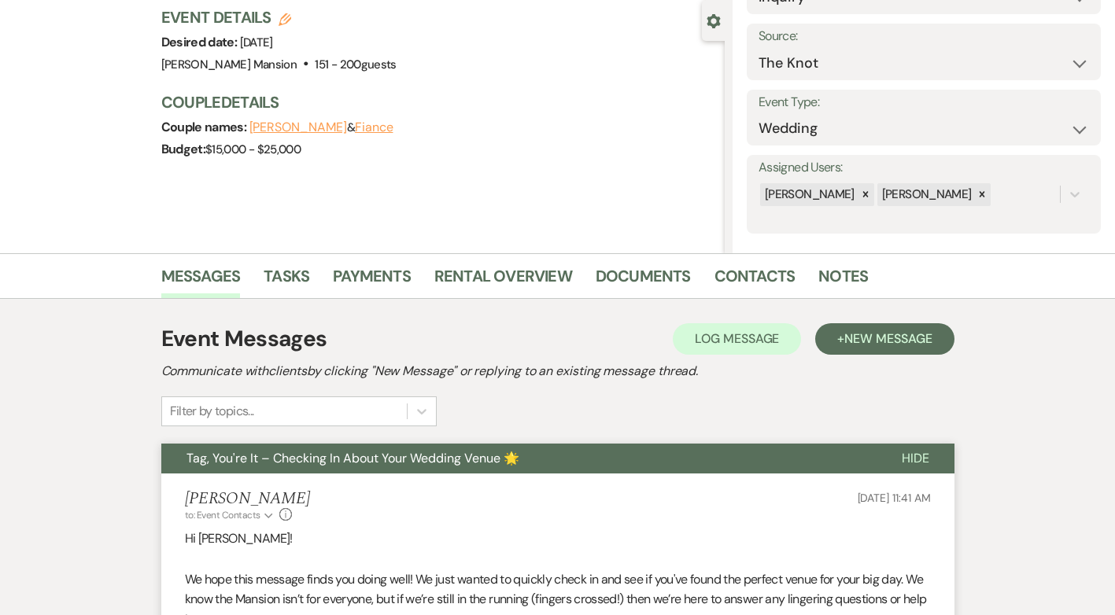
scroll to position [0, 0]
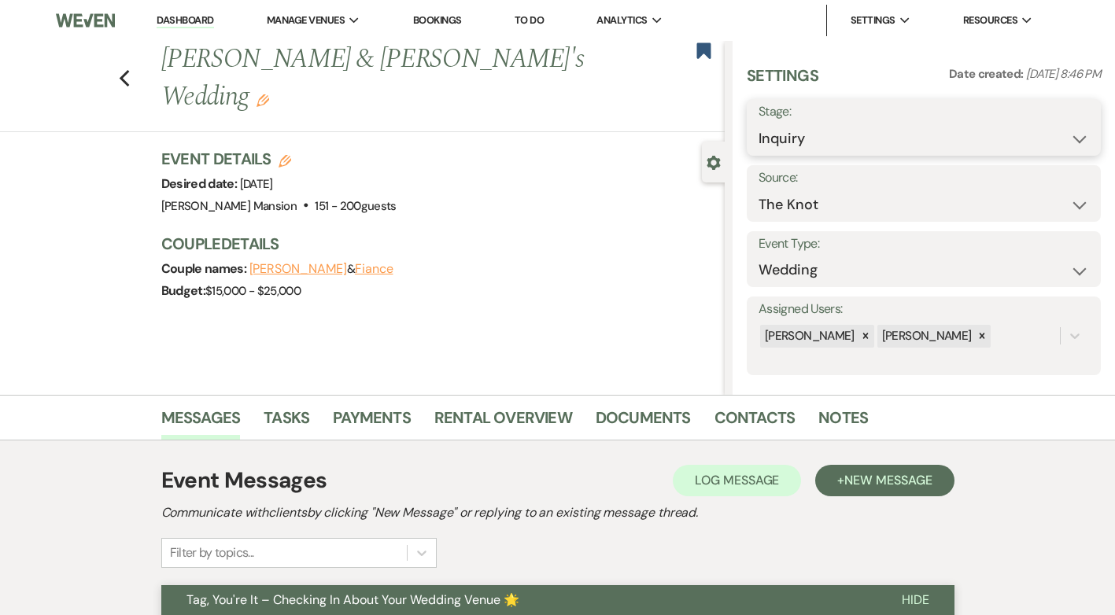
click at [1074, 139] on select "Inquiry Follow Up Tour Requested Tour Confirmed Toured Proposal Sent Booked Lost" at bounding box center [924, 139] width 331 height 31
select select "9"
click at [759, 124] on select "Inquiry Follow Up Tour Requested Tour Confirmed Toured Proposal Sent Booked Lost" at bounding box center [924, 139] width 331 height 31
click at [1056, 138] on button "Save" at bounding box center [1063, 127] width 75 height 31
click at [130, 69] on icon "Previous" at bounding box center [125, 78] width 12 height 19
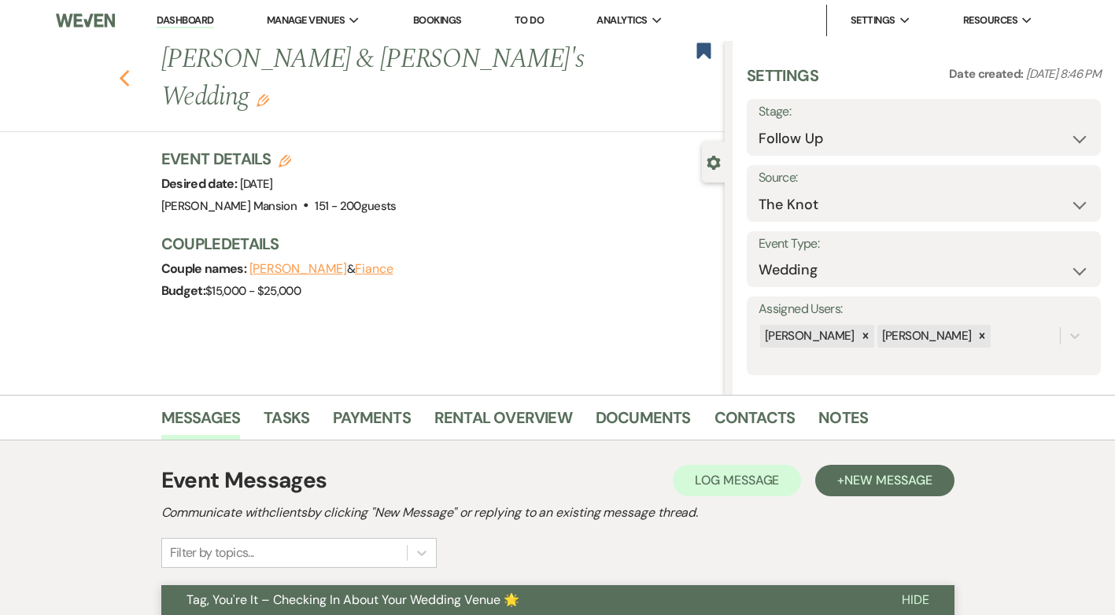
select select "9"
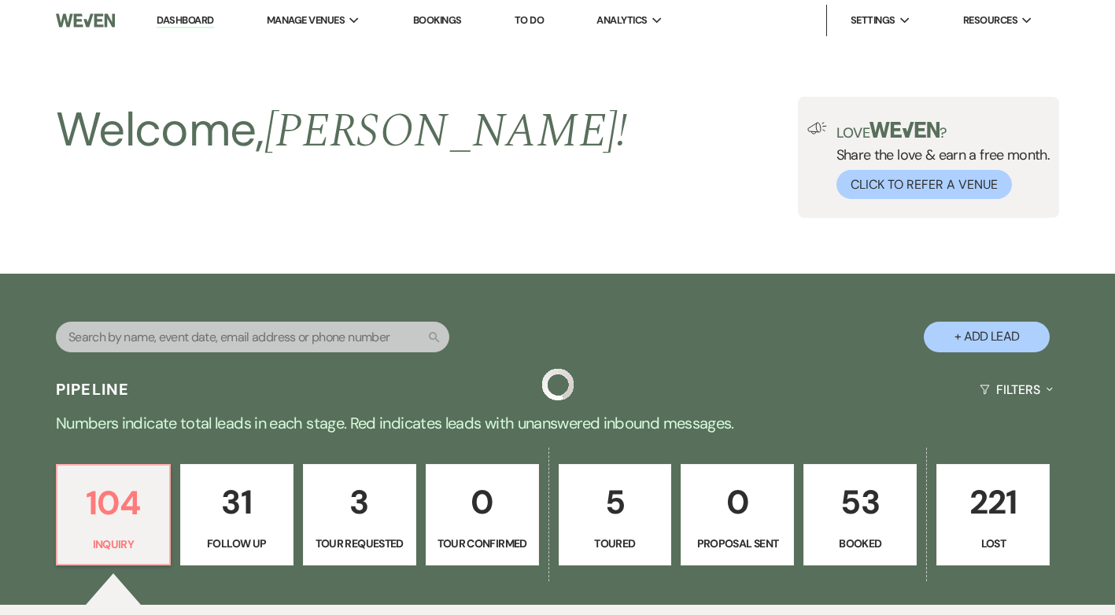
scroll to position [630, 0]
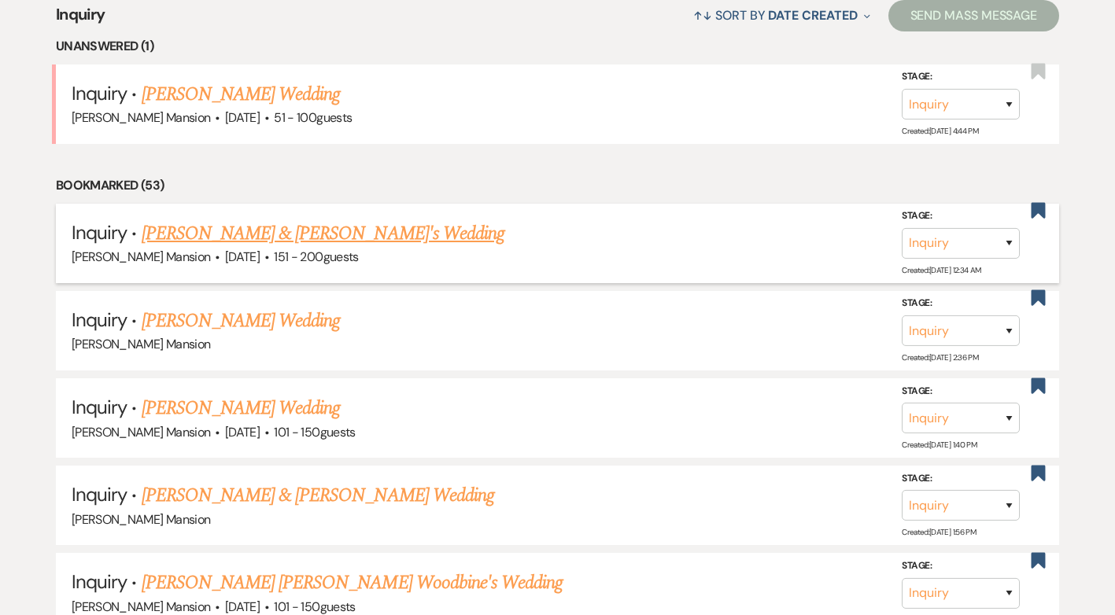
click at [257, 231] on link "[PERSON_NAME] & [PERSON_NAME]'s Wedding" at bounding box center [324, 234] width 364 height 28
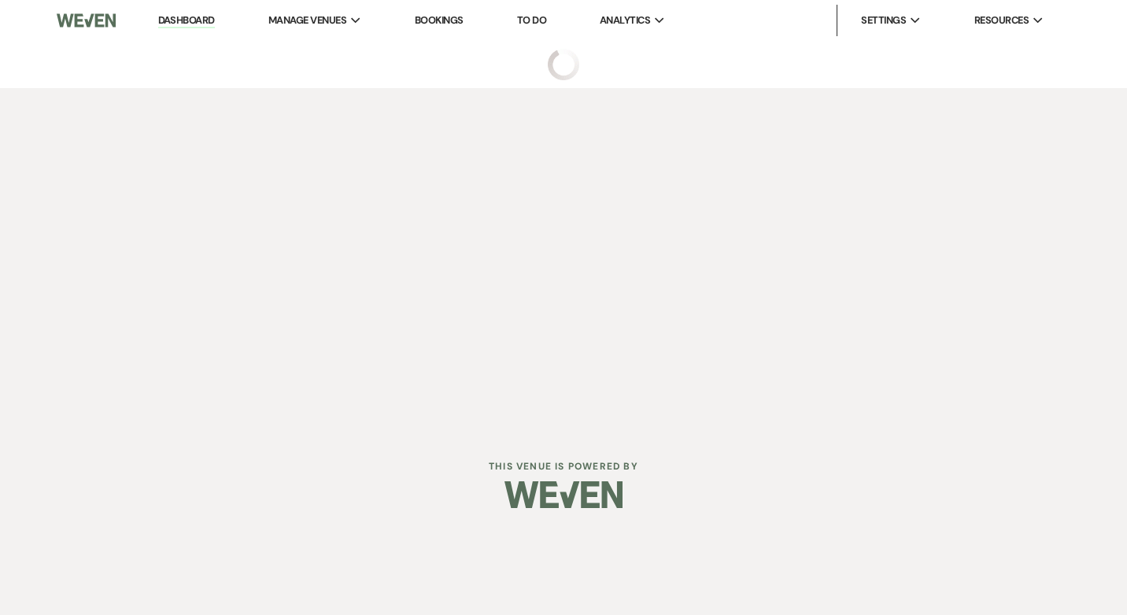
select select "2"
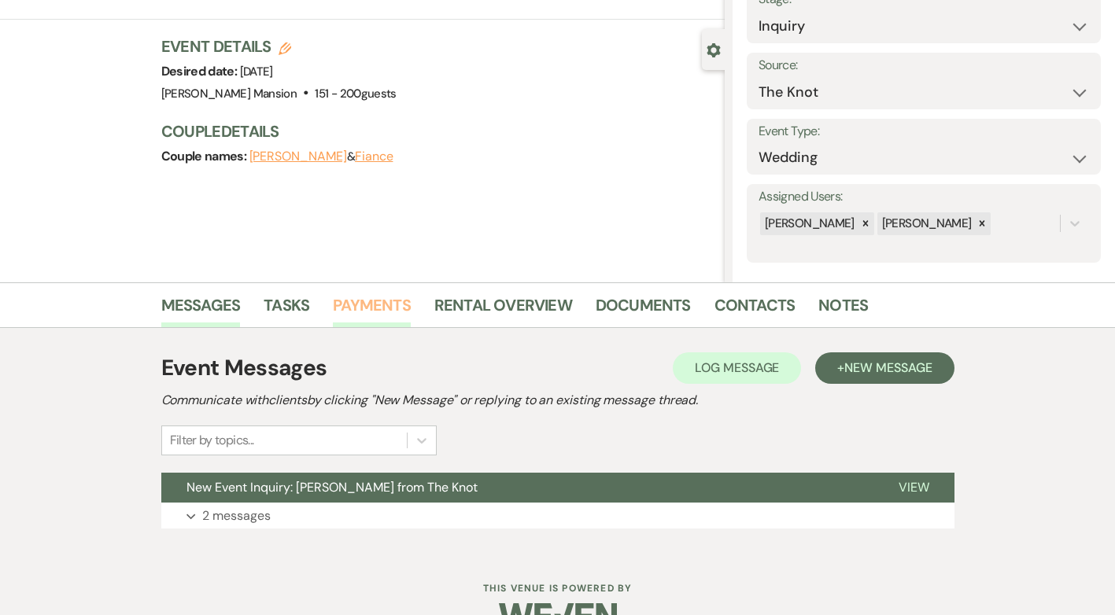
scroll to position [151, 0]
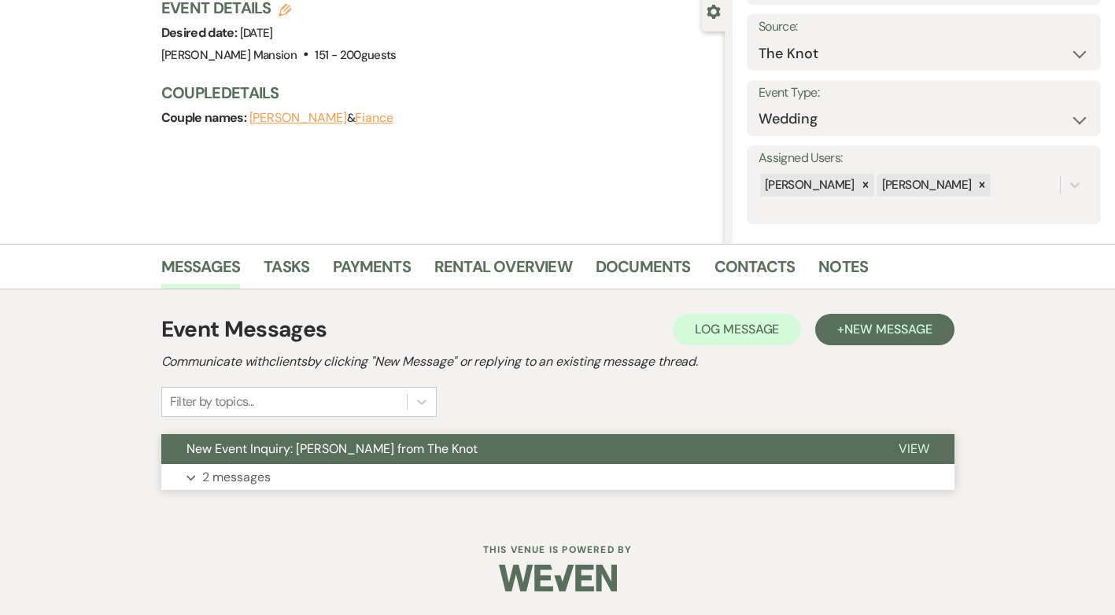
click at [256, 481] on p "2 messages" at bounding box center [236, 477] width 68 height 20
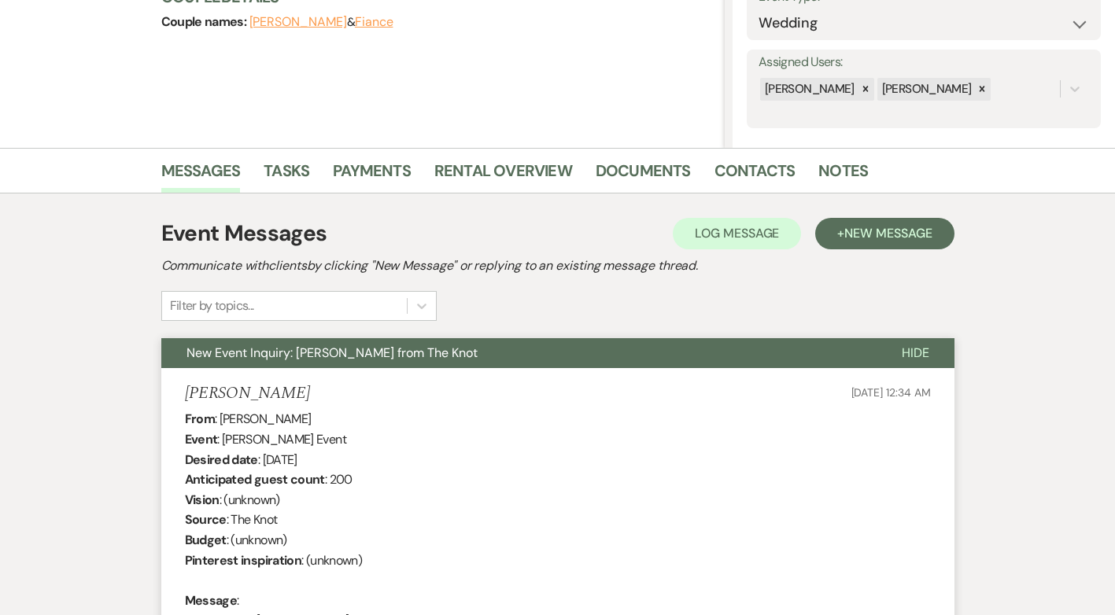
scroll to position [225, 0]
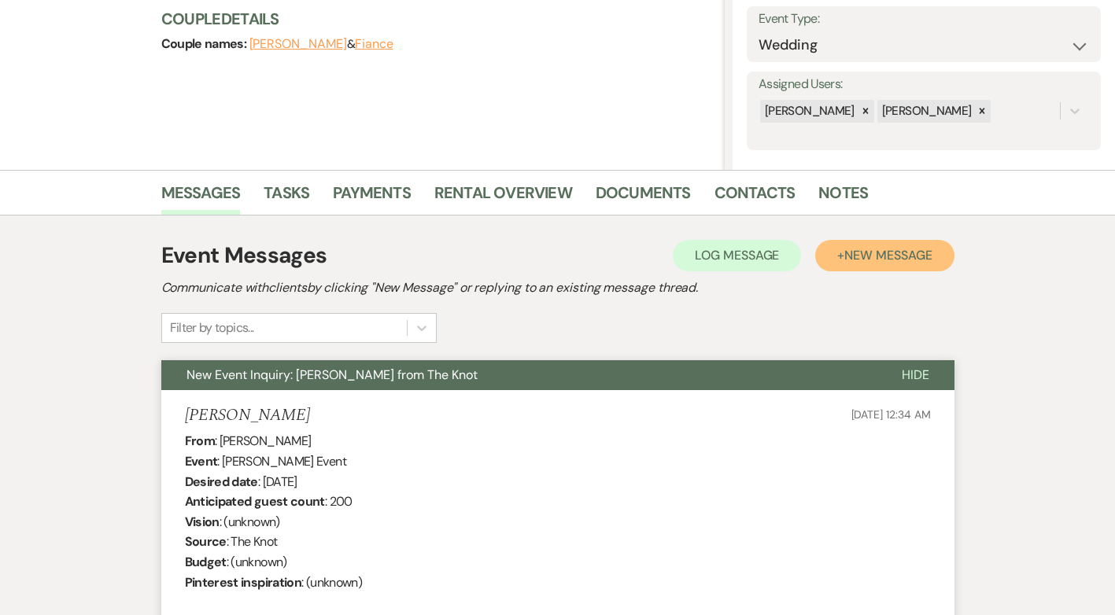
click at [888, 259] on span "New Message" at bounding box center [887, 255] width 87 height 17
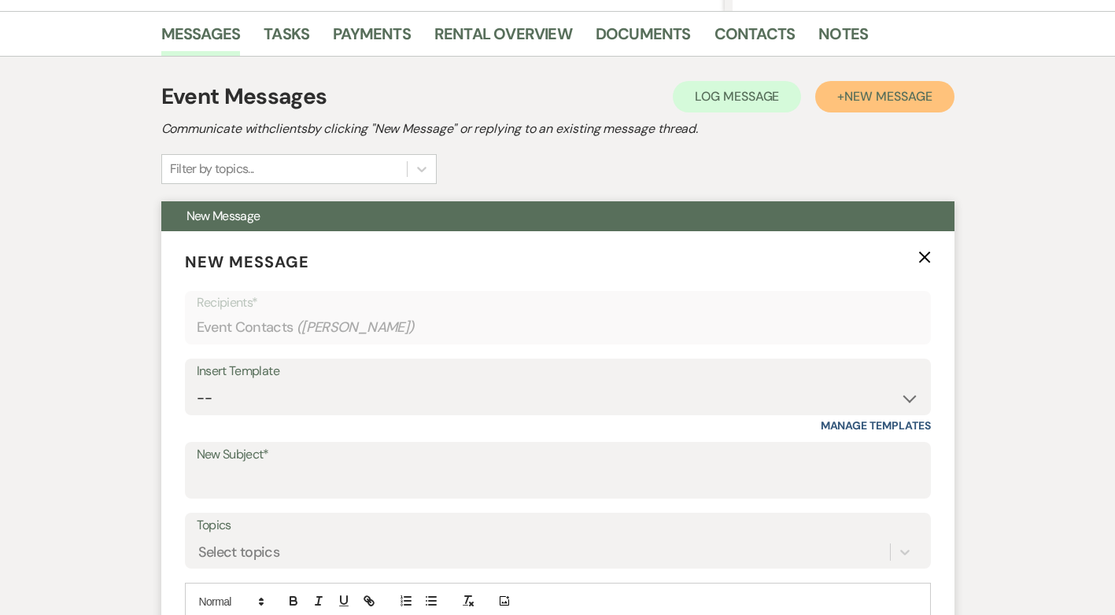
scroll to position [461, 0]
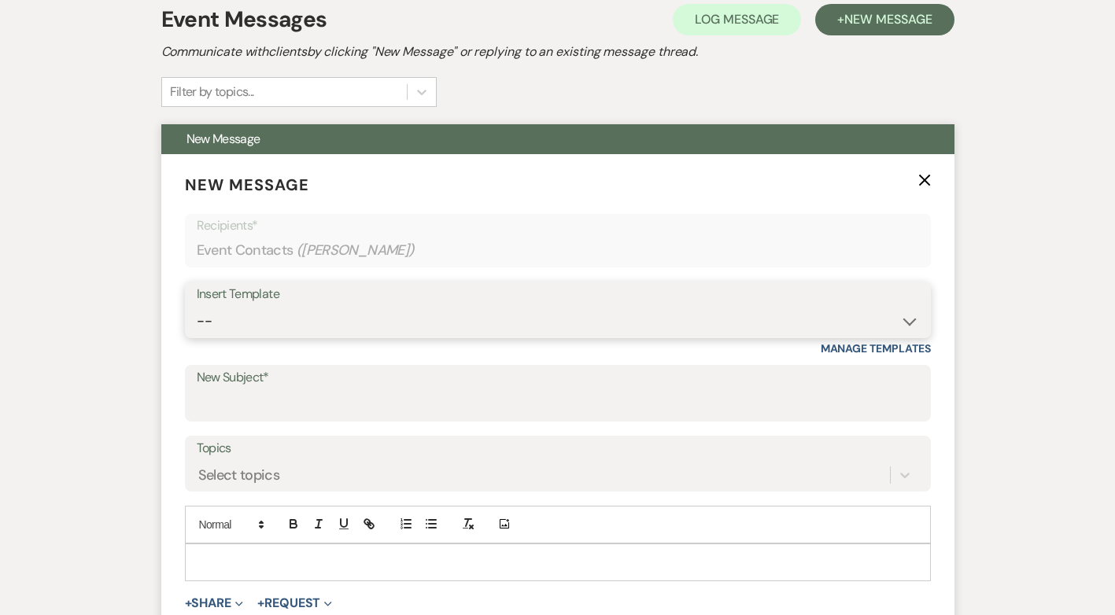
click at [909, 320] on select "-- Initial Inquiry Response Tour Request Response Follow Up Contract (Pre-Booke…" at bounding box center [558, 321] width 722 height 31
select select "5055"
click at [197, 306] on select "-- Initial Inquiry Response Tour Request Response Follow Up Contract (Pre-Booke…" at bounding box center [558, 321] width 722 height 31
type input "Tag, You're It – Checking In About Your Wedding Venue 🌟"
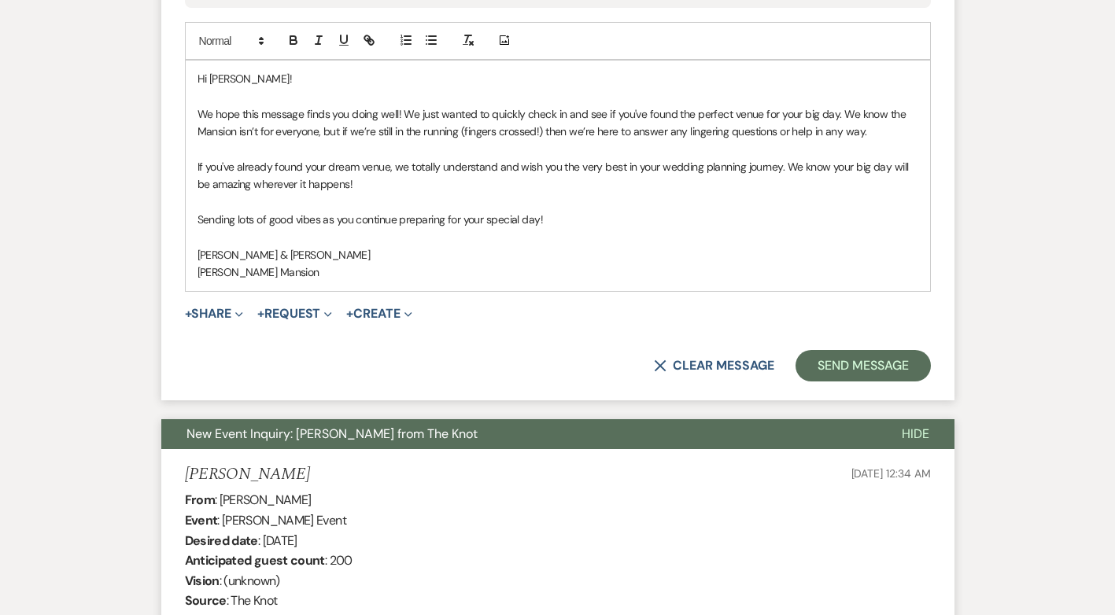
scroll to position [1181, 0]
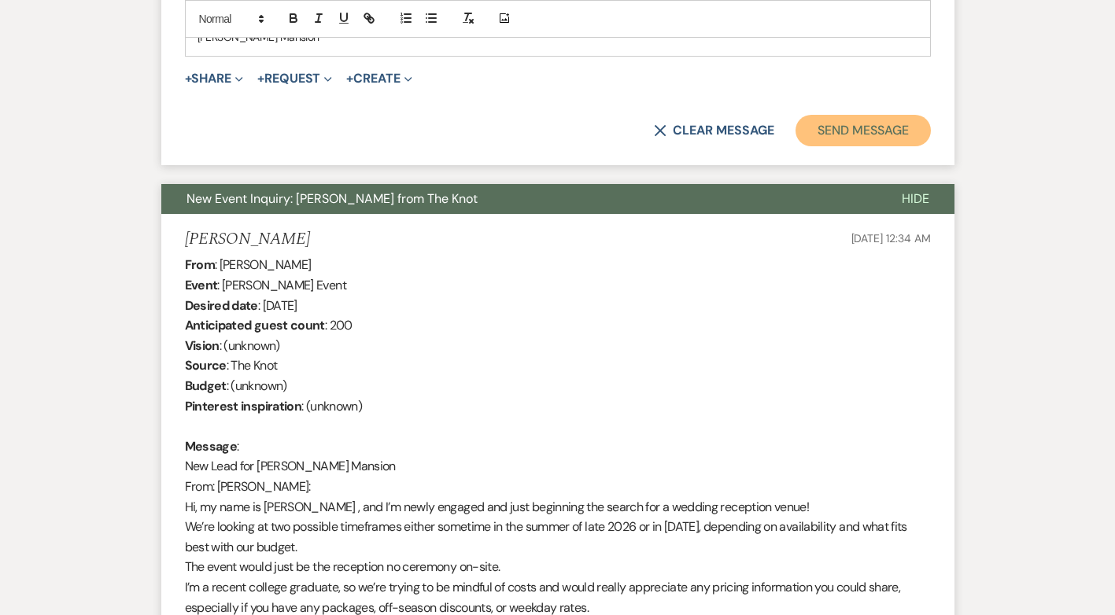
click at [857, 126] on button "Send Message" at bounding box center [863, 130] width 135 height 31
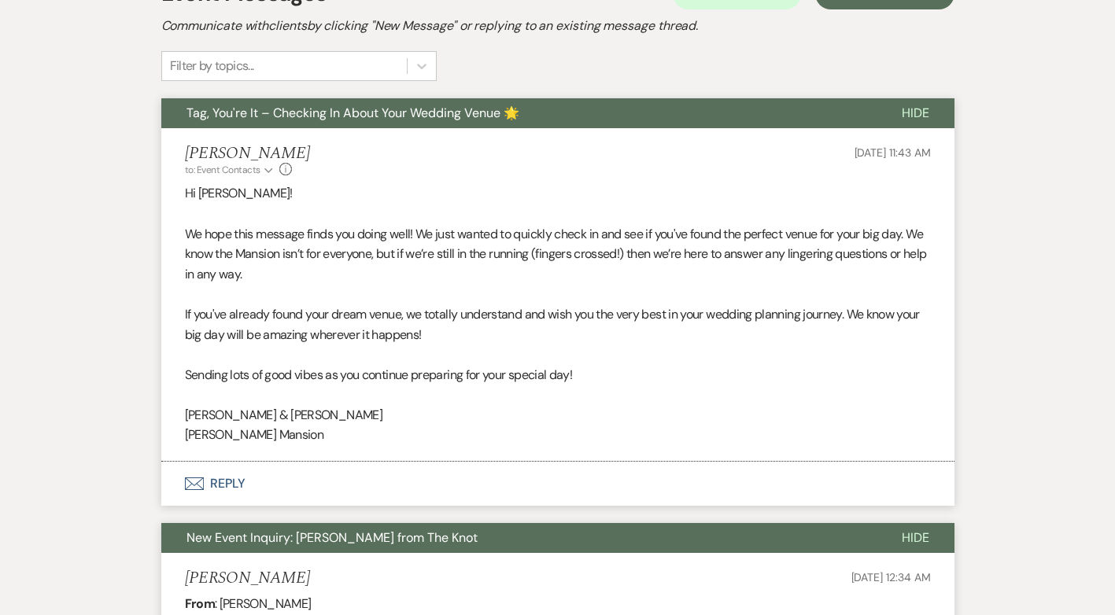
scroll to position [0, 0]
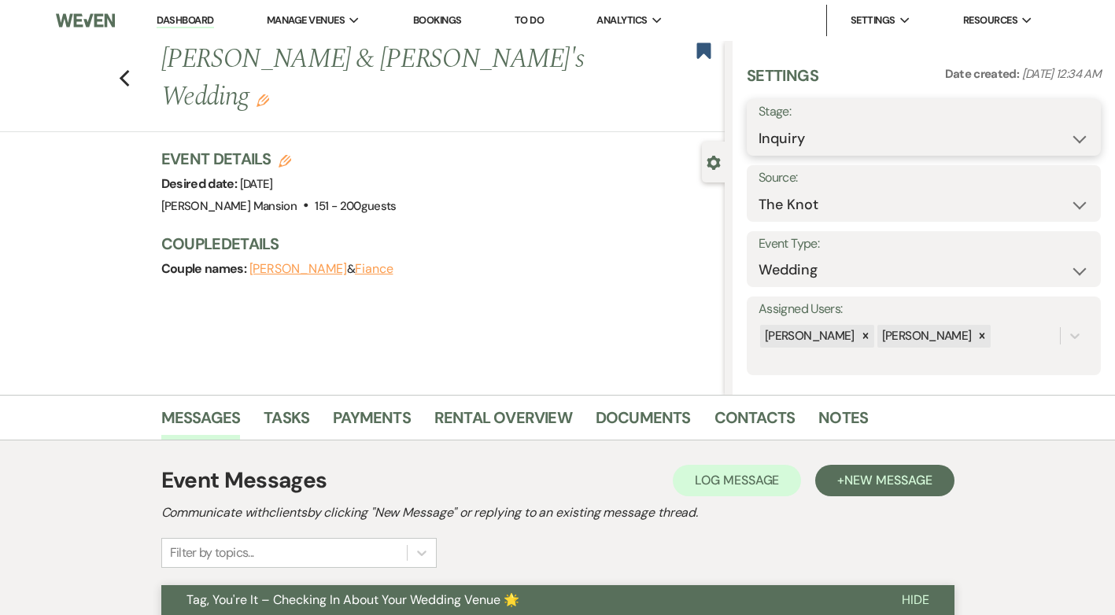
click at [1059, 135] on select "Inquiry Follow Up Tour Requested Tour Confirmed Toured Proposal Sent Booked Lost" at bounding box center [924, 139] width 331 height 31
select select "9"
click at [759, 124] on select "Inquiry Follow Up Tour Requested Tour Confirmed Toured Proposal Sent Booked Lost" at bounding box center [924, 139] width 331 height 31
click at [1051, 131] on button "Save" at bounding box center [1063, 127] width 75 height 31
click at [131, 69] on icon "Previous" at bounding box center [125, 78] width 12 height 19
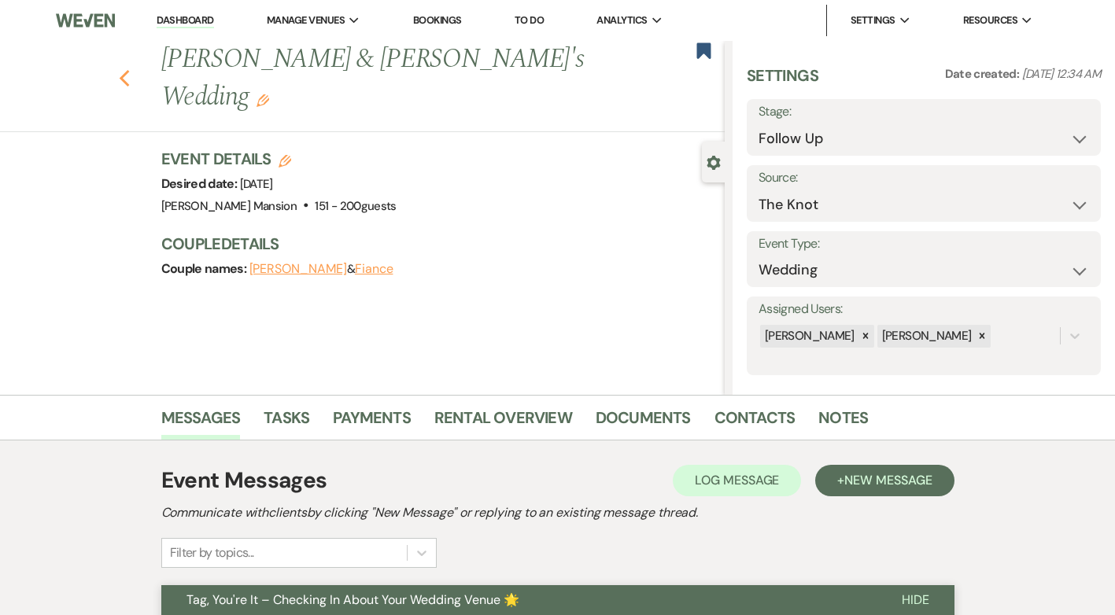
select select "9"
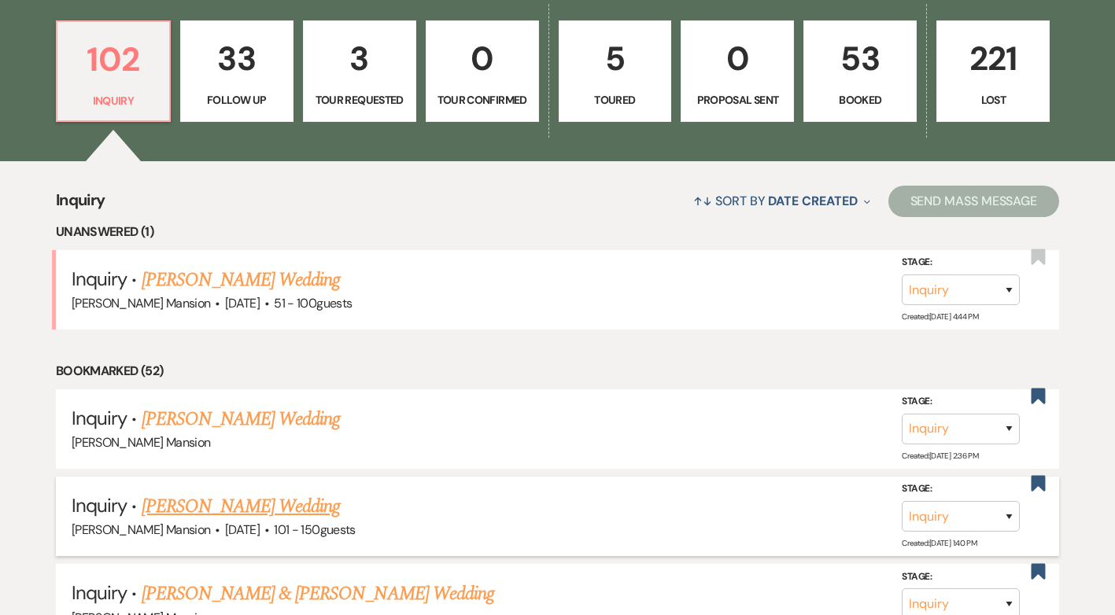
scroll to position [551, 0]
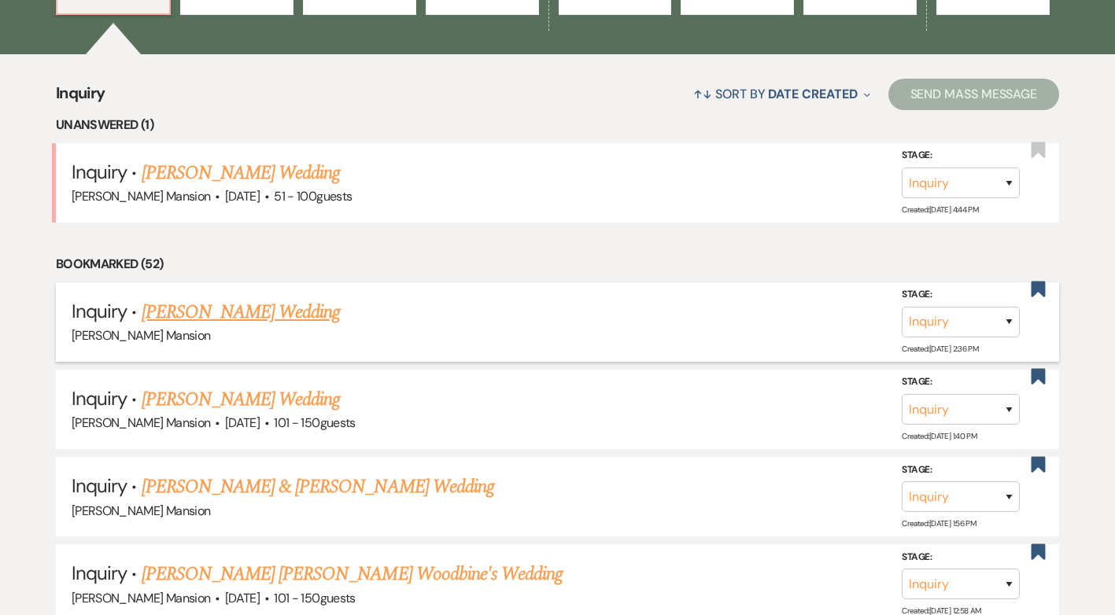
click at [241, 310] on link "[PERSON_NAME] Wedding" at bounding box center [241, 312] width 199 height 28
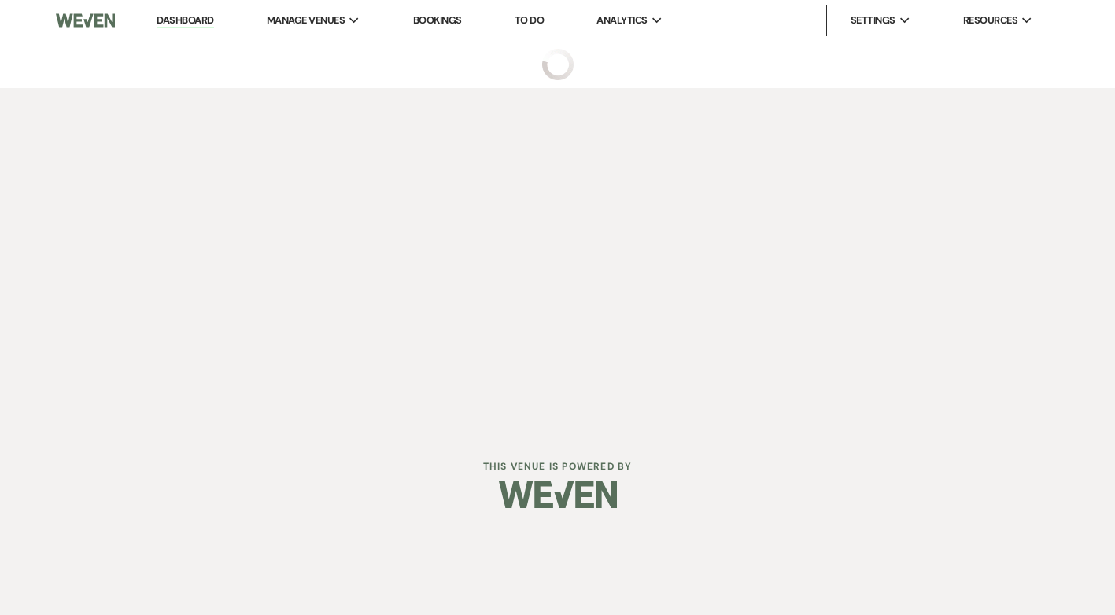
select select "5"
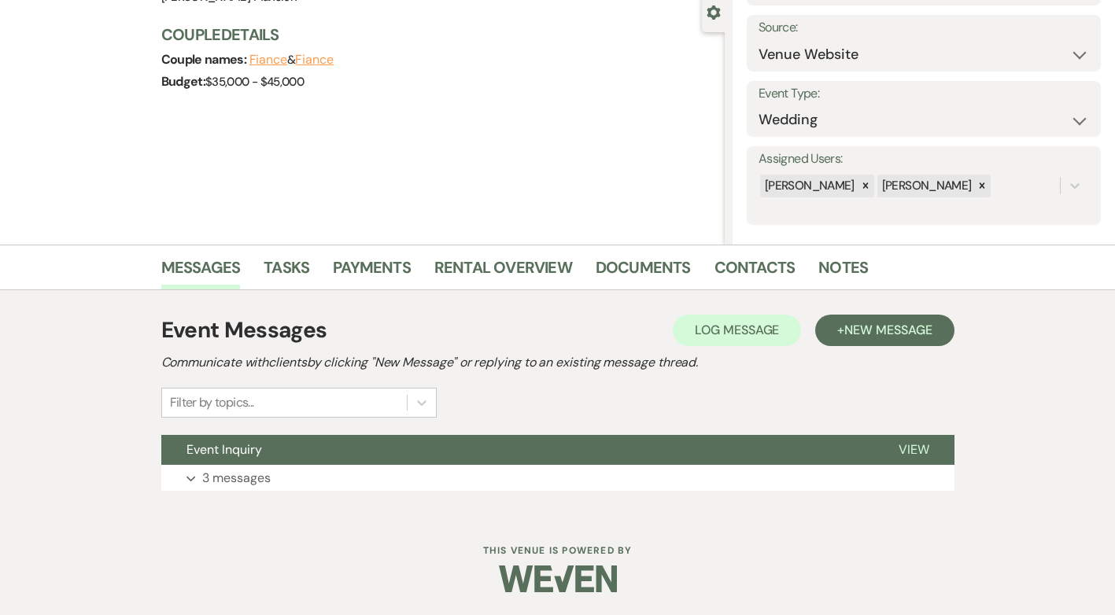
scroll to position [151, 0]
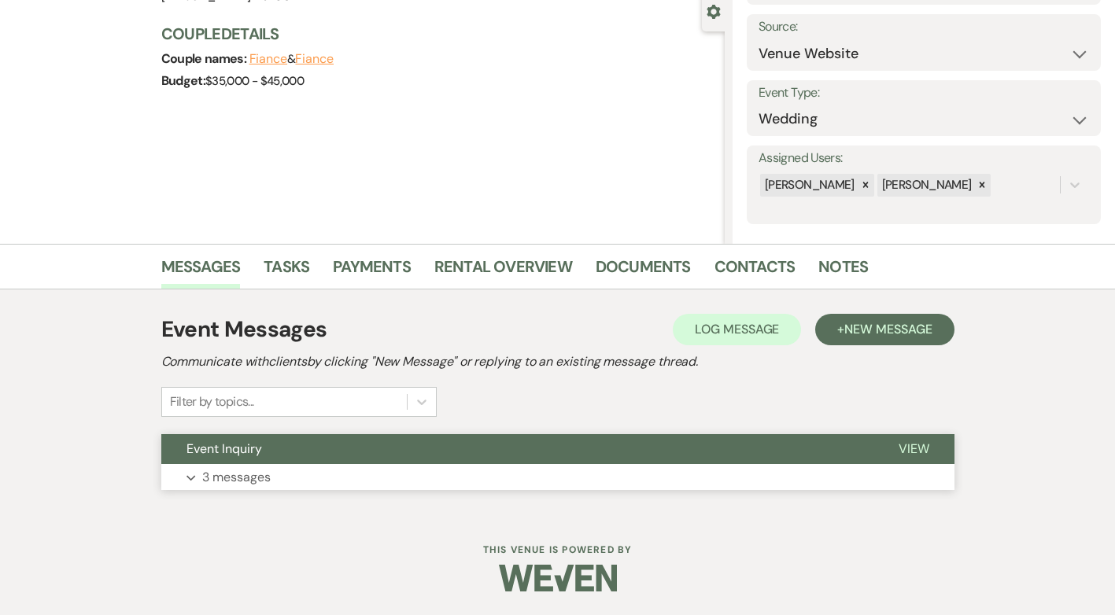
click at [208, 475] on p "3 messages" at bounding box center [236, 477] width 68 height 20
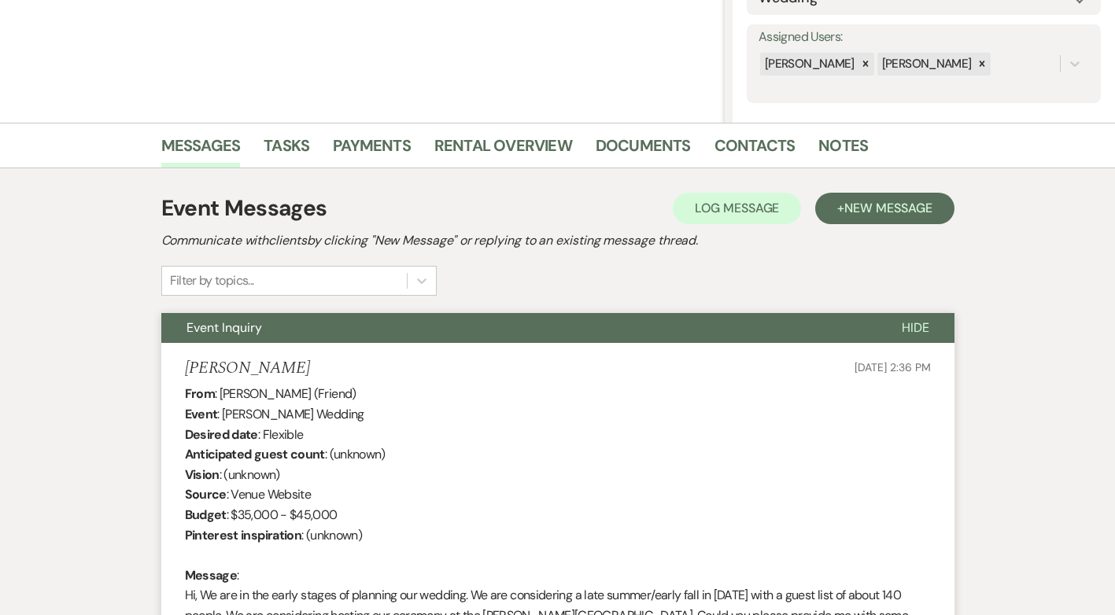
scroll to position [0, 0]
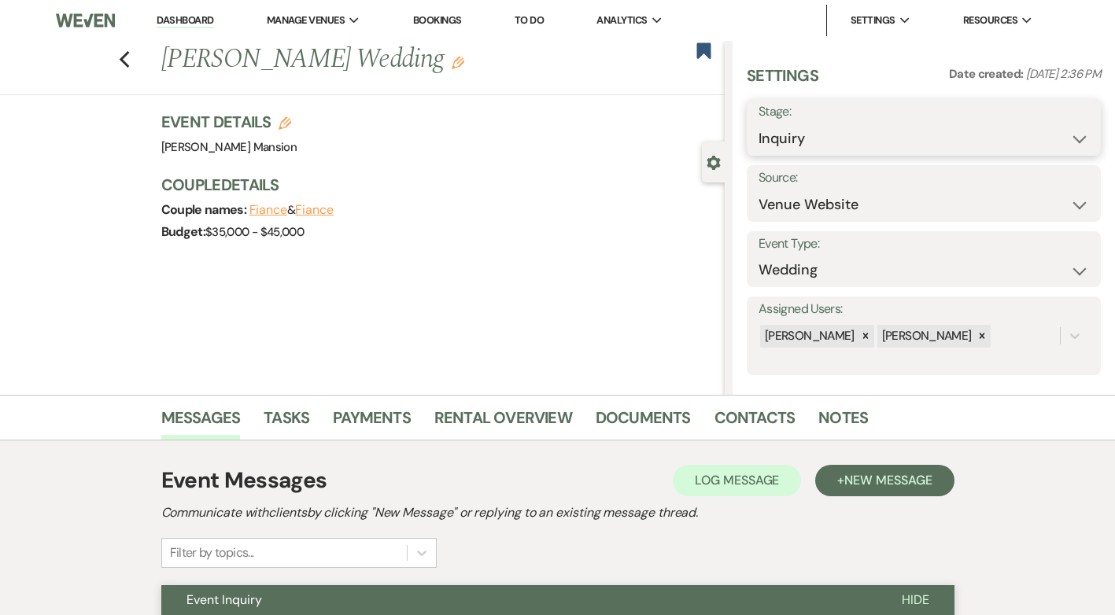
click at [1057, 145] on select "Inquiry Follow Up Tour Requested Tour Confirmed Toured Proposal Sent Booked Lost" at bounding box center [924, 139] width 331 height 31
select select "8"
click at [759, 124] on select "Inquiry Follow Up Tour Requested Tour Confirmed Toured Proposal Sent Booked Lost" at bounding box center [924, 139] width 331 height 31
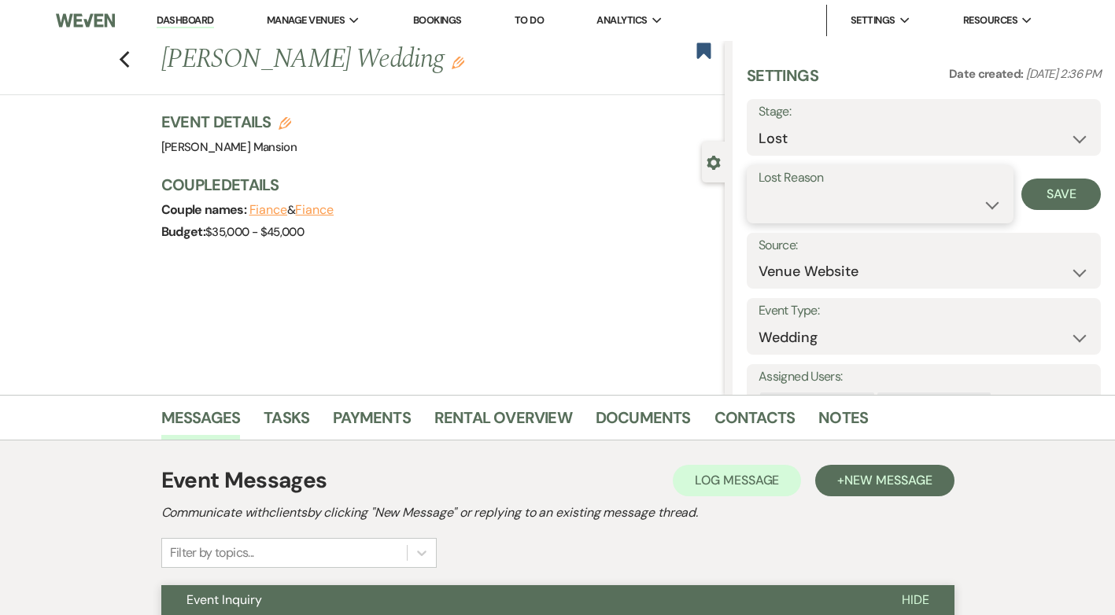
click at [980, 205] on select "Booked Elsewhere Budget Date Unavailable No Response Not a Good Match Capacity …" at bounding box center [880, 205] width 243 height 31
select select "5"
click at [759, 190] on select "Booked Elsewhere Budget Date Unavailable No Response Not a Good Match Capacity …" at bounding box center [880, 205] width 243 height 31
click at [1059, 188] on button "Save" at bounding box center [1061, 194] width 79 height 31
click at [137, 63] on div "Previous [PERSON_NAME] Wedding Edit Bookmark" at bounding box center [358, 68] width 733 height 54
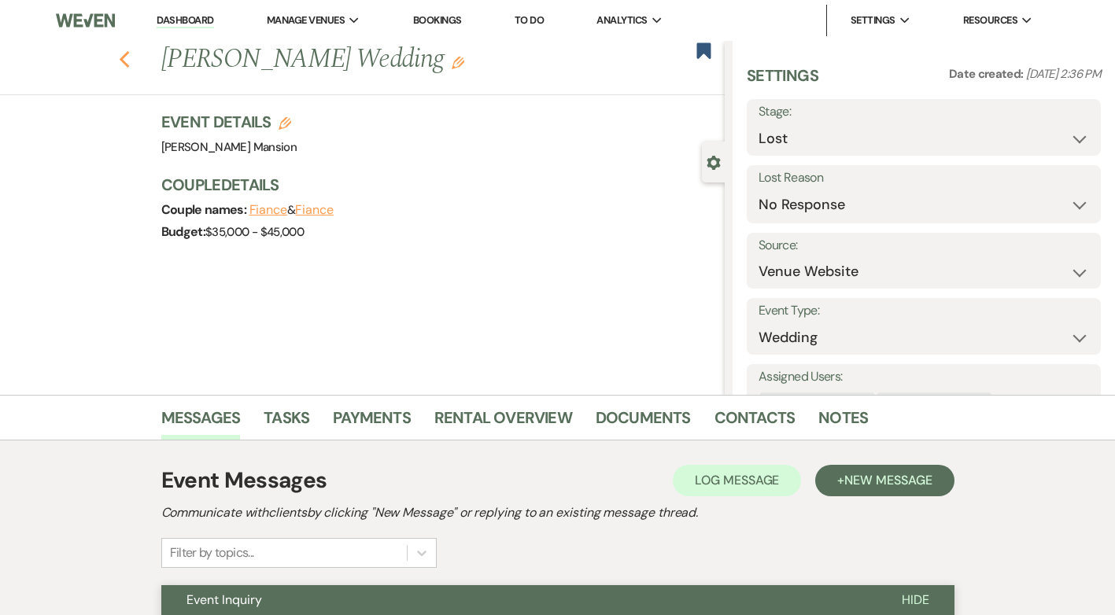
click at [129, 67] on use "button" at bounding box center [124, 59] width 10 height 17
select select "8"
select select "5"
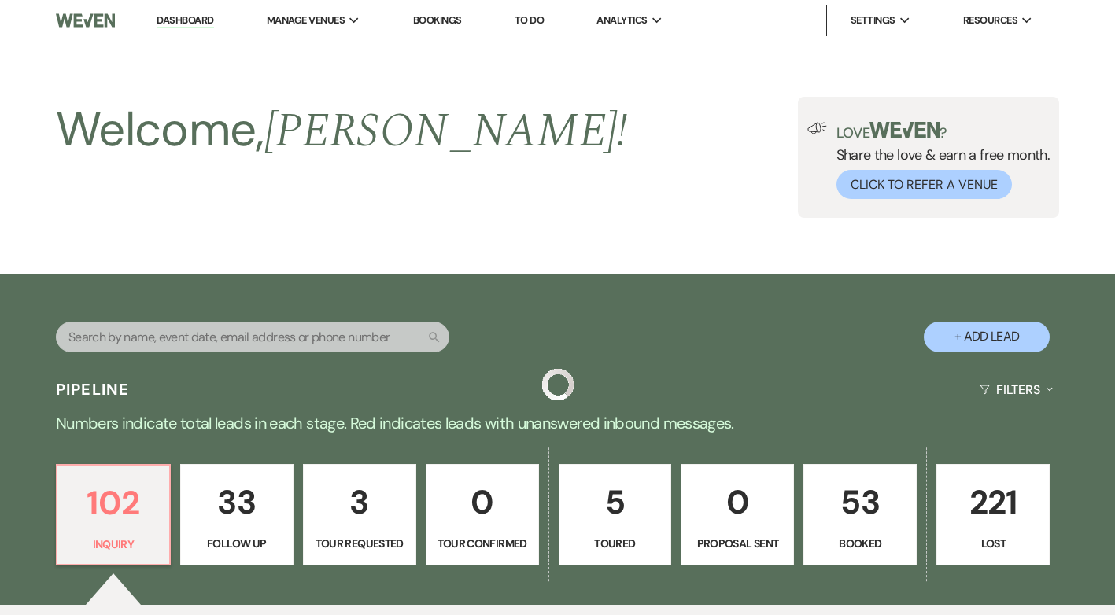
scroll to position [551, 0]
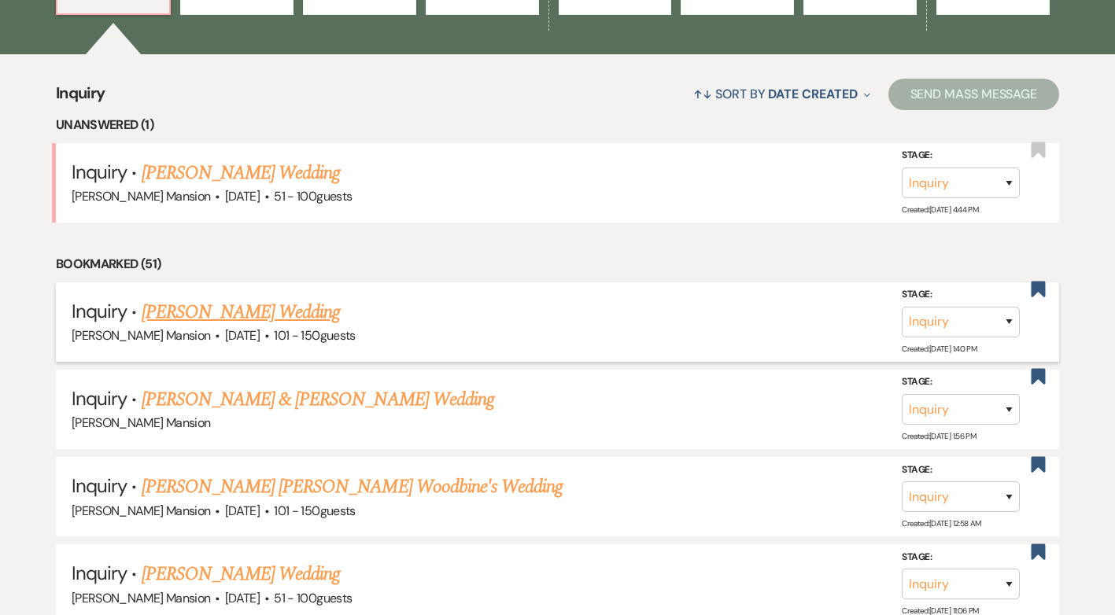
click at [260, 305] on link "[PERSON_NAME] Wedding" at bounding box center [241, 312] width 199 height 28
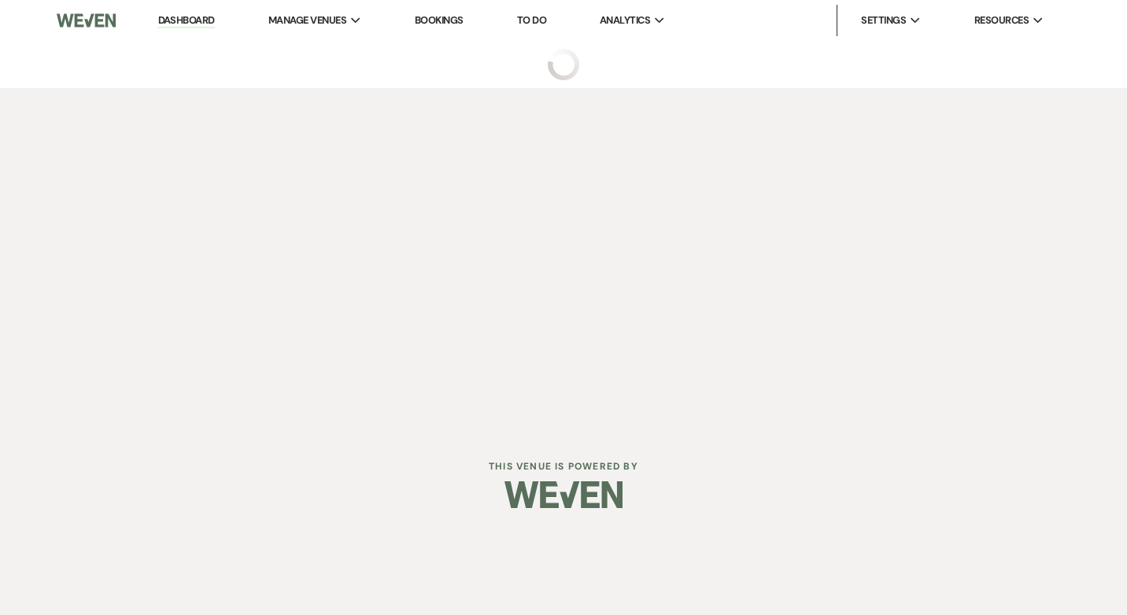
select select "2"
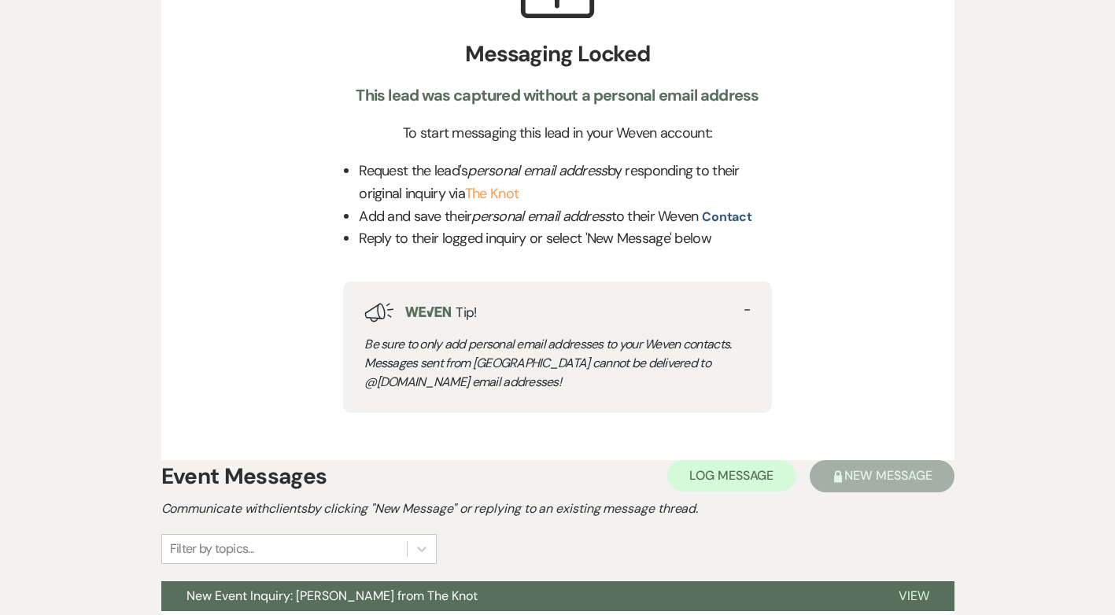
scroll to position [698, 0]
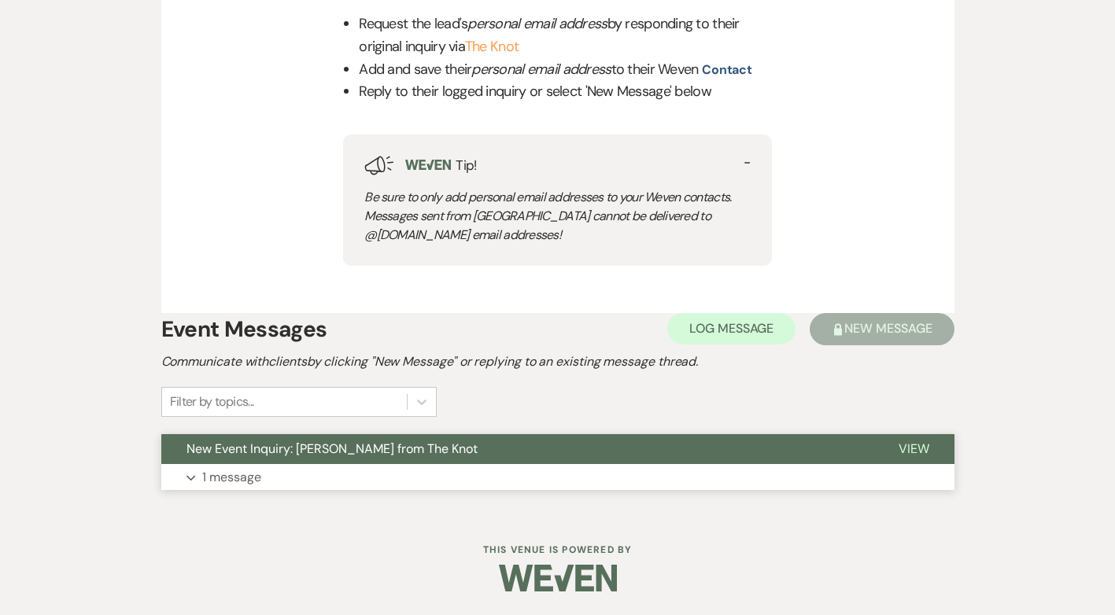
click at [224, 480] on p "1 message" at bounding box center [231, 477] width 59 height 20
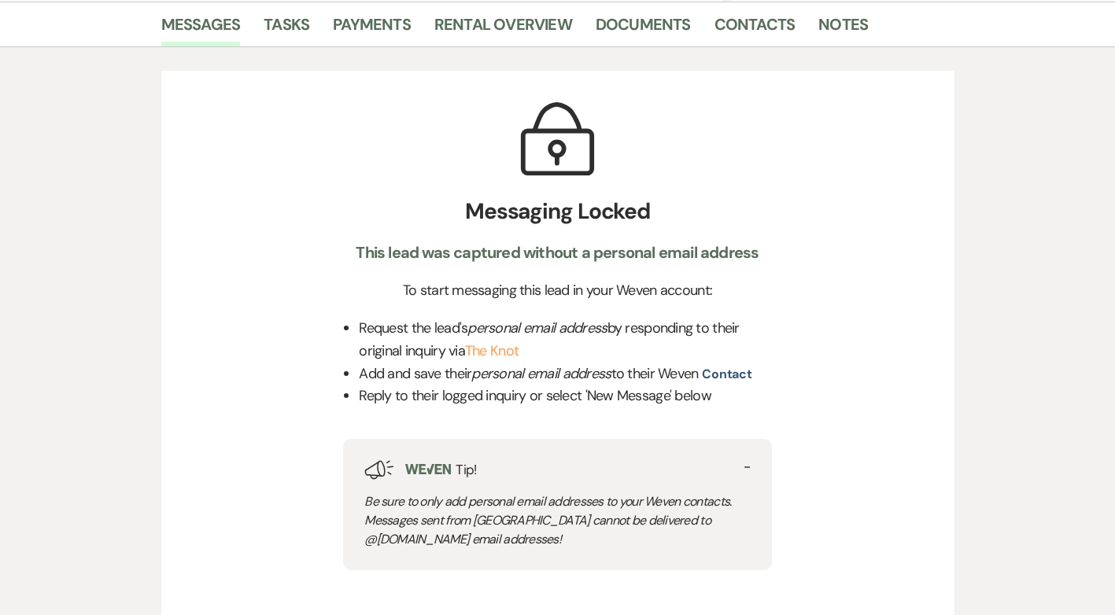
scroll to position [0, 0]
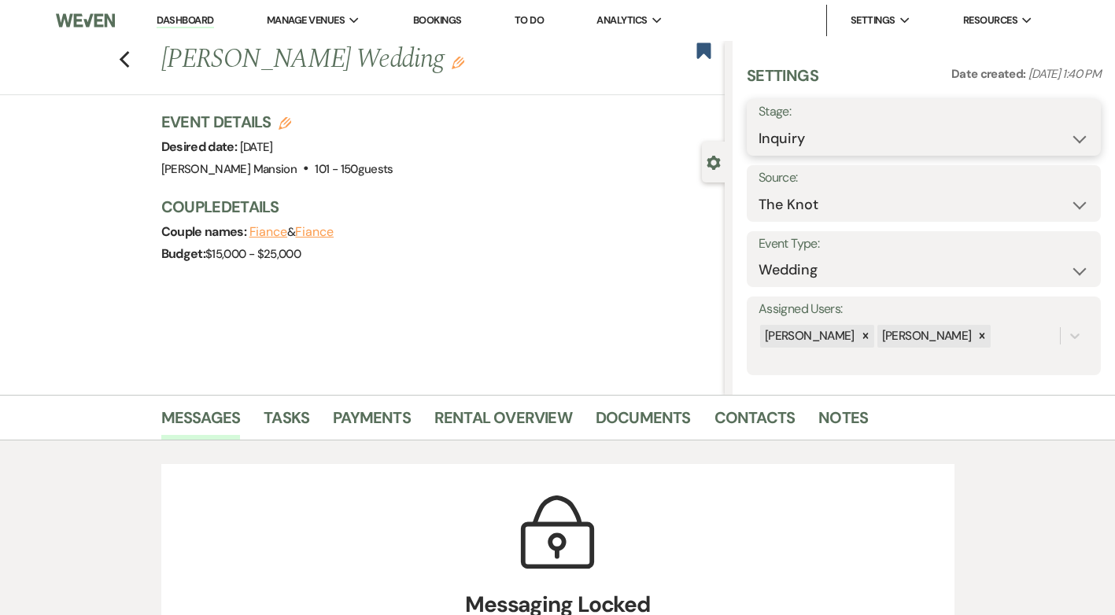
click at [1061, 132] on select "Inquiry Follow Up Tour Requested Tour Confirmed Toured Proposal Sent Booked Lost" at bounding box center [924, 139] width 331 height 31
select select "8"
click at [759, 124] on select "Inquiry Follow Up Tour Requested Tour Confirmed Toured Proposal Sent Booked Lost" at bounding box center [924, 139] width 331 height 31
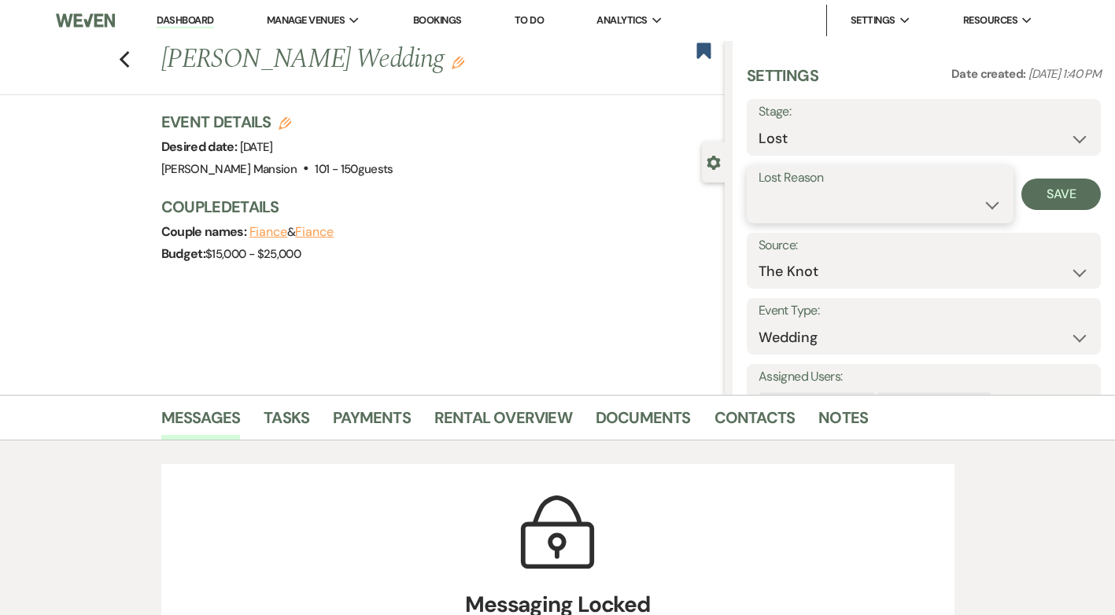
click at [971, 206] on select "Booked Elsewhere Budget Date Unavailable No Response Not a Good Match Capacity …" at bounding box center [880, 205] width 243 height 31
select select "5"
click at [759, 190] on select "Booked Elsewhere Budget Date Unavailable No Response Not a Good Match Capacity …" at bounding box center [880, 205] width 243 height 31
click at [1044, 188] on button "Save" at bounding box center [1061, 194] width 79 height 31
click at [126, 57] on icon "Previous" at bounding box center [125, 59] width 12 height 19
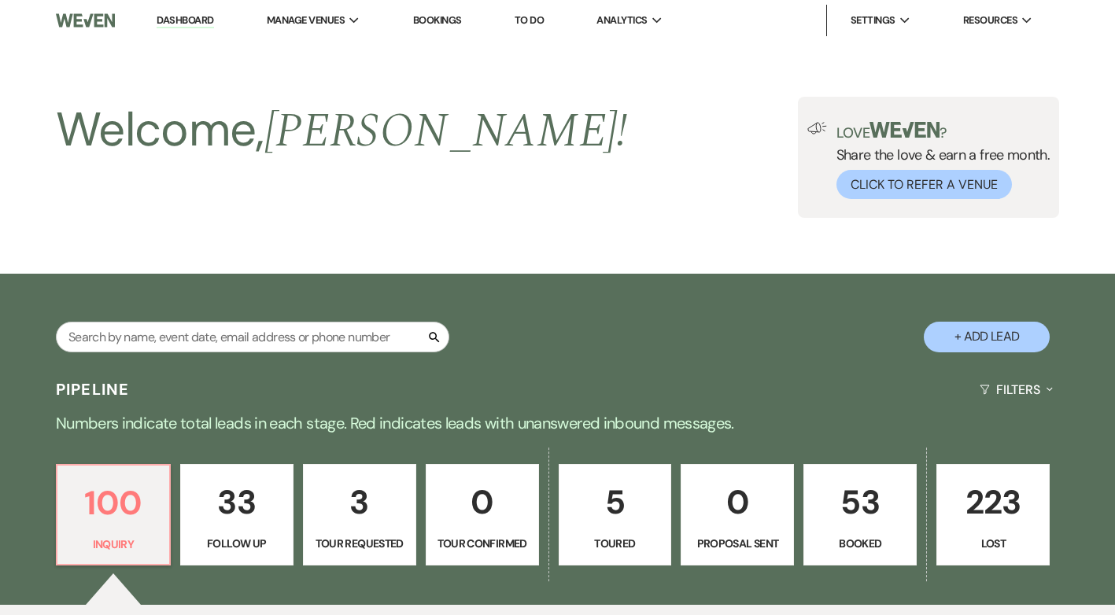
scroll to position [551, 0]
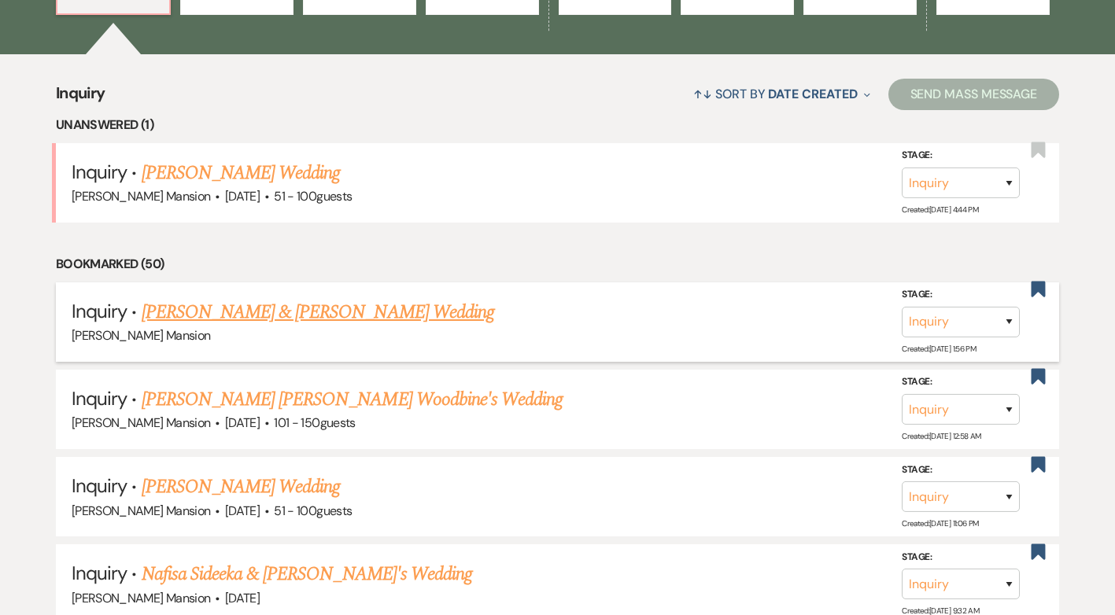
click at [310, 314] on link "[PERSON_NAME] & [PERSON_NAME] Wedding" at bounding box center [318, 312] width 353 height 28
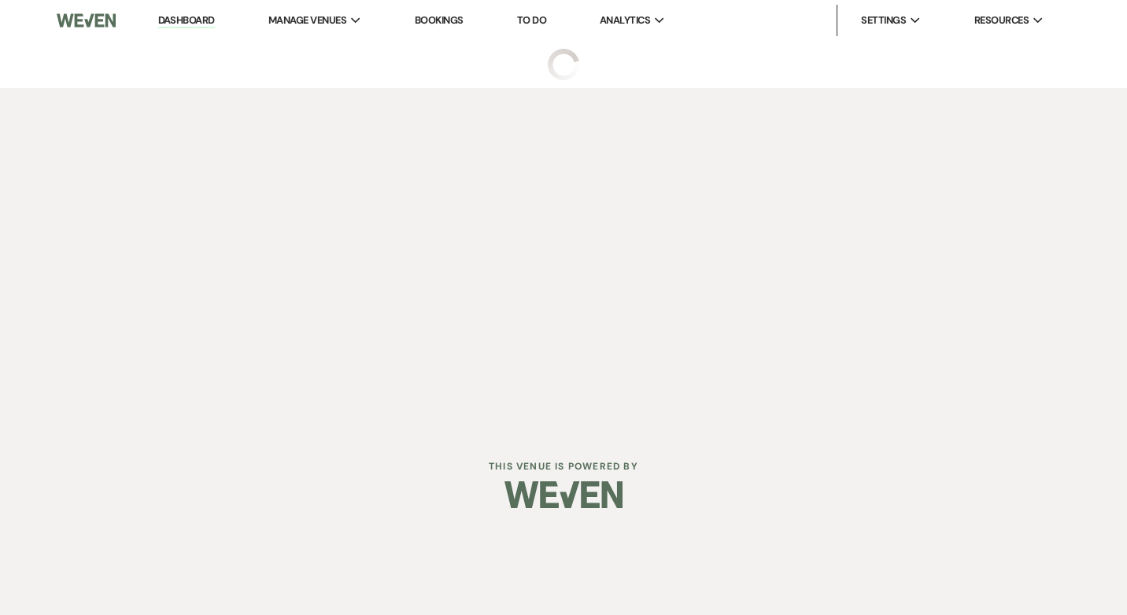
select select "23"
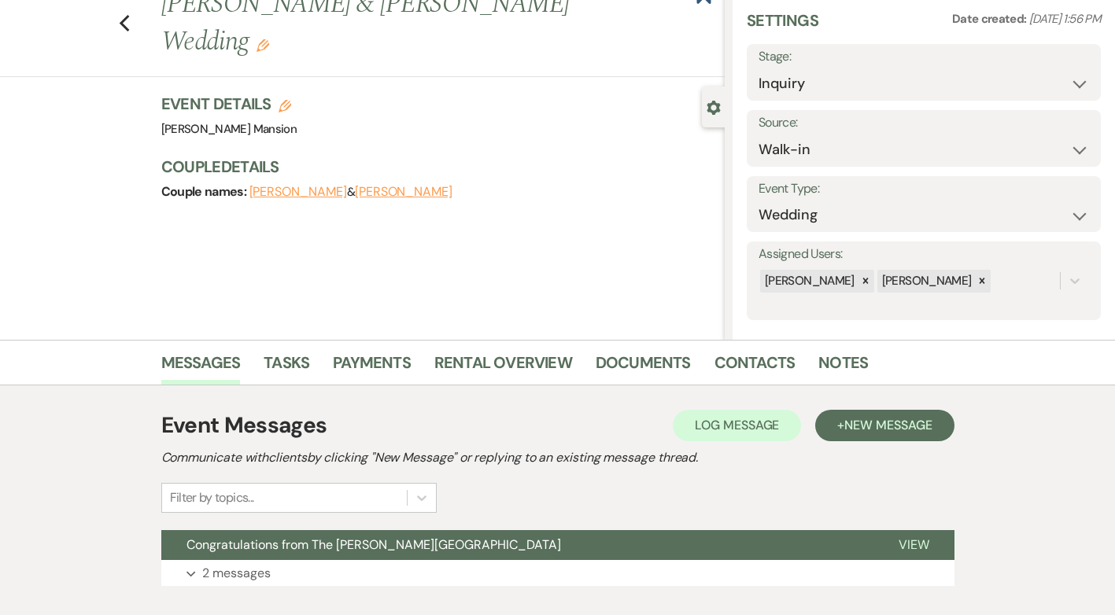
scroll to position [151, 0]
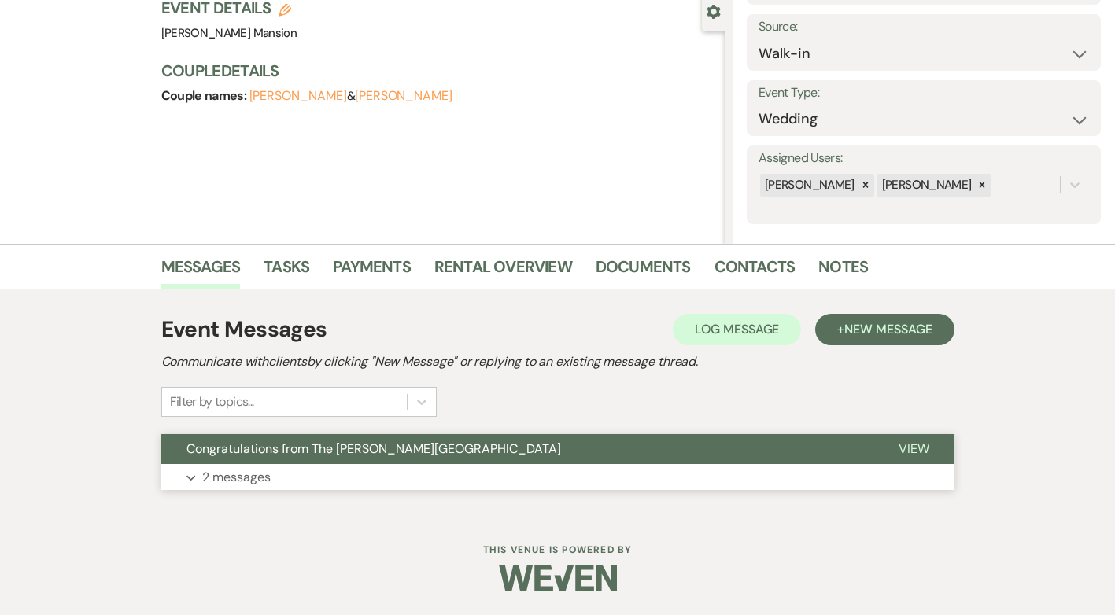
click at [236, 475] on p "2 messages" at bounding box center [236, 477] width 68 height 20
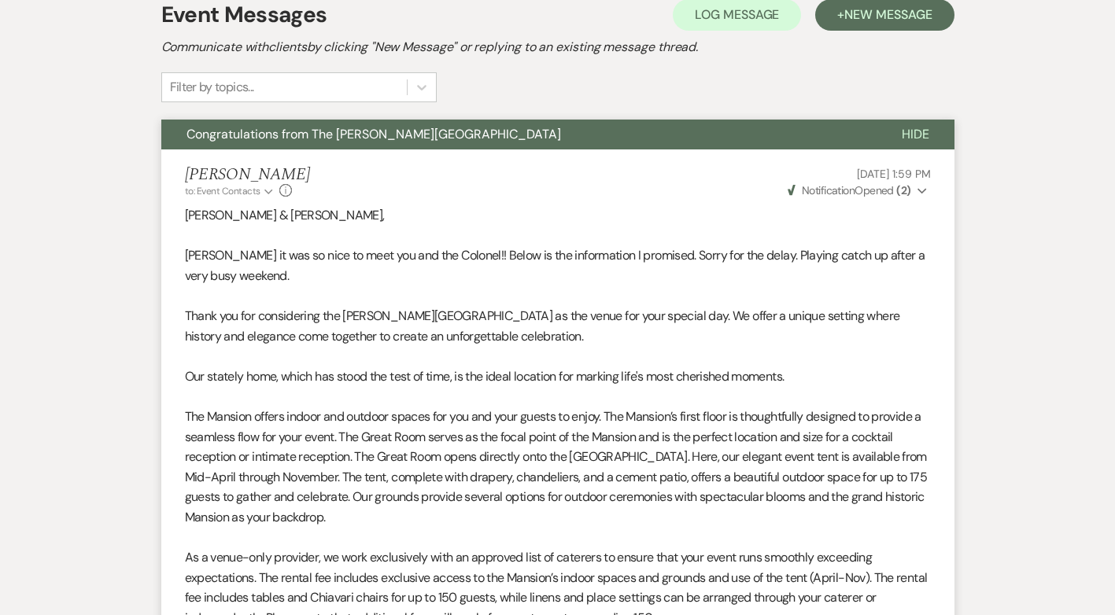
scroll to position [0, 0]
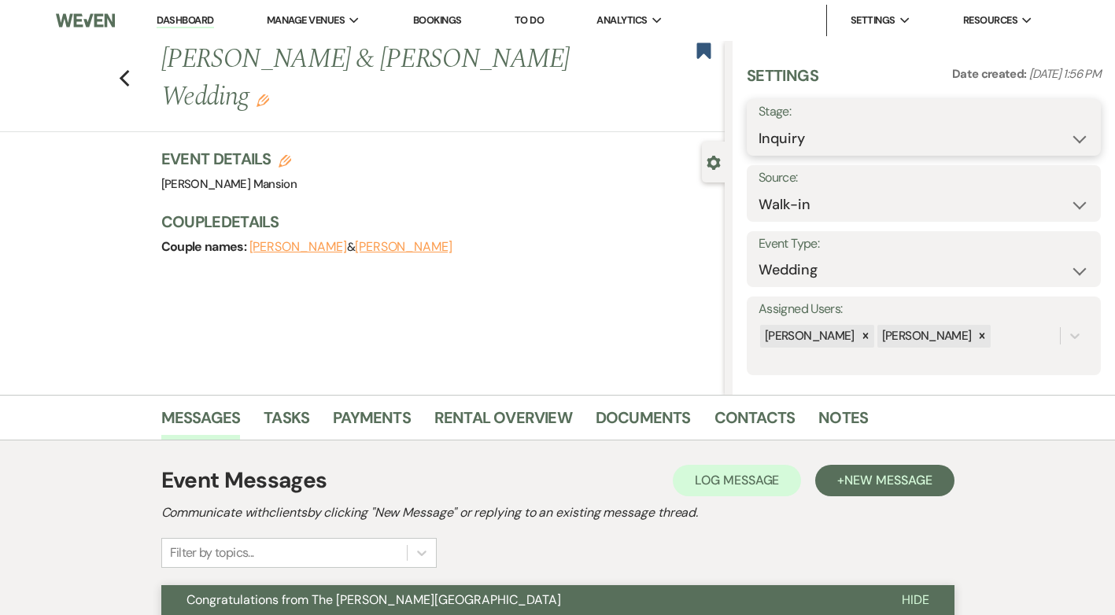
click at [1062, 143] on select "Inquiry Follow Up Tour Requested Tour Confirmed Toured Proposal Sent Booked Lost" at bounding box center [924, 139] width 331 height 31
select select "8"
click at [759, 124] on select "Inquiry Follow Up Tour Requested Tour Confirmed Toured Proposal Sent Booked Lost" at bounding box center [924, 139] width 331 height 31
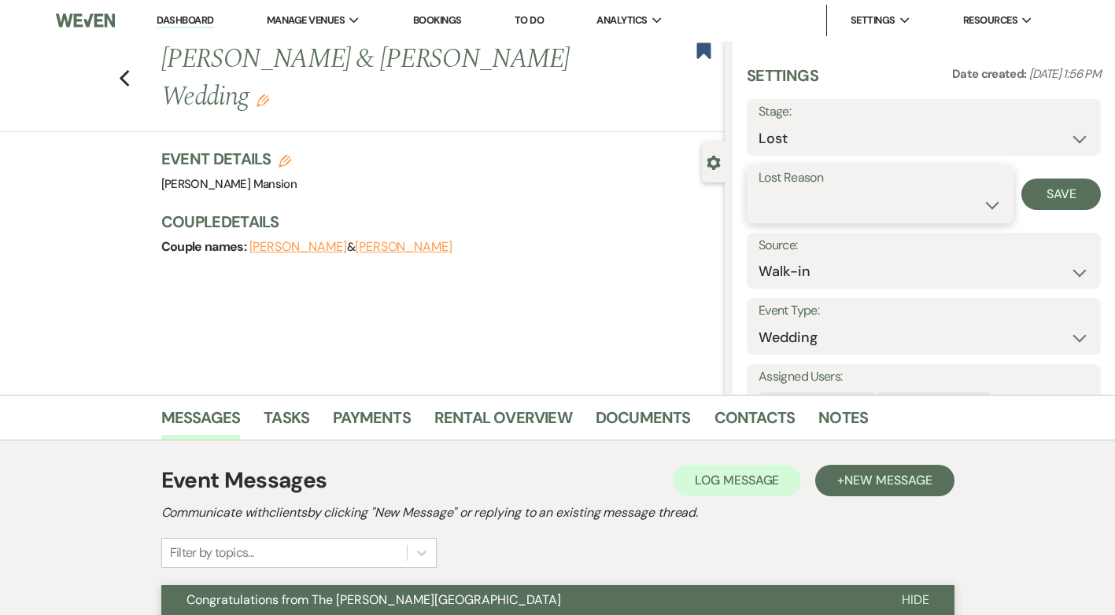
click at [979, 211] on select "Booked Elsewhere Budget Date Unavailable No Response Not a Good Match Capacity …" at bounding box center [880, 205] width 243 height 31
select select "5"
click at [759, 190] on select "Booked Elsewhere Budget Date Unavailable No Response Not a Good Match Capacity …" at bounding box center [880, 205] width 243 height 31
click at [1040, 193] on button "Save" at bounding box center [1061, 194] width 79 height 31
click at [129, 70] on use "button" at bounding box center [124, 78] width 10 height 17
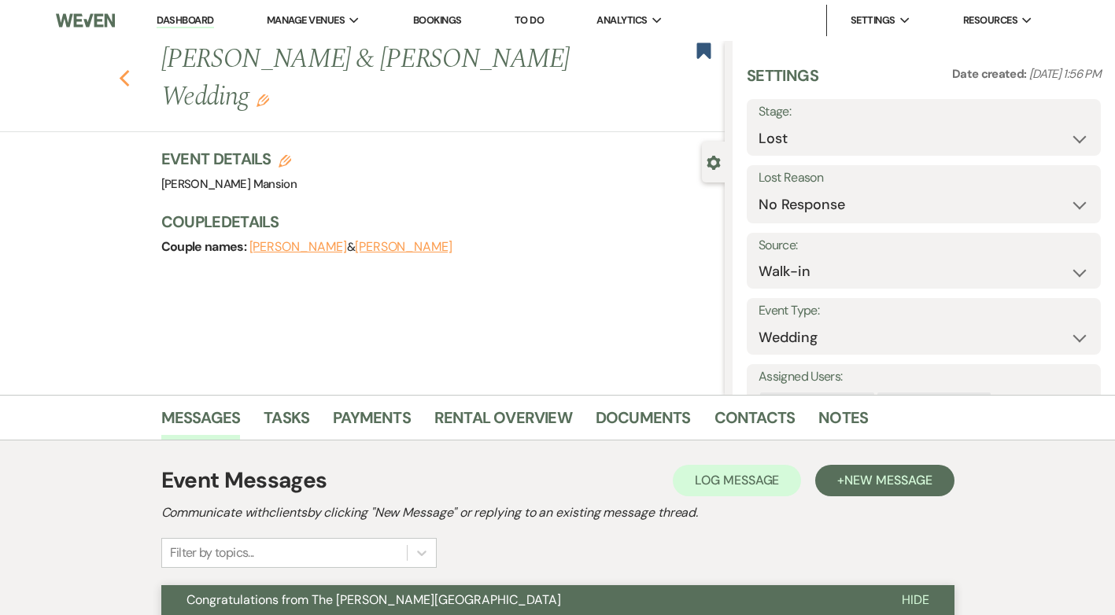
select select "8"
select select "5"
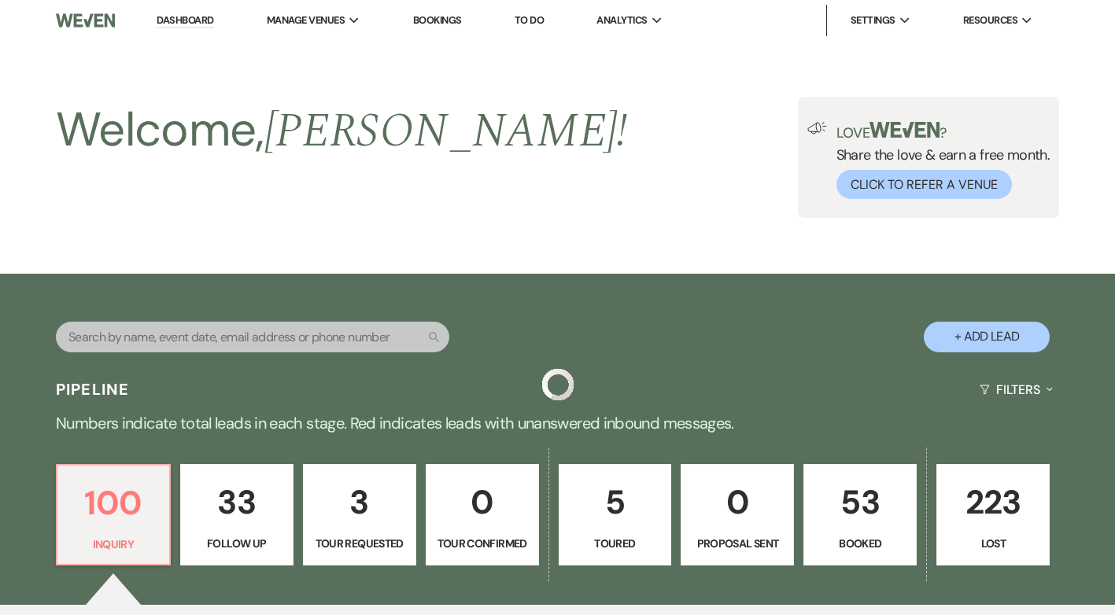
scroll to position [551, 0]
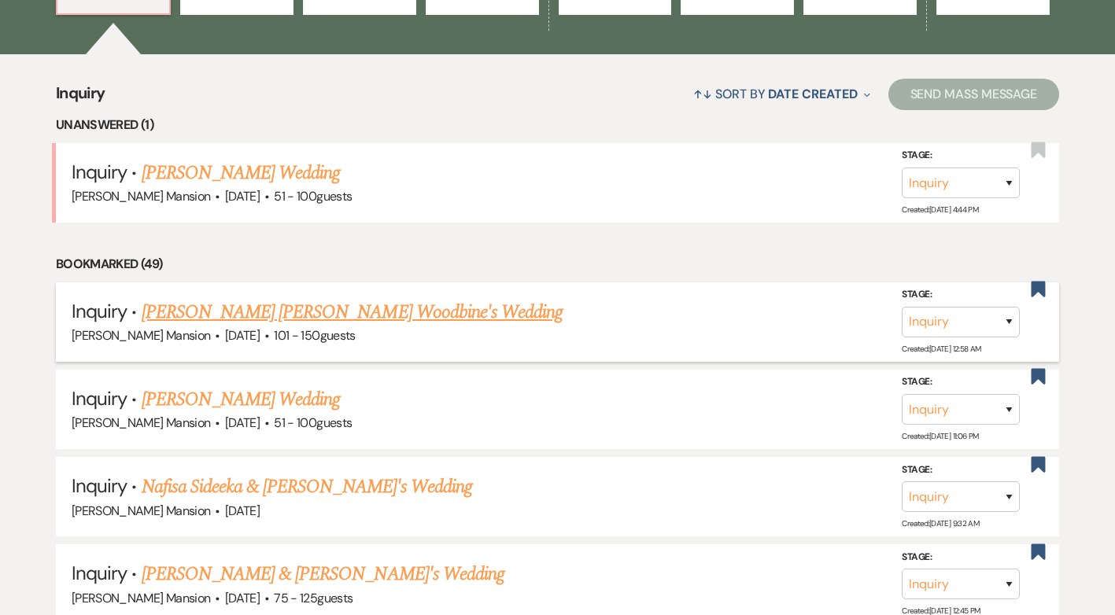
click at [301, 318] on link "[PERSON_NAME] [PERSON_NAME] Woodbine's Wedding" at bounding box center [353, 312] width 422 height 28
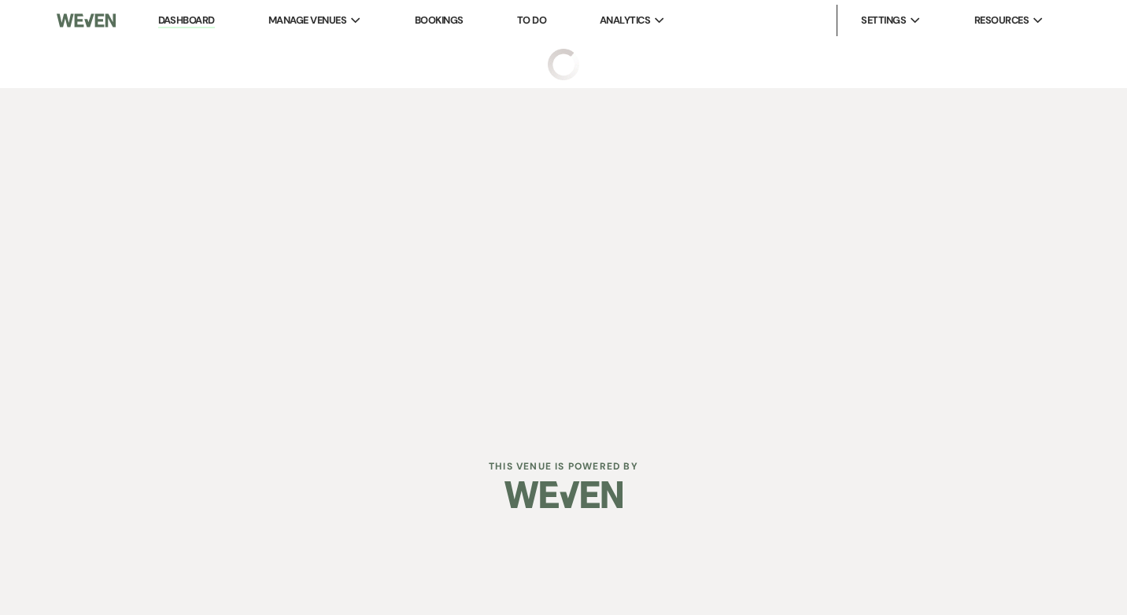
select select "2"
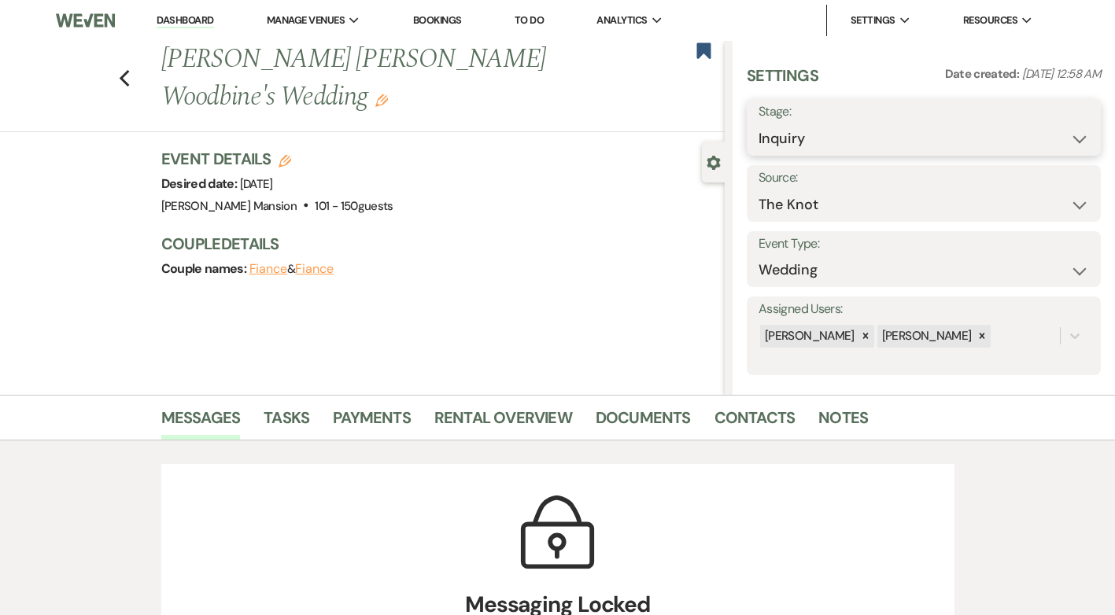
click at [1057, 131] on select "Inquiry Follow Up Tour Requested Tour Confirmed Toured Proposal Sent Booked Lost" at bounding box center [924, 139] width 331 height 31
select select "8"
click at [759, 124] on select "Inquiry Follow Up Tour Requested Tour Confirmed Toured Proposal Sent Booked Lost" at bounding box center [924, 139] width 331 height 31
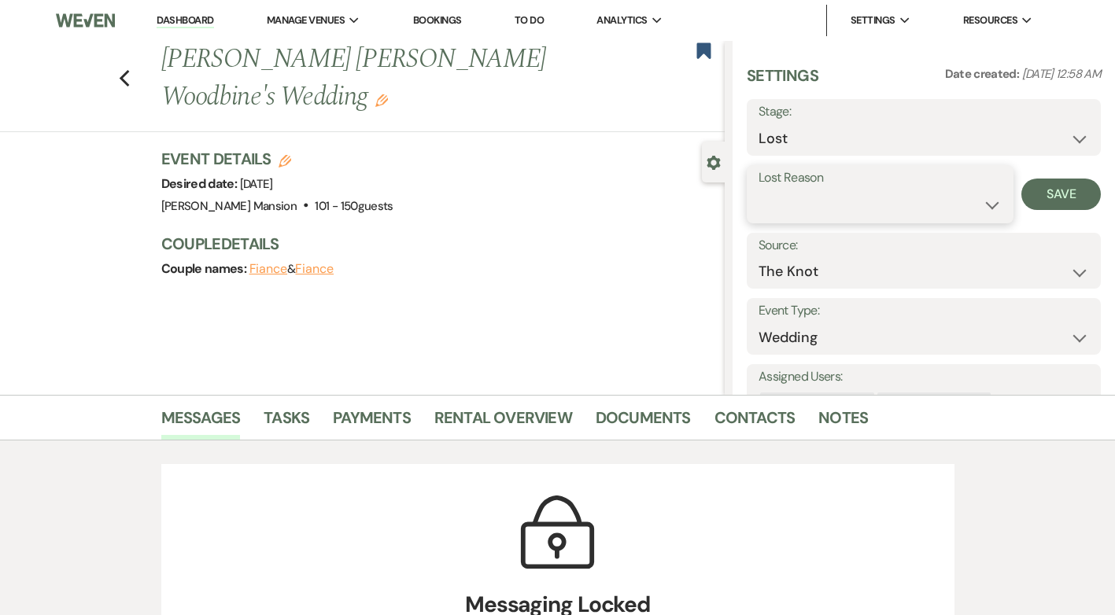
click at [982, 212] on select "Booked Elsewhere Budget Date Unavailable No Response Not a Good Match Capacity …" at bounding box center [880, 205] width 243 height 31
select select "5"
click at [759, 190] on select "Booked Elsewhere Budget Date Unavailable No Response Not a Good Match Capacity …" at bounding box center [880, 205] width 243 height 31
click at [1049, 190] on button "Save" at bounding box center [1061, 194] width 79 height 31
click at [124, 87] on div "Previous [PERSON_NAME] [PERSON_NAME] Woodbine's Wedding Edit Bookmark" at bounding box center [358, 86] width 733 height 91
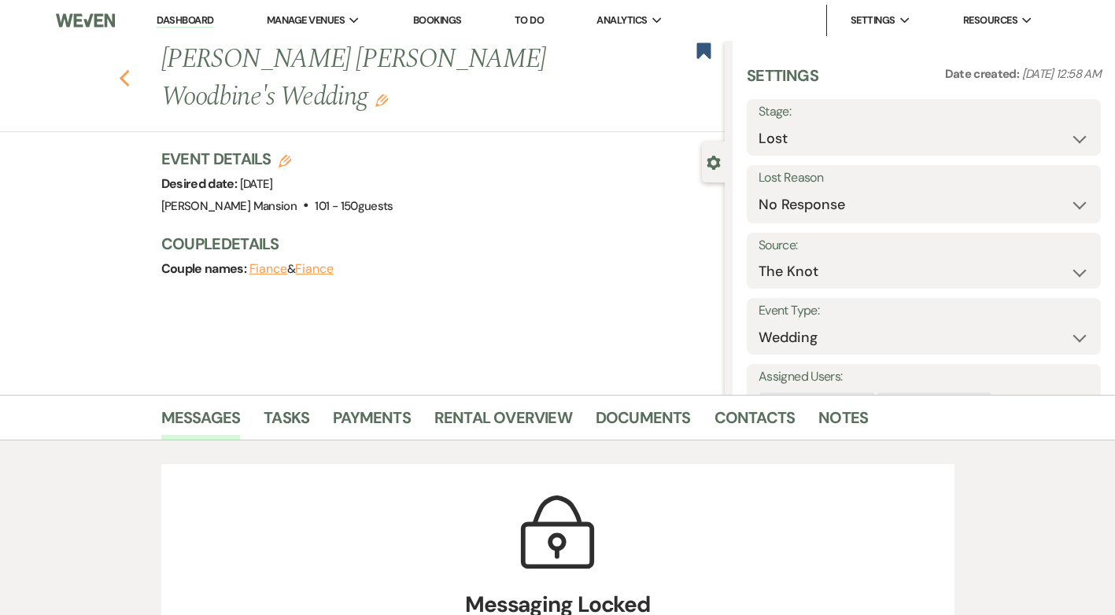
click at [129, 83] on use "button" at bounding box center [124, 78] width 10 height 17
select select "8"
select select "5"
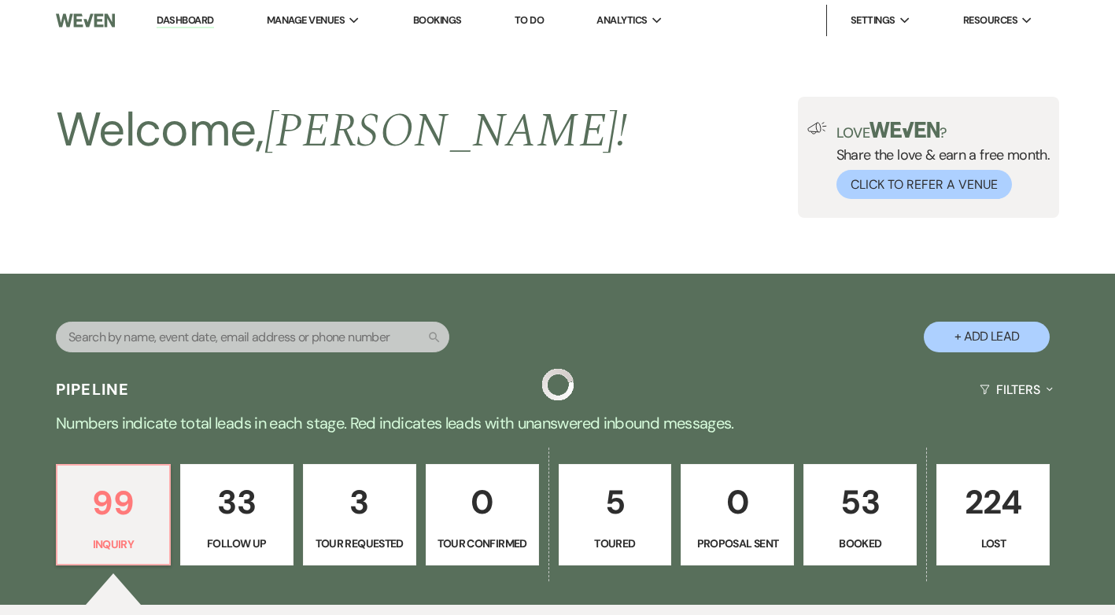
scroll to position [551, 0]
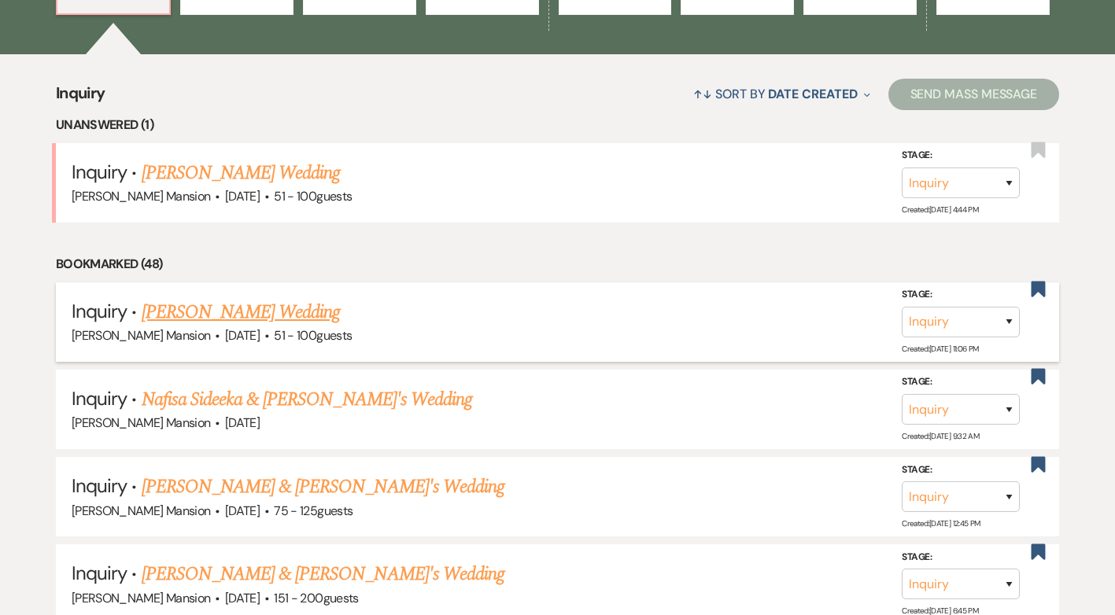
click at [249, 312] on link "[PERSON_NAME] Wedding" at bounding box center [241, 312] width 199 height 28
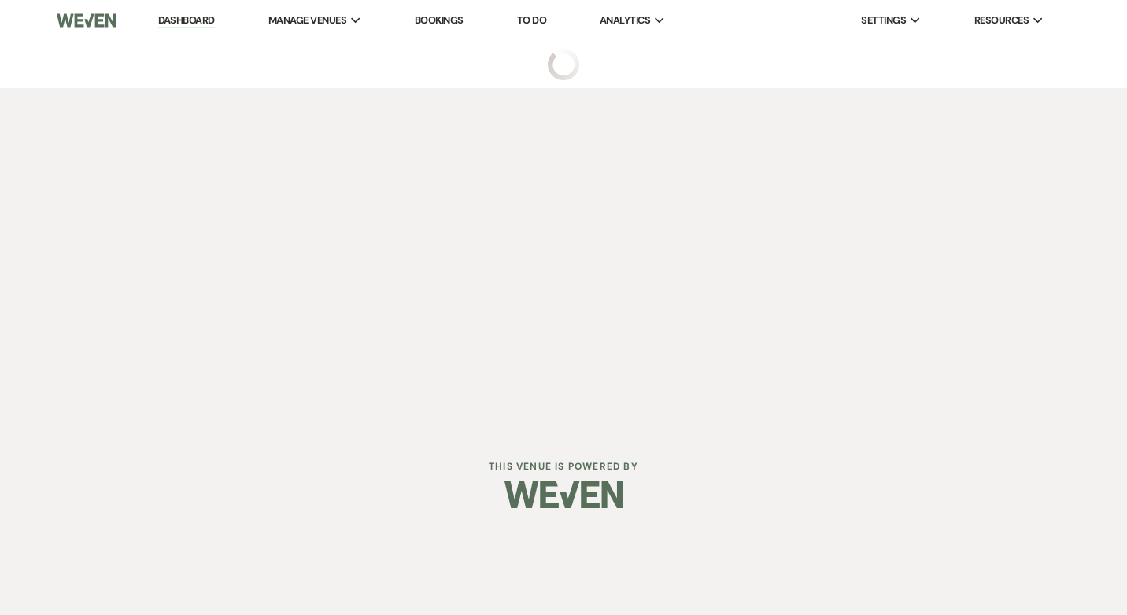
select select "2"
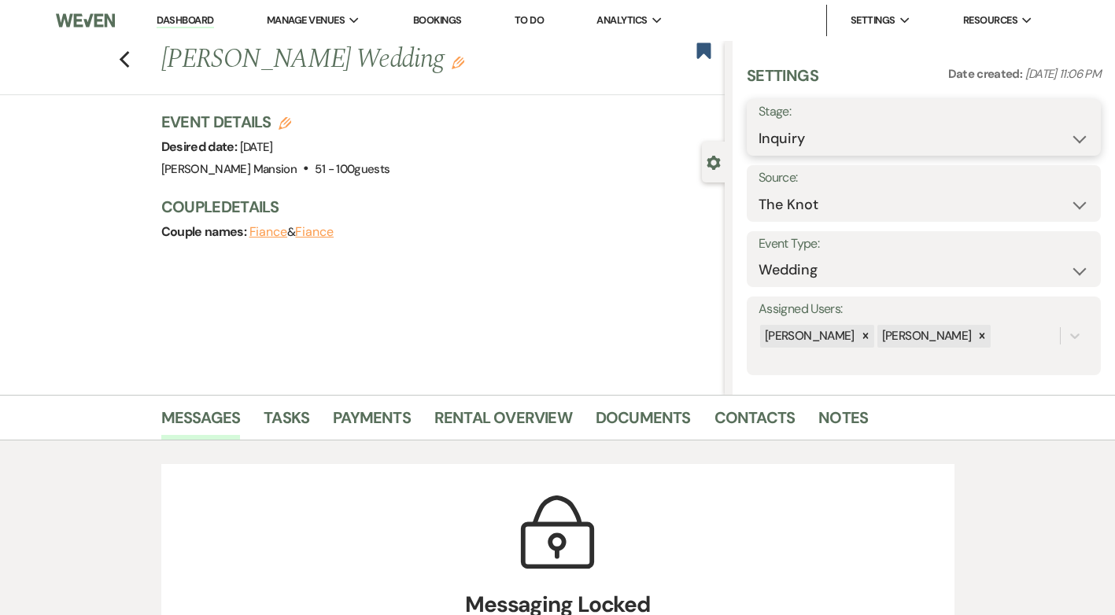
click at [1070, 143] on select "Inquiry Follow Up Tour Requested Tour Confirmed Toured Proposal Sent Booked Lost" at bounding box center [924, 139] width 331 height 31
select select "8"
click at [759, 124] on select "Inquiry Follow Up Tour Requested Tour Confirmed Toured Proposal Sent Booked Lost" at bounding box center [924, 139] width 331 height 31
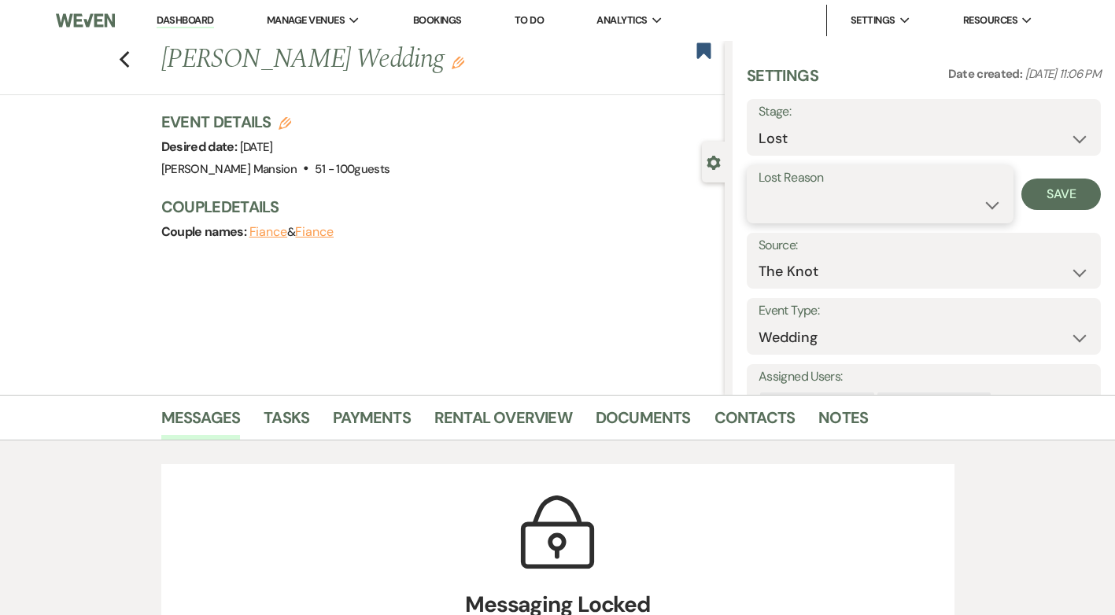
click at [988, 203] on select "Booked Elsewhere Budget Date Unavailable No Response Not a Good Match Capacity …" at bounding box center [880, 205] width 243 height 31
select select "5"
click at [759, 190] on select "Booked Elsewhere Budget Date Unavailable No Response Not a Good Match Capacity …" at bounding box center [880, 205] width 243 height 31
click at [1061, 190] on button "Save" at bounding box center [1061, 194] width 79 height 31
click at [131, 62] on icon "Previous" at bounding box center [125, 59] width 12 height 19
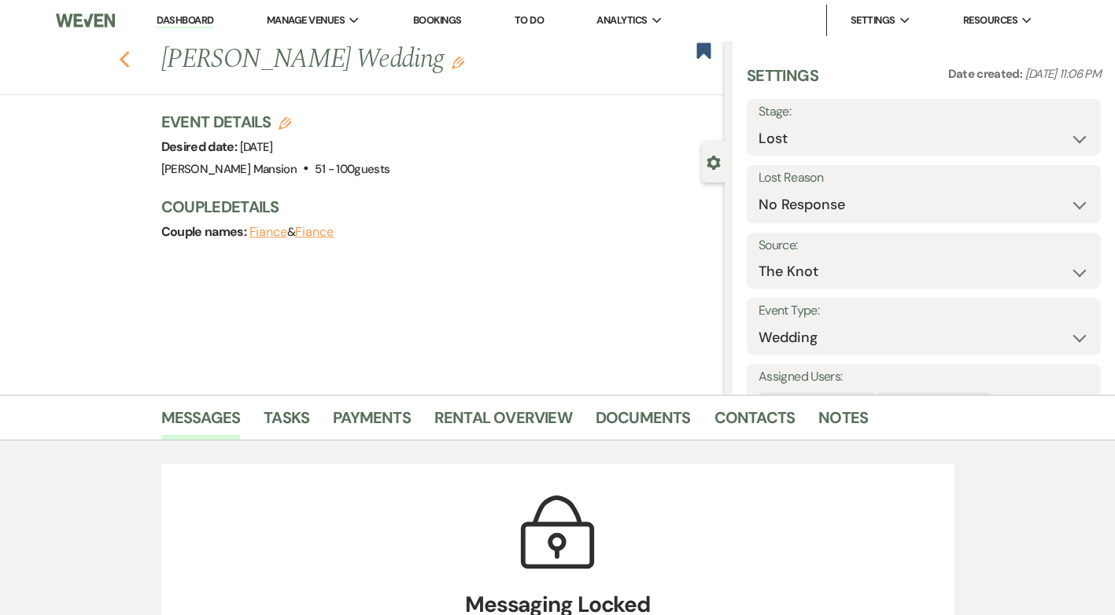
select select "8"
select select "5"
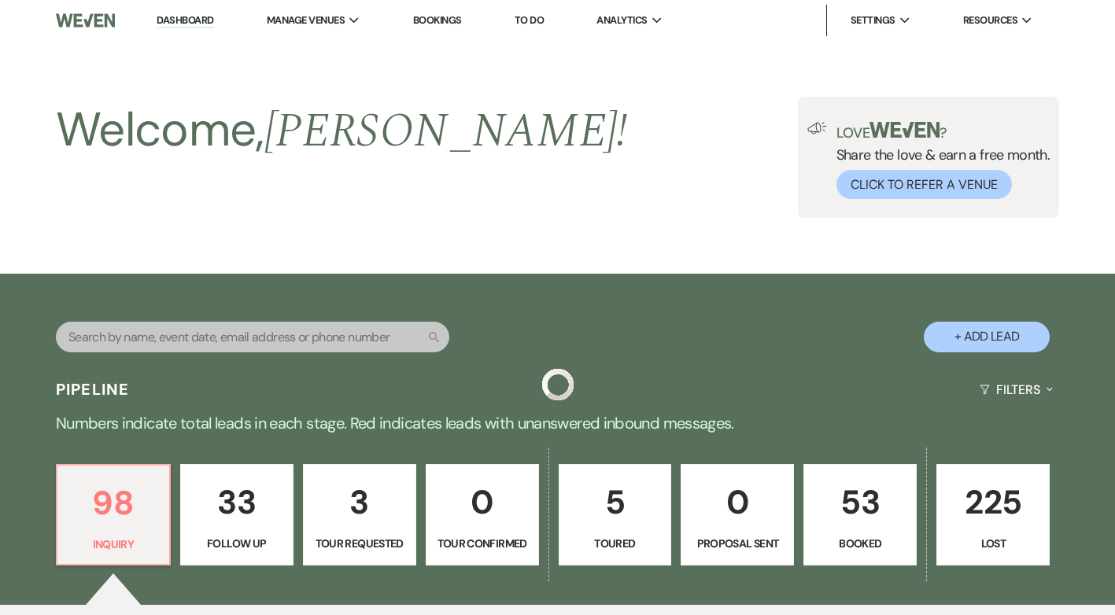
scroll to position [551, 0]
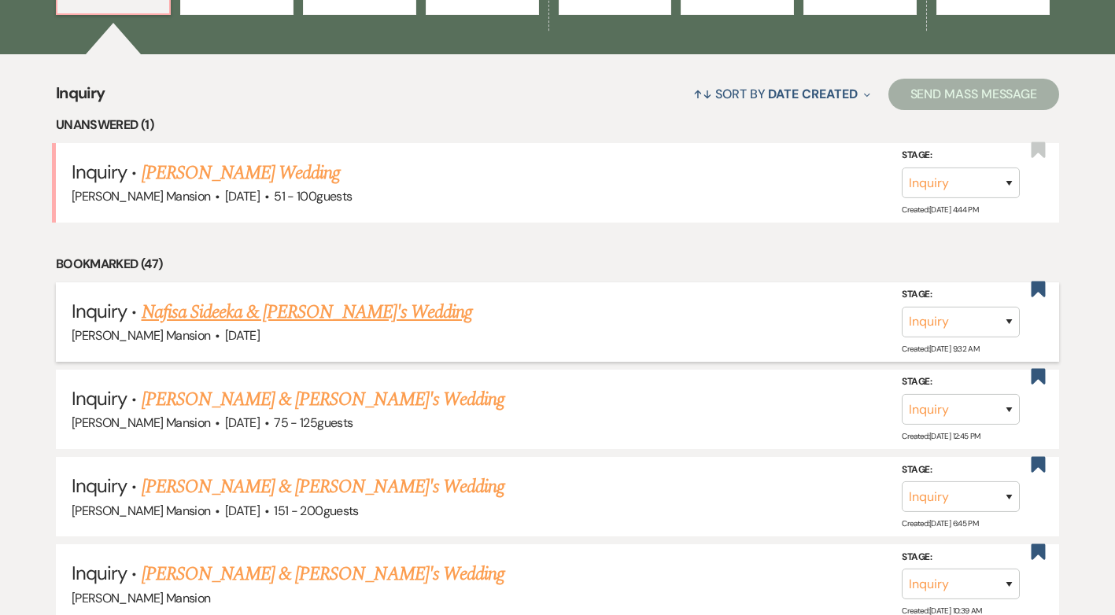
click at [320, 320] on link "Nafisa Sideeka & [PERSON_NAME]'s Wedding" at bounding box center [307, 312] width 331 height 28
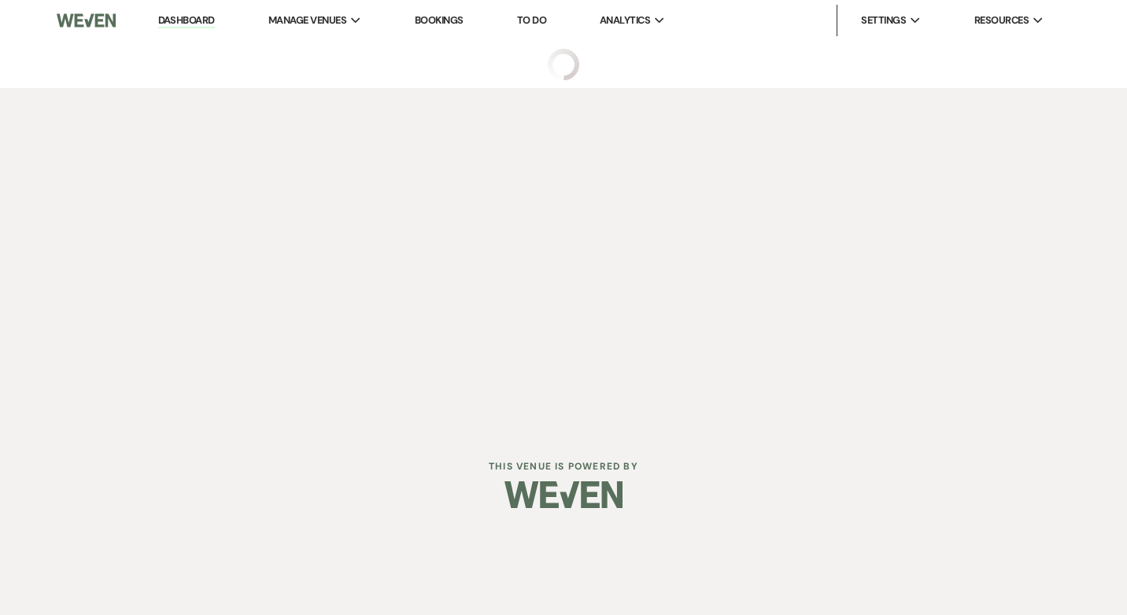
select select "4"
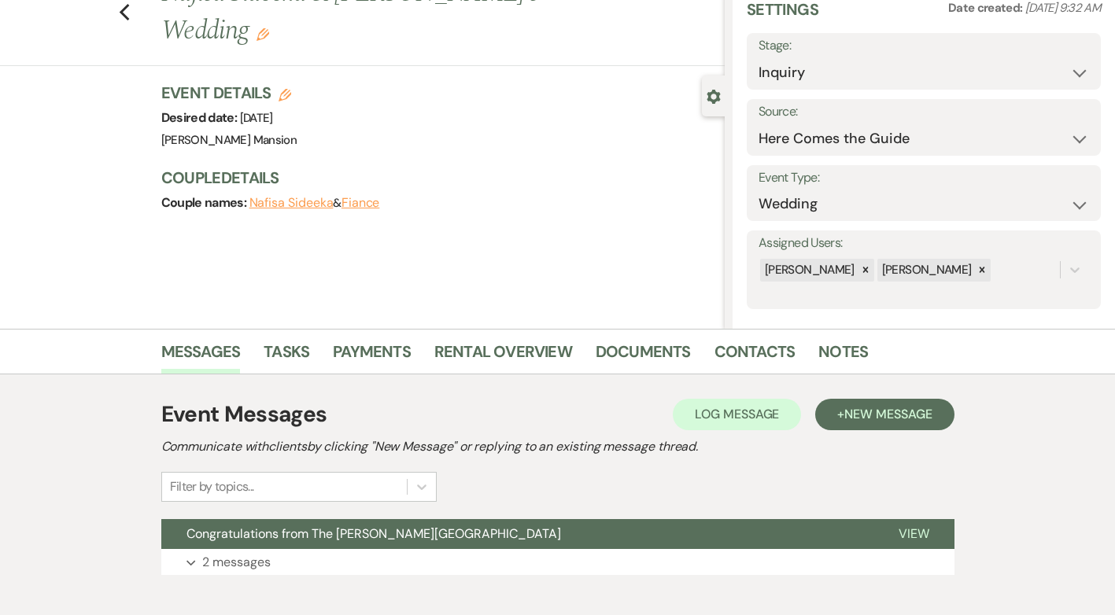
scroll to position [151, 0]
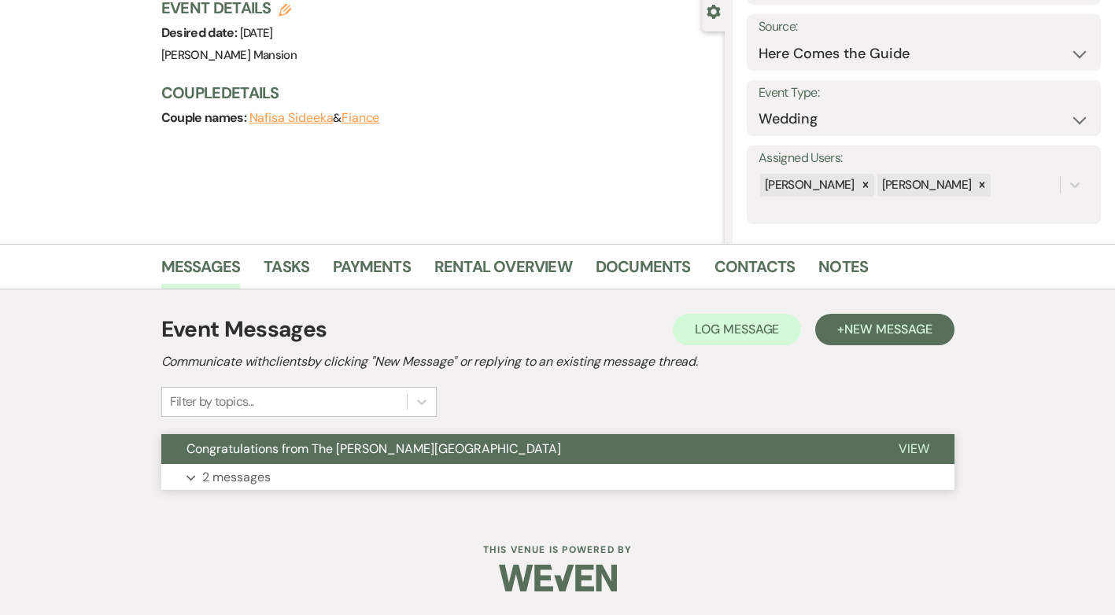
click at [241, 479] on p "2 messages" at bounding box center [236, 477] width 68 height 20
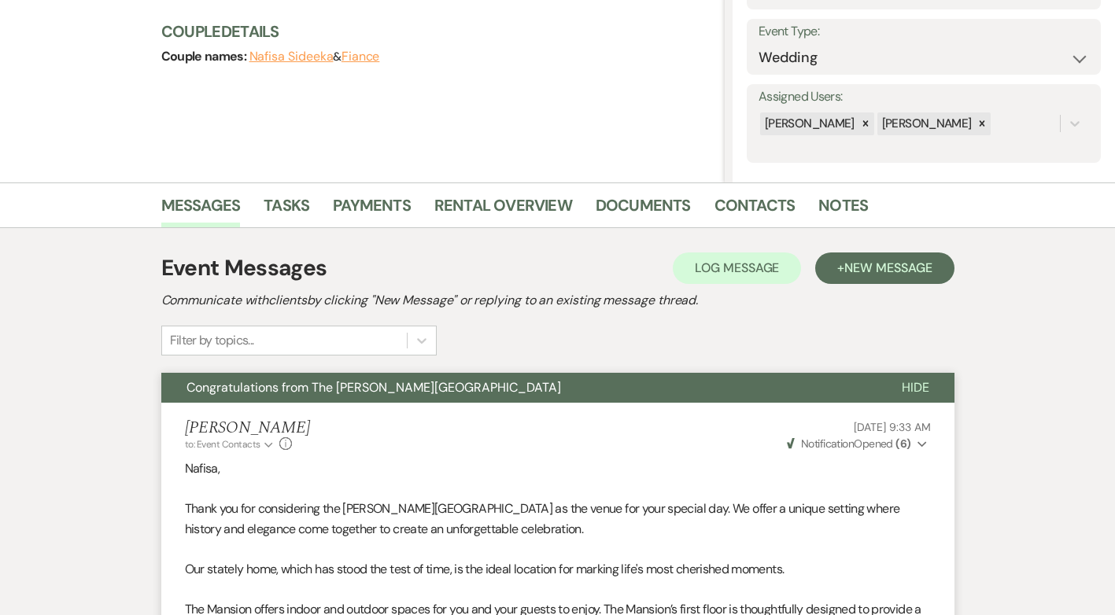
scroll to position [0, 0]
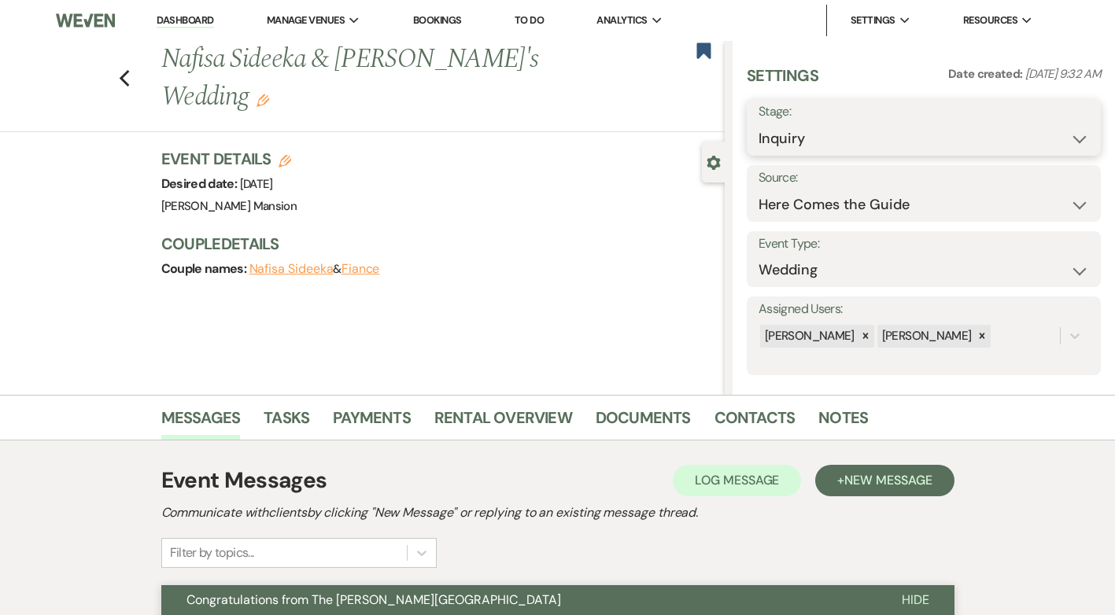
click at [1069, 135] on select "Inquiry Follow Up Tour Requested Tour Confirmed Toured Proposal Sent Booked Lost" at bounding box center [924, 139] width 331 height 31
select select "8"
click at [759, 124] on select "Inquiry Follow Up Tour Requested Tour Confirmed Toured Proposal Sent Booked Lost" at bounding box center [924, 139] width 331 height 31
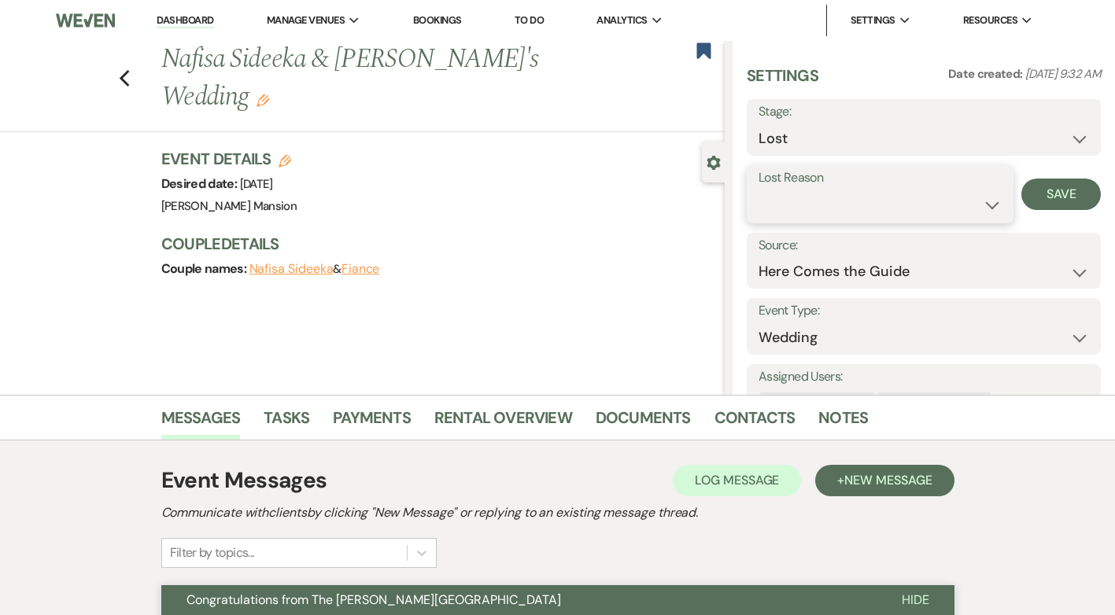
click at [985, 204] on select "Booked Elsewhere Budget Date Unavailable No Response Not a Good Match Capacity …" at bounding box center [880, 205] width 243 height 31
select select "5"
click at [759, 190] on select "Booked Elsewhere Budget Date Unavailable No Response Not a Good Match Capacity …" at bounding box center [880, 205] width 243 height 31
click at [1047, 195] on button "Save" at bounding box center [1061, 194] width 79 height 31
click at [128, 70] on use "button" at bounding box center [124, 78] width 10 height 17
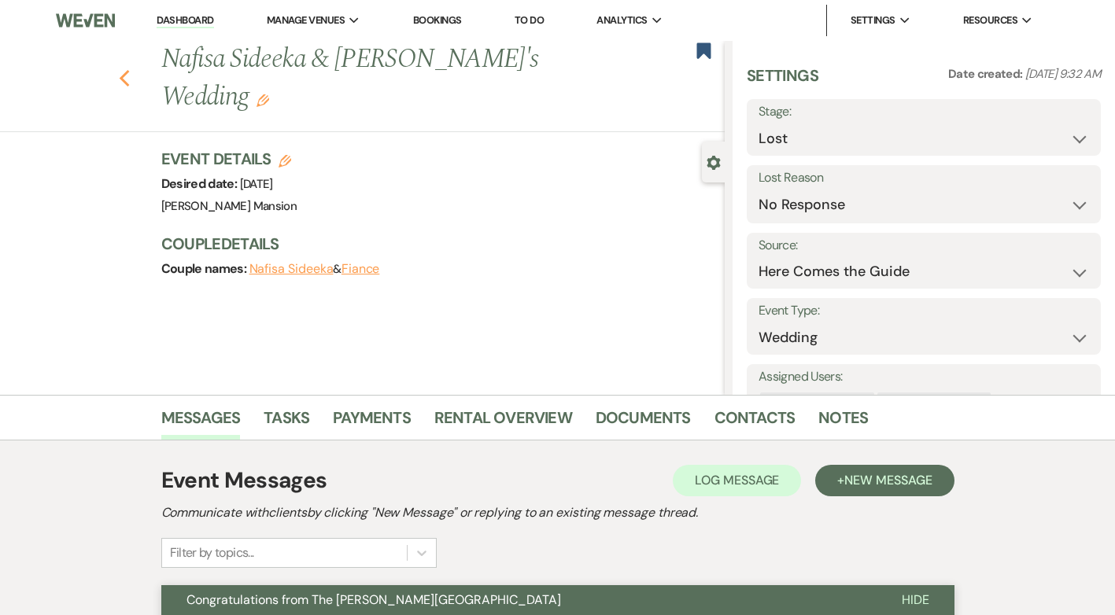
select select "8"
select select "5"
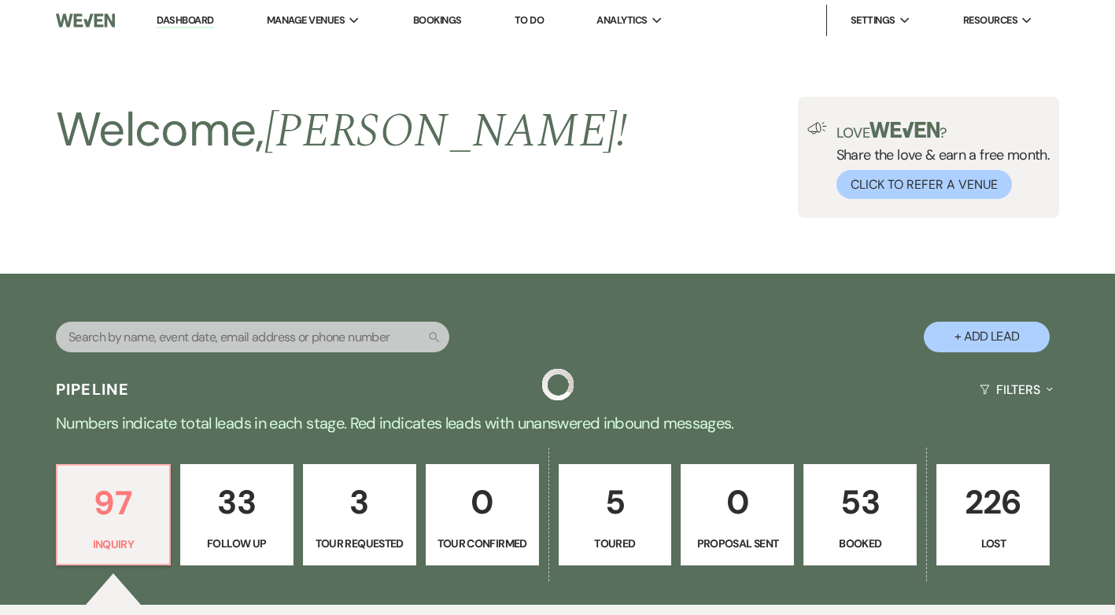
scroll to position [551, 0]
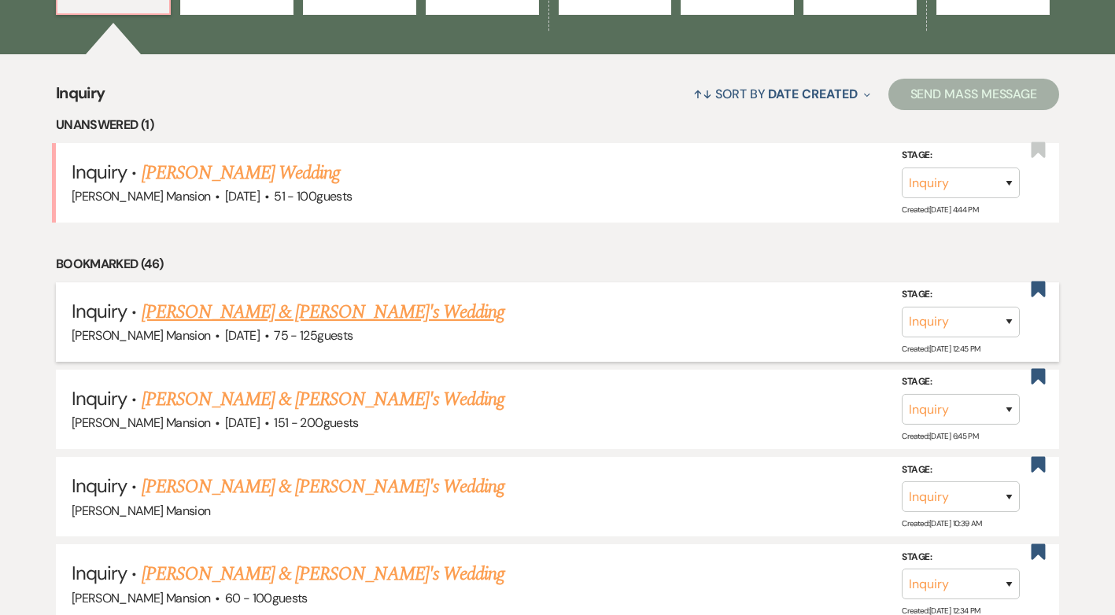
click at [223, 316] on link "[PERSON_NAME] & [PERSON_NAME]'s Wedding" at bounding box center [324, 312] width 364 height 28
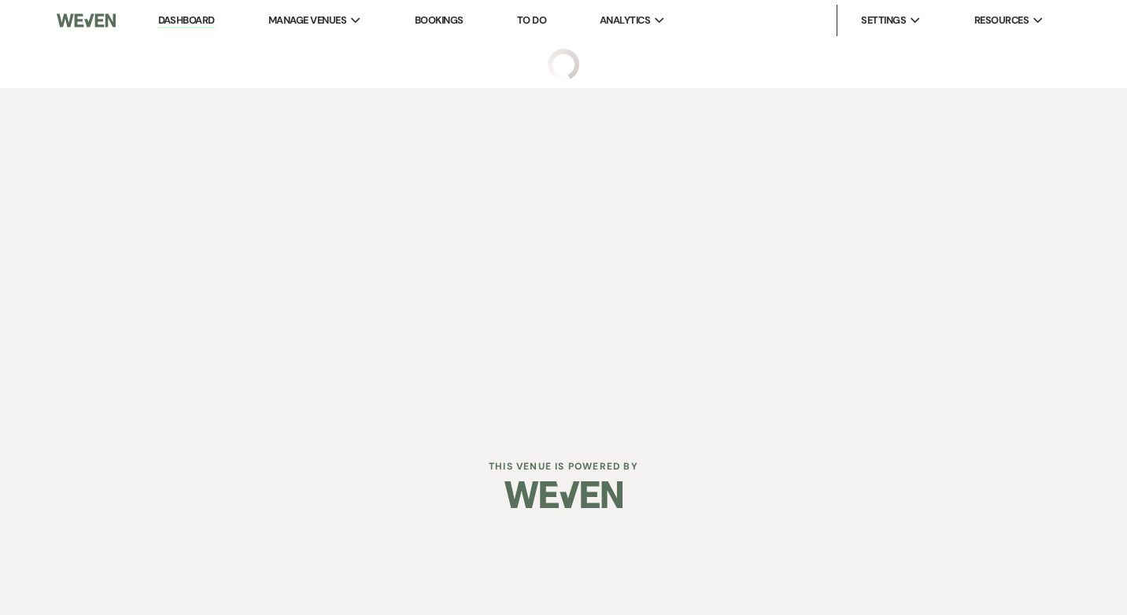
select select "3"
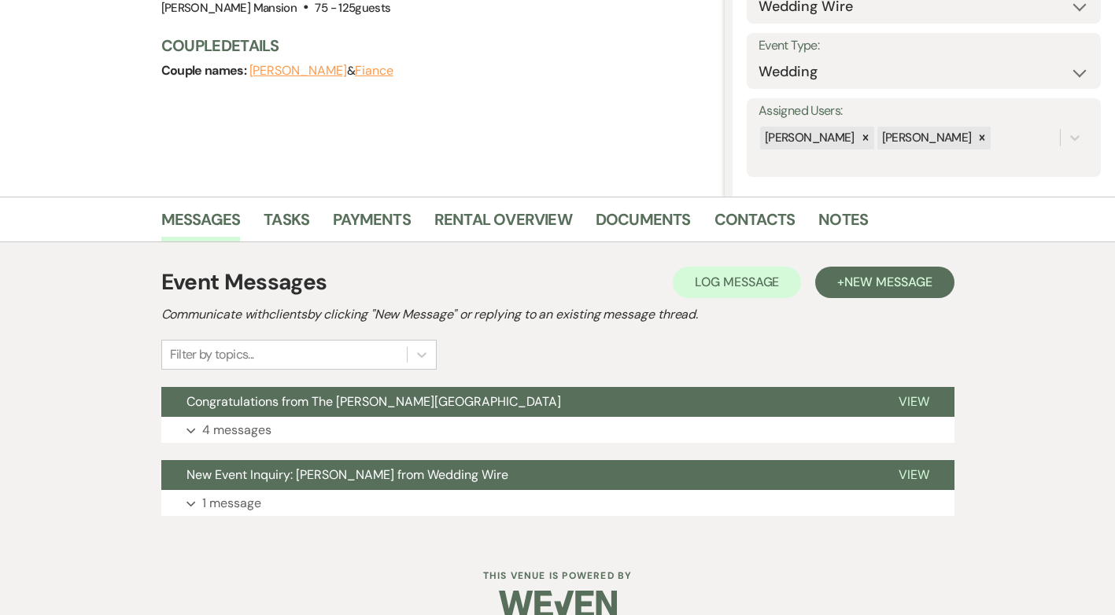
scroll to position [224, 0]
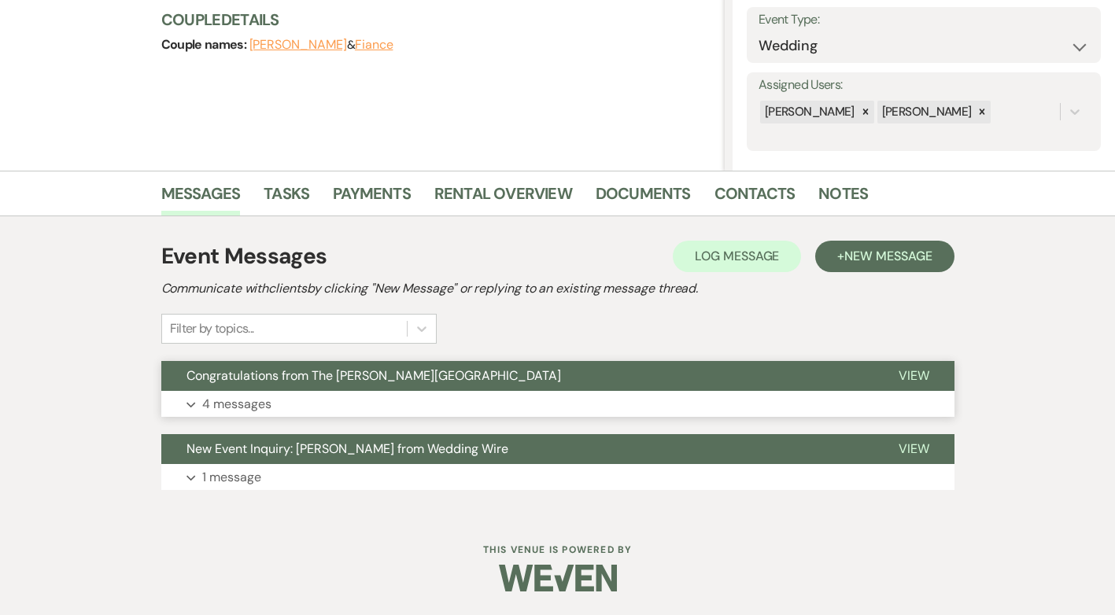
click at [212, 403] on p "4 messages" at bounding box center [236, 404] width 69 height 20
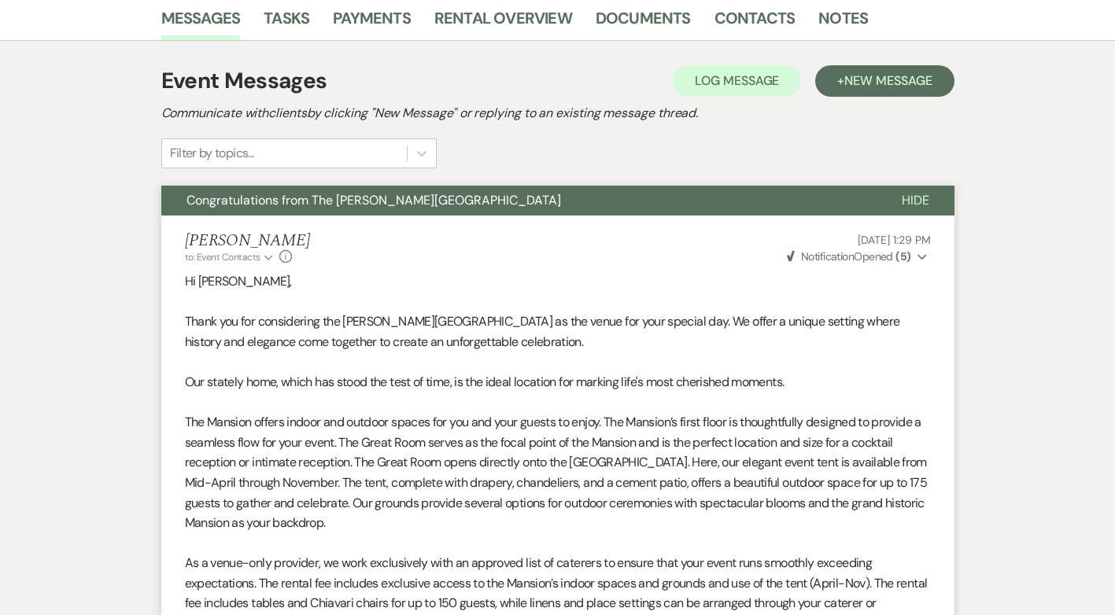
scroll to position [0, 0]
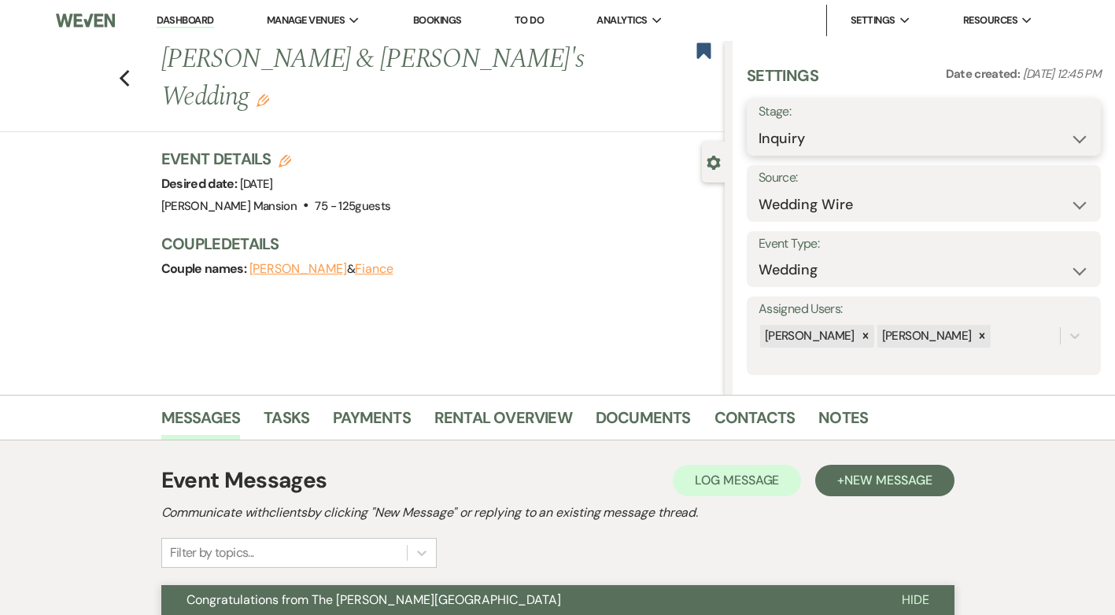
click at [1066, 138] on select "Inquiry Follow Up Tour Requested Tour Confirmed Toured Proposal Sent Booked Lost" at bounding box center [924, 139] width 331 height 31
select select "8"
click at [759, 124] on select "Inquiry Follow Up Tour Requested Tour Confirmed Toured Proposal Sent Booked Lost" at bounding box center [924, 139] width 331 height 31
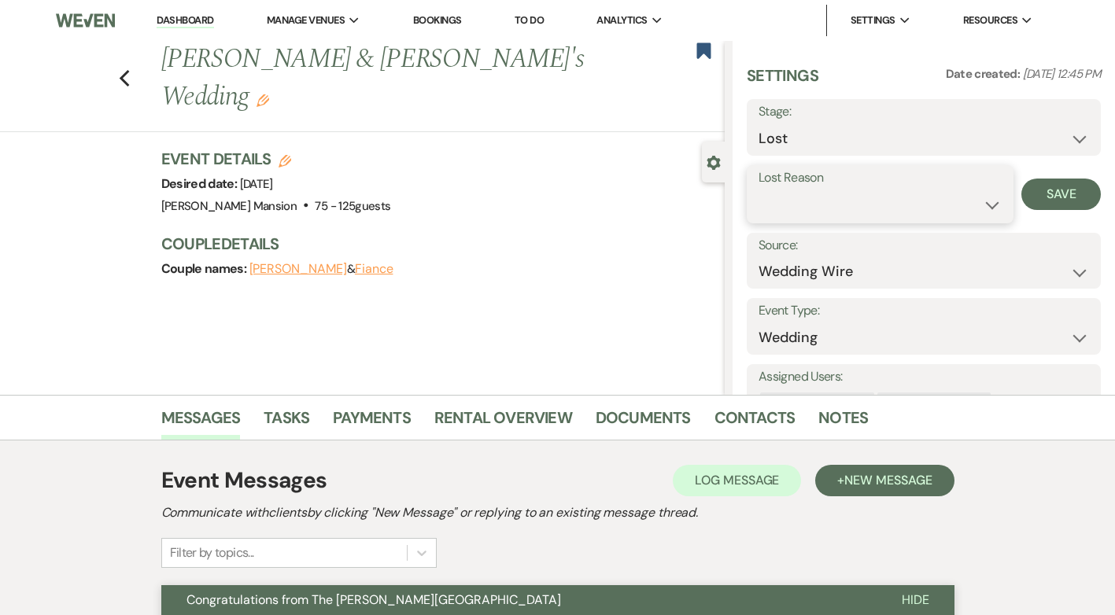
click at [971, 195] on select "Booked Elsewhere Budget Date Unavailable No Response Not a Good Match Capacity …" at bounding box center [880, 205] width 243 height 31
select select "5"
click at [759, 190] on select "Booked Elsewhere Budget Date Unavailable No Response Not a Good Match Capacity …" at bounding box center [880, 205] width 243 height 31
click at [1036, 201] on button "Save" at bounding box center [1061, 194] width 79 height 31
click at [128, 70] on use "button" at bounding box center [124, 78] width 10 height 17
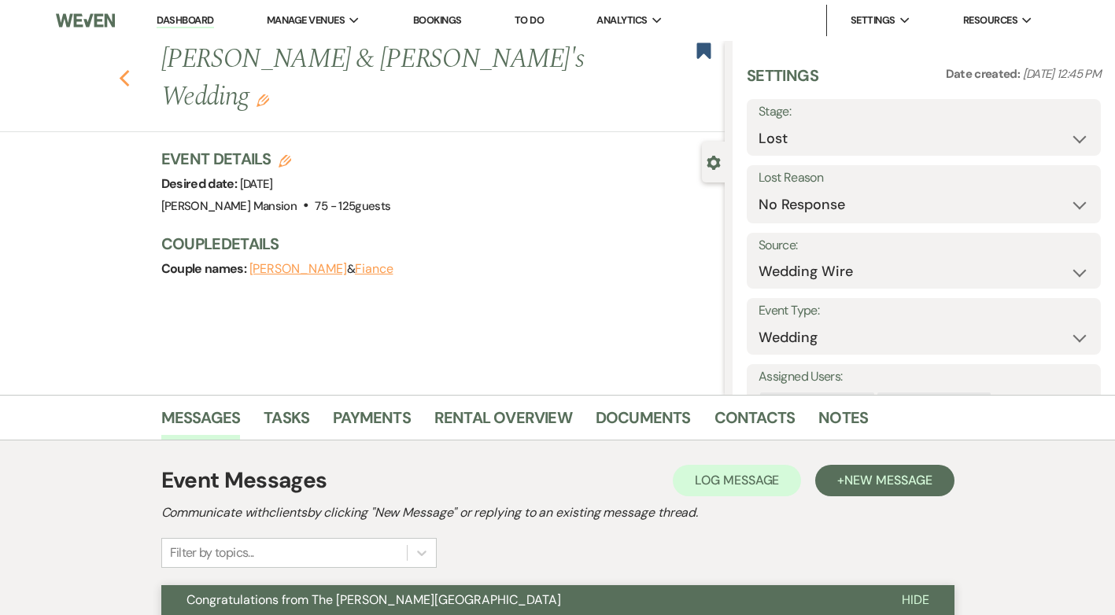
select select "8"
select select "5"
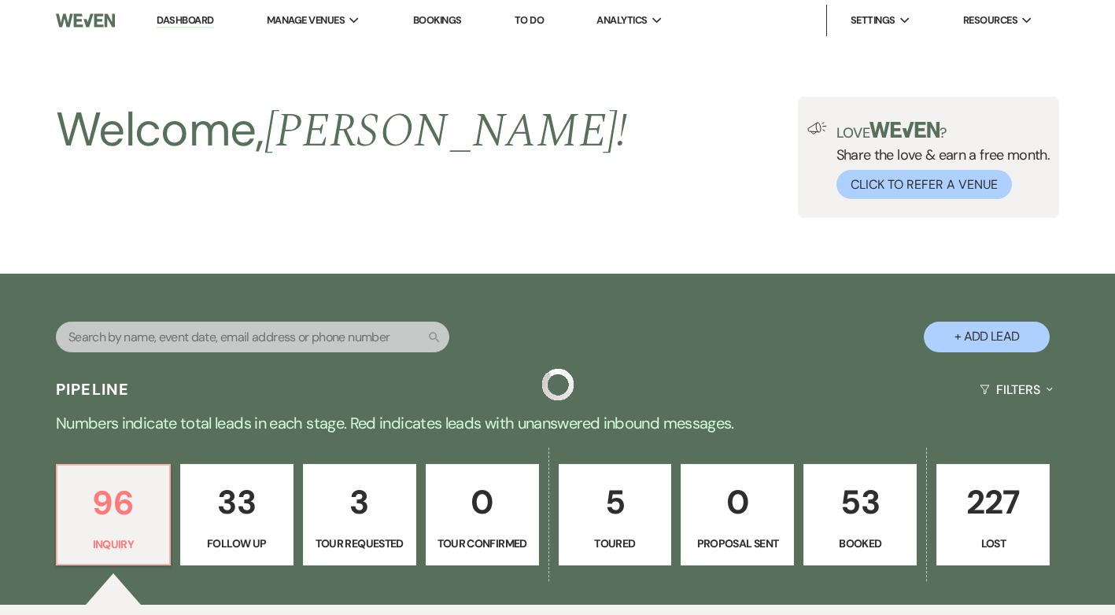
scroll to position [551, 0]
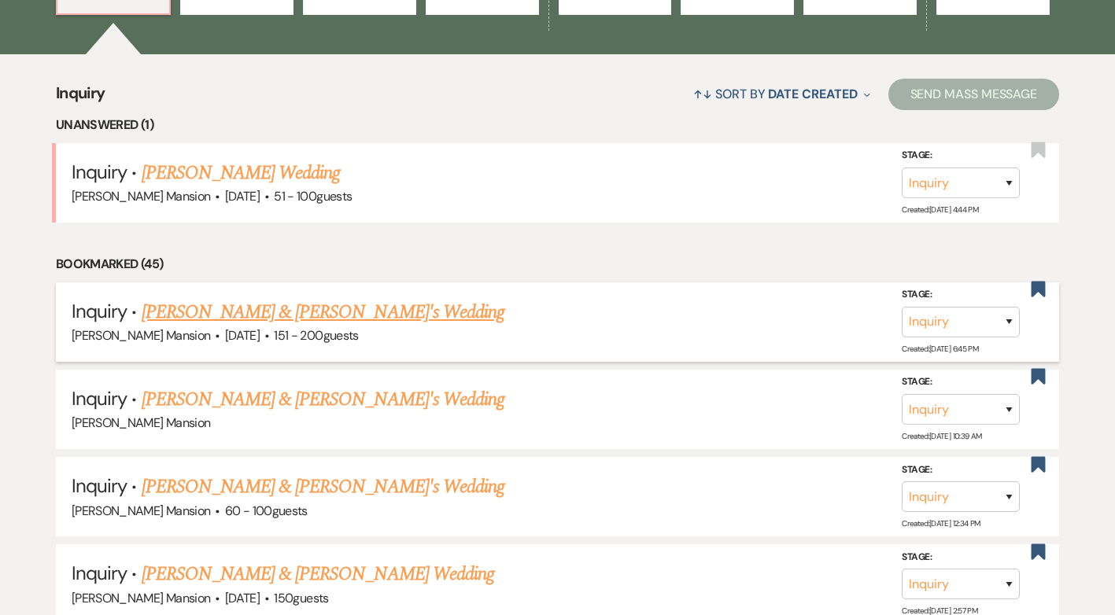
click at [246, 312] on link "[PERSON_NAME] & [PERSON_NAME]'s Wedding" at bounding box center [324, 312] width 364 height 28
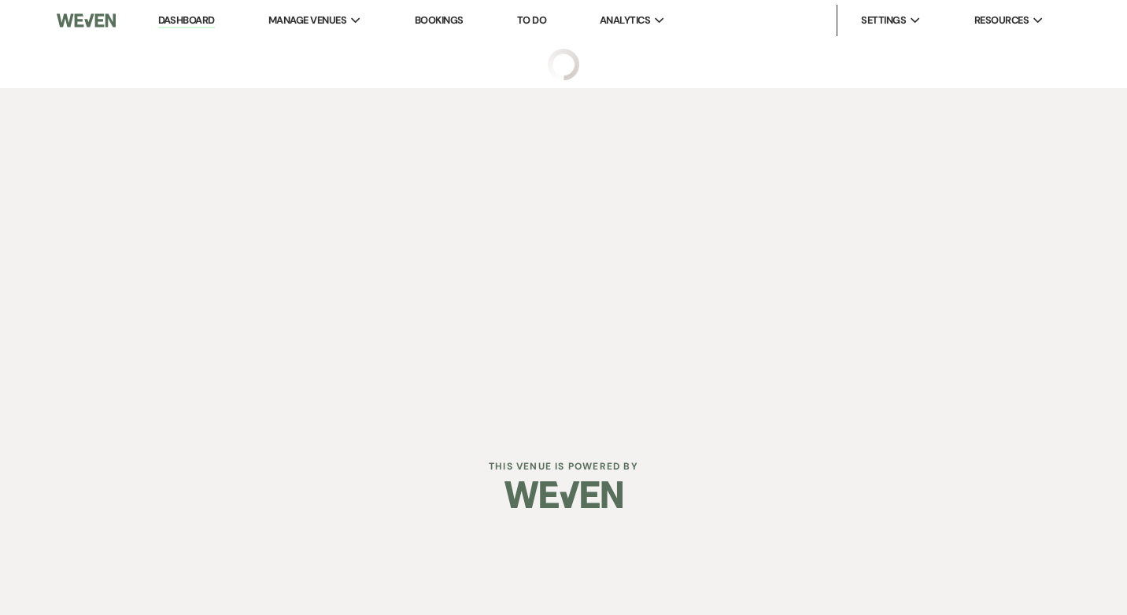
select select "2"
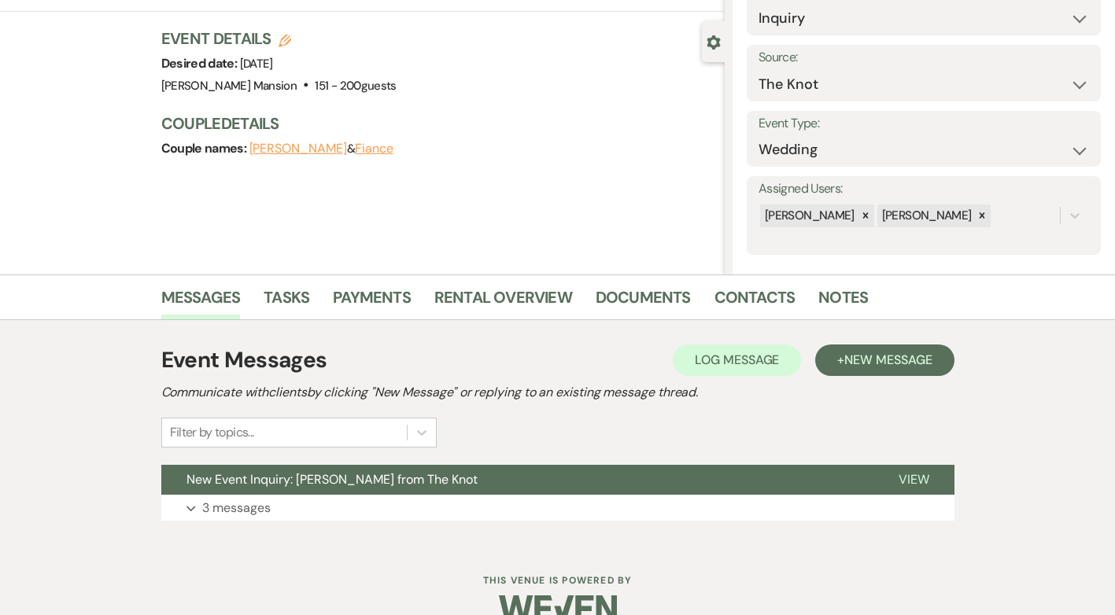
scroll to position [151, 0]
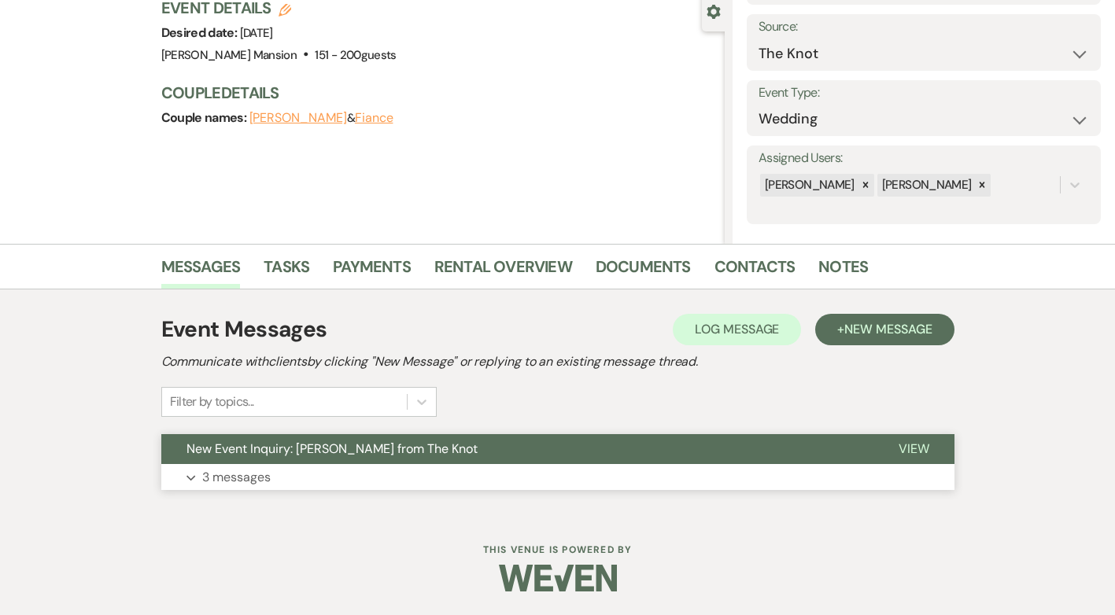
click at [235, 479] on p "3 messages" at bounding box center [236, 477] width 68 height 20
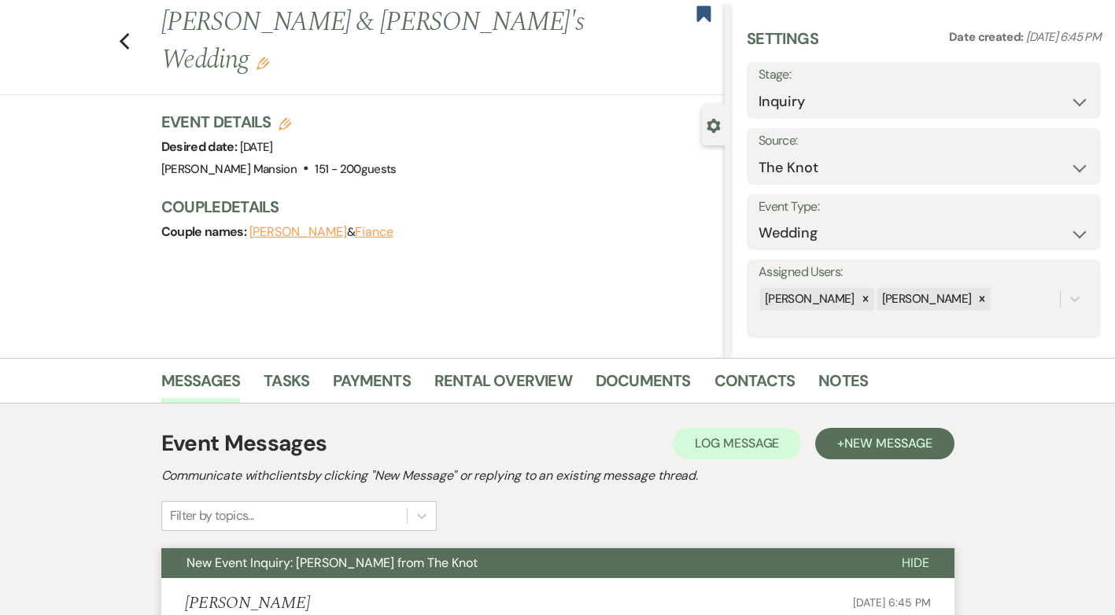
scroll to position [0, 0]
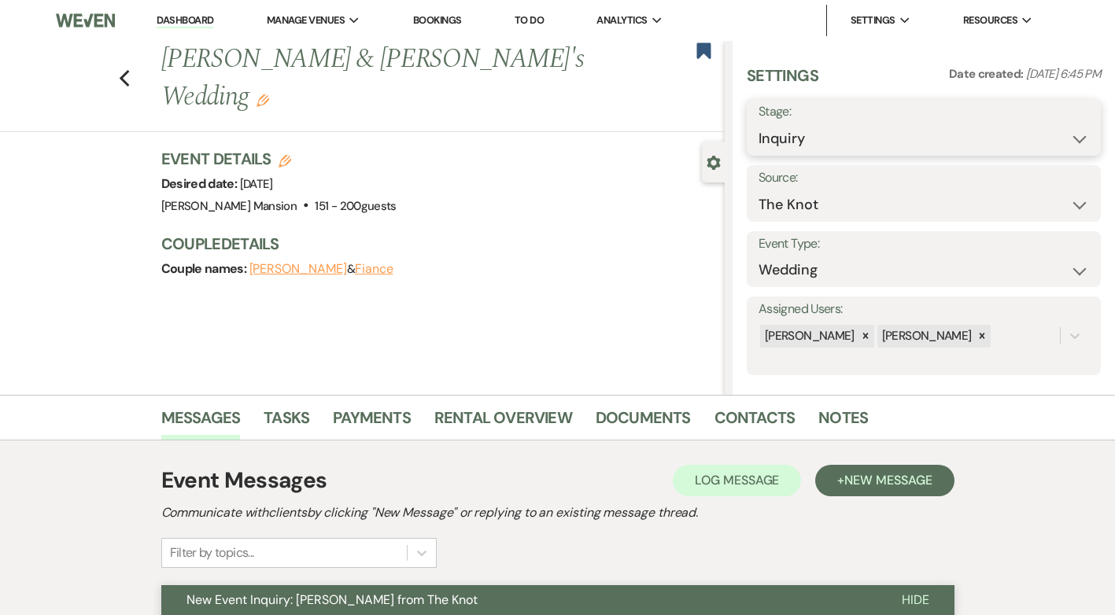
click at [1055, 131] on select "Inquiry Follow Up Tour Requested Tour Confirmed Toured Proposal Sent Booked Lost" at bounding box center [924, 139] width 331 height 31
select select "8"
click at [759, 124] on select "Inquiry Follow Up Tour Requested Tour Confirmed Toured Proposal Sent Booked Lost" at bounding box center [924, 139] width 331 height 31
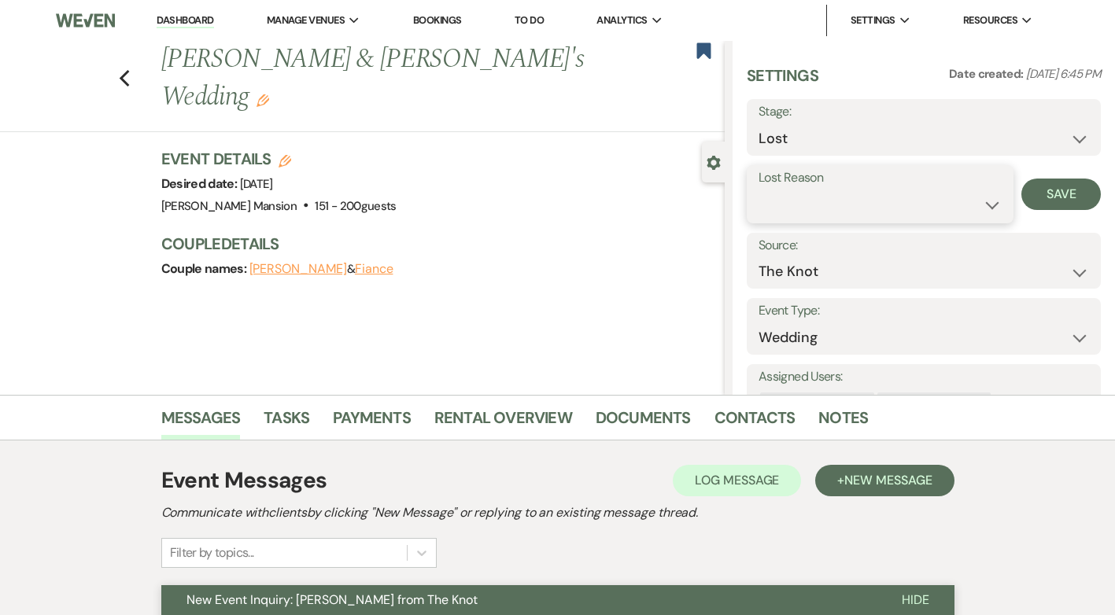
click at [992, 206] on select "Booked Elsewhere Budget Date Unavailable No Response Not a Good Match Capacity …" at bounding box center [880, 205] width 243 height 31
select select "5"
click at [759, 190] on select "Booked Elsewhere Budget Date Unavailable No Response Not a Good Match Capacity …" at bounding box center [880, 205] width 243 height 31
click at [1057, 201] on button "Save" at bounding box center [1061, 194] width 79 height 31
click at [129, 70] on use "button" at bounding box center [124, 78] width 10 height 17
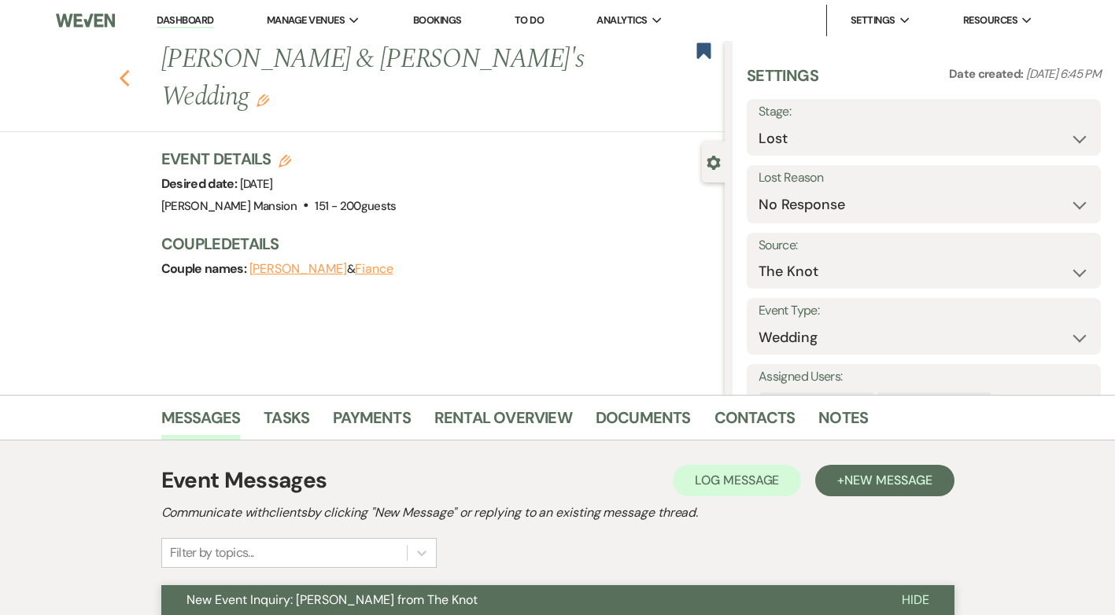
select select "8"
select select "5"
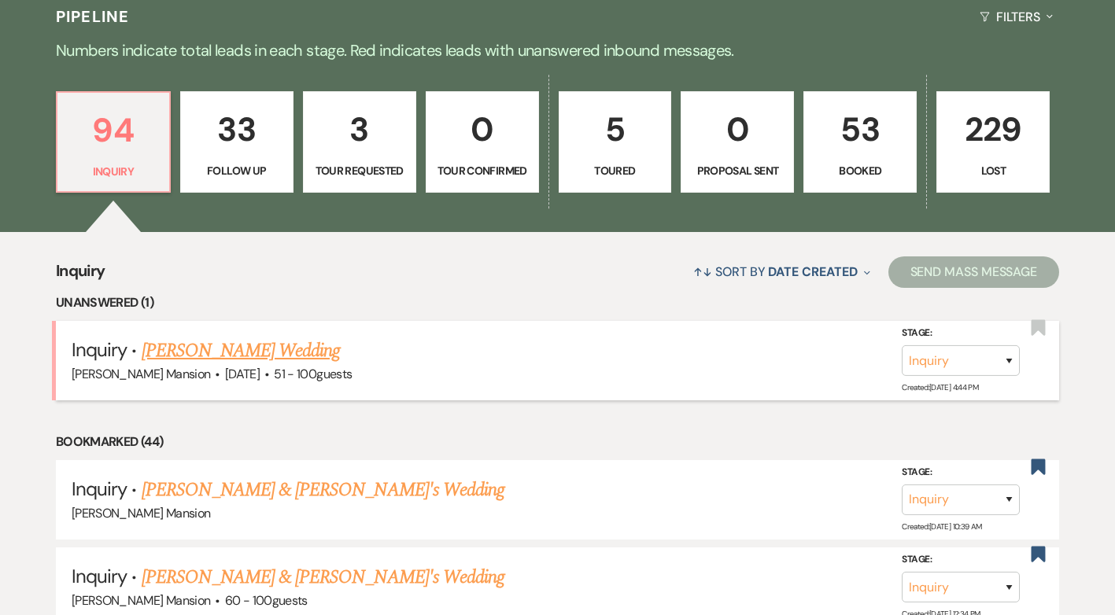
scroll to position [394, 0]
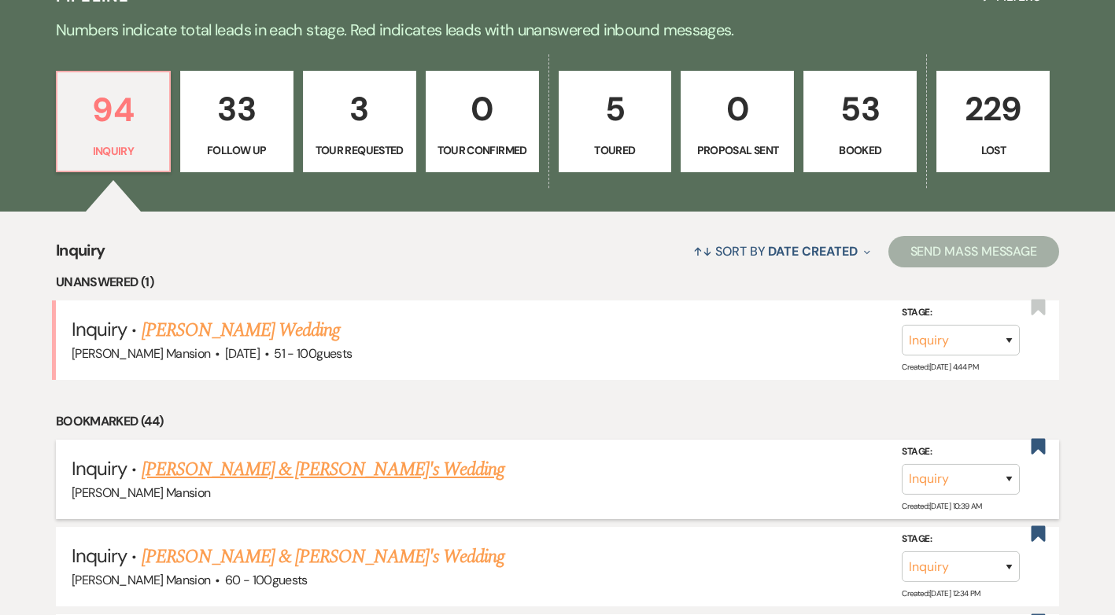
click at [311, 465] on link "[PERSON_NAME] & [PERSON_NAME]'s Wedding" at bounding box center [324, 470] width 364 height 28
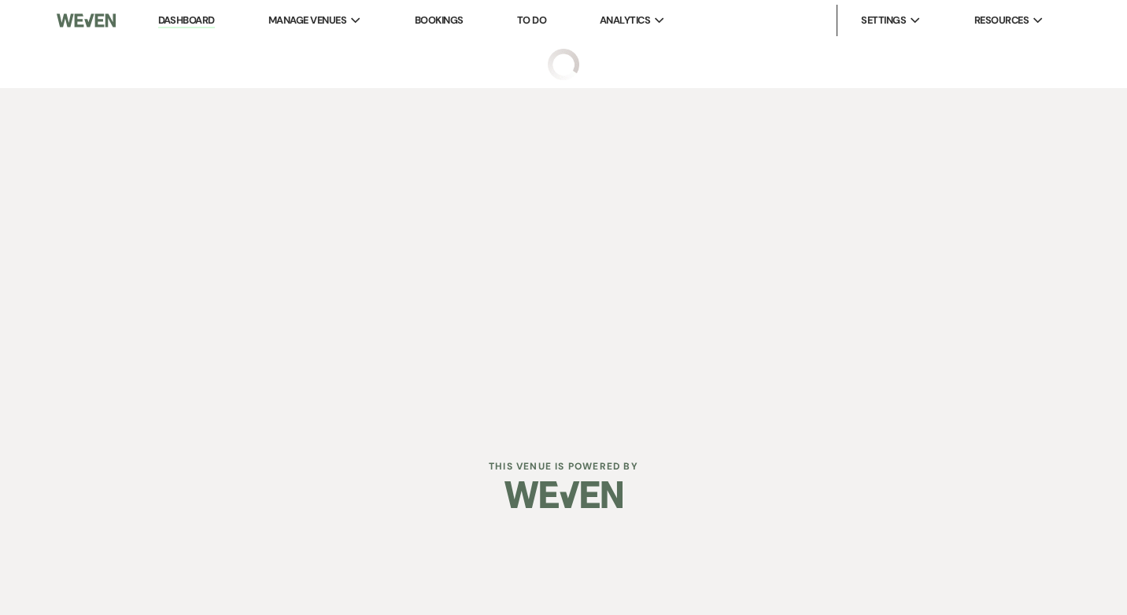
select select "4"
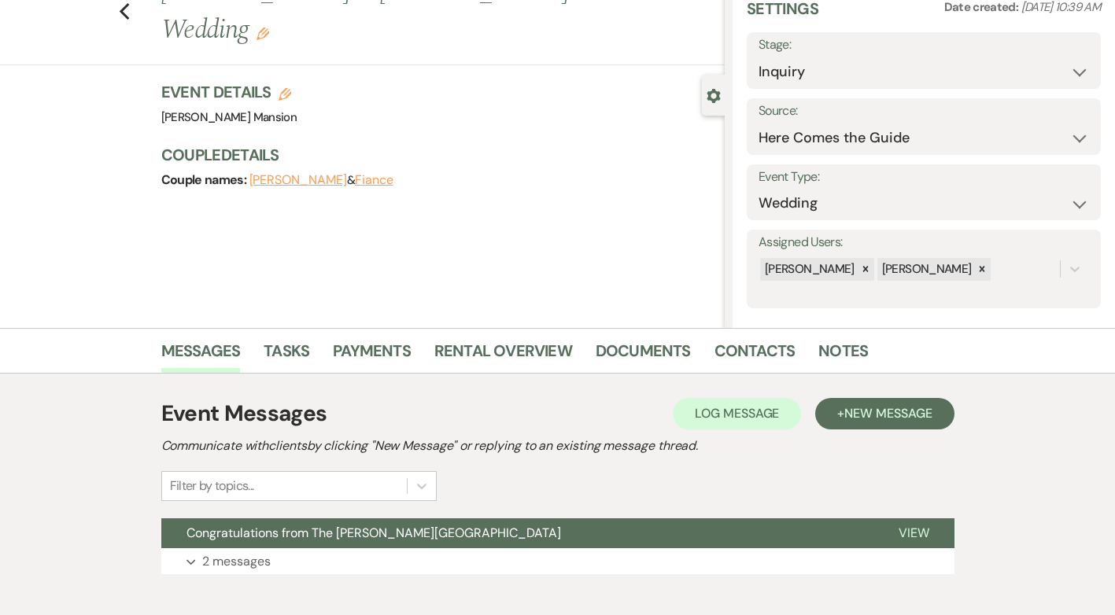
scroll to position [151, 0]
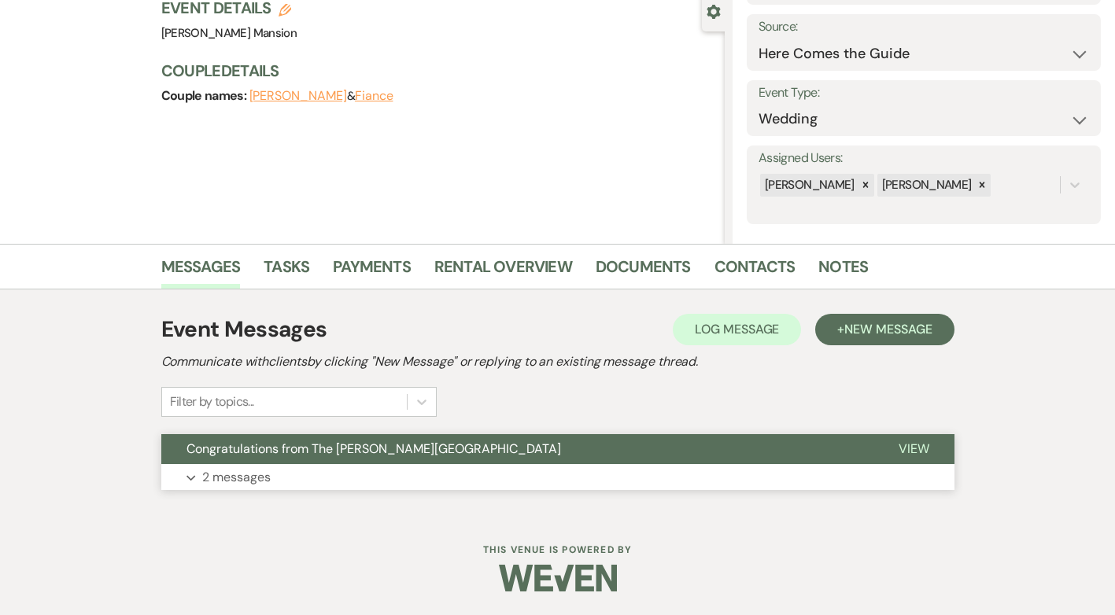
click at [240, 479] on p "2 messages" at bounding box center [236, 477] width 68 height 20
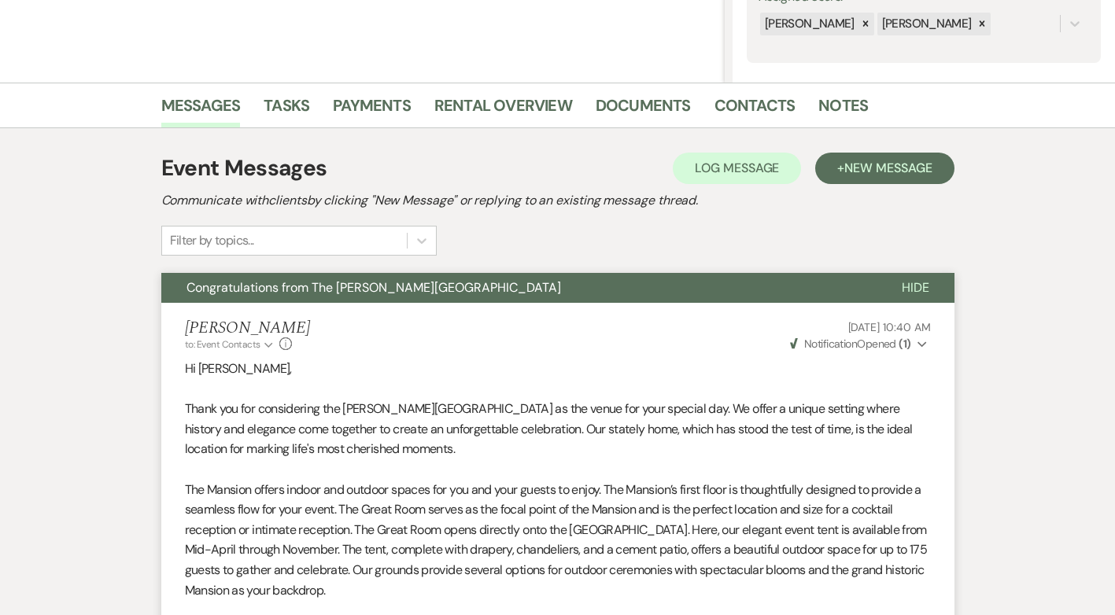
scroll to position [0, 0]
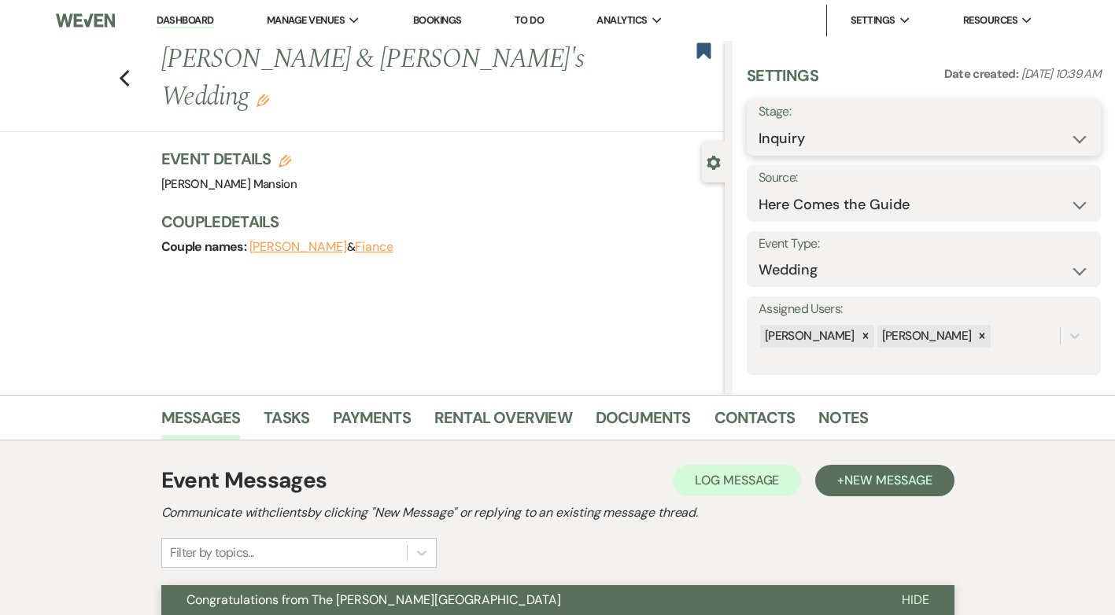
click at [1066, 124] on select "Inquiry Follow Up Tour Requested Tour Confirmed Toured Proposal Sent Booked Lost" at bounding box center [924, 139] width 331 height 31
select select "8"
click at [759, 124] on select "Inquiry Follow Up Tour Requested Tour Confirmed Toured Proposal Sent Booked Lost" at bounding box center [924, 139] width 331 height 31
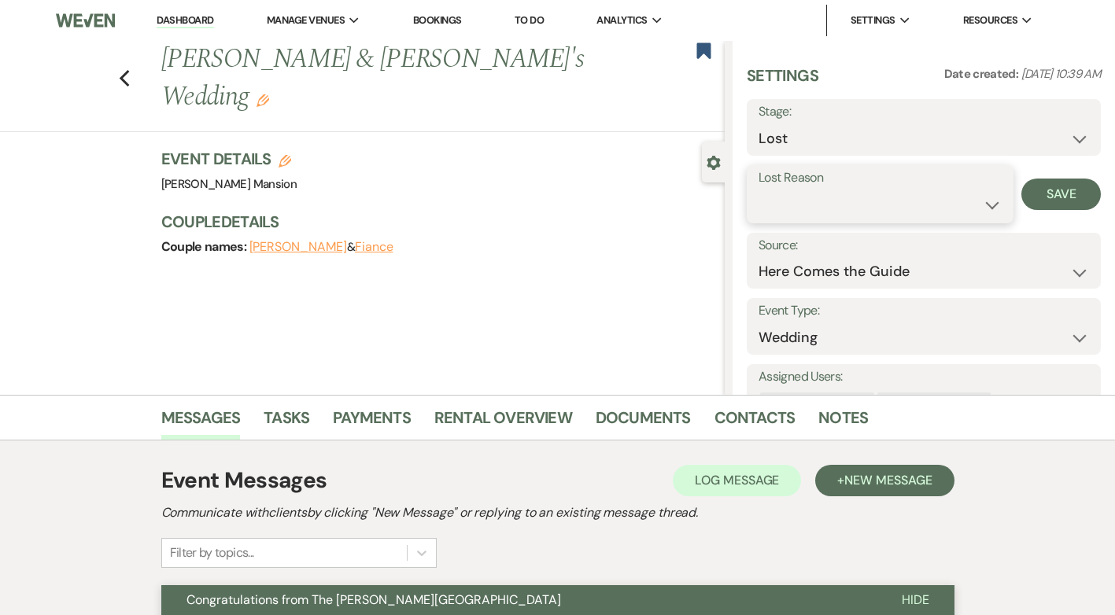
click at [979, 198] on select "Booked Elsewhere Budget Date Unavailable No Response Not a Good Match Capacity …" at bounding box center [880, 205] width 243 height 31
select select "5"
click at [759, 190] on select "Booked Elsewhere Budget Date Unavailable No Response Not a Good Match Capacity …" at bounding box center [880, 205] width 243 height 31
click at [1035, 194] on button "Save" at bounding box center [1061, 194] width 79 height 31
click at [131, 69] on icon "Previous" at bounding box center [125, 78] width 12 height 19
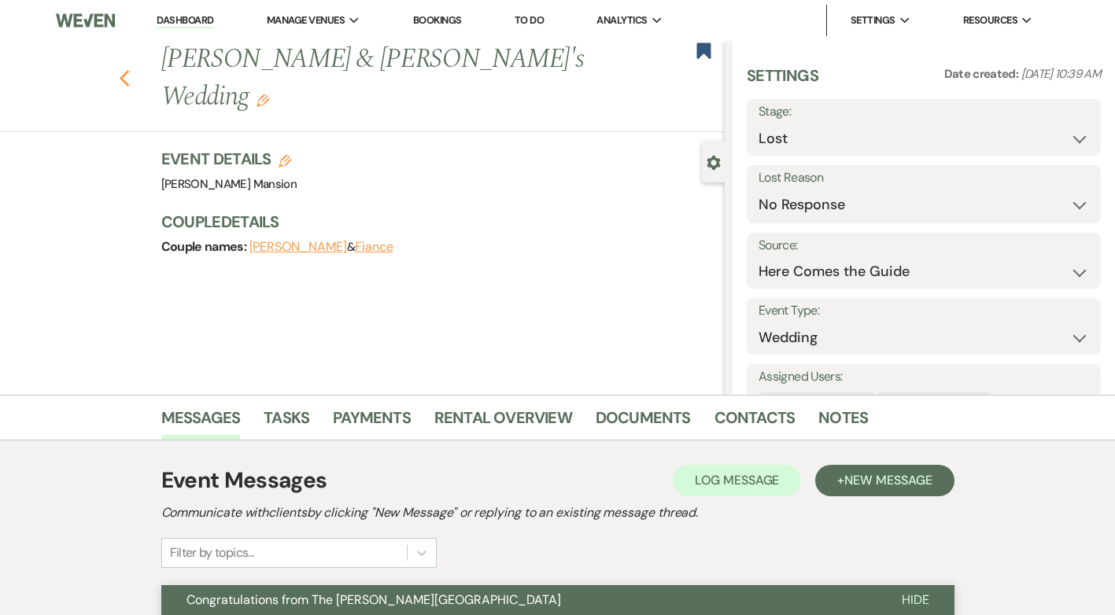
select select "8"
select select "5"
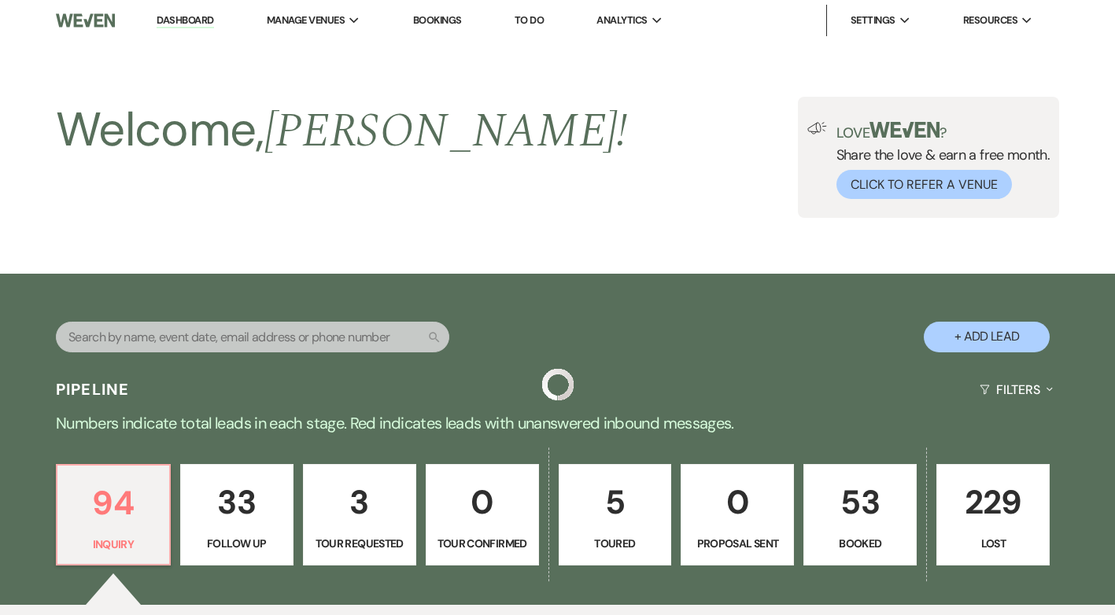
scroll to position [394, 0]
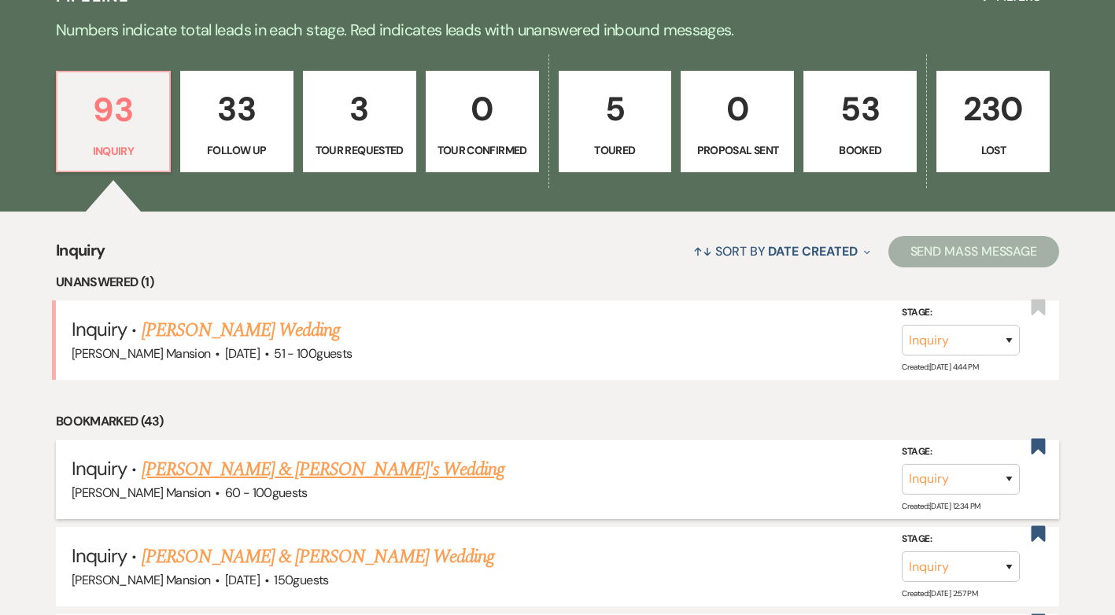
click at [294, 471] on link "[PERSON_NAME] & [PERSON_NAME]'s Wedding" at bounding box center [324, 470] width 364 height 28
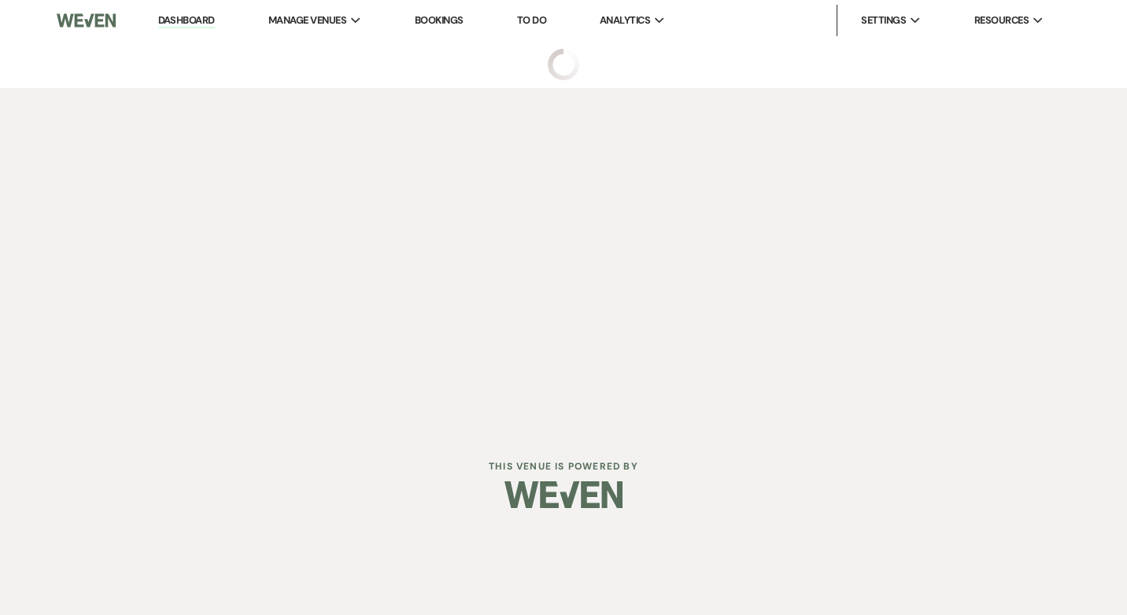
select select "4"
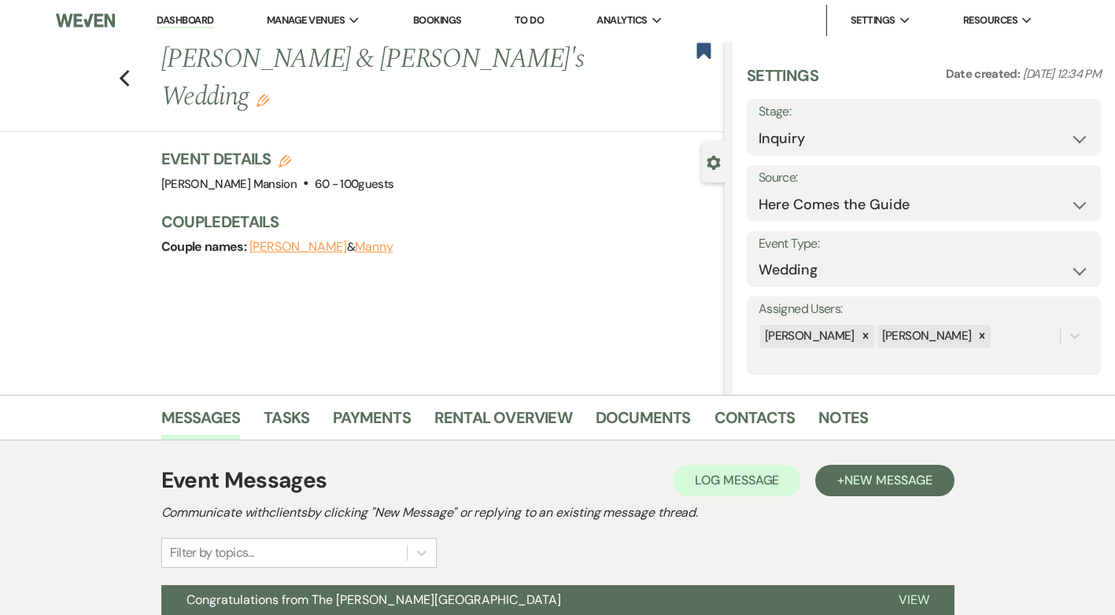
scroll to position [151, 0]
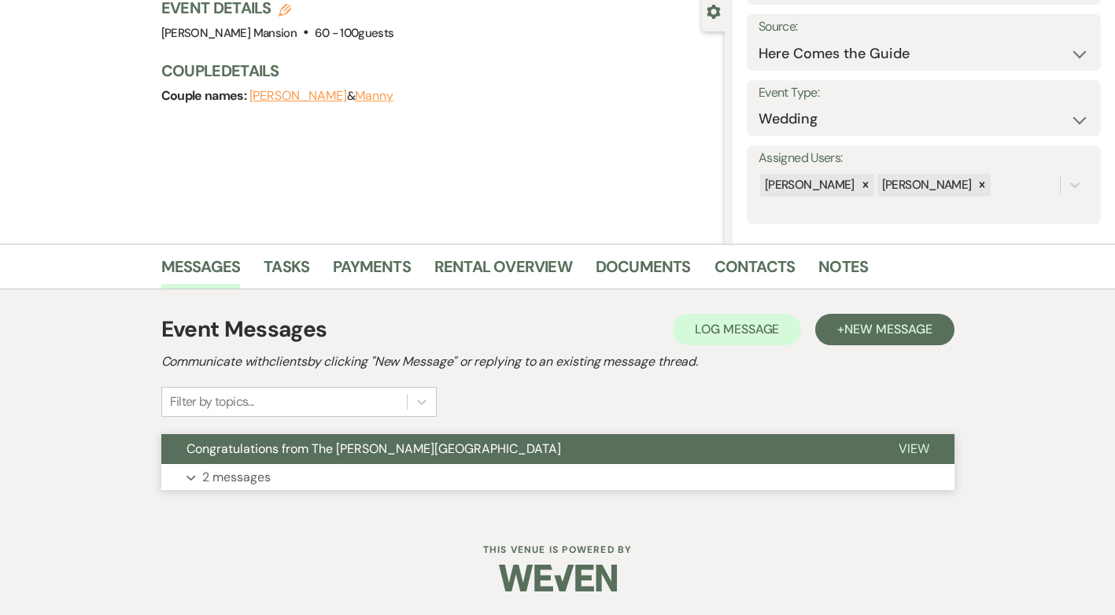
click at [219, 478] on p "2 messages" at bounding box center [236, 477] width 68 height 20
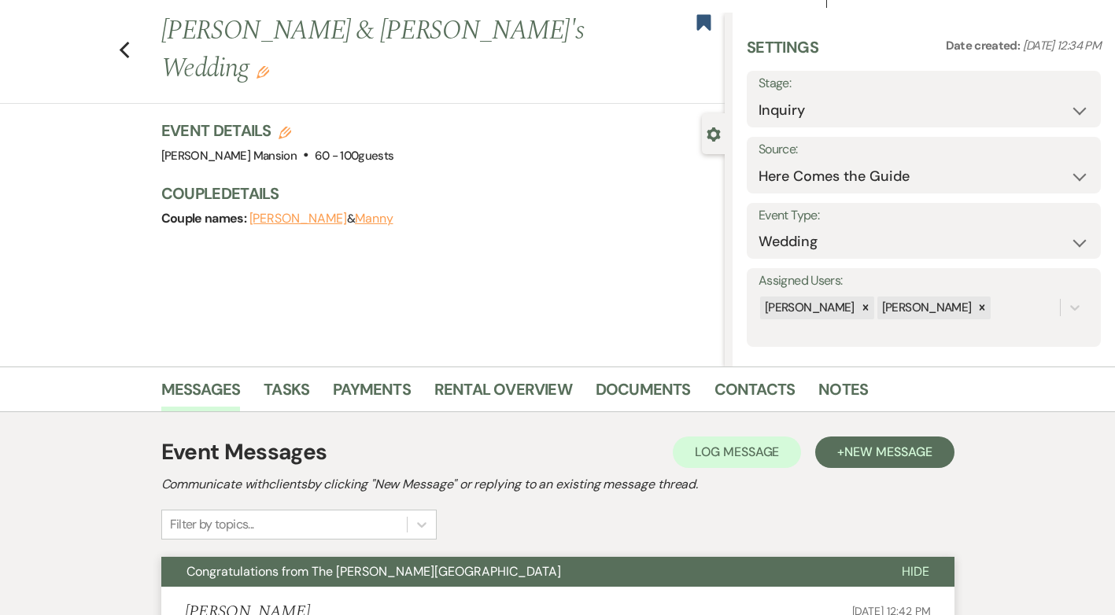
scroll to position [0, 0]
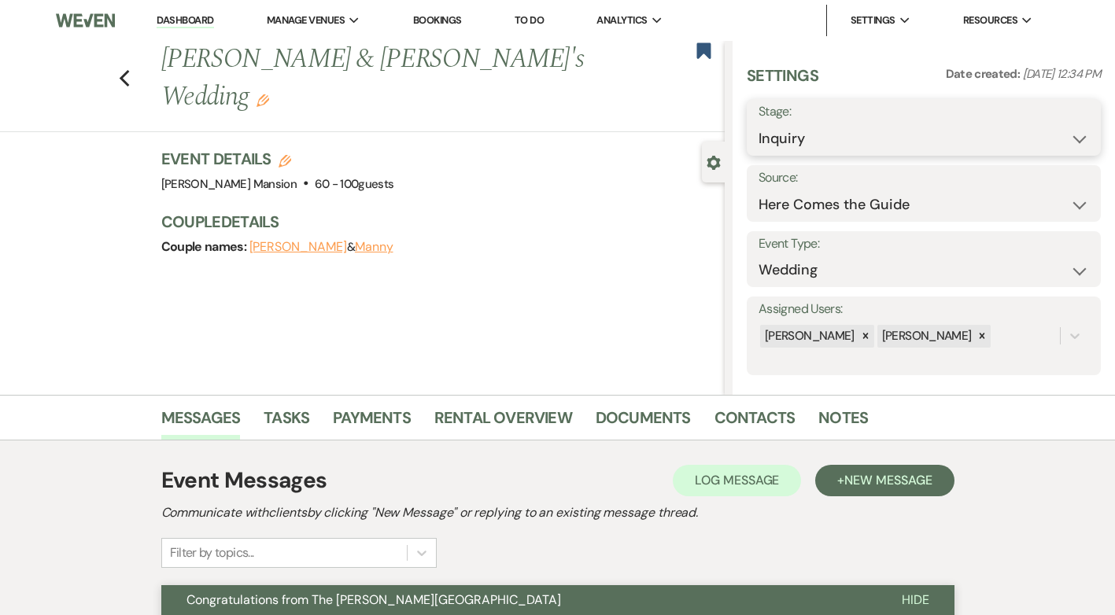
click at [1066, 142] on select "Inquiry Follow Up Tour Requested Tour Confirmed Toured Proposal Sent Booked Lost" at bounding box center [924, 139] width 331 height 31
click at [848, 371] on div "Assigned Users: [PERSON_NAME] [PERSON_NAME]" at bounding box center [924, 336] width 354 height 79
click at [1073, 205] on select "Weven Venue Website Instagram Facebook Pinterest Google The Knot Wedding Wire H…" at bounding box center [924, 205] width 331 height 31
click at [695, 269] on div "Previous [PERSON_NAME] & [PERSON_NAME]'s Wedding Edit Bookmark Gear Settings Se…" at bounding box center [362, 218] width 725 height 354
click at [1062, 137] on select "Inquiry Follow Up Tour Requested Tour Confirmed Toured Proposal Sent Booked Lost" at bounding box center [924, 139] width 331 height 31
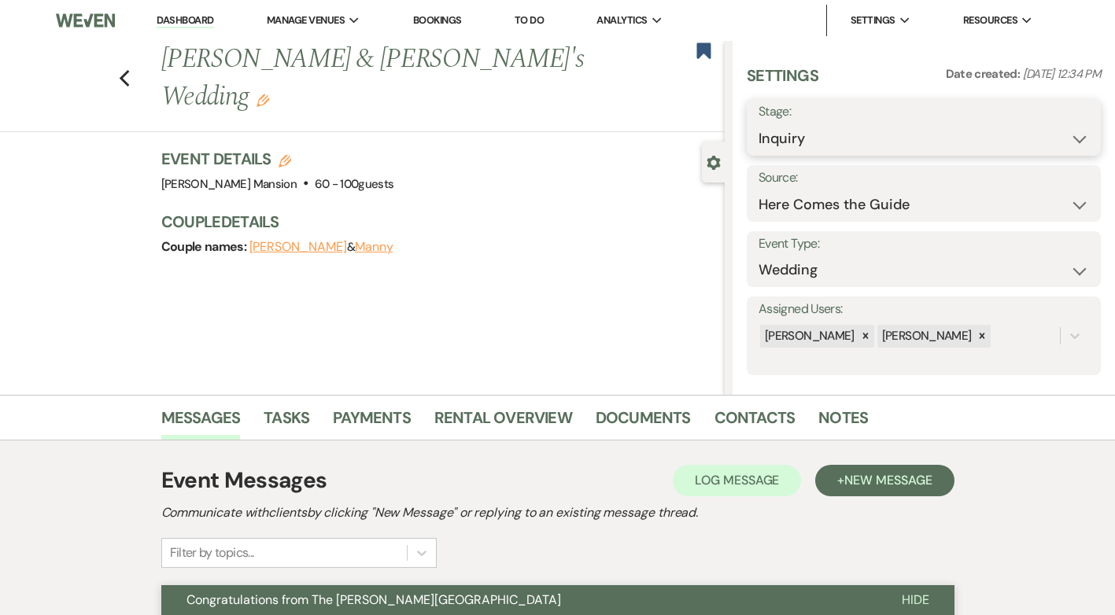
select select "8"
click at [759, 124] on select "Inquiry Follow Up Tour Requested Tour Confirmed Toured Proposal Sent Booked Lost" at bounding box center [924, 139] width 331 height 31
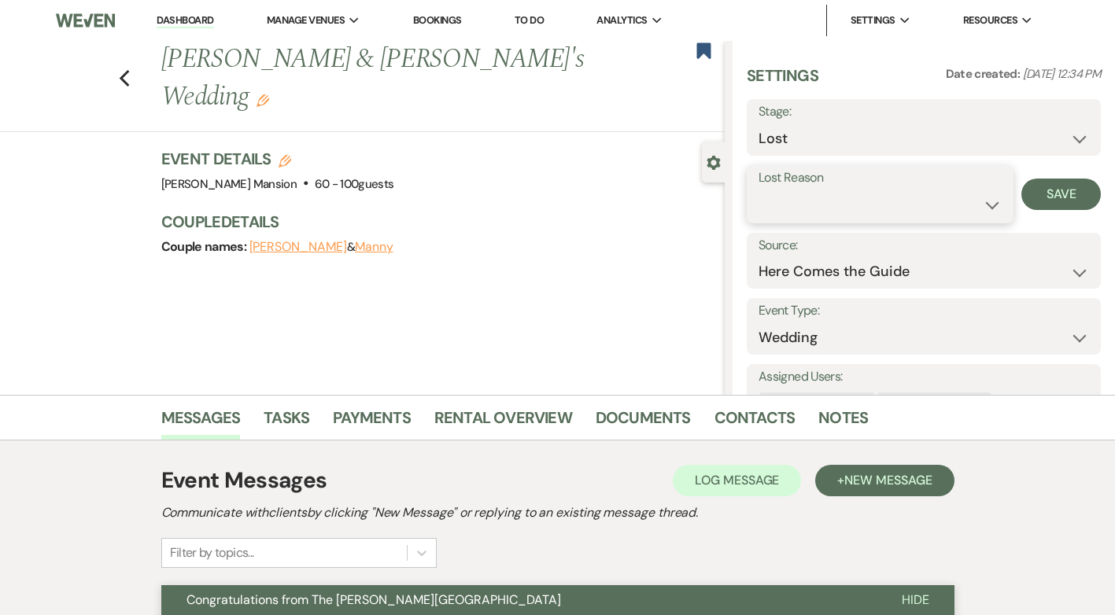
click at [983, 196] on select "Booked Elsewhere Budget Date Unavailable No Response Not a Good Match Capacity …" at bounding box center [880, 205] width 243 height 31
select select "5"
click at [759, 190] on select "Booked Elsewhere Budget Date Unavailable No Response Not a Good Match Capacity …" at bounding box center [880, 205] width 243 height 31
click at [1055, 189] on button "Save" at bounding box center [1061, 194] width 79 height 31
click at [126, 69] on icon "Previous" at bounding box center [125, 78] width 12 height 19
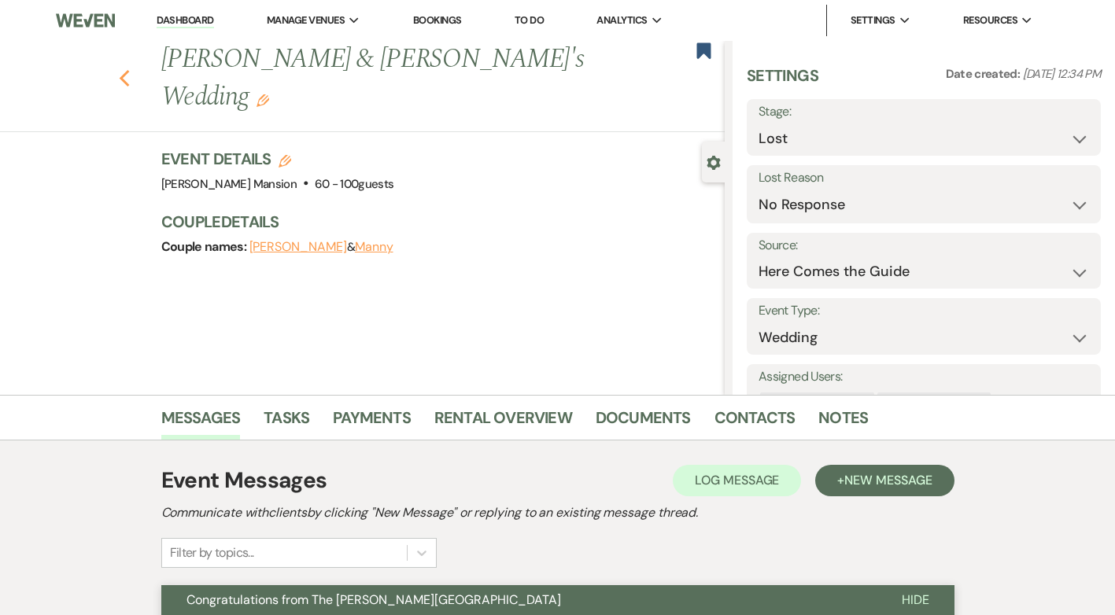
select select "8"
select select "5"
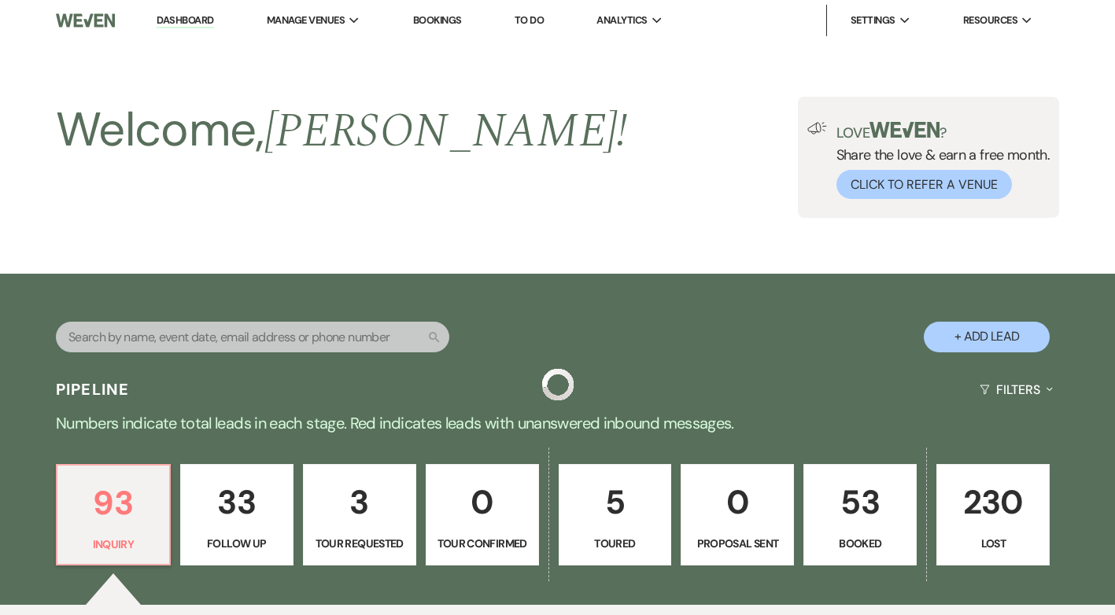
scroll to position [394, 0]
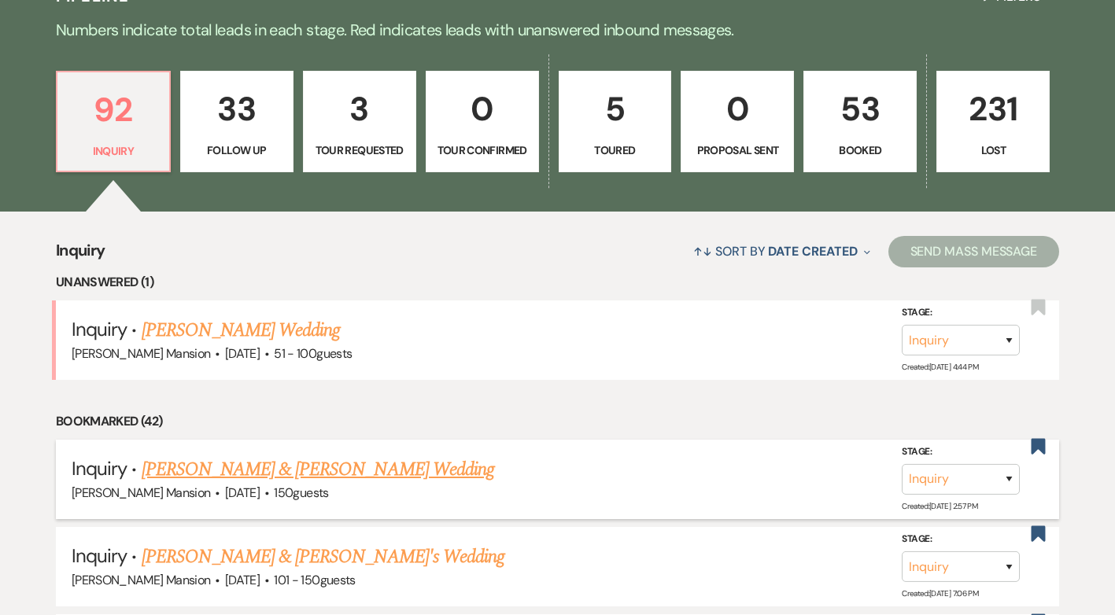
click at [349, 464] on link "[PERSON_NAME] & [PERSON_NAME] Wedding" at bounding box center [318, 470] width 353 height 28
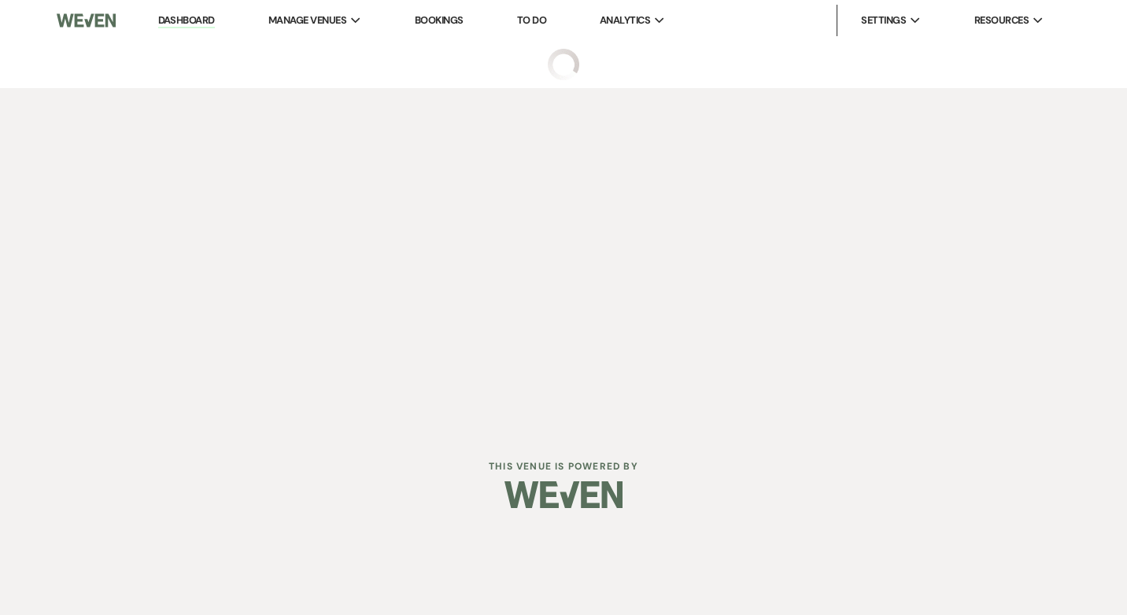
select select "5"
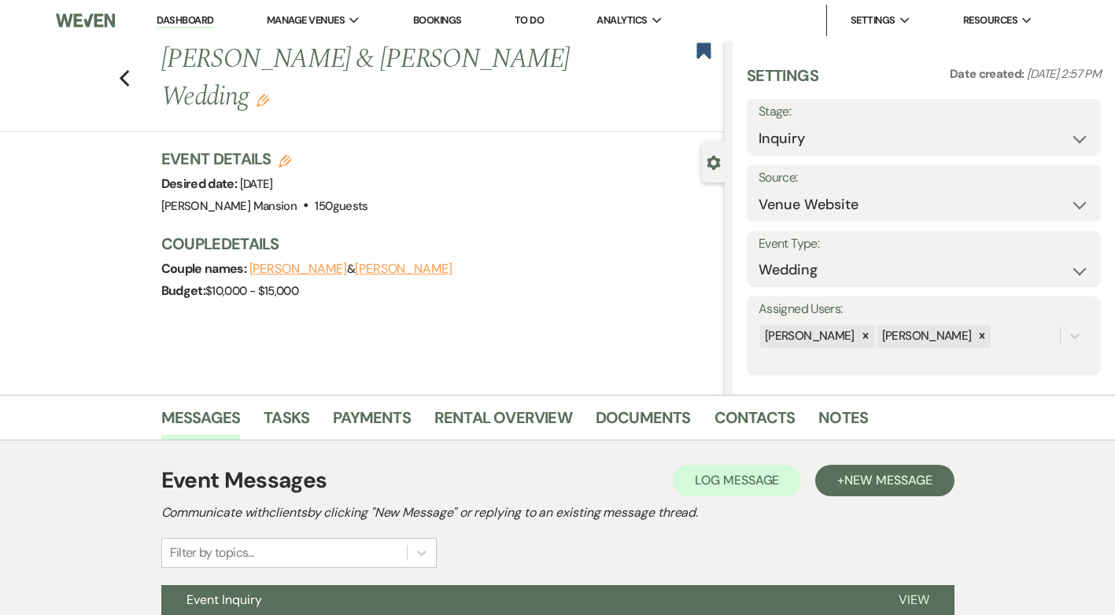
scroll to position [151, 0]
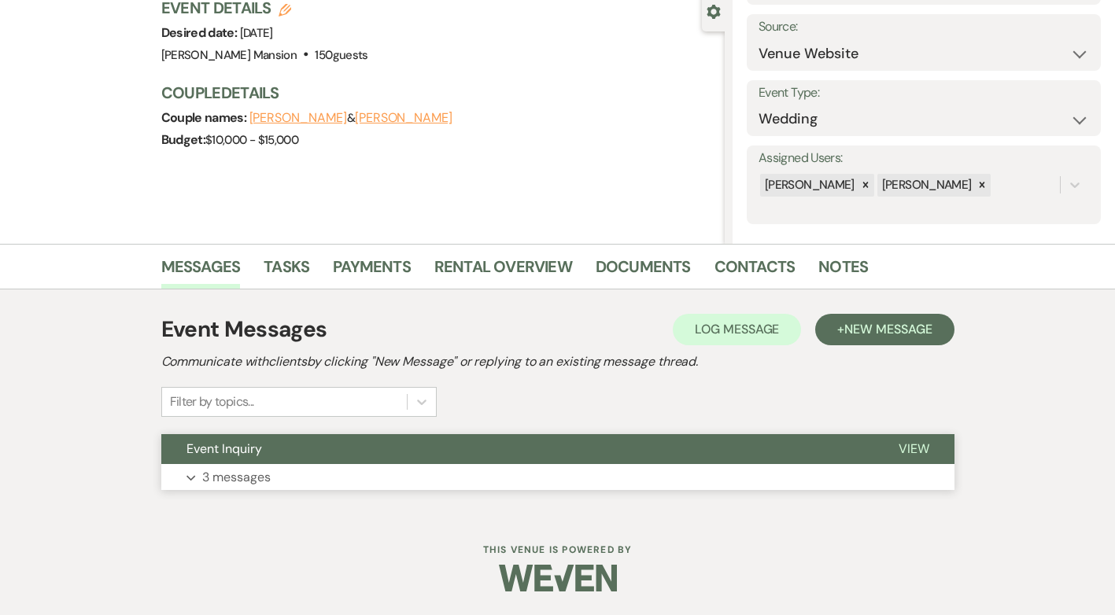
click at [209, 480] on p "3 messages" at bounding box center [236, 477] width 68 height 20
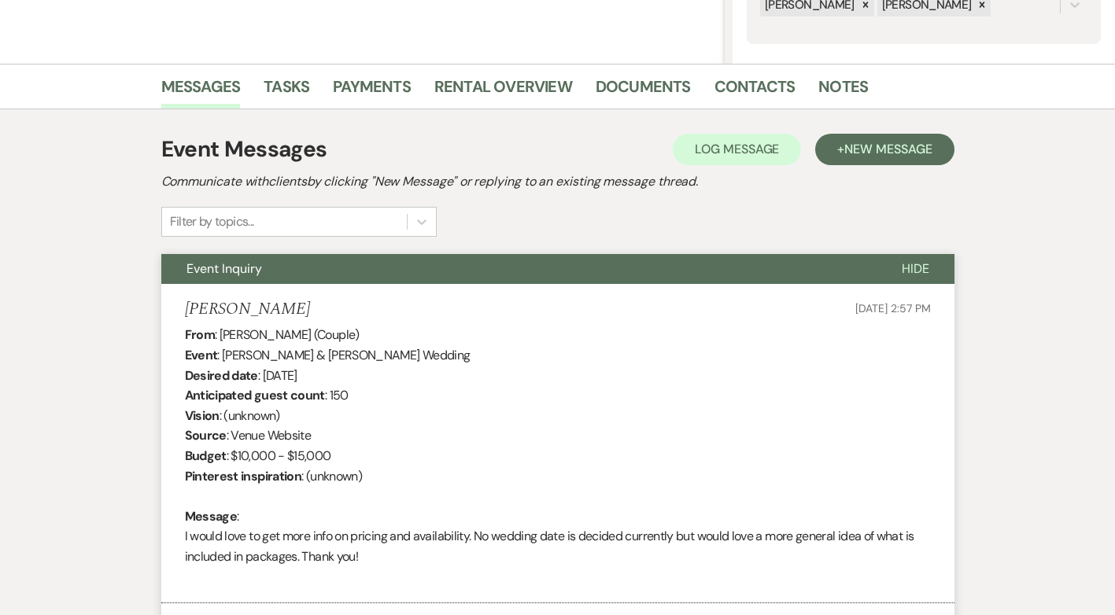
scroll to position [0, 0]
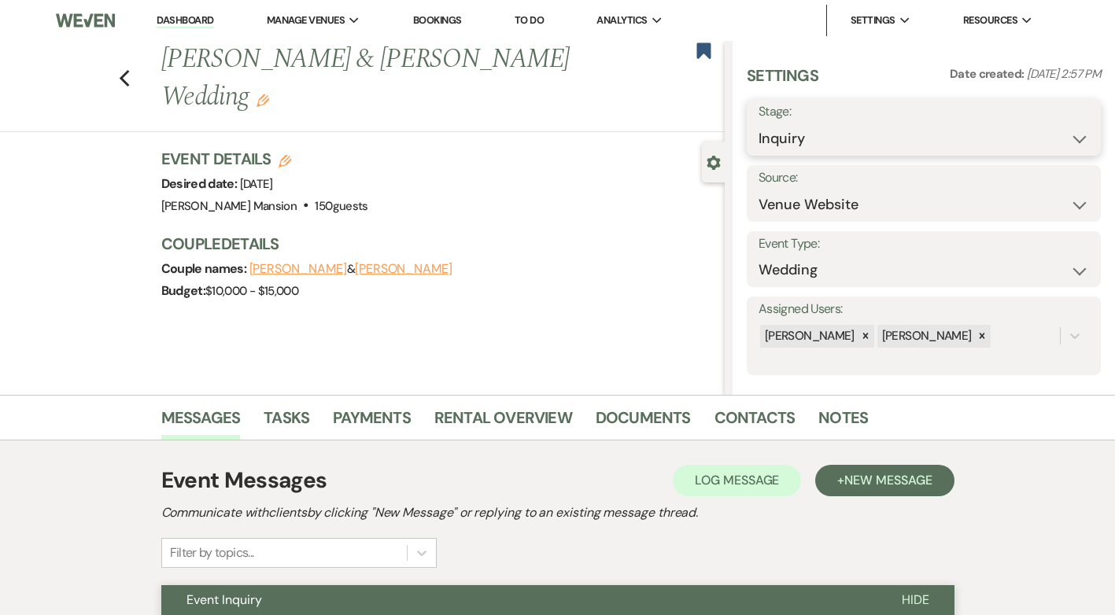
click at [1061, 140] on select "Inquiry Follow Up Tour Requested Tour Confirmed Toured Proposal Sent Booked Lost" at bounding box center [924, 139] width 331 height 31
select select "8"
click at [759, 124] on select "Inquiry Follow Up Tour Requested Tour Confirmed Toured Proposal Sent Booked Lost" at bounding box center [924, 139] width 331 height 31
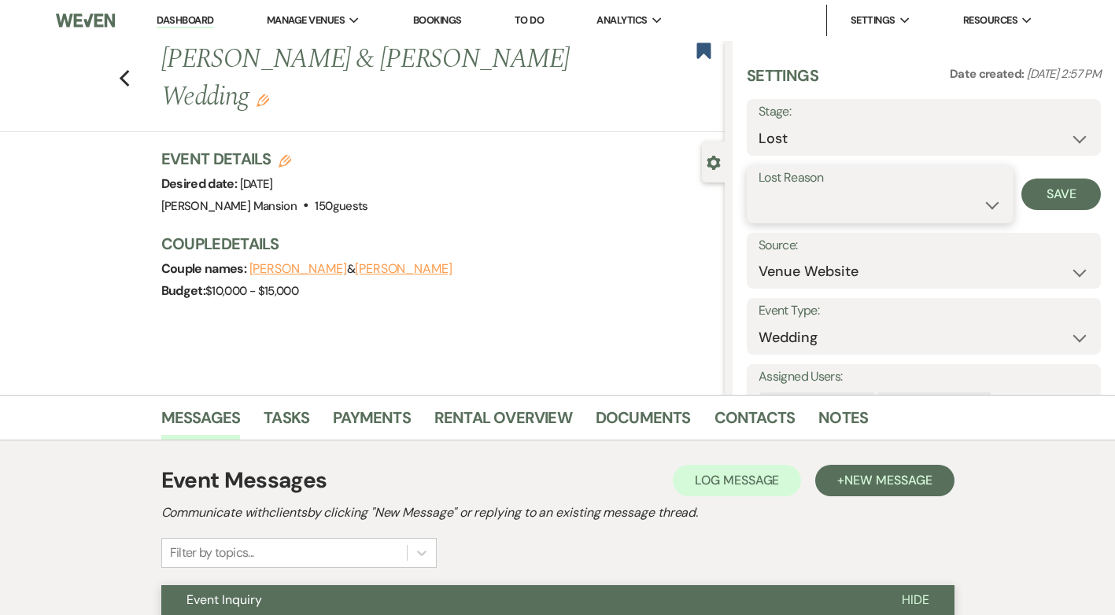
click at [981, 204] on select "Booked Elsewhere Budget Date Unavailable No Response Not a Good Match Capacity …" at bounding box center [880, 205] width 243 height 31
select select "5"
click at [759, 190] on select "Booked Elsewhere Budget Date Unavailable No Response Not a Good Match Capacity …" at bounding box center [880, 205] width 243 height 31
click at [1056, 194] on button "Save" at bounding box center [1061, 194] width 79 height 31
click at [142, 56] on div "Previous [PERSON_NAME] & [PERSON_NAME] Wedding Edit Bookmark" at bounding box center [358, 86] width 733 height 91
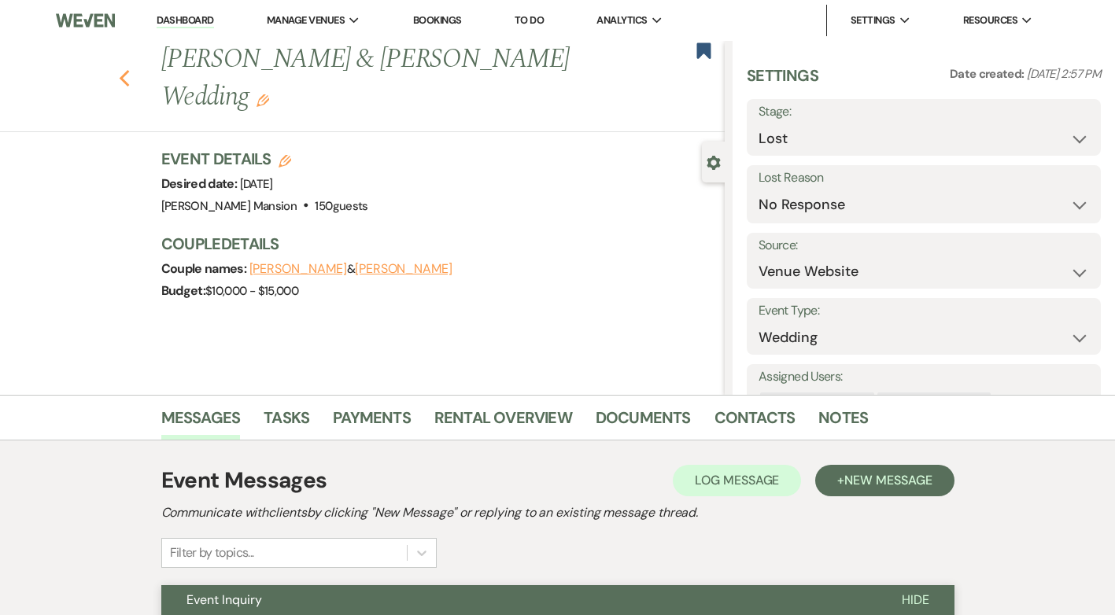
click at [124, 69] on icon "Previous" at bounding box center [125, 78] width 12 height 19
select select "8"
select select "5"
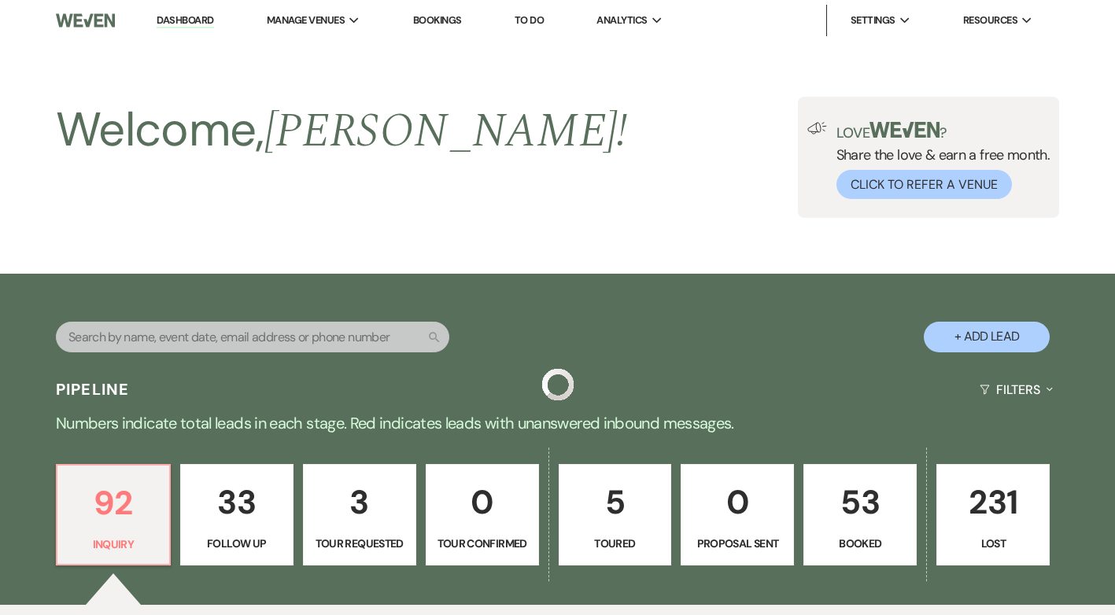
scroll to position [394, 0]
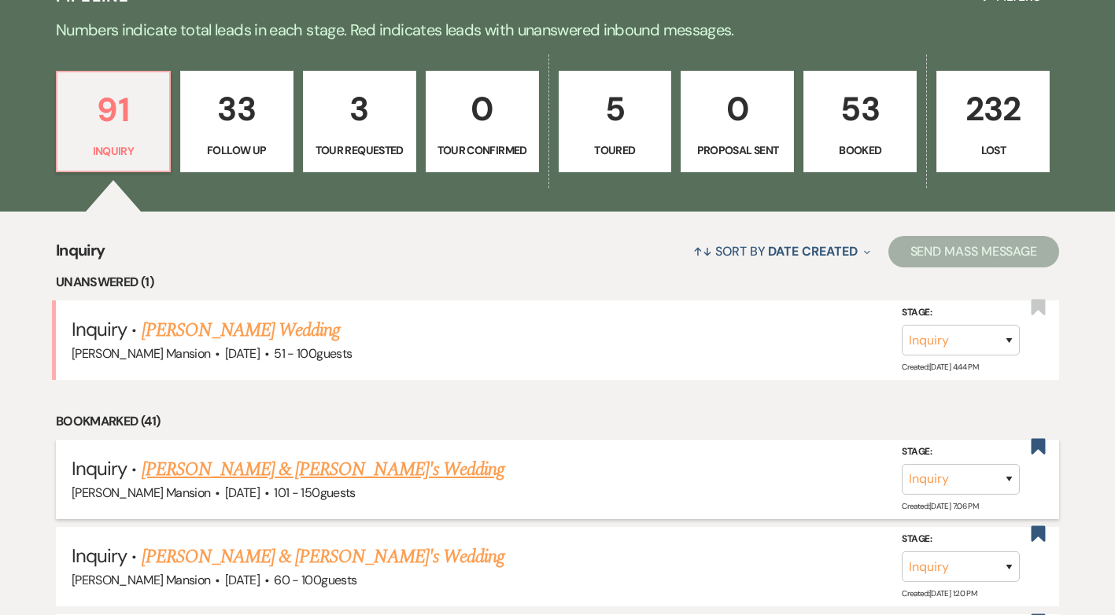
click at [297, 470] on link "[PERSON_NAME] & [PERSON_NAME]'s Wedding" at bounding box center [324, 470] width 364 height 28
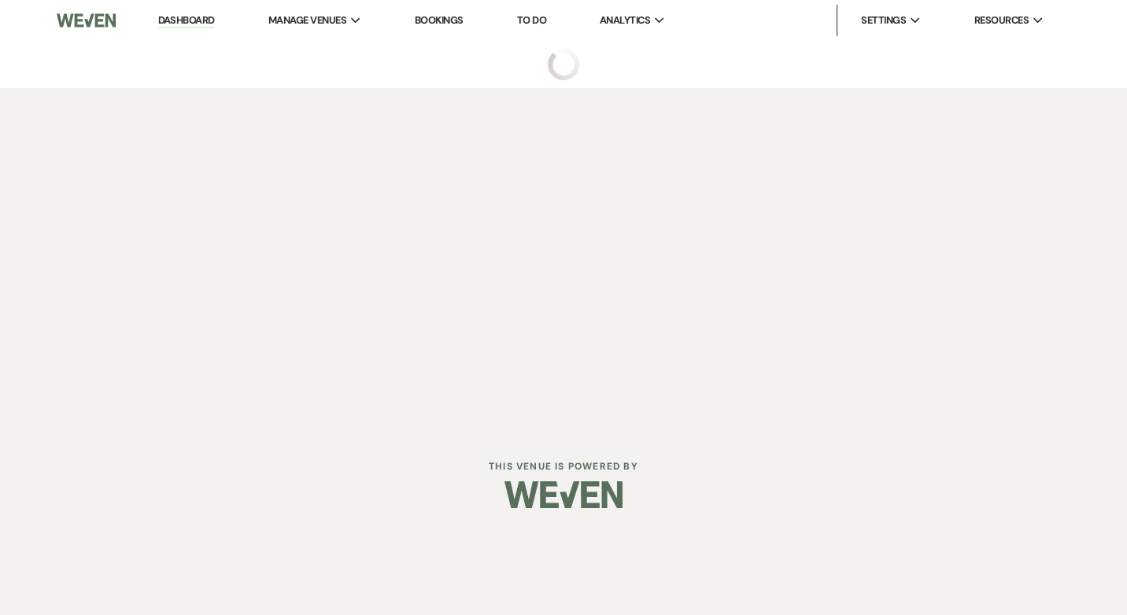
select select "2"
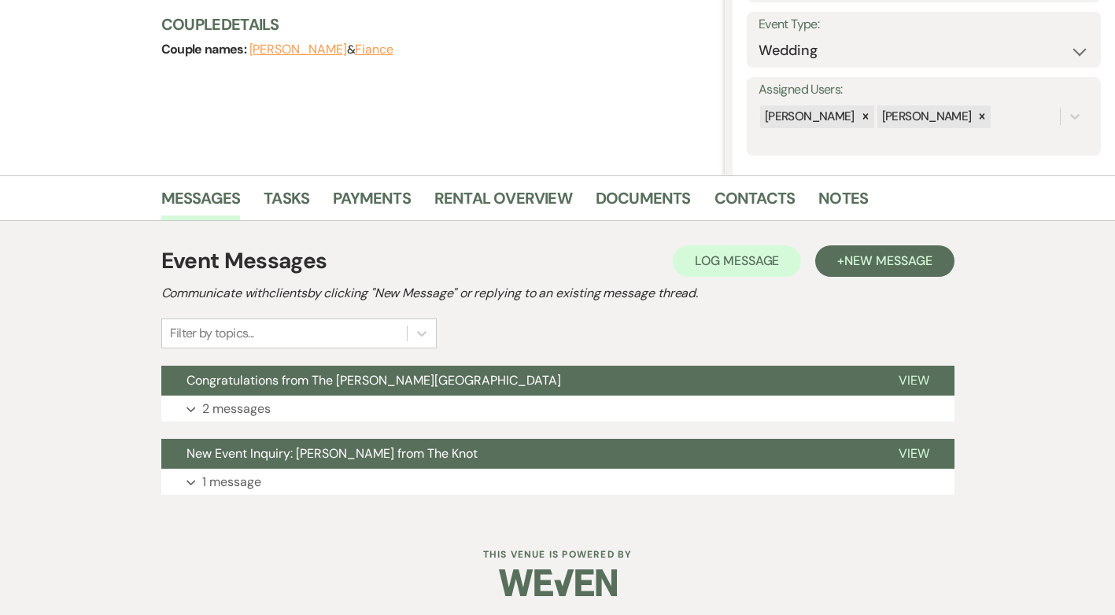
scroll to position [224, 0]
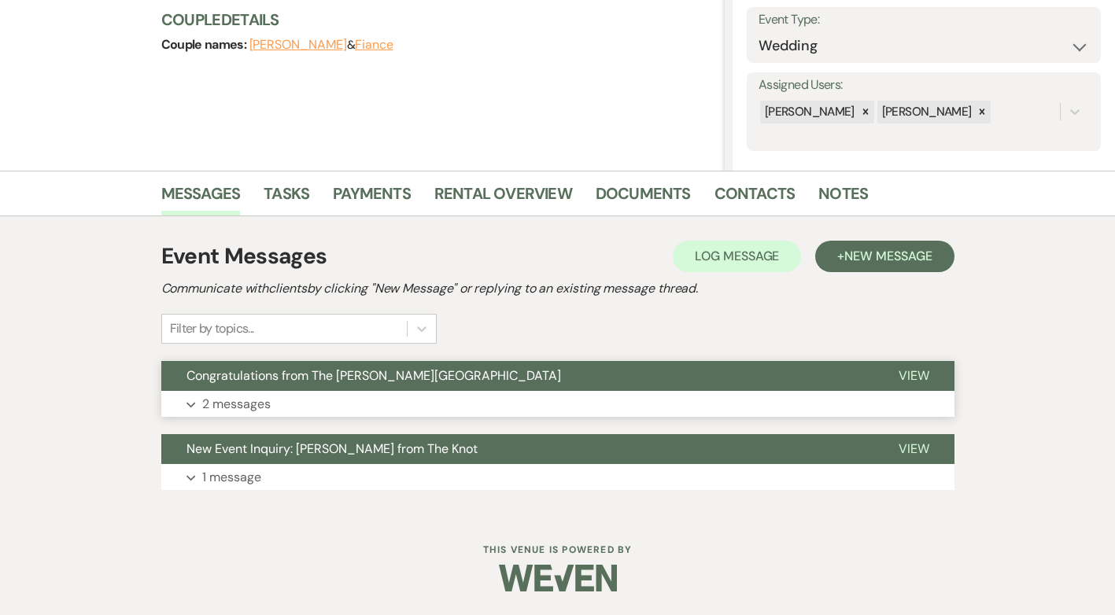
click at [227, 401] on p "2 messages" at bounding box center [236, 404] width 68 height 20
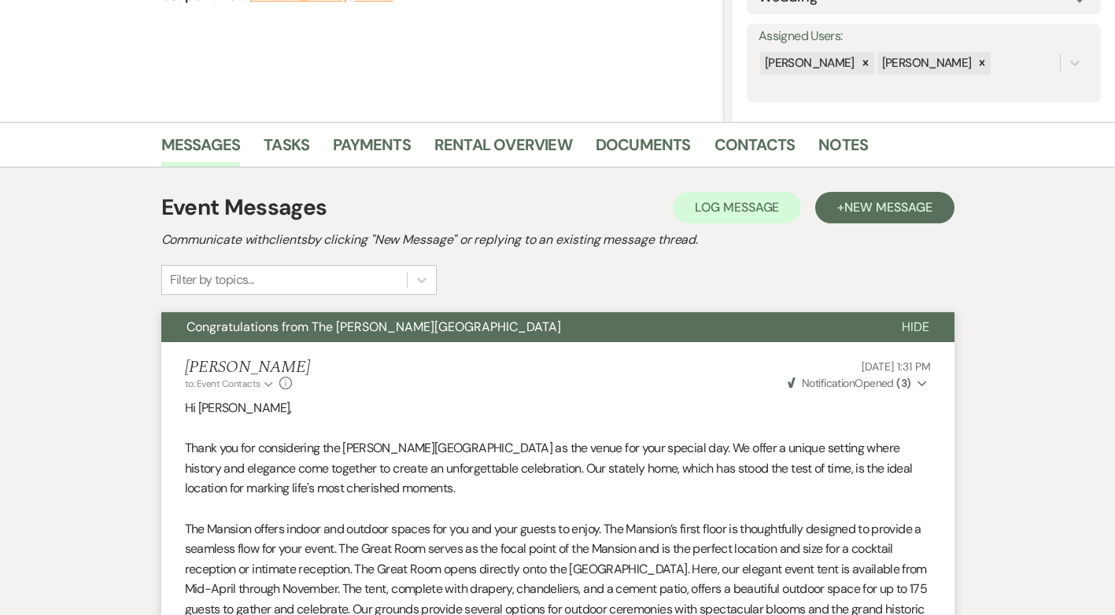
scroll to position [0, 0]
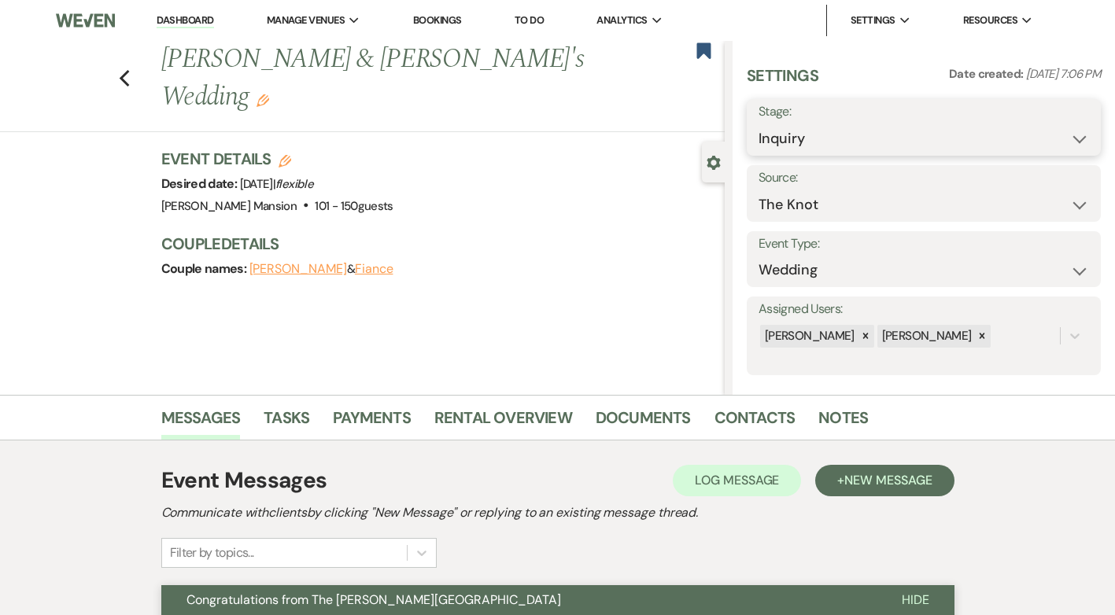
click at [1073, 144] on select "Inquiry Follow Up Tour Requested Tour Confirmed Toured Proposal Sent Booked Lost" at bounding box center [924, 139] width 331 height 31
select select "8"
click at [759, 124] on select "Inquiry Follow Up Tour Requested Tour Confirmed Toured Proposal Sent Booked Lost" at bounding box center [924, 139] width 331 height 31
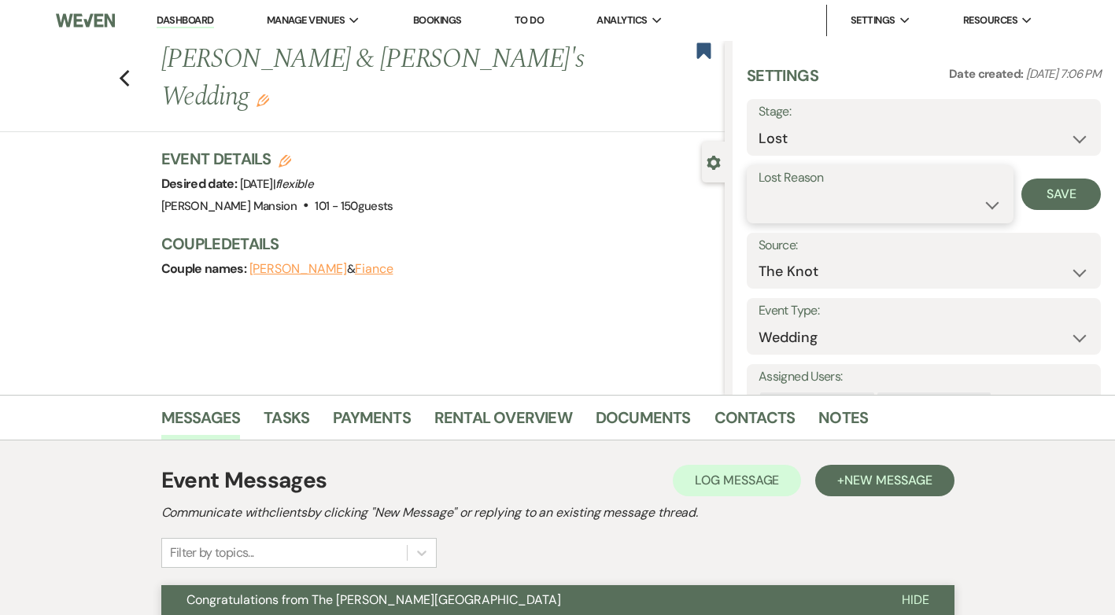
click at [978, 203] on select "Booked Elsewhere Budget Date Unavailable No Response Not a Good Match Capacity …" at bounding box center [880, 205] width 243 height 31
select select "5"
click at [759, 190] on select "Booked Elsewhere Budget Date Unavailable No Response Not a Good Match Capacity …" at bounding box center [880, 205] width 243 height 31
click at [1067, 197] on button "Save" at bounding box center [1061, 194] width 79 height 31
click at [131, 69] on icon "Previous" at bounding box center [125, 78] width 12 height 19
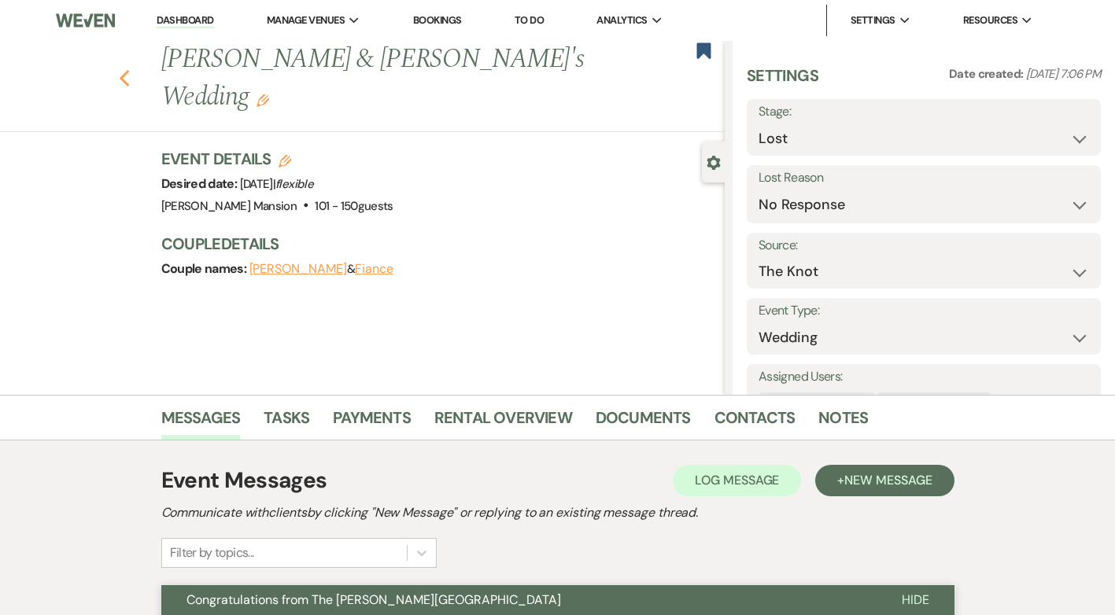
select select "8"
select select "5"
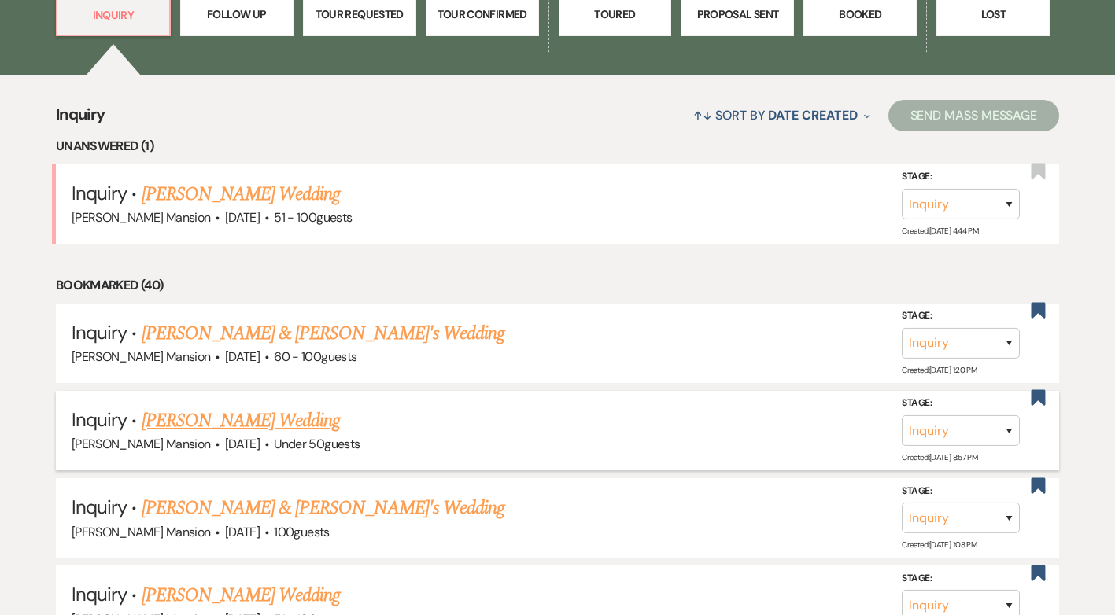
scroll to position [551, 0]
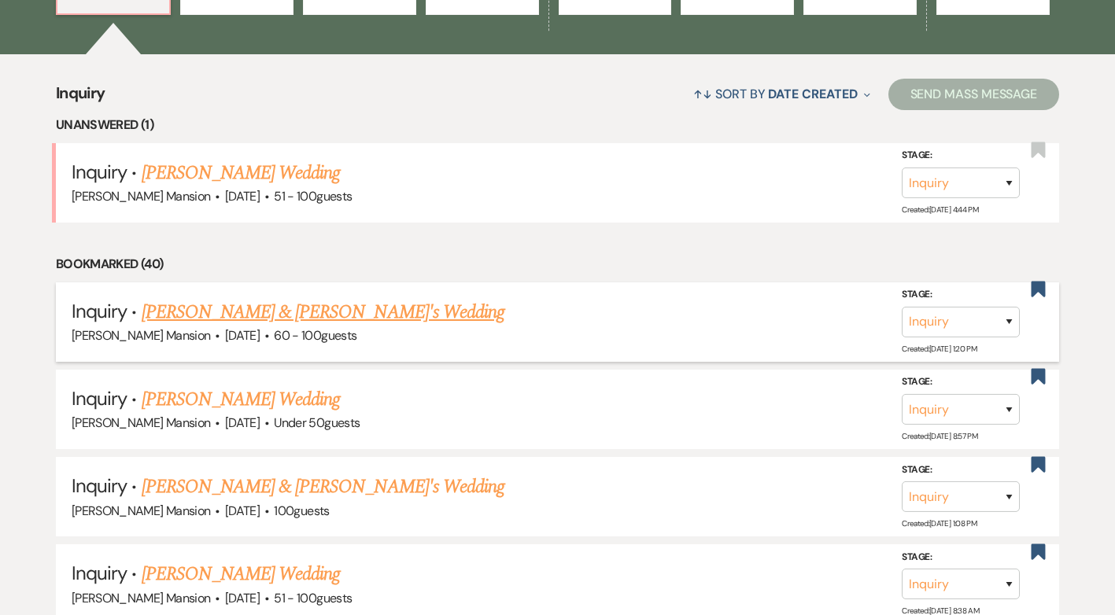
click at [257, 307] on link "[PERSON_NAME] & [PERSON_NAME]'s Wedding" at bounding box center [324, 312] width 364 height 28
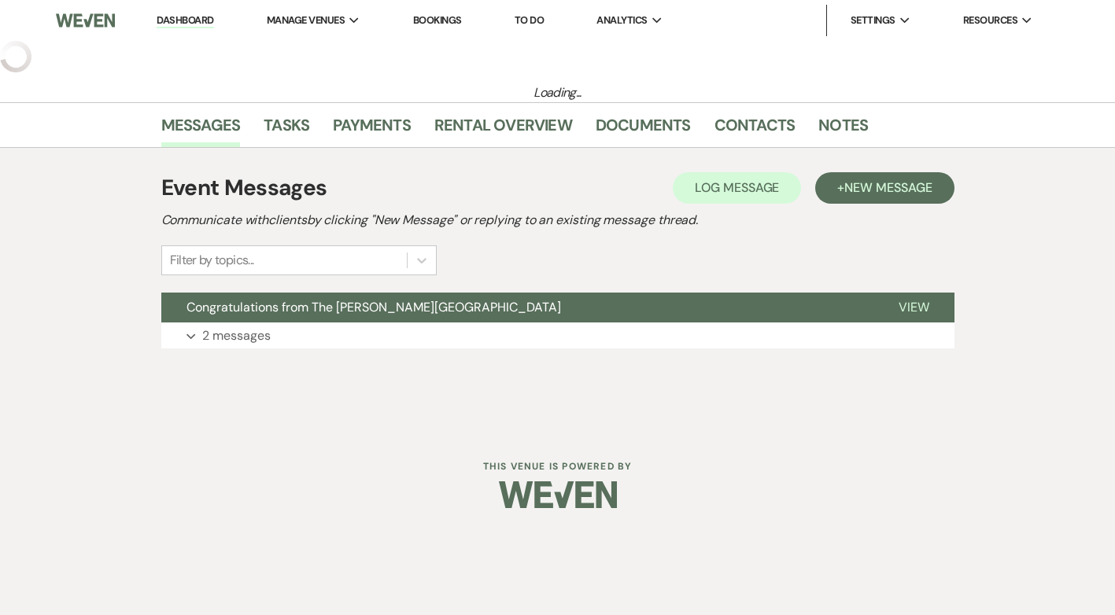
select select "3"
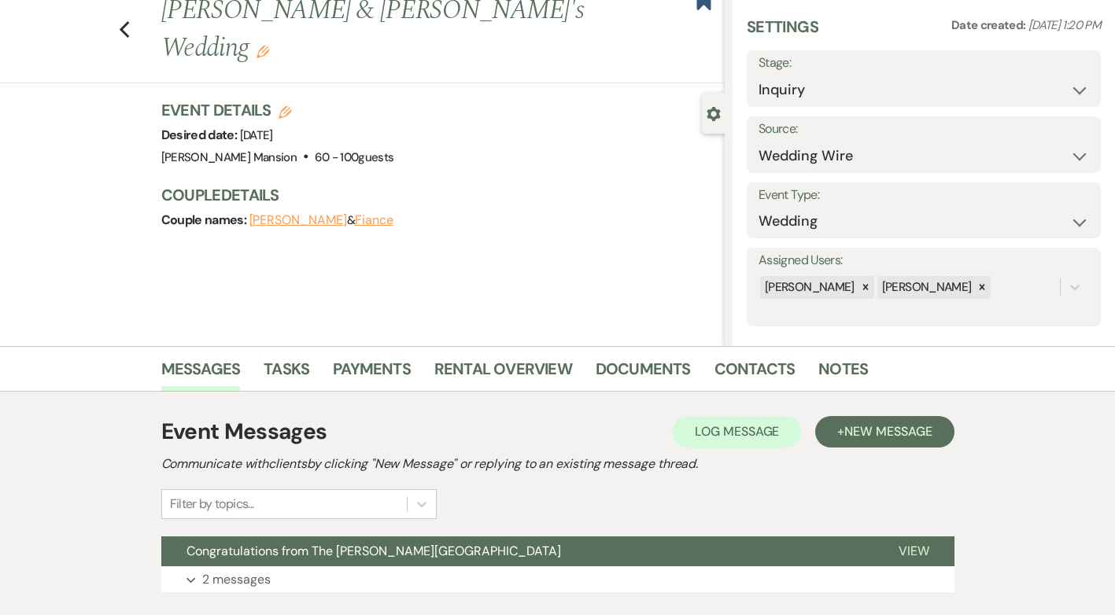
scroll to position [151, 0]
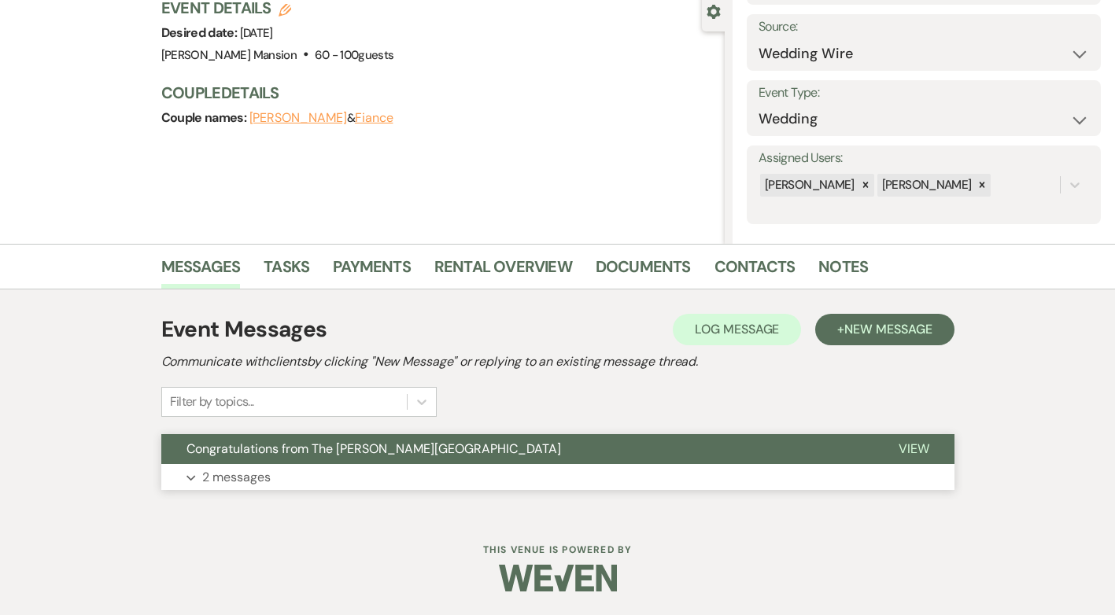
click at [231, 473] on p "2 messages" at bounding box center [236, 477] width 68 height 20
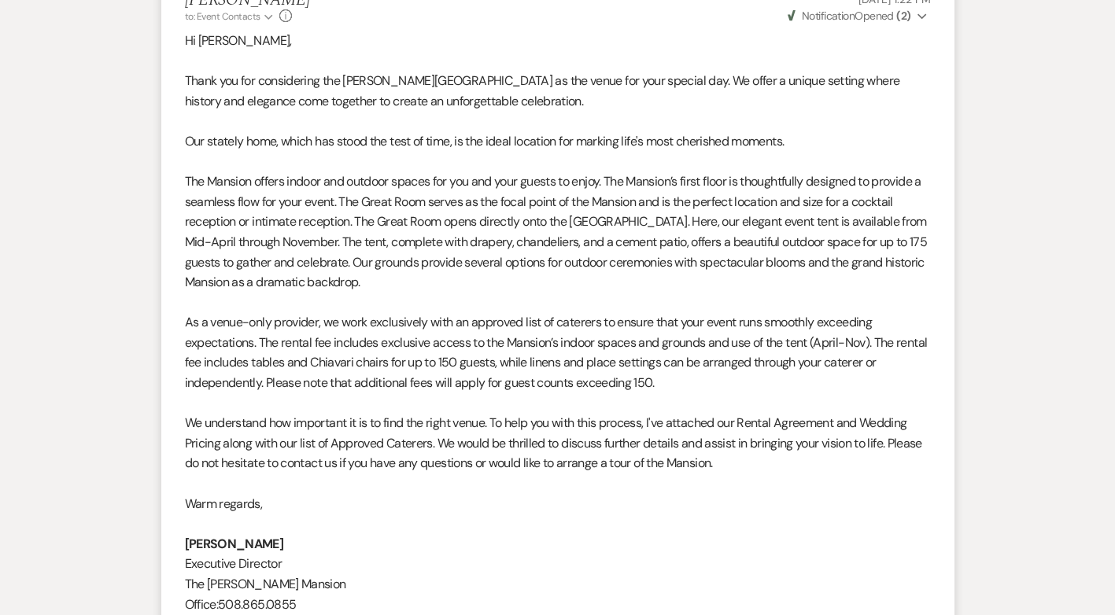
scroll to position [0, 0]
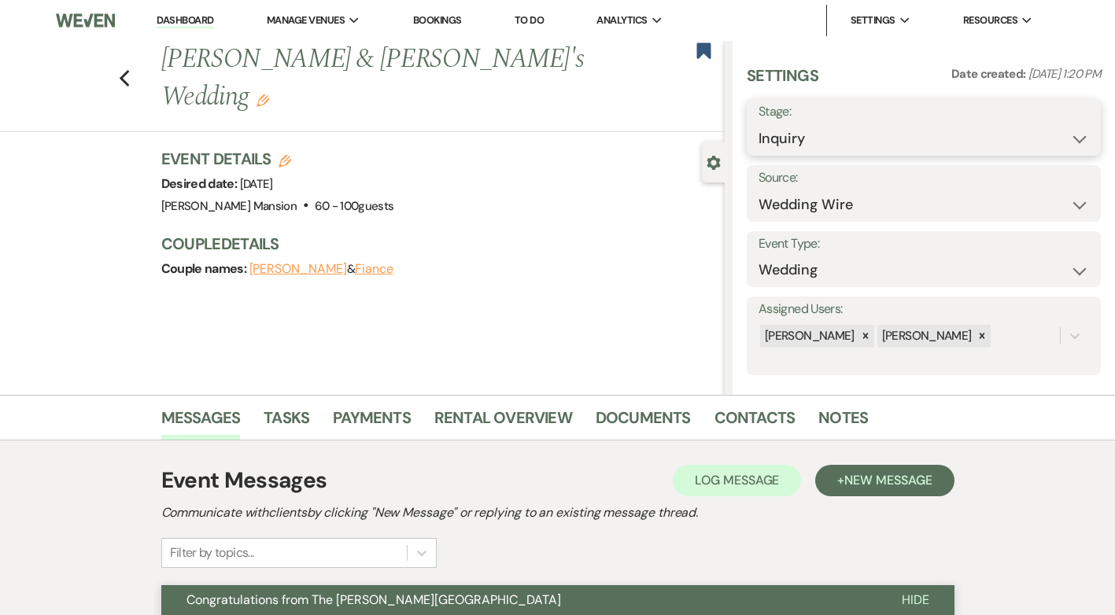
click at [1055, 140] on select "Inquiry Follow Up Tour Requested Tour Confirmed Toured Proposal Sent Booked Lost" at bounding box center [924, 139] width 331 height 31
select select "8"
click at [759, 124] on select "Inquiry Follow Up Tour Requested Tour Confirmed Toured Proposal Sent Booked Lost" at bounding box center [924, 139] width 331 height 31
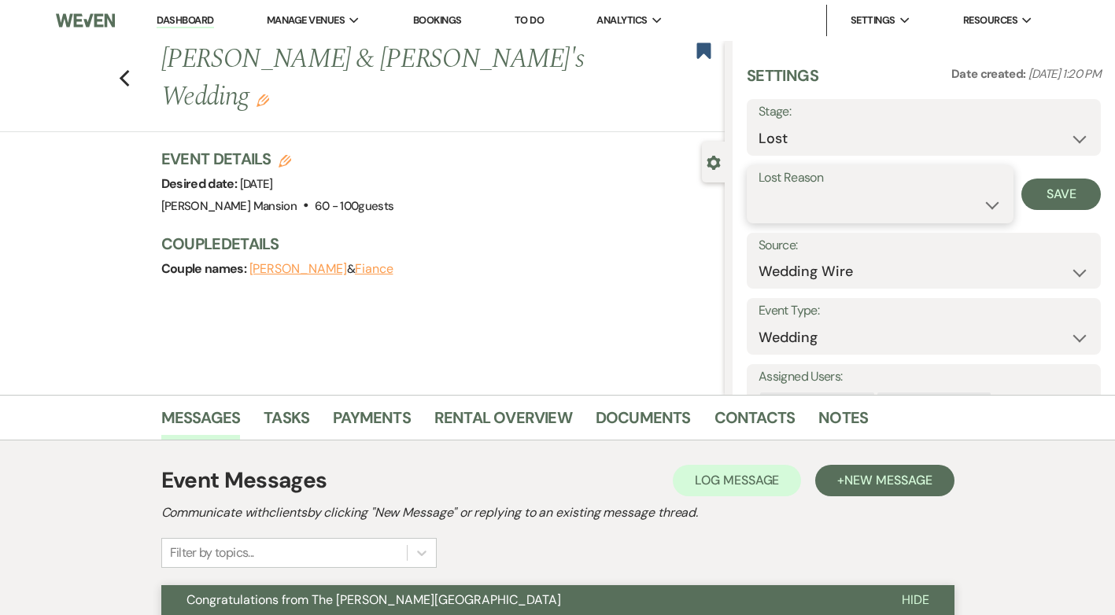
click at [975, 201] on select "Booked Elsewhere Budget Date Unavailable No Response Not a Good Match Capacity …" at bounding box center [880, 205] width 243 height 31
select select "5"
click at [759, 190] on select "Booked Elsewhere Budget Date Unavailable No Response Not a Good Match Capacity …" at bounding box center [880, 205] width 243 height 31
click at [1043, 185] on button "Save" at bounding box center [1061, 194] width 79 height 31
click at [131, 69] on icon "Previous" at bounding box center [125, 78] width 12 height 19
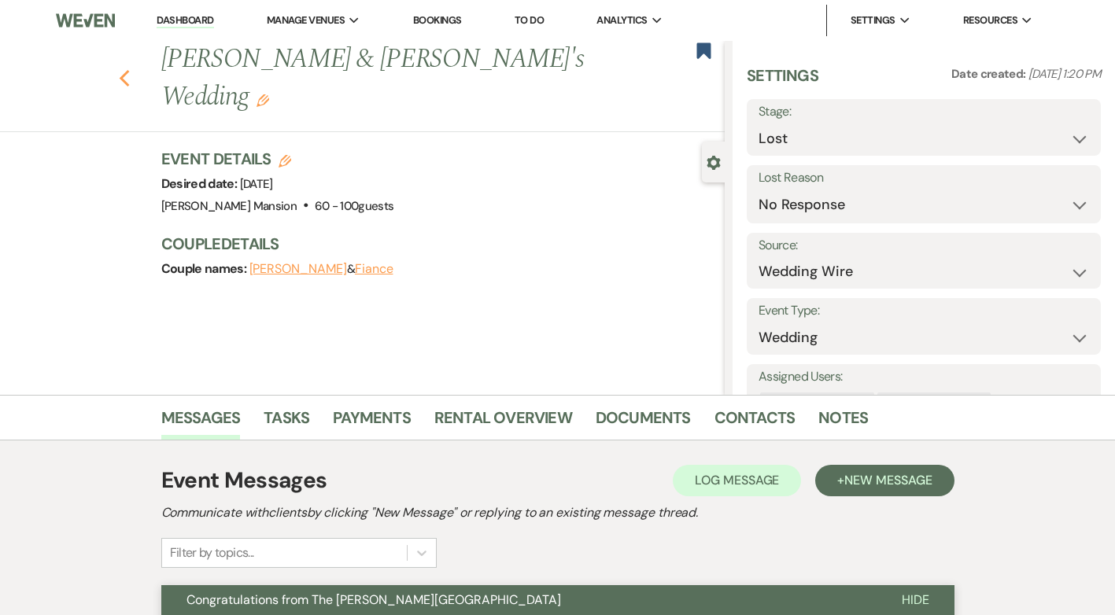
select select "8"
select select "5"
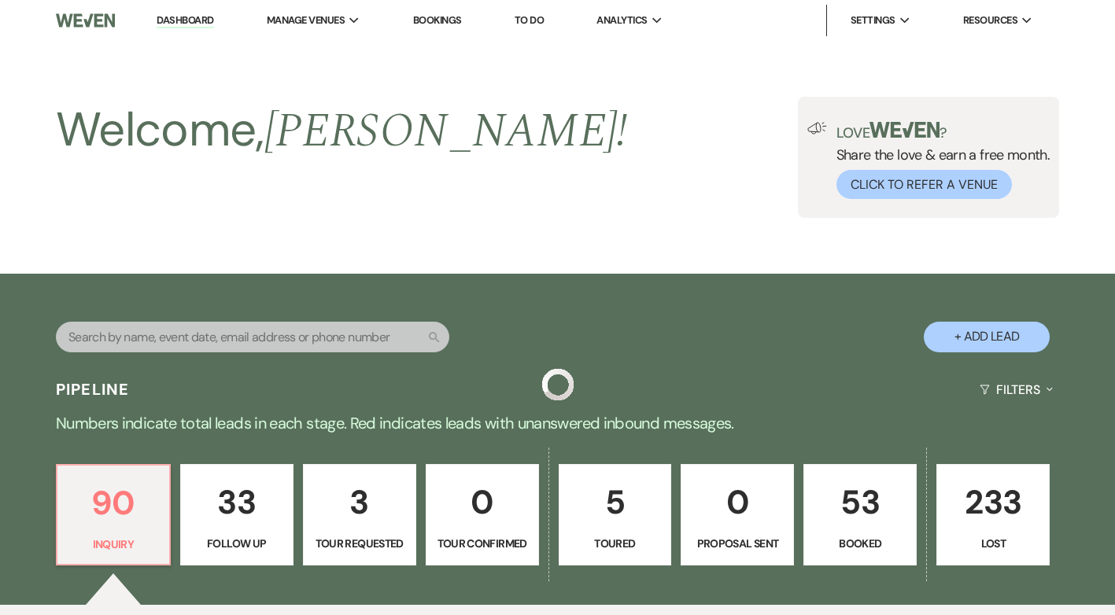
scroll to position [551, 0]
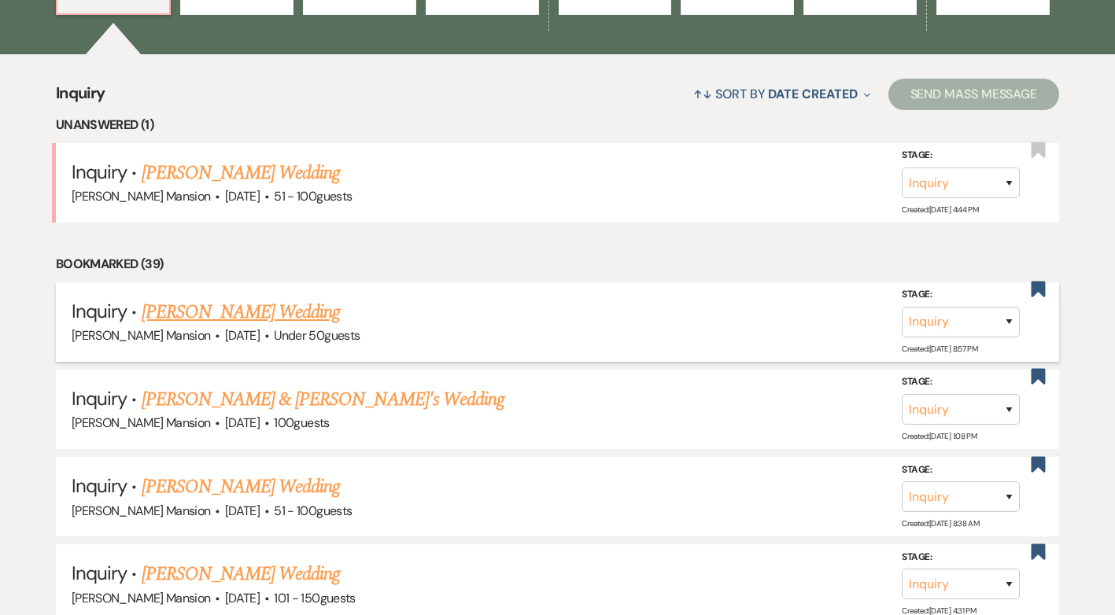
click at [290, 311] on link "[PERSON_NAME] Wedding" at bounding box center [241, 312] width 199 height 28
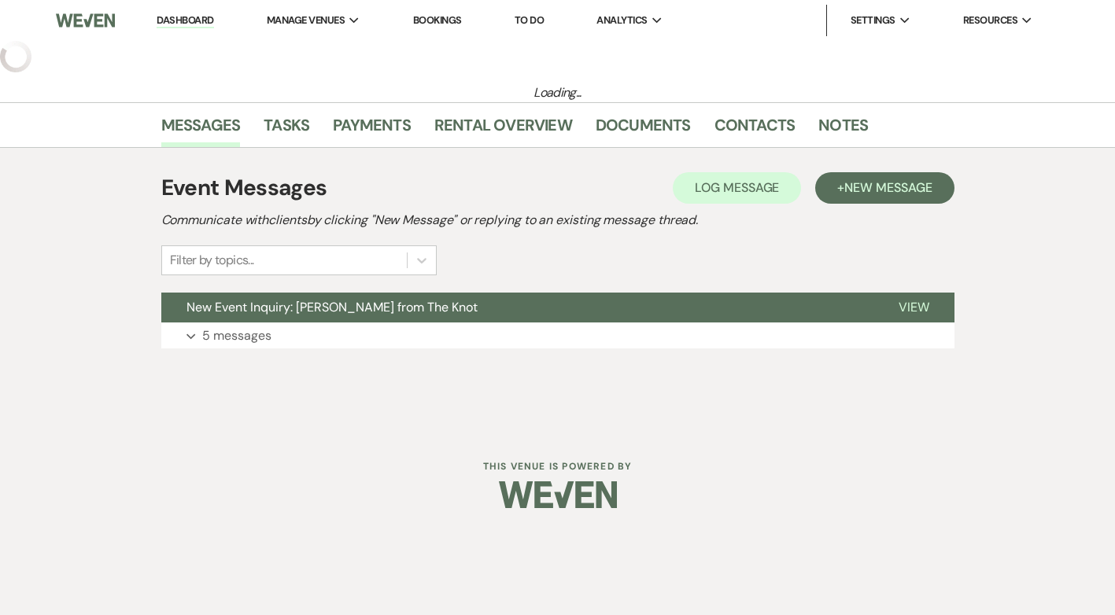
select select "2"
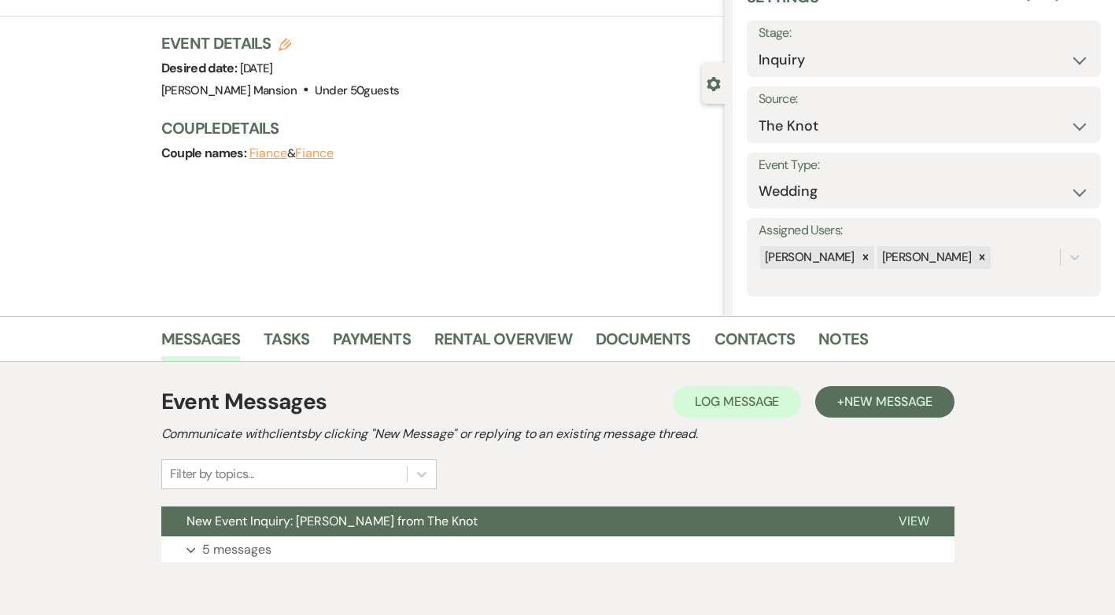
scroll to position [151, 0]
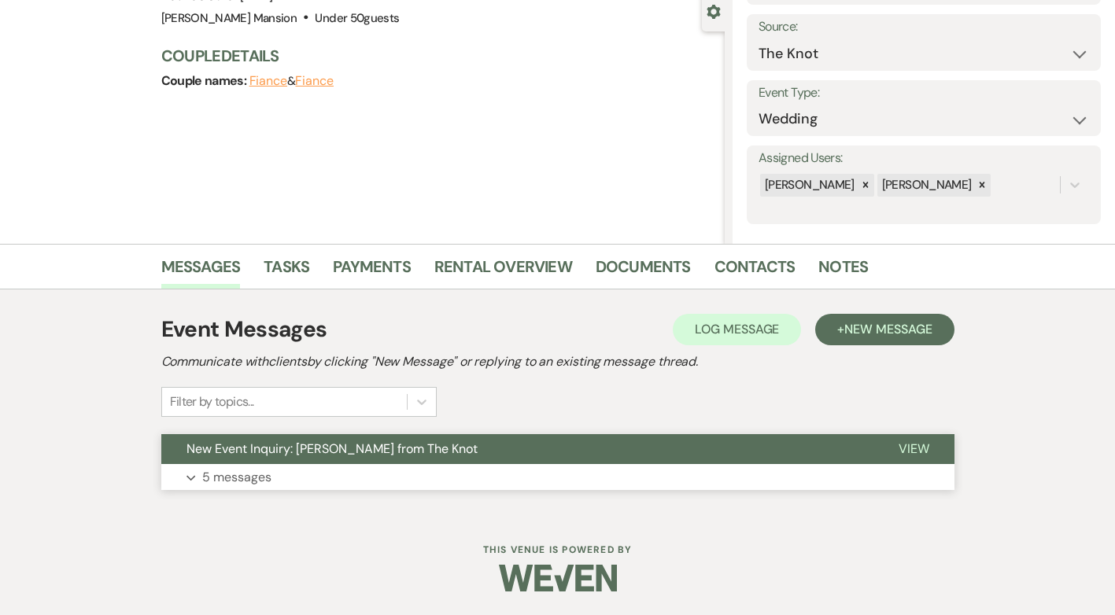
click at [221, 472] on p "5 messages" at bounding box center [236, 477] width 69 height 20
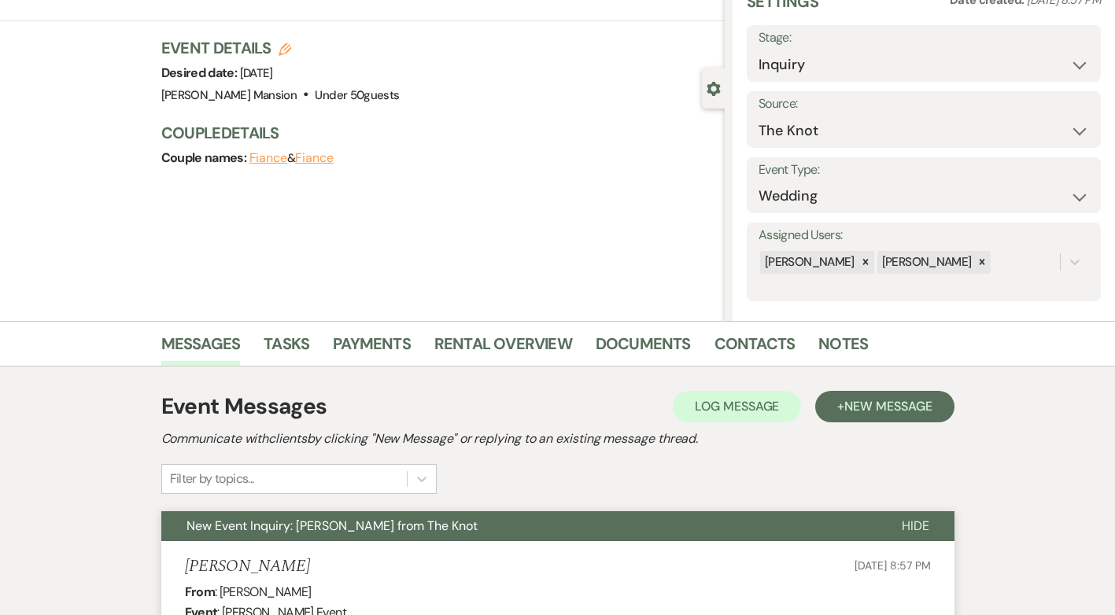
scroll to position [0, 0]
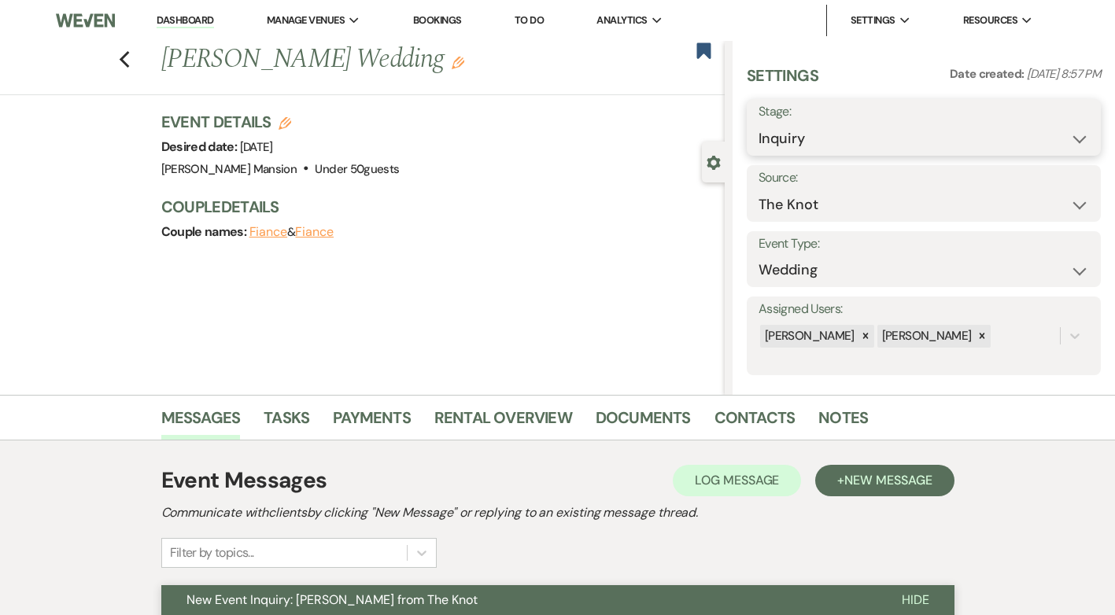
click at [1076, 139] on select "Inquiry Follow Up Tour Requested Tour Confirmed Toured Proposal Sent Booked Lost" at bounding box center [924, 139] width 331 height 31
select select "8"
click at [759, 124] on select "Inquiry Follow Up Tour Requested Tour Confirmed Toured Proposal Sent Booked Lost" at bounding box center [924, 139] width 331 height 31
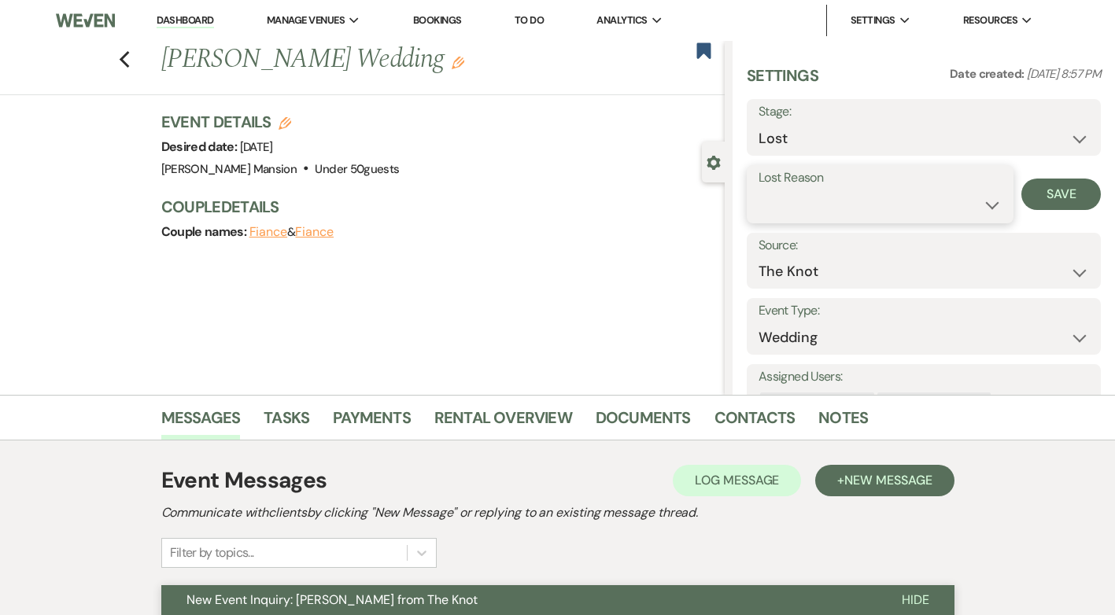
click at [979, 198] on select "Booked Elsewhere Budget Date Unavailable No Response Not a Good Match Capacity …" at bounding box center [880, 205] width 243 height 31
select select "5"
click at [759, 190] on select "Booked Elsewhere Budget Date Unavailable No Response Not a Good Match Capacity …" at bounding box center [880, 205] width 243 height 31
click at [1068, 194] on button "Save" at bounding box center [1061, 194] width 79 height 31
click at [139, 61] on div "Previous [PERSON_NAME] Wedding Edit Bookmark" at bounding box center [358, 68] width 733 height 54
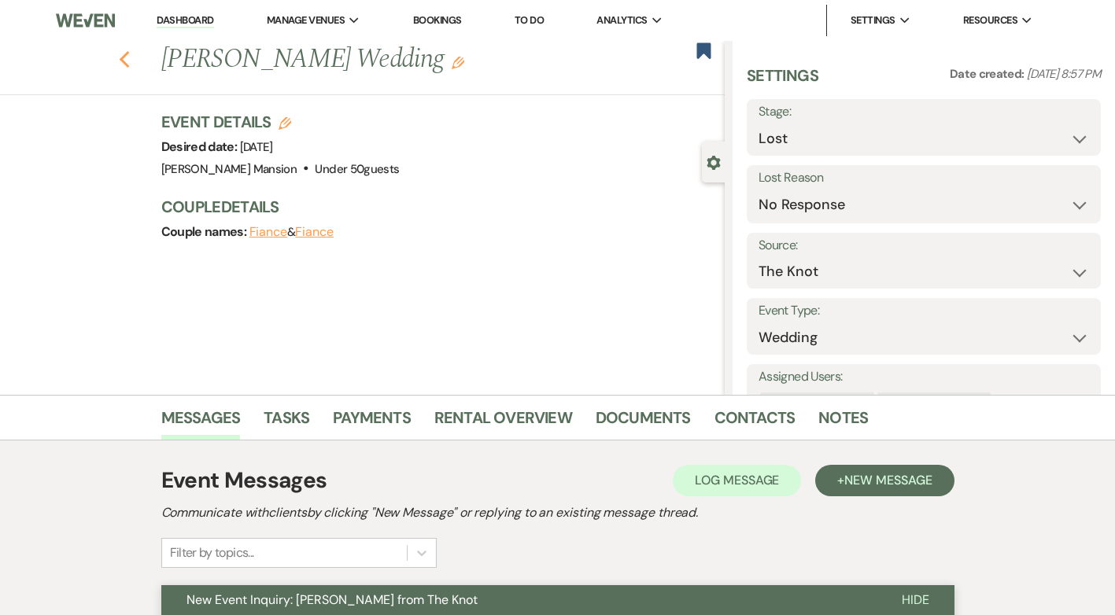
click at [124, 62] on icon "Previous" at bounding box center [125, 59] width 12 height 19
select select "8"
select select "5"
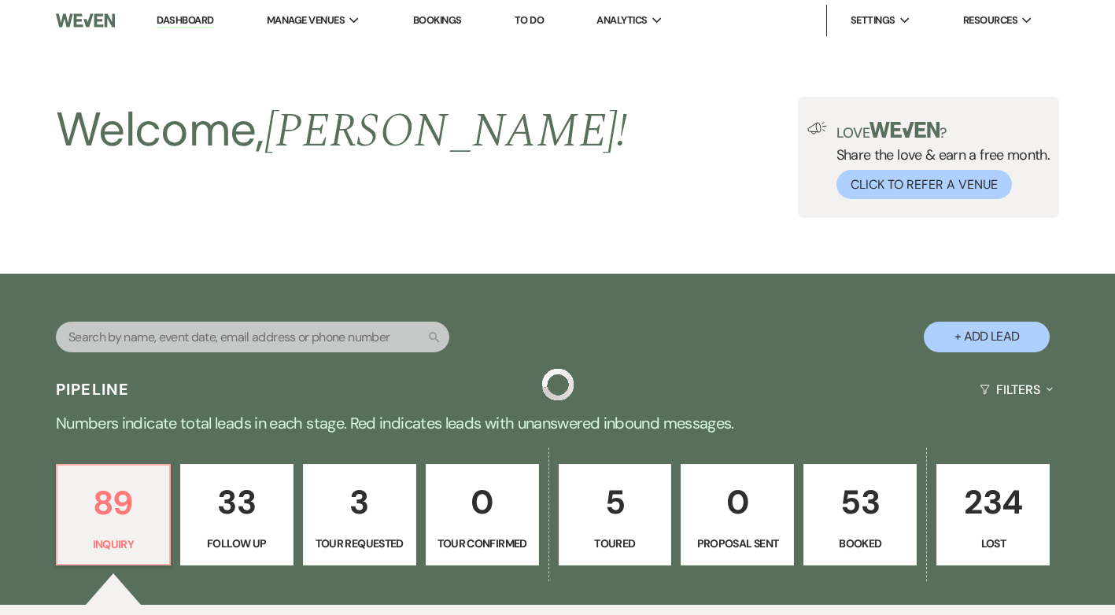
scroll to position [551, 0]
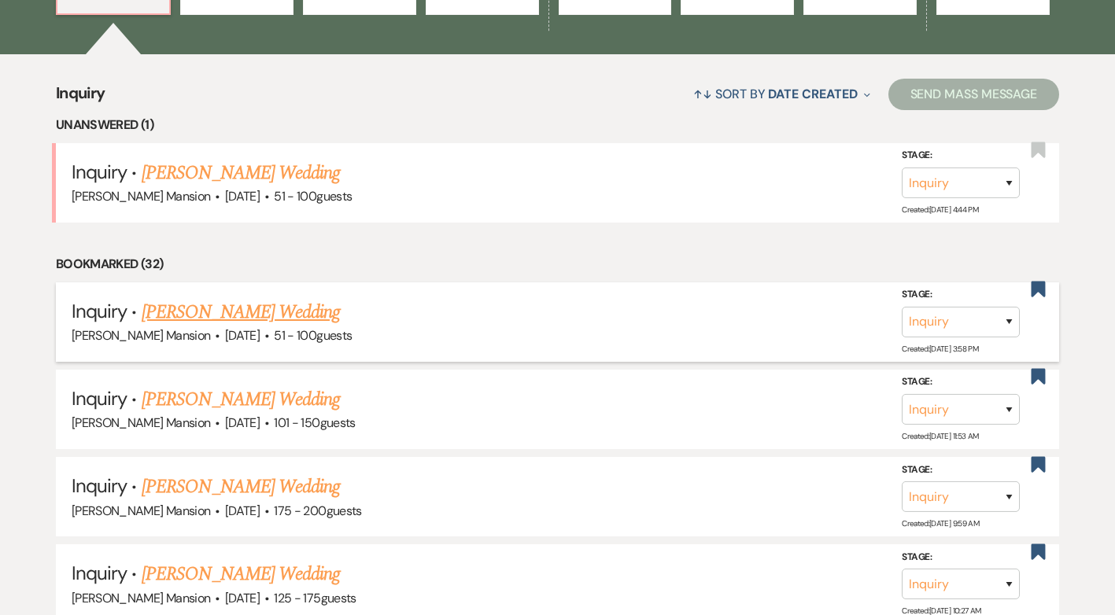
click at [228, 316] on link "[PERSON_NAME] Wedding" at bounding box center [241, 312] width 199 height 28
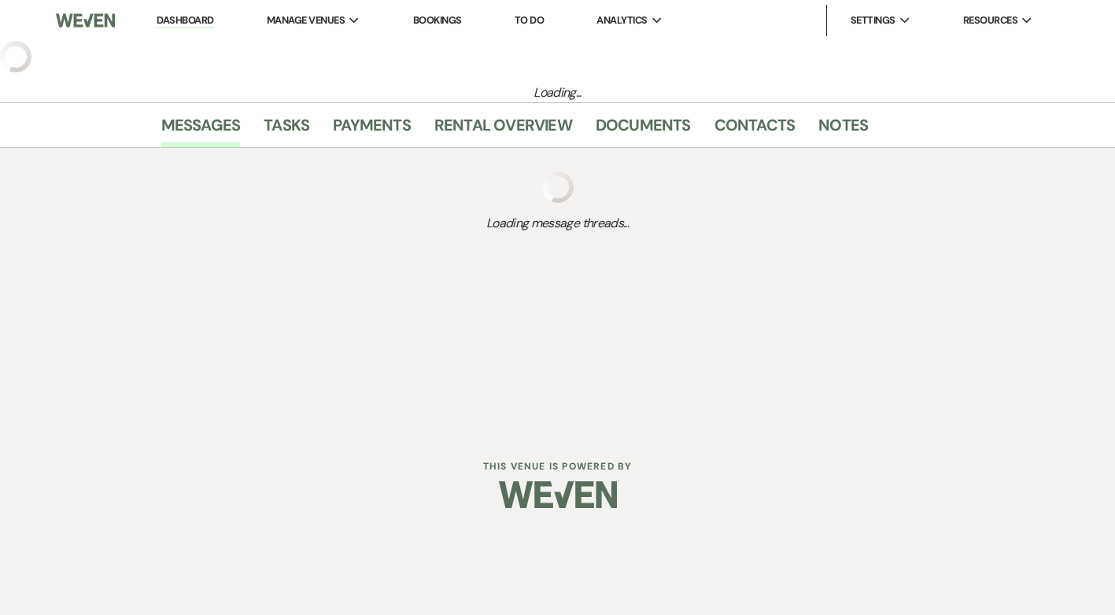
select select "2"
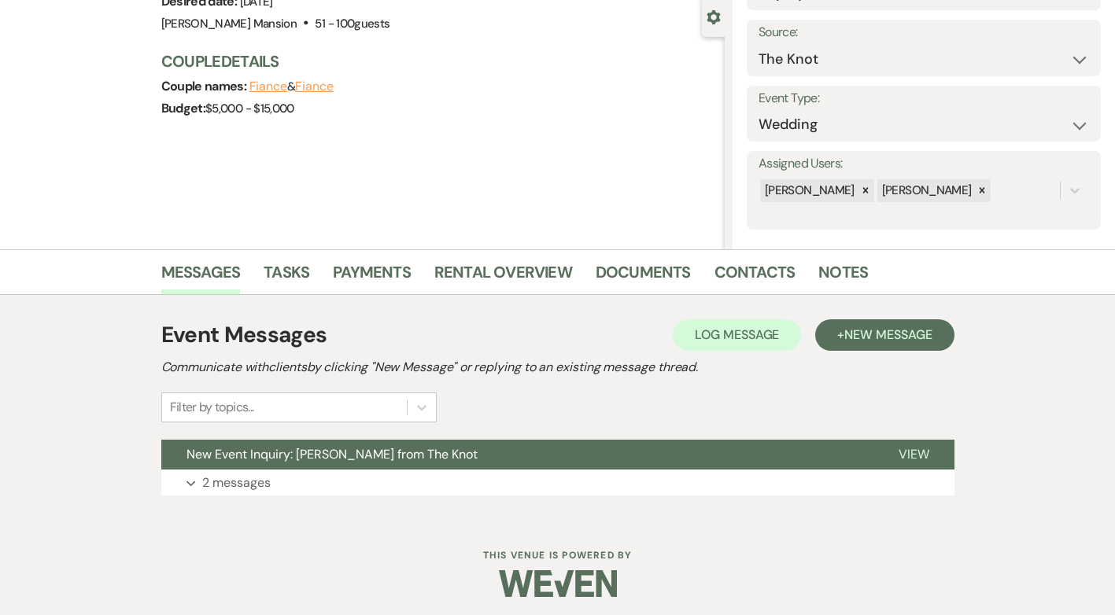
scroll to position [151, 0]
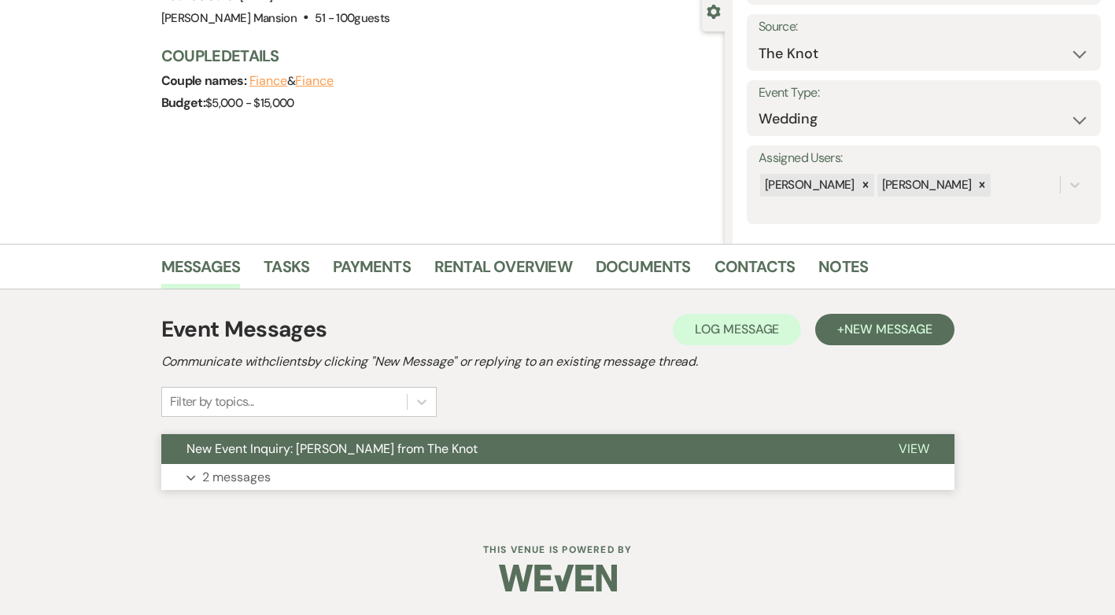
click at [239, 471] on p "2 messages" at bounding box center [236, 477] width 68 height 20
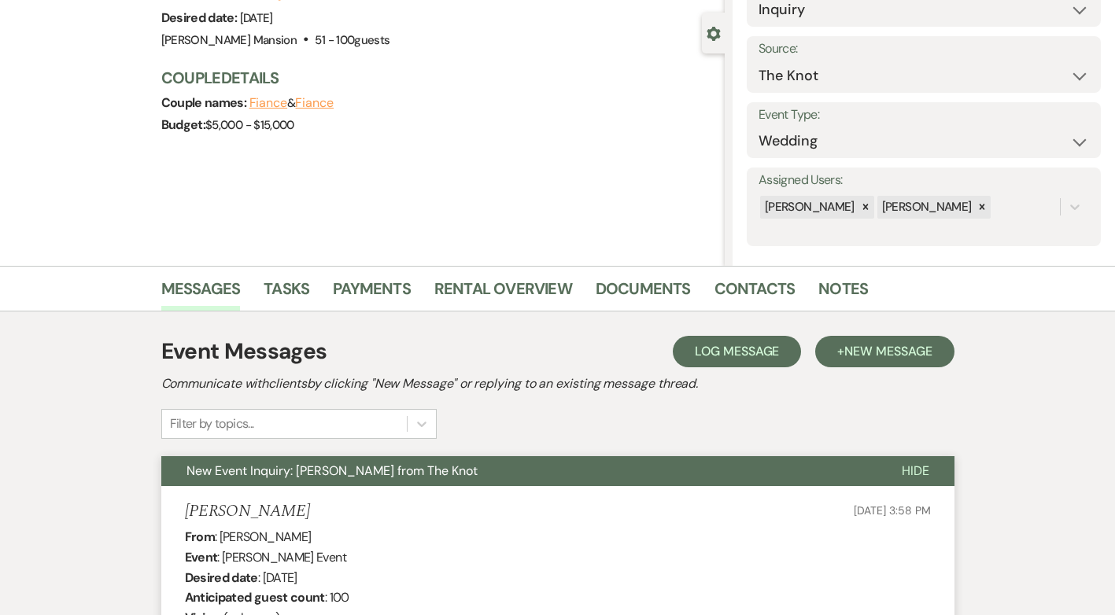
scroll to position [125, 0]
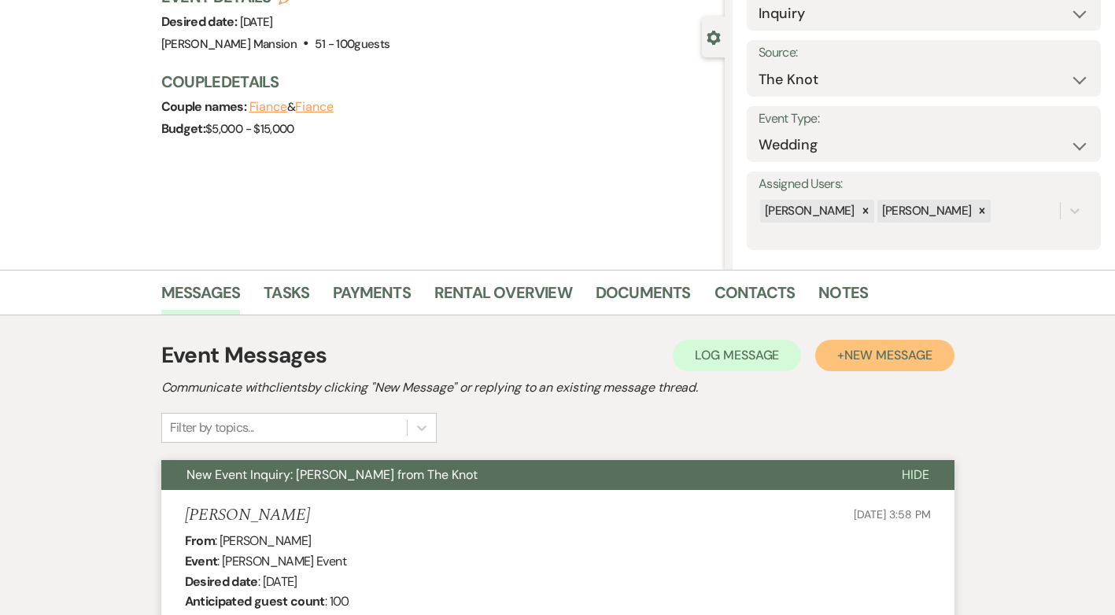
click at [852, 350] on span "New Message" at bounding box center [887, 355] width 87 height 17
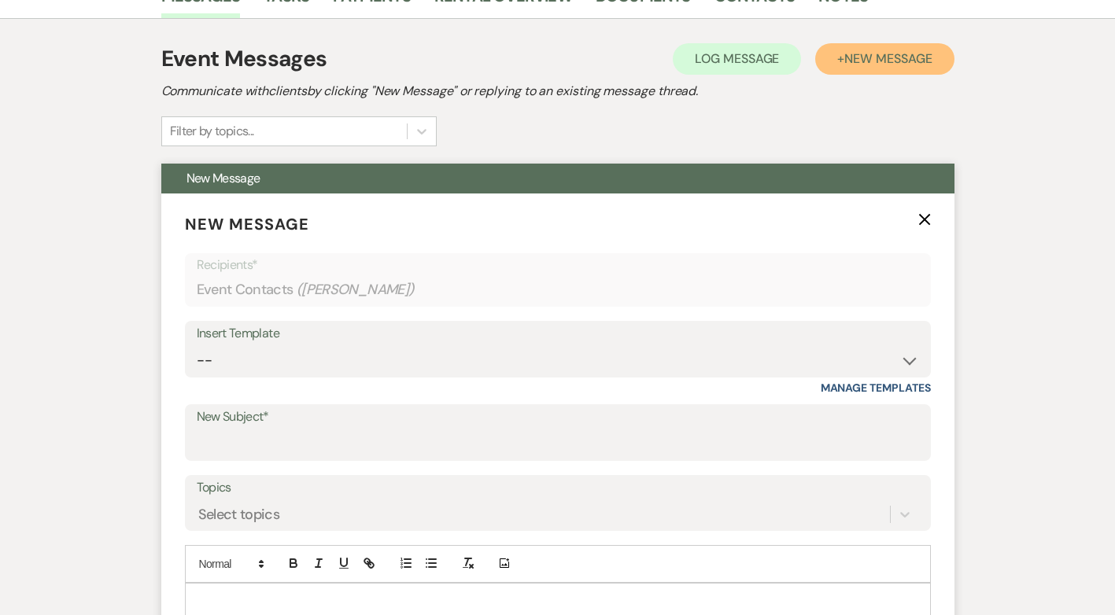
scroll to position [440, 0]
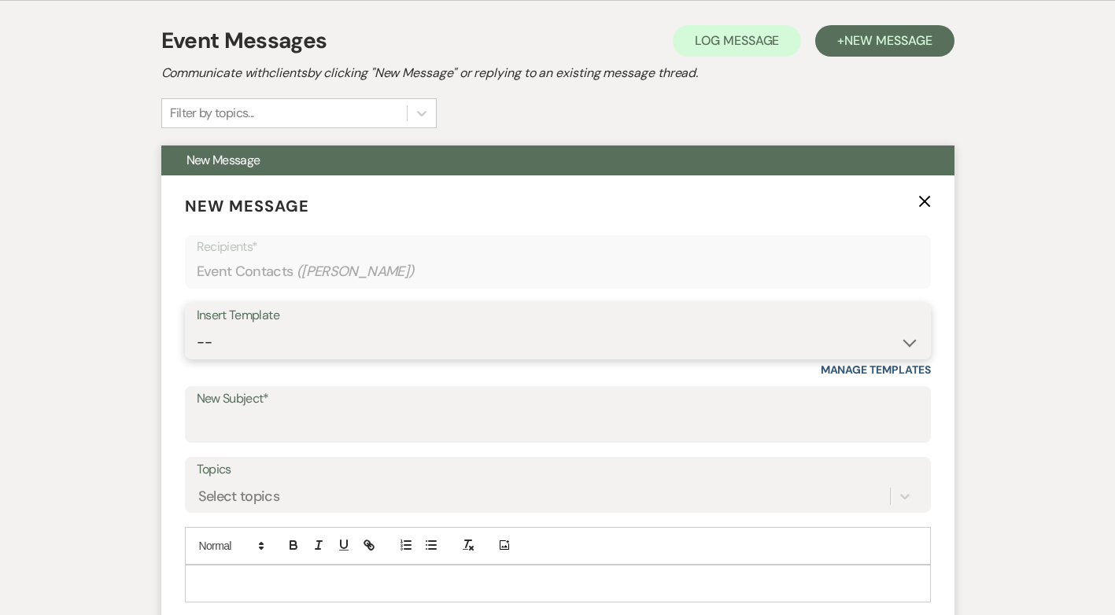
click at [912, 339] on select "-- Initial Inquiry Response Tour Request Response Follow Up Contract (Pre-Booke…" at bounding box center [558, 342] width 722 height 31
select select "5055"
click at [197, 327] on select "-- Initial Inquiry Response Tour Request Response Follow Up Contract (Pre-Booke…" at bounding box center [558, 342] width 722 height 31
type input "Tag, You're It – Checking In About Your Wedding Venue 🌟"
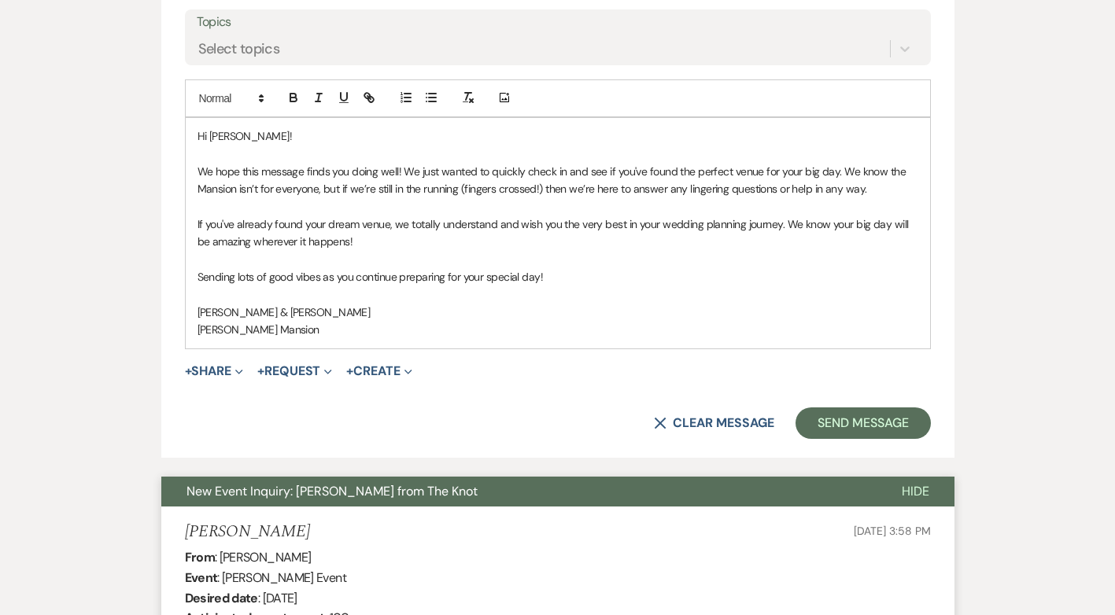
scroll to position [866, 0]
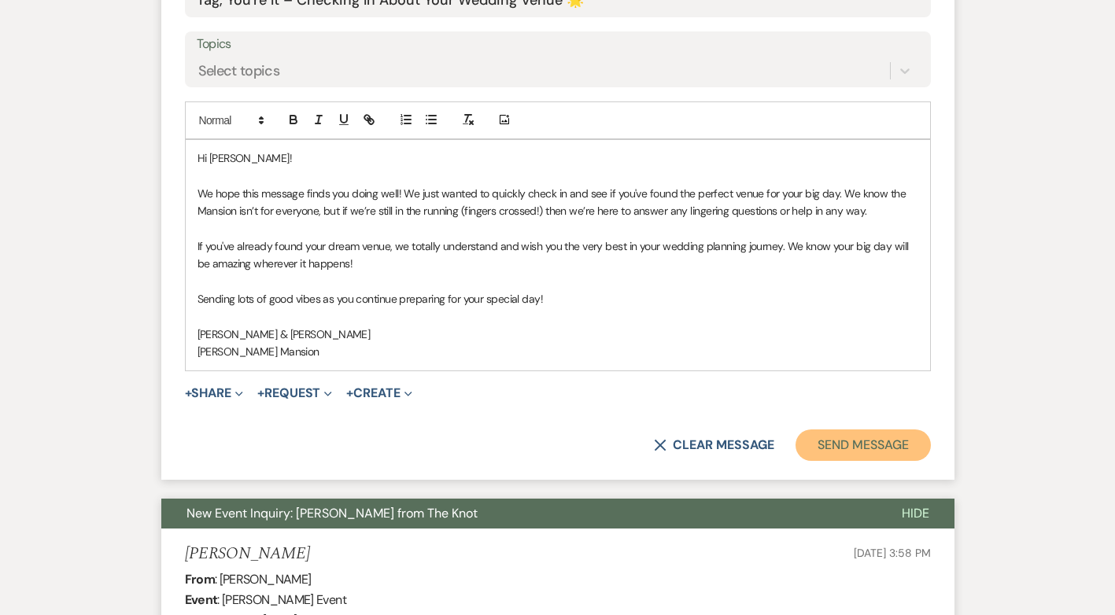
click at [867, 438] on button "Send Message" at bounding box center [863, 445] width 135 height 31
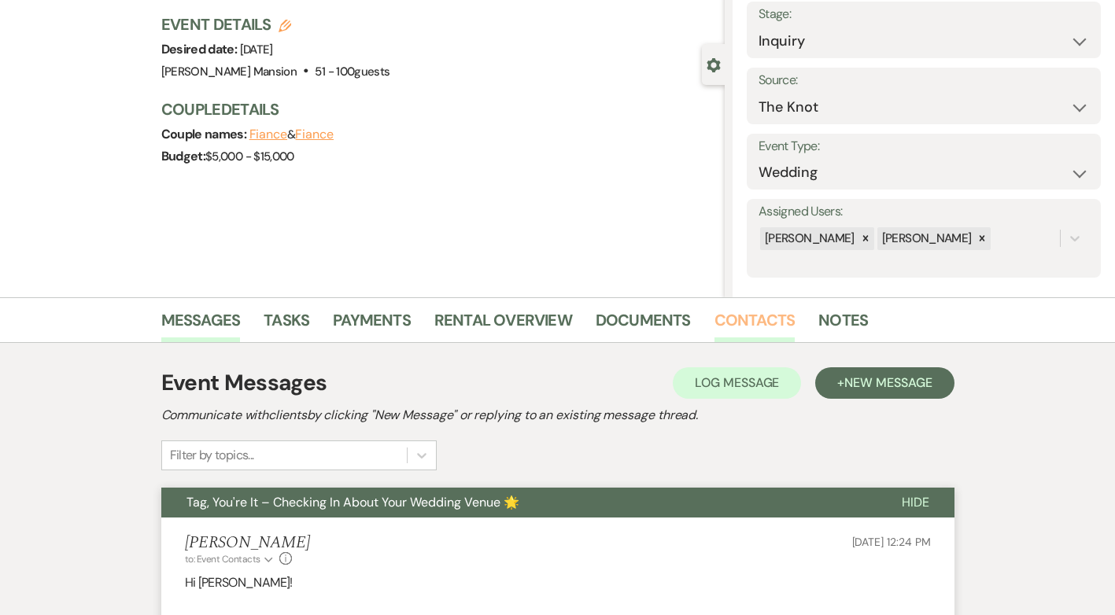
scroll to position [0, 0]
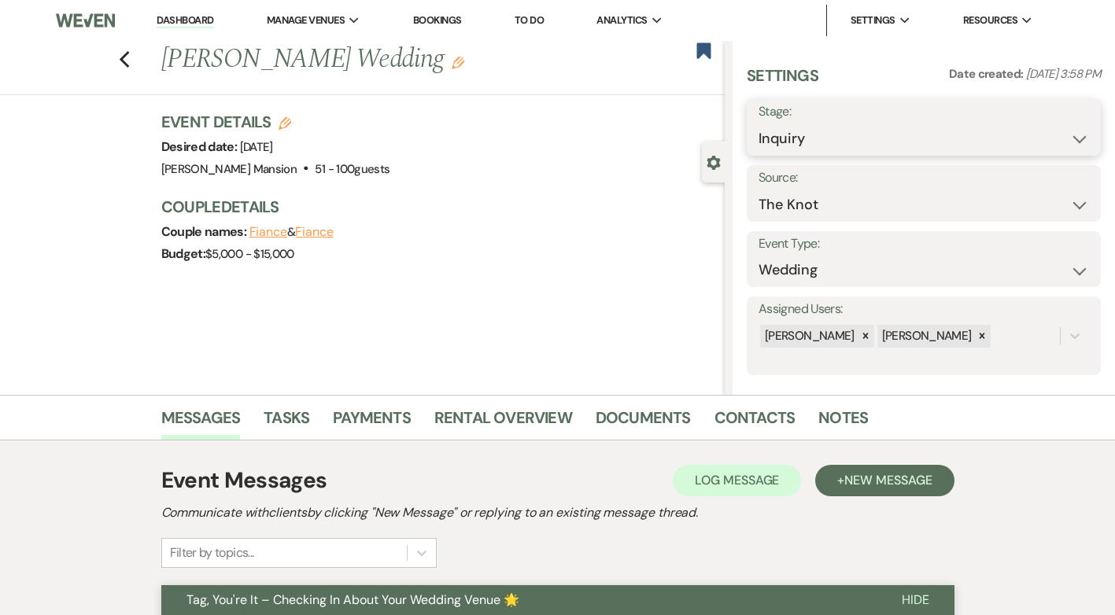
click at [1067, 137] on select "Inquiry Follow Up Tour Requested Tour Confirmed Toured Proposal Sent Booked Lost" at bounding box center [924, 139] width 331 height 31
select select "9"
click at [759, 124] on select "Inquiry Follow Up Tour Requested Tour Confirmed Toured Proposal Sent Booked Lost" at bounding box center [924, 139] width 331 height 31
click at [1052, 128] on button "Save" at bounding box center [1063, 127] width 75 height 31
click at [131, 57] on icon "Previous" at bounding box center [125, 59] width 12 height 19
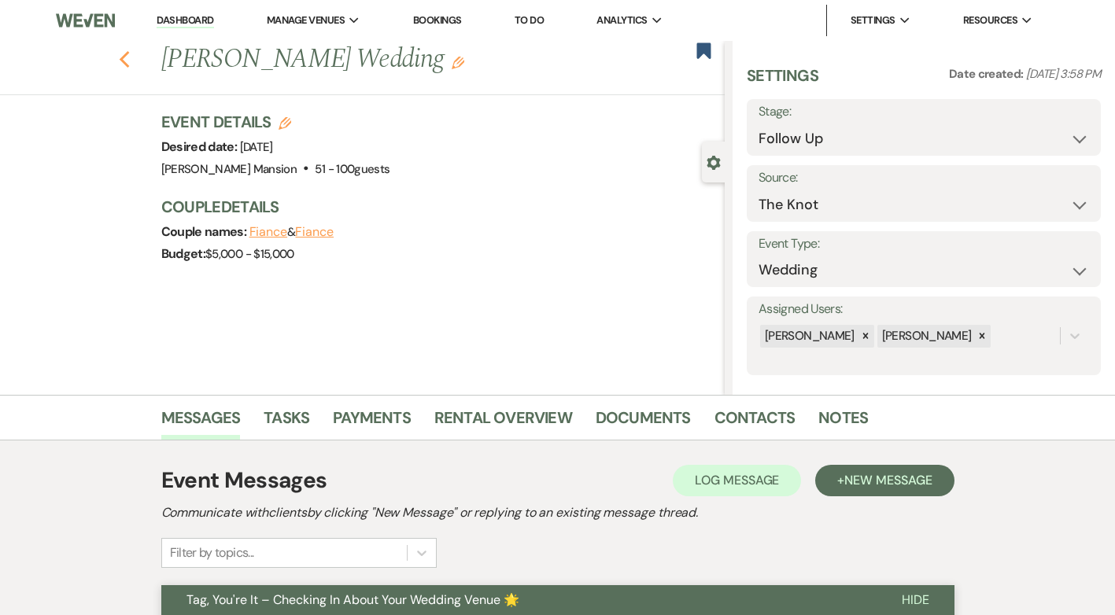
select select "9"
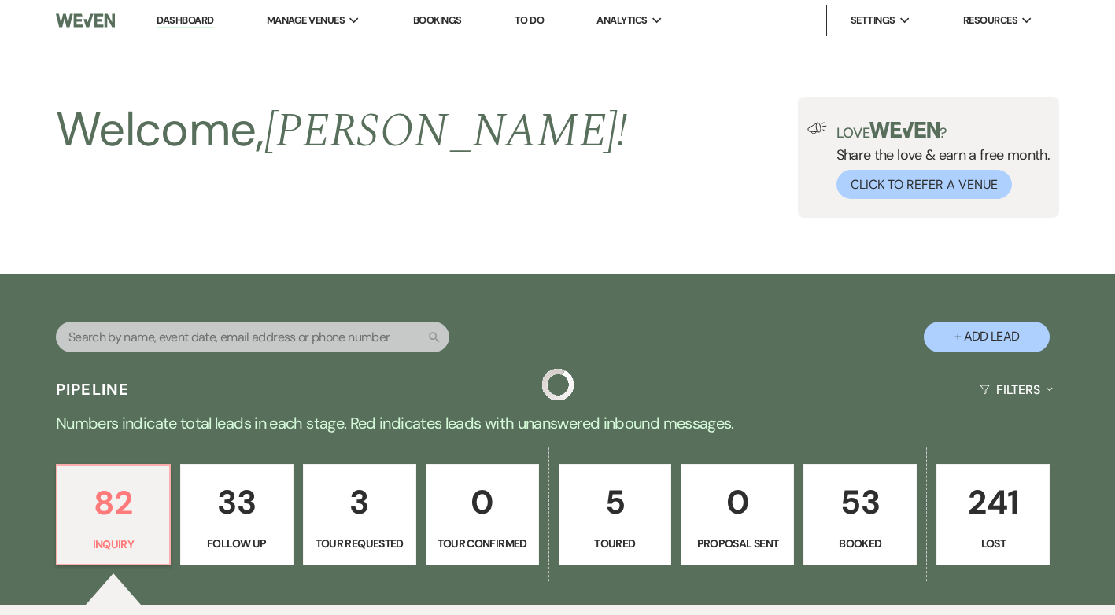
scroll to position [551, 0]
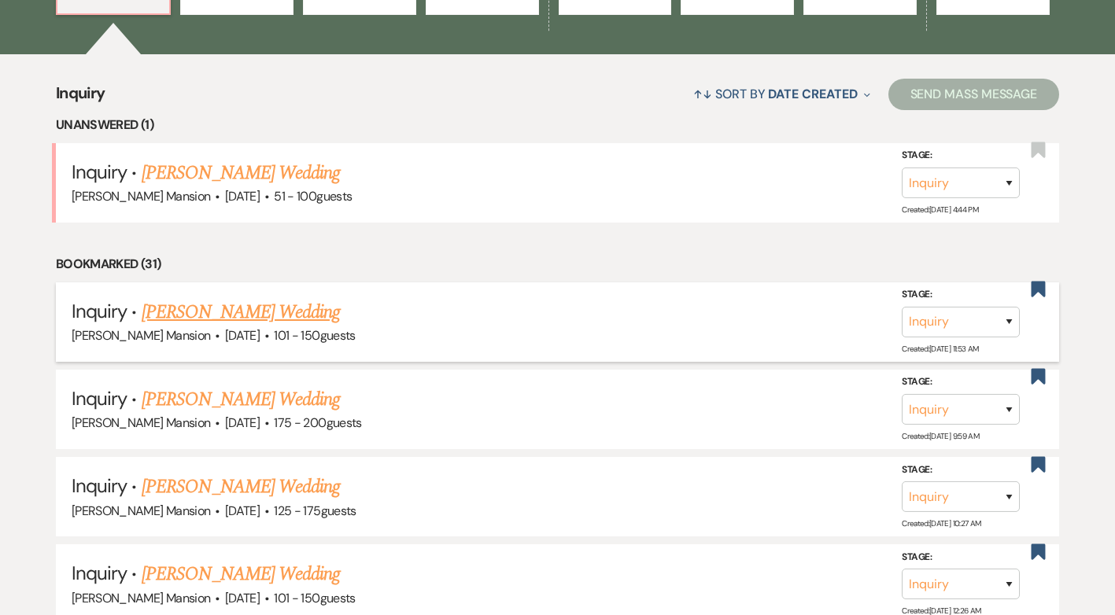
click at [248, 315] on link "[PERSON_NAME] Wedding" at bounding box center [241, 312] width 199 height 28
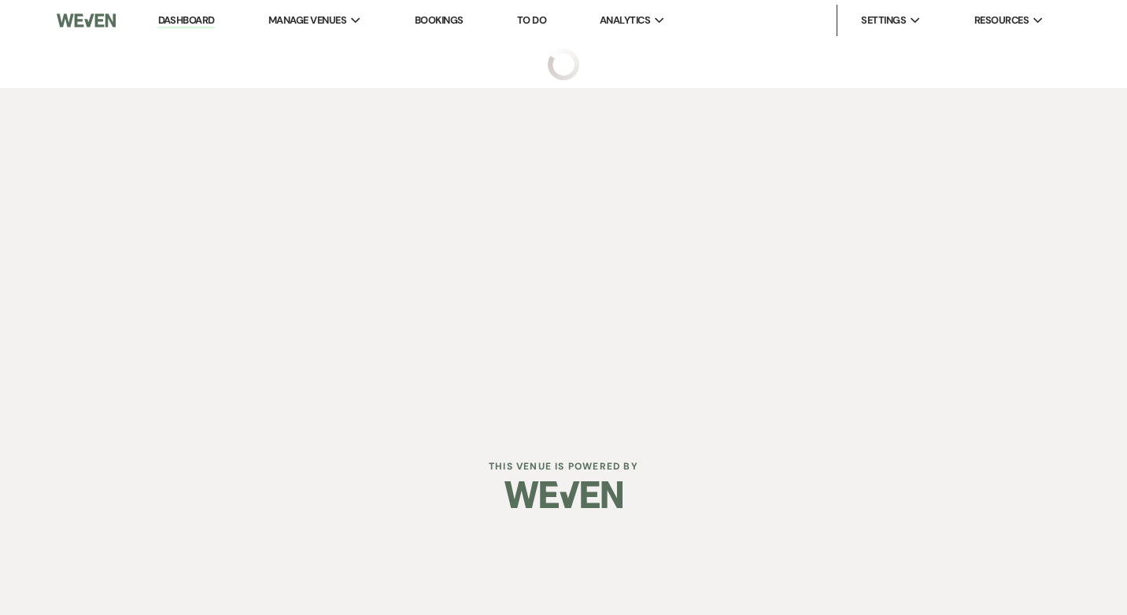
select select "2"
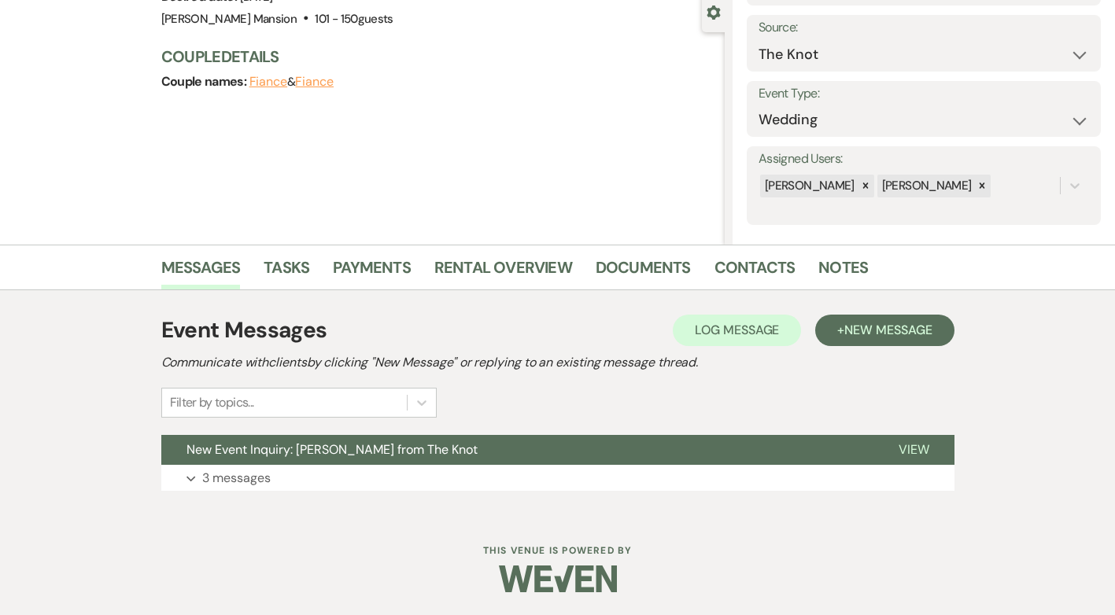
scroll to position [151, 0]
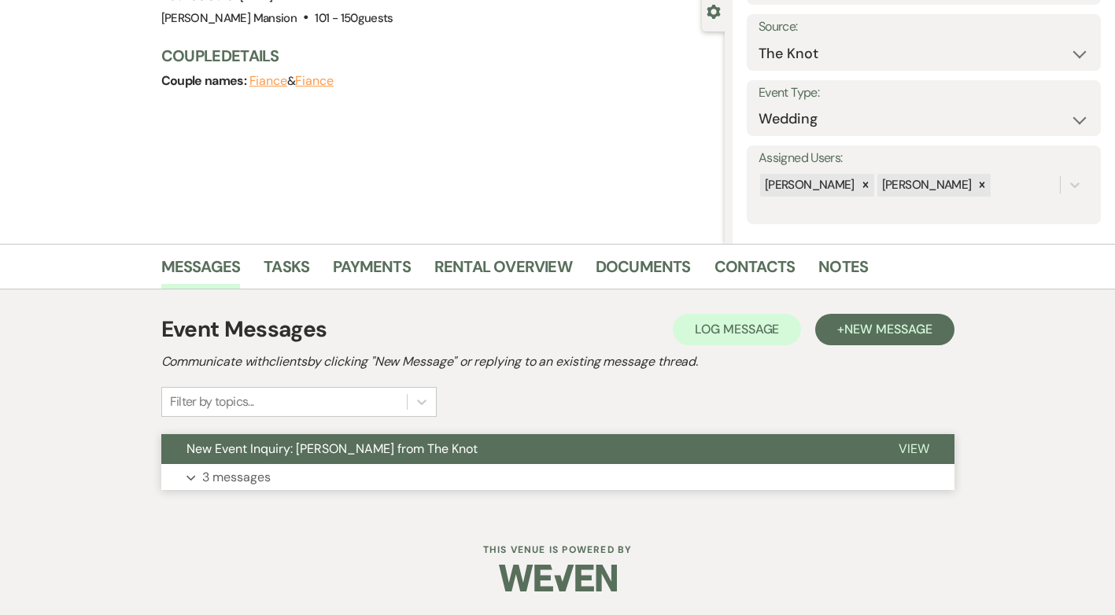
click at [224, 476] on p "3 messages" at bounding box center [236, 477] width 68 height 20
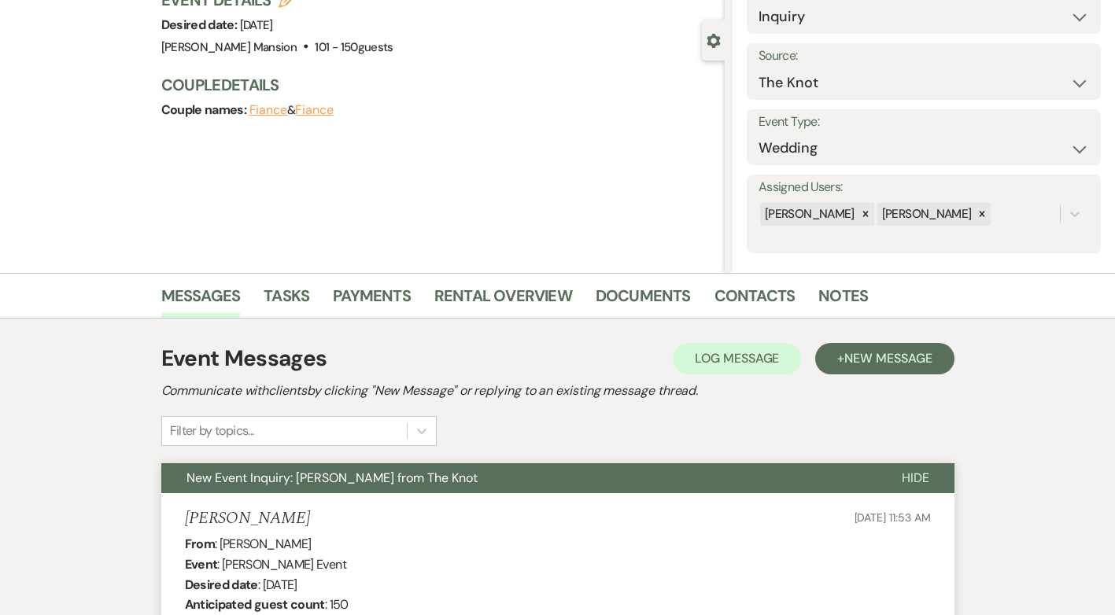
scroll to position [0, 0]
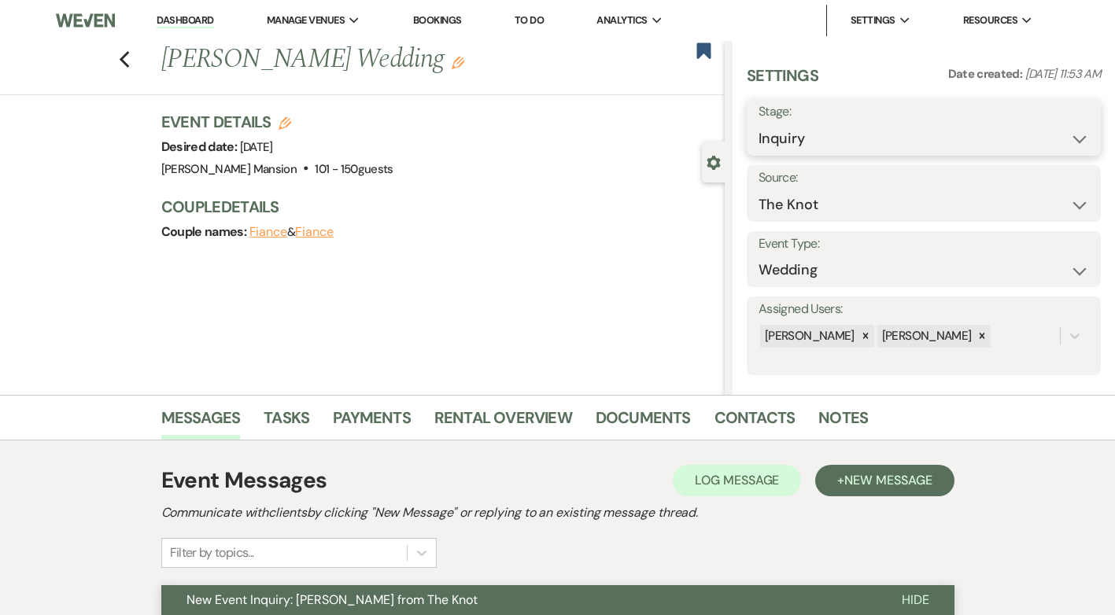
click at [1068, 129] on select "Inquiry Follow Up Tour Requested Tour Confirmed Toured Proposal Sent Booked Lost" at bounding box center [924, 139] width 331 height 31
select select "8"
click at [759, 124] on select "Inquiry Follow Up Tour Requested Tour Confirmed Toured Proposal Sent Booked Lost" at bounding box center [924, 139] width 331 height 31
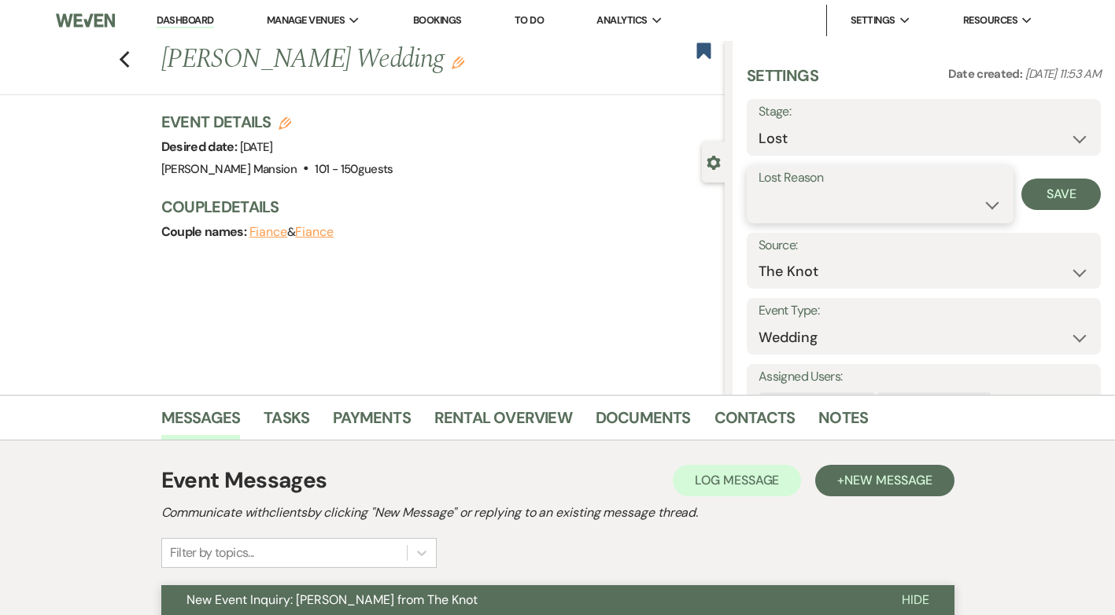
click at [986, 212] on select "Booked Elsewhere Budget Date Unavailable No Response Not a Good Match Capacity …" at bounding box center [880, 205] width 243 height 31
select select "5"
click at [759, 190] on select "Booked Elsewhere Budget Date Unavailable No Response Not a Good Match Capacity …" at bounding box center [880, 205] width 243 height 31
click at [1057, 191] on button "Save" at bounding box center [1061, 194] width 79 height 31
click at [127, 62] on use "button" at bounding box center [124, 59] width 10 height 17
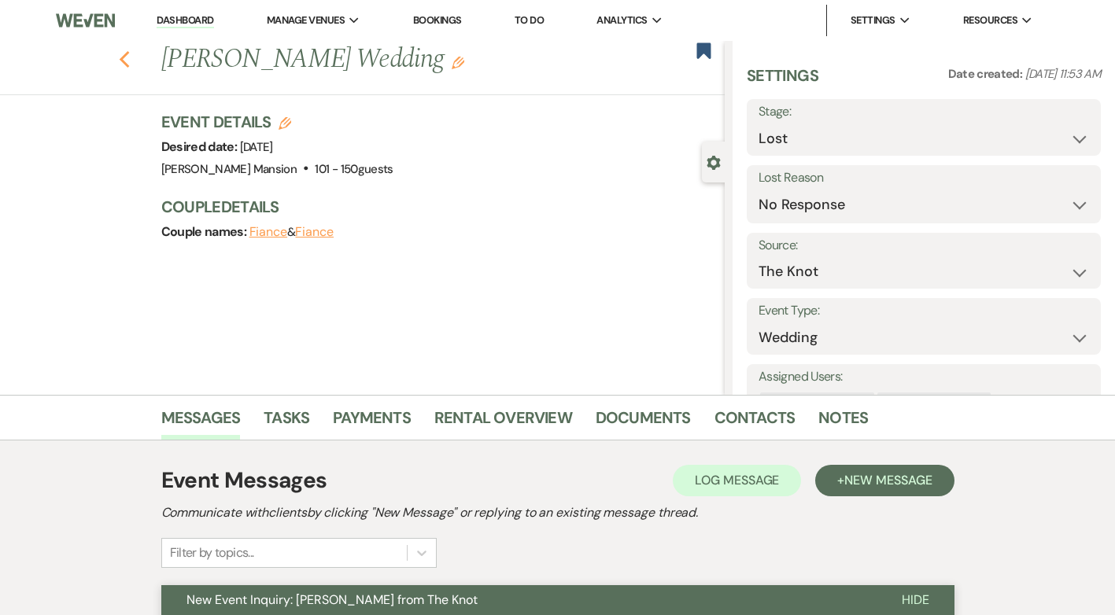
select select "8"
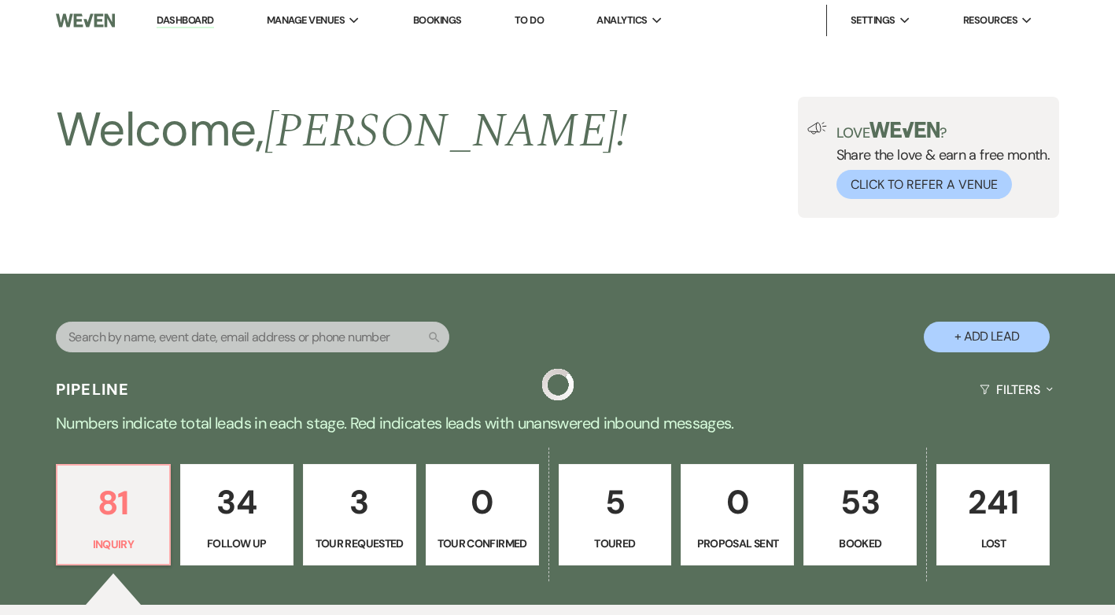
scroll to position [551, 0]
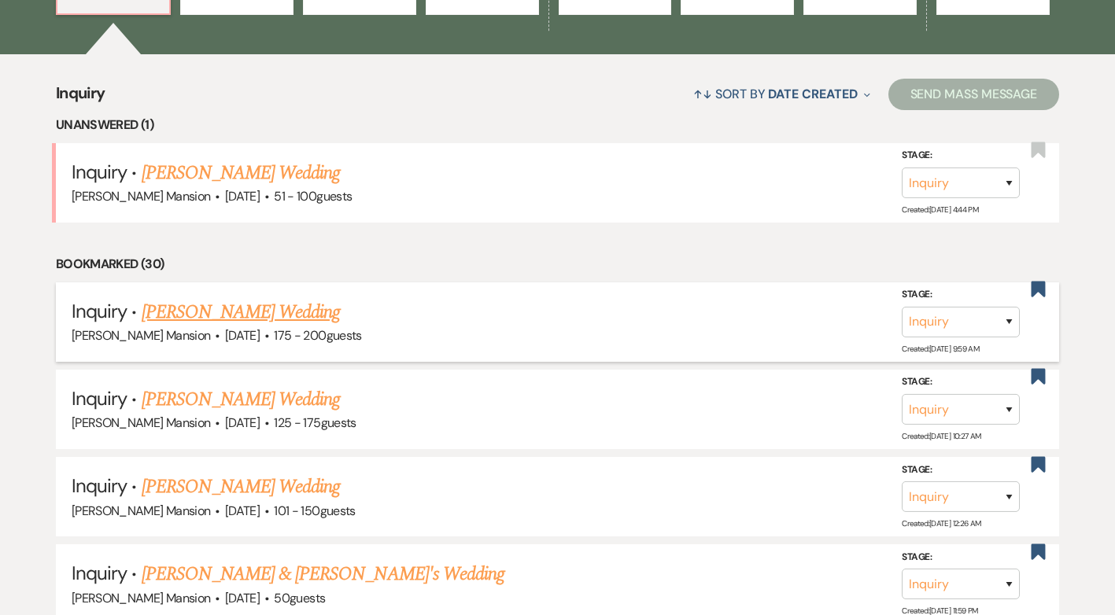
click at [216, 313] on link "[PERSON_NAME] Wedding" at bounding box center [241, 312] width 199 height 28
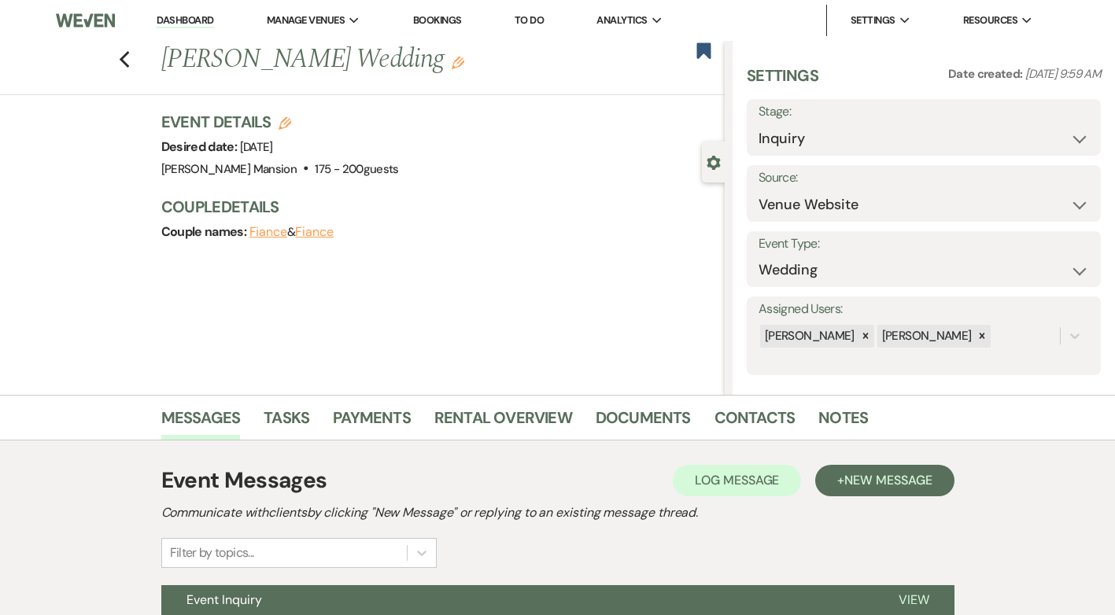
scroll to position [151, 0]
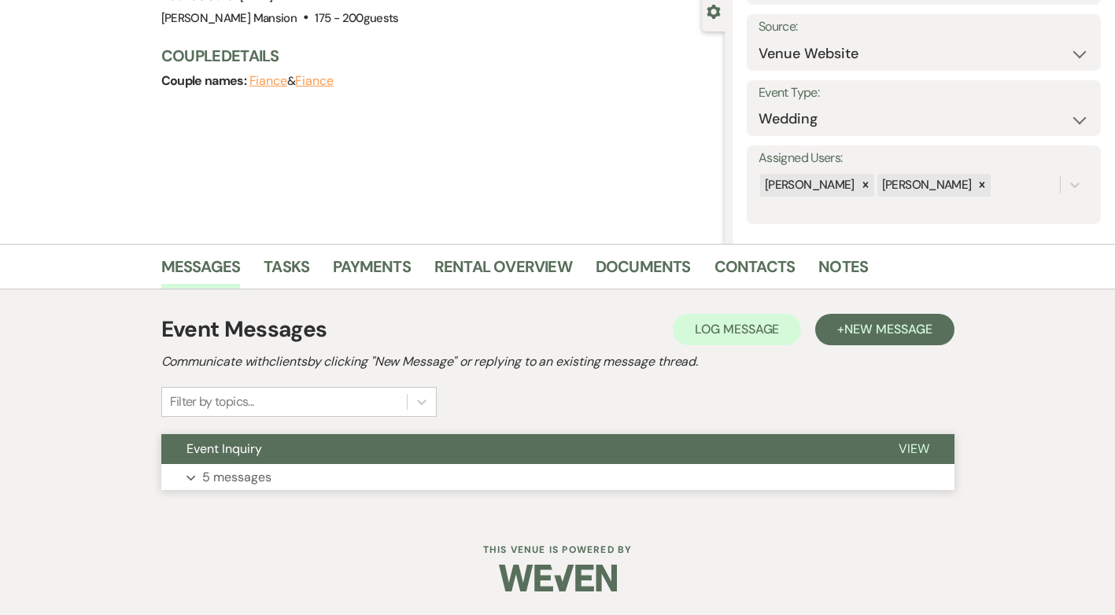
click at [241, 475] on p "5 messages" at bounding box center [236, 477] width 69 height 20
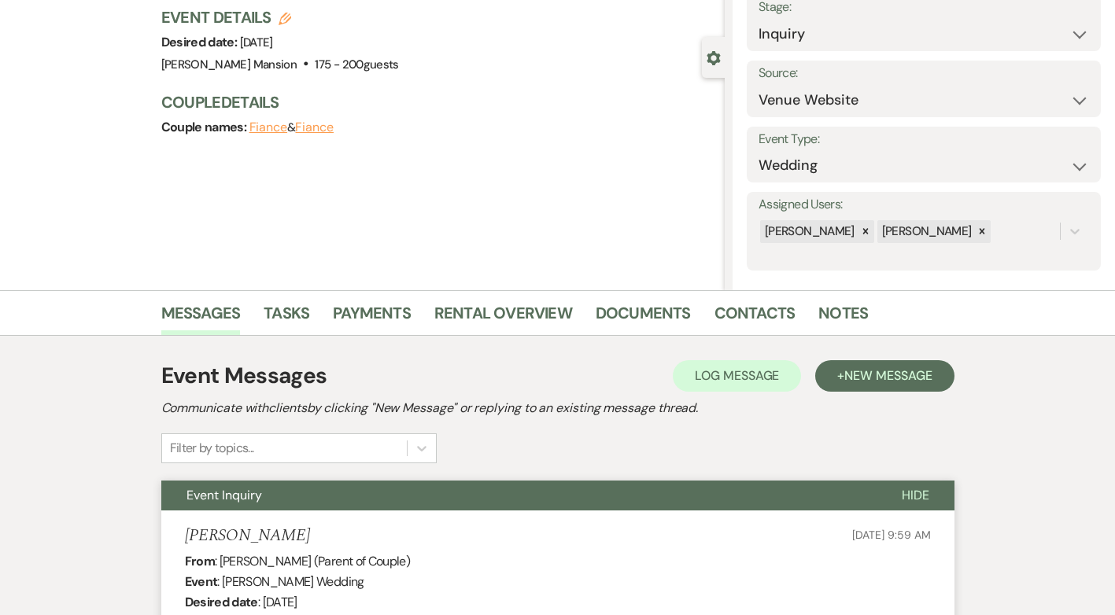
scroll to position [0, 0]
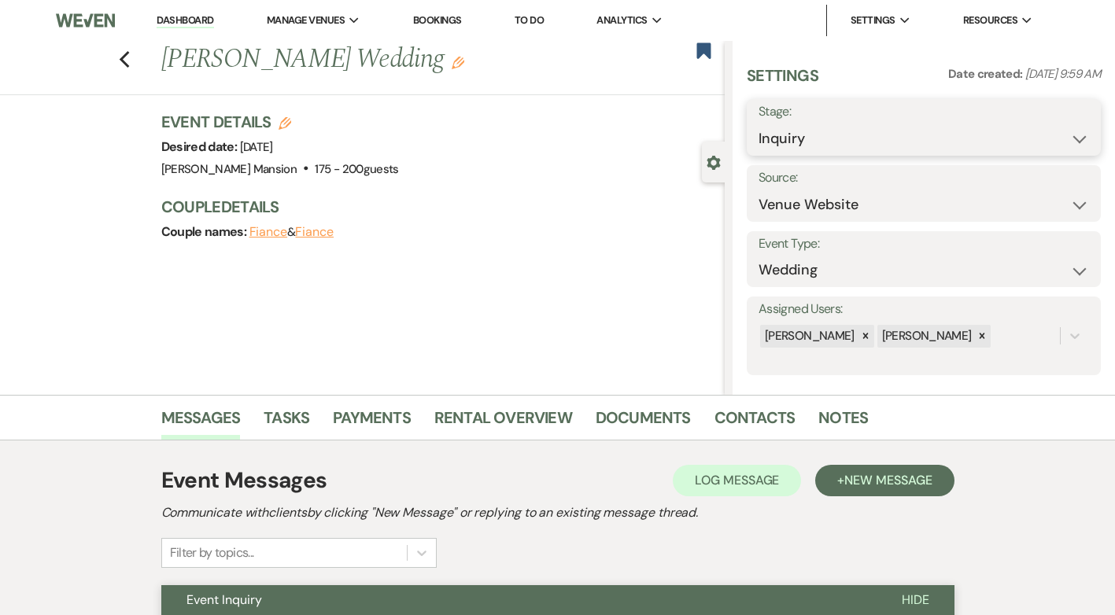
click at [1059, 138] on select "Inquiry Follow Up Tour Requested Tour Confirmed Toured Proposal Sent Booked Lost" at bounding box center [924, 139] width 331 height 31
click at [759, 124] on select "Inquiry Follow Up Tour Requested Tour Confirmed Toured Proposal Sent Booked Lost" at bounding box center [924, 139] width 331 height 31
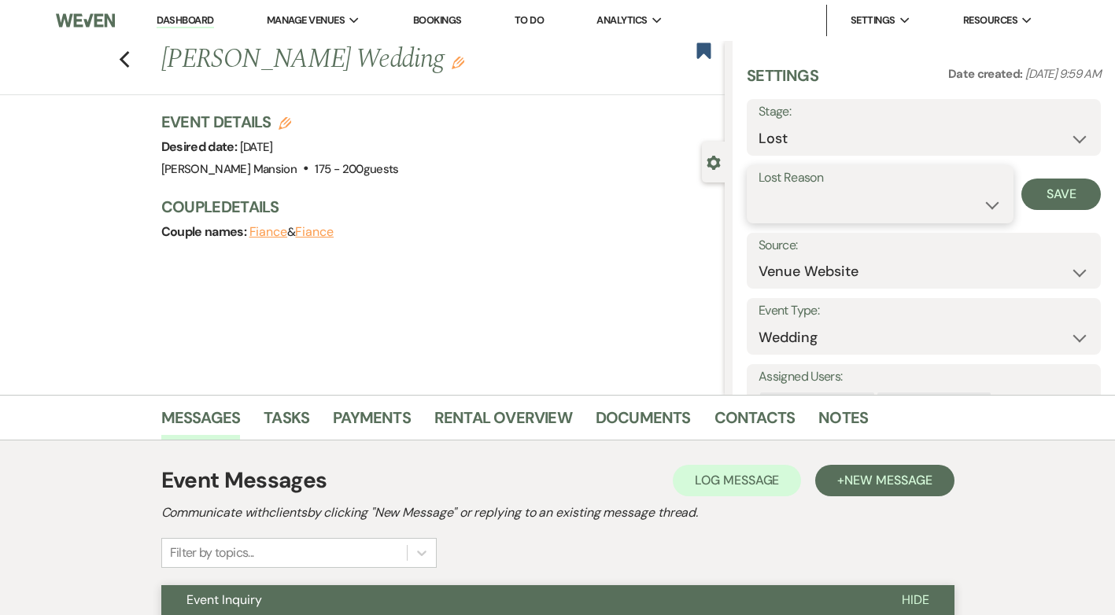
click at [970, 205] on select "Booked Elsewhere Budget Date Unavailable No Response Not a Good Match Capacity …" at bounding box center [880, 205] width 243 height 31
click at [759, 190] on select "Booked Elsewhere Budget Date Unavailable No Response Not a Good Match Capacity …" at bounding box center [880, 205] width 243 height 31
click at [1047, 190] on button "Save" at bounding box center [1061, 194] width 79 height 31
click at [129, 62] on use "button" at bounding box center [124, 59] width 10 height 17
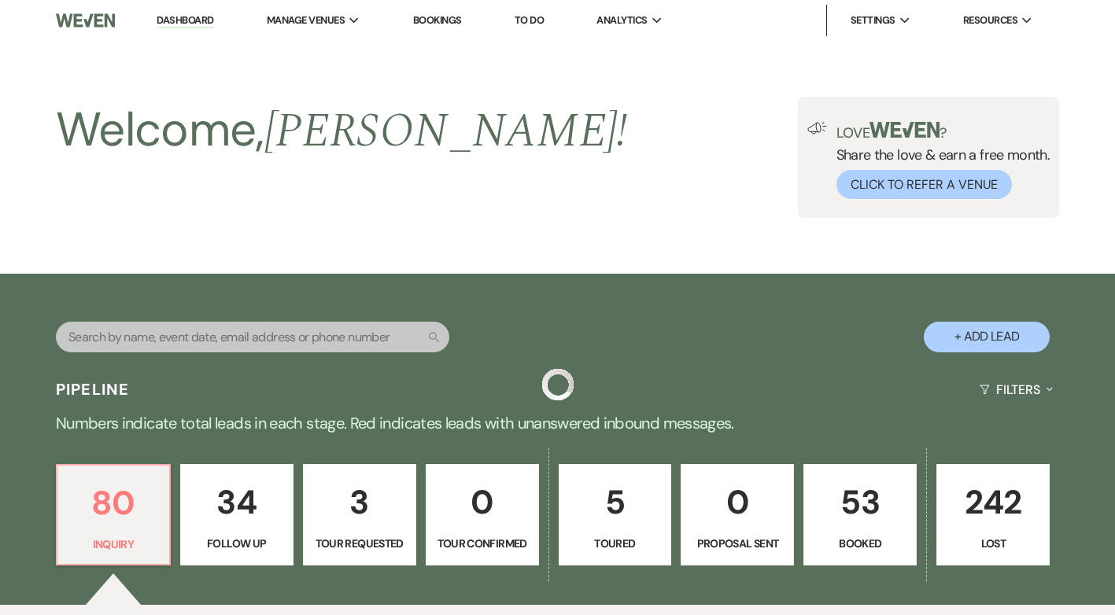
scroll to position [551, 0]
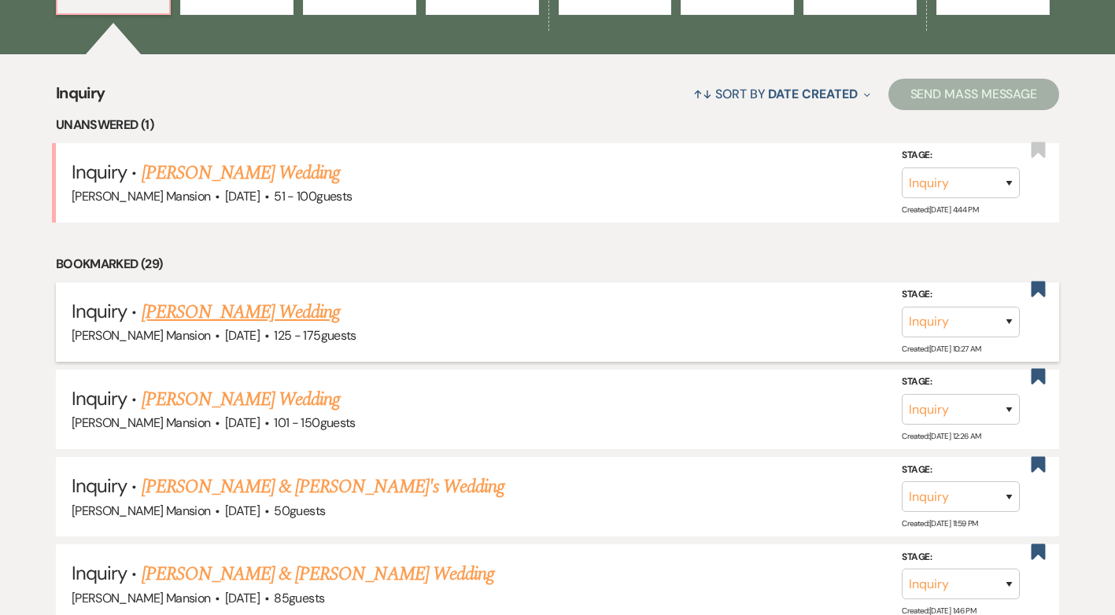
click at [245, 314] on link "[PERSON_NAME] Wedding" at bounding box center [241, 312] width 199 height 28
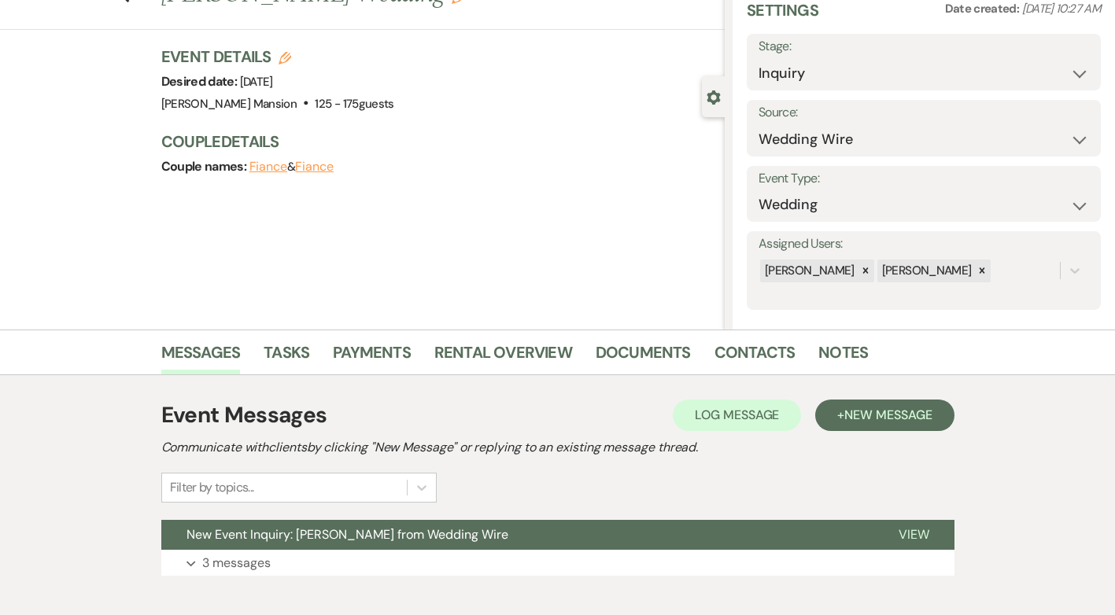
scroll to position [151, 0]
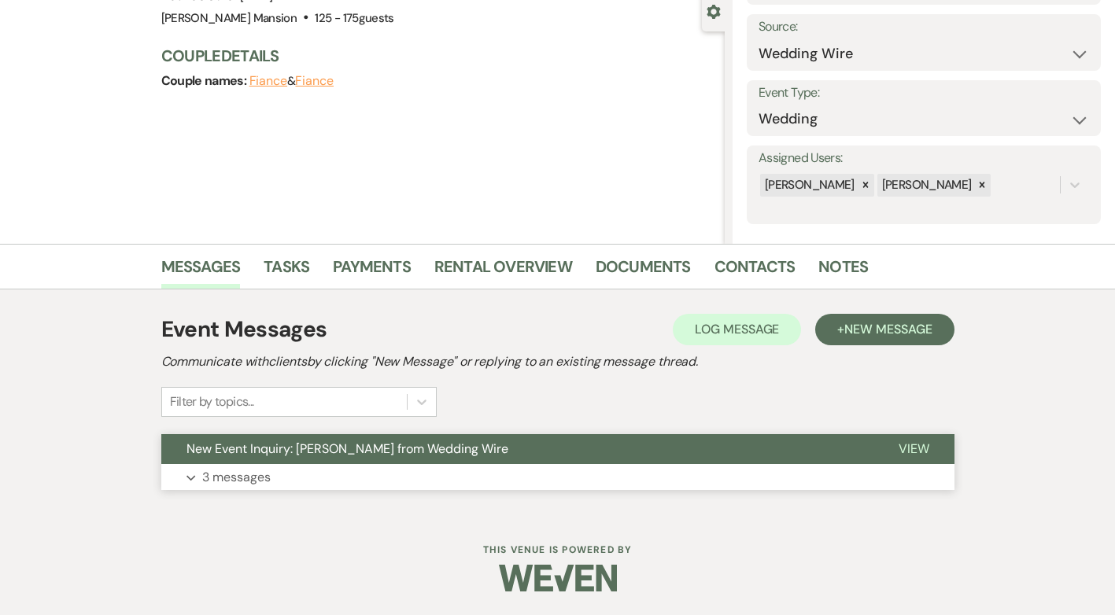
click at [218, 476] on p "3 messages" at bounding box center [236, 477] width 68 height 20
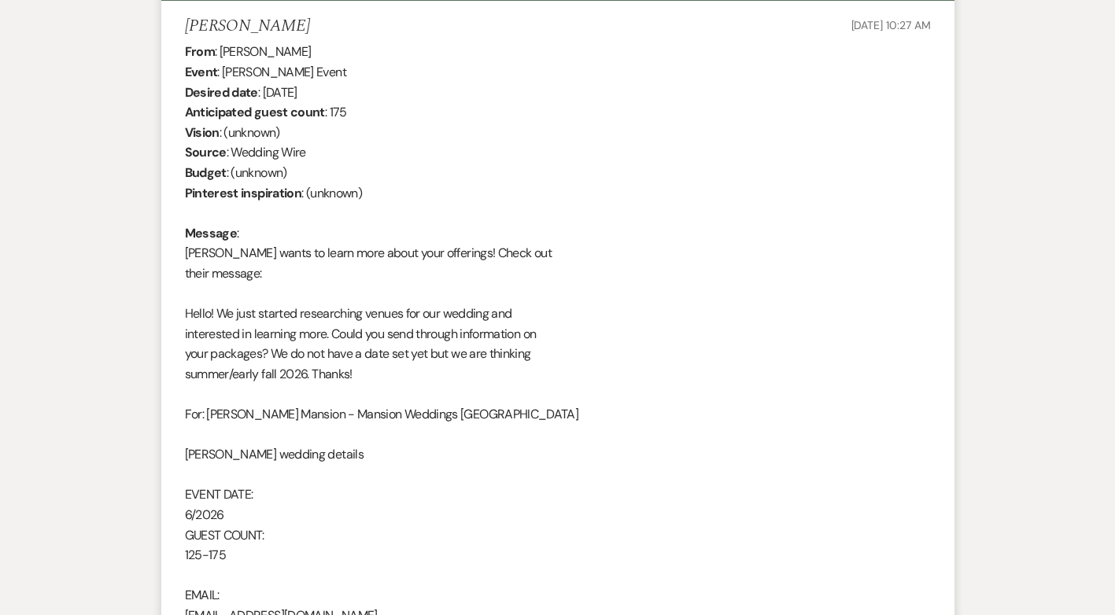
scroll to position [0, 0]
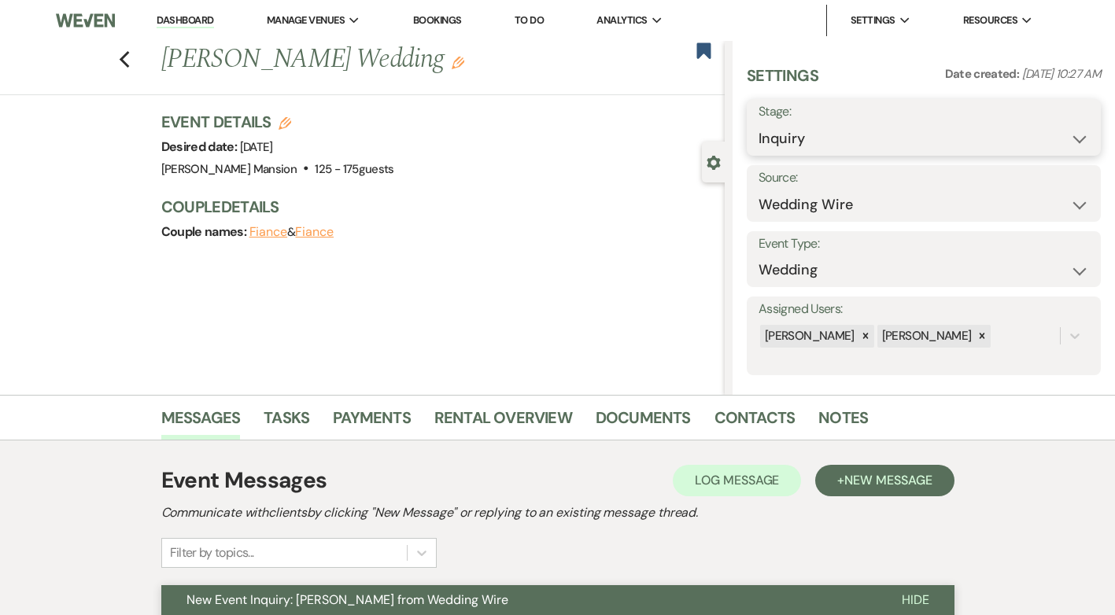
click at [1069, 138] on select "Inquiry Follow Up Tour Requested Tour Confirmed Toured Proposal Sent Booked Lost" at bounding box center [924, 139] width 331 height 31
click at [759, 124] on select "Inquiry Follow Up Tour Requested Tour Confirmed Toured Proposal Sent Booked Lost" at bounding box center [924, 139] width 331 height 31
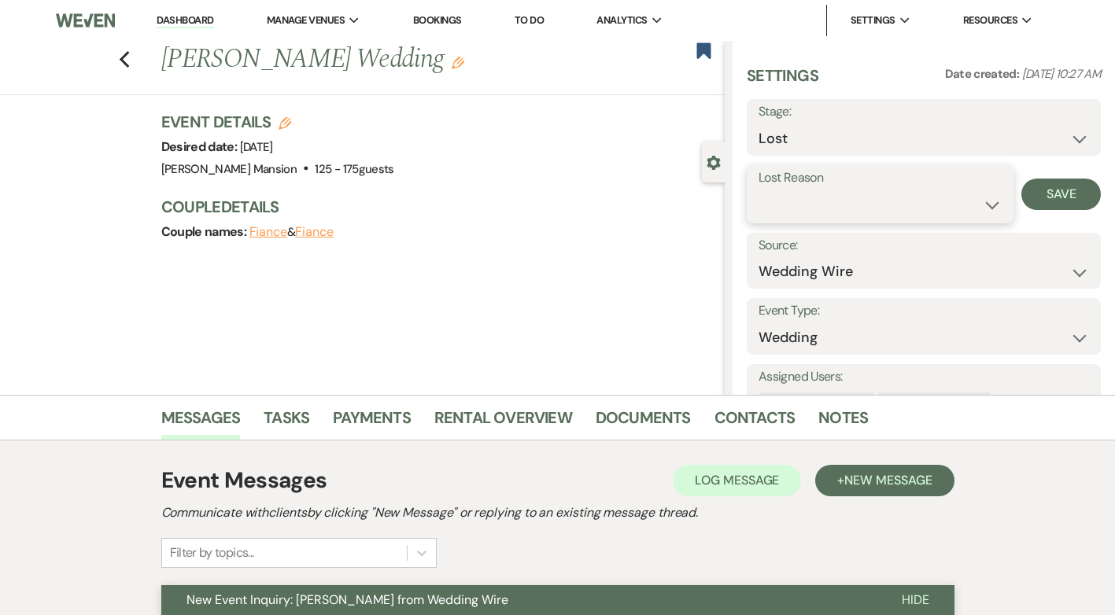
click at [965, 194] on select "Booked Elsewhere Budget Date Unavailable No Response Not a Good Match Capacity …" at bounding box center [880, 205] width 243 height 31
click at [759, 190] on select "Booked Elsewhere Budget Date Unavailable No Response Not a Good Match Capacity …" at bounding box center [880, 205] width 243 height 31
click at [1033, 190] on button "Save" at bounding box center [1061, 194] width 79 height 31
click at [129, 64] on use "button" at bounding box center [124, 59] width 10 height 17
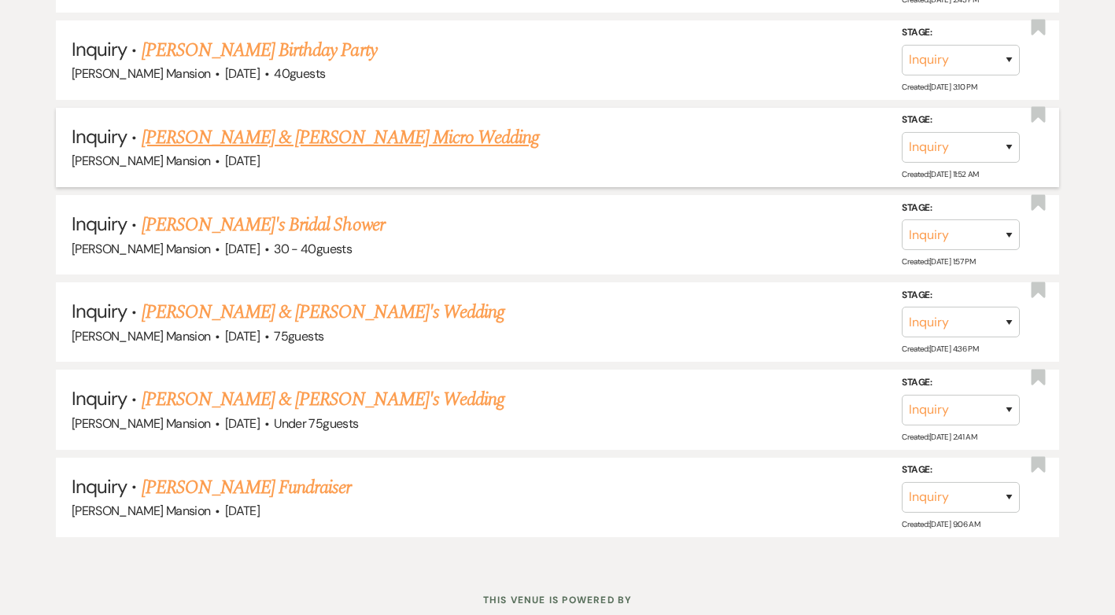
scroll to position [7049, 0]
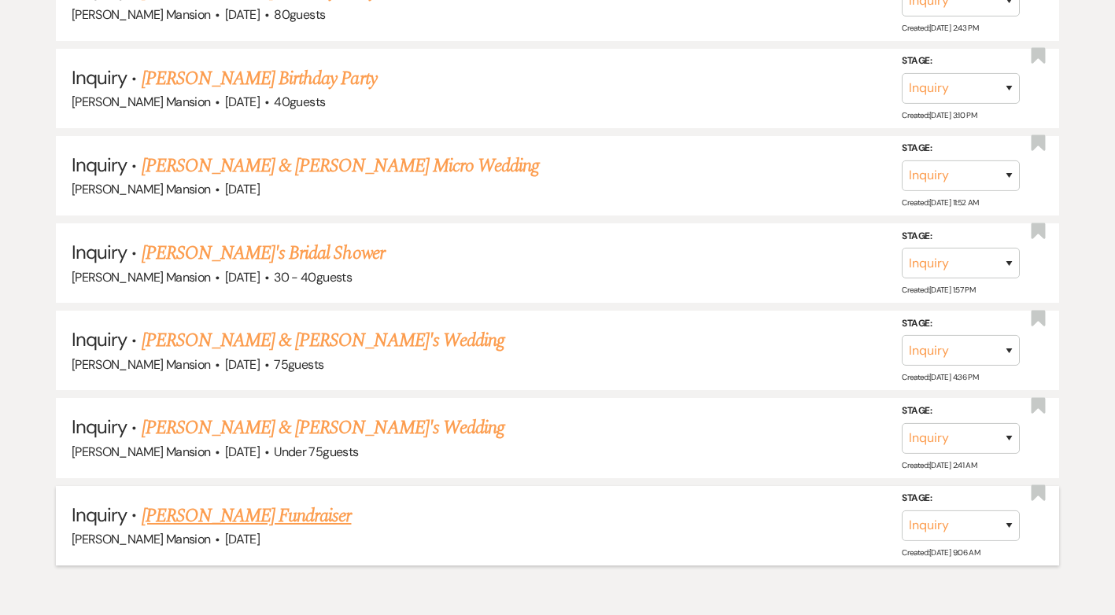
click at [264, 517] on link "[PERSON_NAME] Fundraiser" at bounding box center [247, 516] width 210 height 28
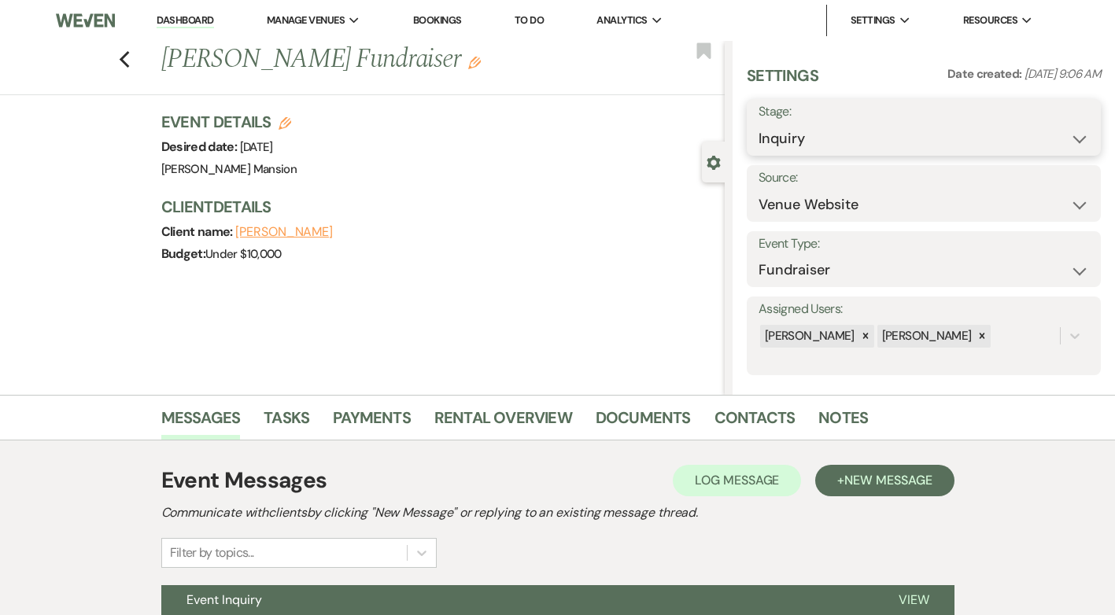
click at [1062, 138] on select "Inquiry Follow Up Tour Requested Tour Confirmed Toured Proposal Sent Booked Lost" at bounding box center [924, 139] width 331 height 31
click at [759, 124] on select "Inquiry Follow Up Tour Requested Tour Confirmed Toured Proposal Sent Booked Lost" at bounding box center [924, 139] width 331 height 31
click at [1066, 133] on button "Save" at bounding box center [1063, 127] width 75 height 31
click at [127, 55] on icon "Previous" at bounding box center [125, 59] width 12 height 19
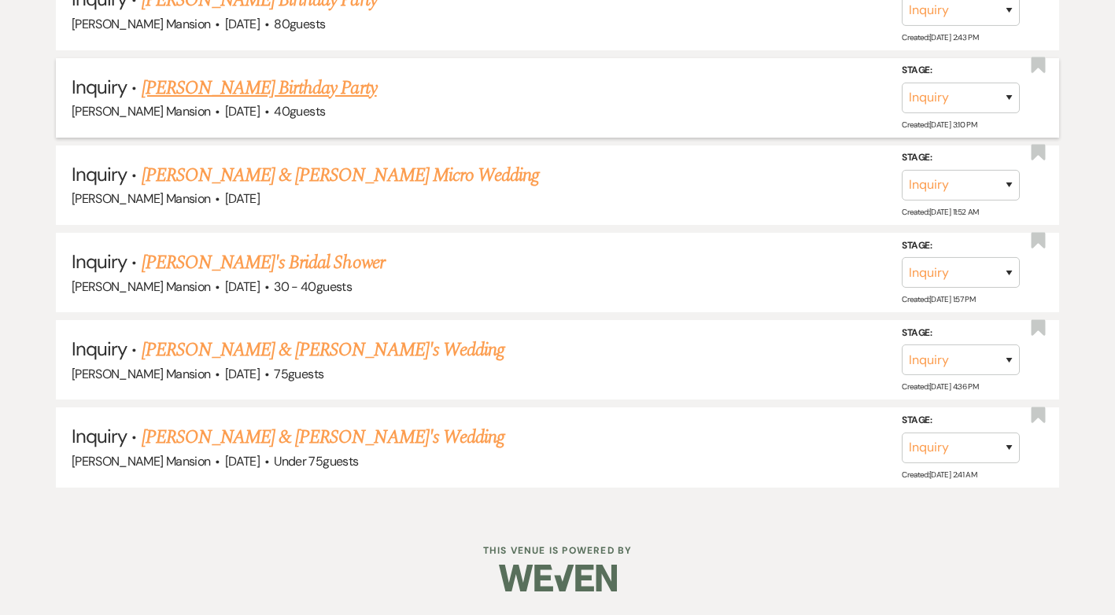
scroll to position [7040, 0]
click at [308, 437] on link "[PERSON_NAME] & [PERSON_NAME]'s Wedding" at bounding box center [324, 437] width 364 height 28
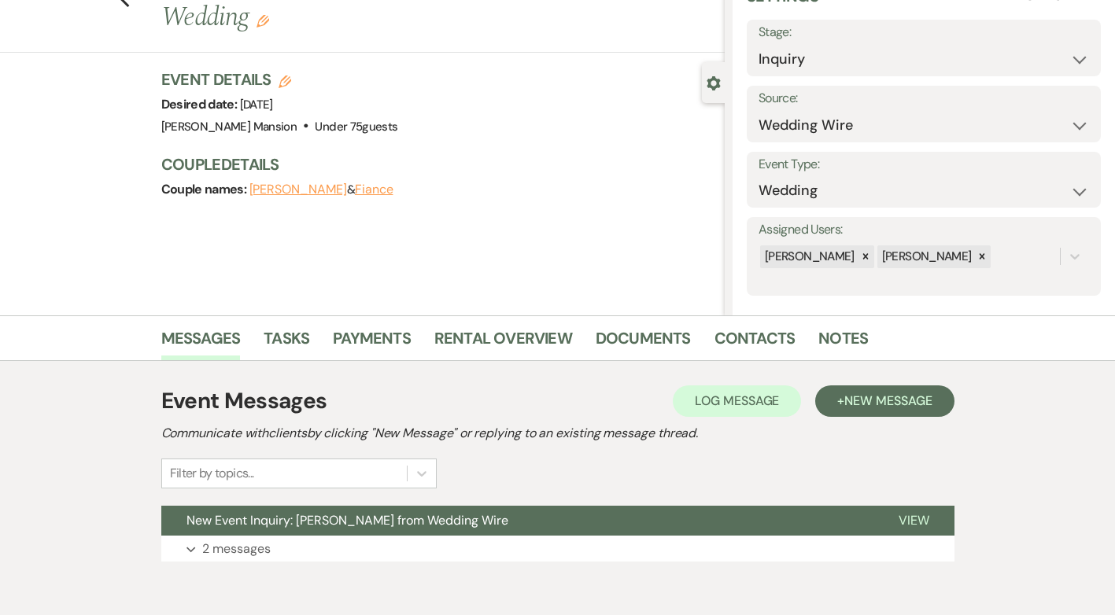
scroll to position [151, 0]
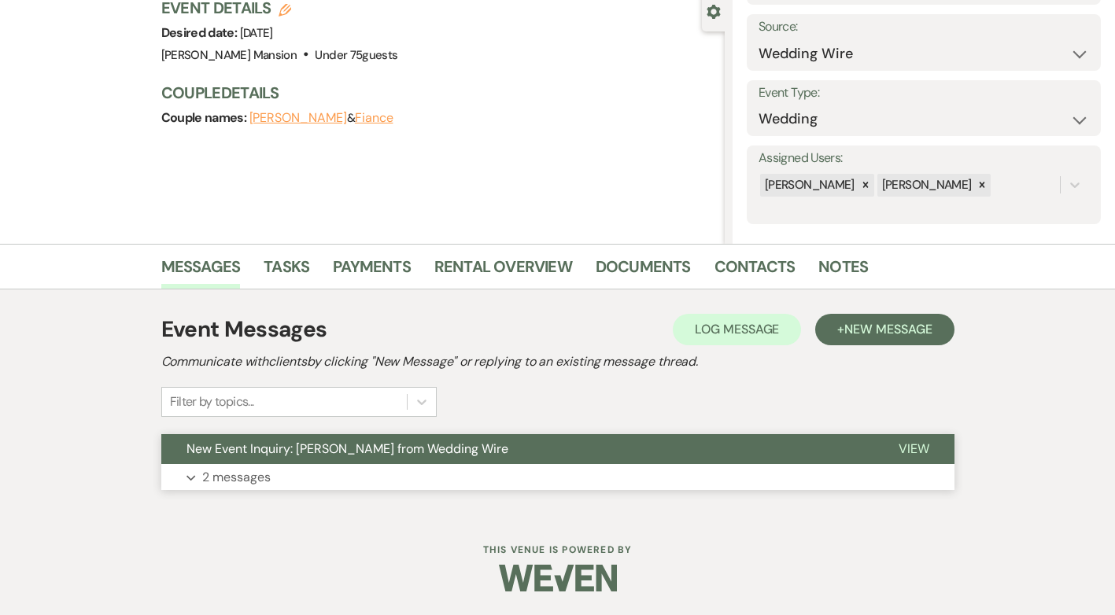
click at [213, 478] on p "2 messages" at bounding box center [236, 477] width 68 height 20
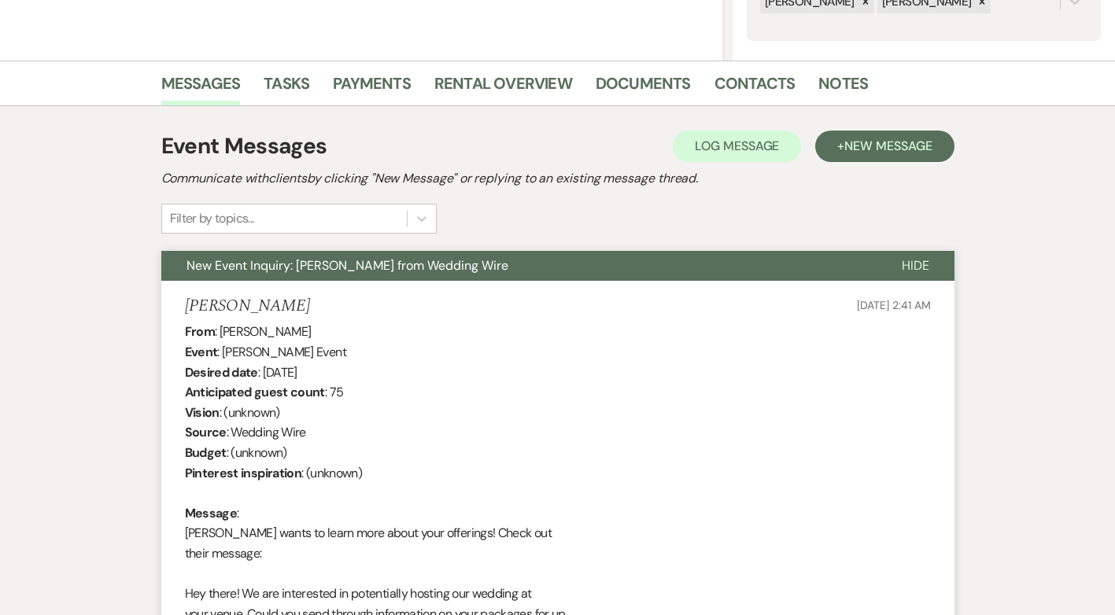
scroll to position [125, 0]
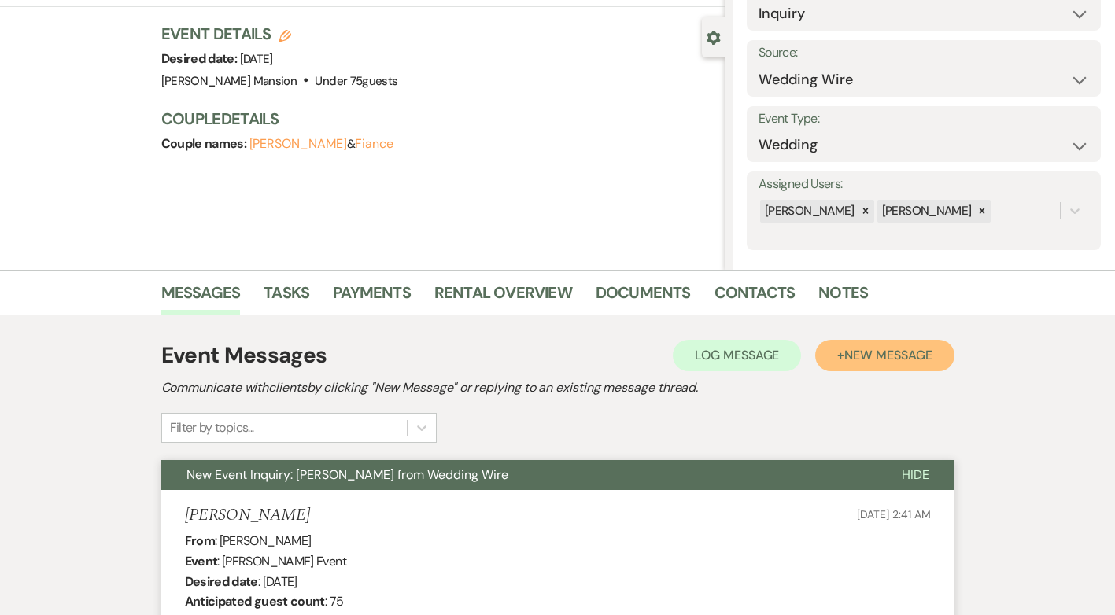
click at [890, 352] on span "New Message" at bounding box center [887, 355] width 87 height 17
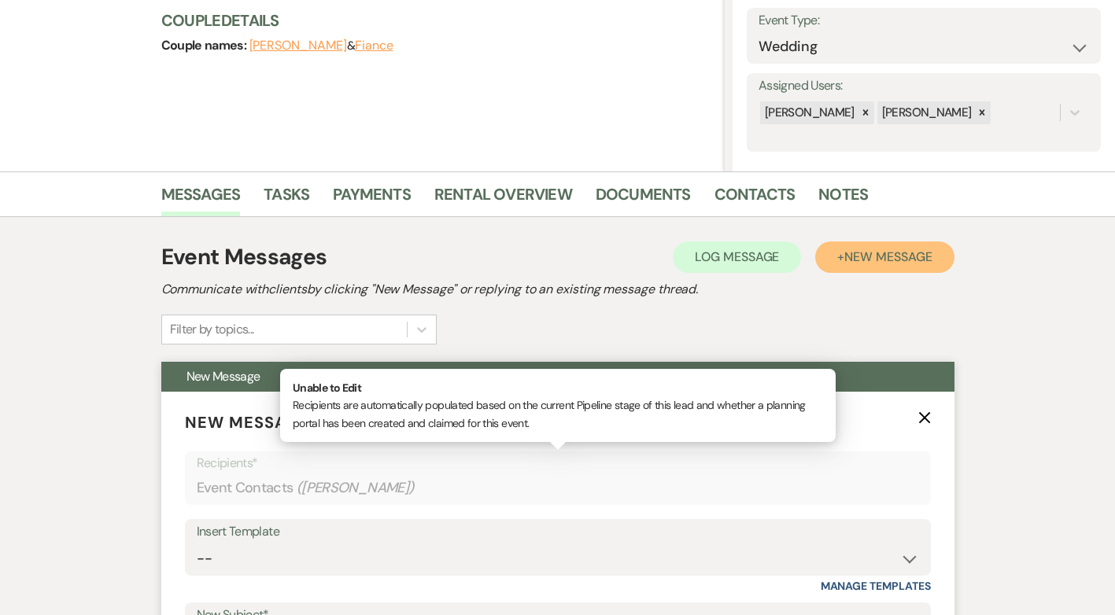
scroll to position [519, 0]
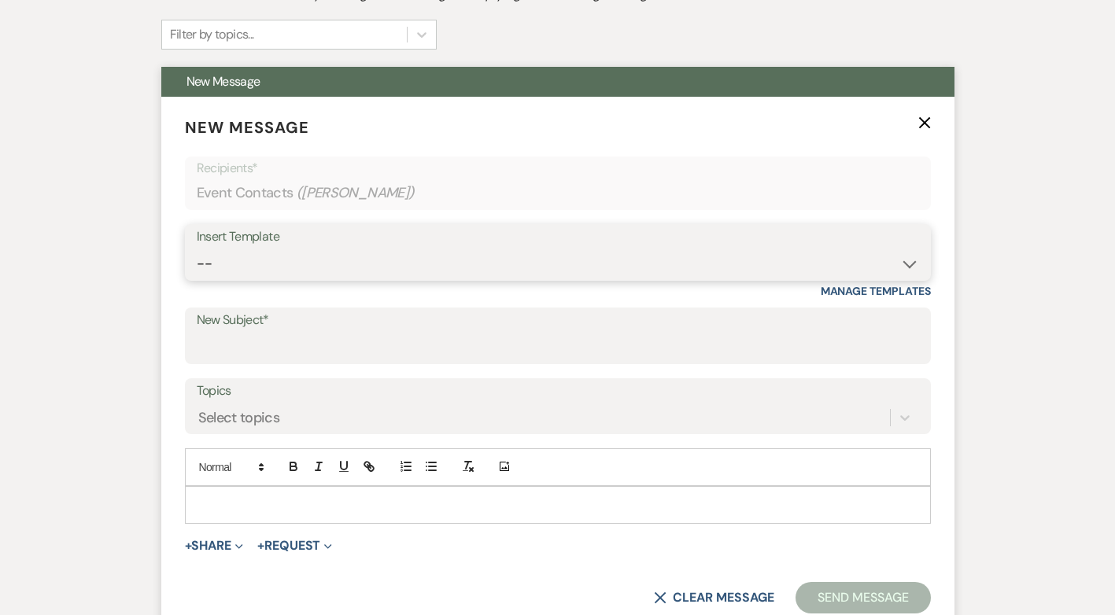
click at [910, 261] on select "-- Initial Inquiry Response Tour Request Response Follow Up Contract (Pre-Booke…" at bounding box center [558, 264] width 722 height 31
click at [197, 249] on select "-- Initial Inquiry Response Tour Request Response Follow Up Contract (Pre-Booke…" at bounding box center [558, 264] width 722 height 31
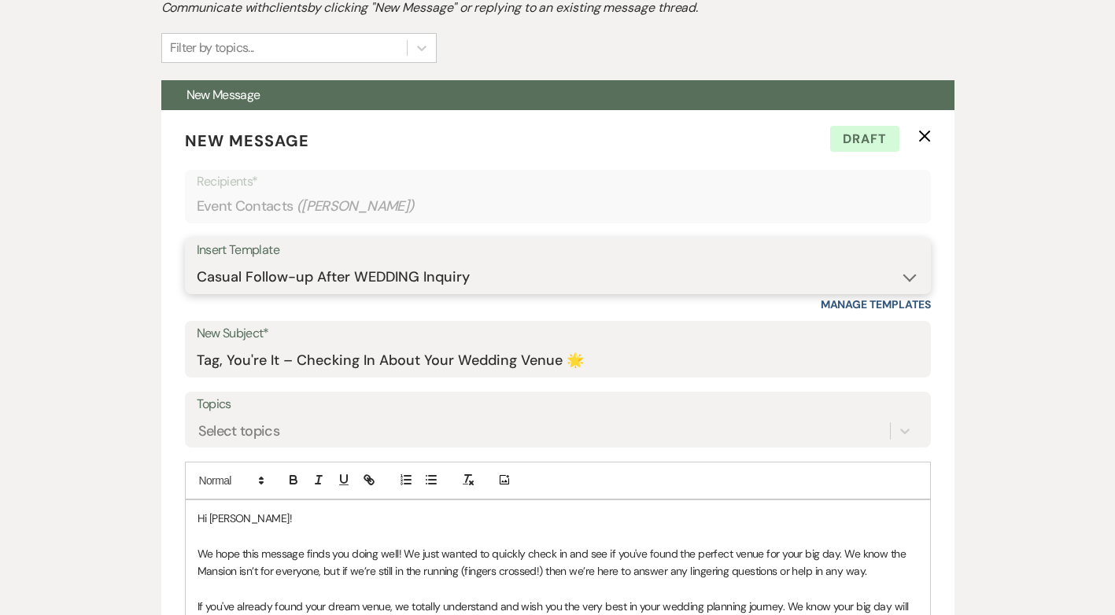
scroll to position [866, 0]
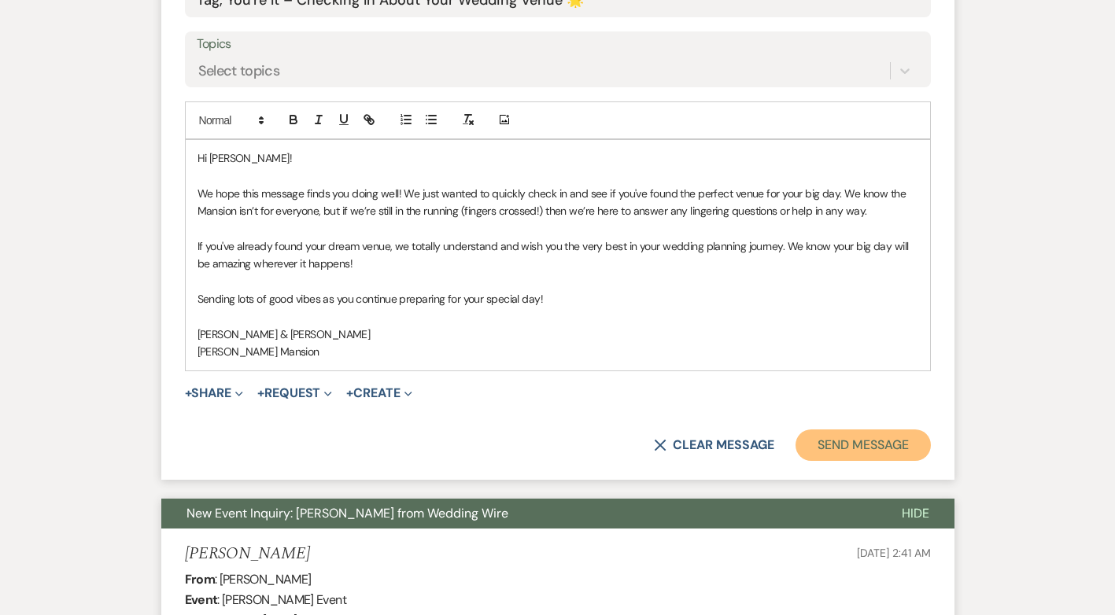
click at [856, 446] on button "Send Message" at bounding box center [863, 445] width 135 height 31
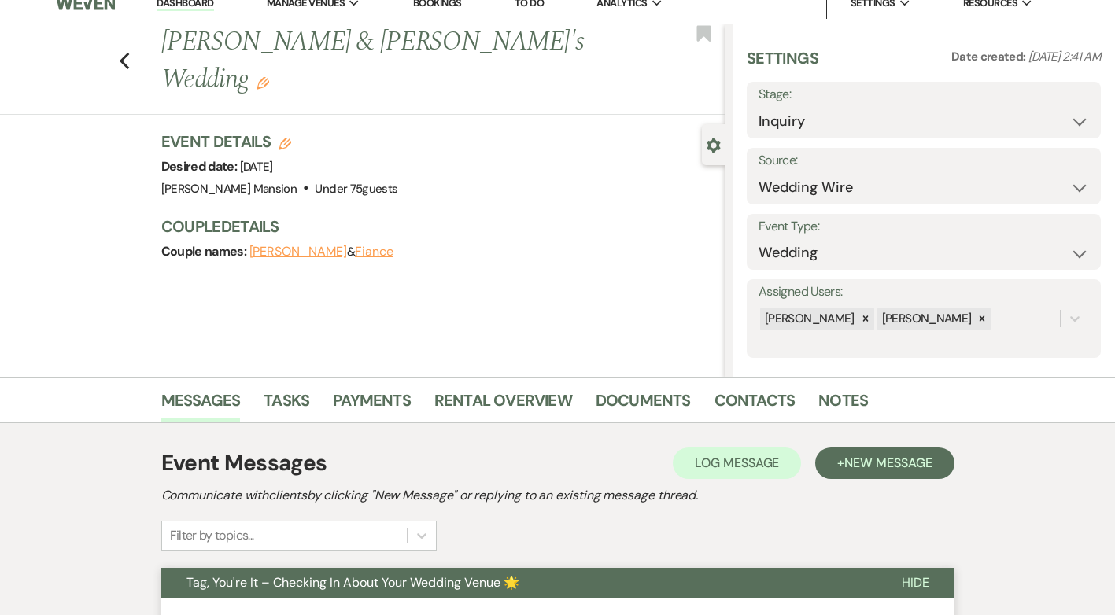
scroll to position [0, 0]
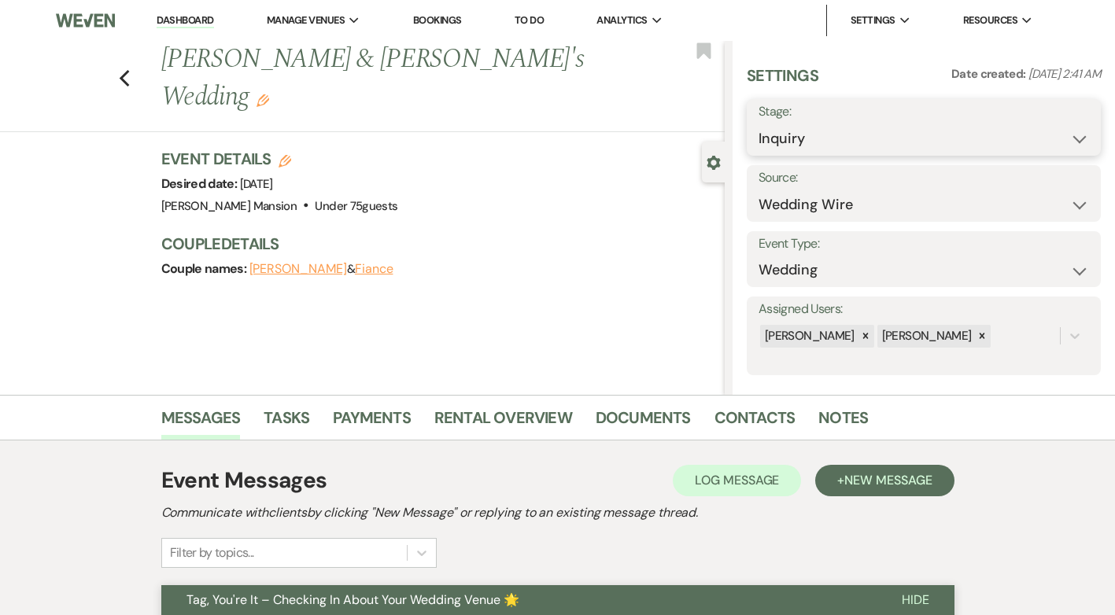
click at [1070, 137] on select "Inquiry Follow Up Tour Requested Tour Confirmed Toured Proposal Sent Booked Lost" at bounding box center [924, 139] width 331 height 31
click at [759, 124] on select "Inquiry Follow Up Tour Requested Tour Confirmed Toured Proposal Sent Booked Lost" at bounding box center [924, 139] width 331 height 31
click at [1055, 131] on button "Save" at bounding box center [1063, 127] width 75 height 31
click at [128, 70] on use "button" at bounding box center [124, 78] width 10 height 17
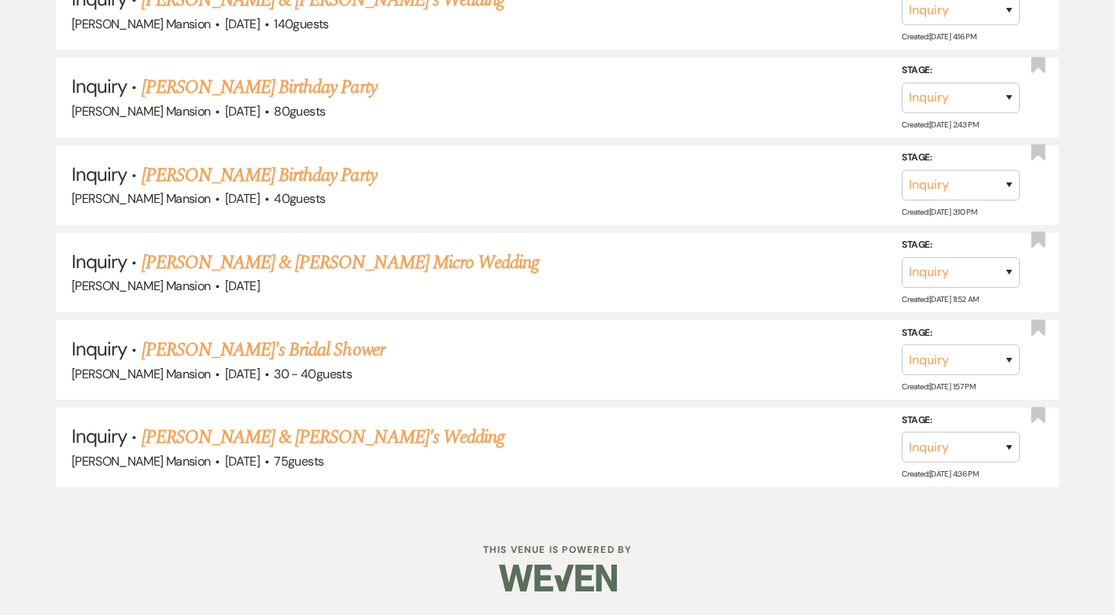
scroll to position [6953, 0]
click at [250, 433] on link "[PERSON_NAME] & [PERSON_NAME]'s Wedding" at bounding box center [324, 437] width 364 height 28
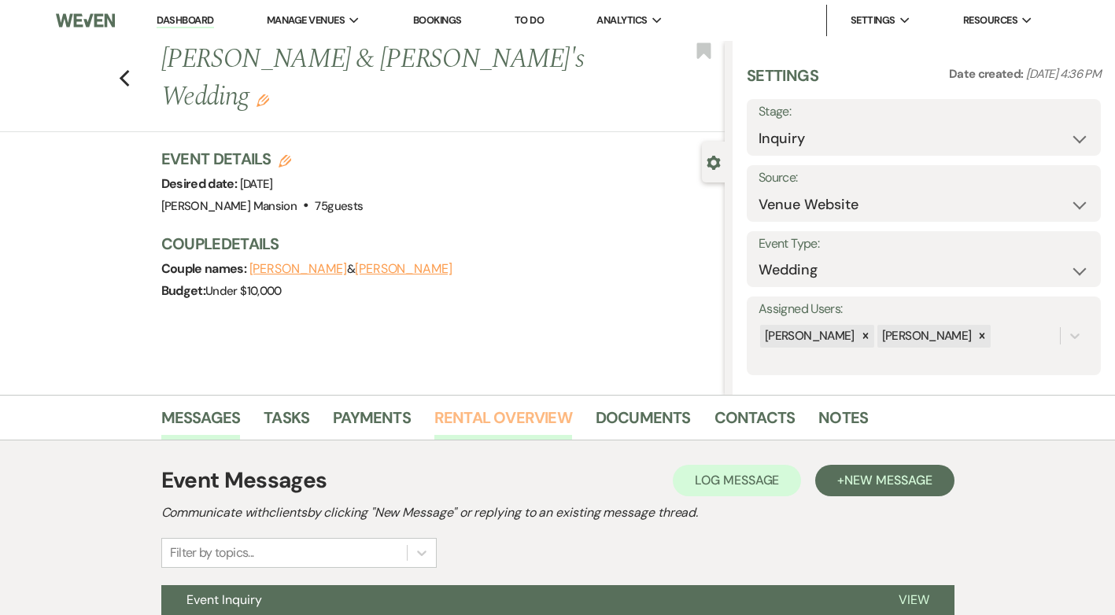
scroll to position [151, 0]
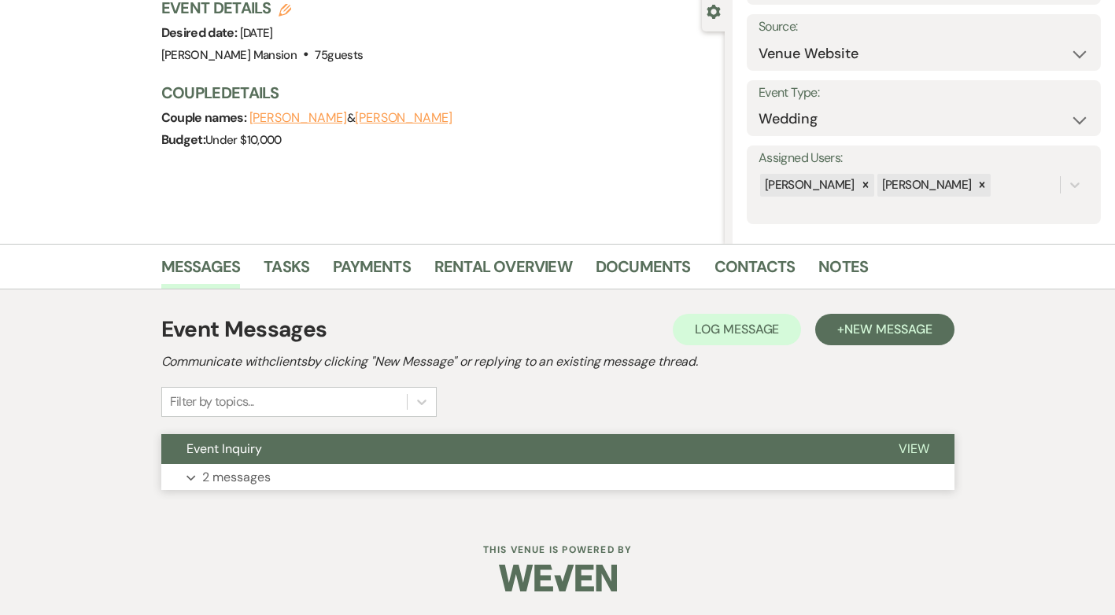
click at [207, 483] on p "2 messages" at bounding box center [236, 477] width 68 height 20
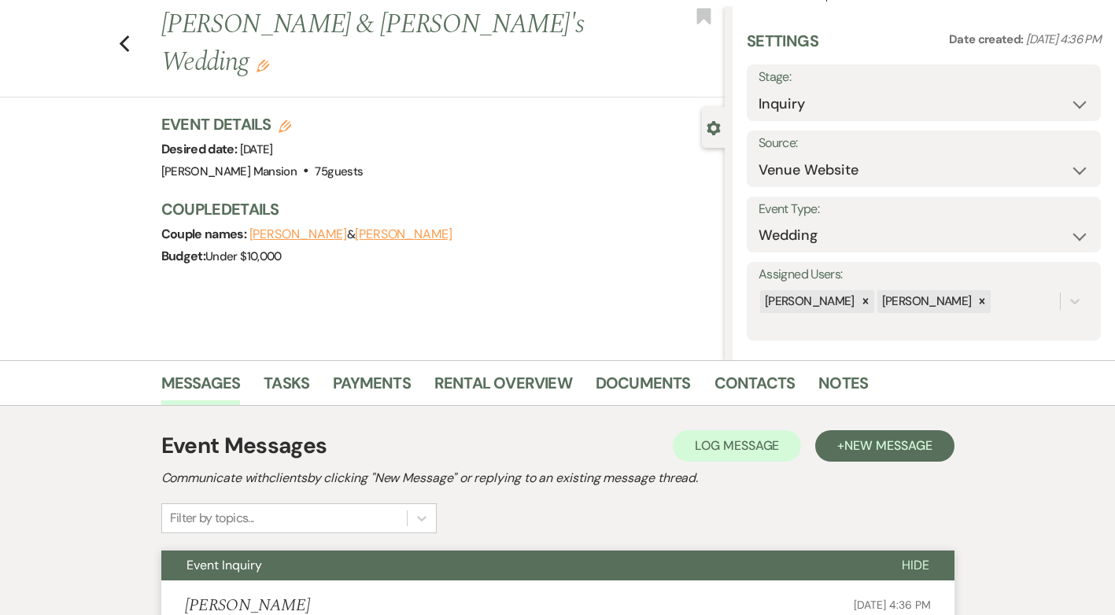
scroll to position [0, 0]
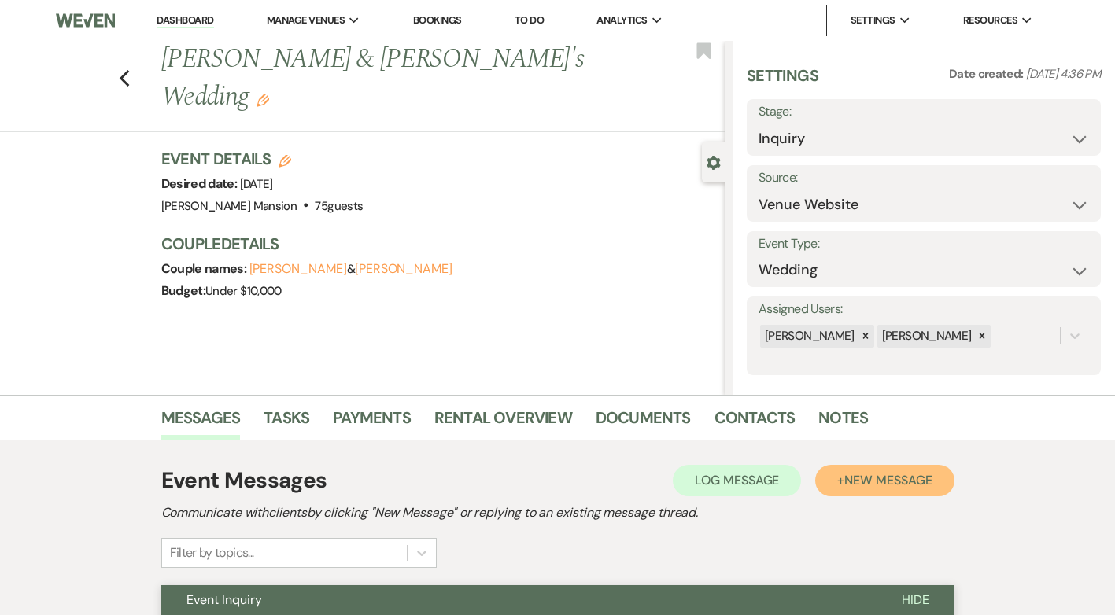
click at [844, 488] on span "New Message" at bounding box center [887, 480] width 87 height 17
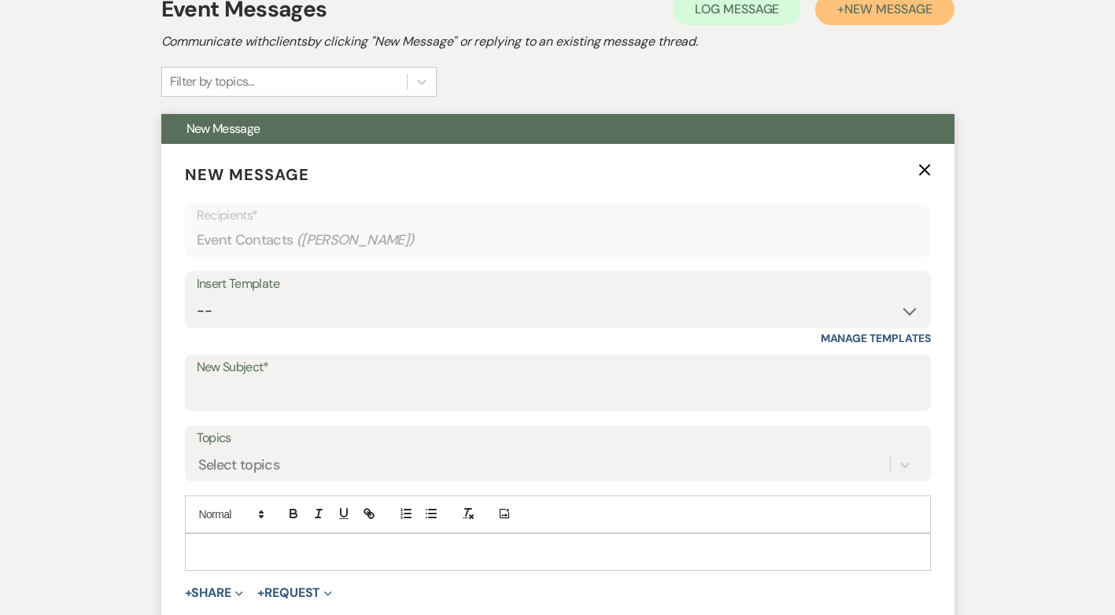
scroll to position [472, 0]
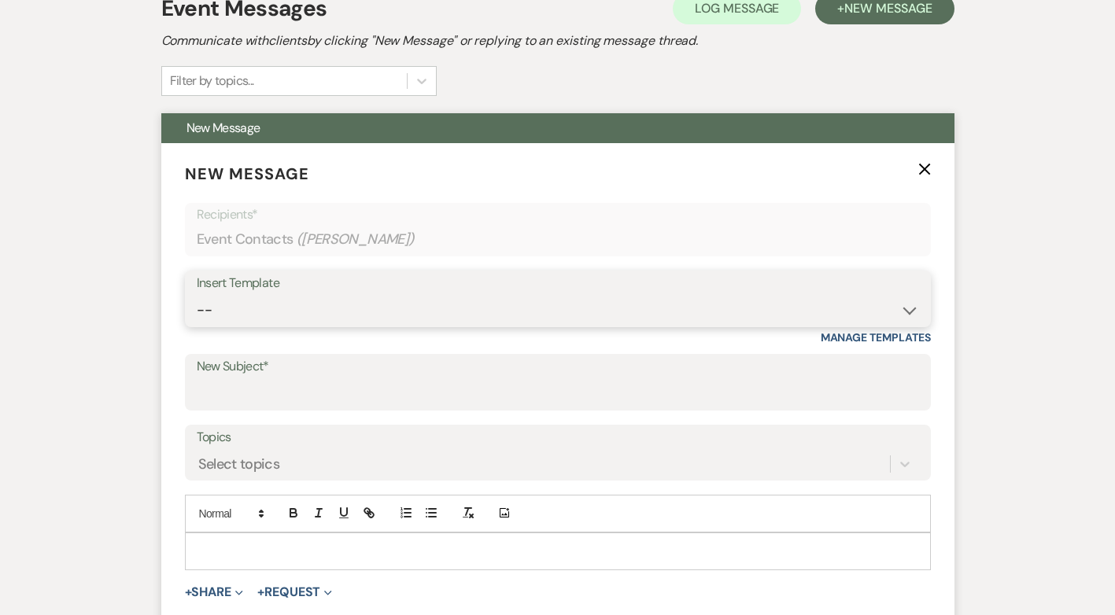
drag, startPoint x: 913, startPoint y: 312, endPoint x: 896, endPoint y: 312, distance: 16.5
click at [913, 312] on select "-- Initial Inquiry Response Tour Request Response Follow Up Contract (Pre-Booke…" at bounding box center [558, 310] width 722 height 31
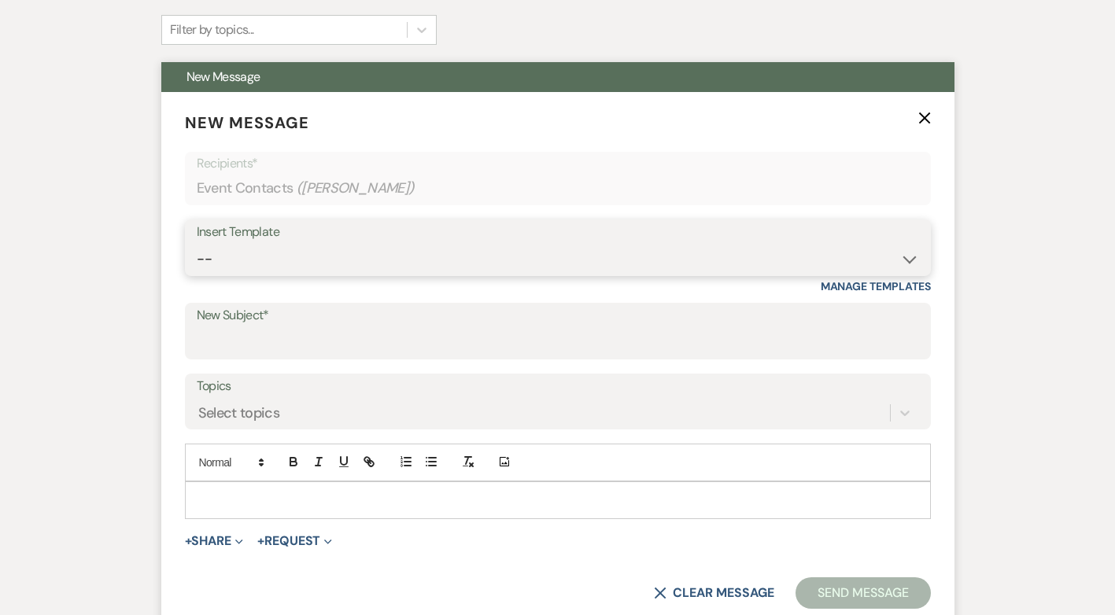
scroll to position [551, 0]
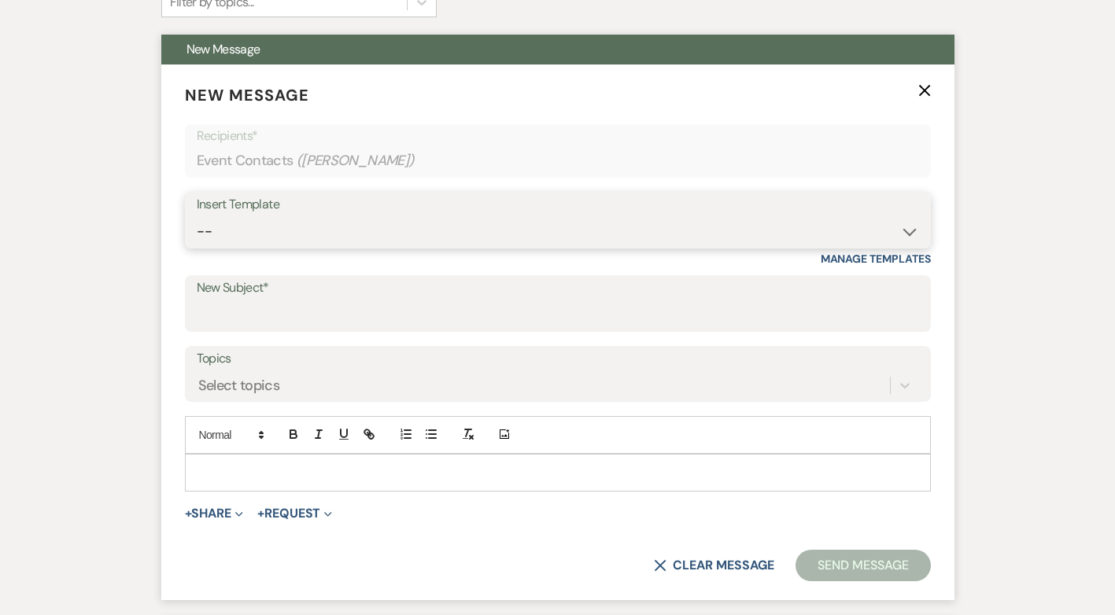
click at [907, 231] on select "-- Initial Inquiry Response Tour Request Response Follow Up Contract (Pre-Booke…" at bounding box center [558, 231] width 722 height 31
click at [197, 216] on select "-- Initial Inquiry Response Tour Request Response Follow Up Contract (Pre-Booke…" at bounding box center [558, 231] width 722 height 31
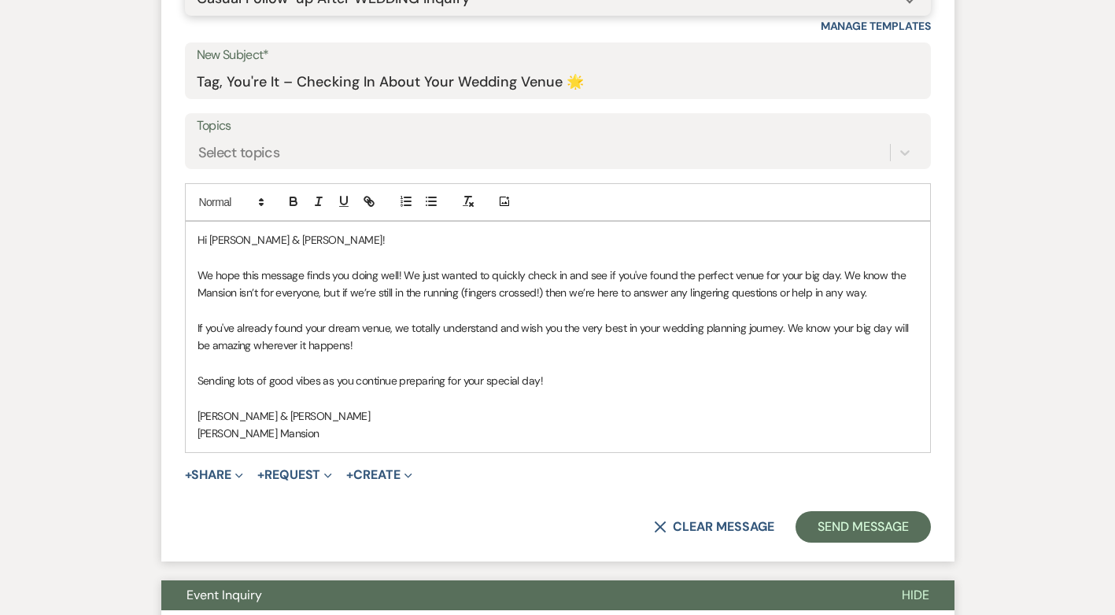
scroll to position [866, 0]
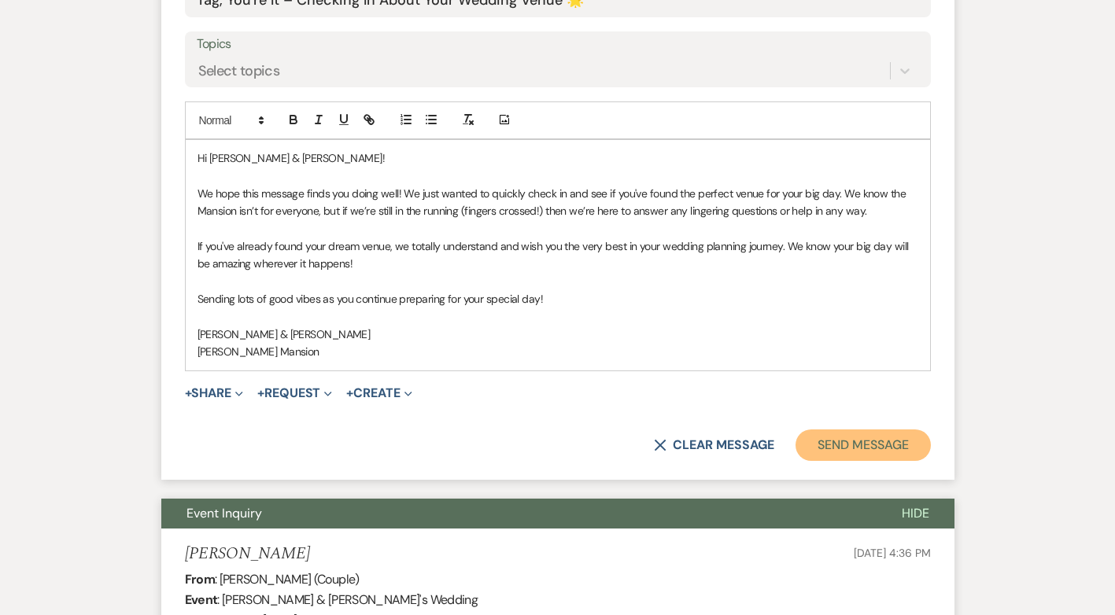
click at [889, 439] on button "Send Message" at bounding box center [863, 445] width 135 height 31
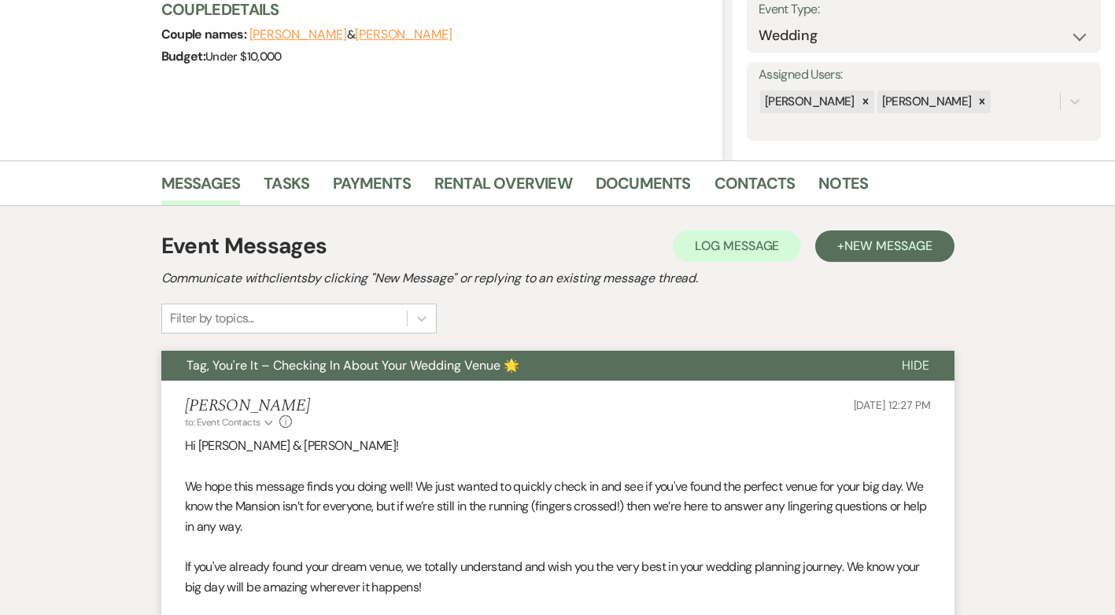
scroll to position [0, 0]
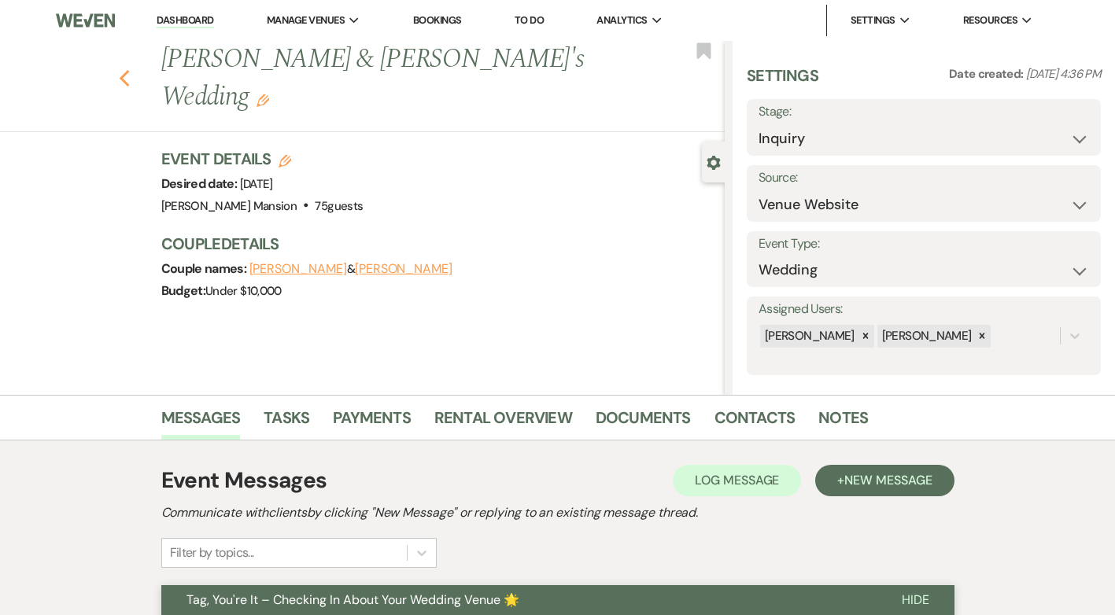
click at [131, 69] on icon "Previous" at bounding box center [125, 78] width 12 height 19
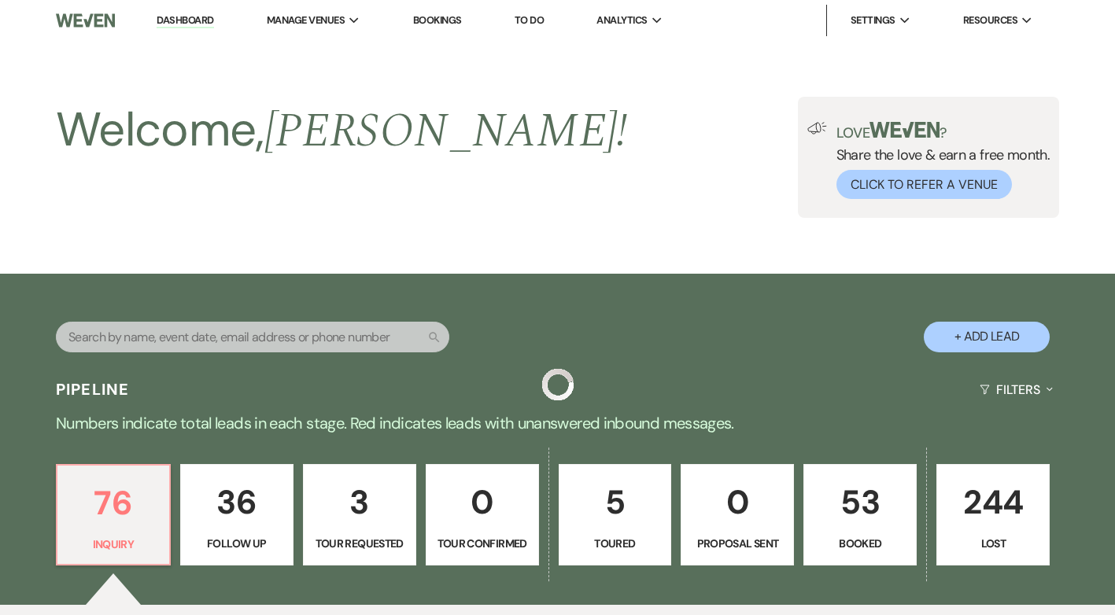
scroll to position [6953, 0]
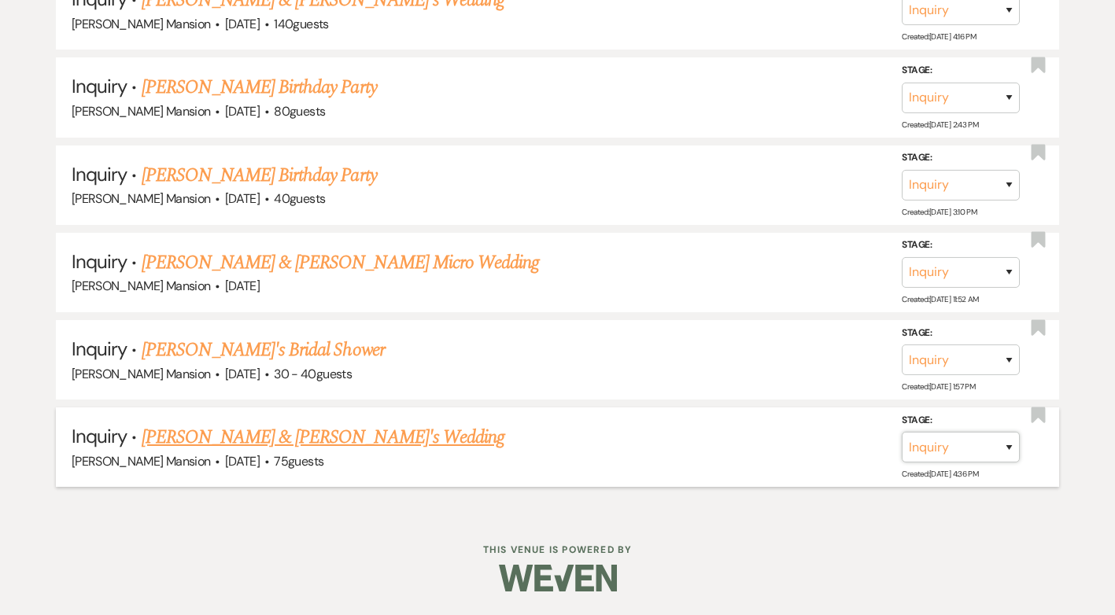
click at [1007, 452] on select "Inquiry Follow Up Tour Requested Tour Confirmed Toured Proposal Sent Booked Lost" at bounding box center [961, 447] width 118 height 31
click at [902, 432] on select "Inquiry Follow Up Tour Requested Tour Confirmed Toured Proposal Sent Booked Lost" at bounding box center [961, 447] width 118 height 31
click at [981, 453] on button "Save" at bounding box center [988, 446] width 79 height 31
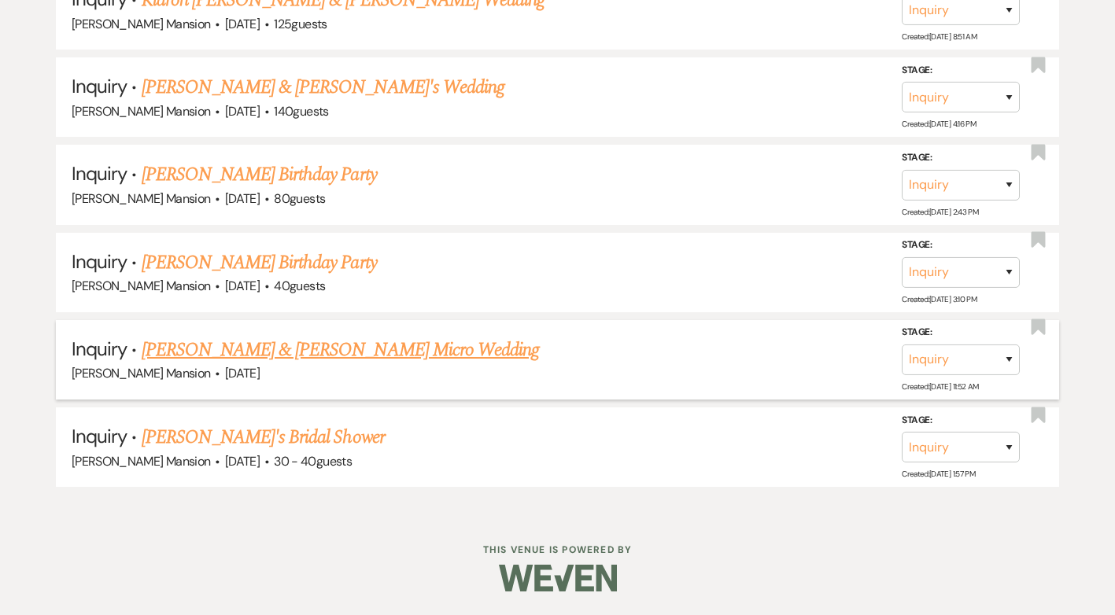
scroll to position [6865, 0]
click at [214, 431] on link "[PERSON_NAME]'s Bridal Shower" at bounding box center [263, 437] width 243 height 28
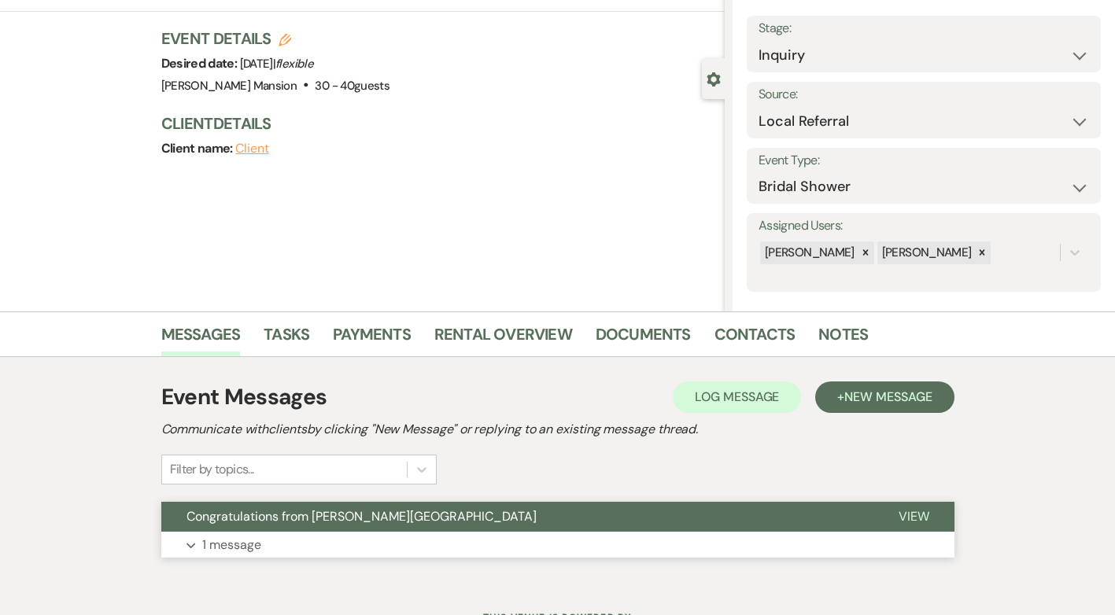
scroll to position [151, 0]
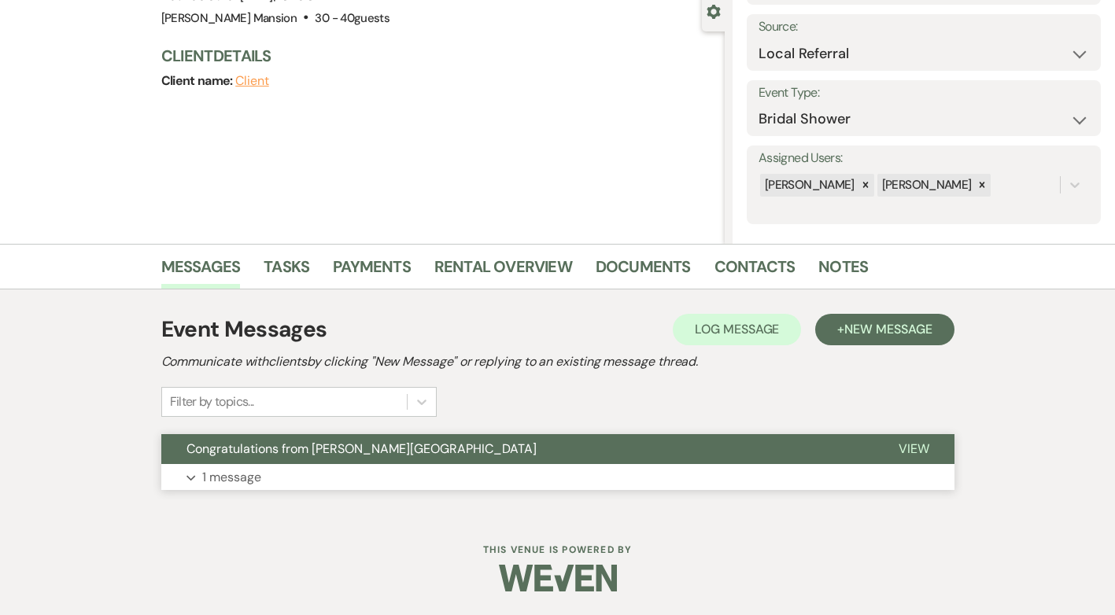
click at [209, 480] on p "1 message" at bounding box center [231, 477] width 59 height 20
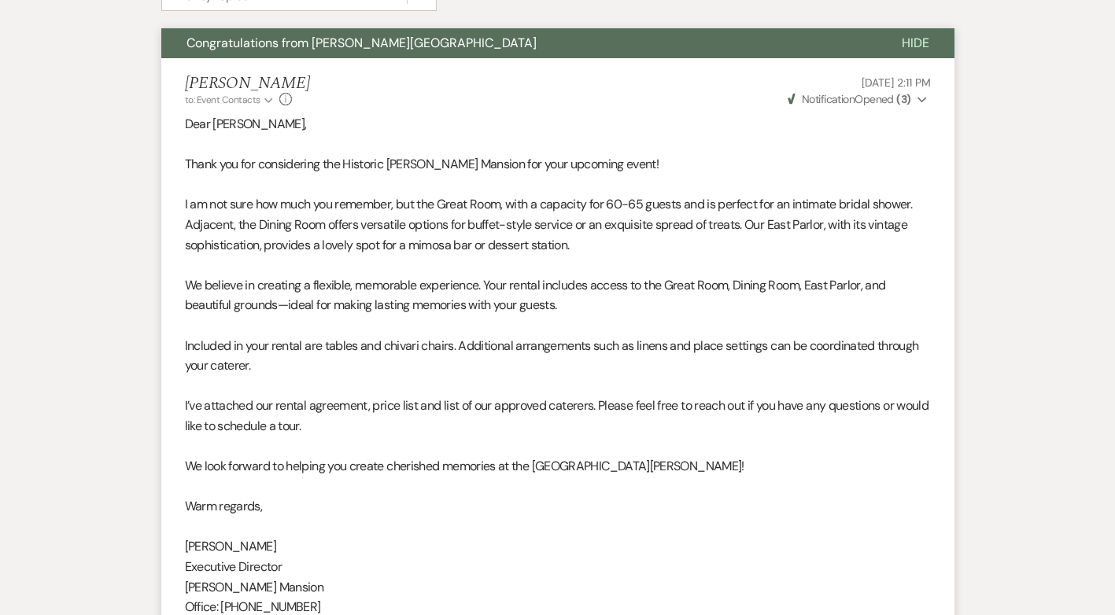
scroll to position [125, 0]
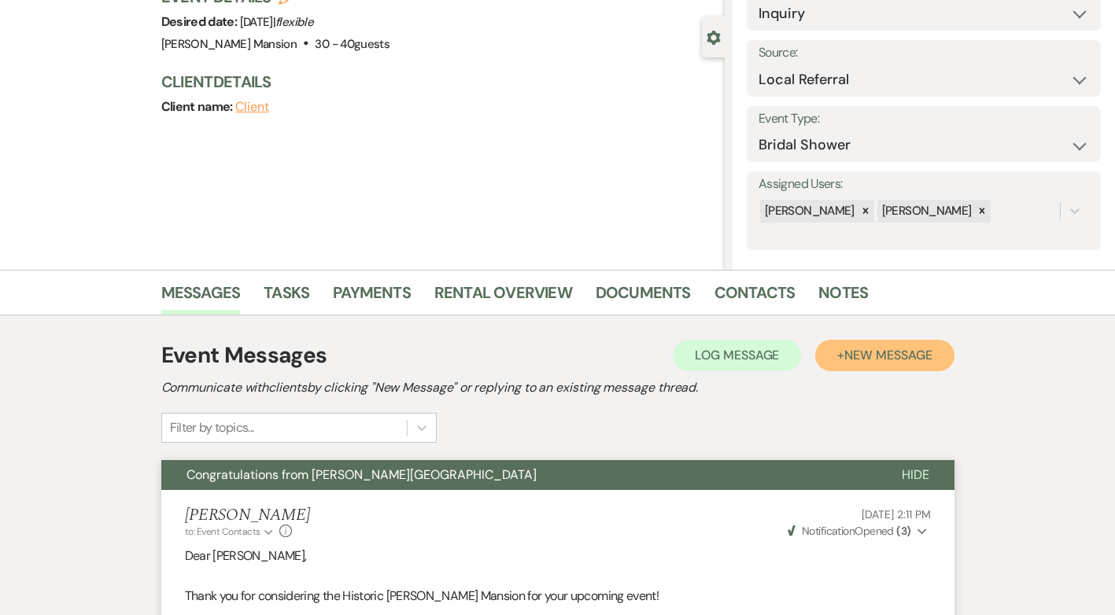
click at [885, 348] on span "New Message" at bounding box center [887, 355] width 87 height 17
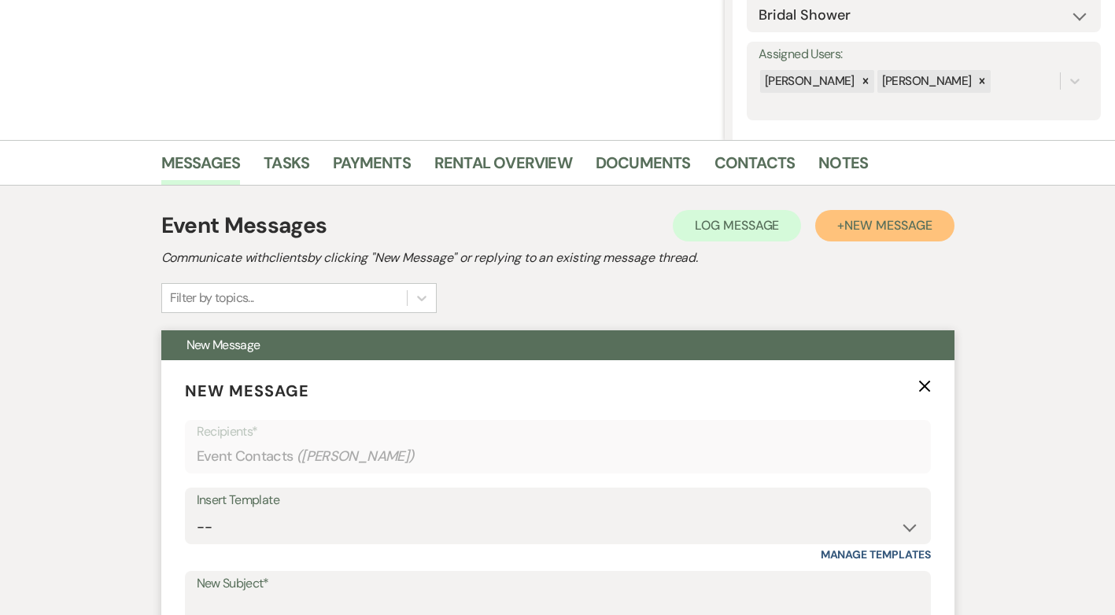
scroll to position [519, 0]
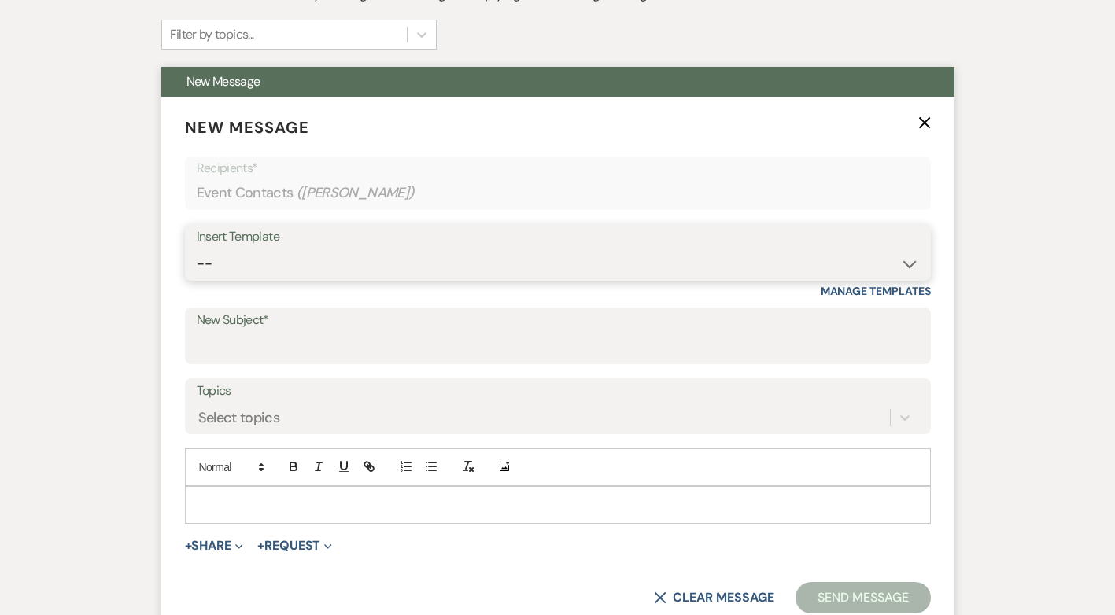
click at [907, 266] on select "-- Initial Inquiry Response Tour Request Response Follow Up Contract (Pre-Booke…" at bounding box center [558, 264] width 722 height 31
click at [197, 249] on select "-- Initial Inquiry Response Tour Request Response Follow Up Contract (Pre-Booke…" at bounding box center [558, 264] width 722 height 31
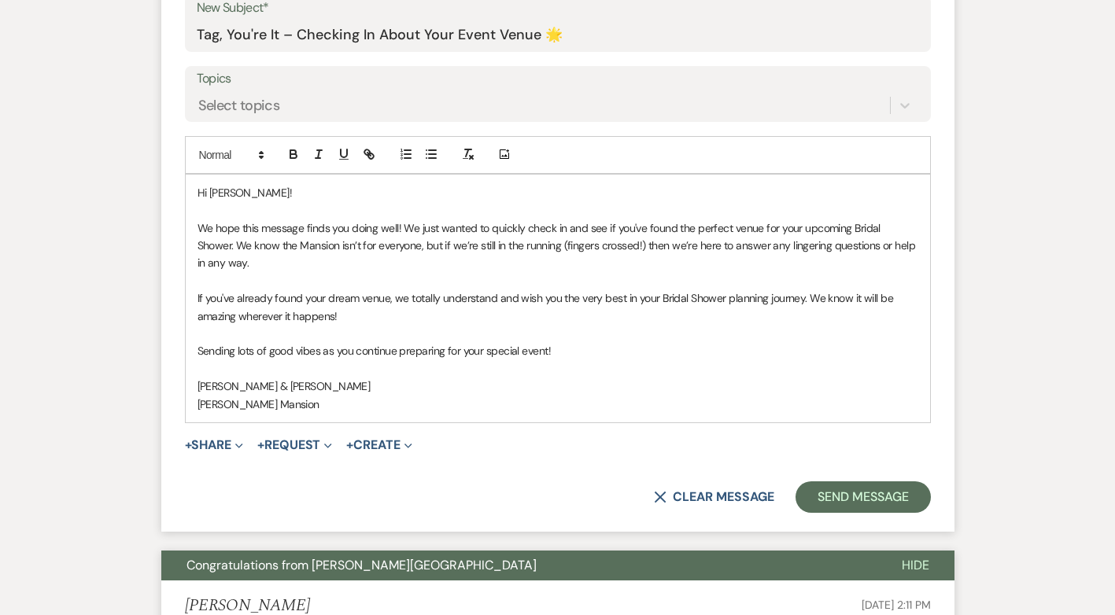
scroll to position [866, 0]
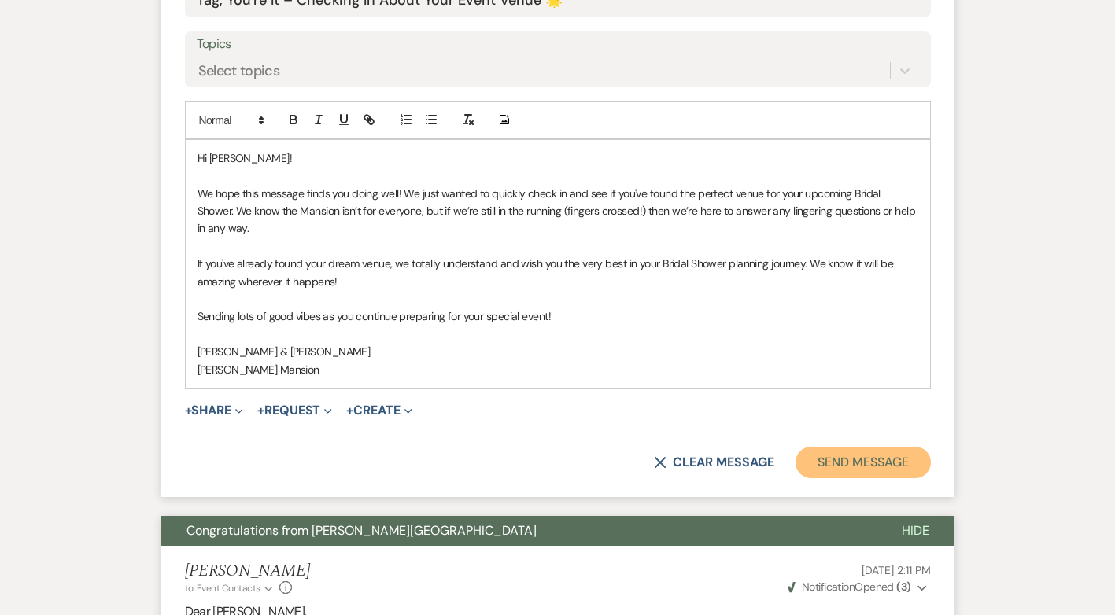
click at [831, 458] on button "Send Message" at bounding box center [863, 462] width 135 height 31
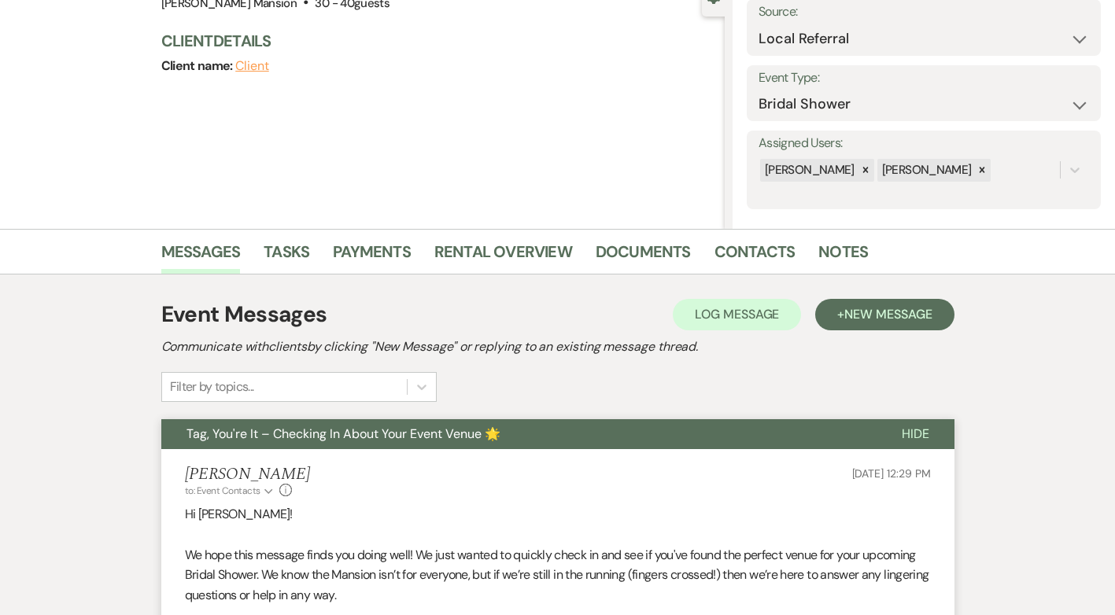
scroll to position [0, 0]
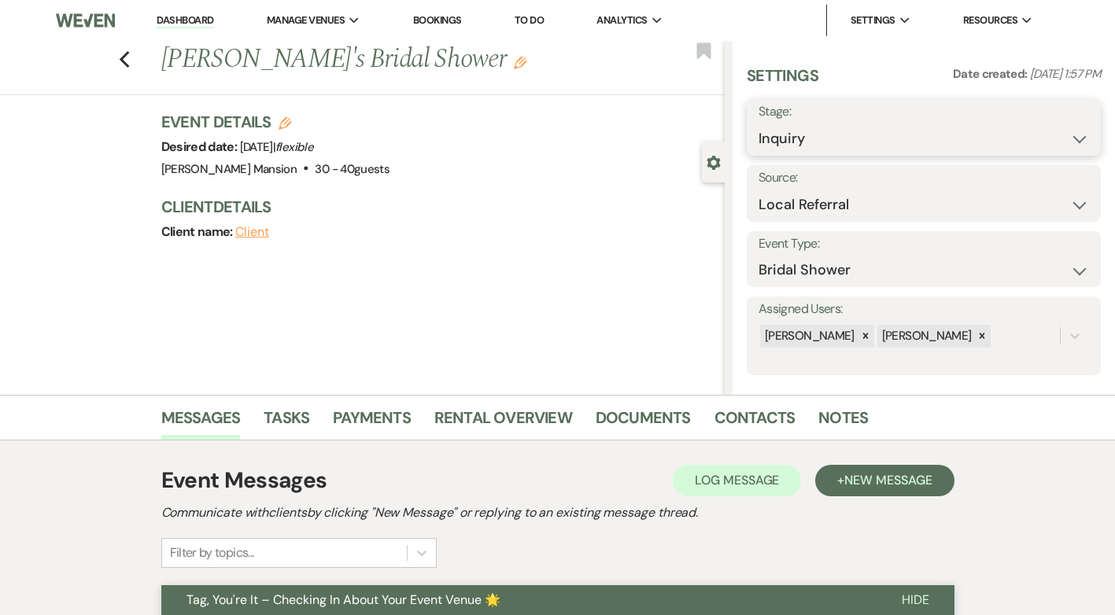
click at [1075, 136] on select "Inquiry Follow Up Tour Requested Tour Confirmed Toured Proposal Sent Booked Lost" at bounding box center [924, 139] width 331 height 31
click at [759, 124] on select "Inquiry Follow Up Tour Requested Tour Confirmed Toured Proposal Sent Booked Lost" at bounding box center [924, 139] width 331 height 31
click at [1040, 128] on button "Save" at bounding box center [1063, 127] width 75 height 31
click at [124, 61] on icon "Previous" at bounding box center [125, 59] width 12 height 19
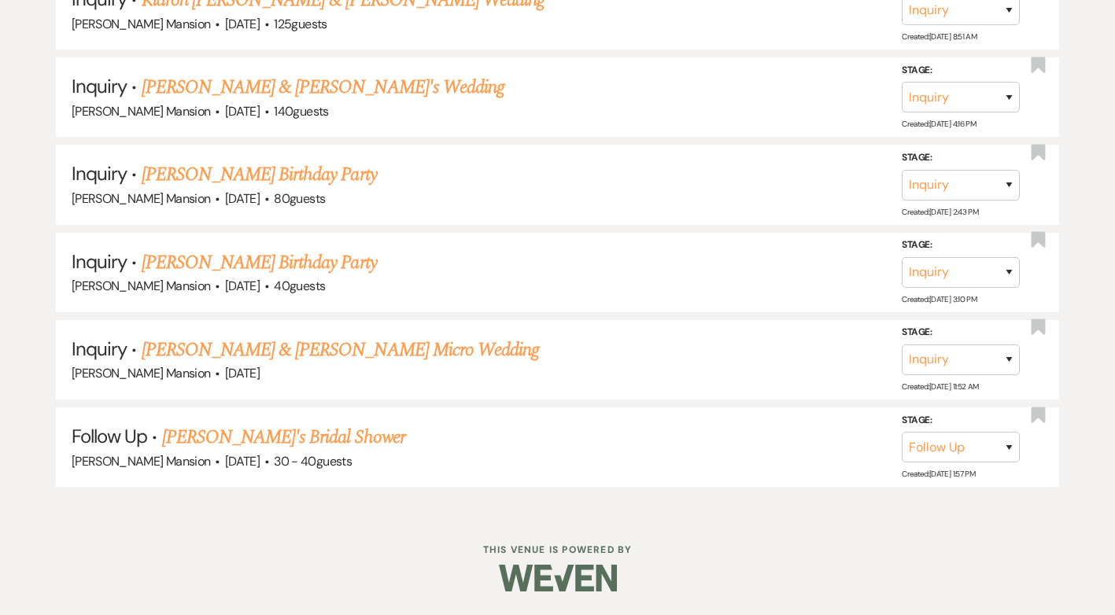
scroll to position [6778, 0]
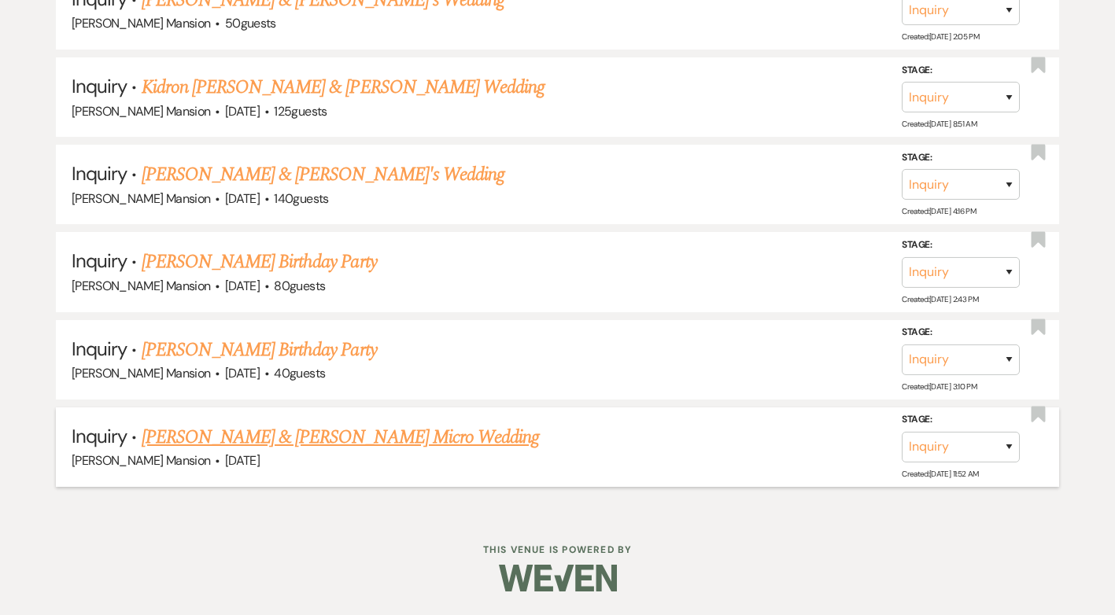
click at [275, 437] on link "[PERSON_NAME] & [PERSON_NAME] Micro Wedding" at bounding box center [341, 437] width 398 height 28
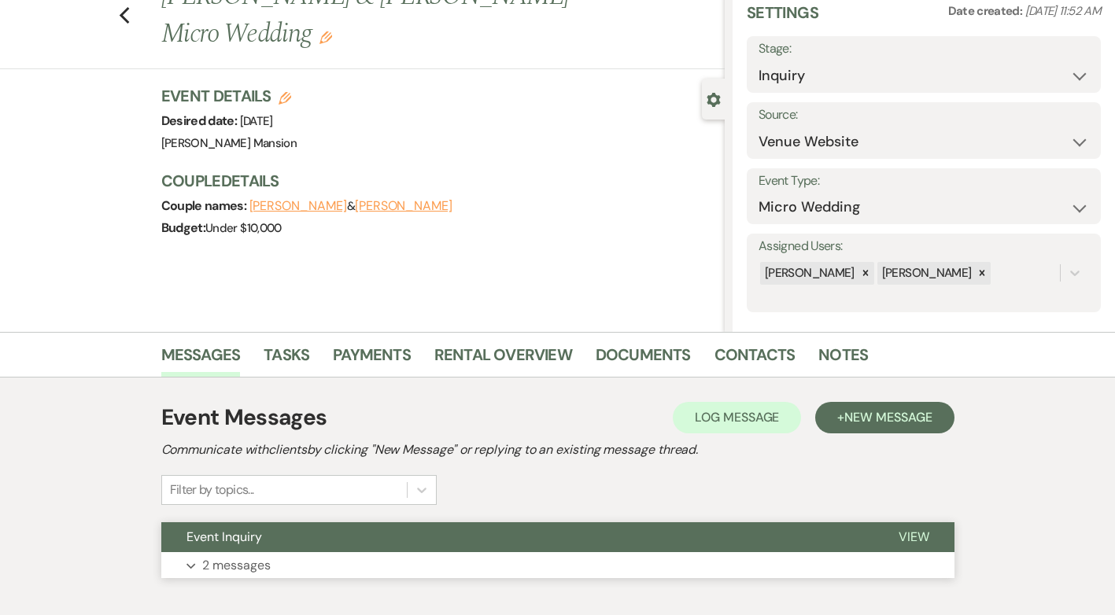
scroll to position [151, 0]
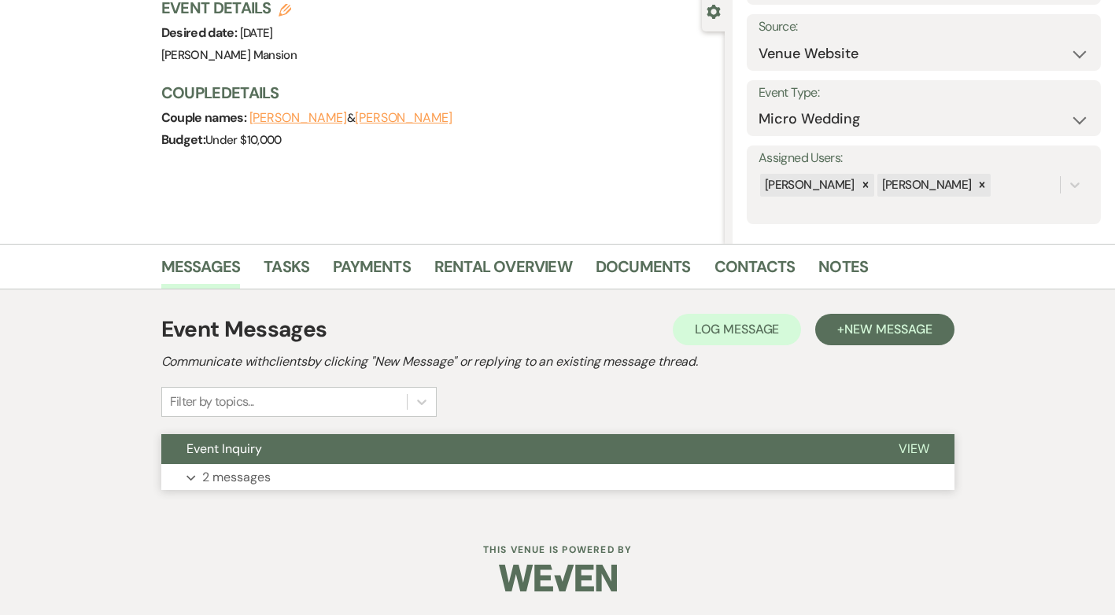
click at [211, 470] on p "2 messages" at bounding box center [236, 477] width 68 height 20
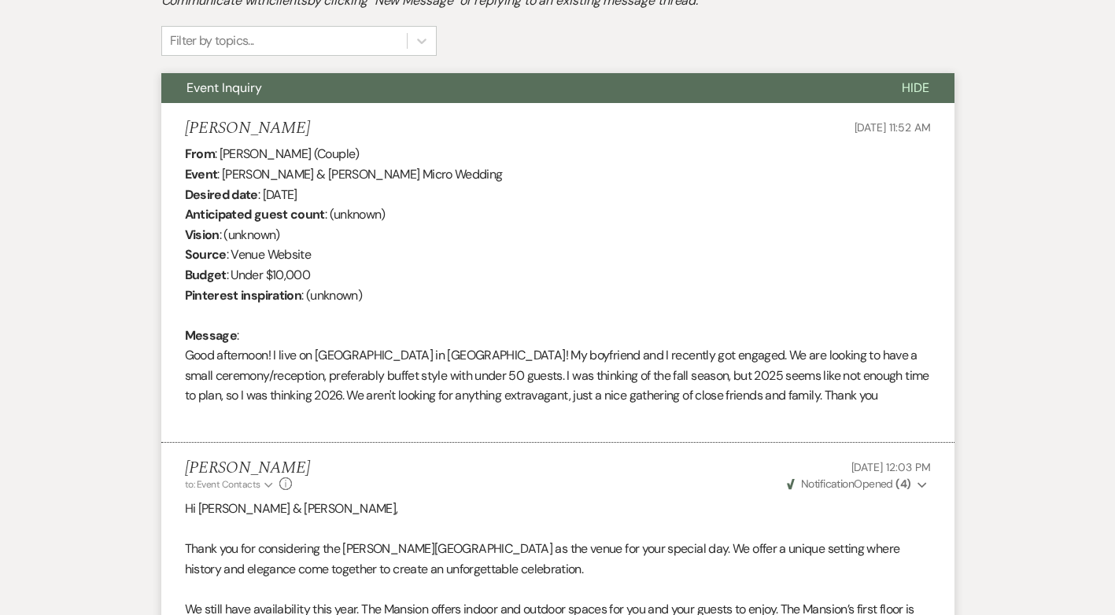
scroll to position [291, 0]
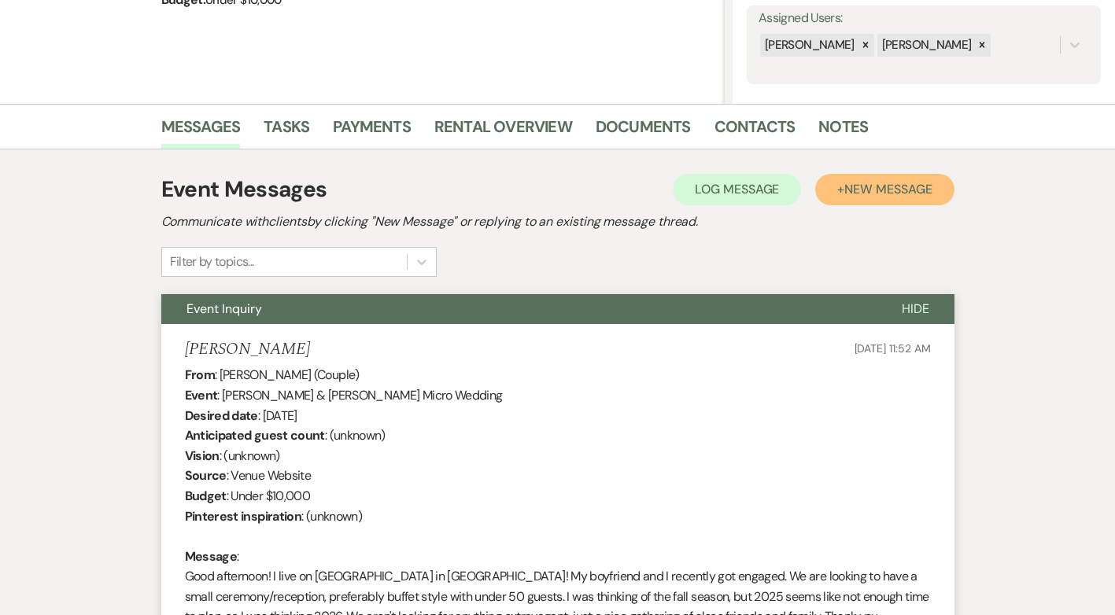
click at [865, 192] on span "New Message" at bounding box center [887, 189] width 87 height 17
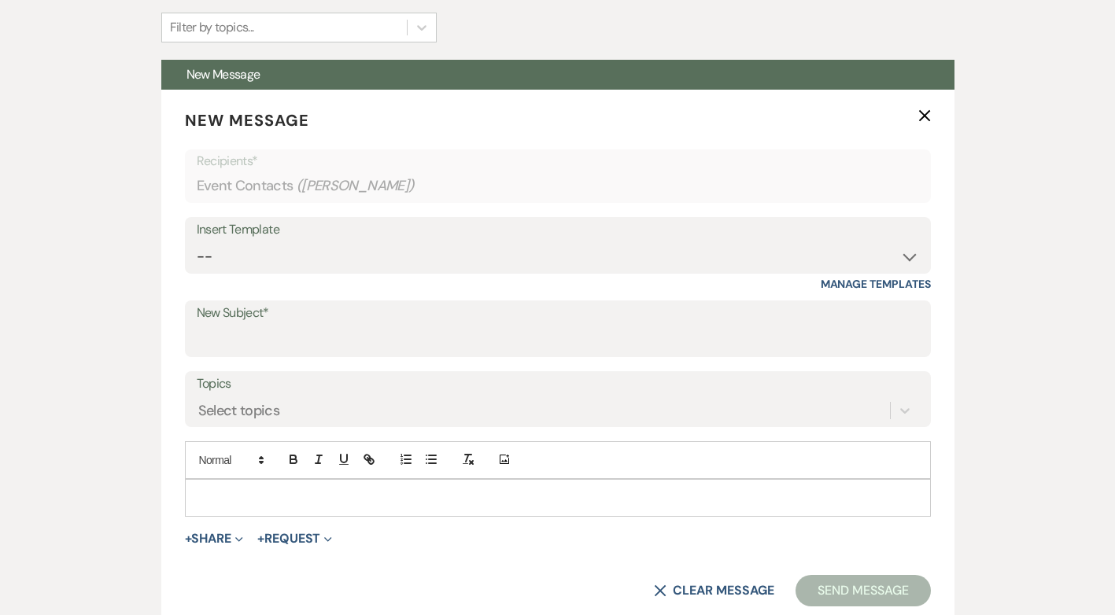
scroll to position [527, 0]
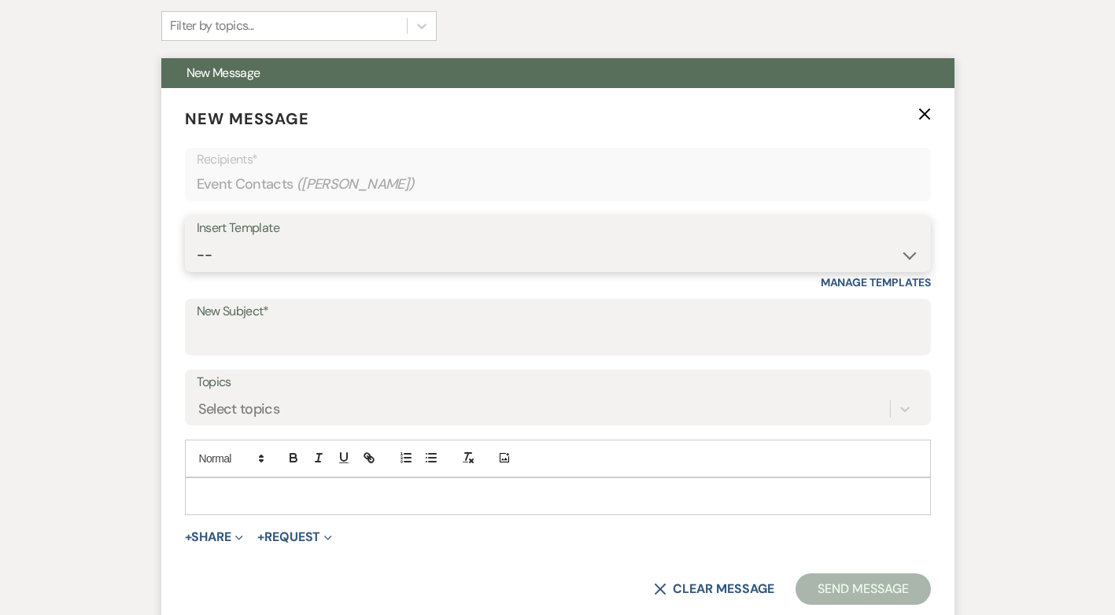
click at [905, 247] on select "-- Initial Inquiry Response Tour Request Response Follow Up Contract (Pre-Booke…" at bounding box center [558, 255] width 722 height 31
click at [197, 240] on select "-- Initial Inquiry Response Tour Request Response Follow Up Contract (Pre-Booke…" at bounding box center [558, 255] width 722 height 31
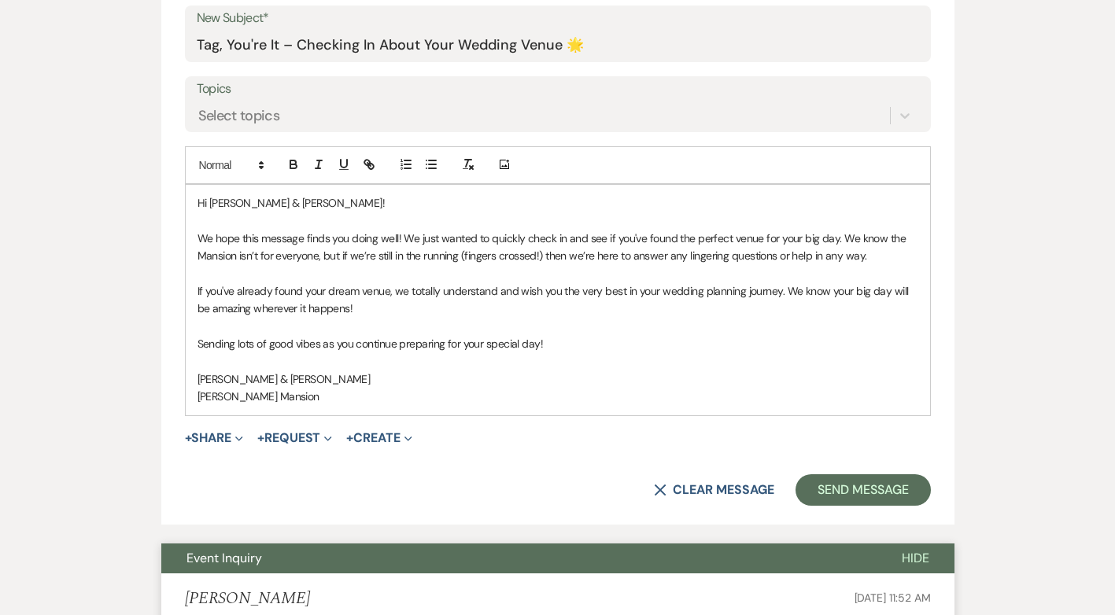
scroll to position [866, 0]
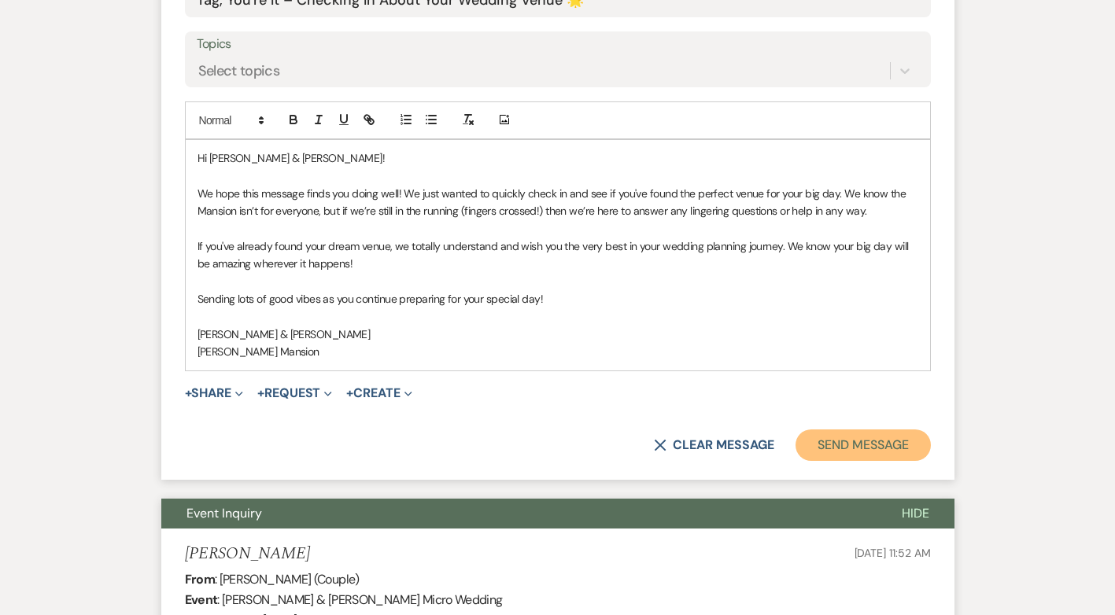
click at [873, 450] on button "Send Message" at bounding box center [863, 445] width 135 height 31
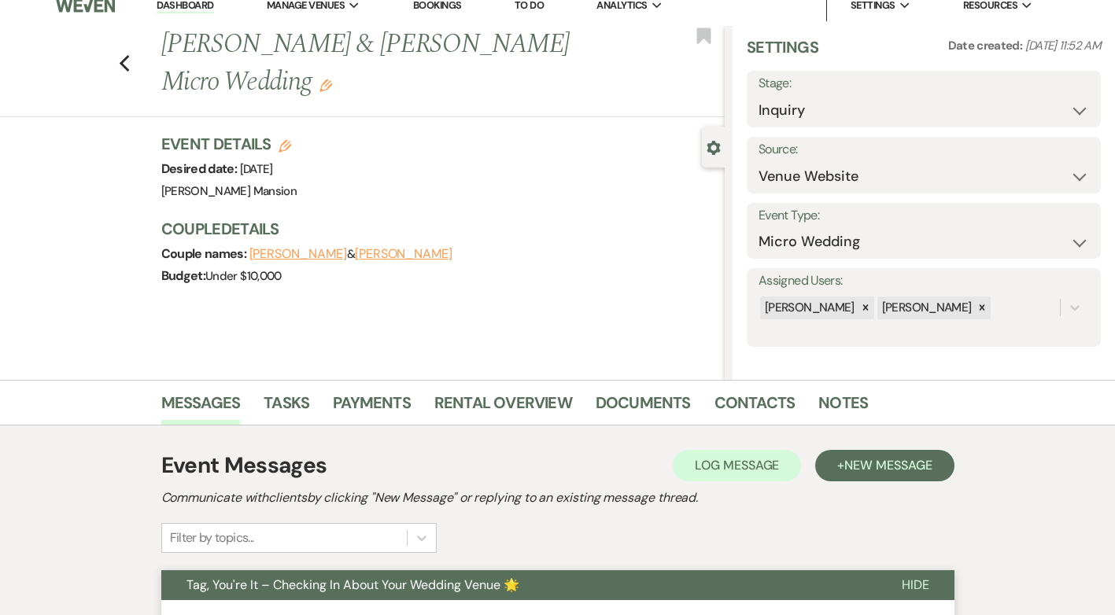
scroll to position [0, 0]
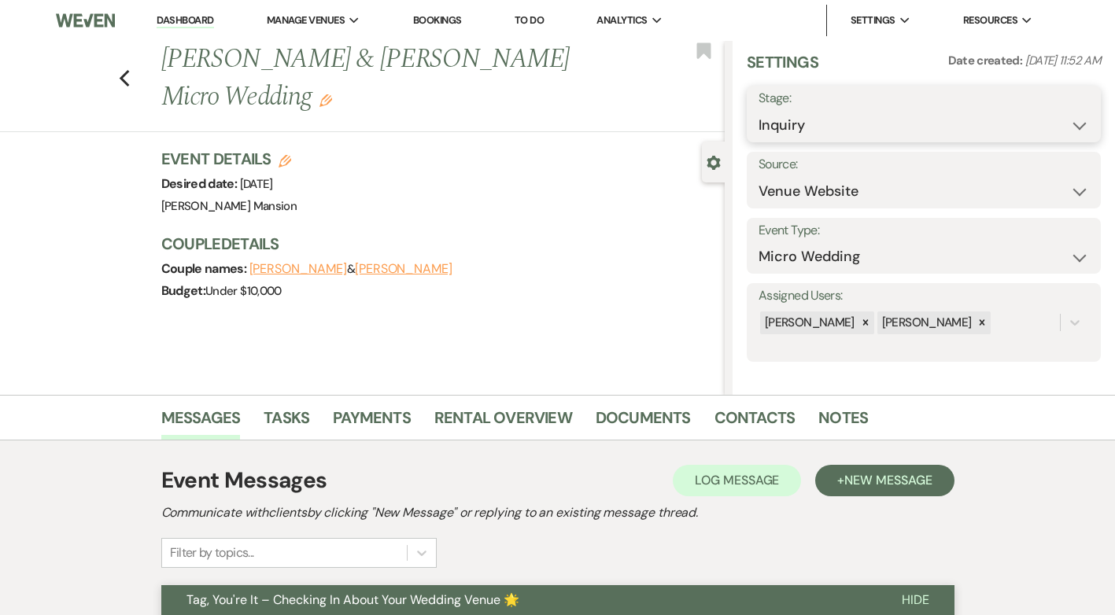
drag, startPoint x: 1052, startPoint y: 123, endPoint x: 1065, endPoint y: 119, distance: 13.2
click at [1052, 123] on select "Inquiry Follow Up Tour Requested Tour Confirmed Toured Proposal Sent Booked Lost" at bounding box center [924, 125] width 331 height 31
click at [759, 110] on select "Inquiry Follow Up Tour Requested Tour Confirmed Toured Proposal Sent Booked Lost" at bounding box center [924, 125] width 331 height 31
click at [1077, 107] on button "Save" at bounding box center [1063, 113] width 75 height 31
click at [129, 83] on use "button" at bounding box center [124, 78] width 10 height 17
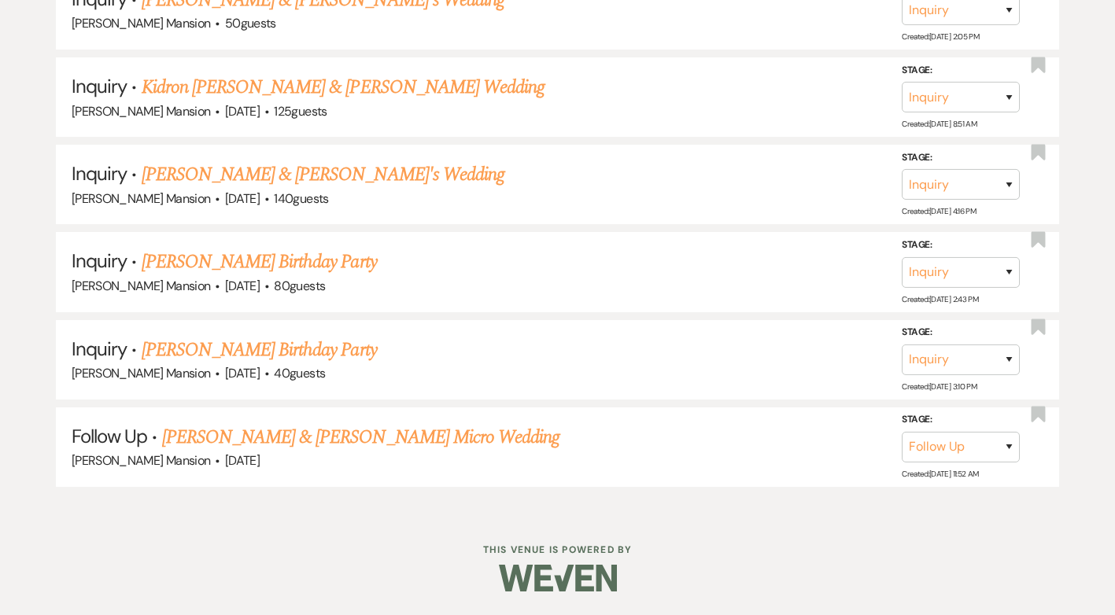
scroll to position [6690, 0]
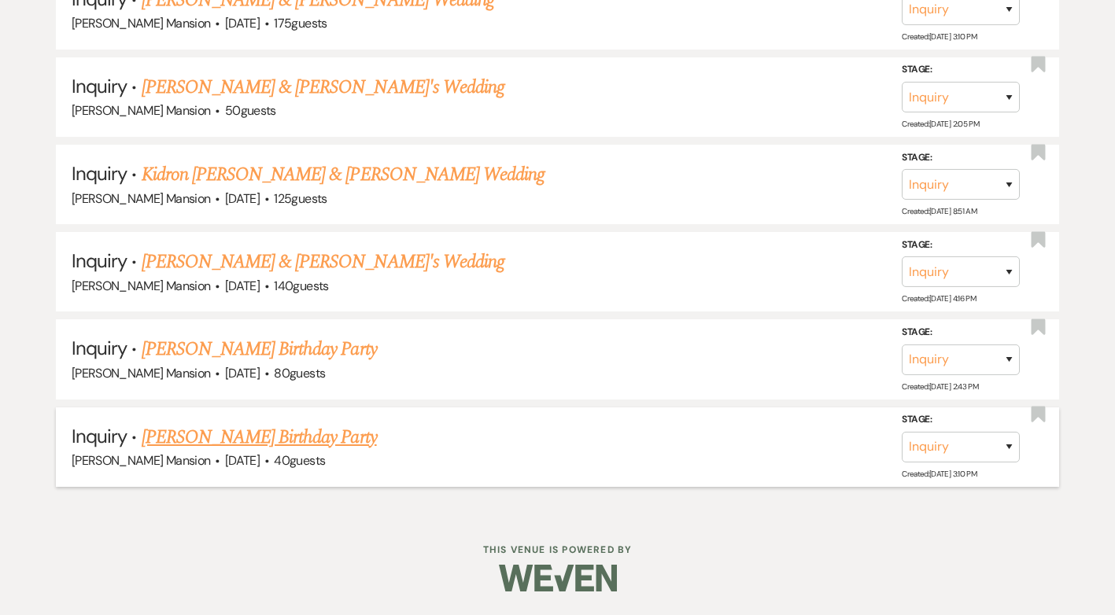
click at [302, 434] on link "[PERSON_NAME] Birthday Party" at bounding box center [259, 437] width 235 height 28
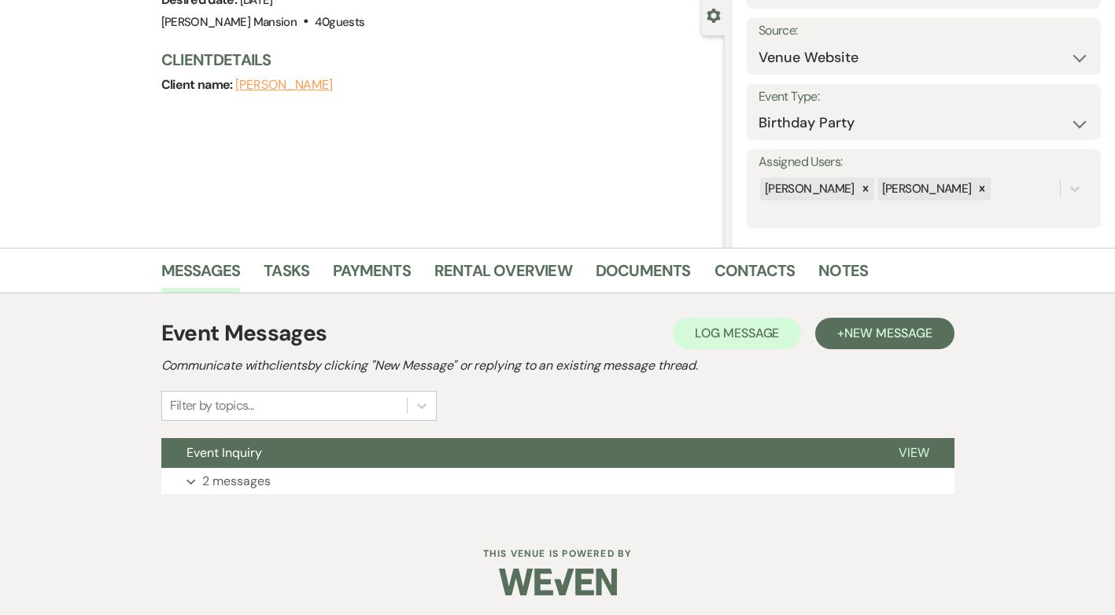
scroll to position [151, 0]
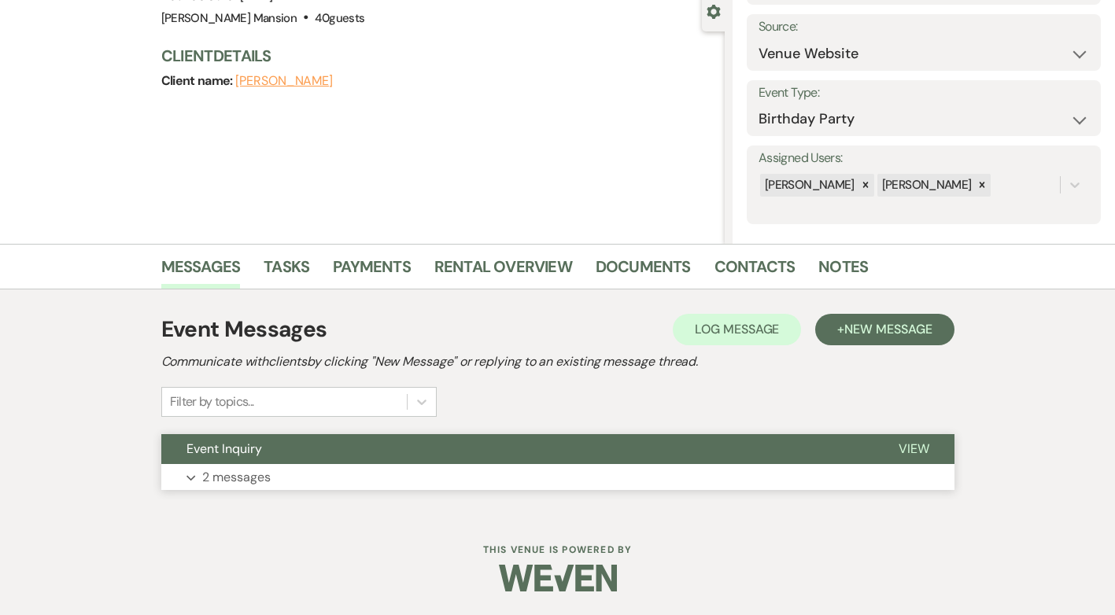
click at [243, 478] on p "2 messages" at bounding box center [236, 477] width 68 height 20
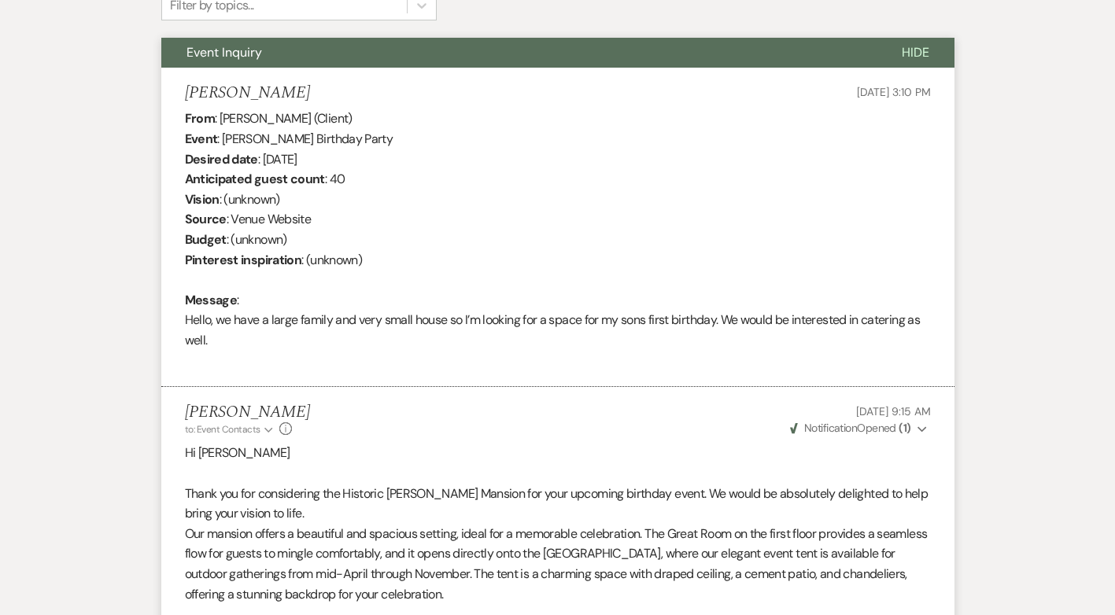
scroll to position [308, 0]
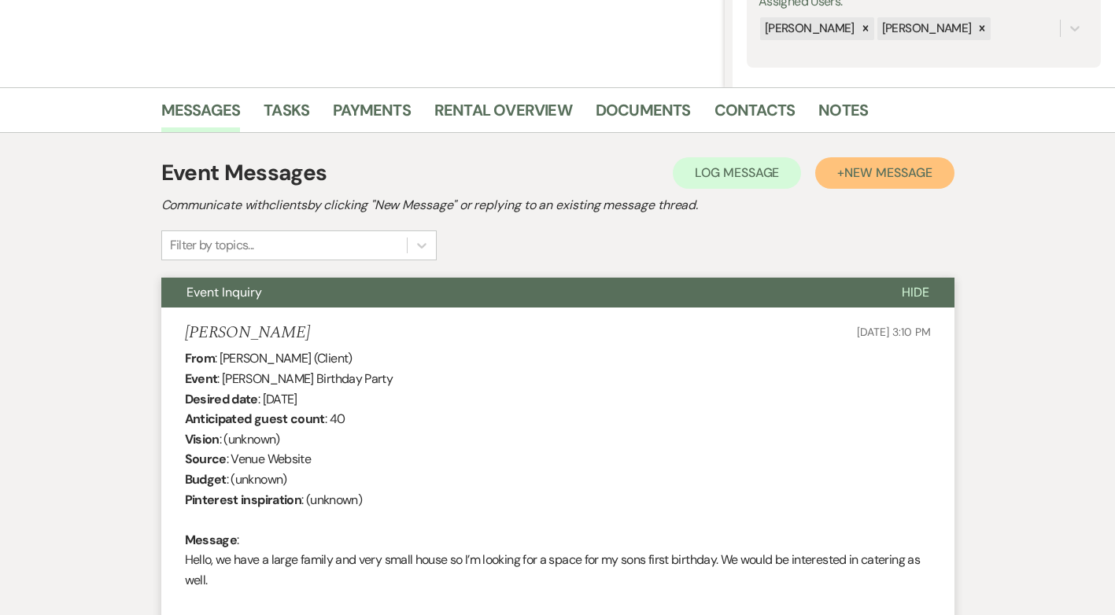
click at [849, 173] on span "New Message" at bounding box center [887, 172] width 87 height 17
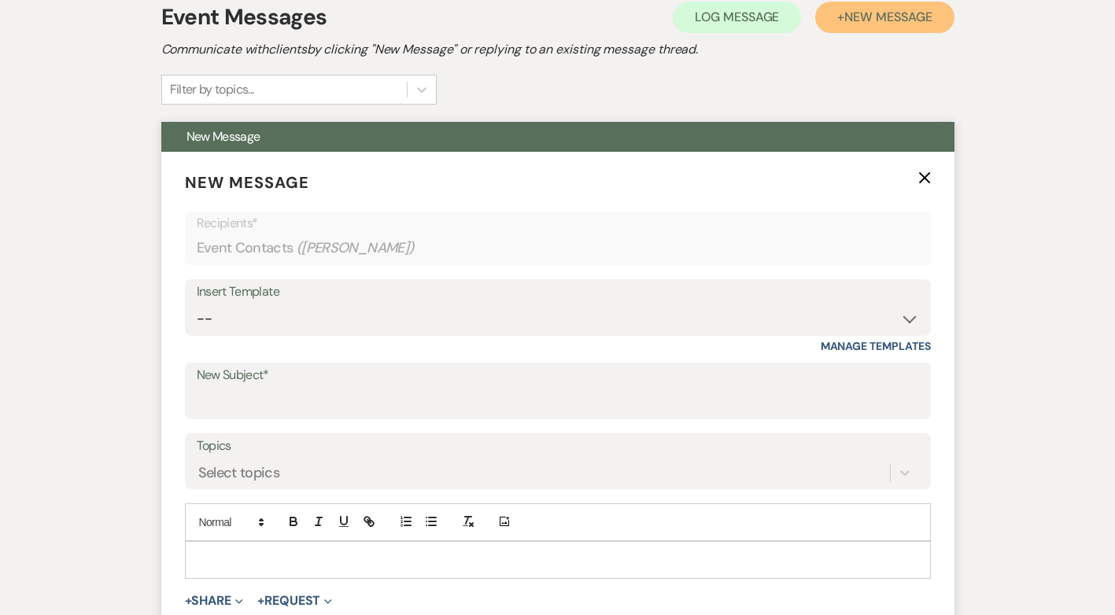
scroll to position [465, 0]
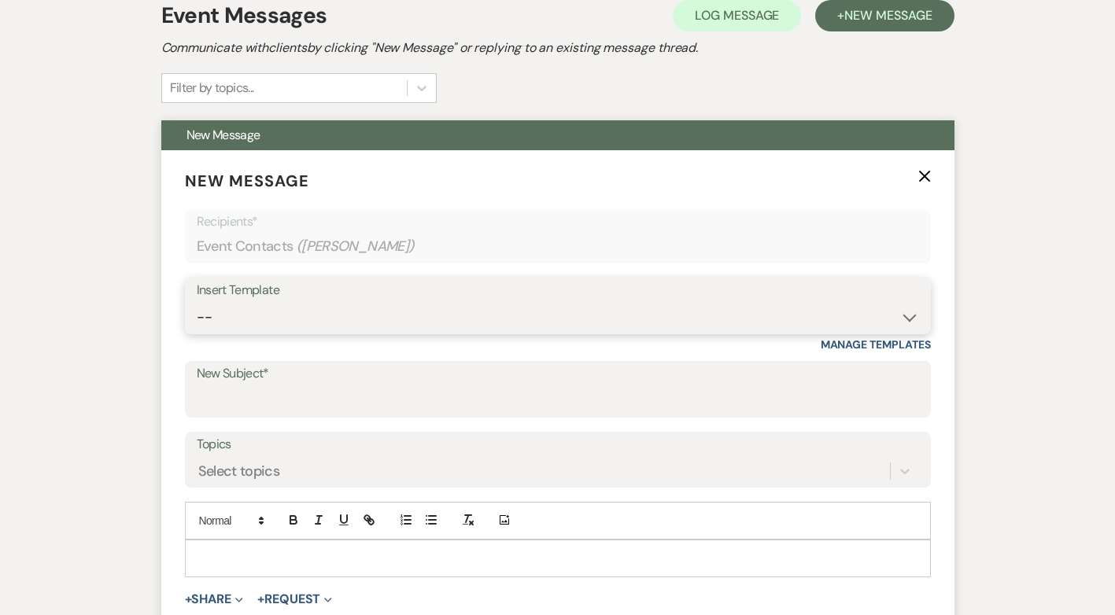
click at [904, 311] on select "-- Initial Inquiry Response Tour Request Response Follow Up Contract (Pre-Booke…" at bounding box center [558, 317] width 722 height 31
click at [197, 302] on select "-- Initial Inquiry Response Tour Request Response Follow Up Contract (Pre-Booke…" at bounding box center [558, 317] width 722 height 31
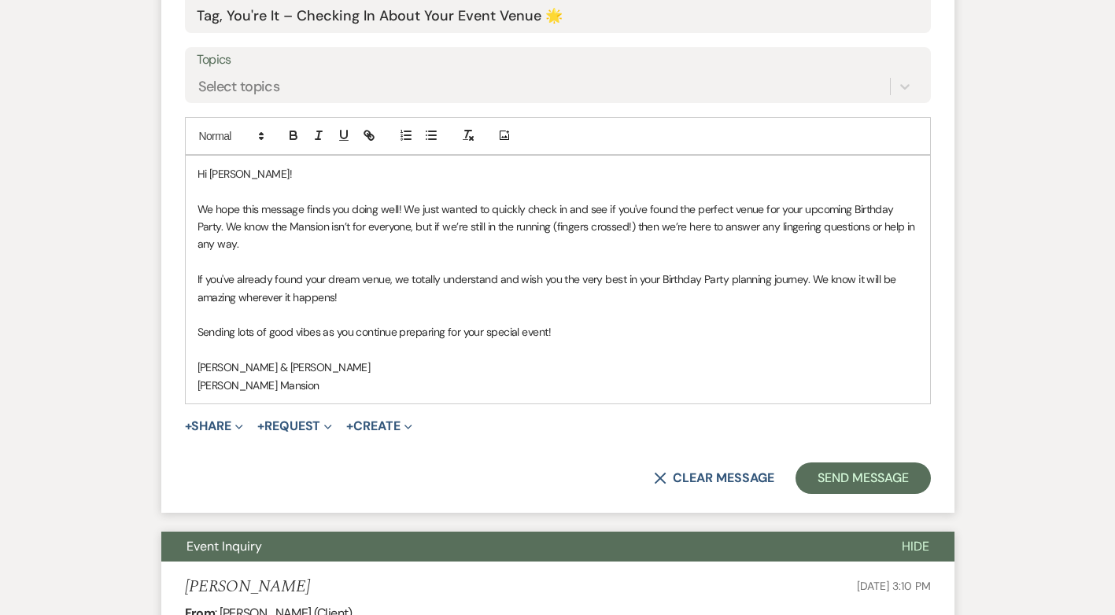
scroll to position [937, 0]
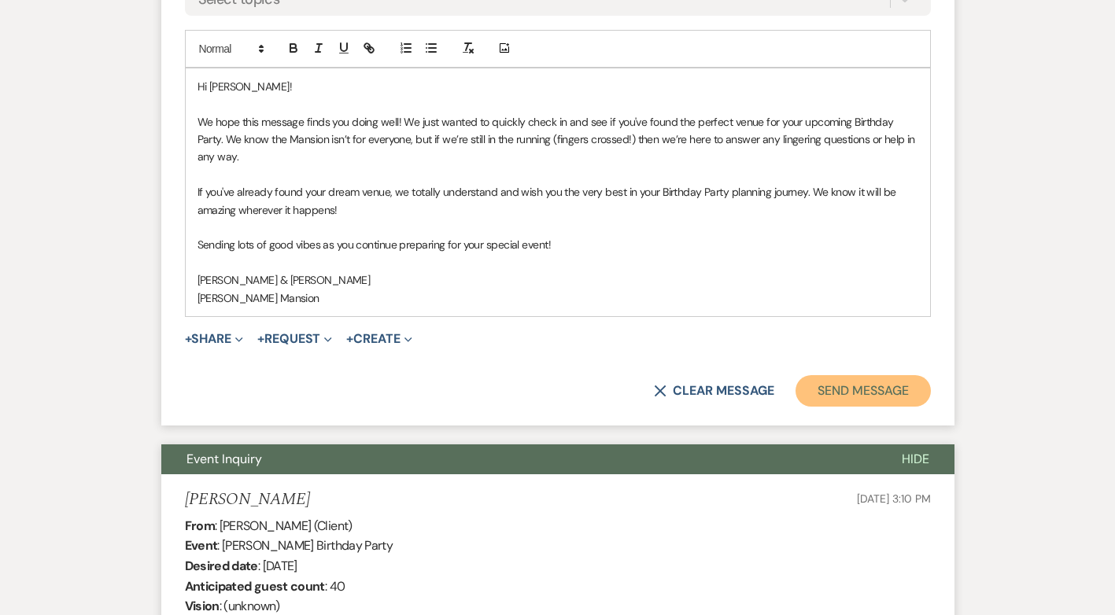
click at [877, 390] on button "Send Message" at bounding box center [863, 390] width 135 height 31
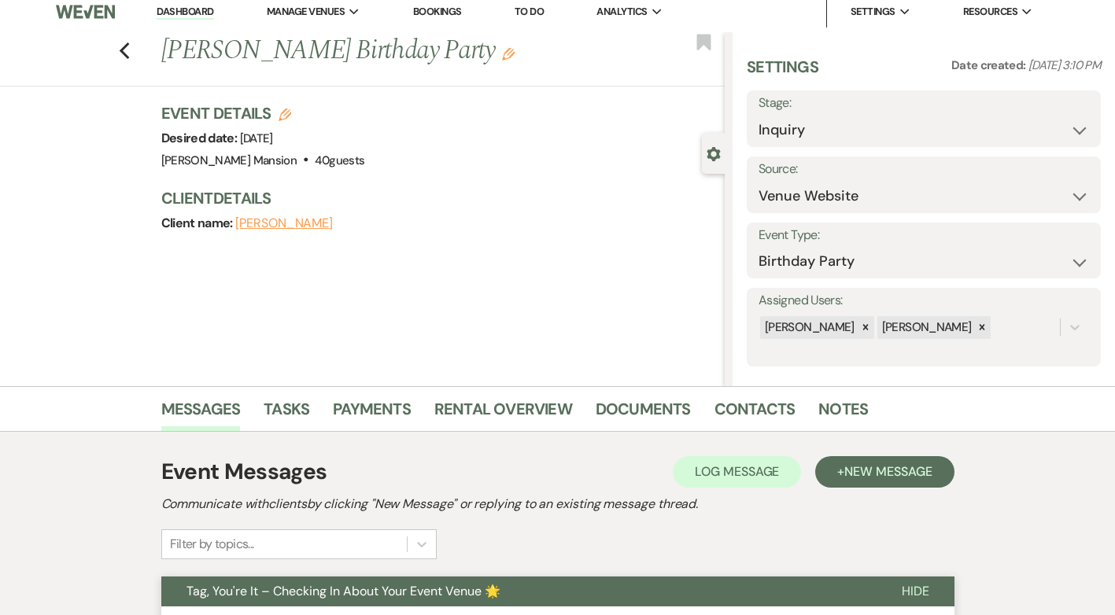
scroll to position [0, 0]
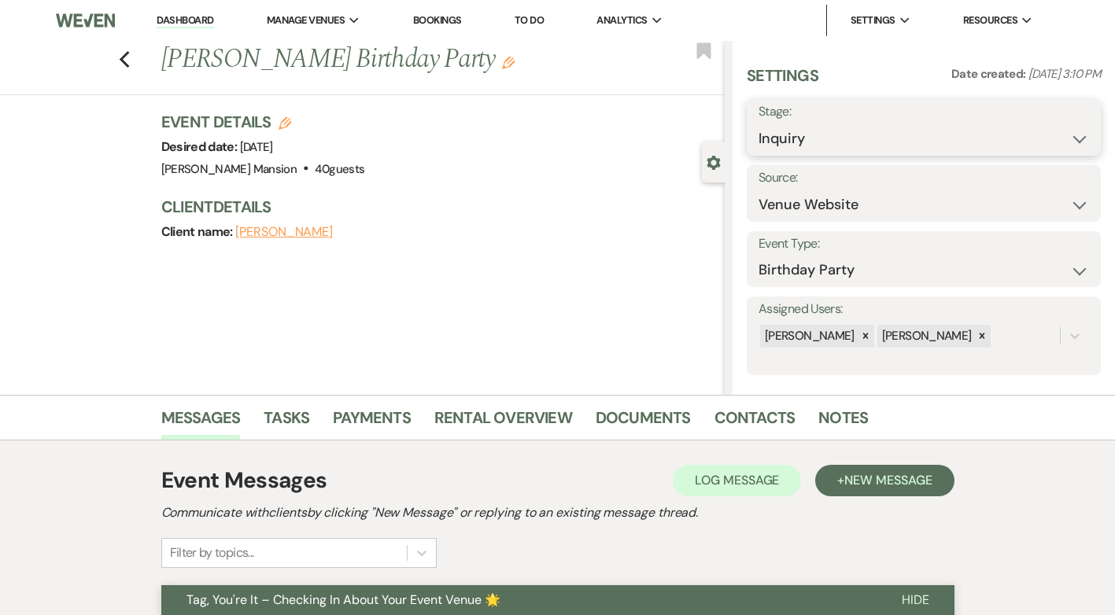
click at [1059, 135] on select "Inquiry Follow Up Tour Requested Tour Confirmed Toured Proposal Sent Booked Lost" at bounding box center [924, 139] width 331 height 31
click at [759, 124] on select "Inquiry Follow Up Tour Requested Tour Confirmed Toured Proposal Sent Booked Lost" at bounding box center [924, 139] width 331 height 31
click at [1069, 130] on button "Save" at bounding box center [1063, 127] width 75 height 31
click at [131, 56] on icon "Previous" at bounding box center [125, 59] width 12 height 19
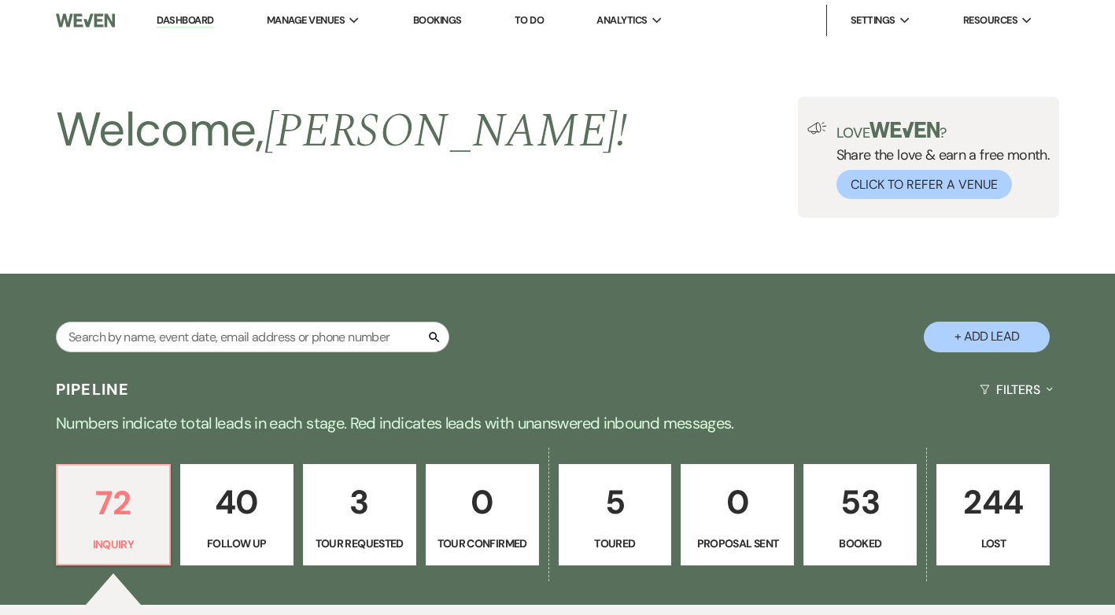
scroll to position [6602, 0]
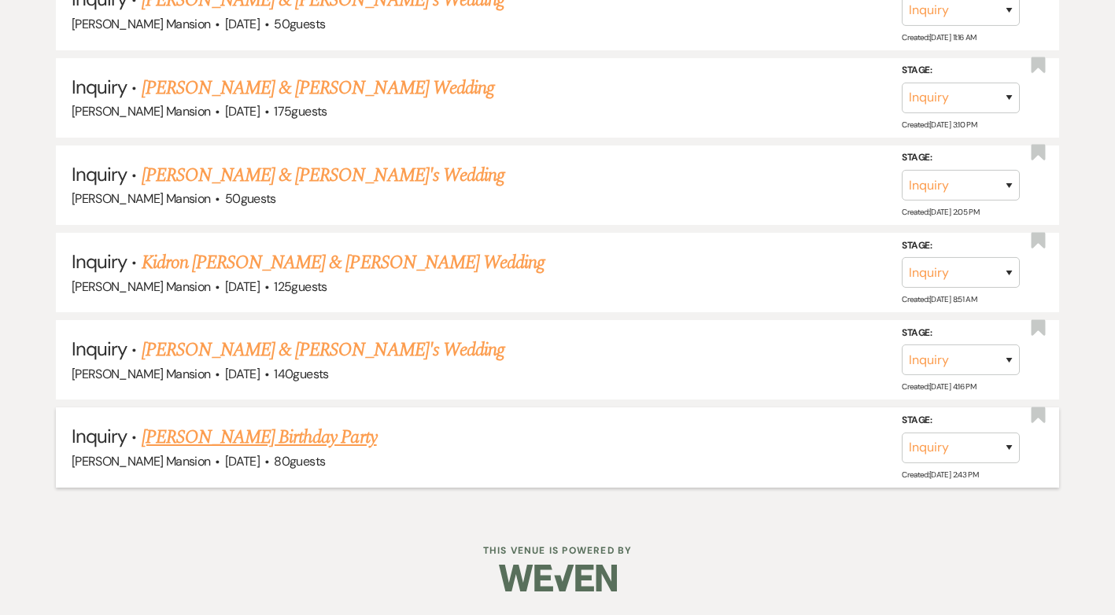
click at [308, 438] on link "[PERSON_NAME] Birthday Party" at bounding box center [259, 437] width 235 height 28
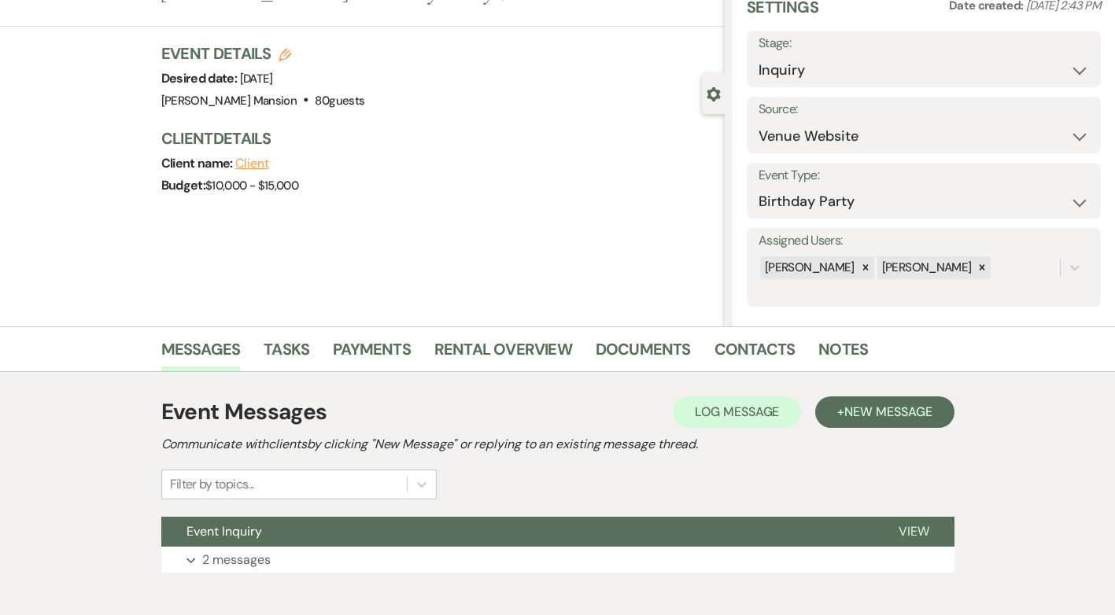
scroll to position [151, 0]
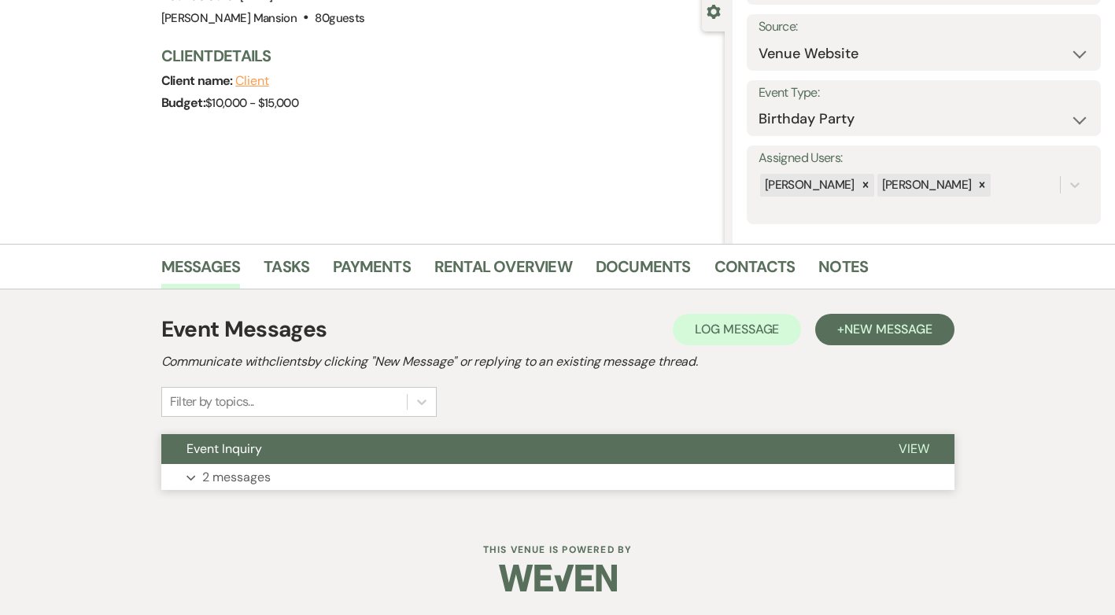
click at [222, 482] on p "2 messages" at bounding box center [236, 477] width 68 height 20
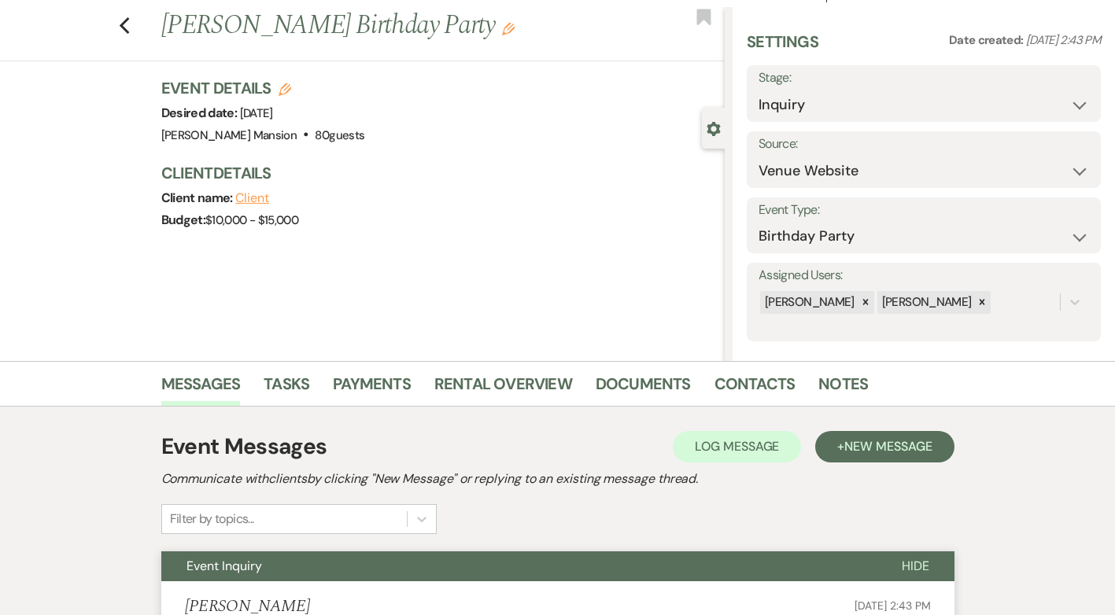
scroll to position [0, 0]
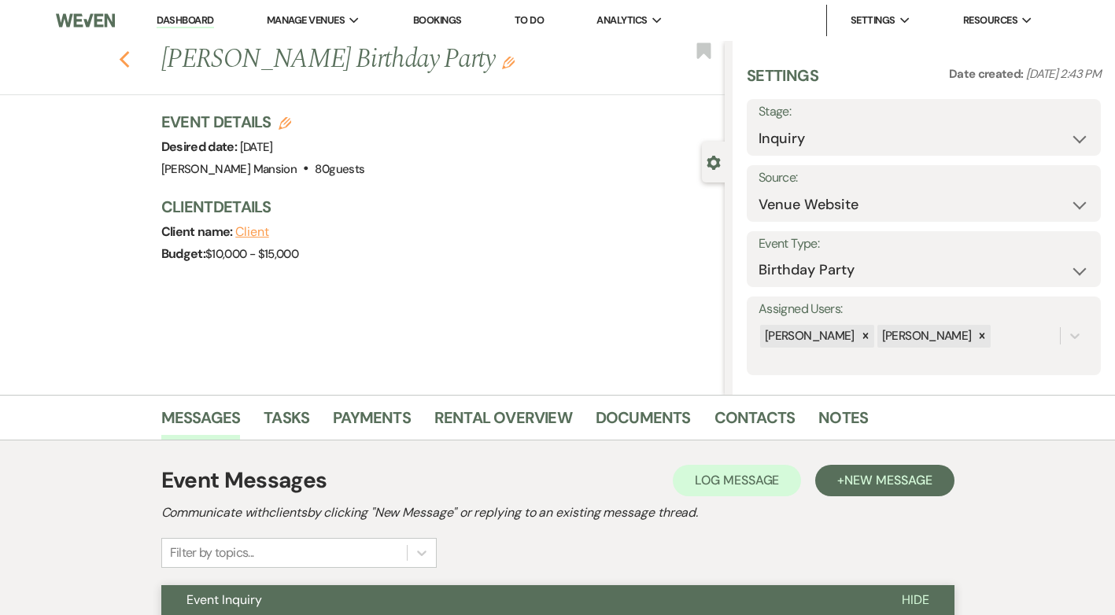
click at [127, 63] on icon "Previous" at bounding box center [125, 59] width 12 height 19
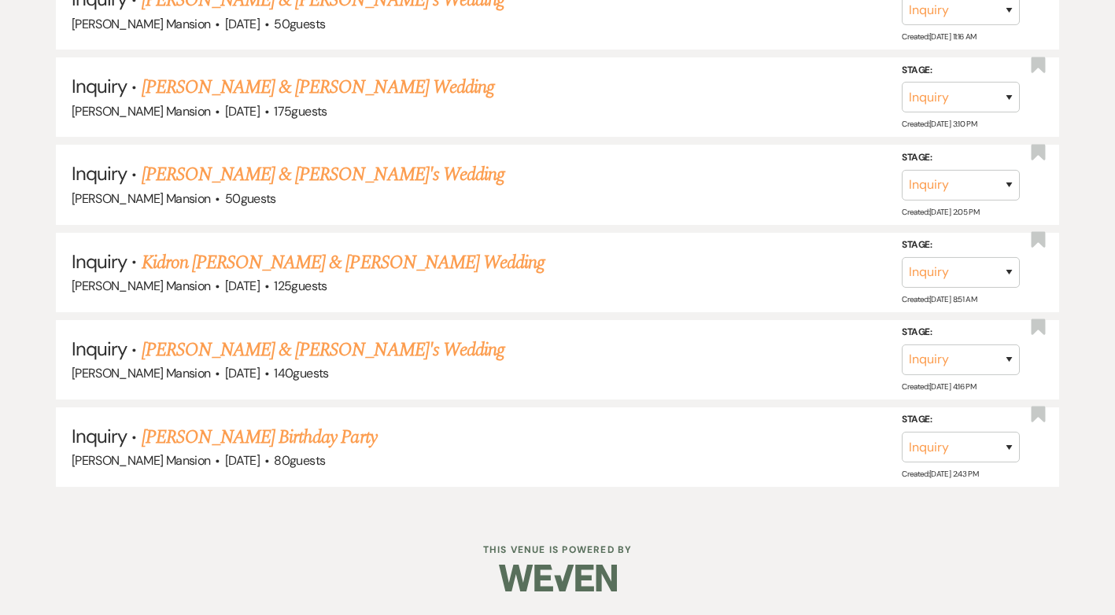
scroll to position [5903, 0]
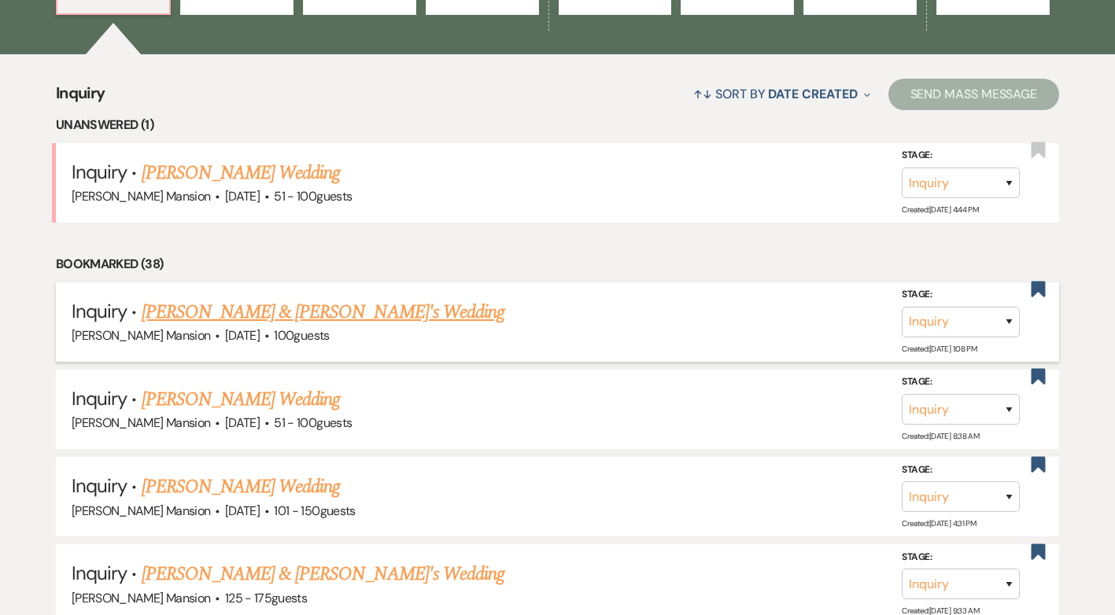
click at [291, 312] on link "[PERSON_NAME] & [PERSON_NAME]'s Wedding" at bounding box center [324, 312] width 364 height 28
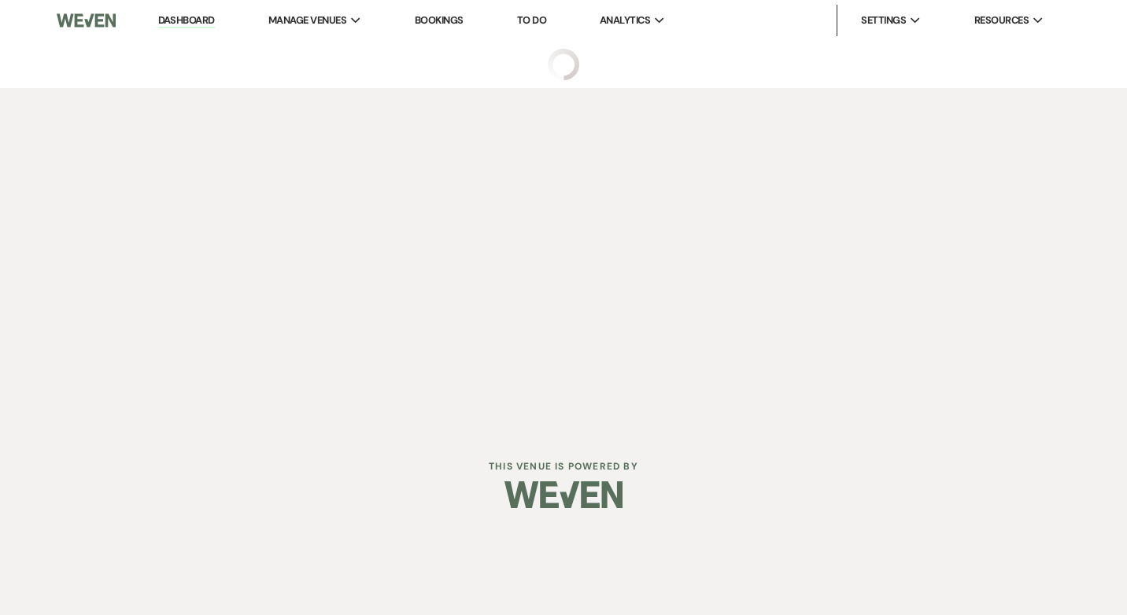
select select "5"
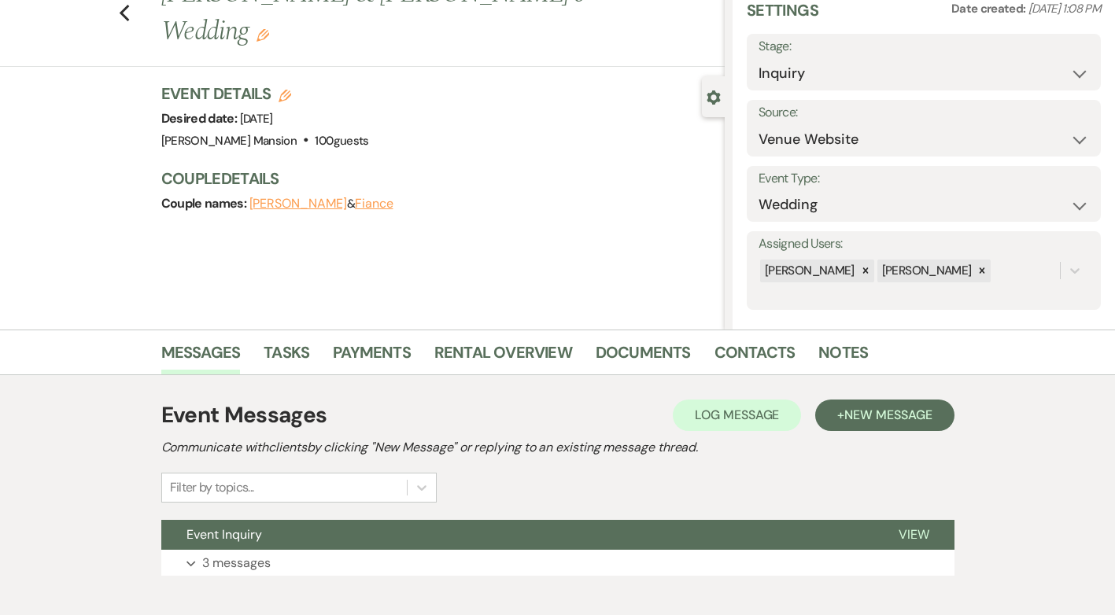
scroll to position [151, 0]
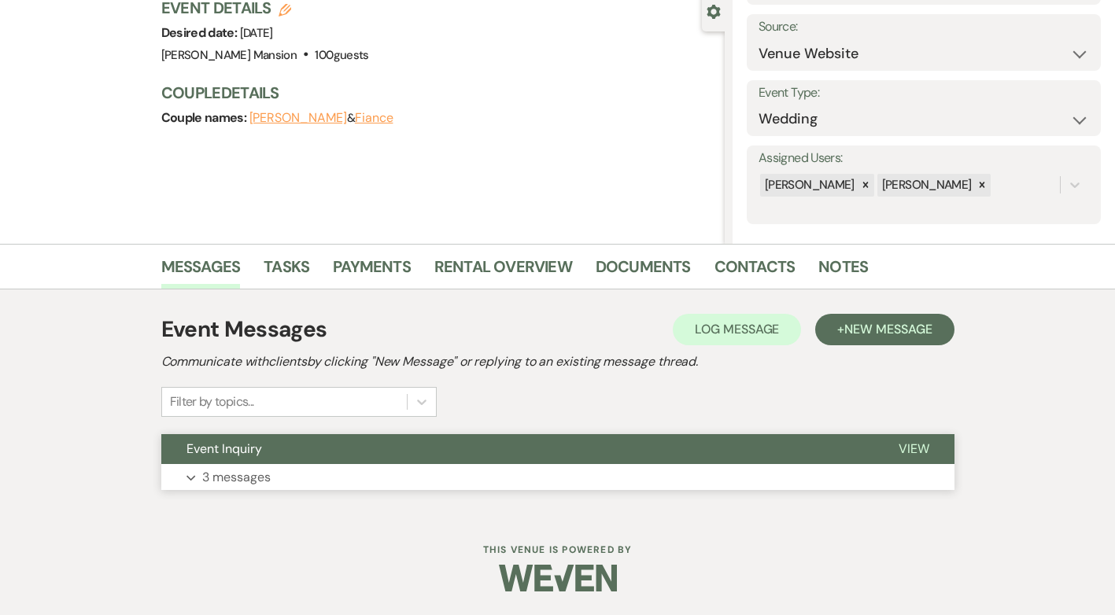
click at [208, 477] on p "3 messages" at bounding box center [236, 477] width 68 height 20
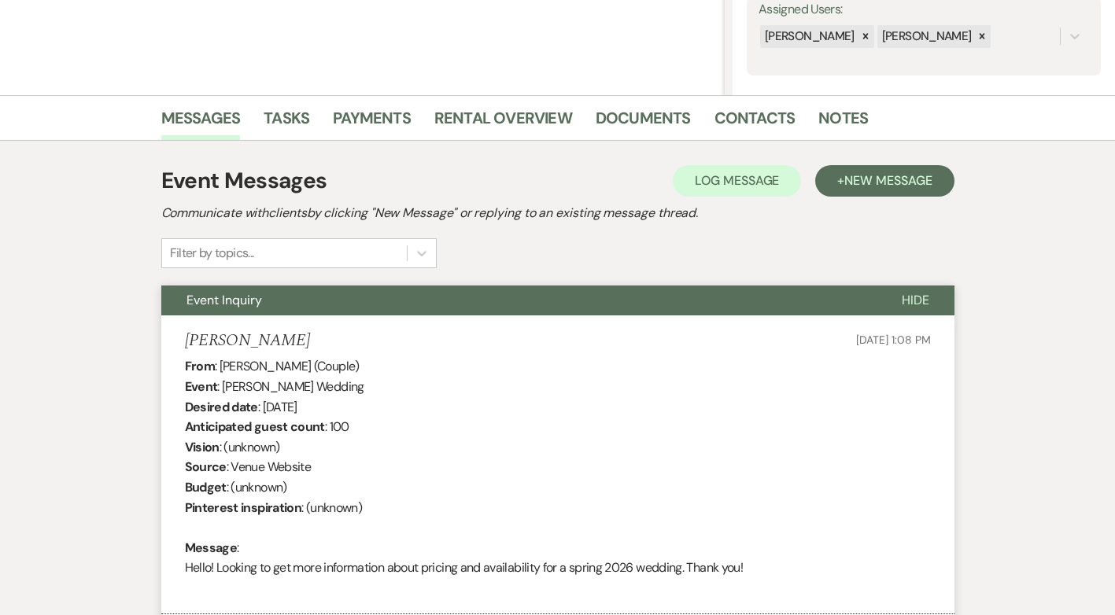
scroll to position [0, 0]
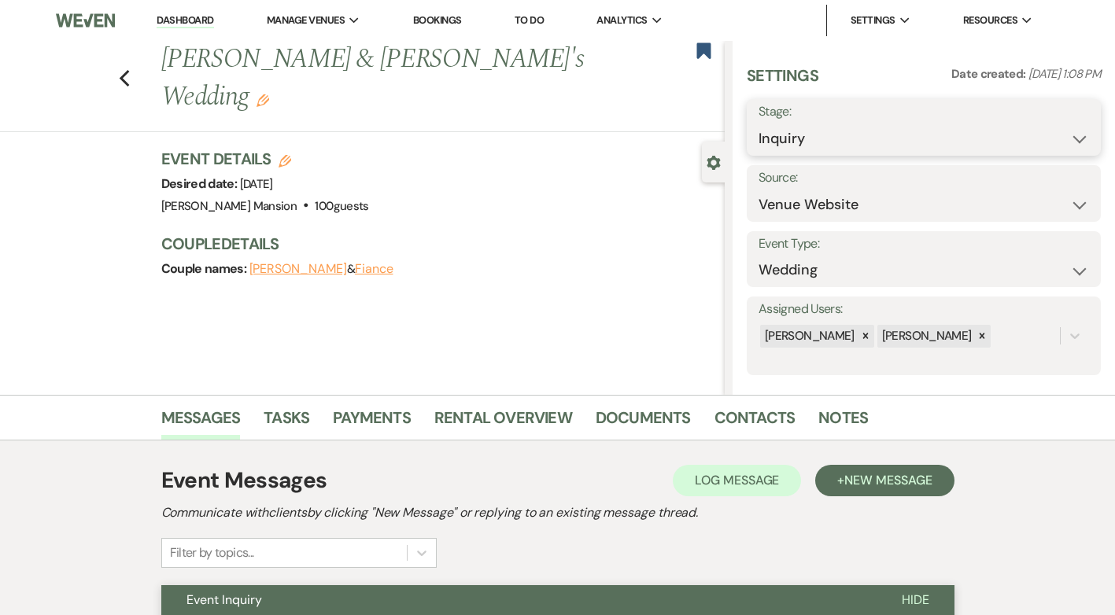
click at [1067, 135] on select "Inquiry Follow Up Tour Requested Tour Confirmed Toured Proposal Sent Booked Lost" at bounding box center [924, 139] width 331 height 31
select select "8"
click at [759, 124] on select "Inquiry Follow Up Tour Requested Tour Confirmed Toured Proposal Sent Booked Lost" at bounding box center [924, 139] width 331 height 31
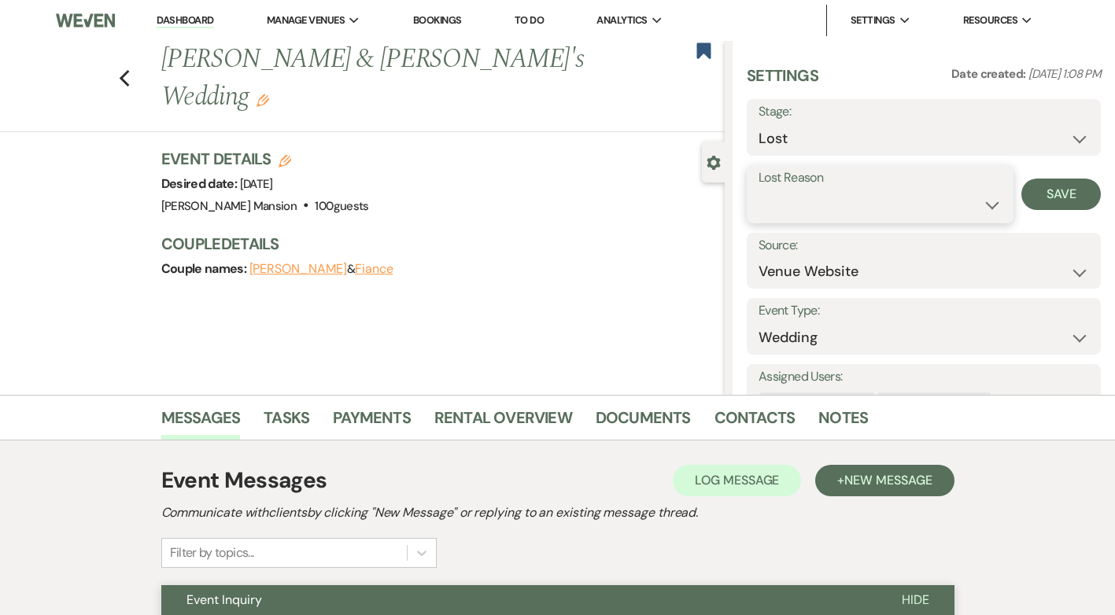
click at [981, 202] on select "Booked Elsewhere Budget Date Unavailable No Response Not a Good Match Capacity …" at bounding box center [880, 205] width 243 height 31
select select "5"
click at [759, 190] on select "Booked Elsewhere Budget Date Unavailable No Response Not a Good Match Capacity …" at bounding box center [880, 205] width 243 height 31
click at [1055, 194] on button "Save" at bounding box center [1061, 194] width 79 height 31
click at [131, 69] on icon "Previous" at bounding box center [125, 78] width 12 height 19
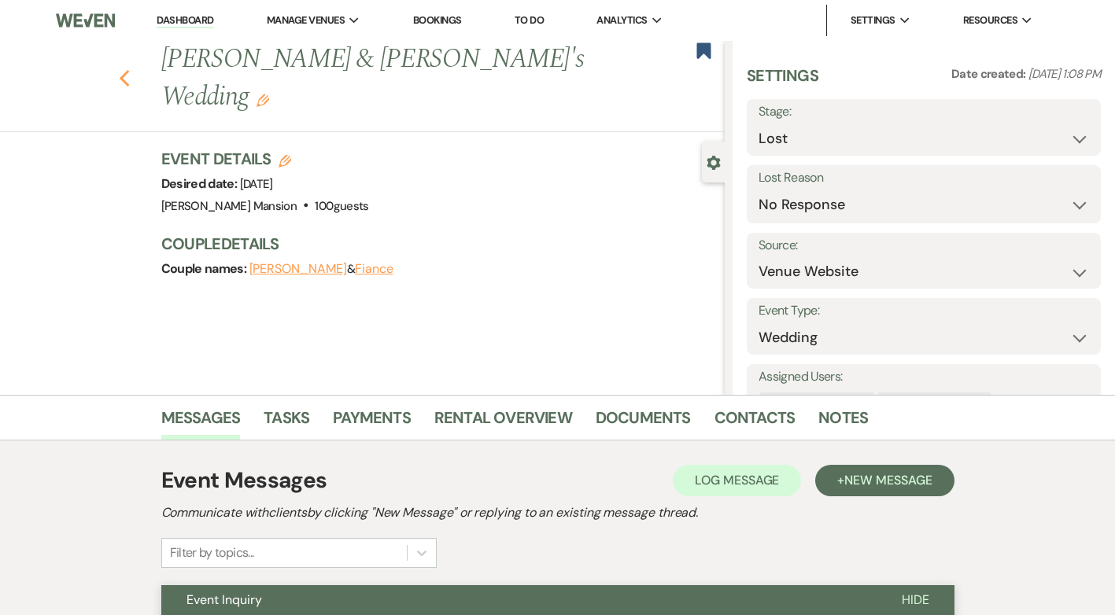
select select "8"
select select "5"
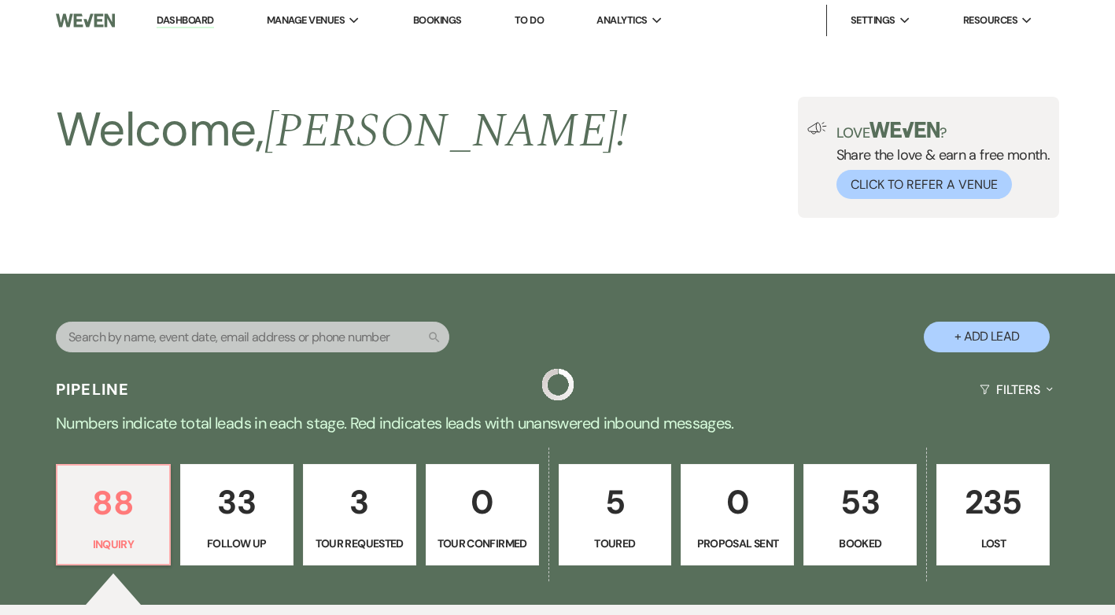
scroll to position [551, 0]
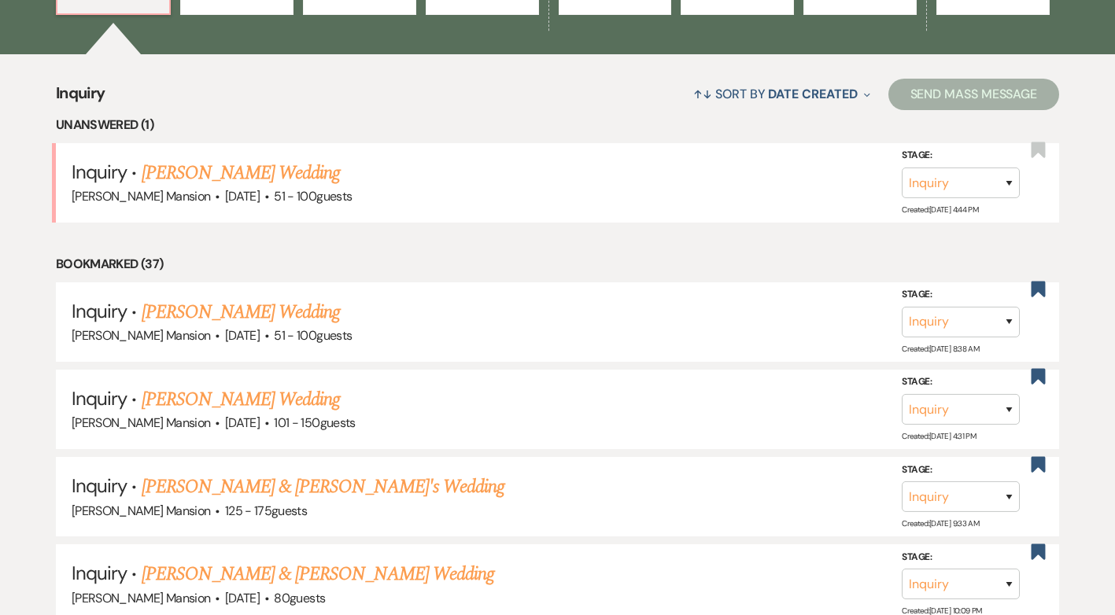
click at [256, 306] on link "[PERSON_NAME] Wedding" at bounding box center [241, 312] width 199 height 28
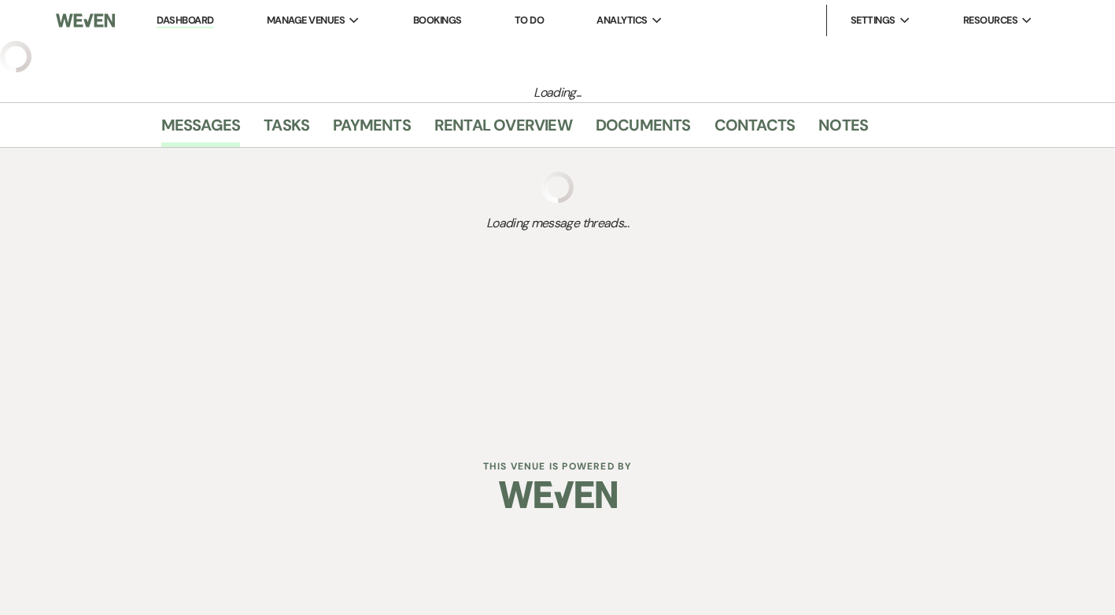
select select "2"
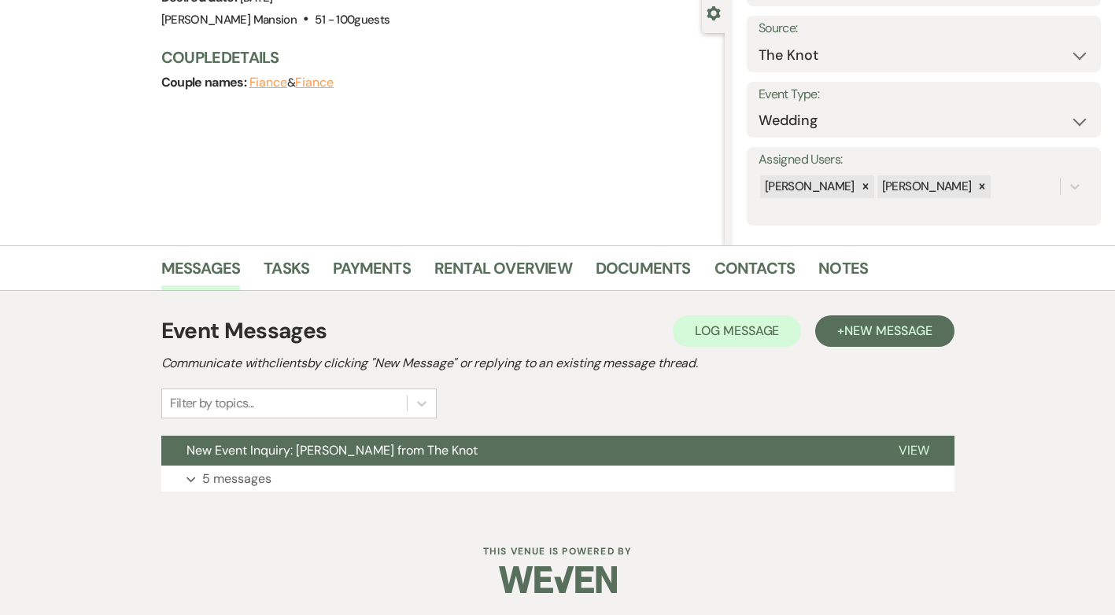
scroll to position [151, 0]
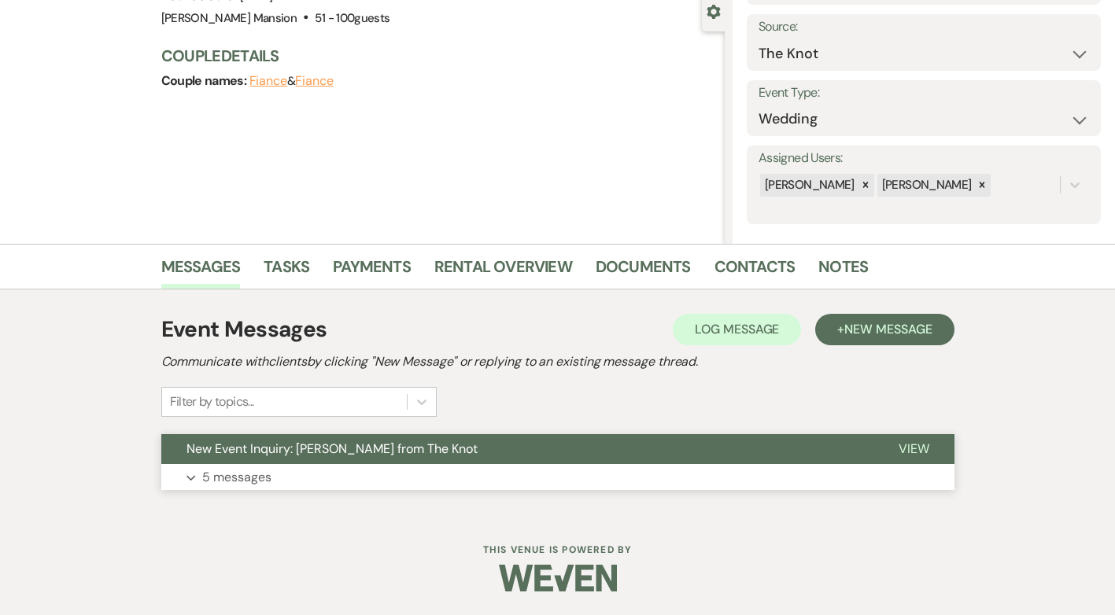
click at [257, 476] on p "5 messages" at bounding box center [236, 477] width 69 height 20
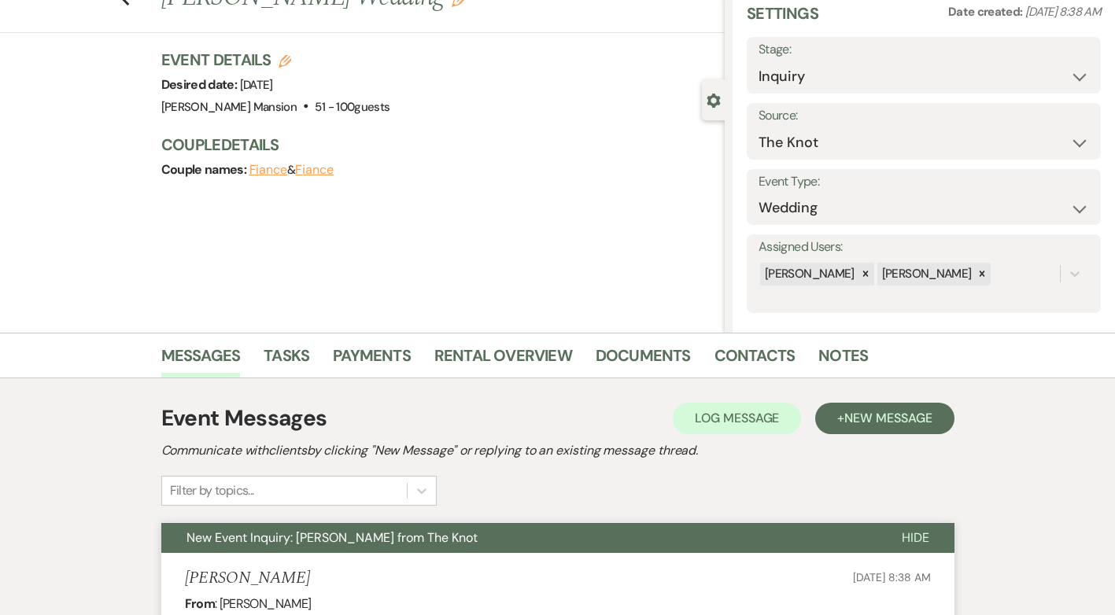
scroll to position [0, 0]
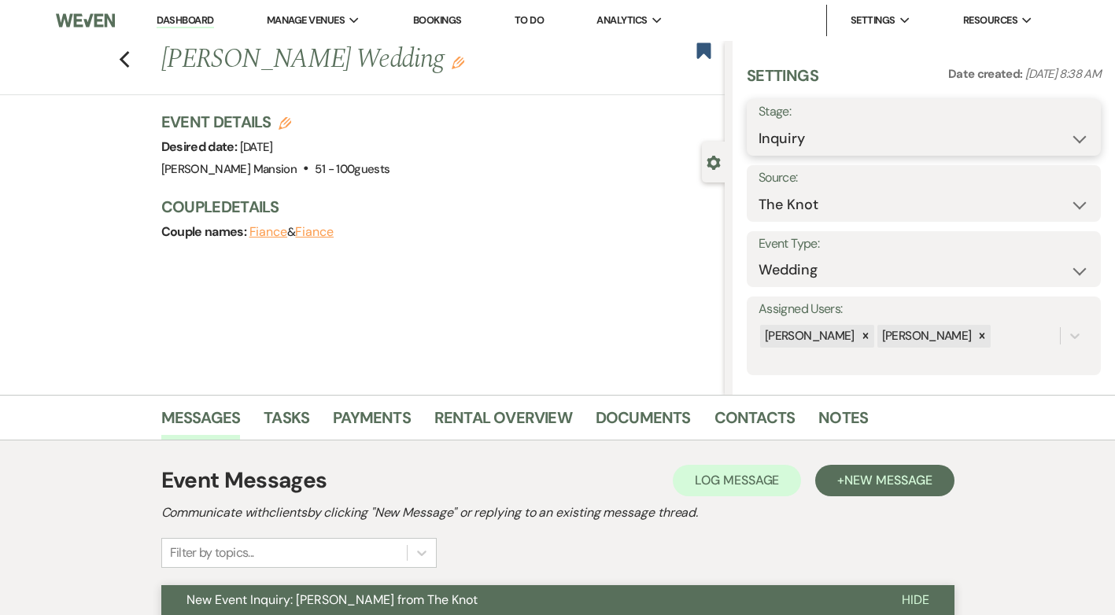
click at [1063, 136] on select "Inquiry Follow Up Tour Requested Tour Confirmed Toured Proposal Sent Booked Lost" at bounding box center [924, 139] width 331 height 31
select select "8"
click at [759, 124] on select "Inquiry Follow Up Tour Requested Tour Confirmed Toured Proposal Sent Booked Lost" at bounding box center [924, 139] width 331 height 31
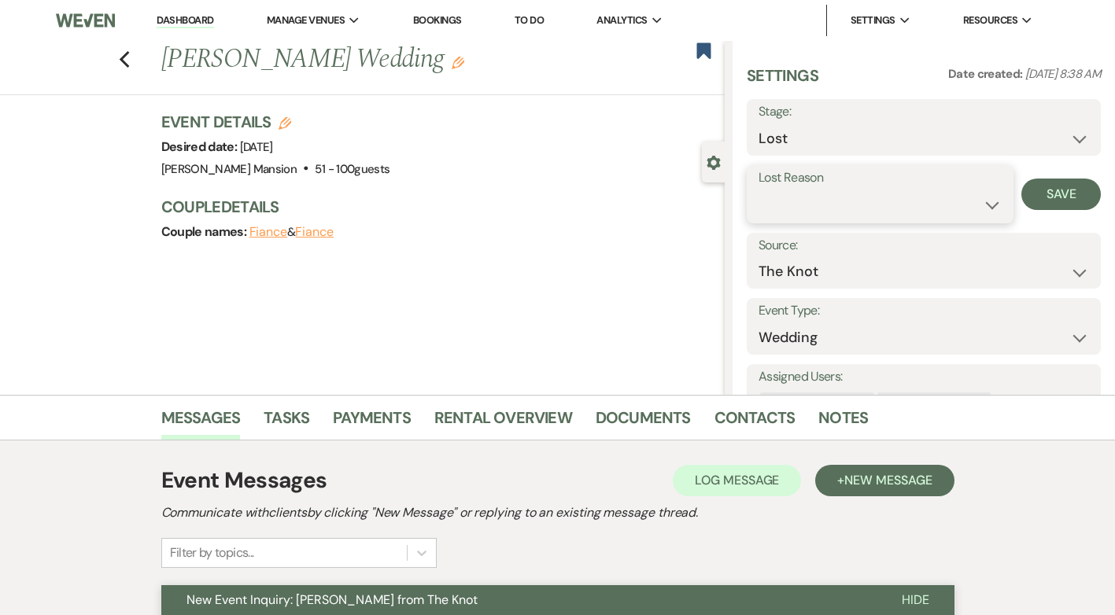
click at [984, 201] on select "Booked Elsewhere Budget Date Unavailable No Response Not a Good Match Capacity …" at bounding box center [880, 205] width 243 height 31
select select "5"
click at [759, 190] on select "Booked Elsewhere Budget Date Unavailable No Response Not a Good Match Capacity …" at bounding box center [880, 205] width 243 height 31
click at [1046, 198] on button "Save" at bounding box center [1061, 194] width 79 height 31
click at [127, 65] on icon "Previous" at bounding box center [125, 59] width 12 height 19
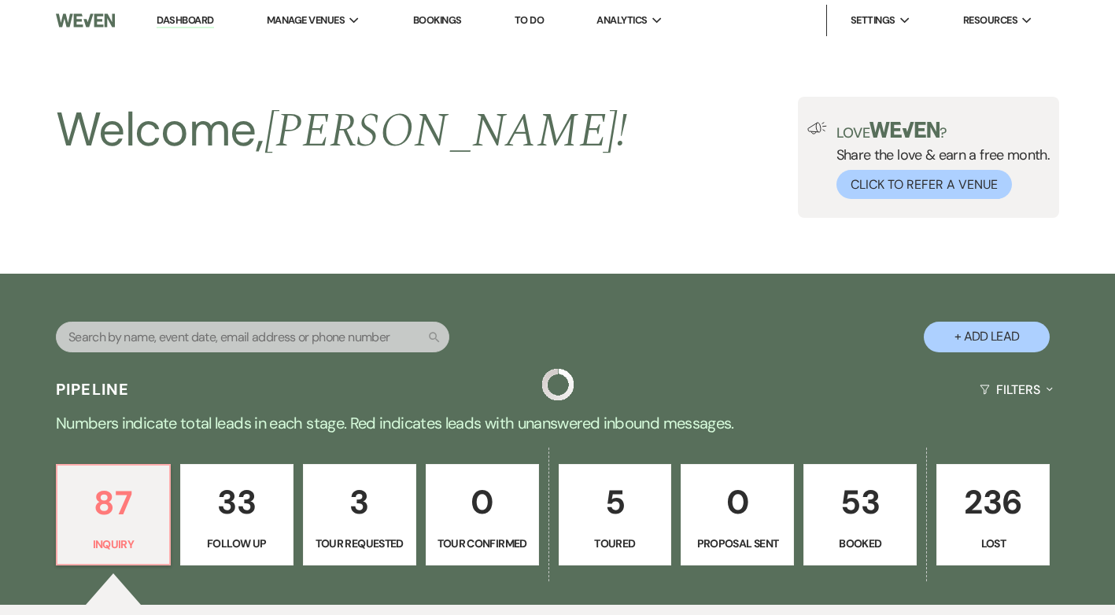
scroll to position [551, 0]
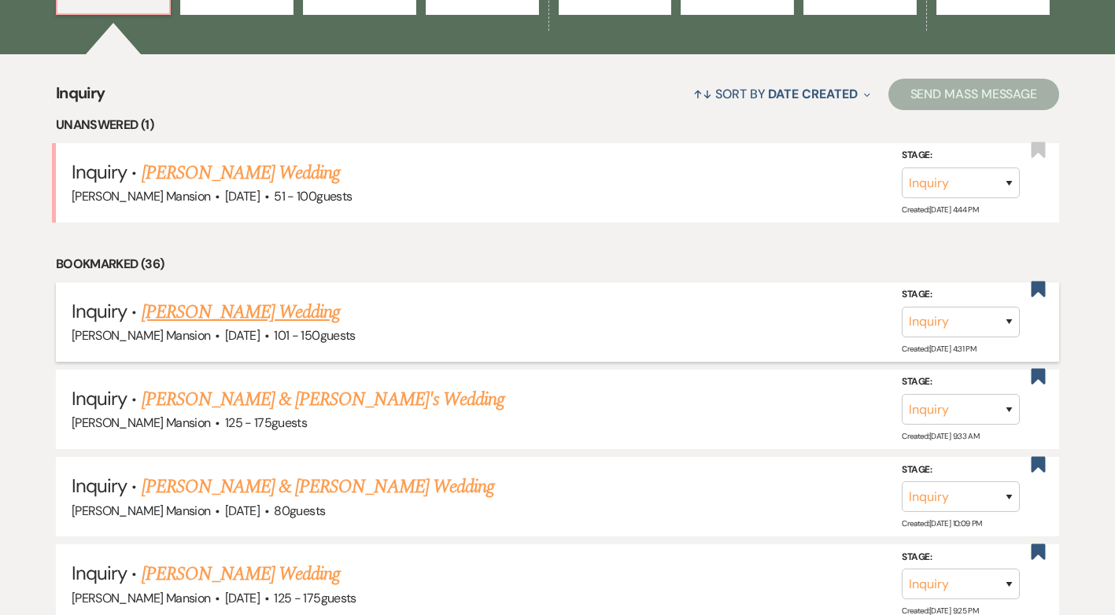
click at [241, 315] on link "[PERSON_NAME] Wedding" at bounding box center [241, 312] width 199 height 28
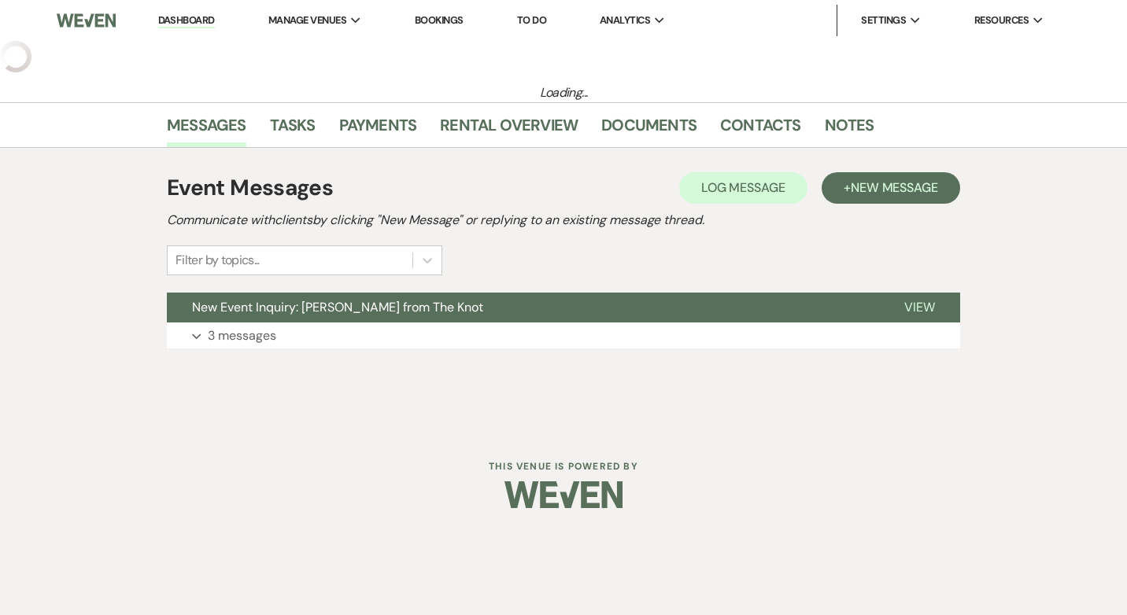
select select "2"
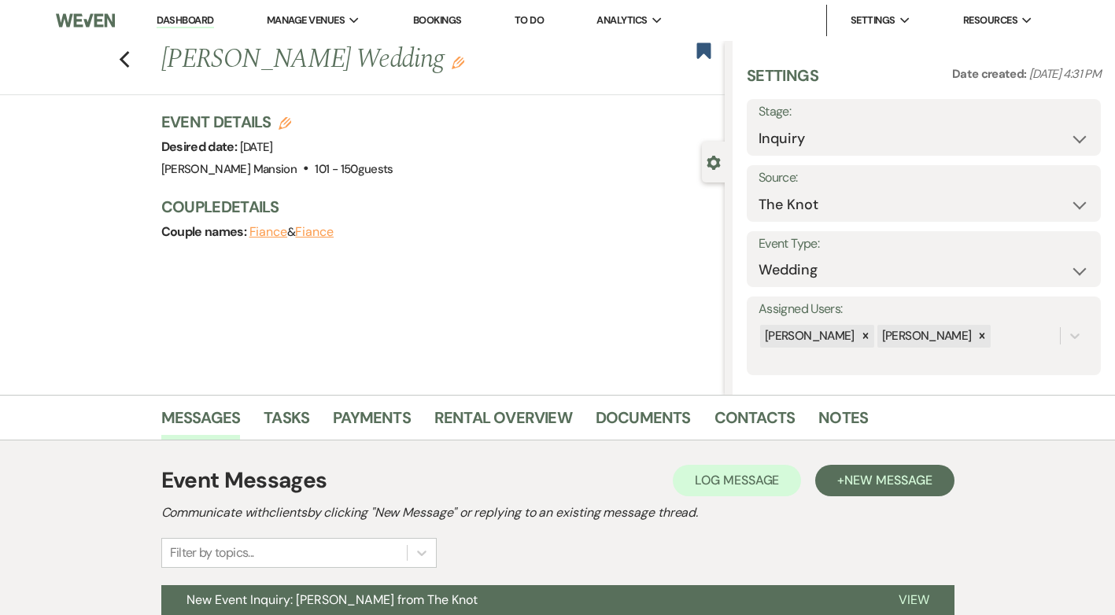
scroll to position [151, 0]
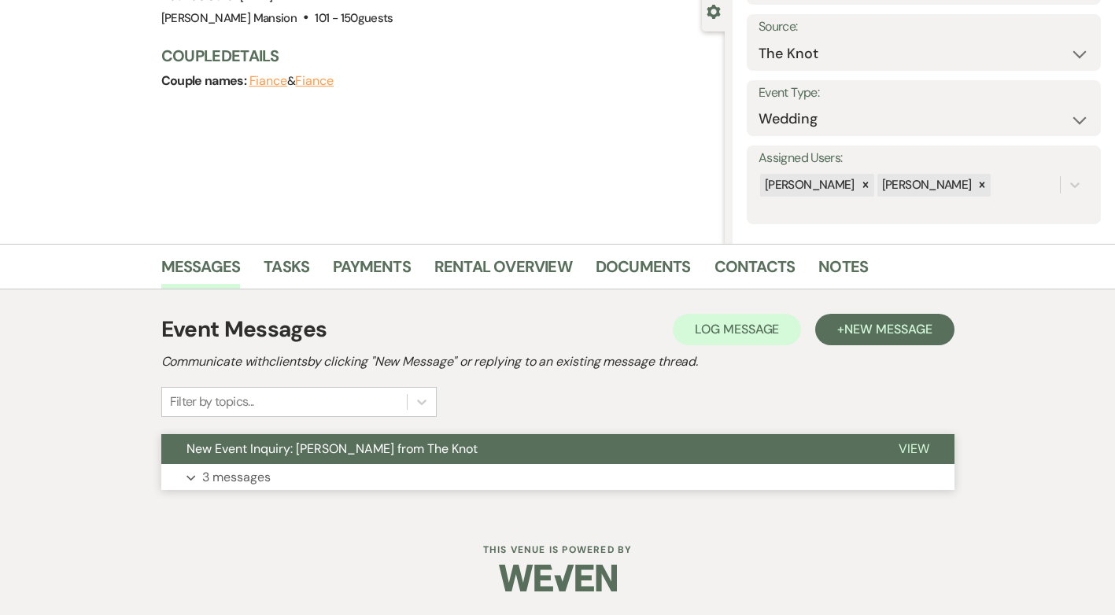
click at [205, 484] on p "3 messages" at bounding box center [236, 477] width 68 height 20
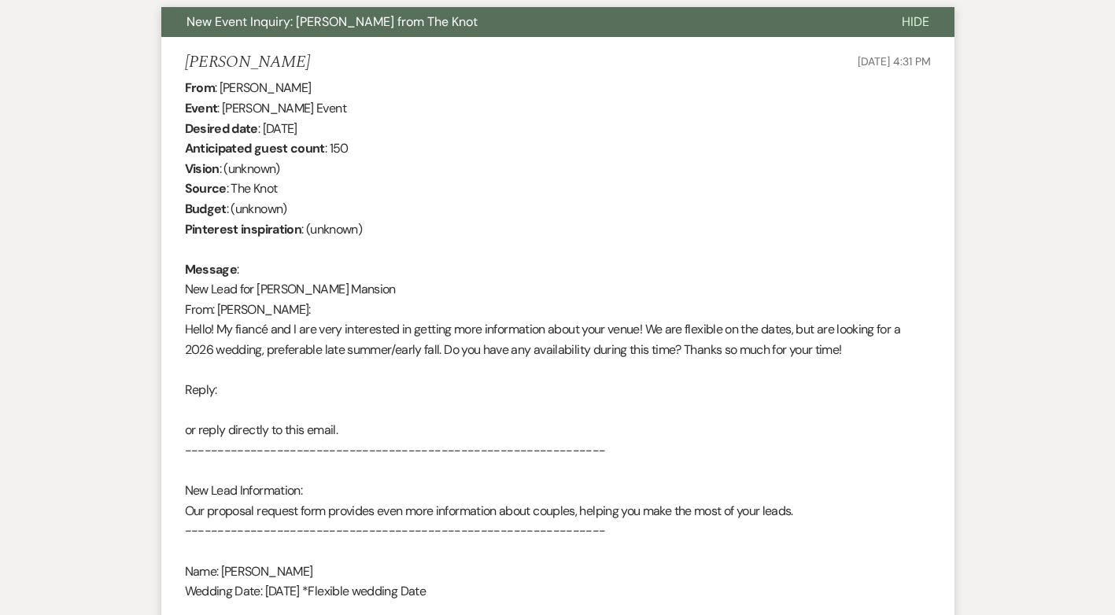
scroll to position [0, 0]
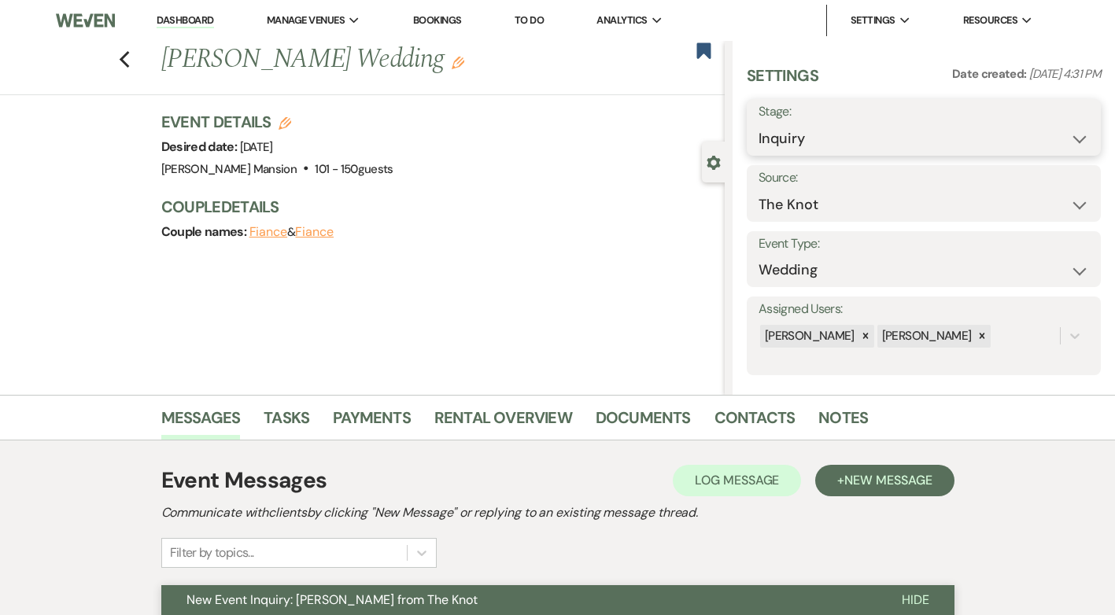
click at [1075, 135] on select "Inquiry Follow Up Tour Requested Tour Confirmed Toured Proposal Sent Booked Lost" at bounding box center [924, 139] width 331 height 31
select select "8"
click at [759, 124] on select "Inquiry Follow Up Tour Requested Tour Confirmed Toured Proposal Sent Booked Lost" at bounding box center [924, 139] width 331 height 31
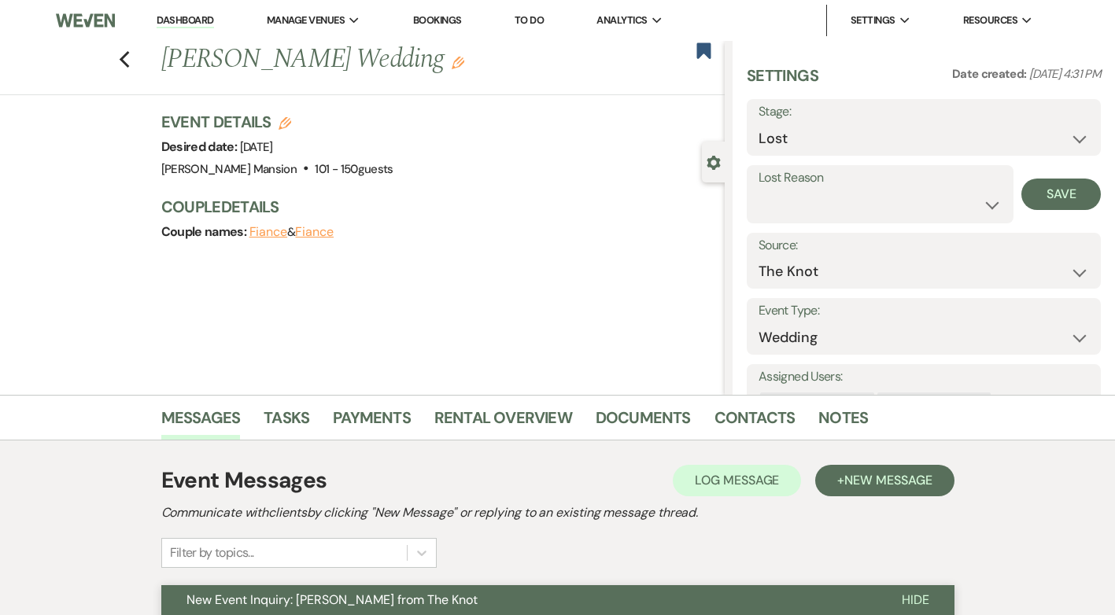
click at [996, 215] on div "Lost Reason Booked Elsewhere Budget Date Unavailable No Response Not a Good Mat…" at bounding box center [880, 194] width 267 height 58
click at [980, 204] on select "Booked Elsewhere Budget Date Unavailable No Response Not a Good Match Capacity …" at bounding box center [880, 205] width 243 height 31
select select "5"
click at [759, 190] on select "Booked Elsewhere Budget Date Unavailable No Response Not a Good Match Capacity …" at bounding box center [880, 205] width 243 height 31
click at [1044, 182] on button "Save" at bounding box center [1061, 194] width 79 height 31
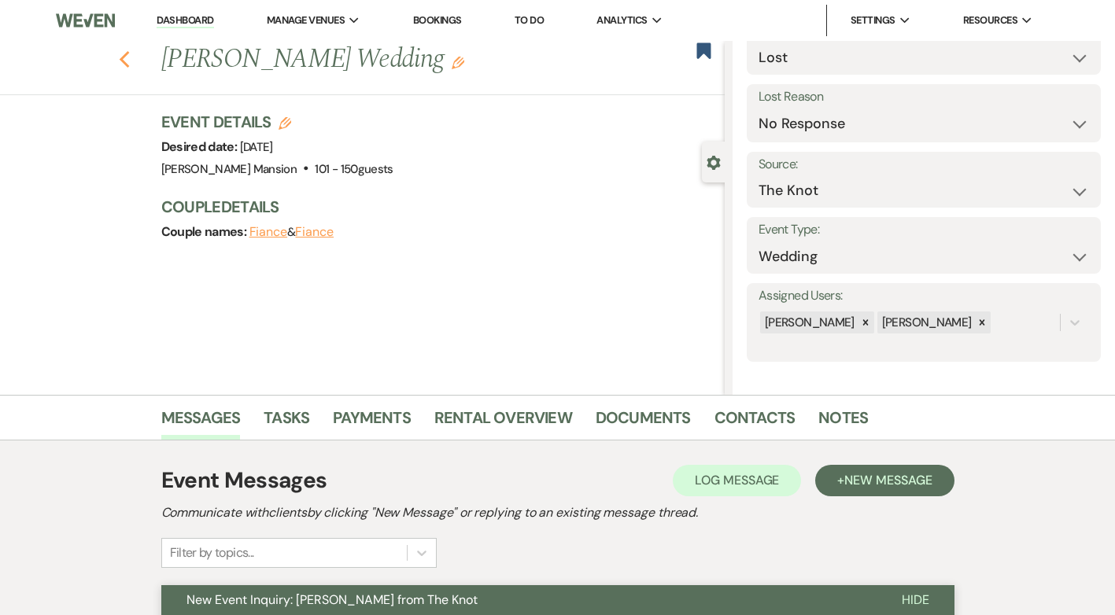
click at [131, 60] on icon "Previous" at bounding box center [125, 59] width 12 height 19
select select "8"
select select "5"
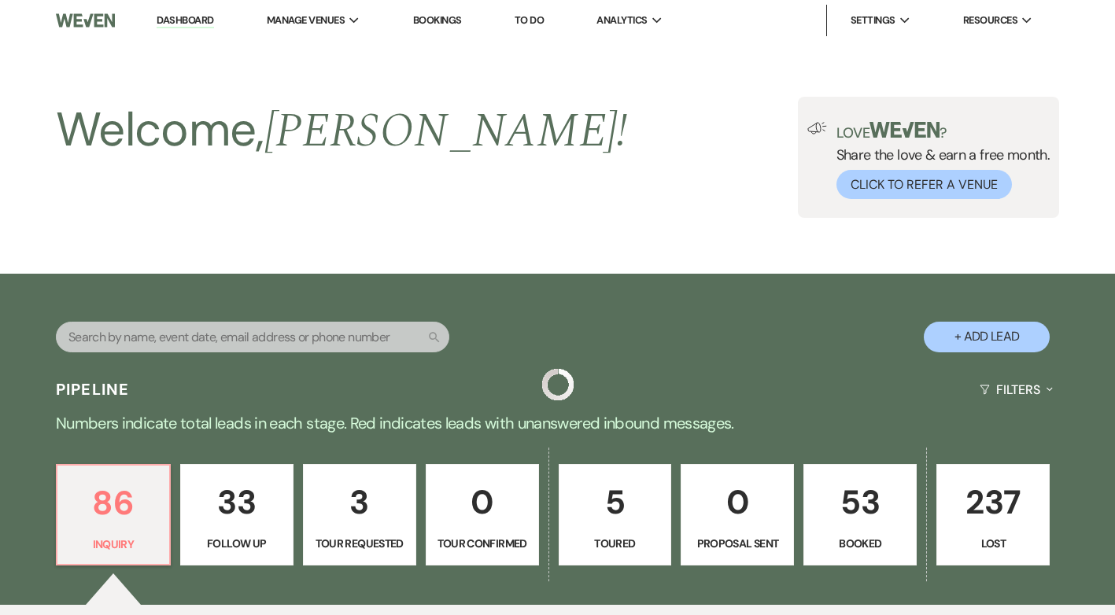
scroll to position [551, 0]
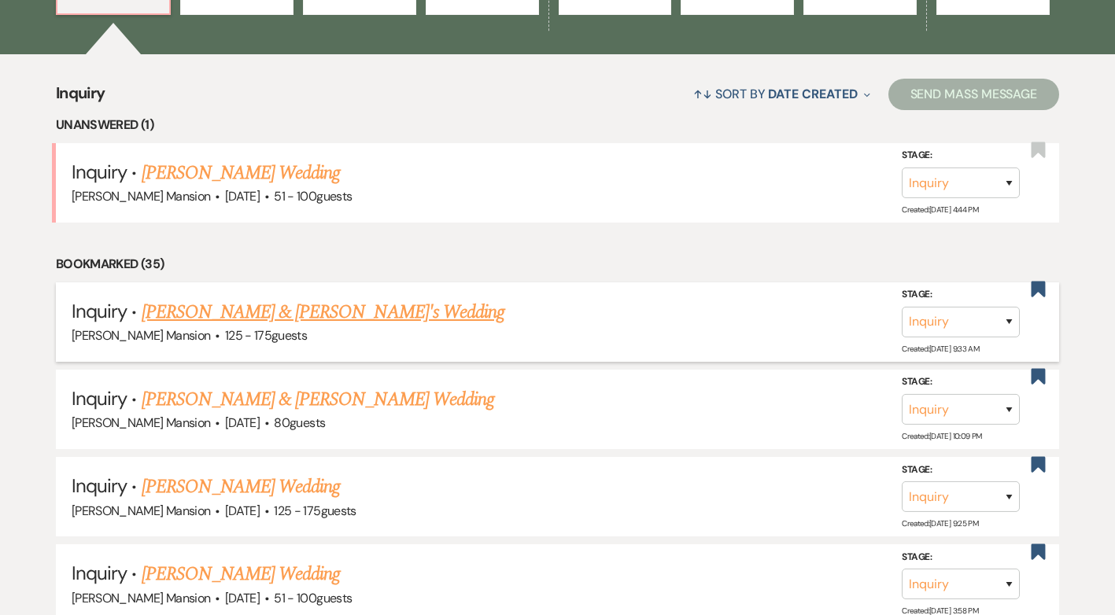
click at [207, 315] on link "[PERSON_NAME] & [PERSON_NAME]'s Wedding" at bounding box center [324, 312] width 364 height 28
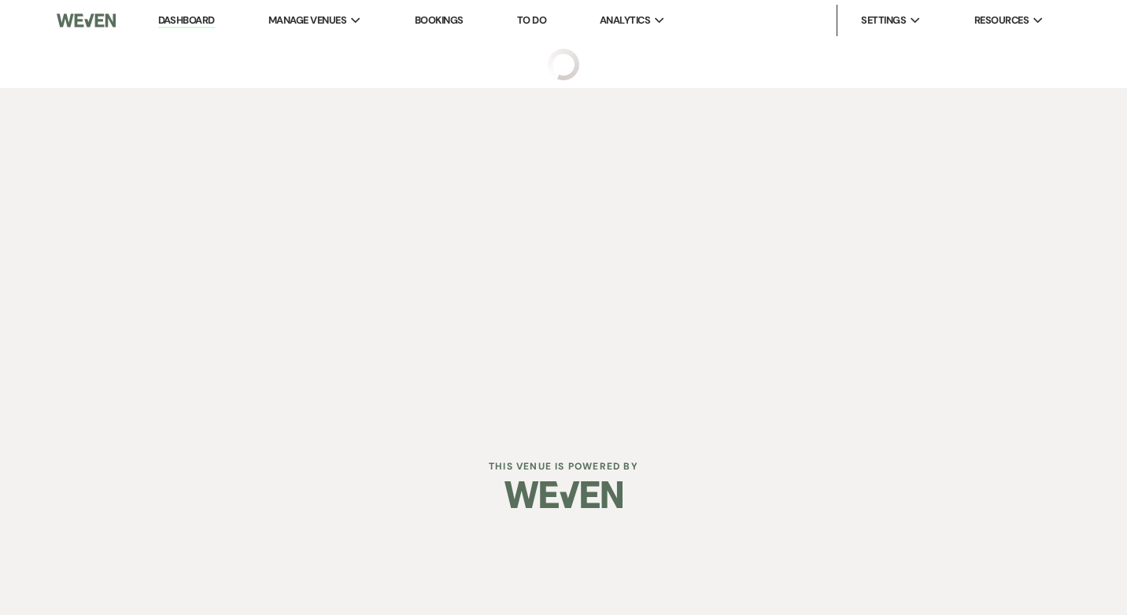
select select "3"
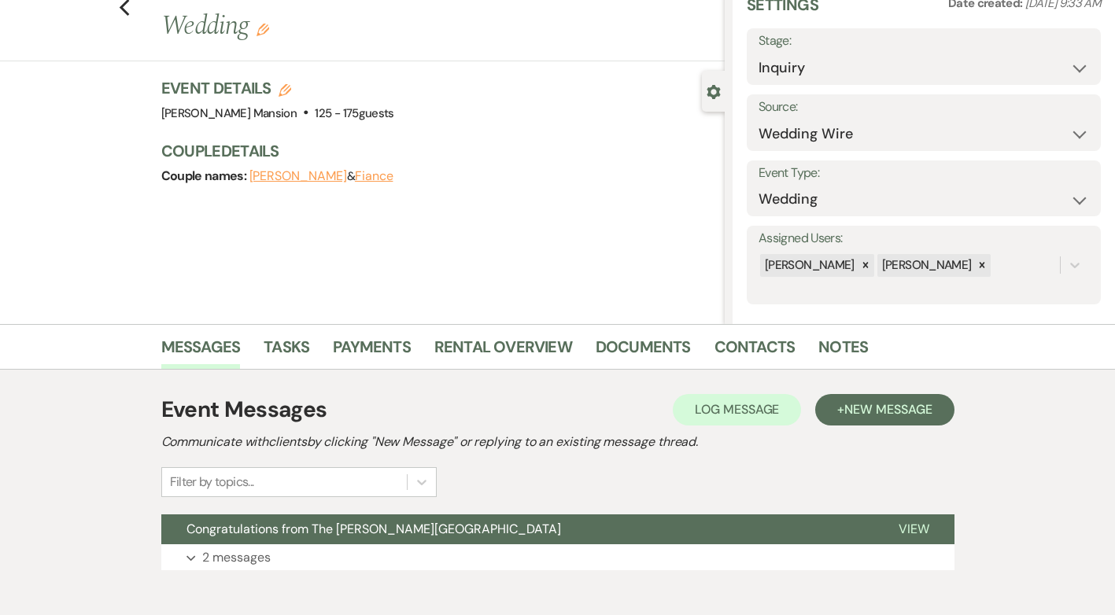
scroll to position [151, 0]
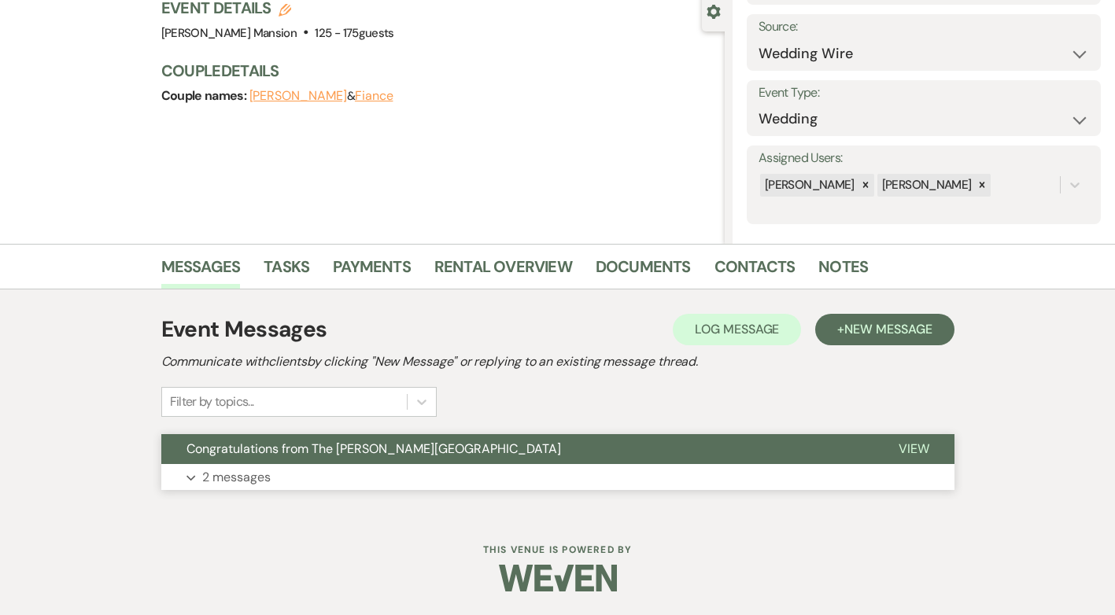
click at [232, 479] on p "2 messages" at bounding box center [236, 477] width 68 height 20
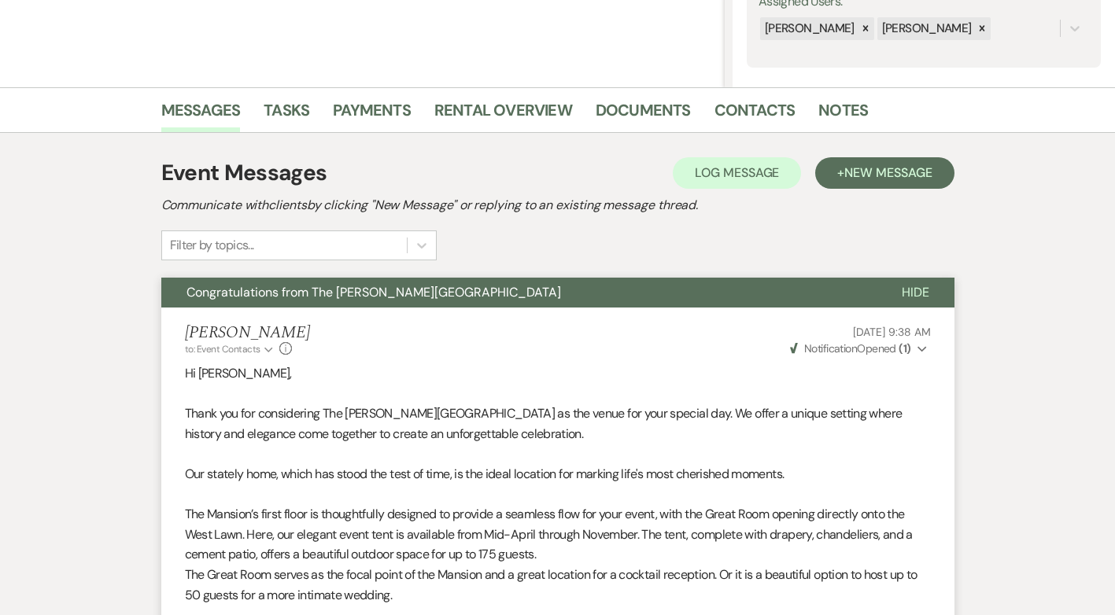
scroll to position [0, 0]
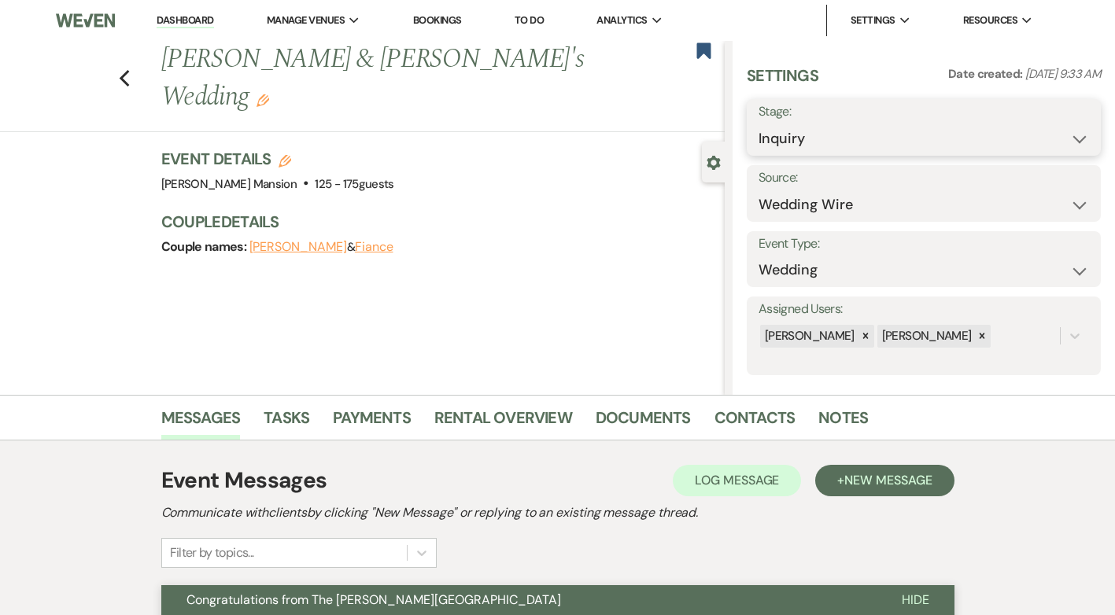
click at [1064, 139] on select "Inquiry Follow Up Tour Requested Tour Confirmed Toured Proposal Sent Booked Lost" at bounding box center [924, 139] width 331 height 31
select select "8"
click at [759, 124] on select "Inquiry Follow Up Tour Requested Tour Confirmed Toured Proposal Sent Booked Lost" at bounding box center [924, 139] width 331 height 31
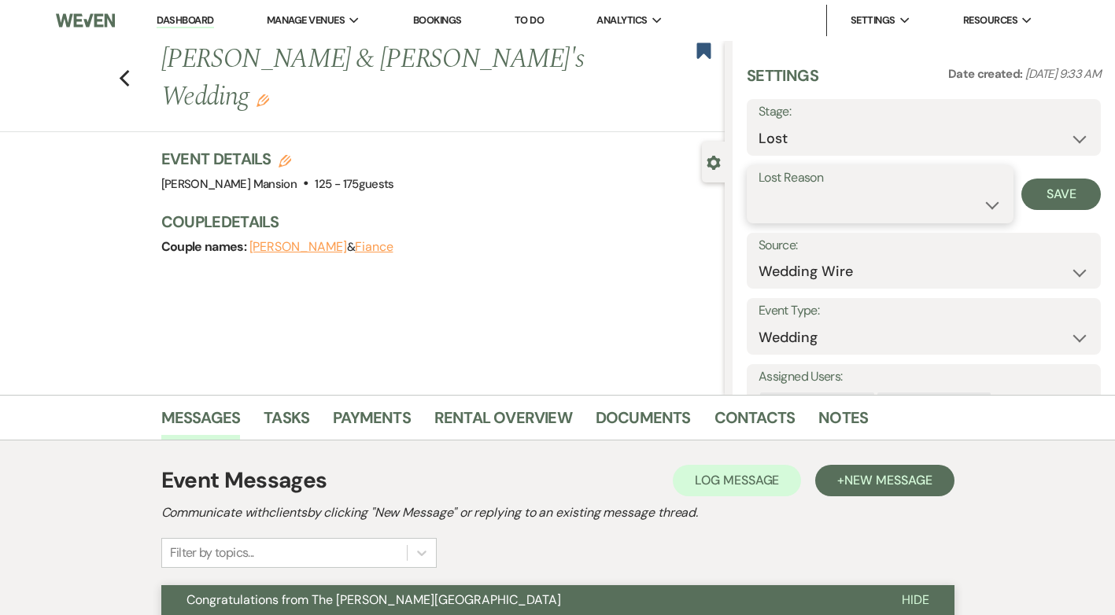
click at [979, 203] on select "Booked Elsewhere Budget Date Unavailable No Response Not a Good Match Capacity …" at bounding box center [880, 205] width 243 height 31
select select "5"
click at [759, 190] on select "Booked Elsewhere Budget Date Unavailable No Response Not a Good Match Capacity …" at bounding box center [880, 205] width 243 height 31
click at [1049, 192] on button "Save" at bounding box center [1061, 194] width 79 height 31
click at [126, 69] on icon "Previous" at bounding box center [125, 78] width 12 height 19
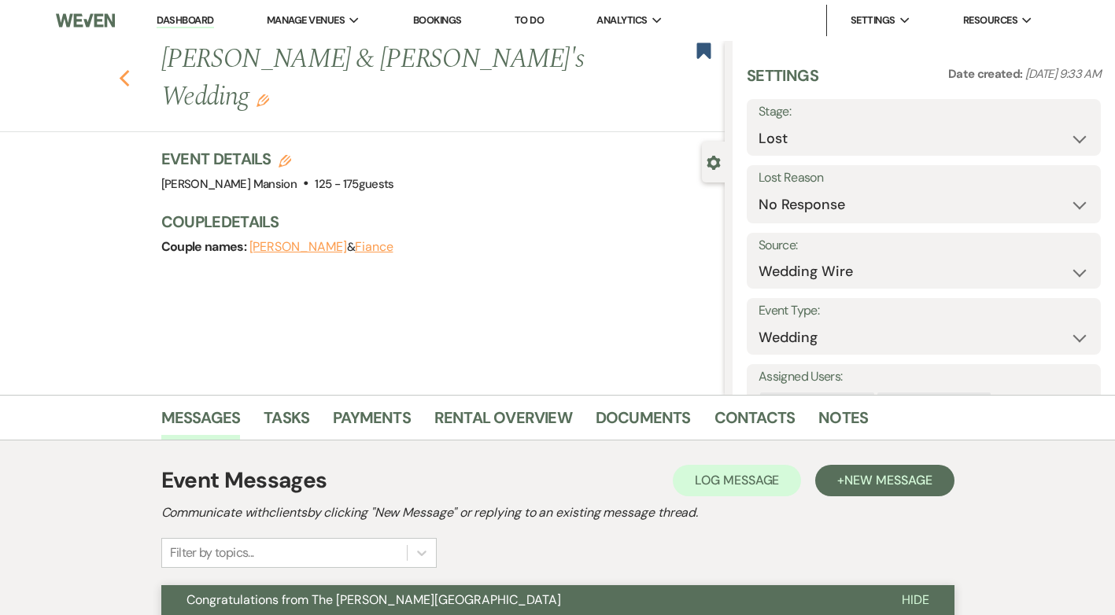
select select "8"
select select "5"
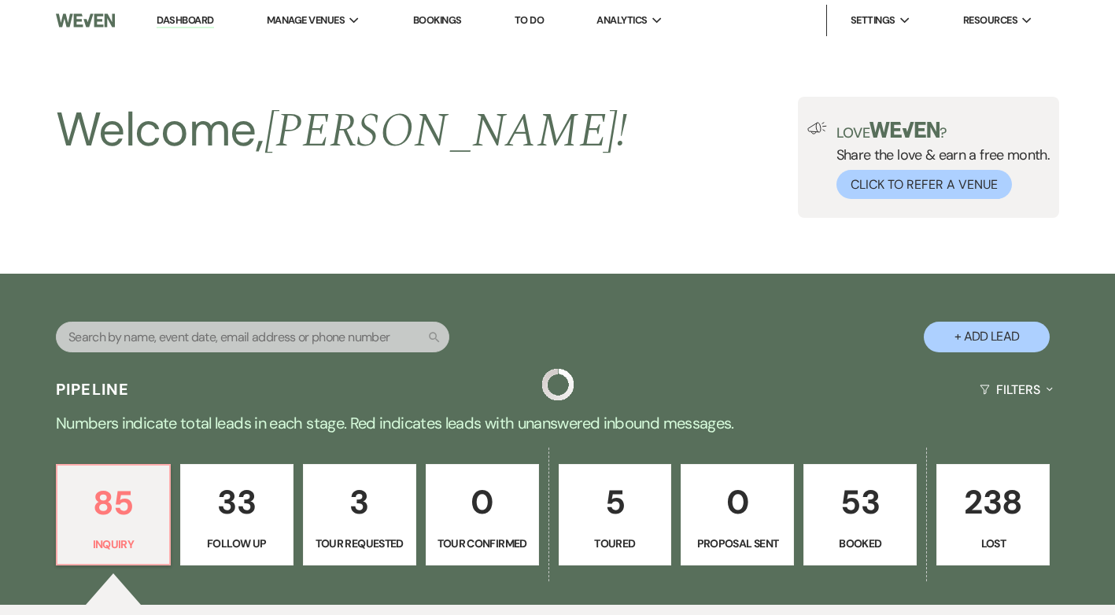
scroll to position [551, 0]
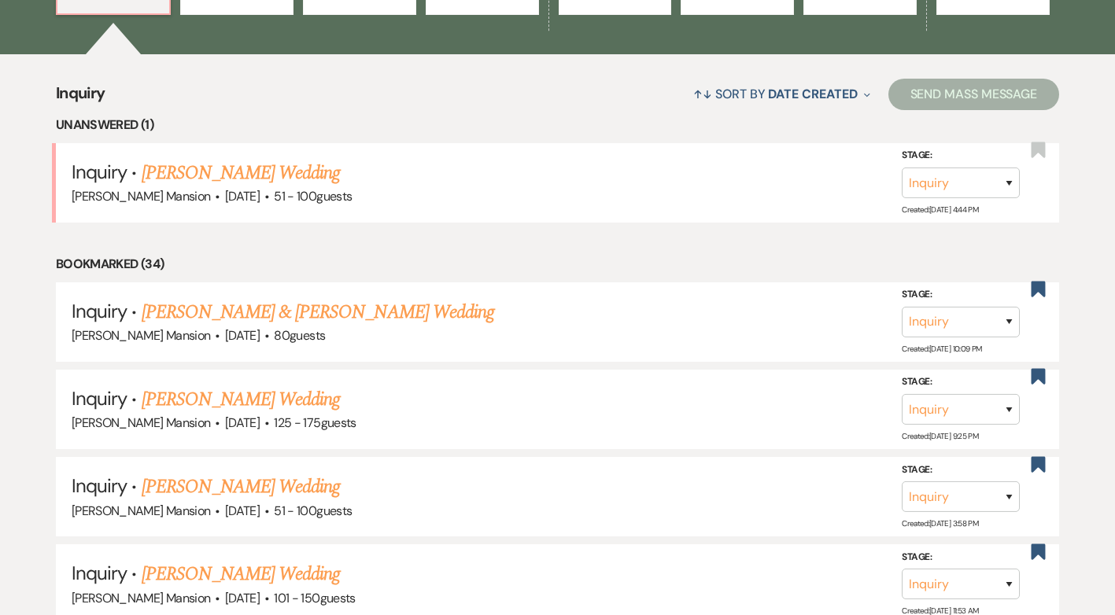
click at [249, 316] on link "[PERSON_NAME] & [PERSON_NAME] Wedding" at bounding box center [318, 312] width 353 height 28
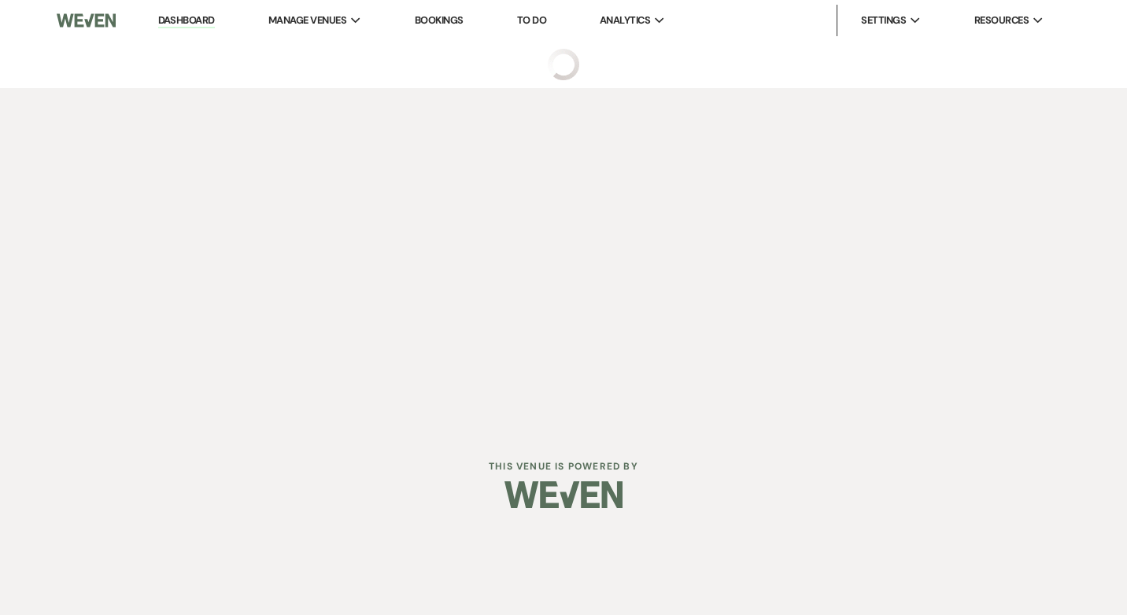
select select "5"
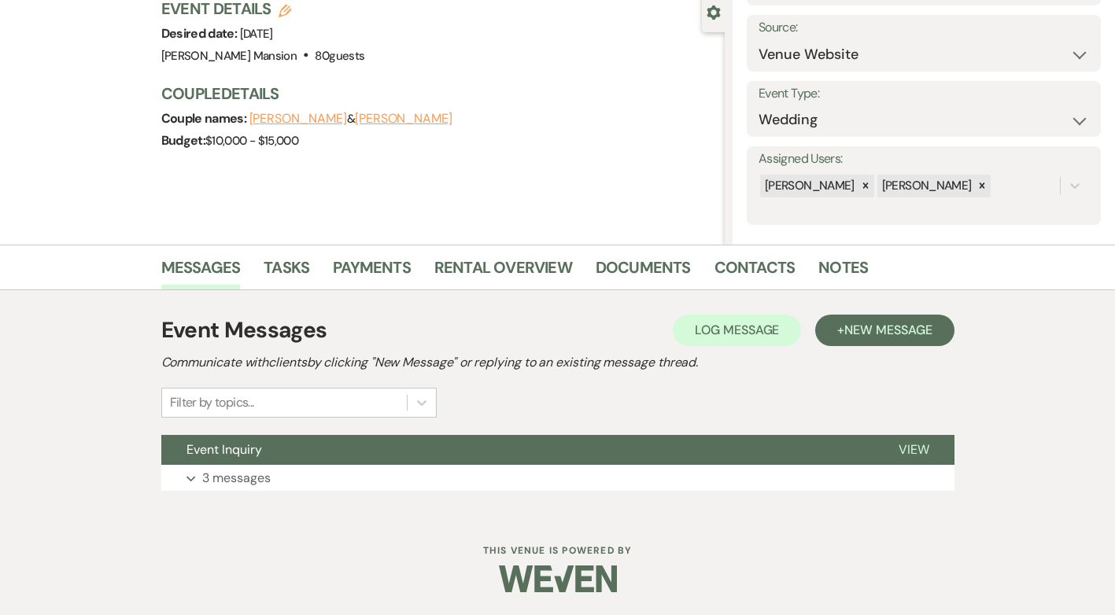
scroll to position [151, 0]
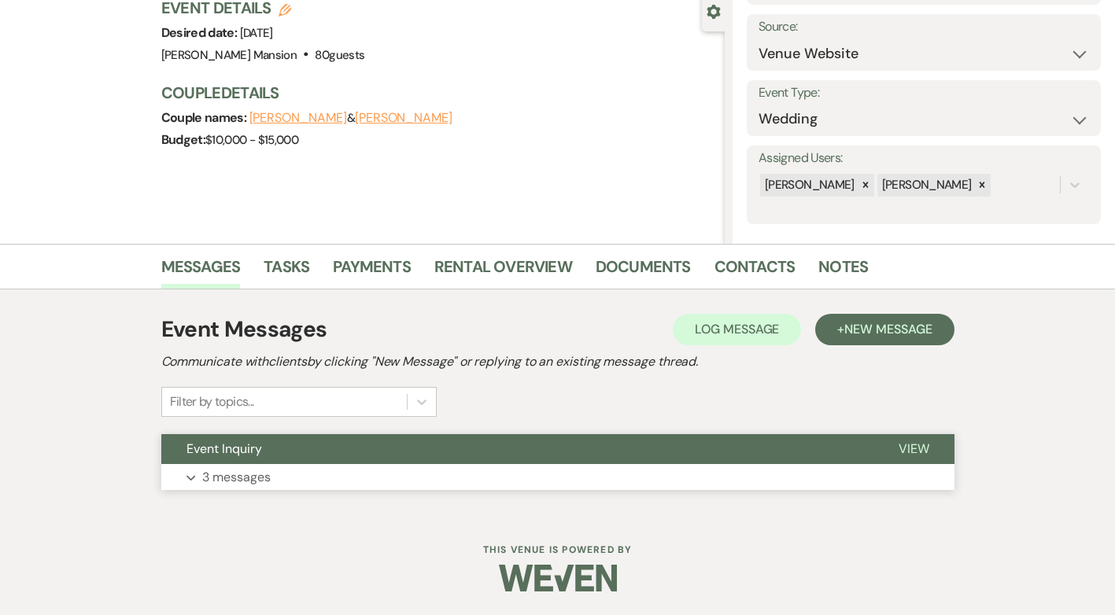
click at [236, 477] on p "3 messages" at bounding box center [236, 477] width 68 height 20
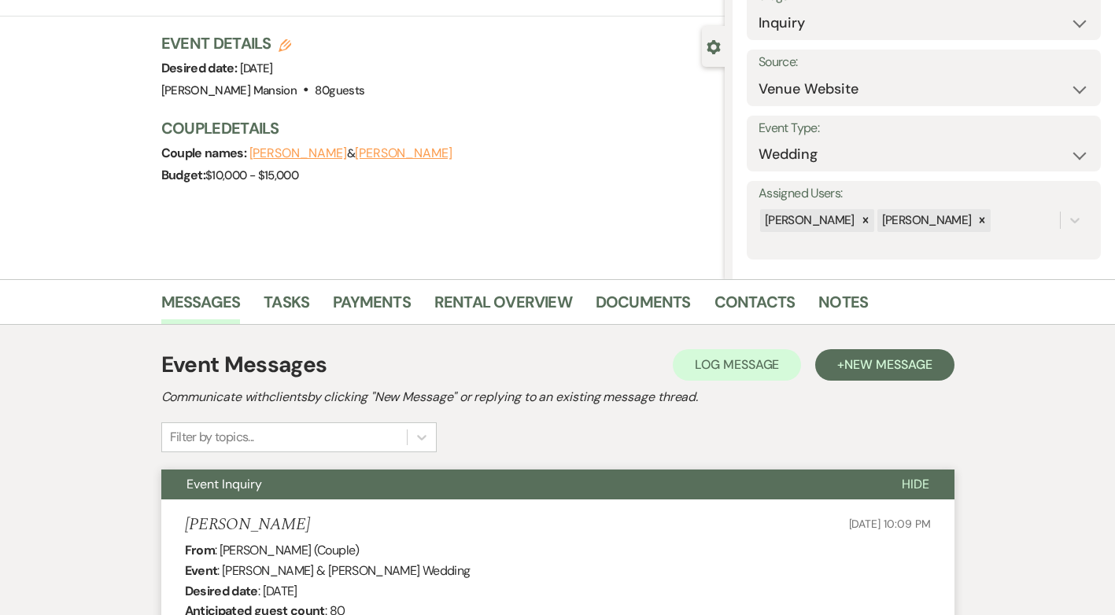
scroll to position [0, 0]
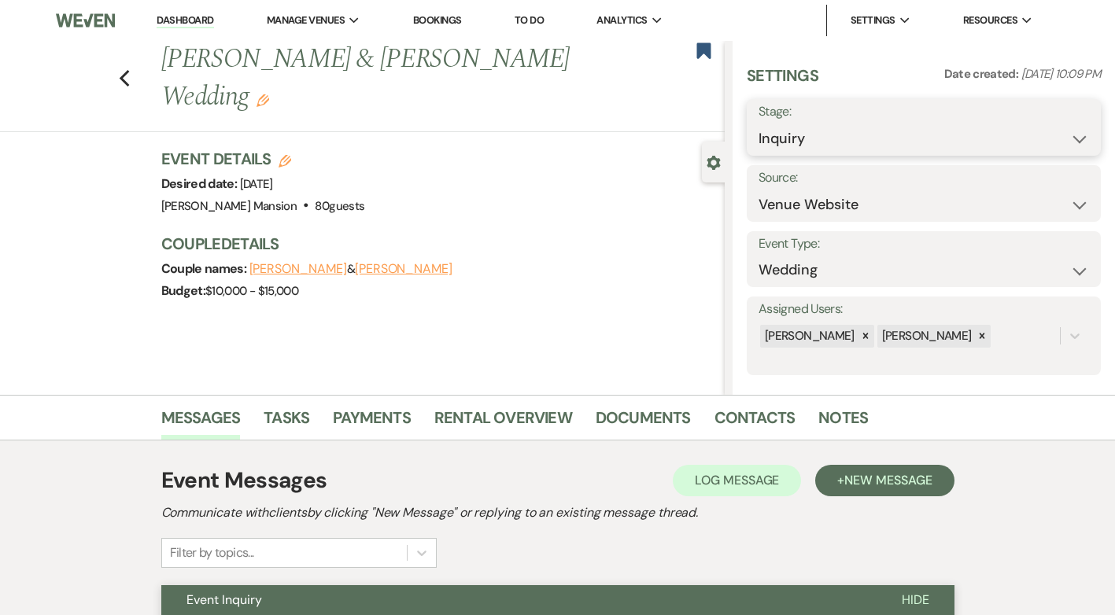
click at [1066, 146] on select "Inquiry Follow Up Tour Requested Tour Confirmed Toured Proposal Sent Booked Lost" at bounding box center [924, 139] width 331 height 31
select select "8"
click at [759, 124] on select "Inquiry Follow Up Tour Requested Tour Confirmed Toured Proposal Sent Booked Lost" at bounding box center [924, 139] width 331 height 31
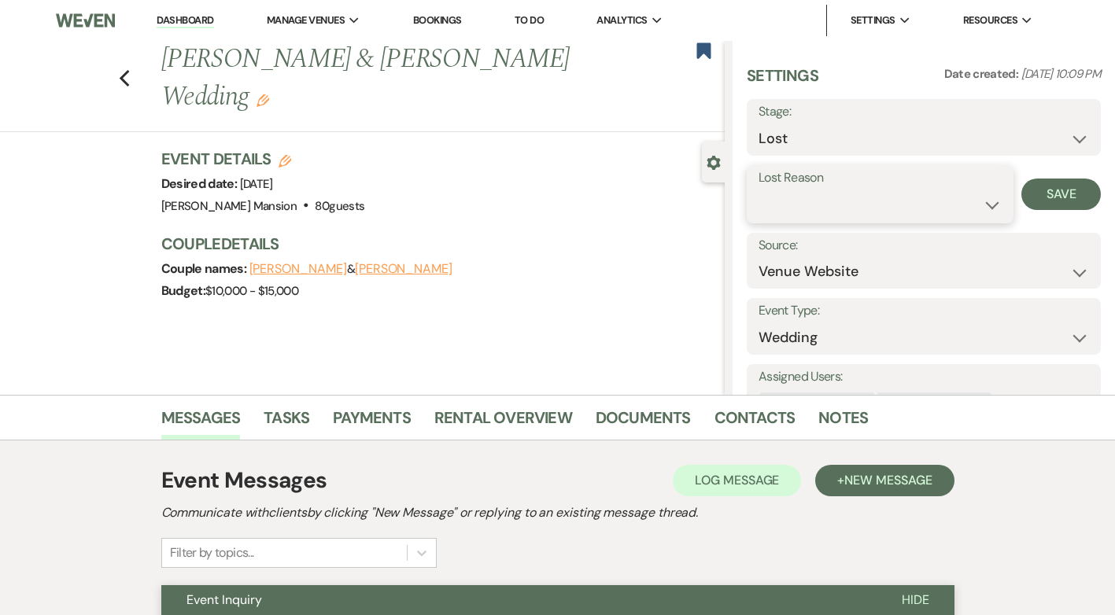
click at [974, 204] on select "Booked Elsewhere Budget Date Unavailable No Response Not a Good Match Capacity …" at bounding box center [880, 205] width 243 height 31
select select "5"
click at [759, 190] on select "Booked Elsewhere Budget Date Unavailable No Response Not a Good Match Capacity …" at bounding box center [880, 205] width 243 height 31
click at [1045, 194] on button "Save" at bounding box center [1061, 194] width 79 height 31
click at [139, 57] on div "Previous Jared Allen & Aly DuBois's Wedding Edit Bookmark" at bounding box center [358, 86] width 733 height 91
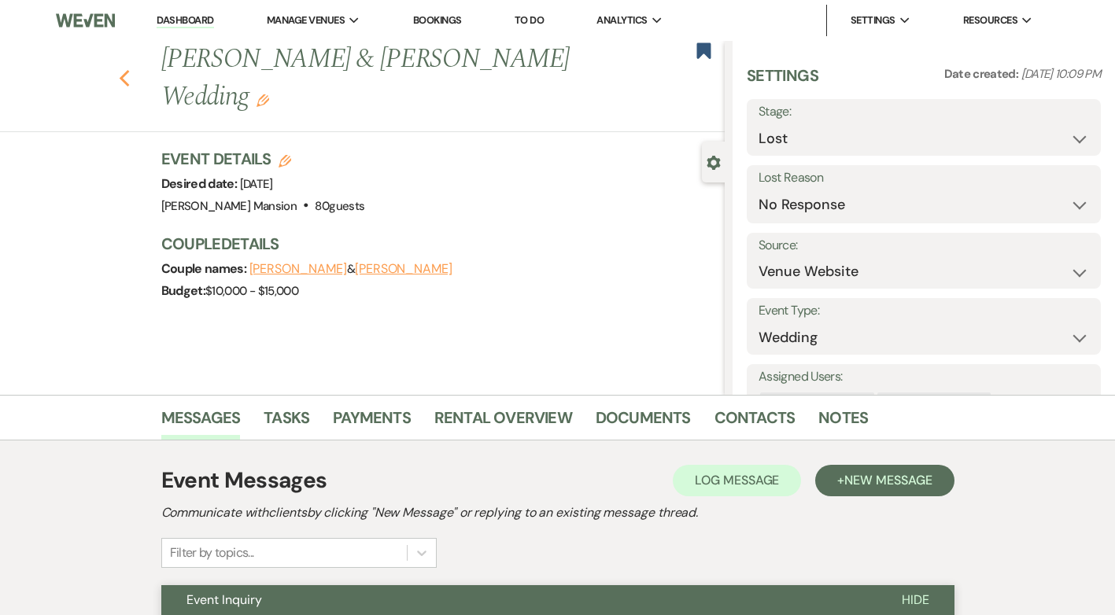
click at [129, 70] on use "button" at bounding box center [124, 78] width 10 height 17
select select "8"
select select "5"
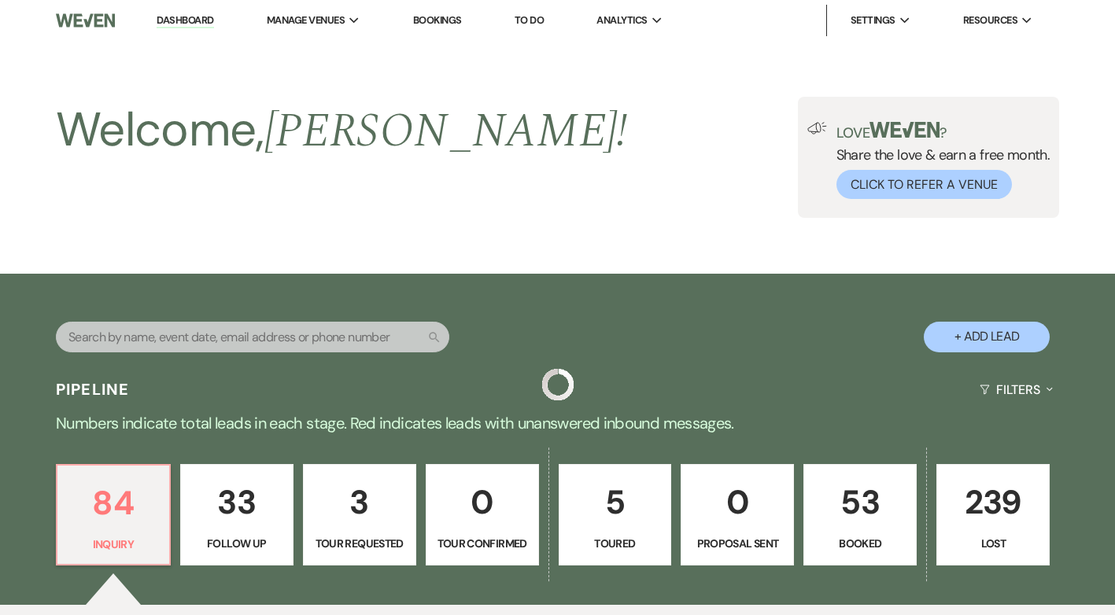
scroll to position [551, 0]
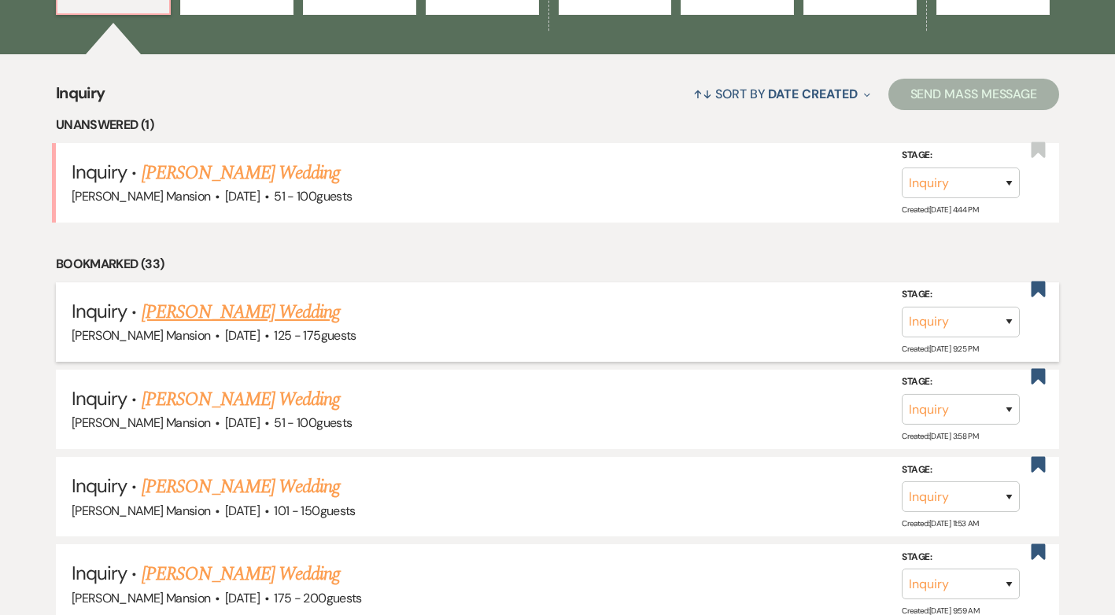
click at [227, 312] on link "[PERSON_NAME] Wedding" at bounding box center [241, 312] width 199 height 28
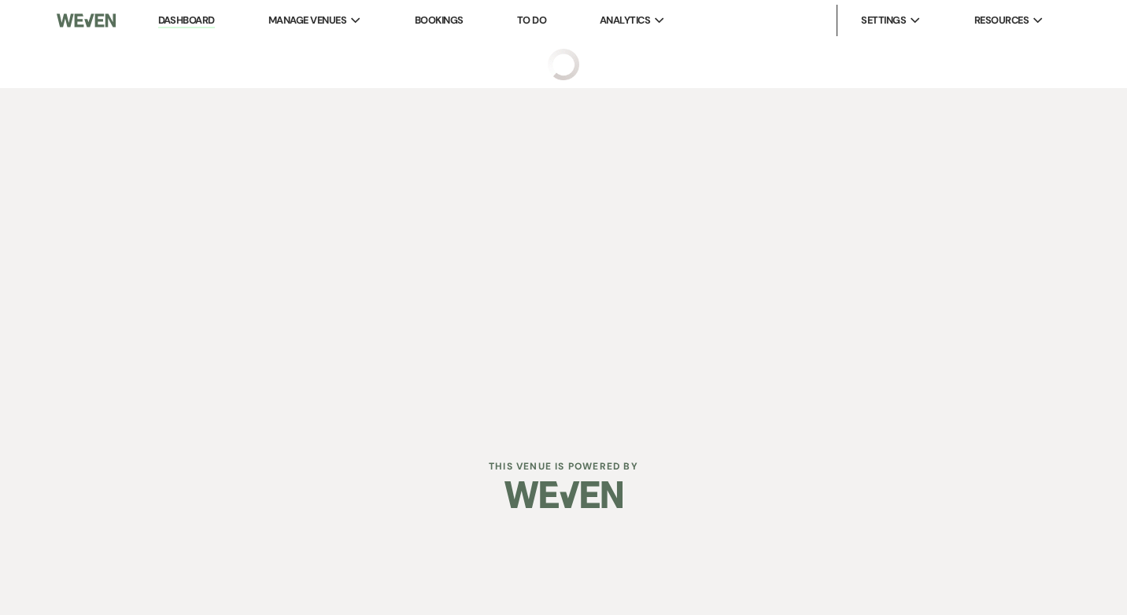
select select "3"
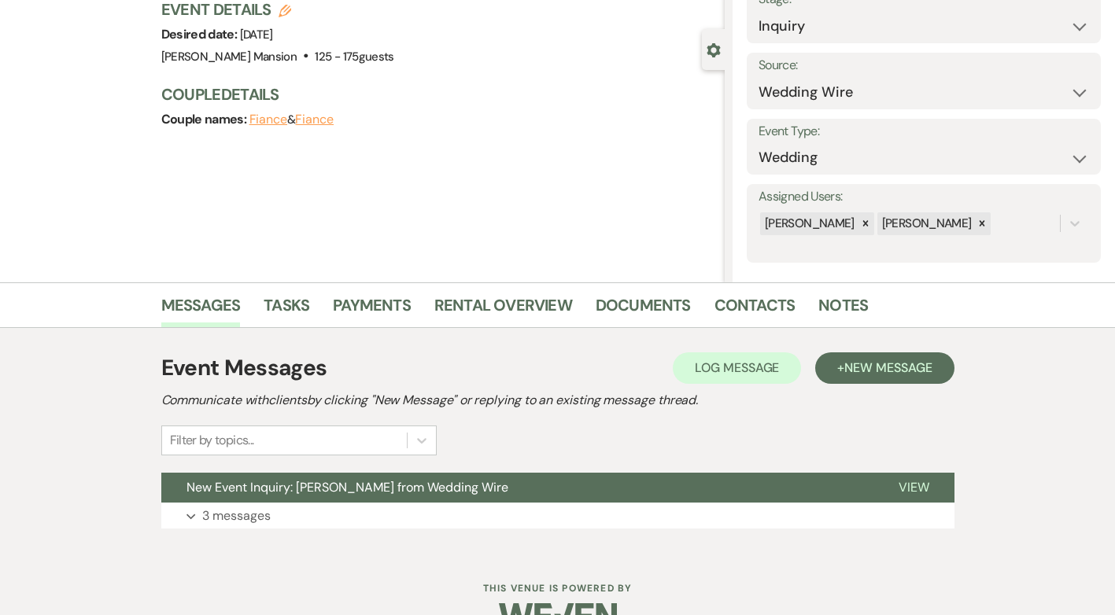
scroll to position [151, 0]
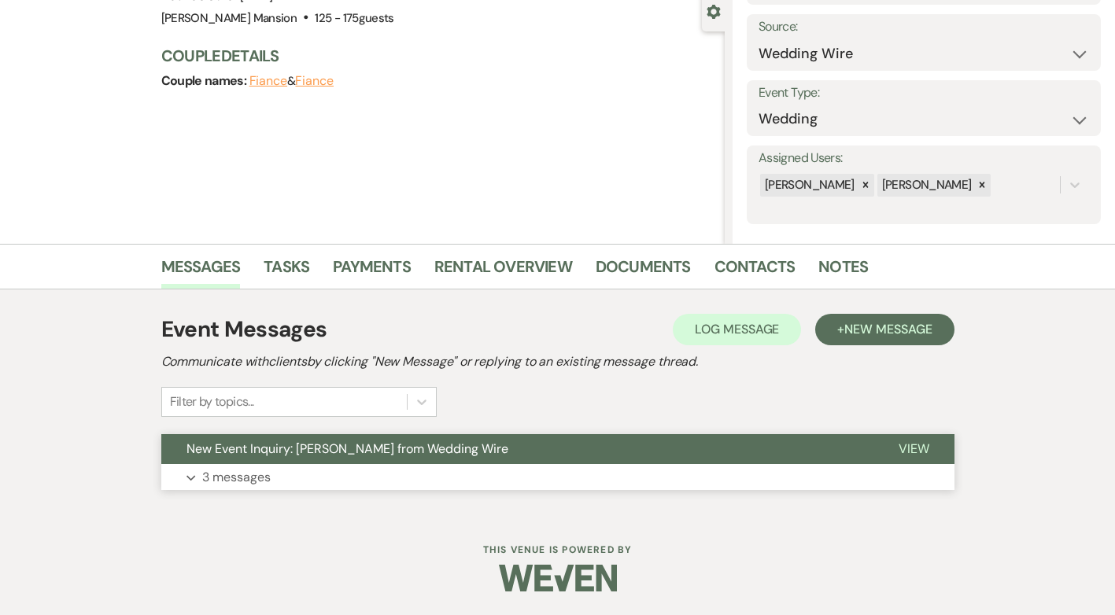
click at [209, 476] on p "3 messages" at bounding box center [236, 477] width 68 height 20
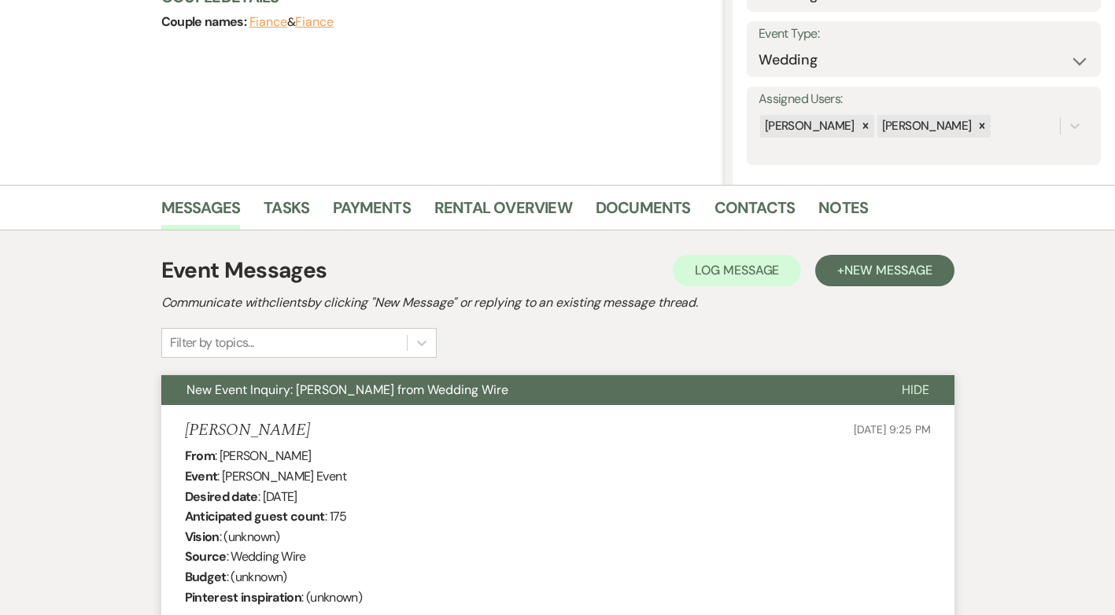
scroll to position [0, 0]
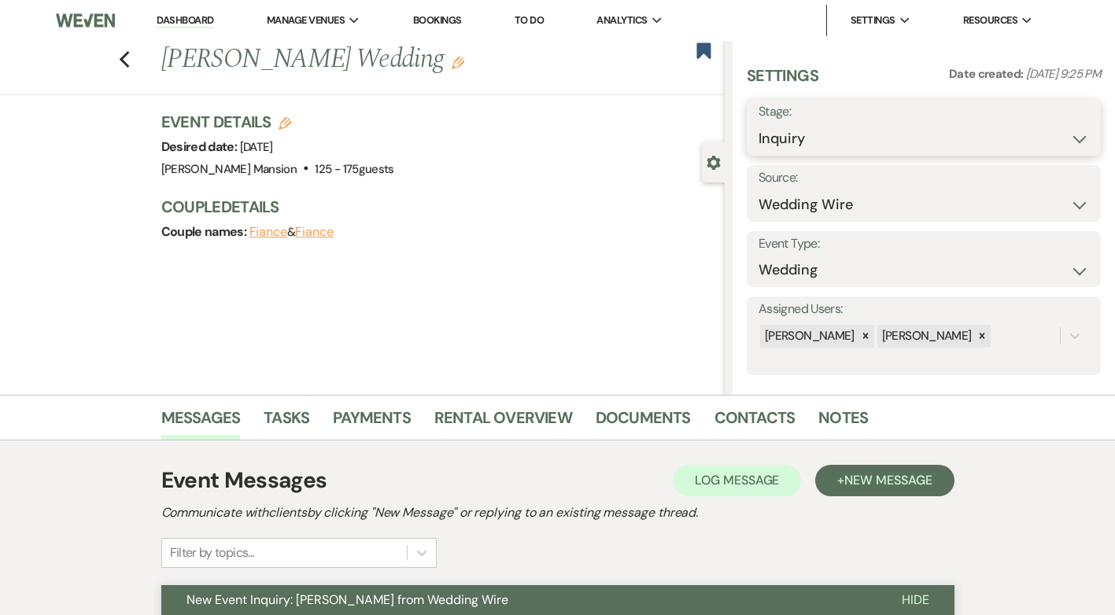
click at [1052, 135] on select "Inquiry Follow Up Tour Requested Tour Confirmed Toured Proposal Sent Booked Lost" at bounding box center [924, 139] width 331 height 31
select select "8"
click at [759, 124] on select "Inquiry Follow Up Tour Requested Tour Confirmed Toured Proposal Sent Booked Lost" at bounding box center [924, 139] width 331 height 31
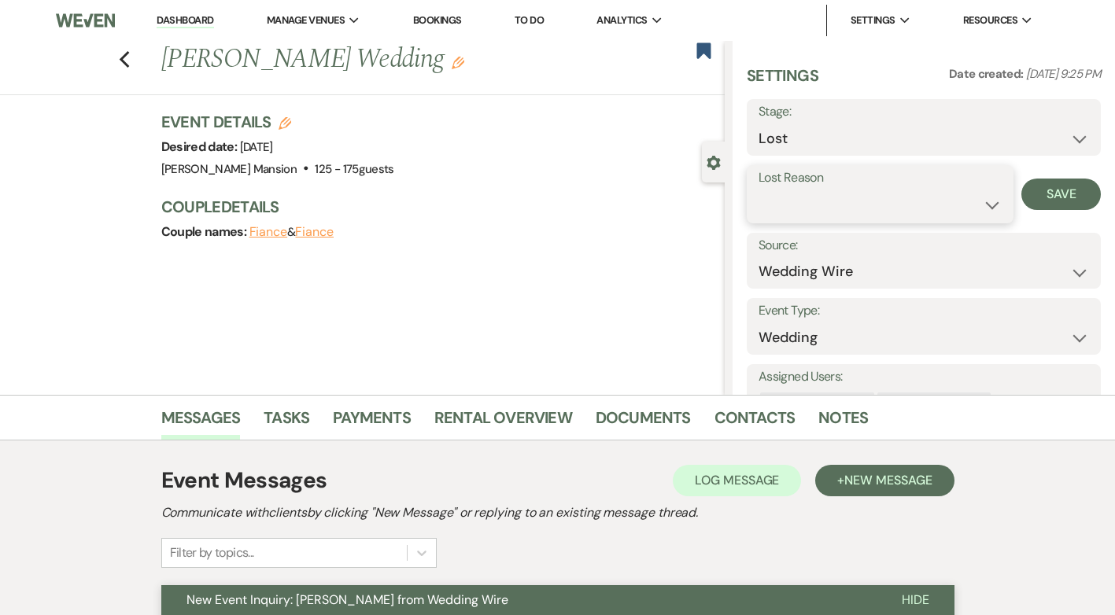
click at [979, 209] on select "Booked Elsewhere Budget Date Unavailable No Response Not a Good Match Capacity …" at bounding box center [880, 205] width 243 height 31
select select "5"
click at [759, 190] on select "Booked Elsewhere Budget Date Unavailable No Response Not a Good Match Capacity …" at bounding box center [880, 205] width 243 height 31
click at [1047, 192] on button "Save" at bounding box center [1061, 194] width 79 height 31
click at [129, 60] on icon "Previous" at bounding box center [125, 59] width 12 height 19
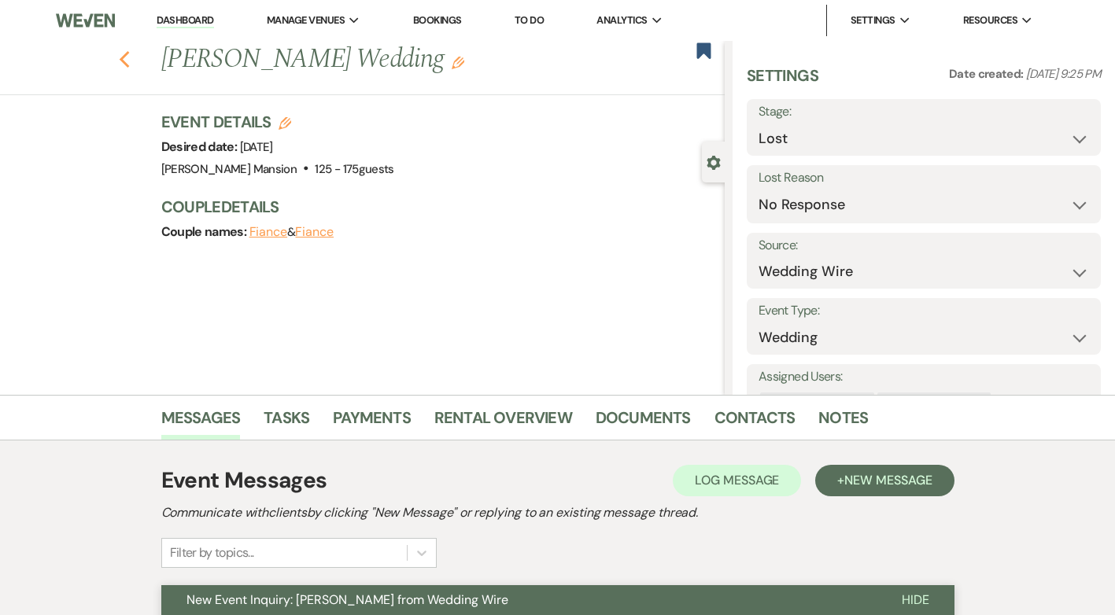
select select "8"
select select "5"
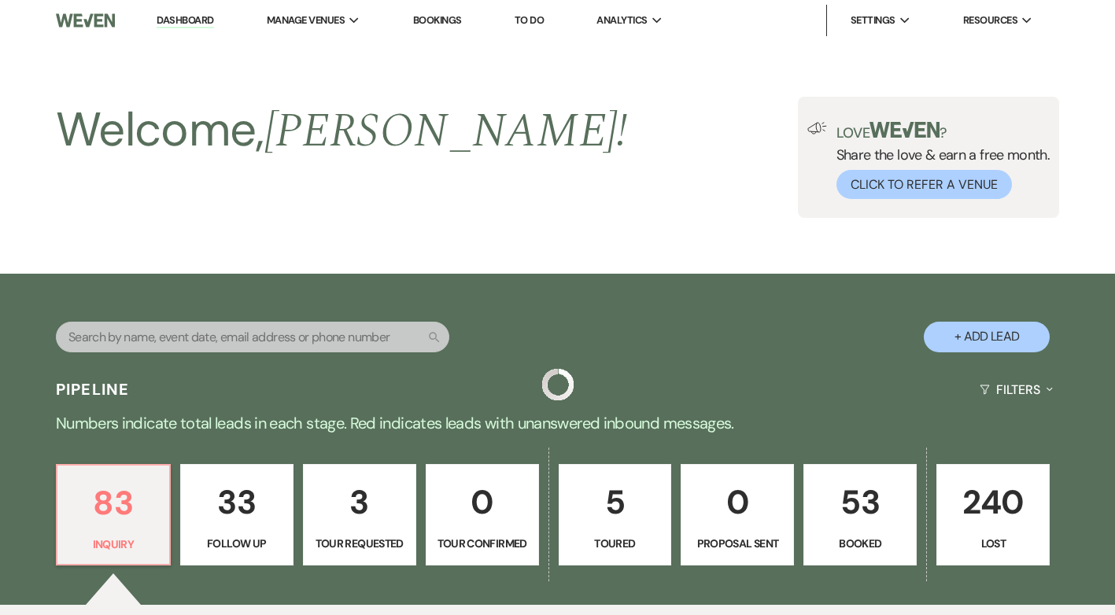
scroll to position [551, 0]
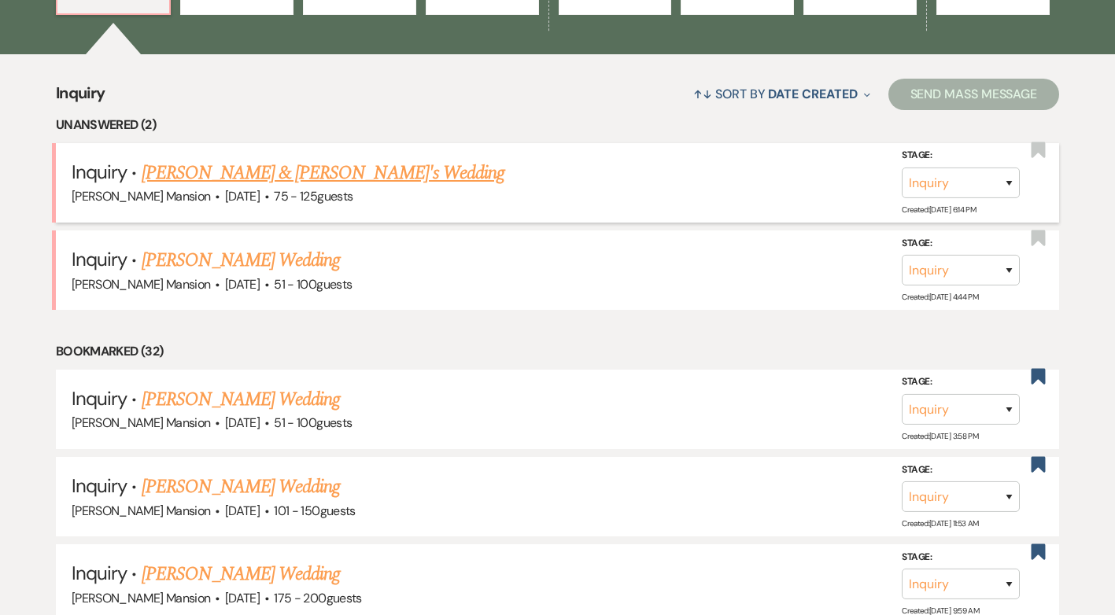
click at [253, 170] on link "[PERSON_NAME] & [PERSON_NAME]'s Wedding" at bounding box center [324, 173] width 364 height 28
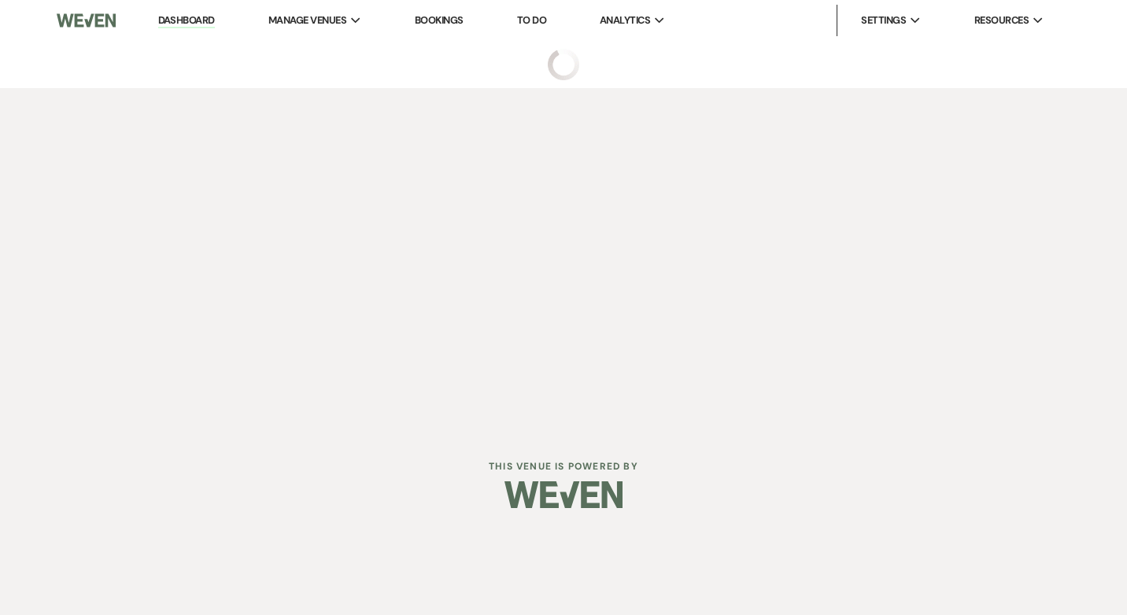
select select "3"
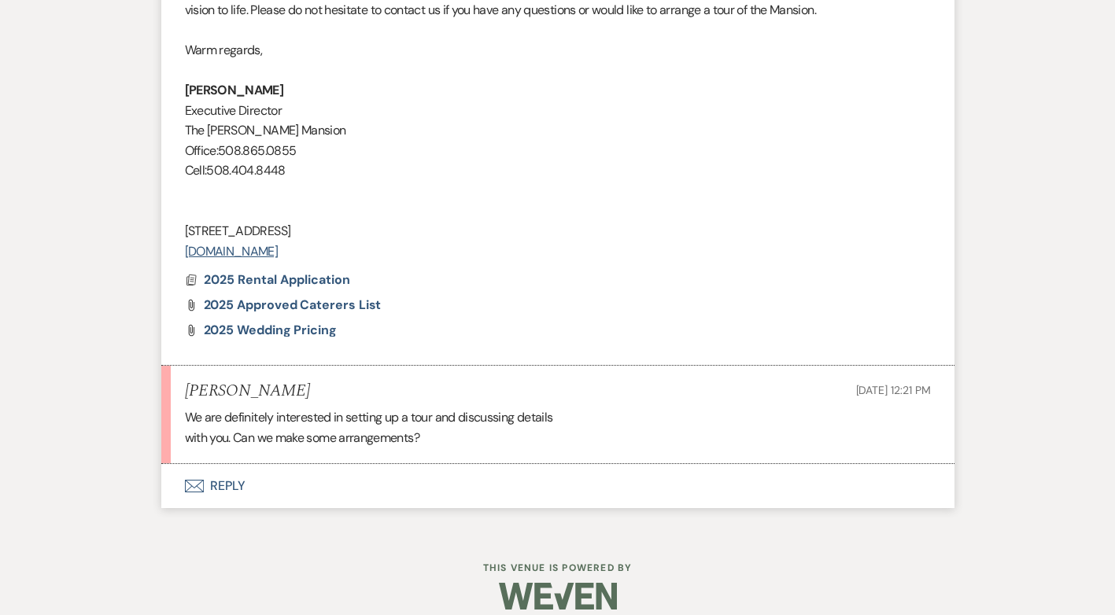
scroll to position [1795, 0]
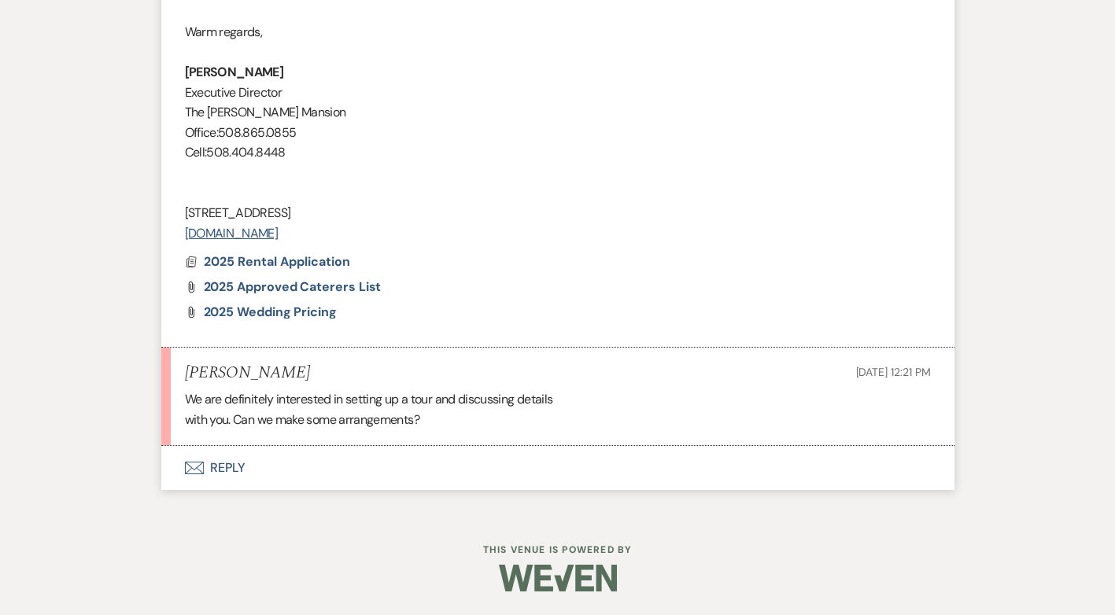
click at [236, 467] on button "Envelope Reply" at bounding box center [557, 468] width 793 height 44
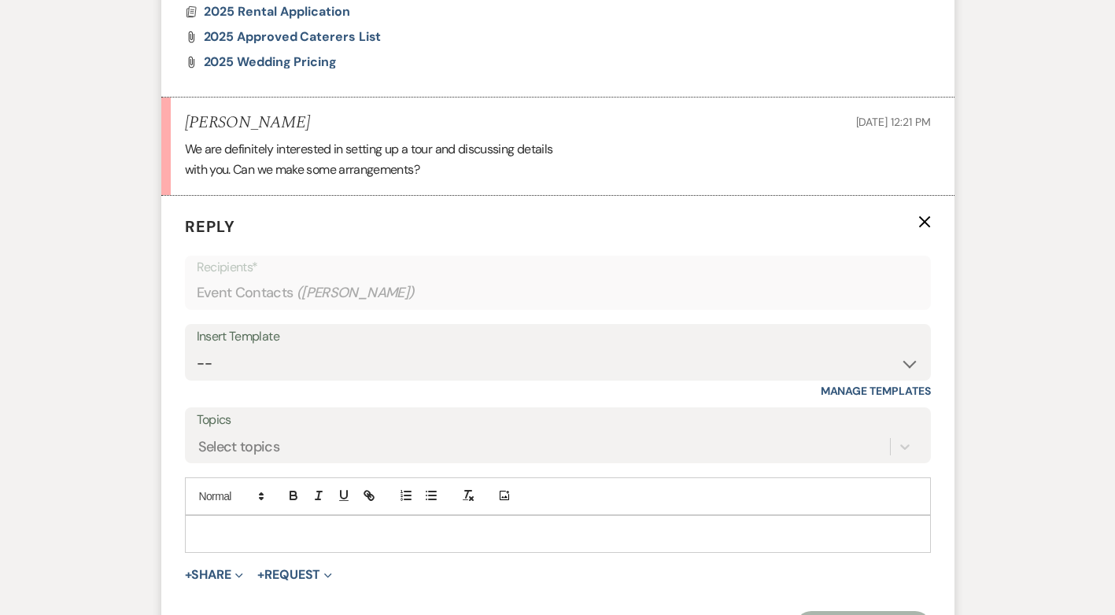
scroll to position [2096, 0]
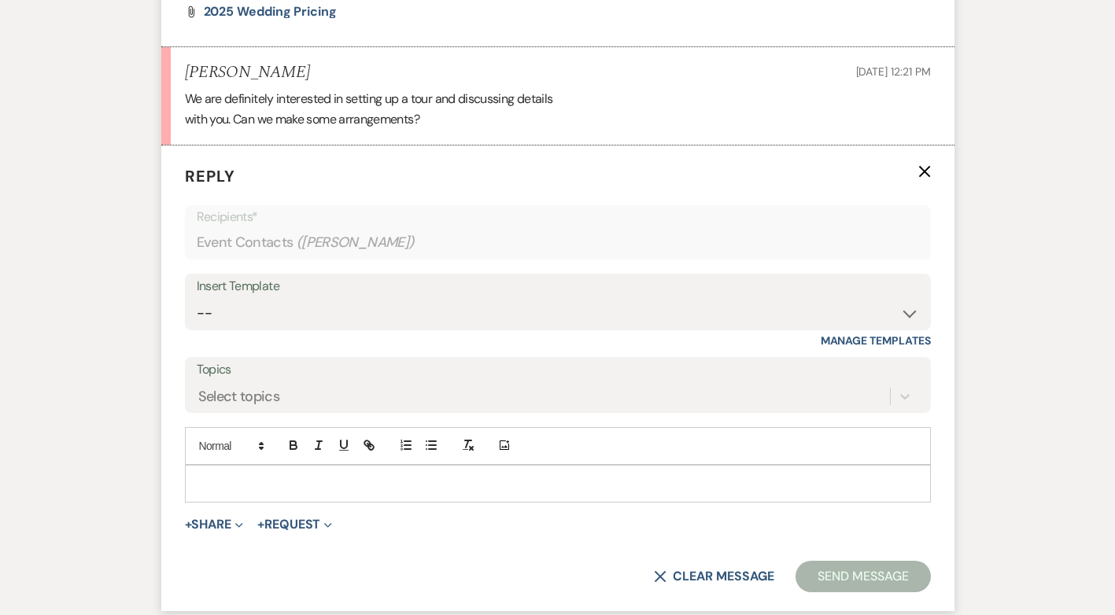
click at [318, 479] on p at bounding box center [558, 483] width 721 height 17
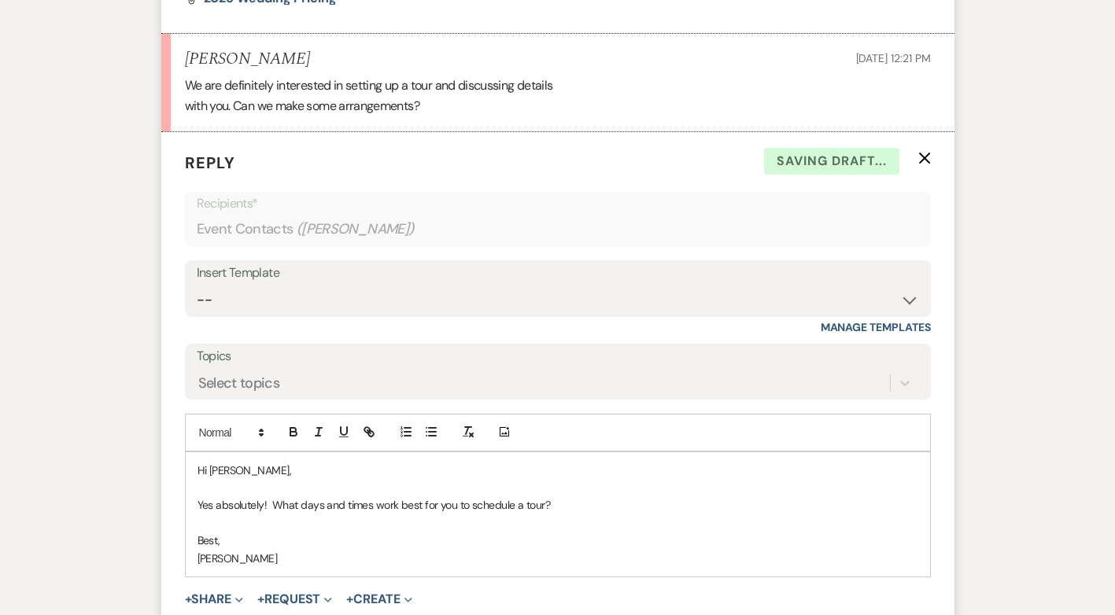
scroll to position [2253, 0]
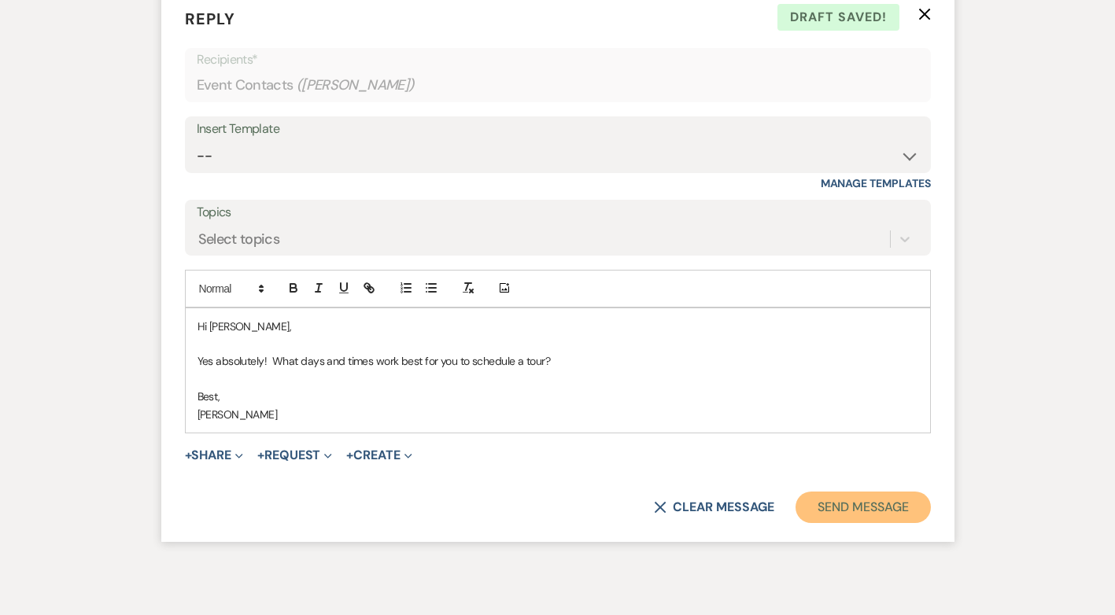
click at [900, 504] on button "Send Message" at bounding box center [863, 507] width 135 height 31
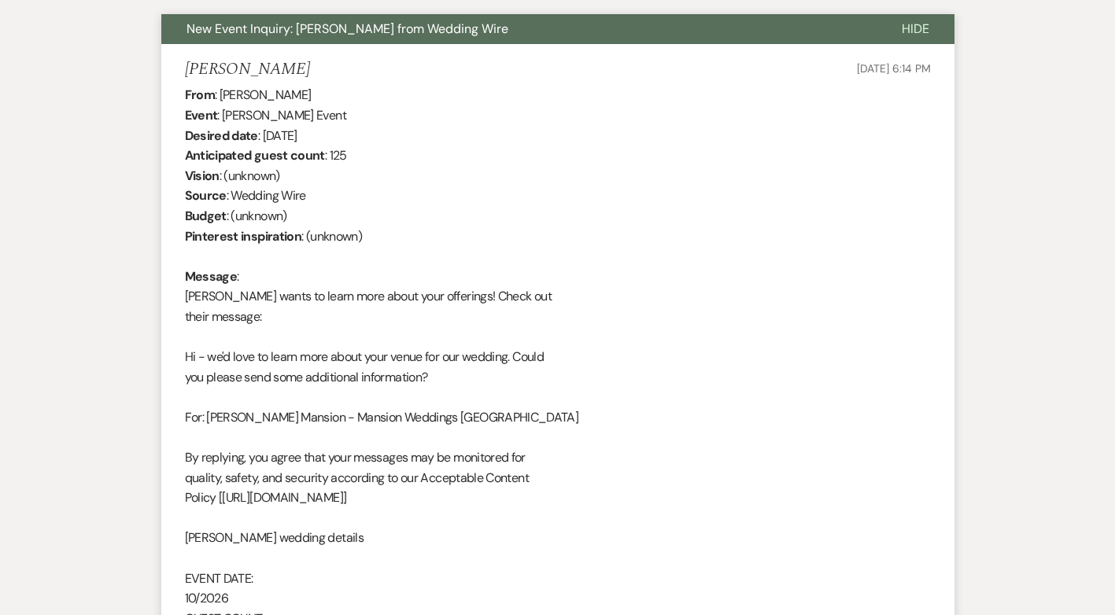
scroll to position [0, 0]
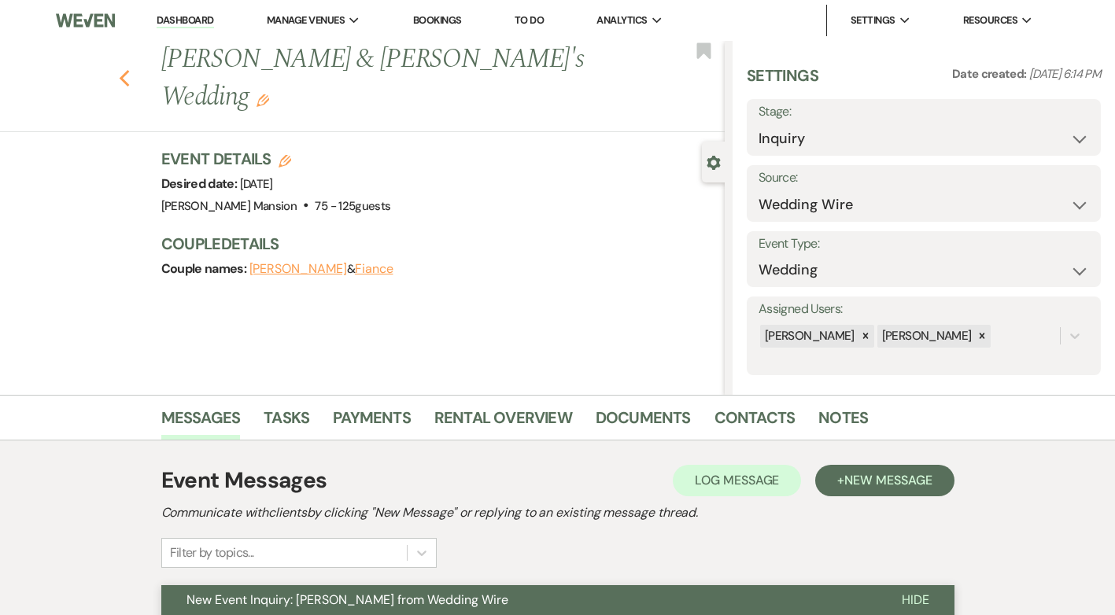
click at [129, 70] on use "button" at bounding box center [124, 78] width 10 height 17
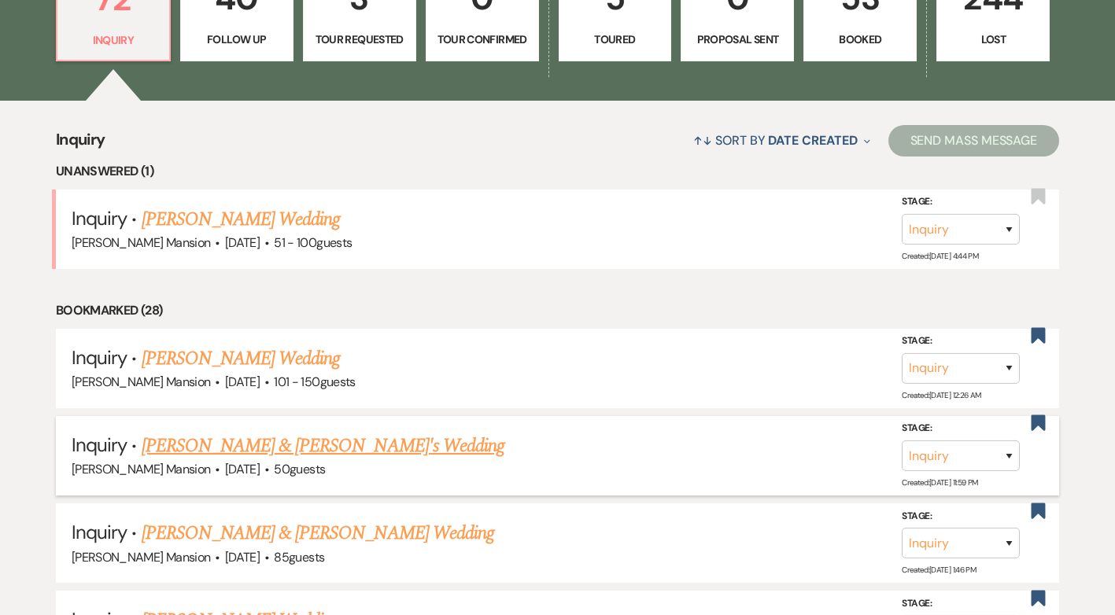
scroll to position [551, 0]
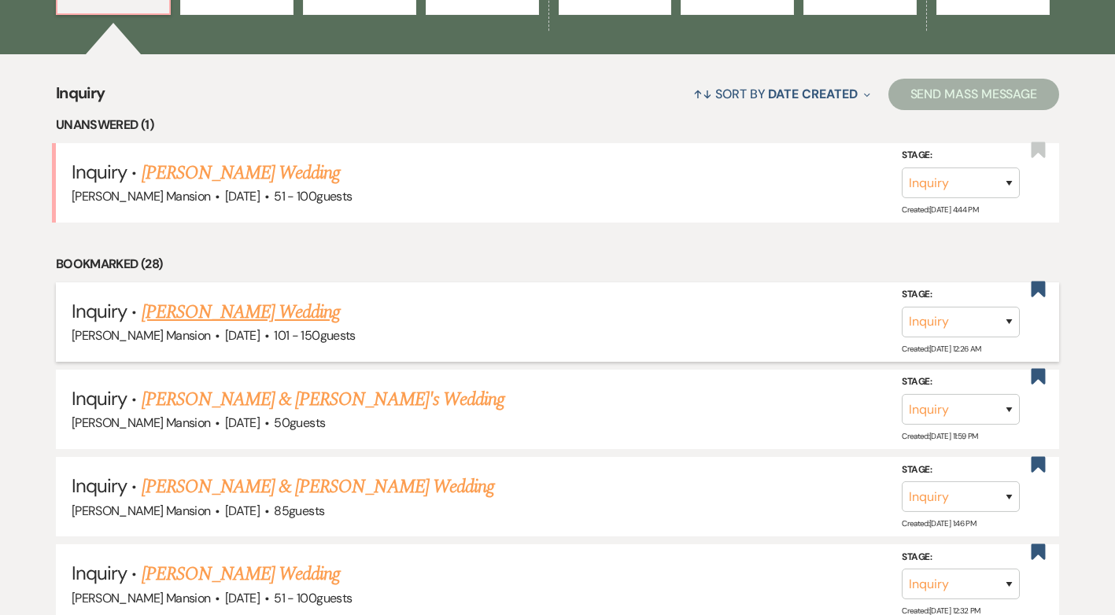
click at [270, 315] on link "[PERSON_NAME] Wedding" at bounding box center [241, 312] width 199 height 28
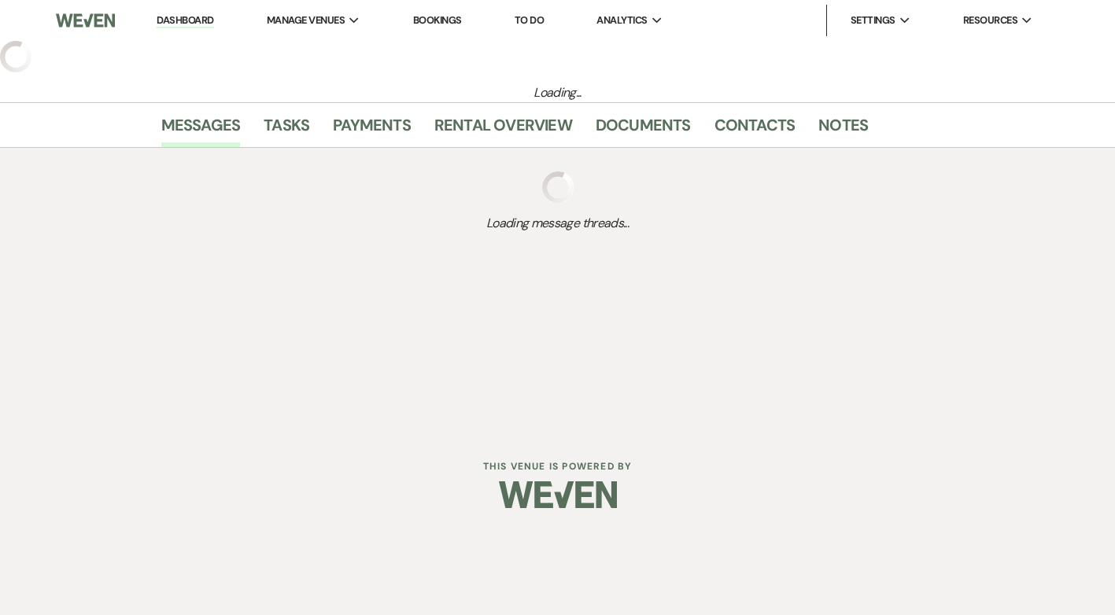
select select "2"
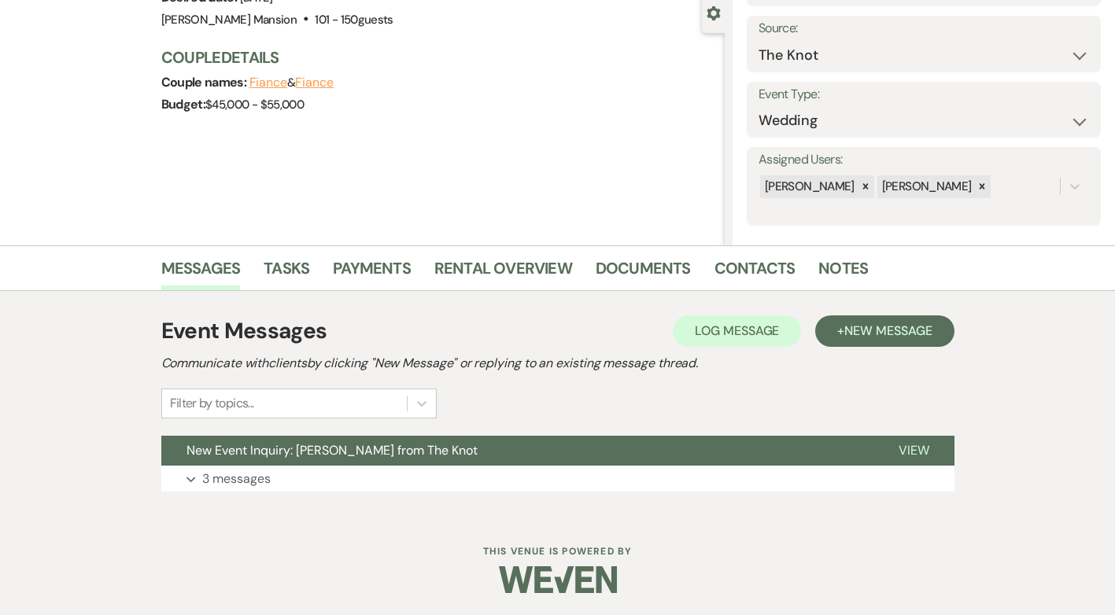
scroll to position [151, 0]
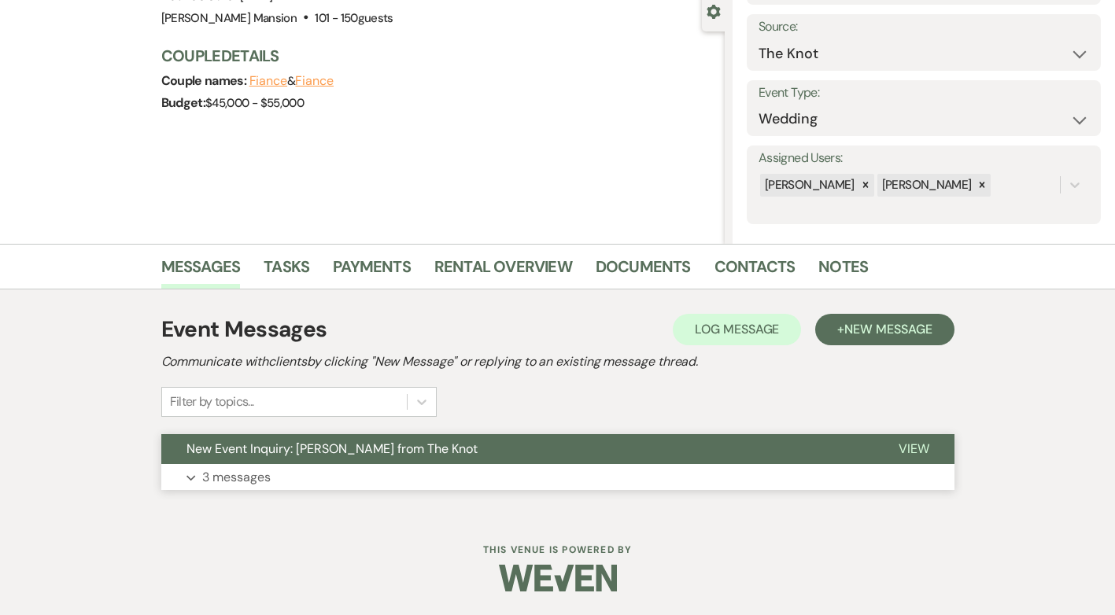
click at [239, 479] on p "3 messages" at bounding box center [236, 477] width 68 height 20
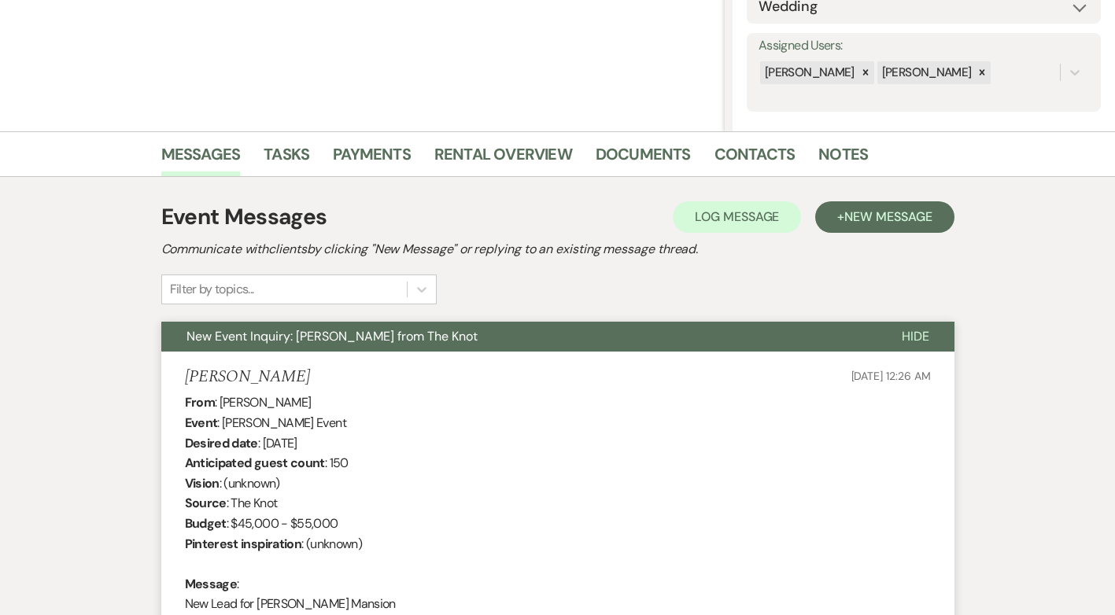
scroll to position [0, 0]
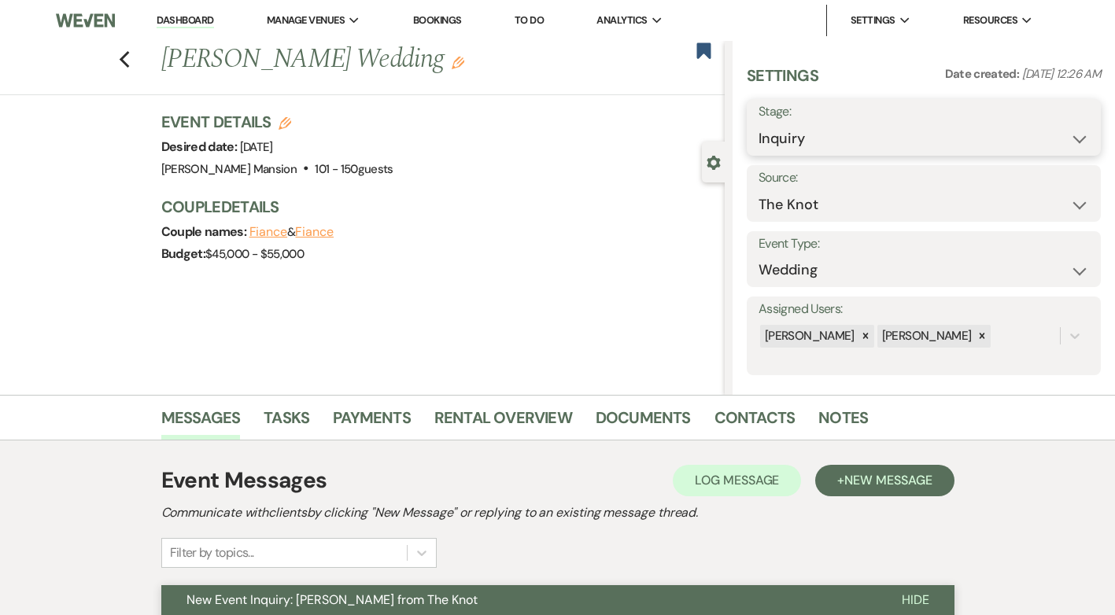
click at [1064, 141] on select "Inquiry Follow Up Tour Requested Tour Confirmed Toured Proposal Sent Booked Lost" at bounding box center [924, 139] width 331 height 31
click at [917, 369] on div "Assigned Users: [PERSON_NAME] [PERSON_NAME]" at bounding box center [924, 336] width 354 height 79
click at [1068, 204] on select "Weven Venue Website Instagram Facebook Pinterest Google The Knot Wedding Wire H…" at bounding box center [924, 205] width 331 height 31
click at [608, 308] on div "Previous Melanie Gulbas's Wedding Edit Bookmark Gear Settings Settings Date cre…" at bounding box center [362, 218] width 725 height 354
click at [1066, 135] on select "Inquiry Follow Up Tour Requested Tour Confirmed Toured Proposal Sent Booked Lost" at bounding box center [924, 139] width 331 height 31
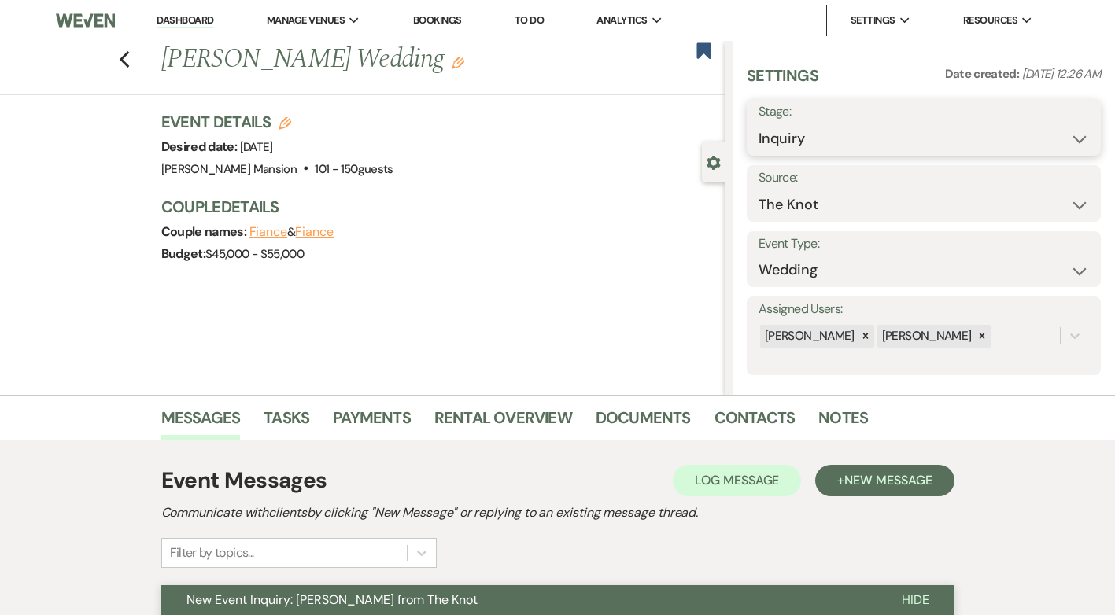
select select "8"
click at [759, 124] on select "Inquiry Follow Up Tour Requested Tour Confirmed Toured Proposal Sent Booked Lost" at bounding box center [924, 139] width 331 height 31
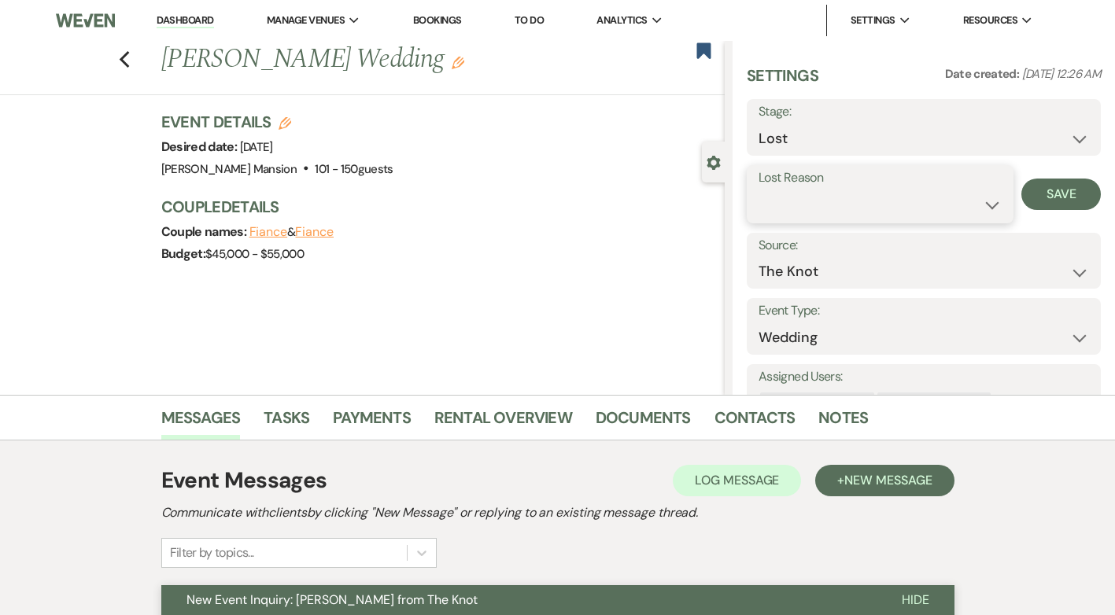
click at [984, 208] on select "Booked Elsewhere Budget Date Unavailable No Response Not a Good Match Capacity …" at bounding box center [880, 205] width 243 height 31
select select "5"
click at [759, 190] on select "Booked Elsewhere Budget Date Unavailable No Response Not a Good Match Capacity …" at bounding box center [880, 205] width 243 height 31
click at [1061, 194] on button "Save" at bounding box center [1061, 194] width 79 height 31
click at [126, 60] on use "button" at bounding box center [124, 59] width 10 height 17
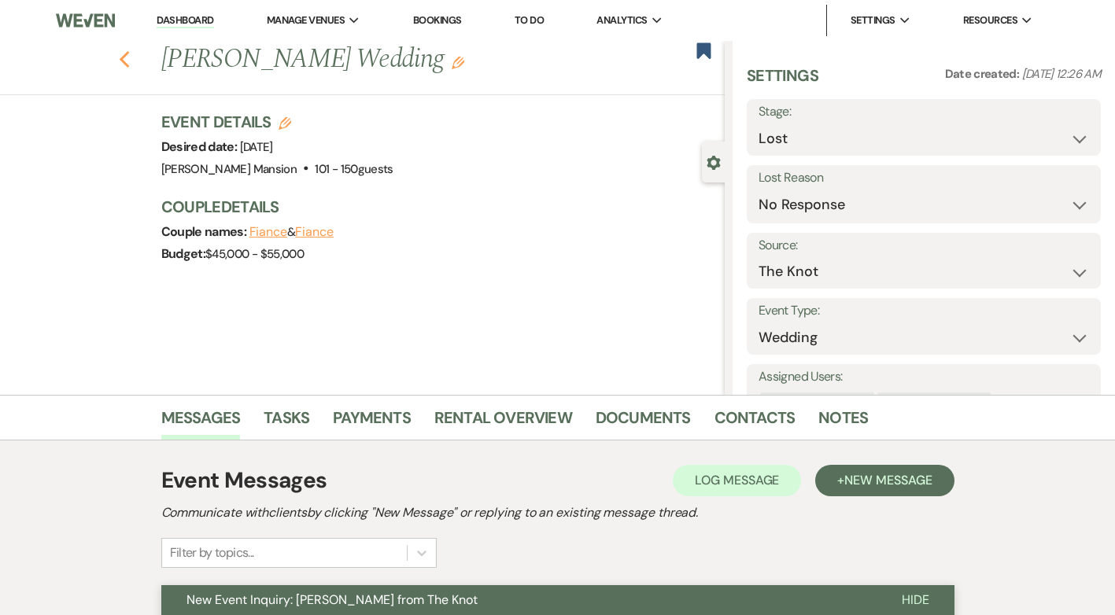
select select "8"
select select "5"
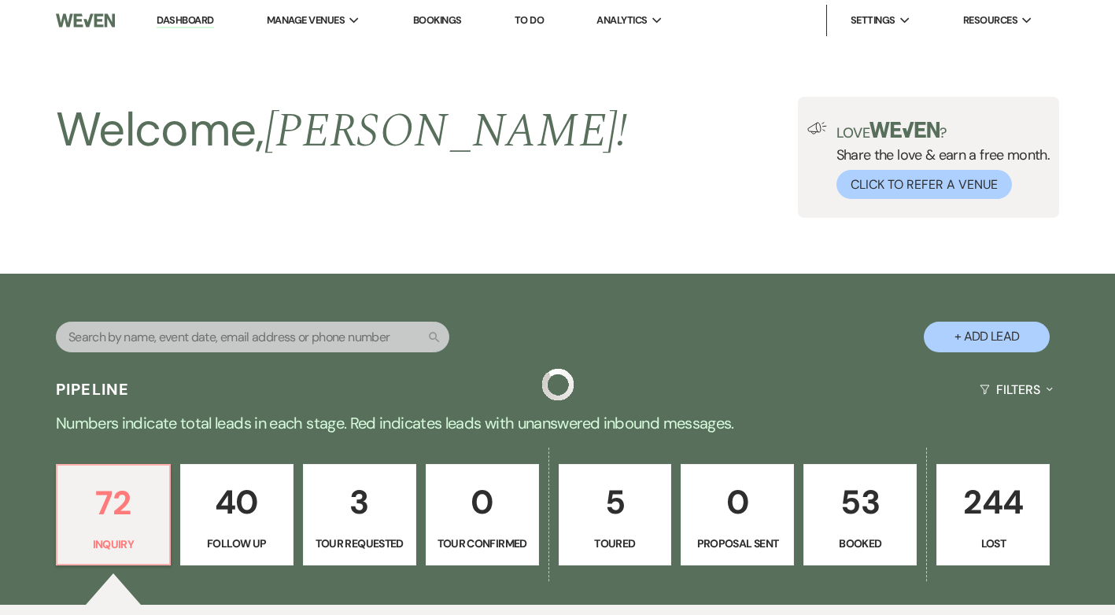
scroll to position [551, 0]
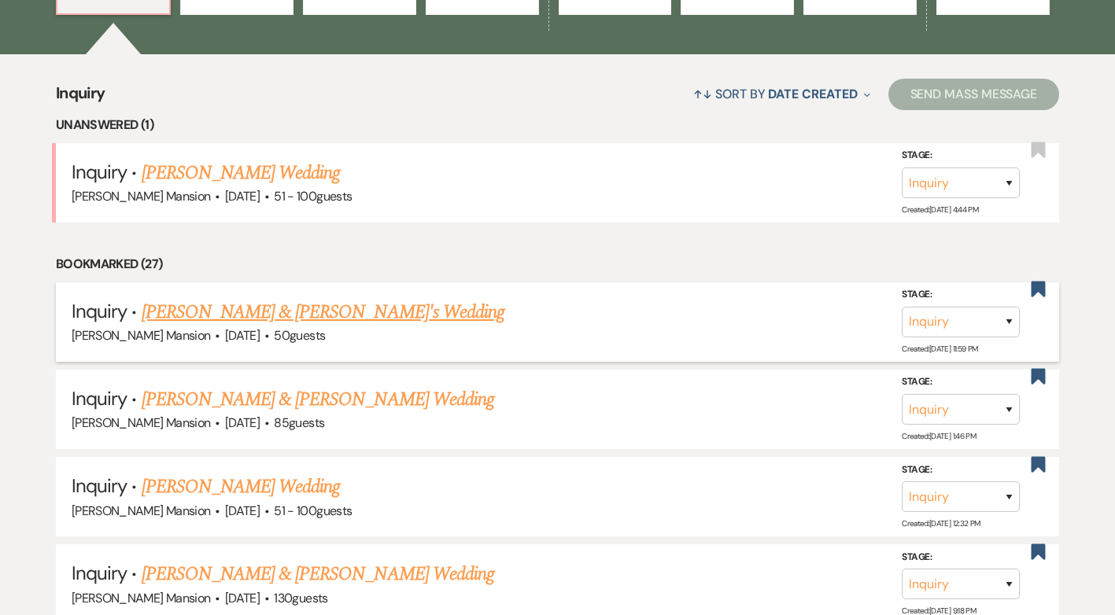
click at [231, 316] on link "[PERSON_NAME] & [PERSON_NAME]'s Wedding" at bounding box center [324, 312] width 364 height 28
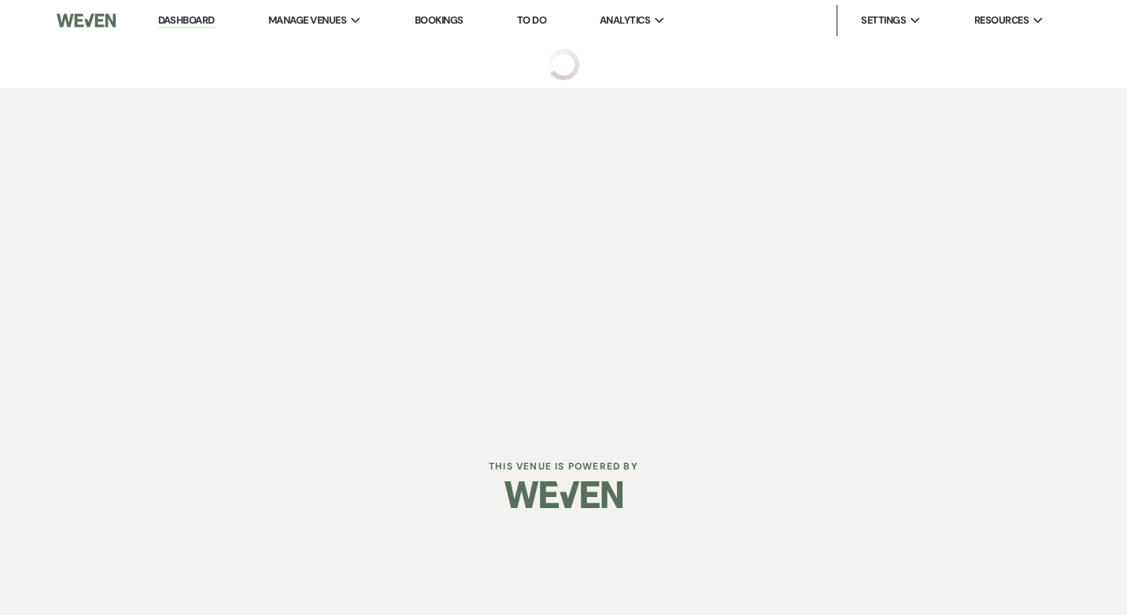
select select "5"
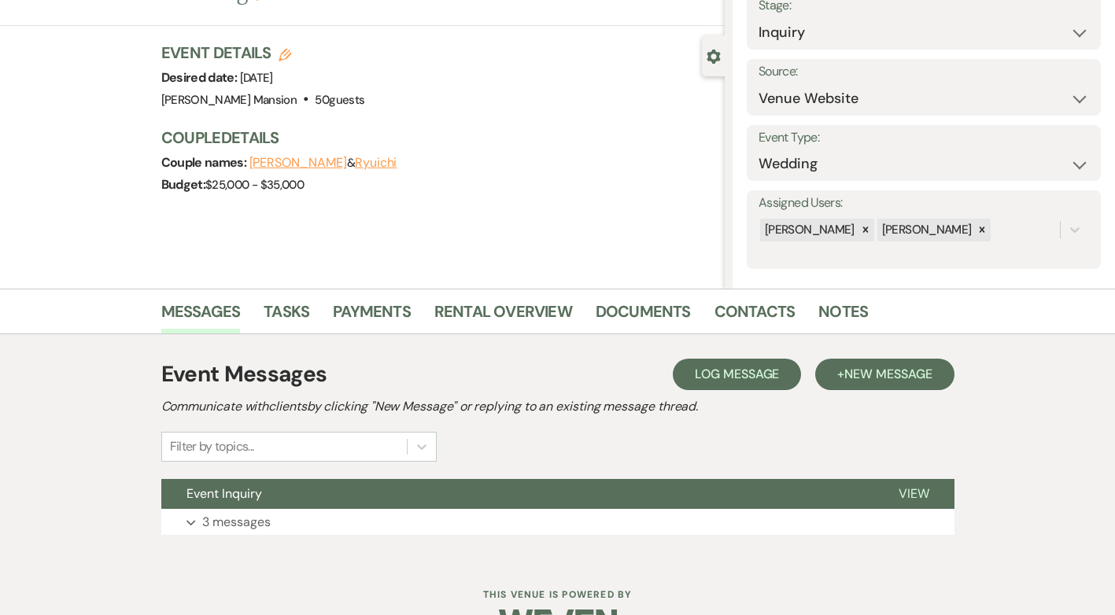
scroll to position [151, 0]
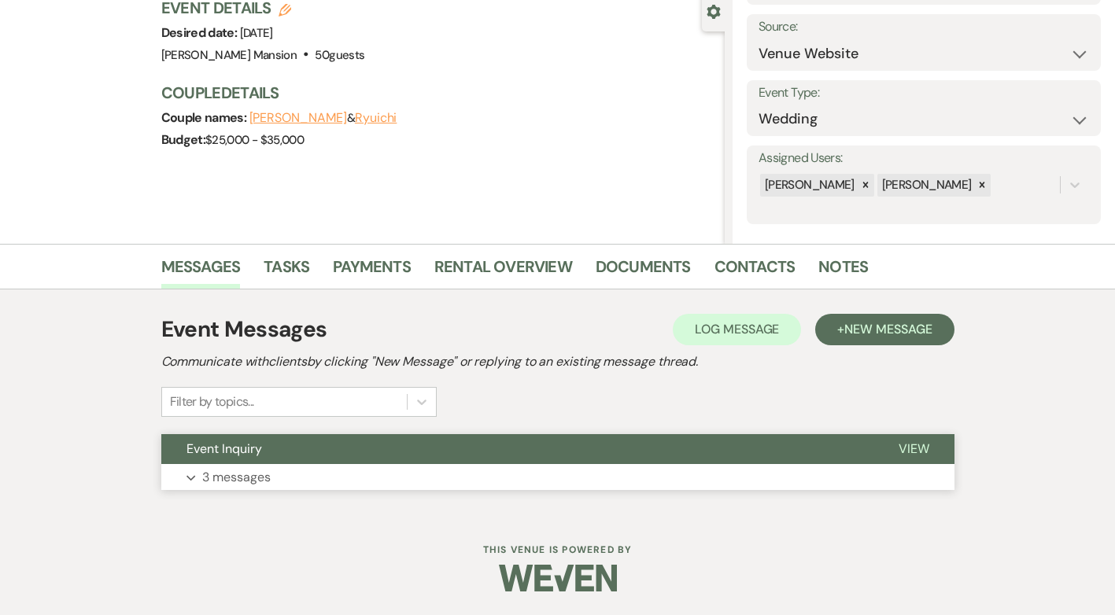
click at [234, 469] on p "3 messages" at bounding box center [236, 477] width 68 height 20
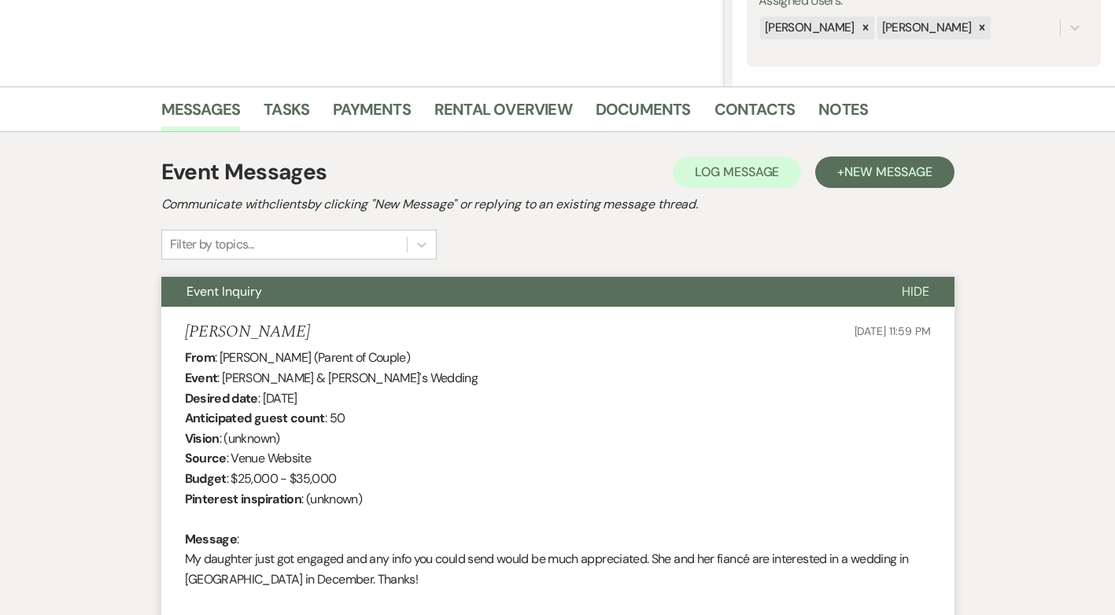
scroll to position [0, 0]
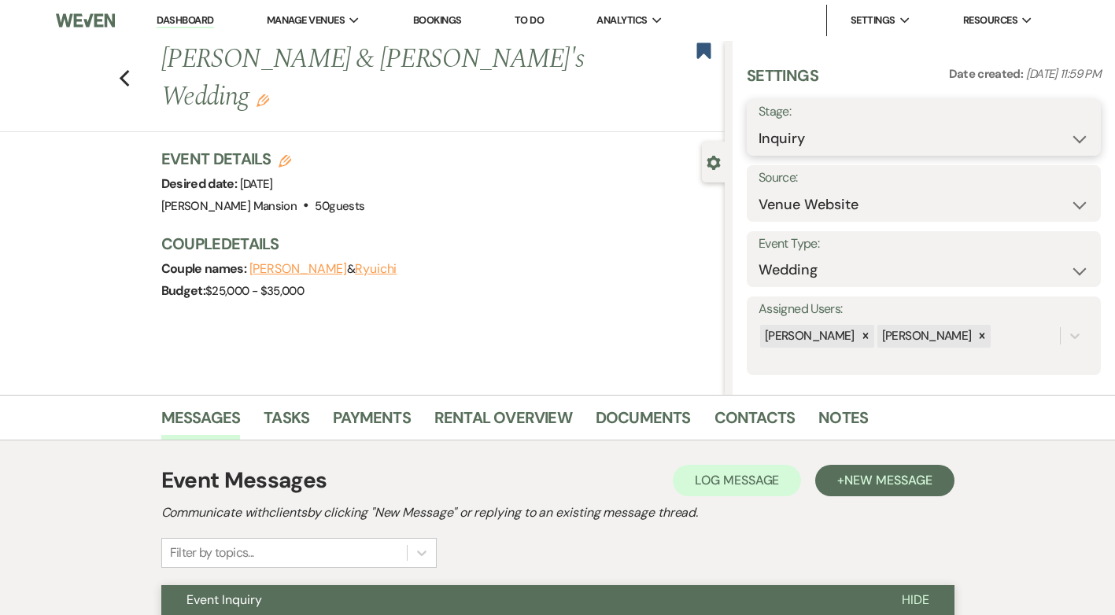
click at [1075, 136] on select "Inquiry Follow Up Tour Requested Tour Confirmed Toured Proposal Sent Booked Lost" at bounding box center [924, 139] width 331 height 31
select select "8"
click at [759, 124] on select "Inquiry Follow Up Tour Requested Tour Confirmed Toured Proposal Sent Booked Lost" at bounding box center [924, 139] width 331 height 31
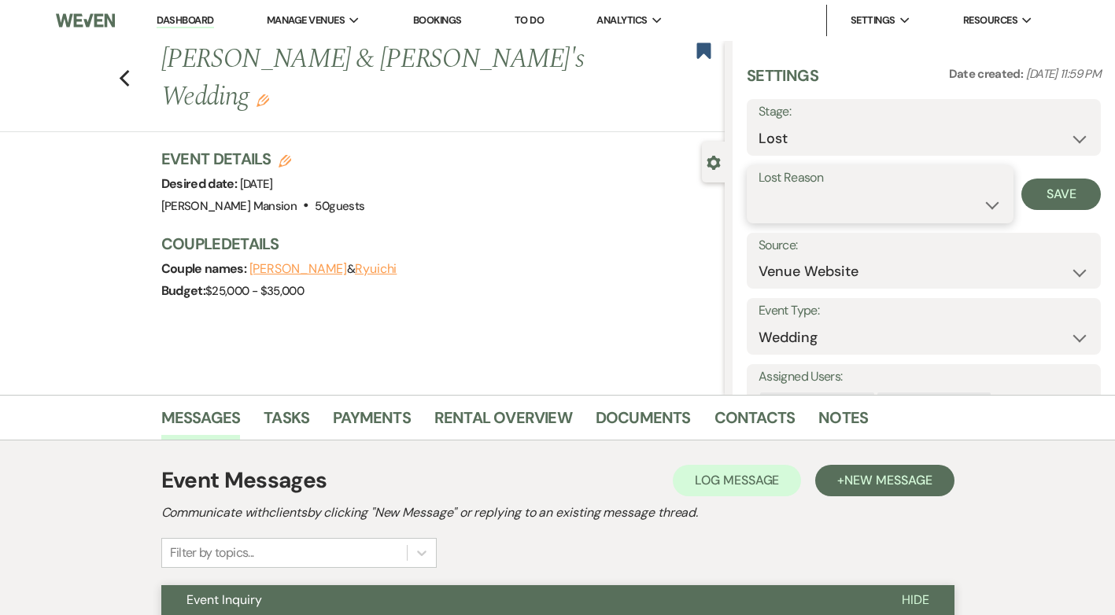
click at [985, 205] on select "Booked Elsewhere Budget Date Unavailable No Response Not a Good Match Capacity …" at bounding box center [880, 205] width 243 height 31
select select "5"
click at [759, 190] on select "Booked Elsewhere Budget Date Unavailable No Response Not a Good Match Capacity …" at bounding box center [880, 205] width 243 height 31
click at [1072, 195] on button "Save" at bounding box center [1061, 194] width 79 height 31
click at [131, 69] on icon "Previous" at bounding box center [125, 78] width 12 height 19
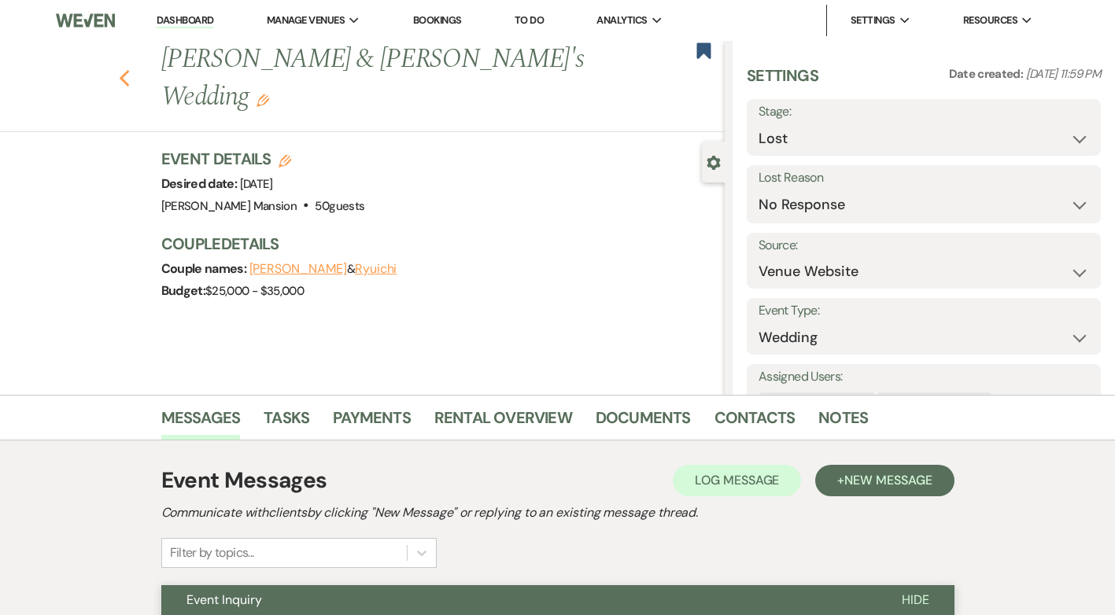
select select "8"
select select "5"
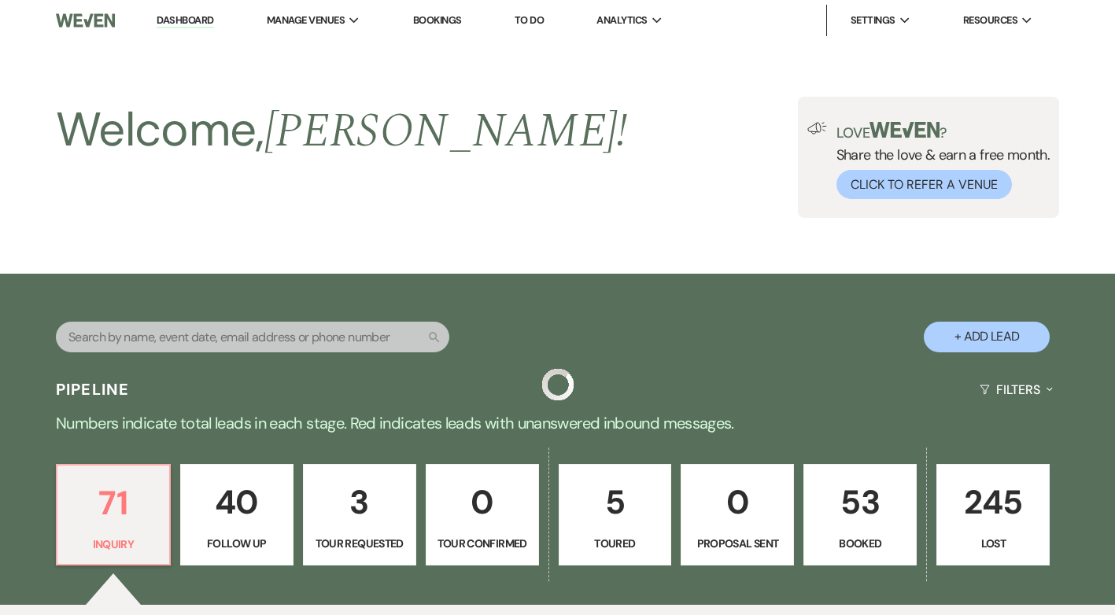
scroll to position [551, 0]
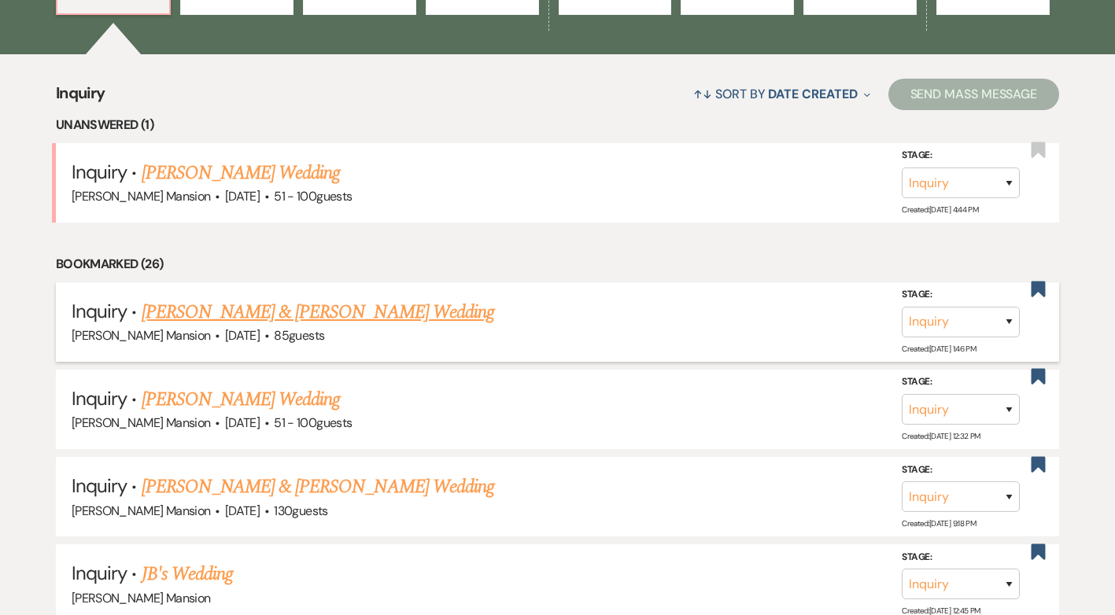
click at [297, 316] on link "[PERSON_NAME] & [PERSON_NAME] Wedding" at bounding box center [318, 312] width 353 height 28
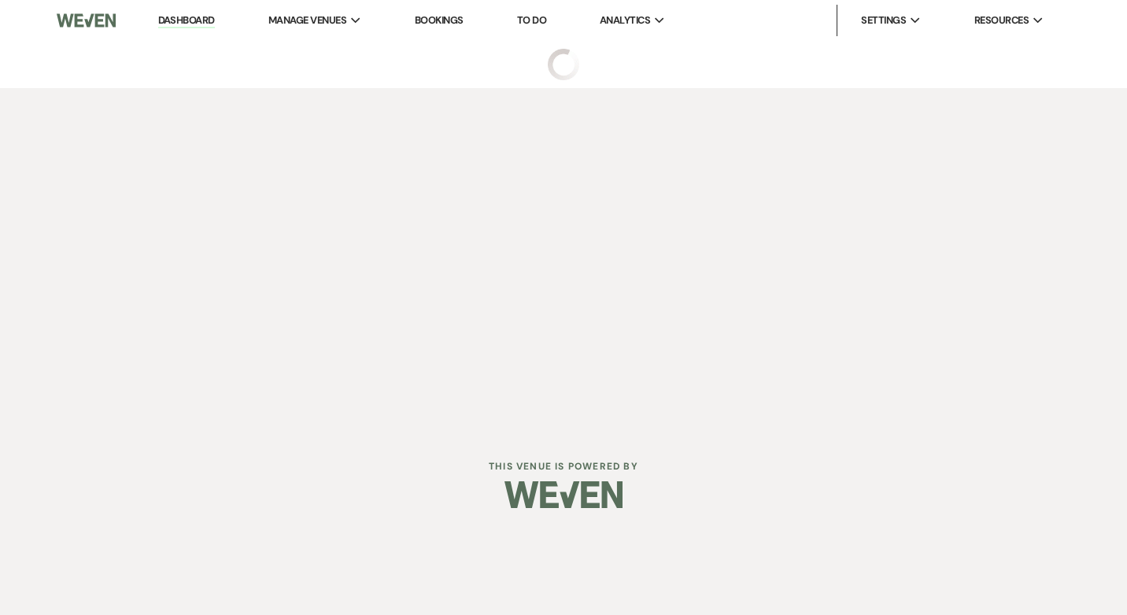
select select "5"
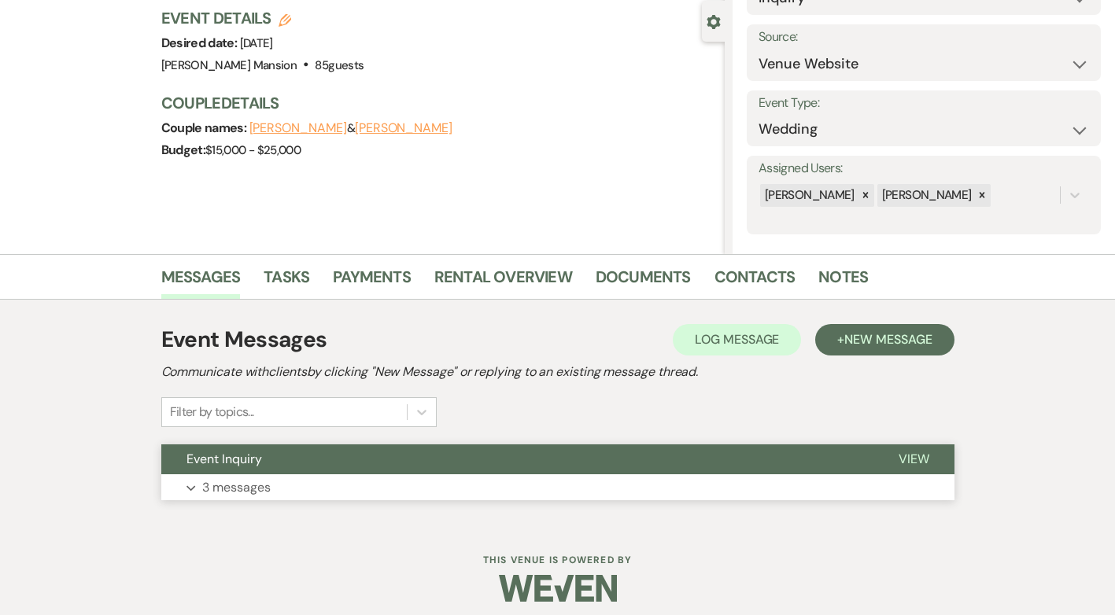
scroll to position [151, 0]
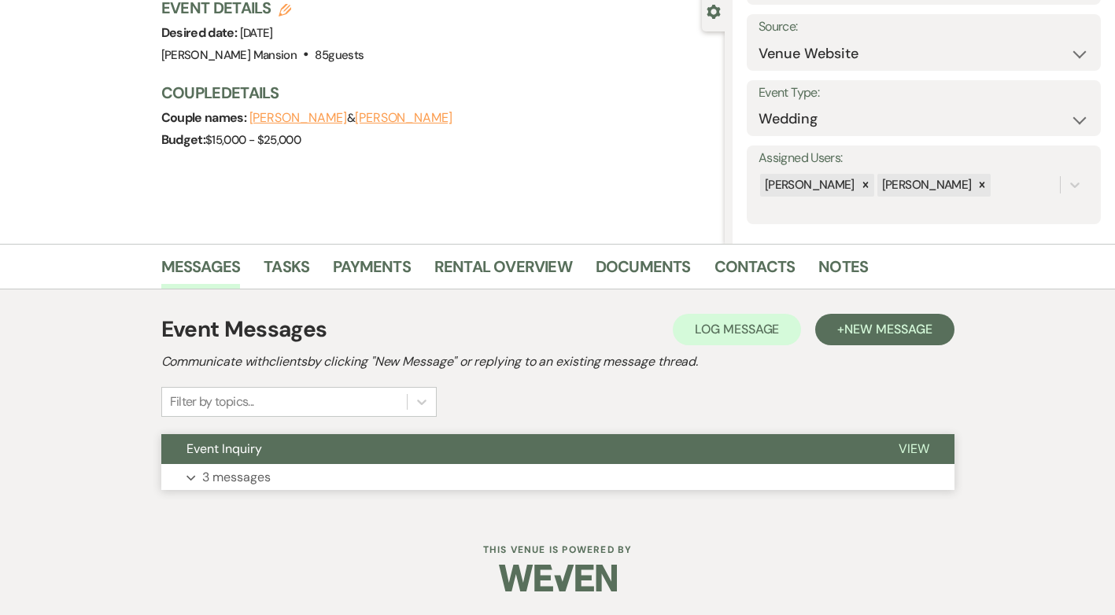
click at [228, 477] on p "3 messages" at bounding box center [236, 477] width 68 height 20
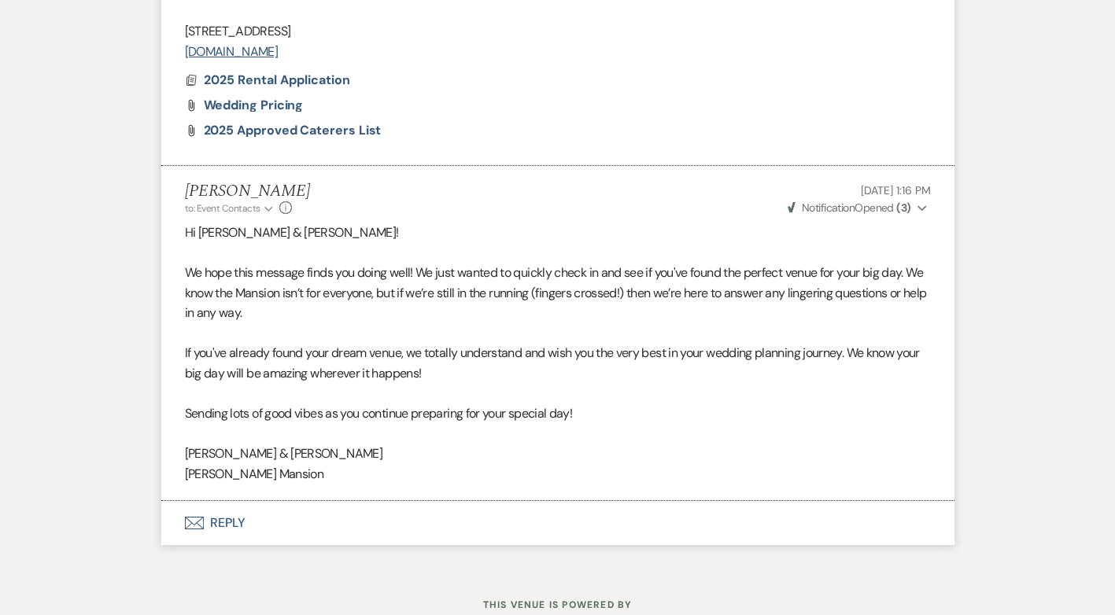
scroll to position [1628, 0]
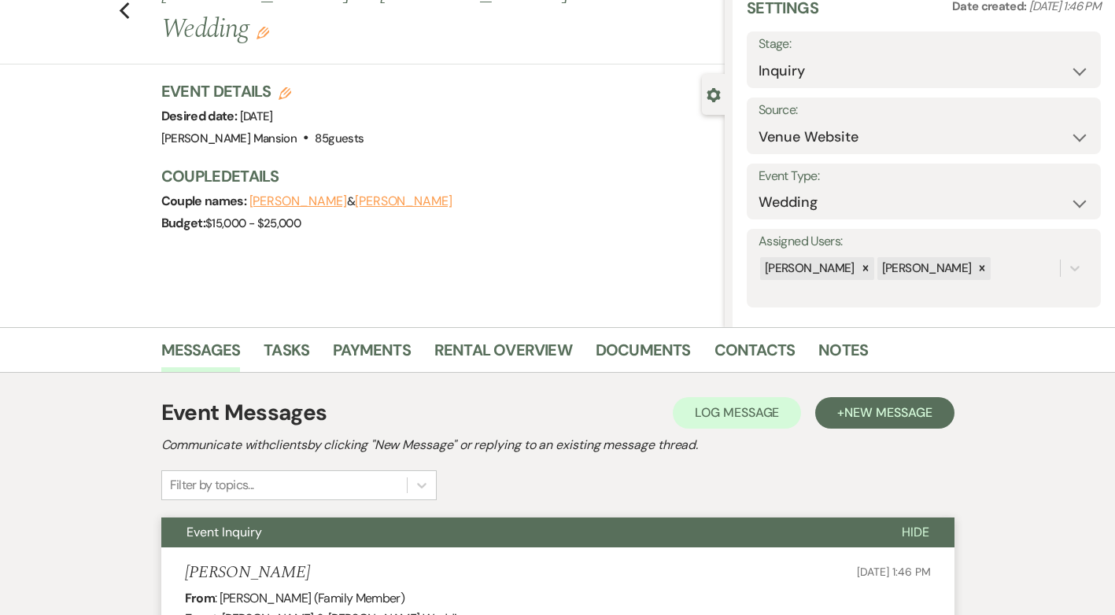
scroll to position [0, 0]
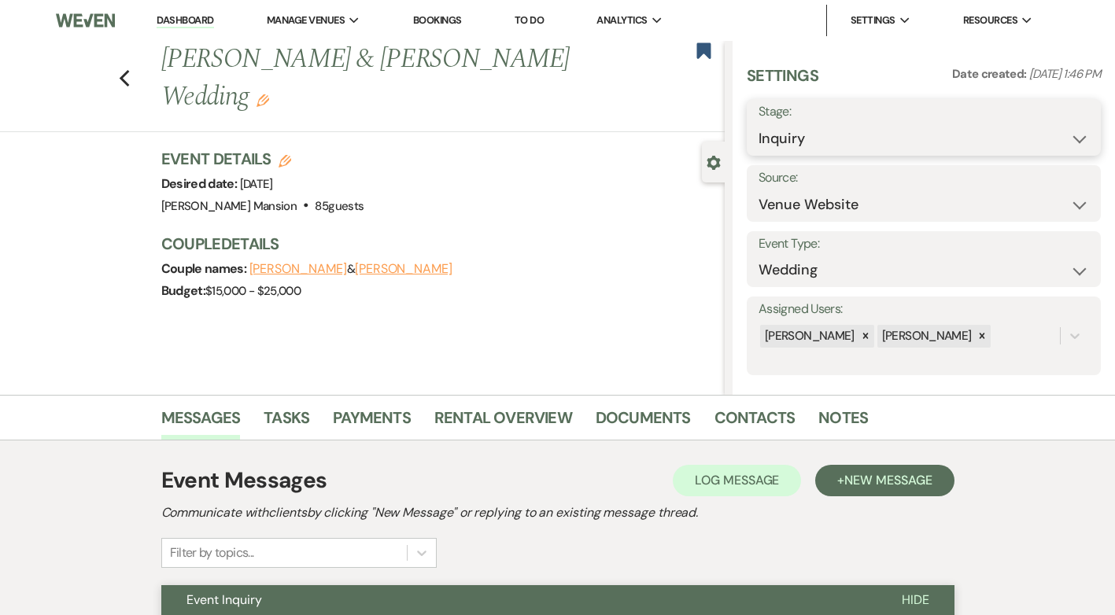
click at [1066, 139] on select "Inquiry Follow Up Tour Requested Tour Confirmed Toured Proposal Sent Booked Lost" at bounding box center [924, 139] width 331 height 31
select select "8"
click at [759, 124] on select "Inquiry Follow Up Tour Requested Tour Confirmed Toured Proposal Sent Booked Lost" at bounding box center [924, 139] width 331 height 31
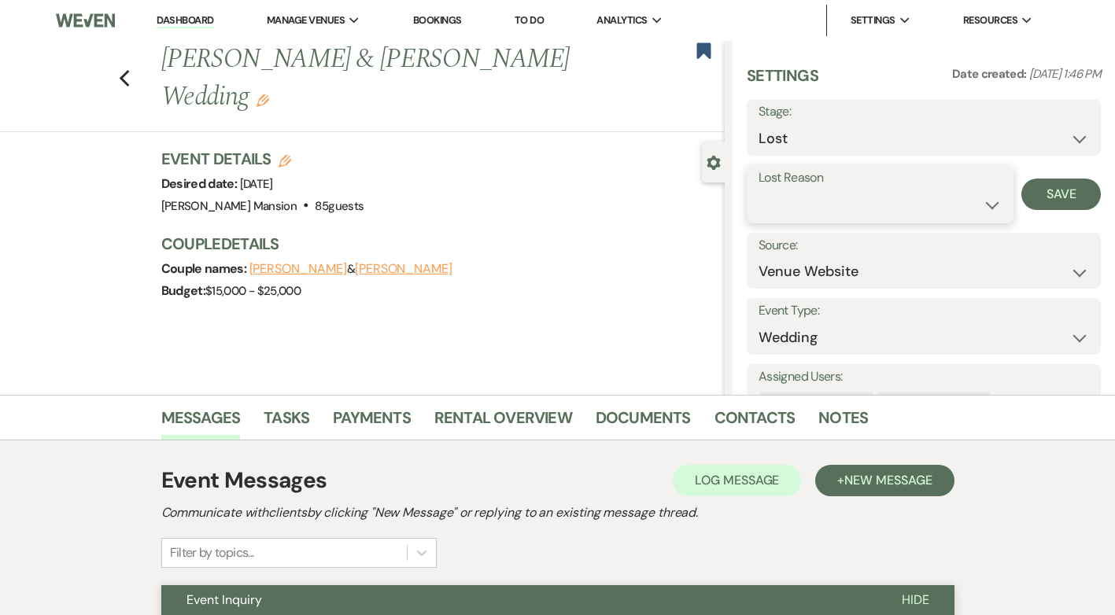
click at [970, 202] on select "Booked Elsewhere Budget Date Unavailable No Response Not a Good Match Capacity …" at bounding box center [880, 205] width 243 height 31
select select "5"
click at [759, 190] on select "Booked Elsewhere Budget Date Unavailable No Response Not a Good Match Capacity …" at bounding box center [880, 205] width 243 height 31
click at [1047, 185] on button "Save" at bounding box center [1061, 194] width 79 height 31
click at [128, 82] on icon "Previous" at bounding box center [125, 78] width 12 height 19
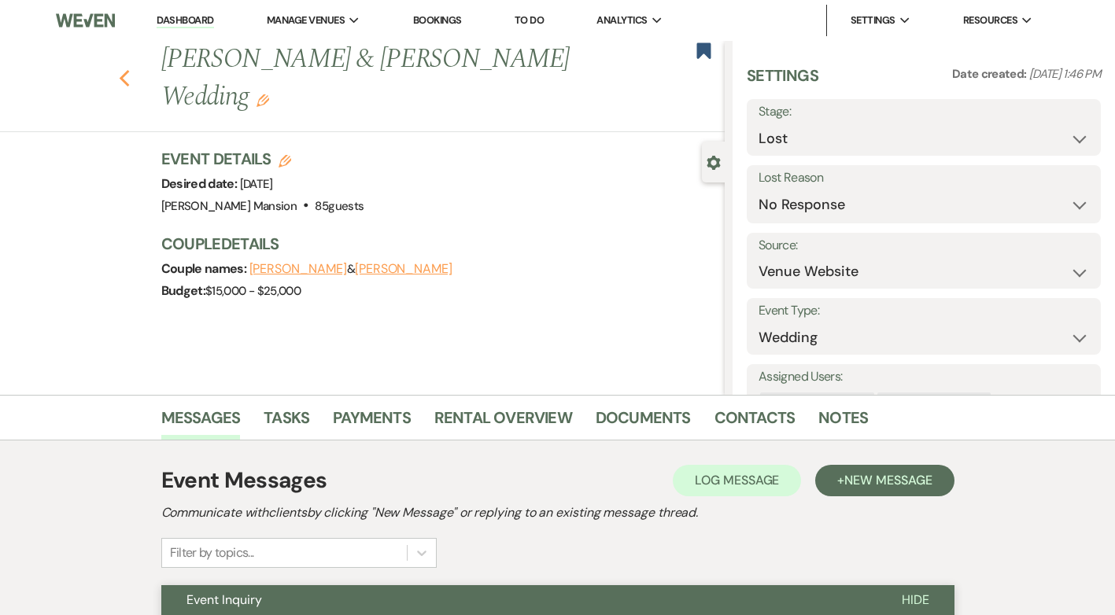
select select "8"
select select "5"
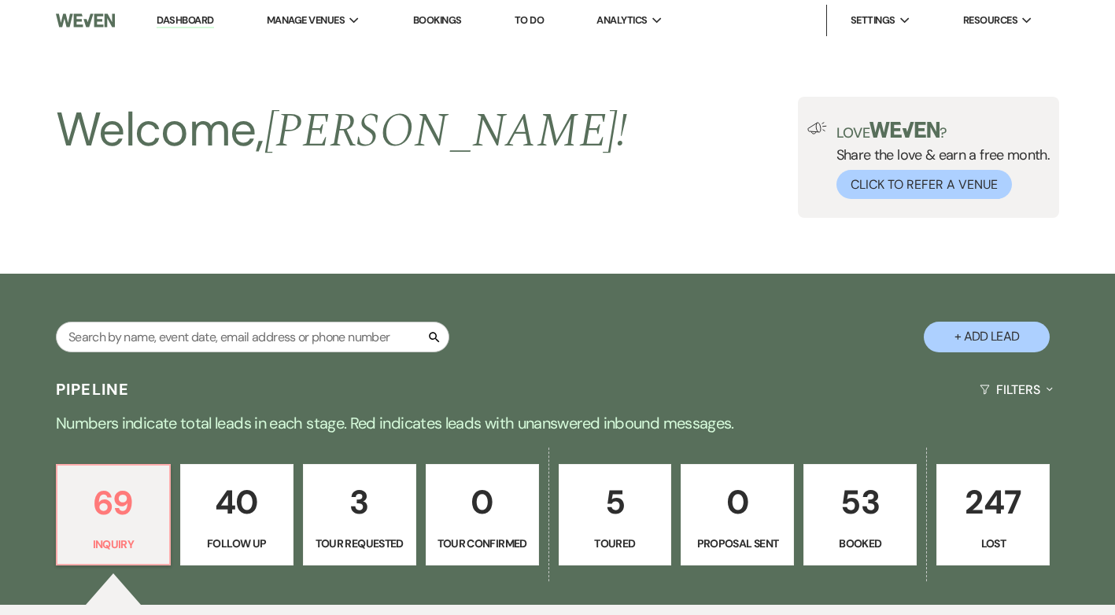
scroll to position [551, 0]
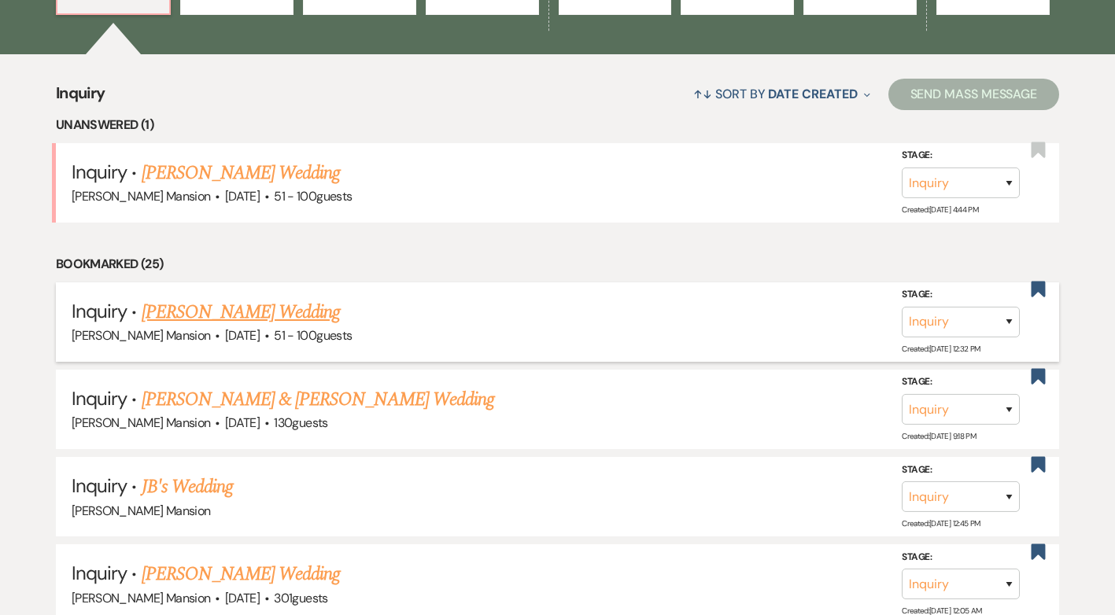
click at [210, 309] on link "[PERSON_NAME] Wedding" at bounding box center [241, 312] width 199 height 28
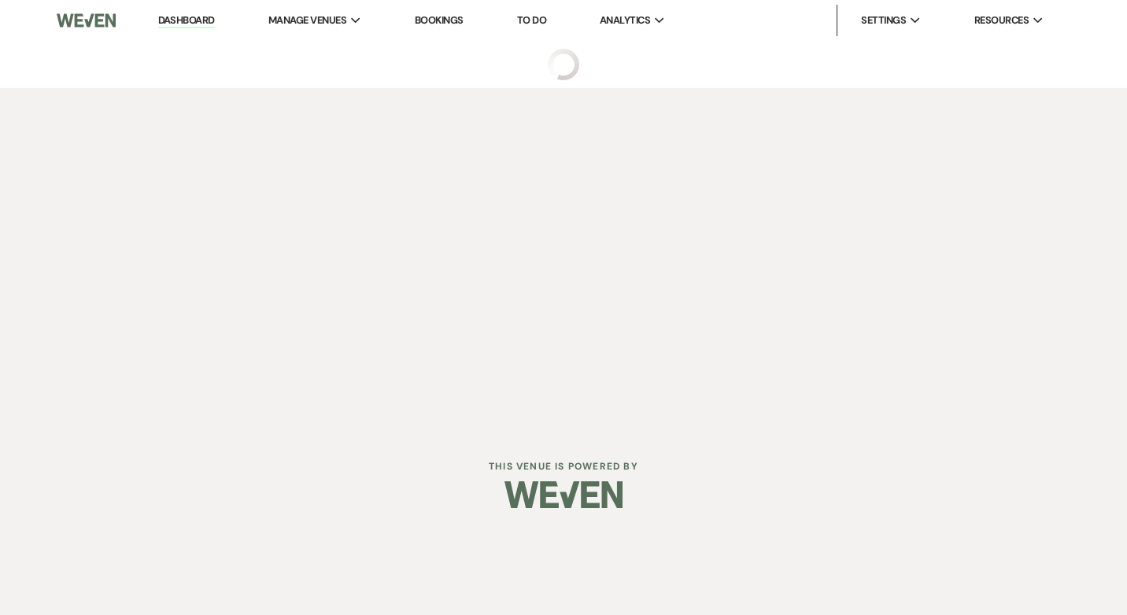
select select "2"
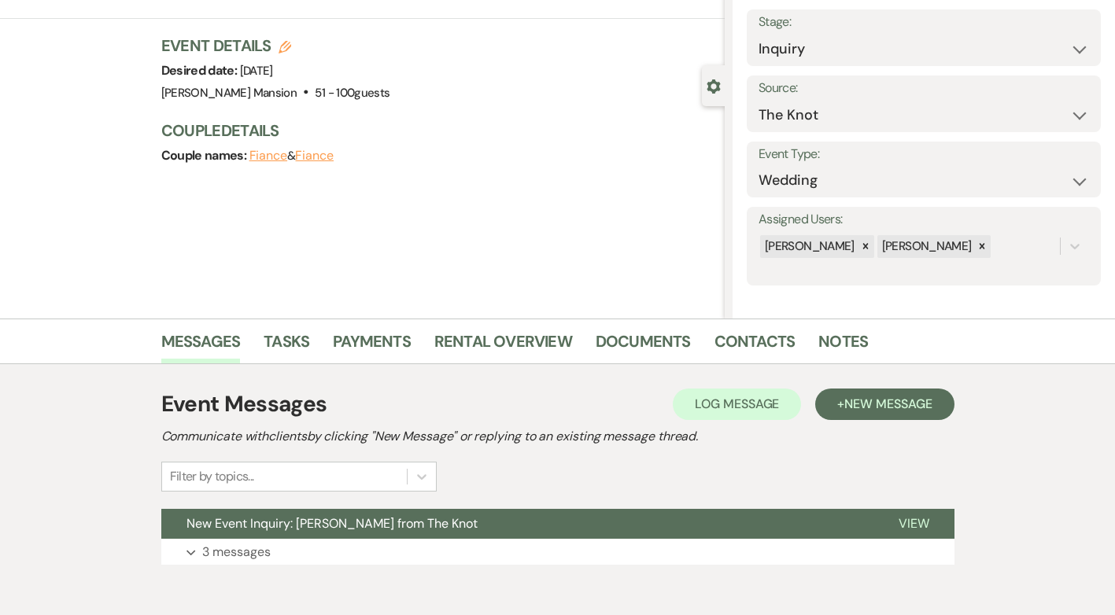
scroll to position [151, 0]
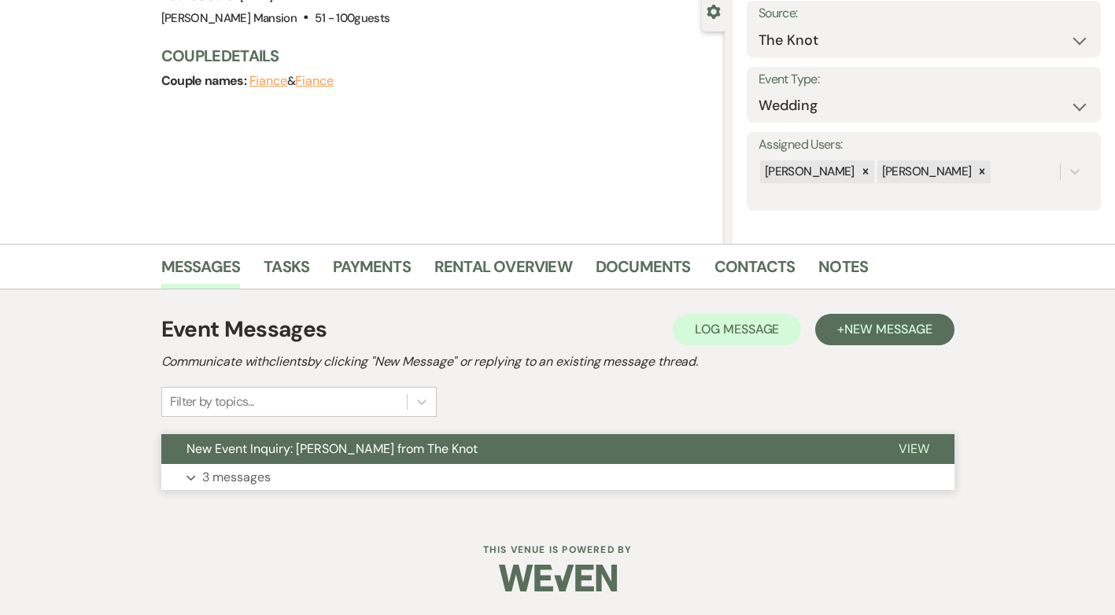
click at [200, 479] on button "Expand 3 messages" at bounding box center [557, 477] width 793 height 27
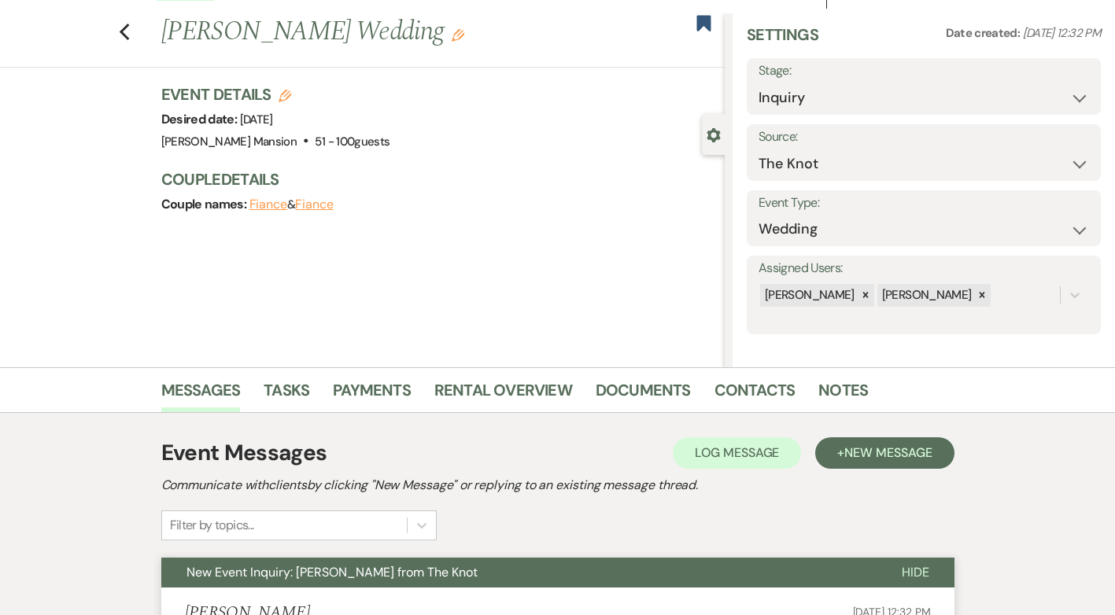
scroll to position [0, 0]
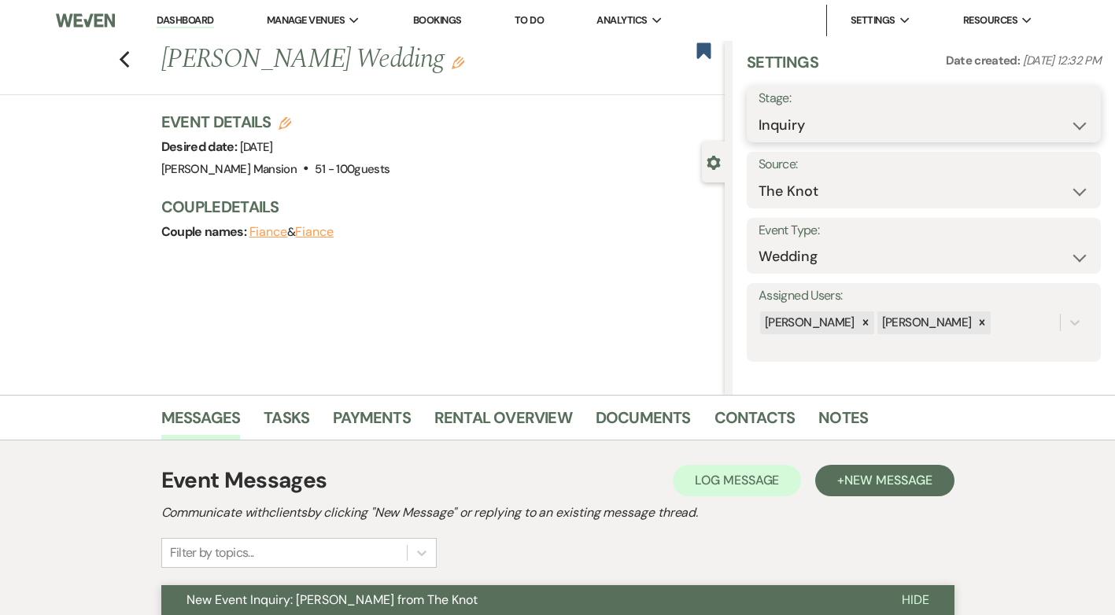
click at [1065, 123] on select "Inquiry Follow Up Tour Requested Tour Confirmed Toured Proposal Sent Booked Lost" at bounding box center [924, 125] width 331 height 31
select select "8"
click at [759, 110] on select "Inquiry Follow Up Tour Requested Tour Confirmed Toured Proposal Sent Booked Lost" at bounding box center [924, 125] width 331 height 31
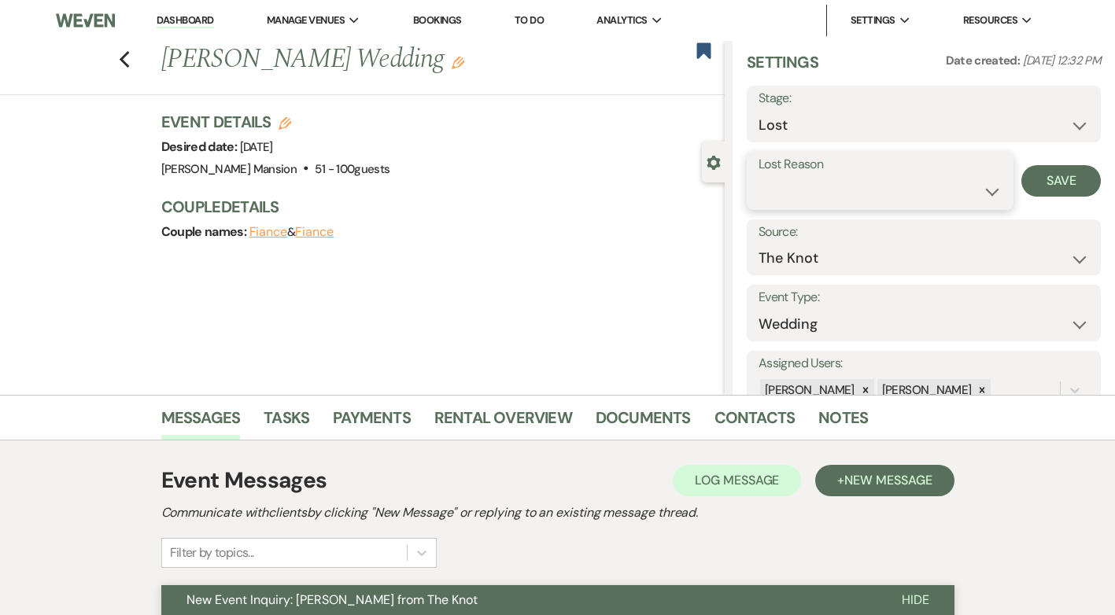
click at [981, 193] on select "Booked Elsewhere Budget Date Unavailable No Response Not a Good Match Capacity …" at bounding box center [880, 191] width 243 height 31
select select "5"
click at [759, 176] on select "Booked Elsewhere Budget Date Unavailable No Response Not a Good Match Capacity …" at bounding box center [880, 191] width 243 height 31
click at [1041, 179] on button "Save" at bounding box center [1061, 180] width 79 height 31
click at [131, 58] on icon "Previous" at bounding box center [125, 59] width 12 height 19
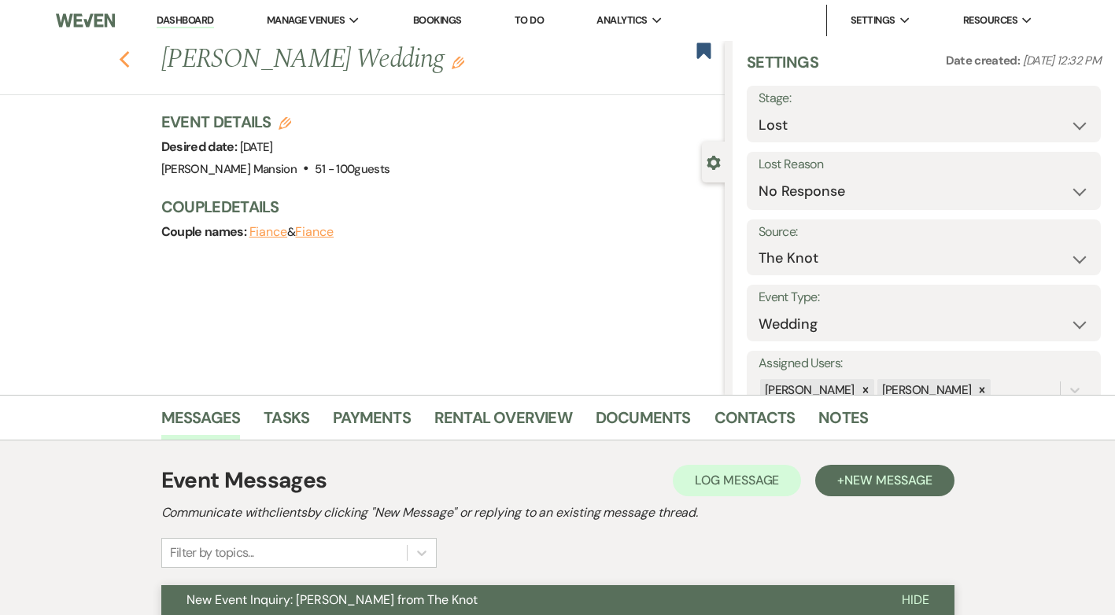
select select "8"
select select "5"
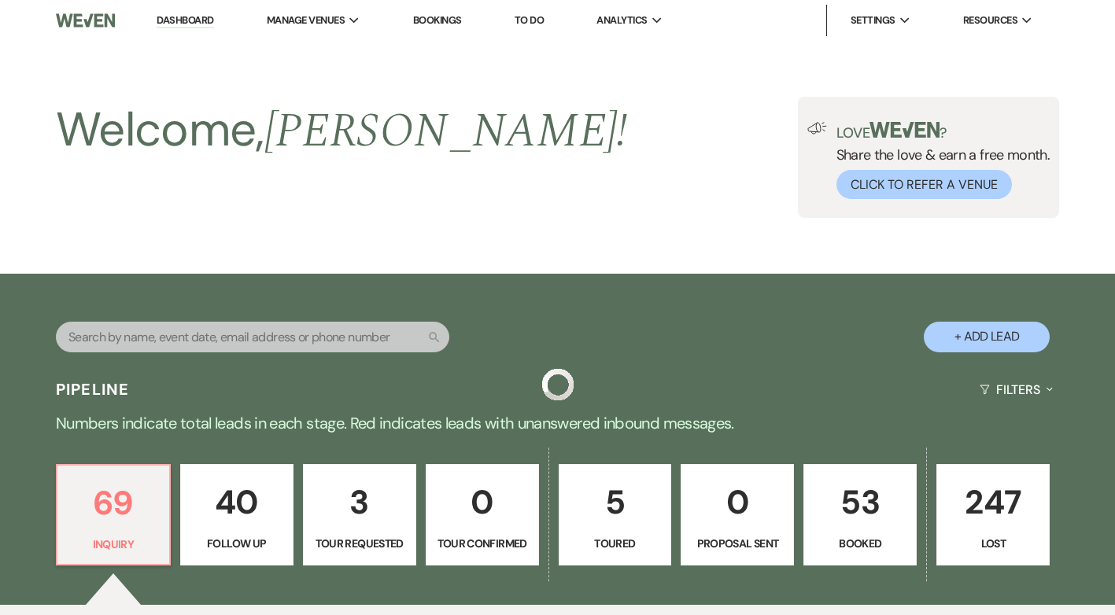
scroll to position [551, 0]
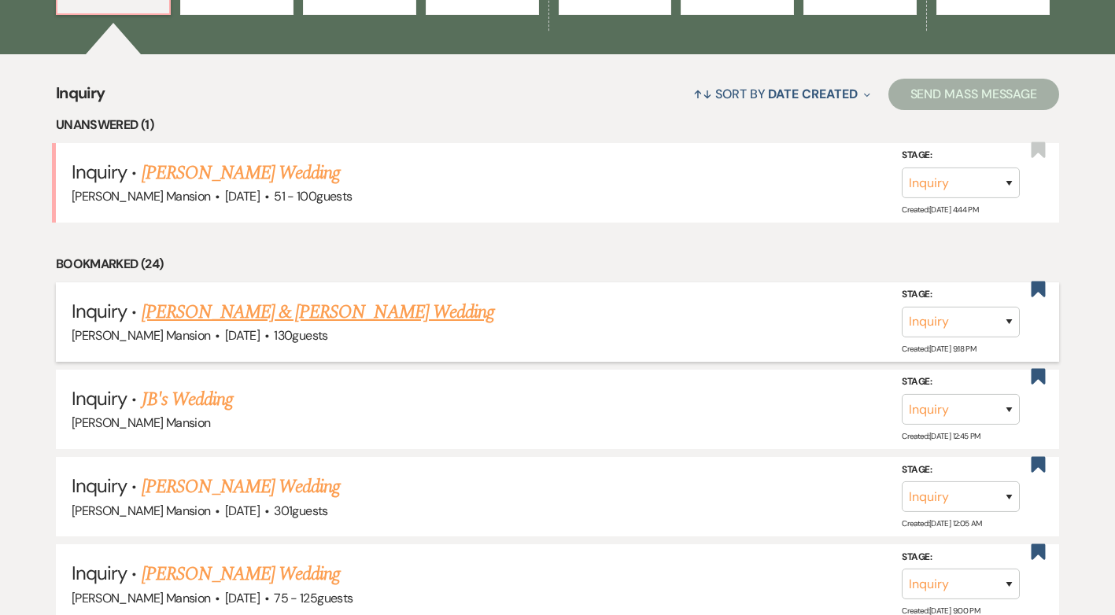
click at [355, 314] on link "[PERSON_NAME] & [PERSON_NAME] Wedding" at bounding box center [318, 312] width 353 height 28
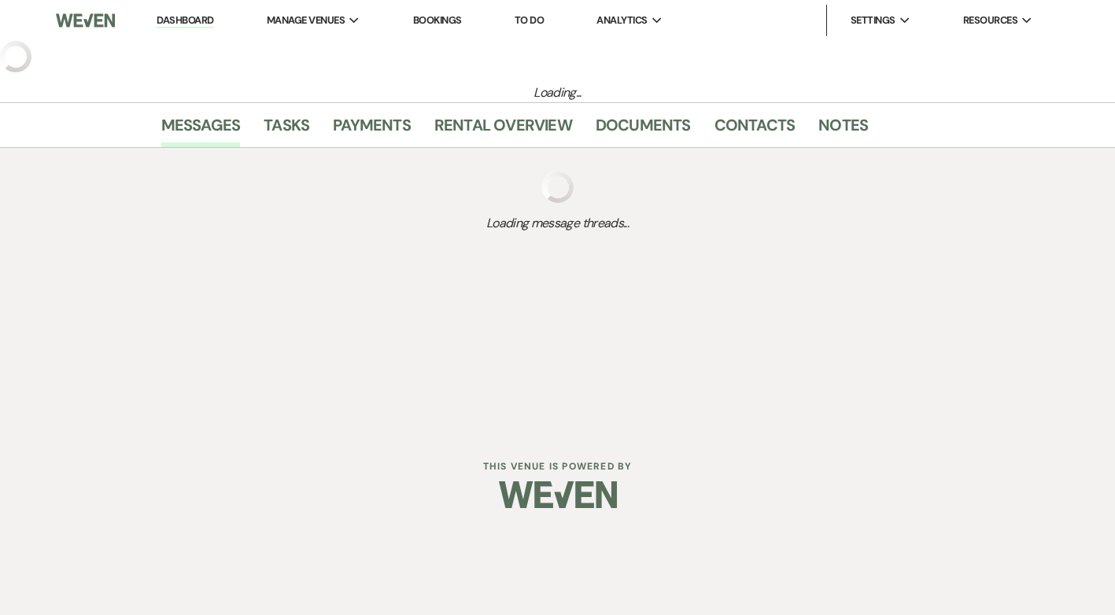
select select "5"
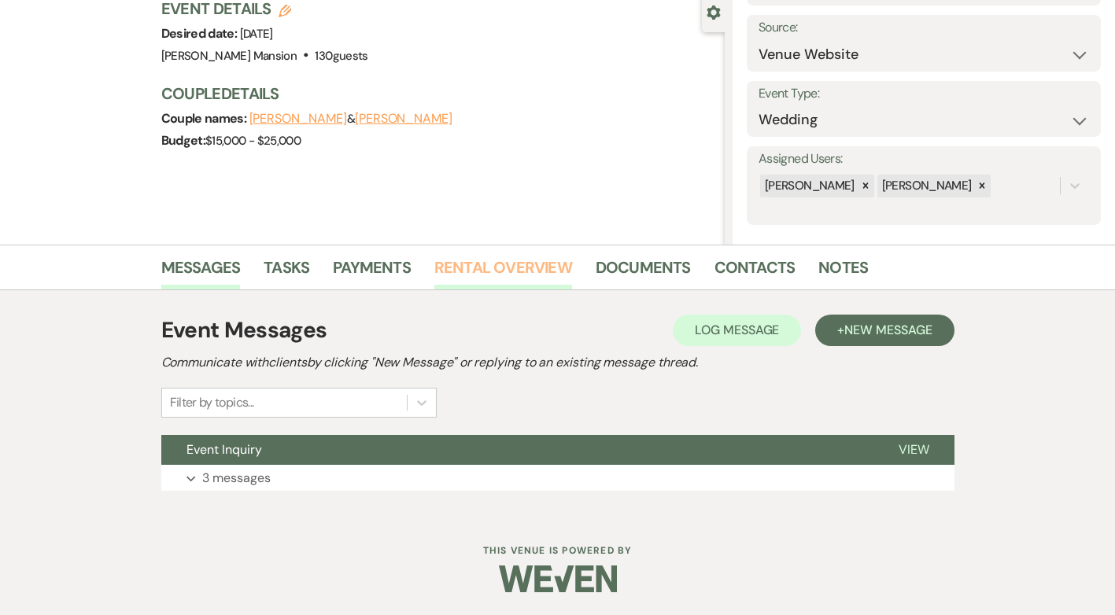
scroll to position [151, 0]
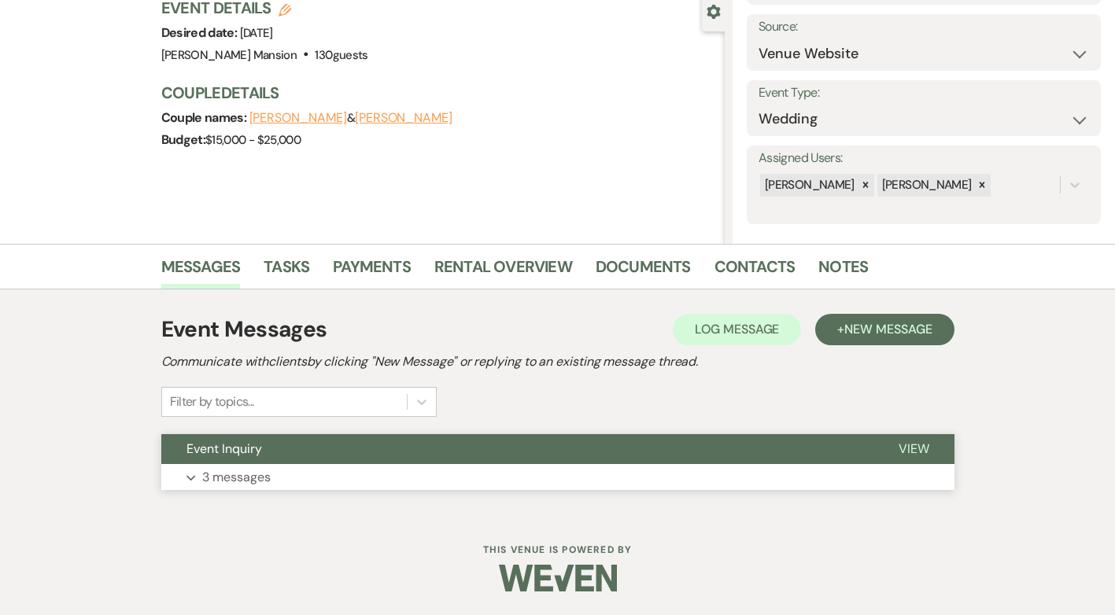
click at [213, 480] on p "3 messages" at bounding box center [236, 477] width 68 height 20
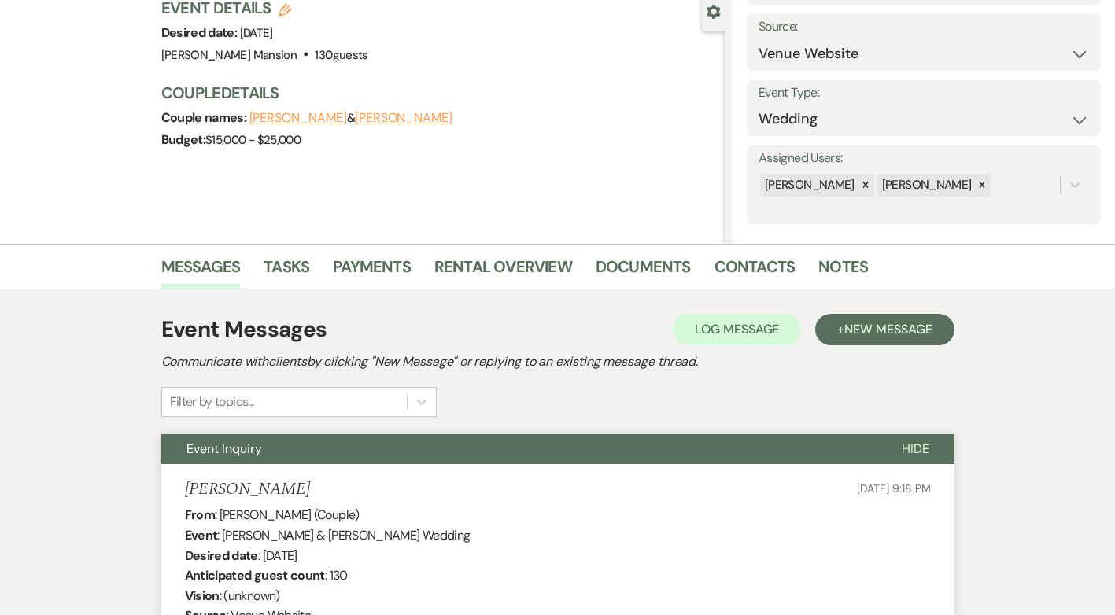
scroll to position [0, 0]
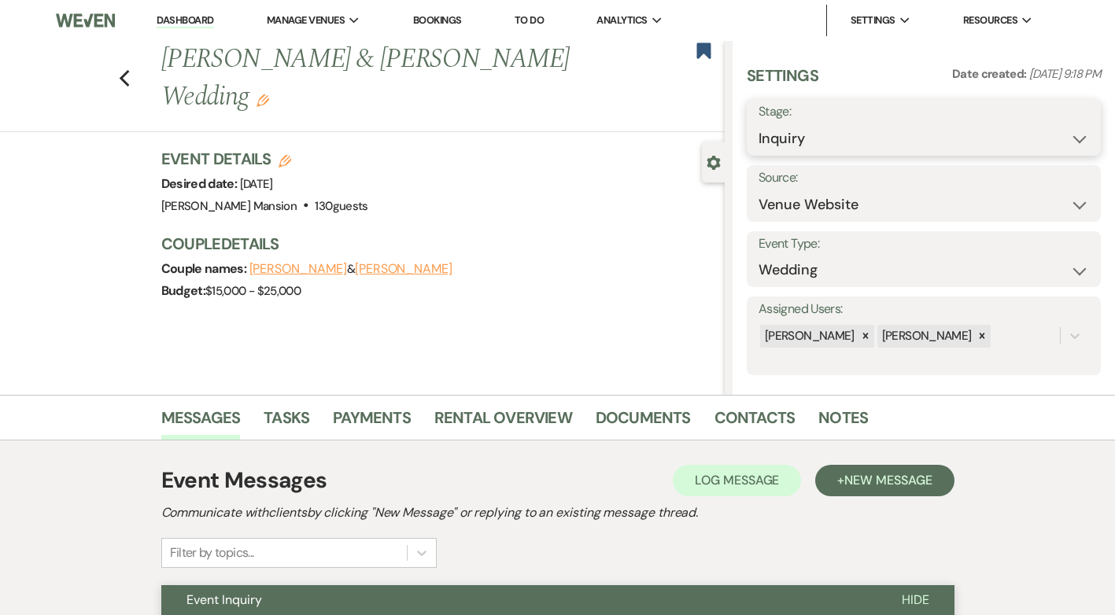
click at [1063, 139] on select "Inquiry Follow Up Tour Requested Tour Confirmed Toured Proposal Sent Booked Lost" at bounding box center [924, 139] width 331 height 31
select select "8"
click at [759, 124] on select "Inquiry Follow Up Tour Requested Tour Confirmed Toured Proposal Sent Booked Lost" at bounding box center [924, 139] width 331 height 31
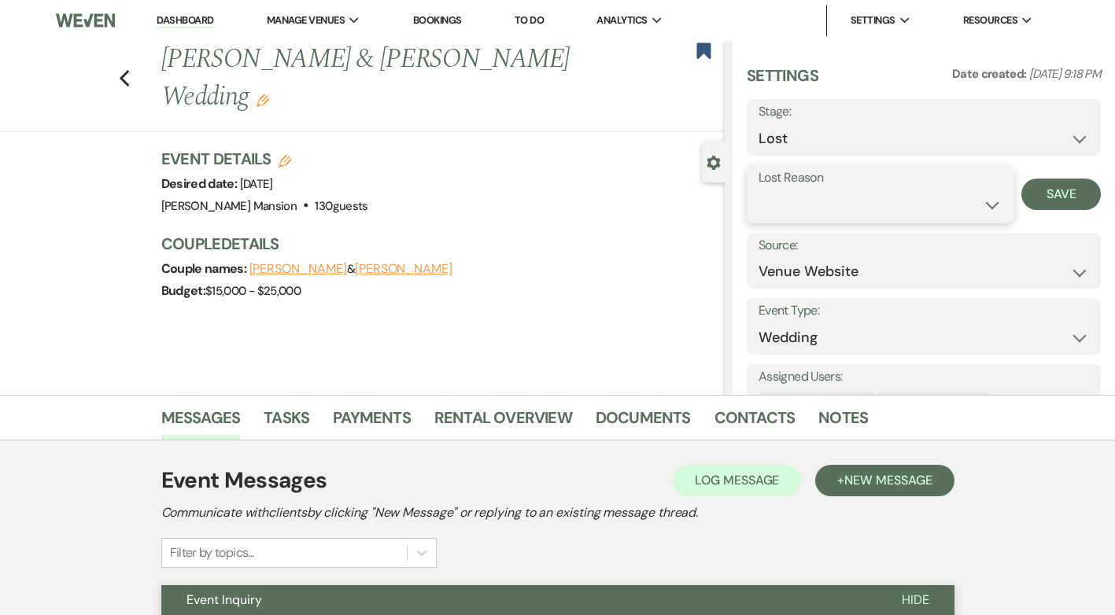
click at [982, 205] on select "Booked Elsewhere Budget Date Unavailable No Response Not a Good Match Capacity …" at bounding box center [880, 205] width 243 height 31
select select "5"
click at [759, 190] on select "Booked Elsewhere Budget Date Unavailable No Response Not a Good Match Capacity …" at bounding box center [880, 205] width 243 height 31
click at [1041, 198] on button "Save" at bounding box center [1061, 194] width 79 height 31
click at [127, 70] on use "button" at bounding box center [124, 78] width 10 height 17
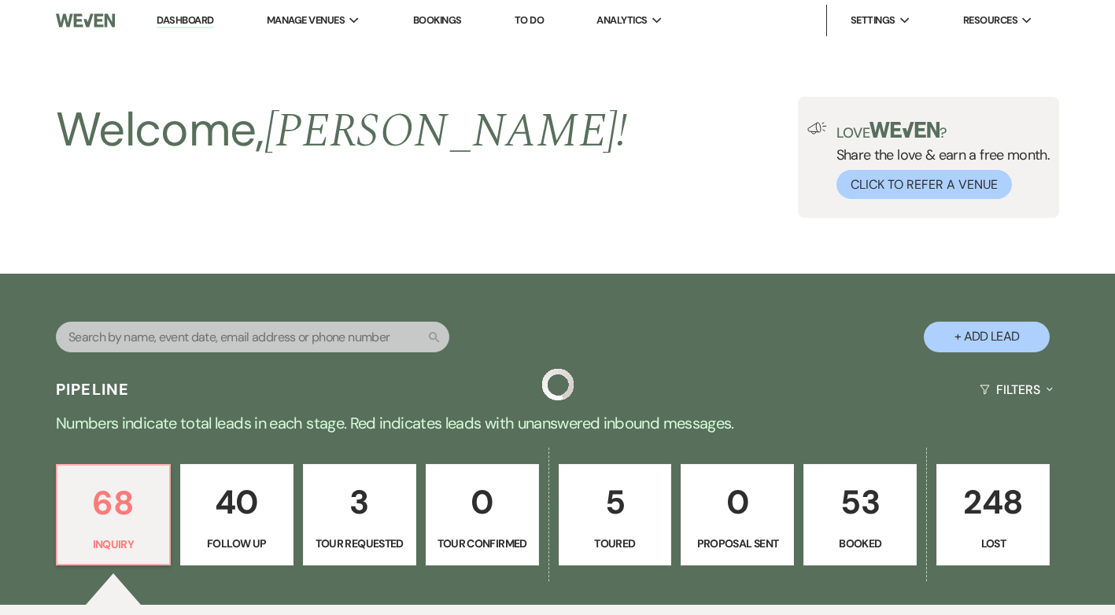
scroll to position [551, 0]
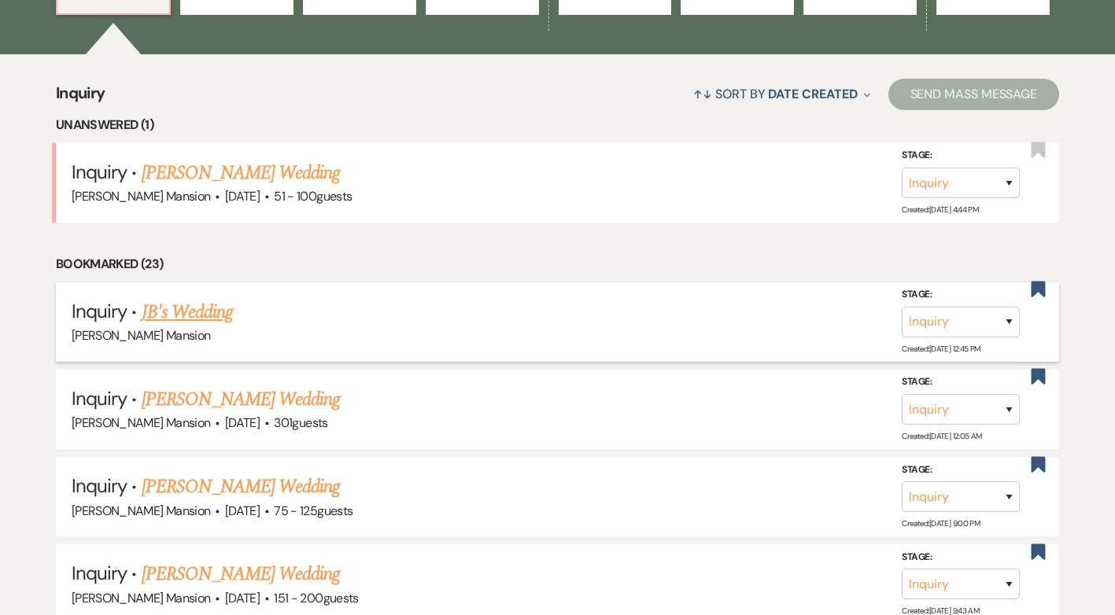
click at [201, 312] on link "JB's Wedding" at bounding box center [187, 312] width 91 height 28
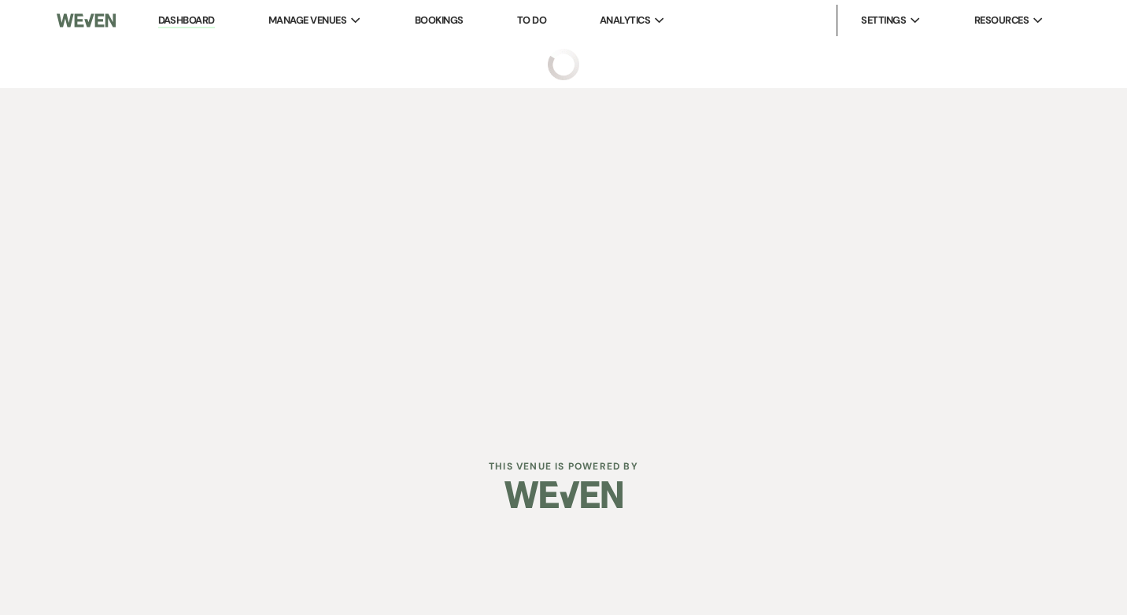
select select "5"
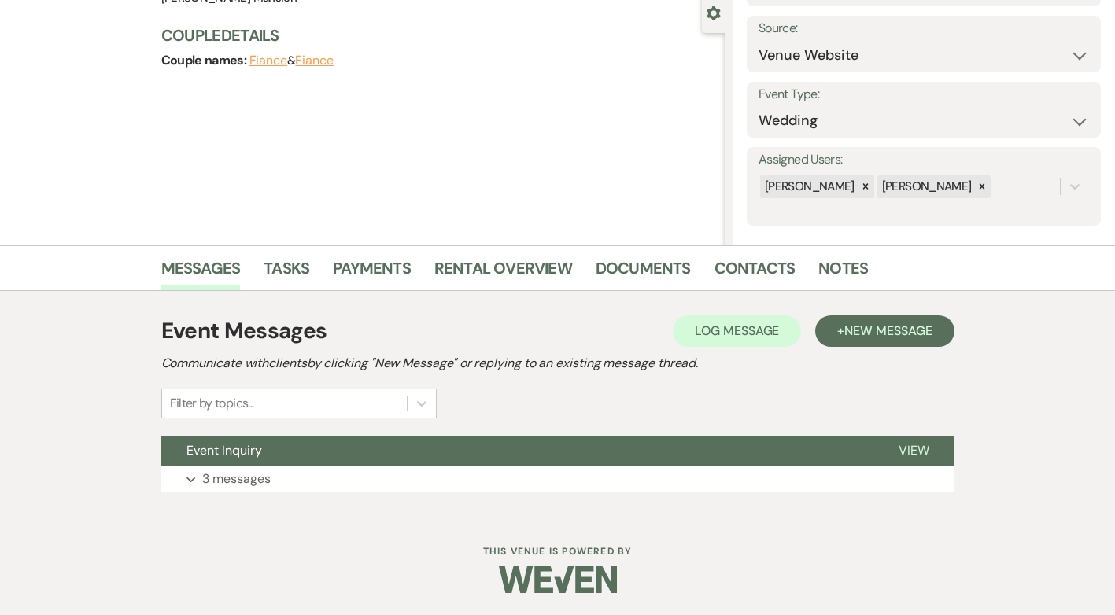
scroll to position [151, 0]
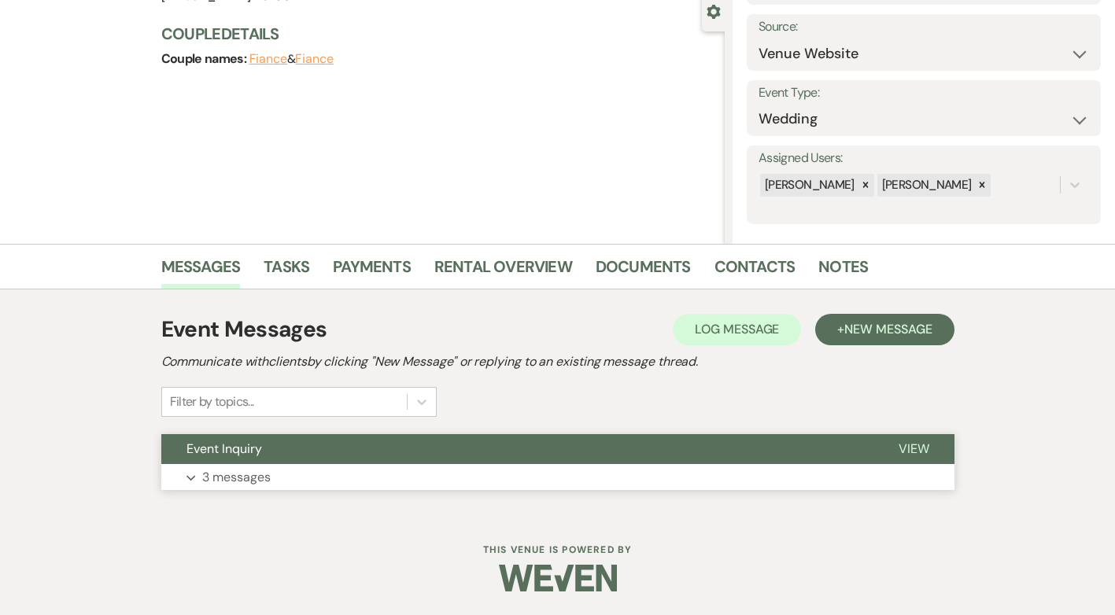
click at [234, 477] on p "3 messages" at bounding box center [236, 477] width 68 height 20
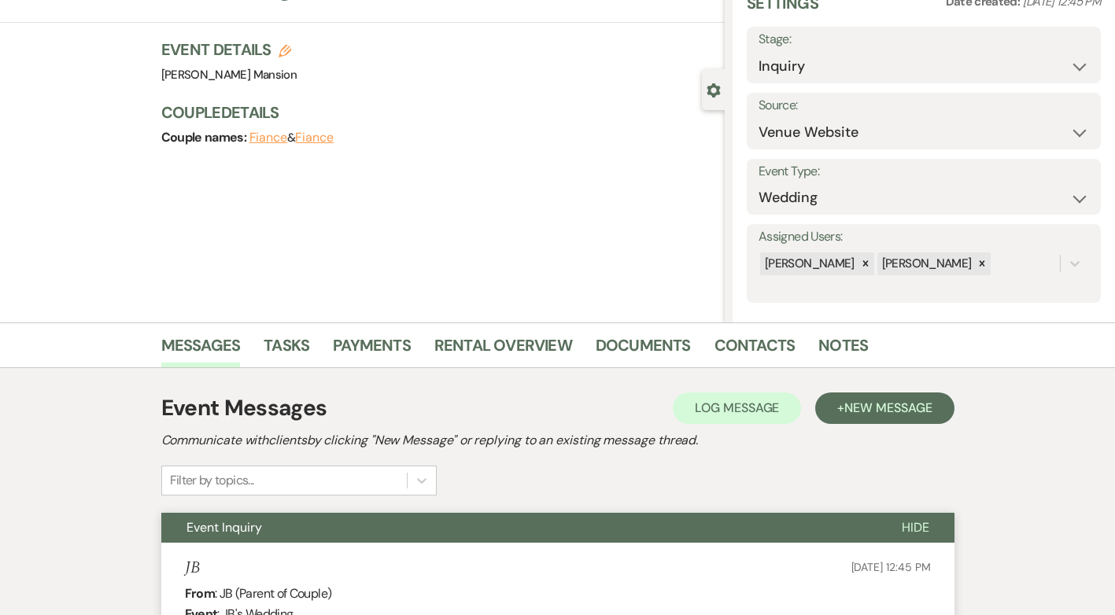
scroll to position [0, 0]
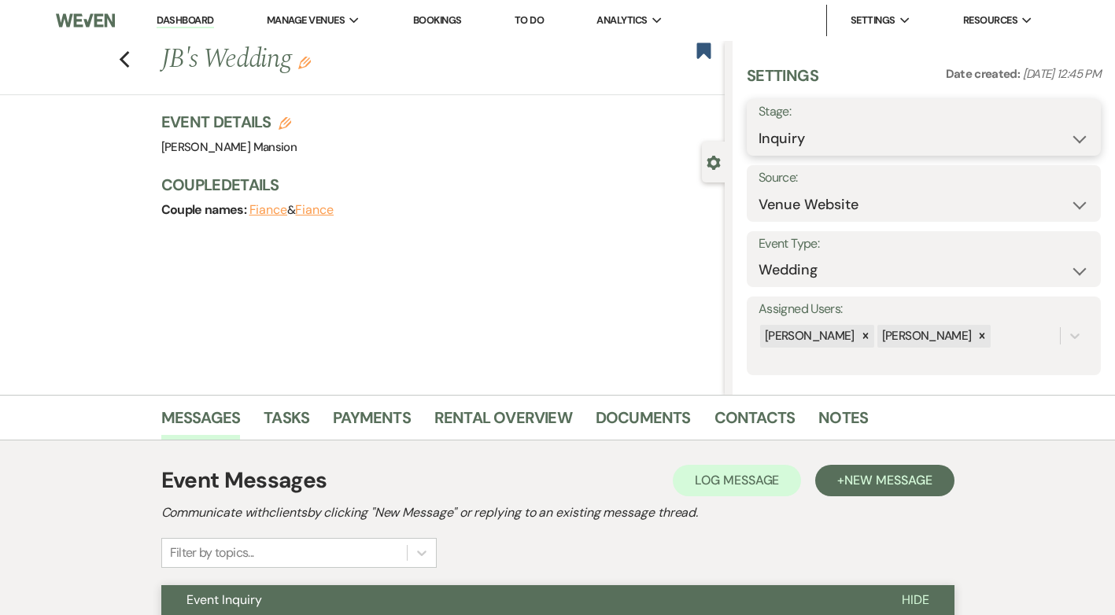
click at [1060, 136] on select "Inquiry Follow Up Tour Requested Tour Confirmed Toured Proposal Sent Booked Lost" at bounding box center [924, 139] width 331 height 31
select select "8"
click at [759, 124] on select "Inquiry Follow Up Tour Requested Tour Confirmed Toured Proposal Sent Booked Lost" at bounding box center [924, 139] width 331 height 31
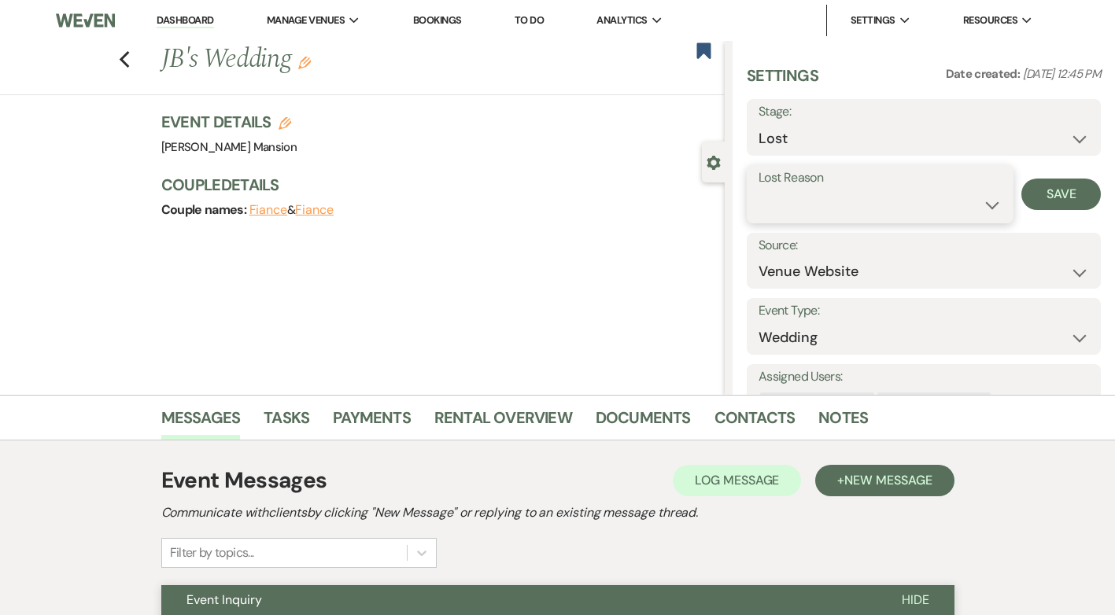
click at [976, 198] on select "Booked Elsewhere Budget Date Unavailable No Response Not a Good Match Capacity …" at bounding box center [880, 205] width 243 height 31
select select "5"
click at [759, 190] on select "Booked Elsewhere Budget Date Unavailable No Response Not a Good Match Capacity …" at bounding box center [880, 205] width 243 height 31
click at [1059, 192] on button "Save" at bounding box center [1061, 194] width 79 height 31
click at [129, 64] on use "button" at bounding box center [124, 59] width 10 height 17
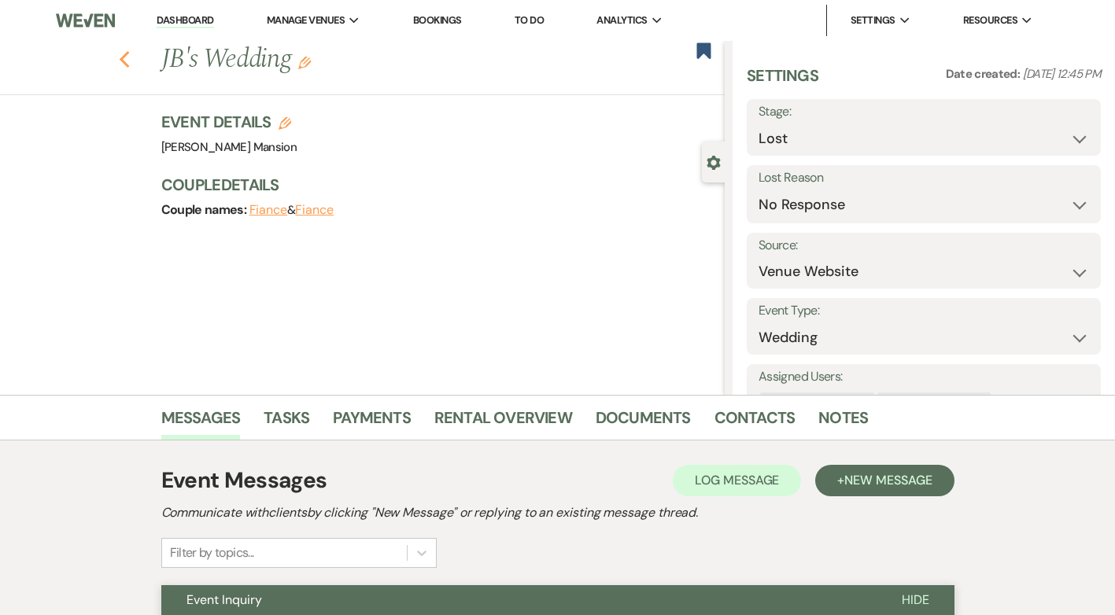
select select "8"
select select "5"
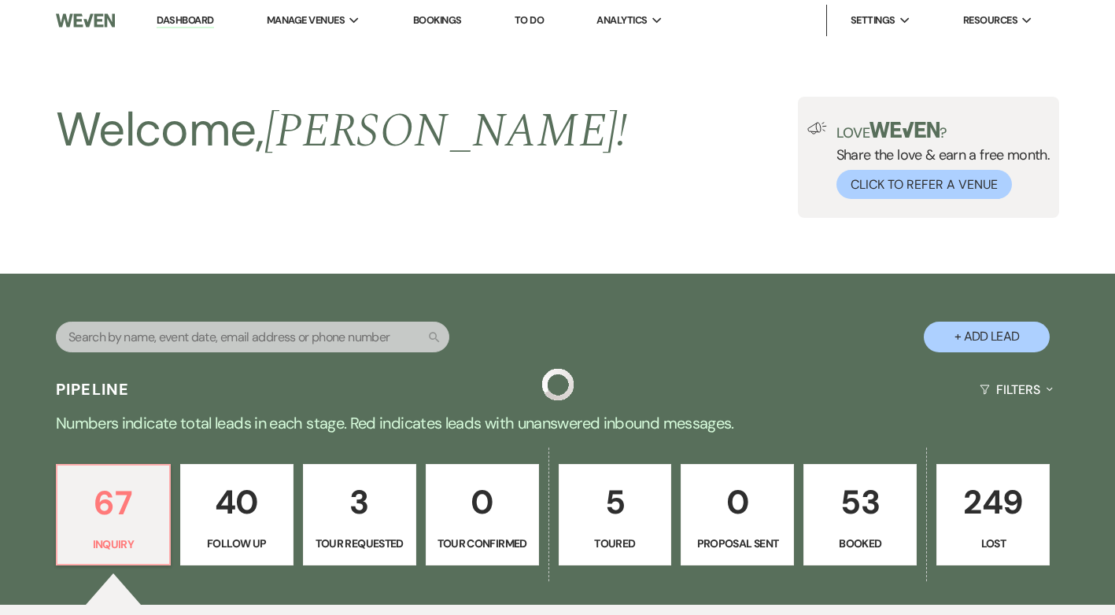
scroll to position [551, 0]
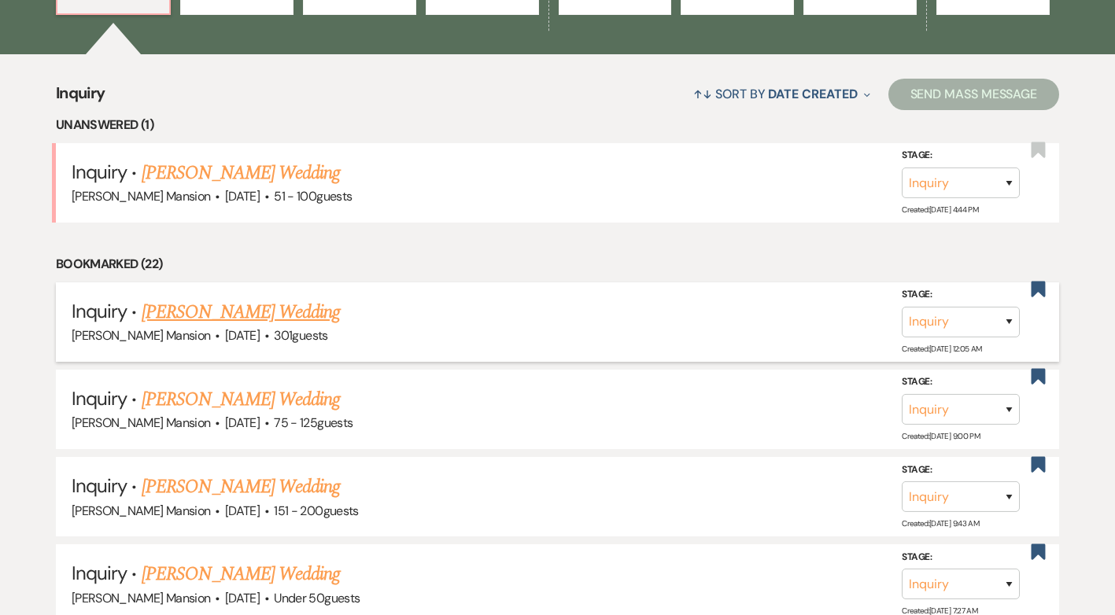
click at [296, 305] on link "[PERSON_NAME] Wedding" at bounding box center [241, 312] width 199 height 28
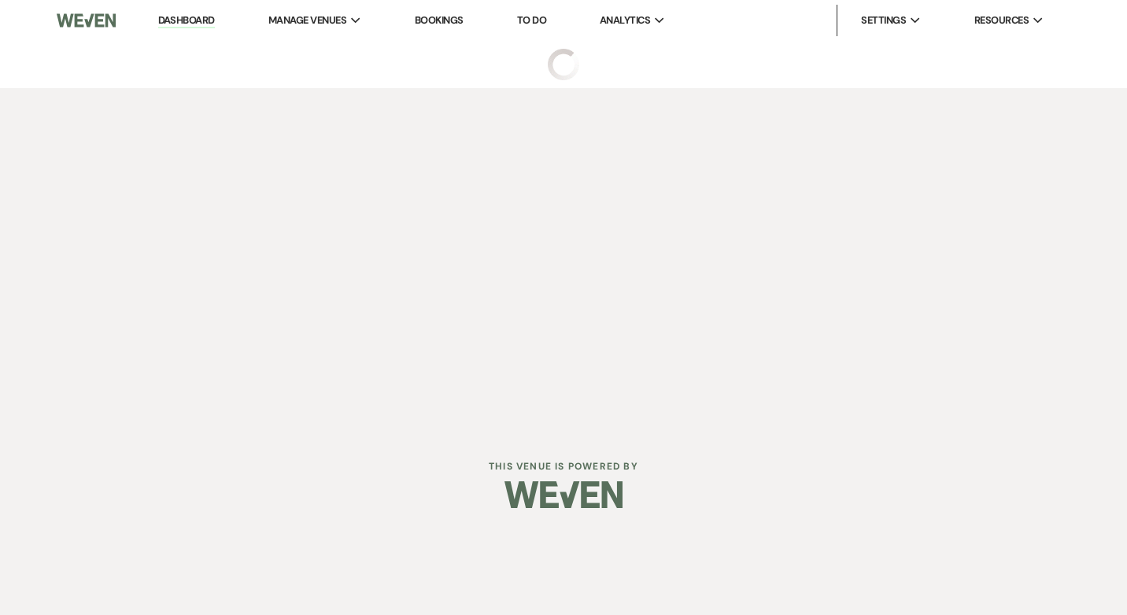
select select "2"
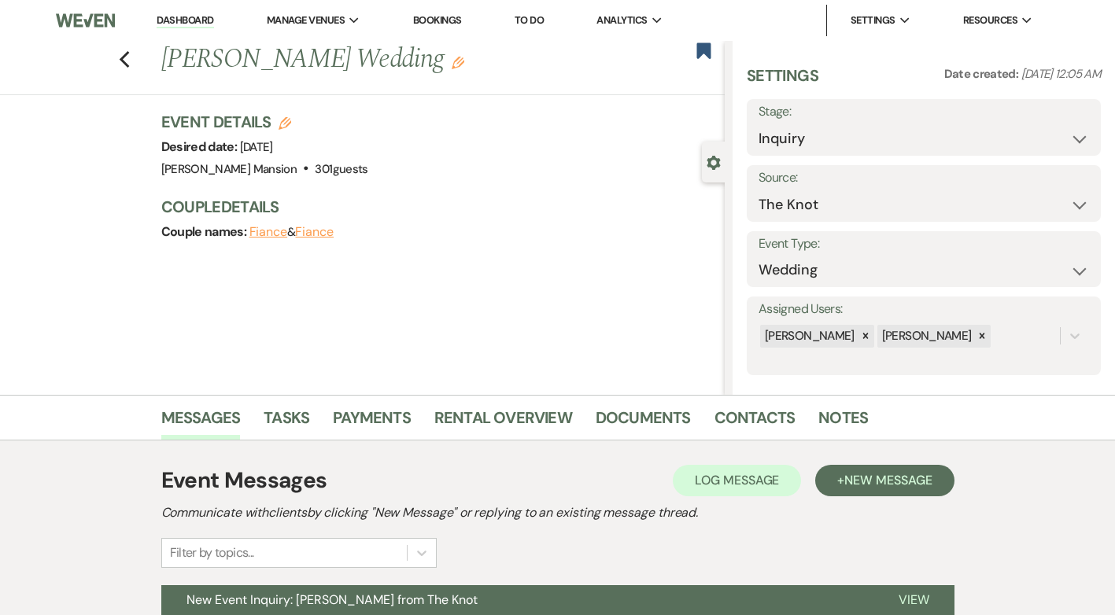
scroll to position [151, 0]
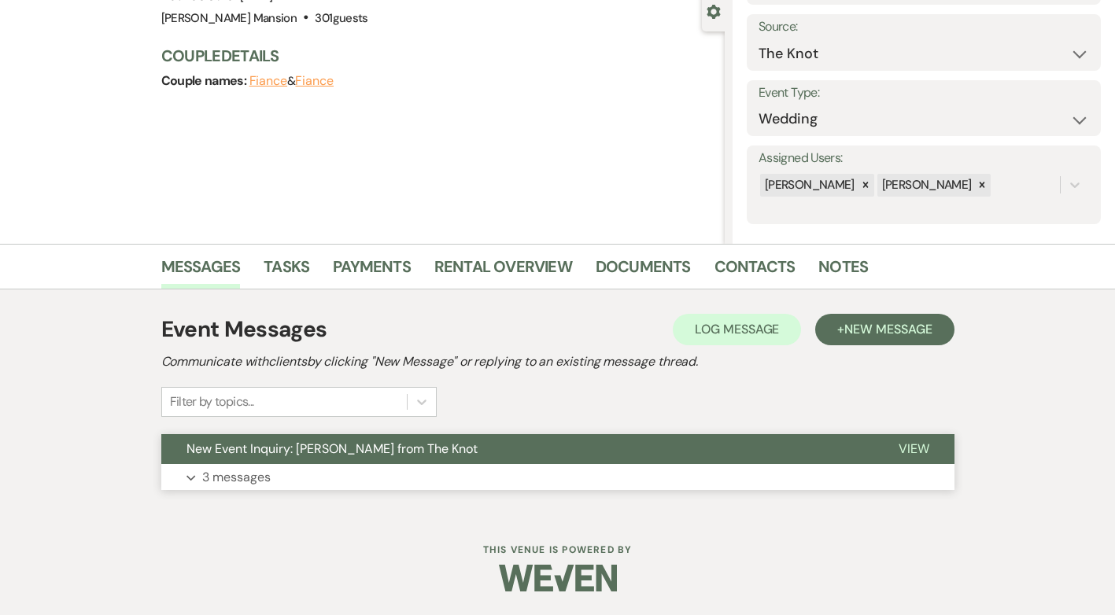
click at [231, 477] on p "3 messages" at bounding box center [236, 477] width 68 height 20
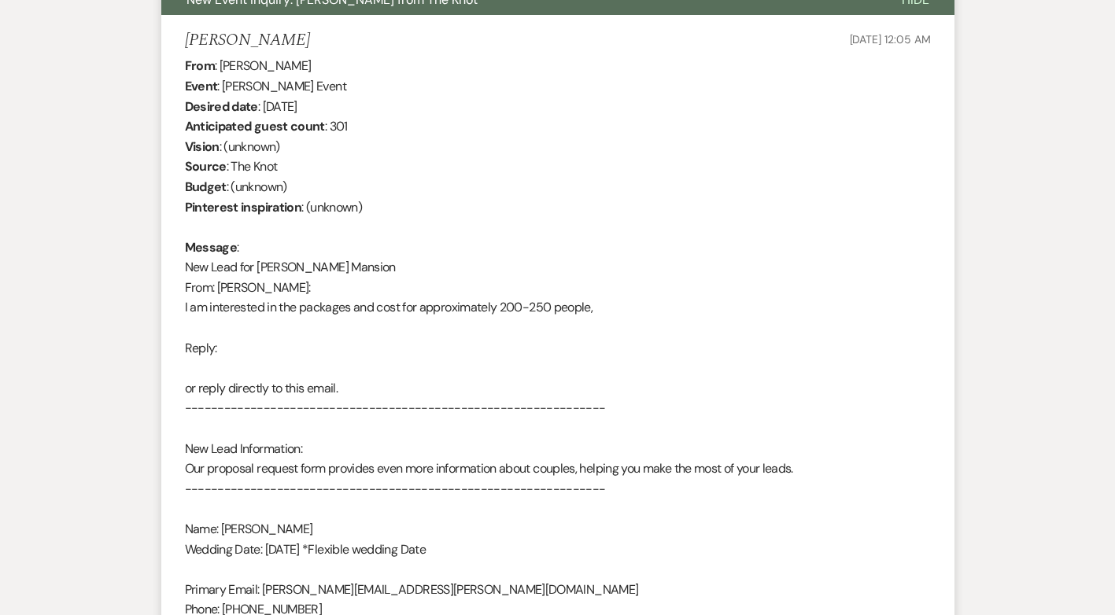
scroll to position [0, 0]
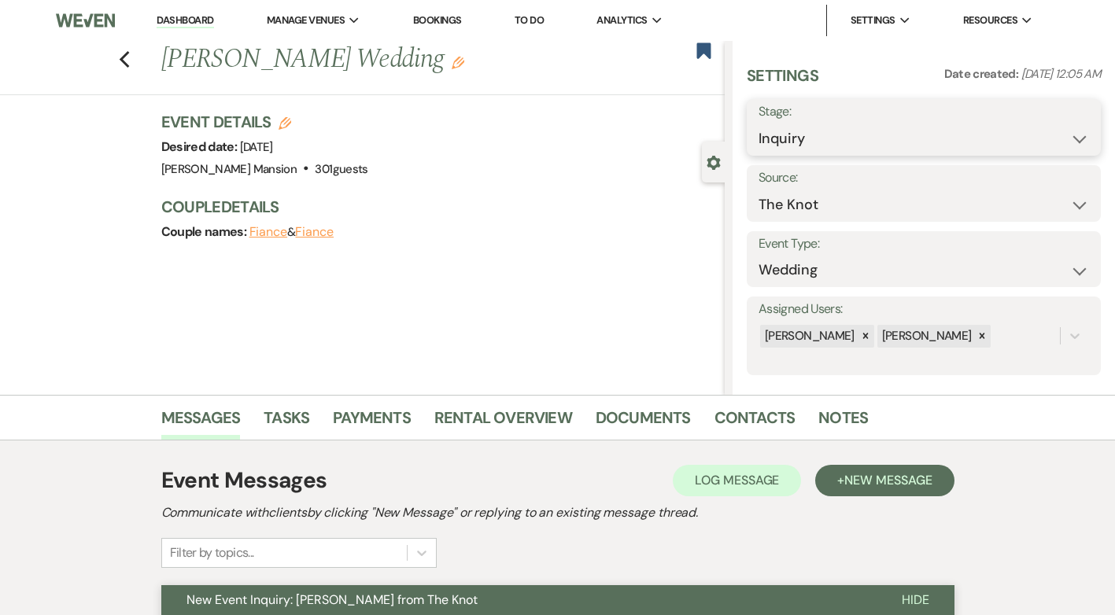
click at [1074, 139] on select "Inquiry Follow Up Tour Requested Tour Confirmed Toured Proposal Sent Booked Lost" at bounding box center [924, 139] width 331 height 31
select select "8"
click at [759, 124] on select "Inquiry Follow Up Tour Requested Tour Confirmed Toured Proposal Sent Booked Lost" at bounding box center [924, 139] width 331 height 31
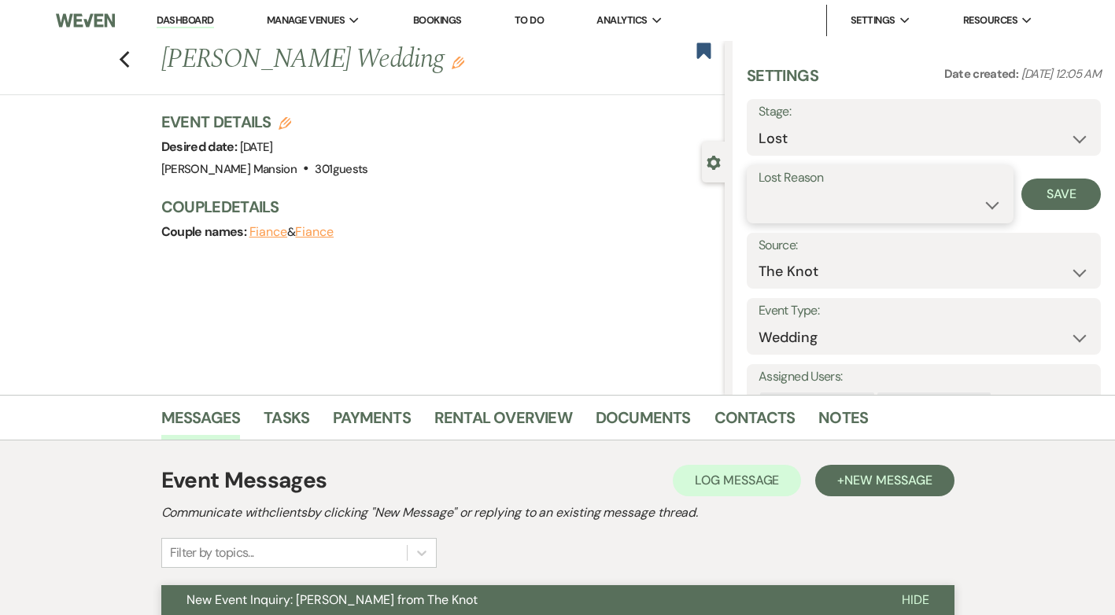
click at [983, 204] on select "Booked Elsewhere Budget Date Unavailable No Response Not a Good Match Capacity …" at bounding box center [880, 205] width 243 height 31
select select "5"
click at [759, 190] on select "Booked Elsewhere Budget Date Unavailable No Response Not a Good Match Capacity …" at bounding box center [880, 205] width 243 height 31
click at [1044, 198] on button "Save" at bounding box center [1061, 194] width 79 height 31
click at [131, 54] on icon "Previous" at bounding box center [125, 59] width 12 height 19
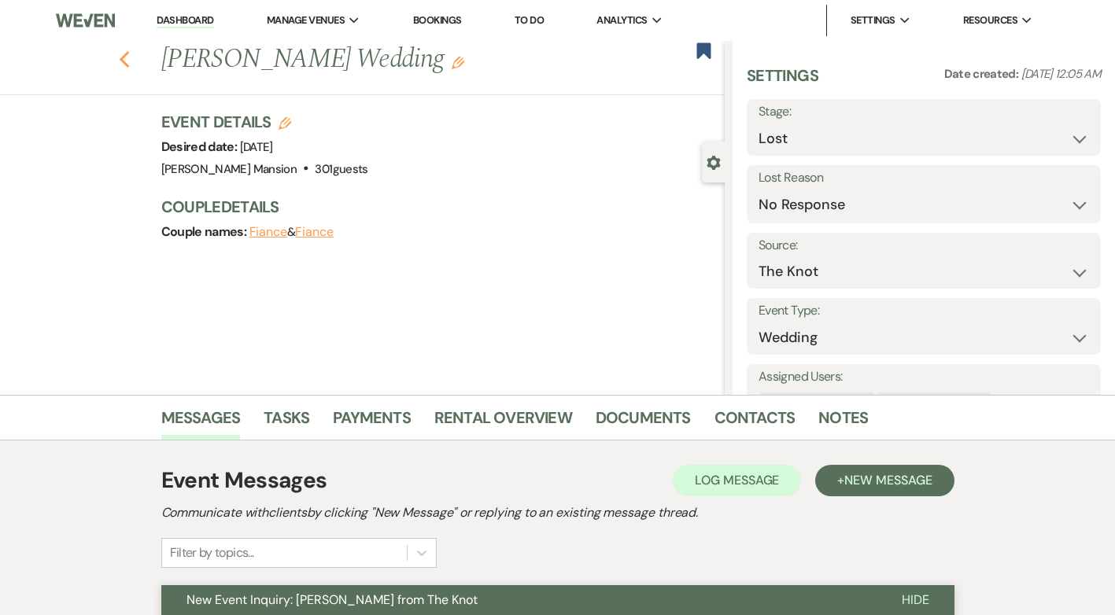
select select "8"
select select "5"
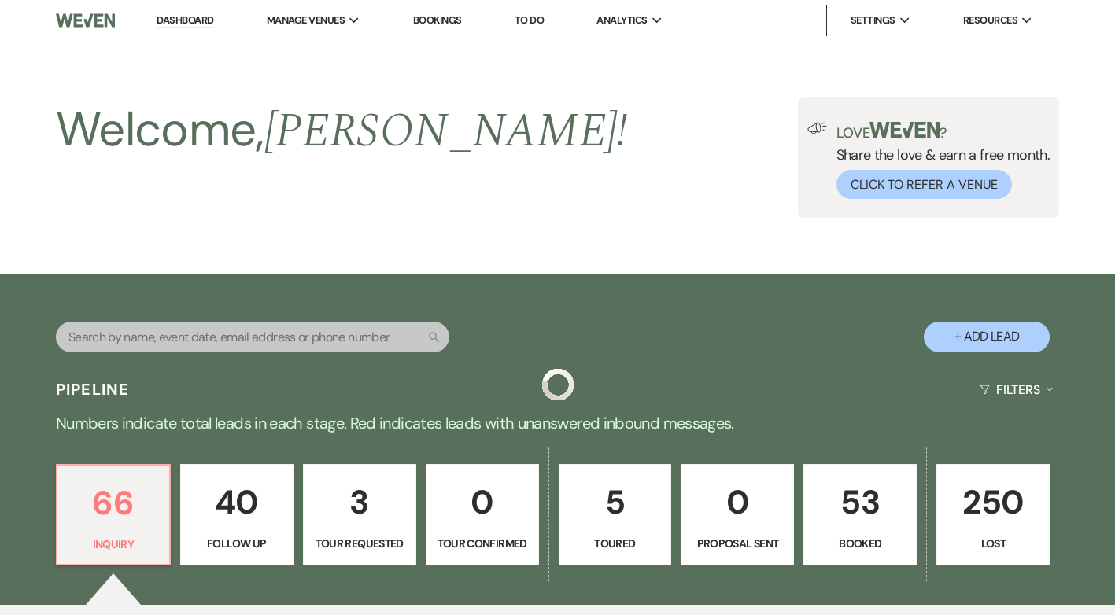
scroll to position [551, 0]
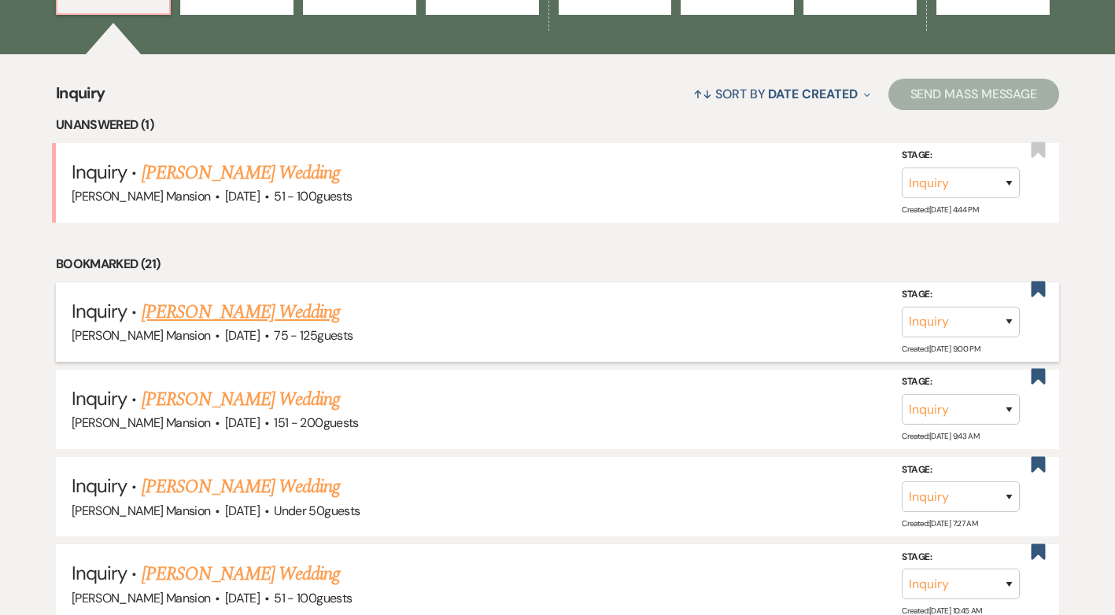
click at [298, 316] on link "[PERSON_NAME] Wedding" at bounding box center [241, 312] width 199 height 28
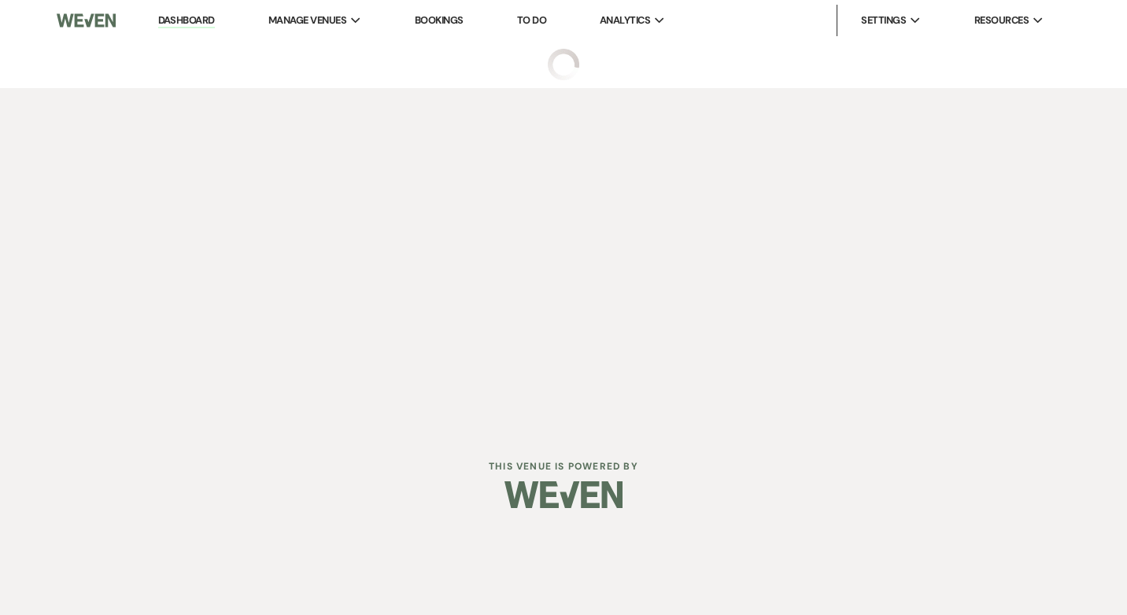
select select "3"
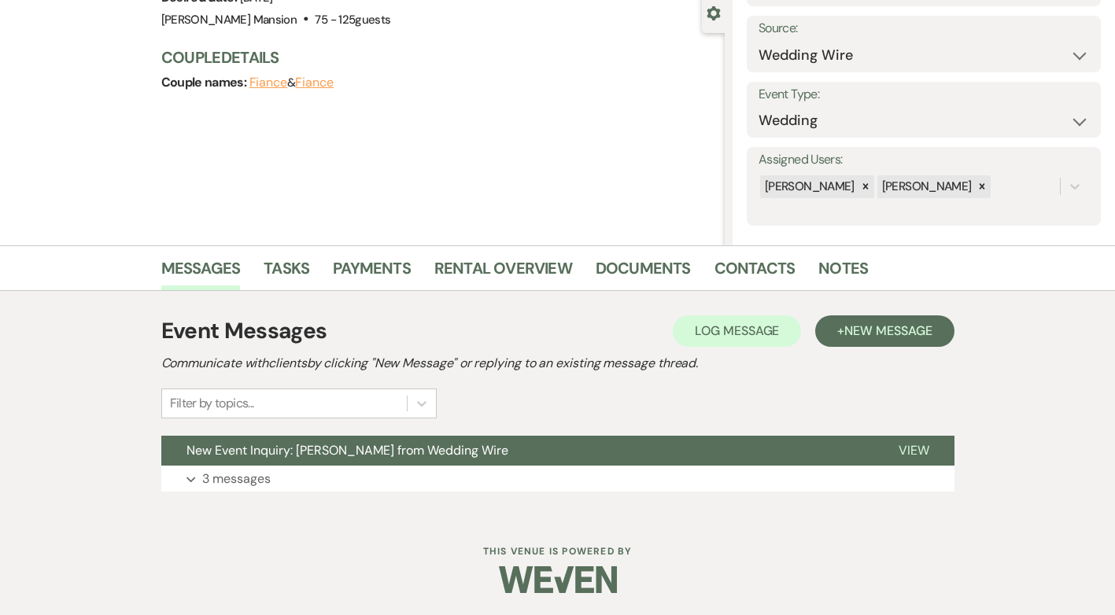
scroll to position [151, 0]
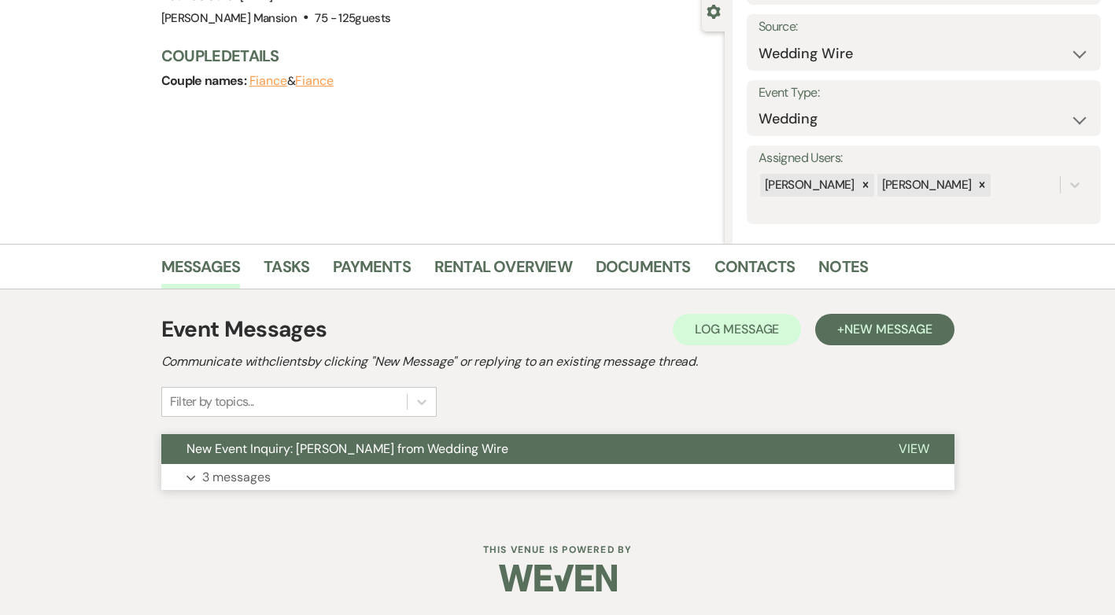
click at [227, 476] on p "3 messages" at bounding box center [236, 477] width 68 height 20
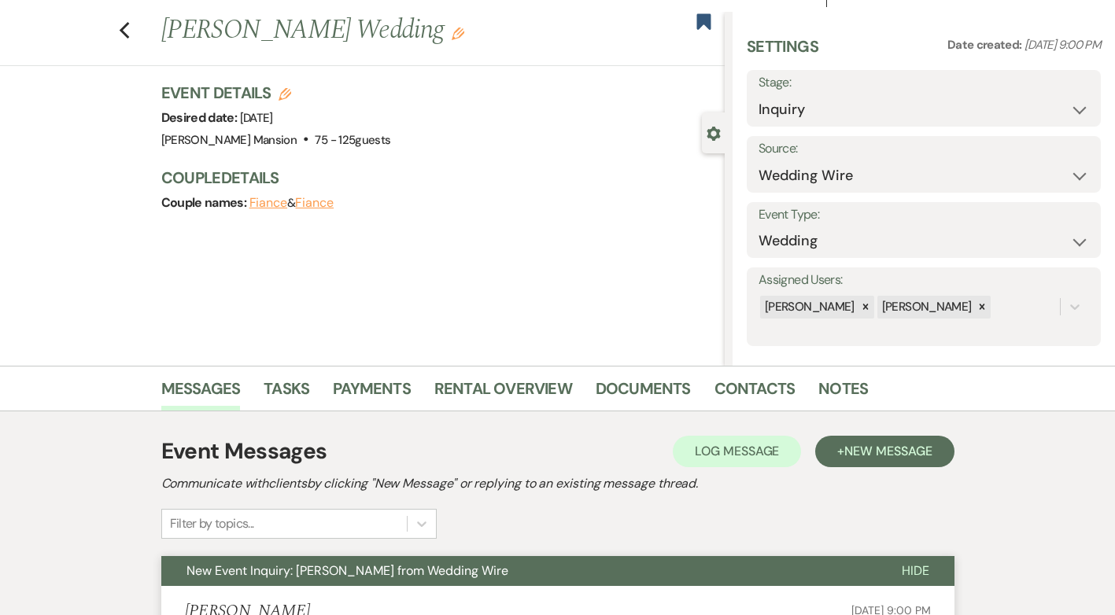
scroll to position [0, 0]
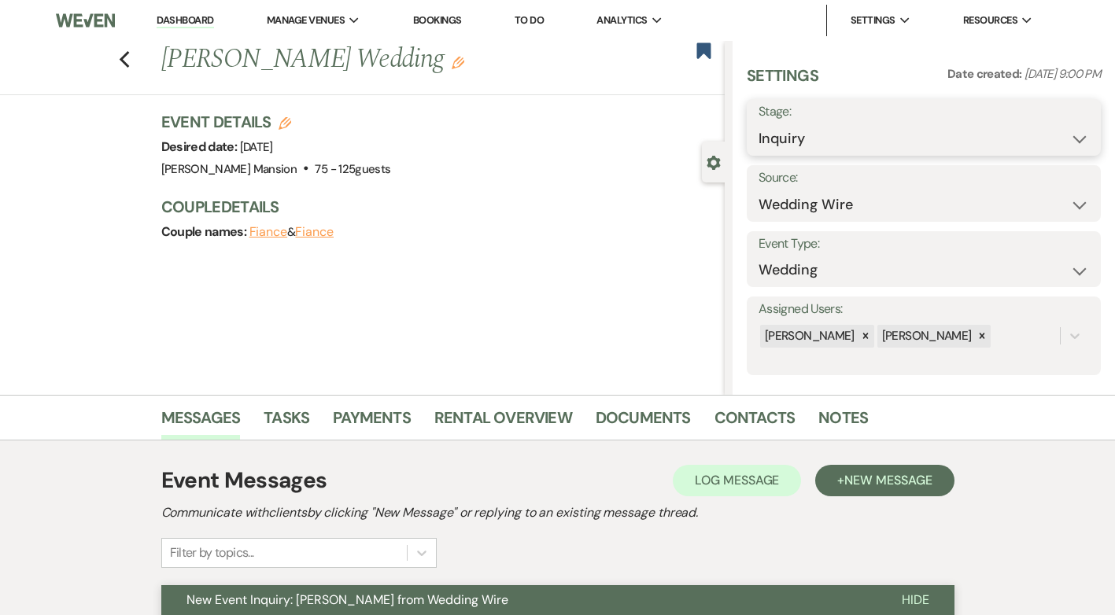
click at [1063, 141] on select "Inquiry Follow Up Tour Requested Tour Confirmed Toured Proposal Sent Booked Lost" at bounding box center [924, 139] width 331 height 31
select select "8"
click at [759, 124] on select "Inquiry Follow Up Tour Requested Tour Confirmed Toured Proposal Sent Booked Lost" at bounding box center [924, 139] width 331 height 31
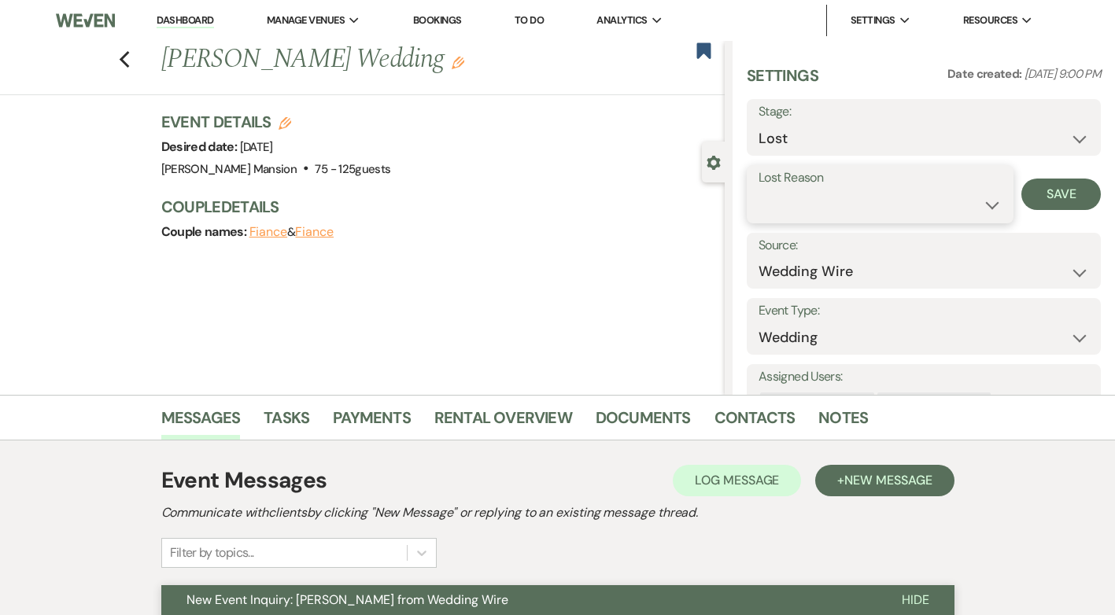
click at [981, 201] on select "Booked Elsewhere Budget Date Unavailable No Response Not a Good Match Capacity …" at bounding box center [880, 205] width 243 height 31
select select "5"
click at [759, 190] on select "Booked Elsewhere Budget Date Unavailable No Response Not a Good Match Capacity …" at bounding box center [880, 205] width 243 height 31
click at [1071, 187] on button "Save" at bounding box center [1061, 194] width 79 height 31
click at [128, 62] on use "button" at bounding box center [124, 59] width 10 height 17
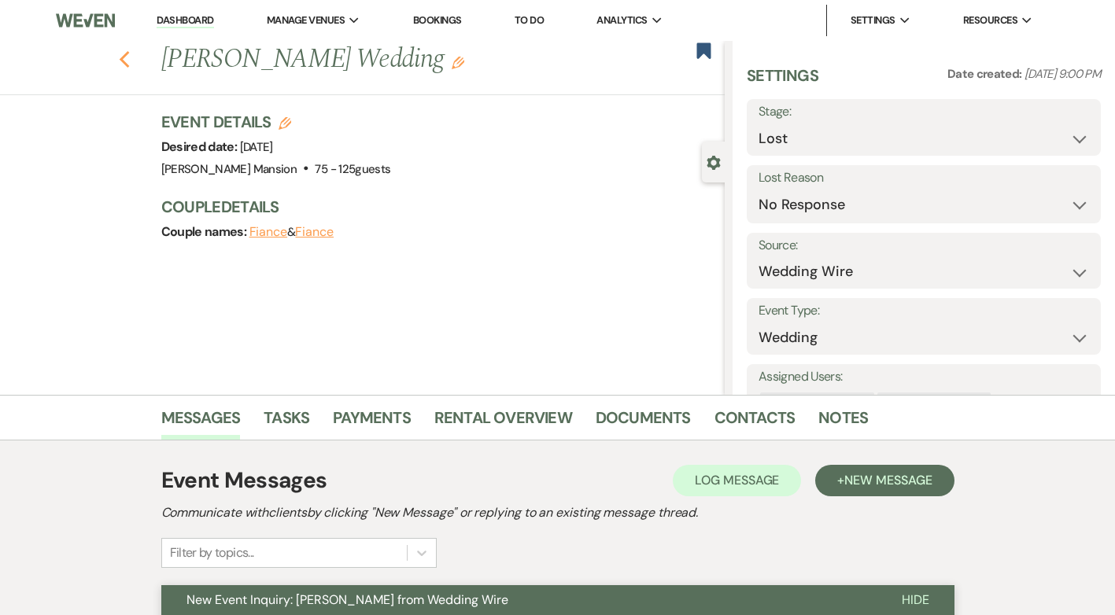
select select "8"
select select "5"
